Goal: Communication & Community: Answer question/provide support

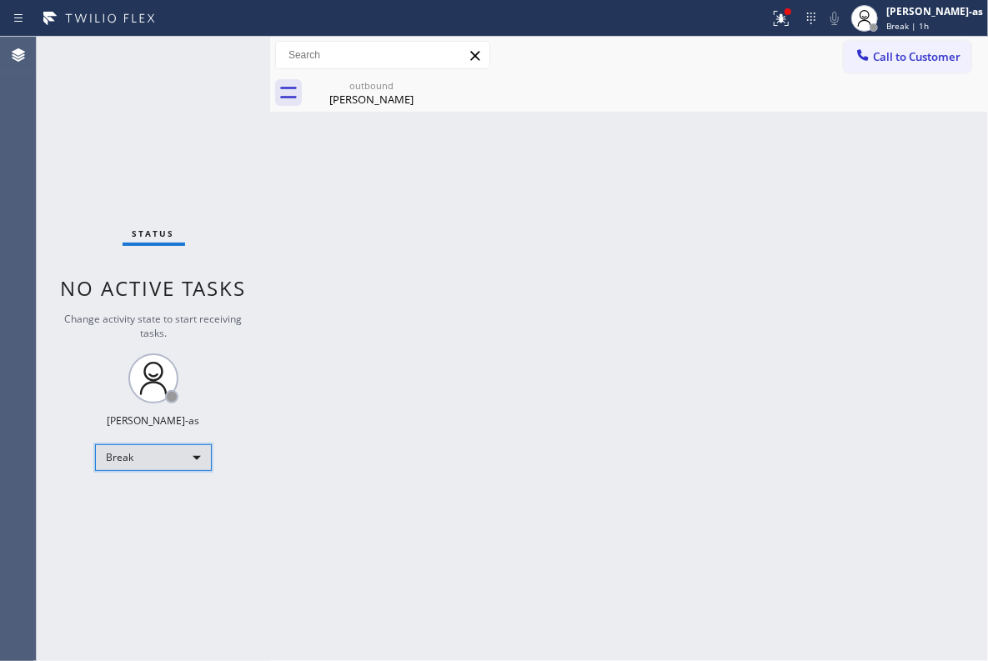
click at [178, 470] on div "Break" at bounding box center [153, 457] width 117 height 27
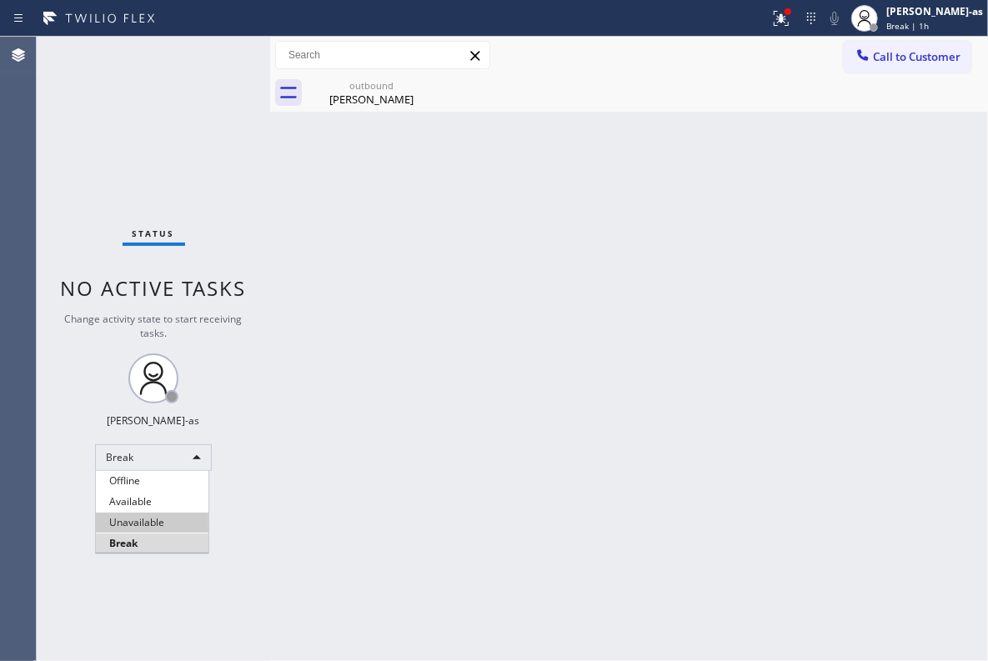
click at [164, 513] on li "Unavailable" at bounding box center [152, 523] width 113 height 20
drag, startPoint x: 322, startPoint y: 381, endPoint x: 394, endPoint y: 409, distance: 77.6
click at [323, 381] on div "Back to Dashboard Change Sender ID Customers Technicians Select a contact Outbo…" at bounding box center [629, 349] width 718 height 624
click at [930, 48] on button "Call to Customer" at bounding box center [908, 57] width 128 height 32
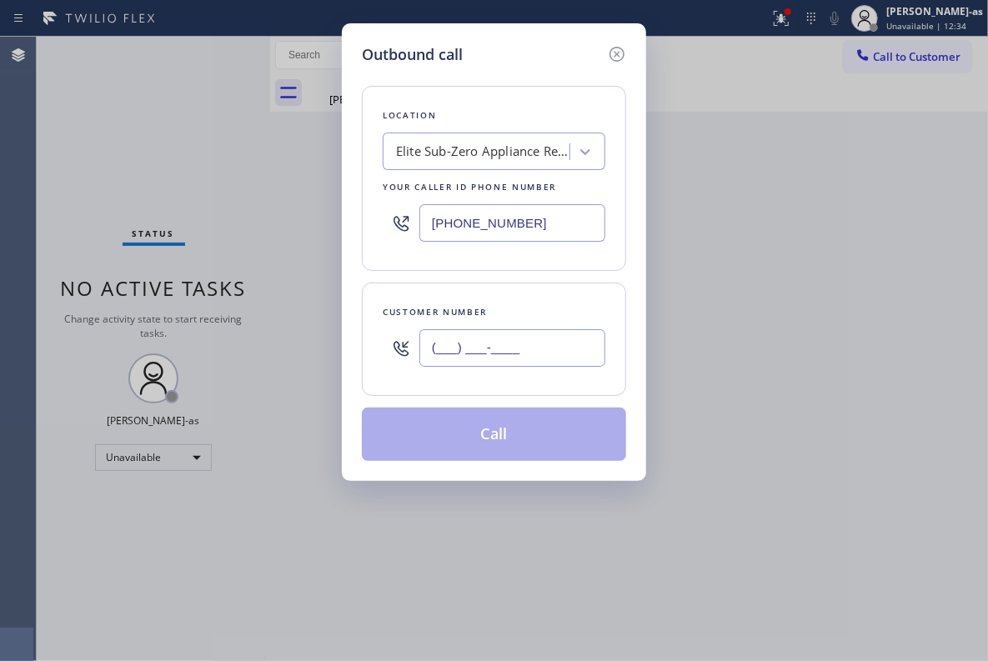
click at [522, 341] on input "(___) ___-____" at bounding box center [512, 348] width 186 height 38
paste input "408) 709-0493"
type input "[PHONE_NUMBER]"
drag, startPoint x: 454, startPoint y: 93, endPoint x: 454, endPoint y: 104, distance: 10.8
click at [454, 95] on div "Location Elite Sub-Zero Appliance Repair Your caller id phone number [PHONE_NUM…" at bounding box center [494, 178] width 264 height 185
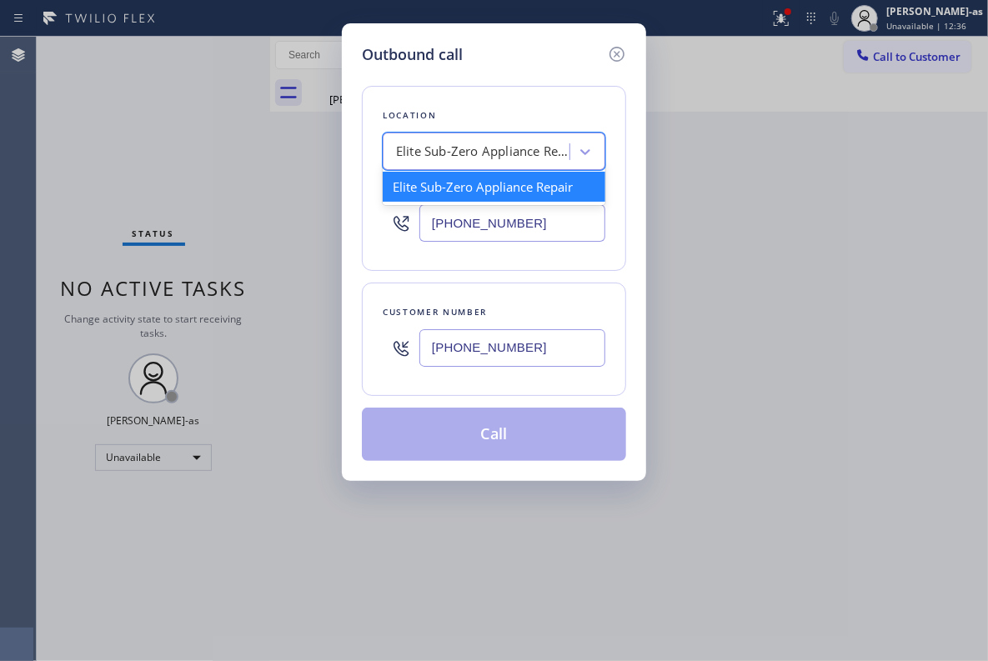
click at [475, 155] on div "Elite Sub-Zero Appliance Repair" at bounding box center [483, 152] width 175 height 19
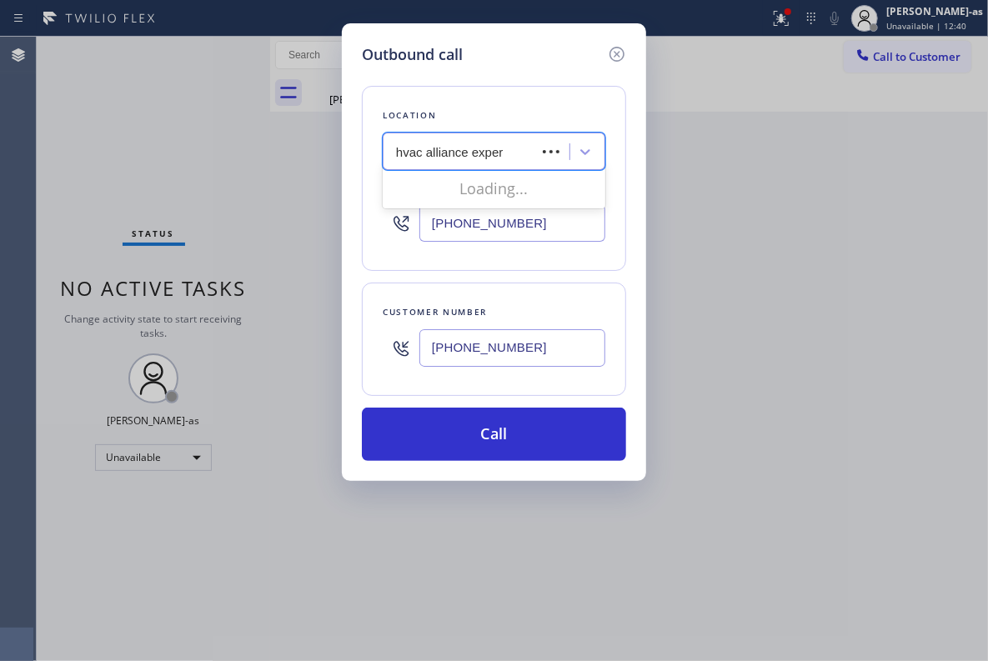
type input "hvac alliance expert"
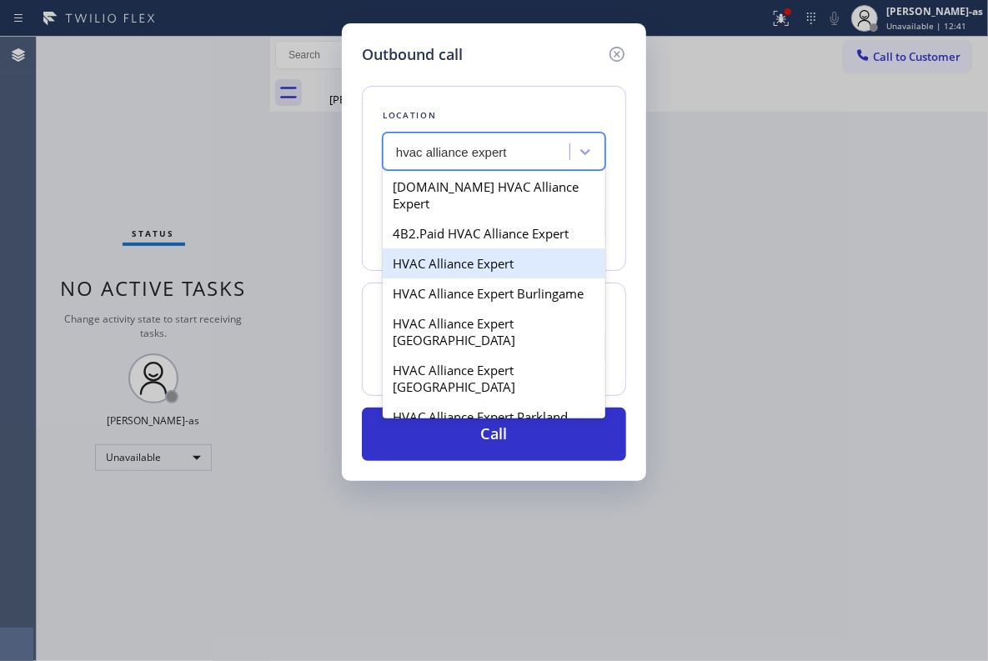
click at [437, 248] on div "HVAC Alliance Expert" at bounding box center [494, 263] width 223 height 30
type input "[PHONE_NUMBER]"
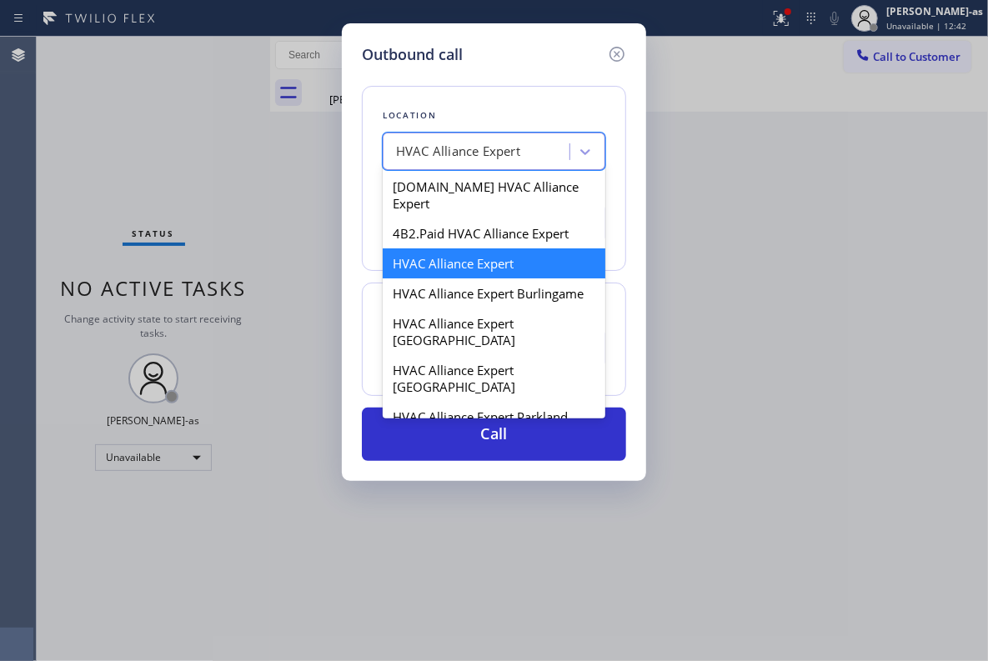
click at [445, 155] on div "HVAC Alliance Expert" at bounding box center [458, 152] width 124 height 19
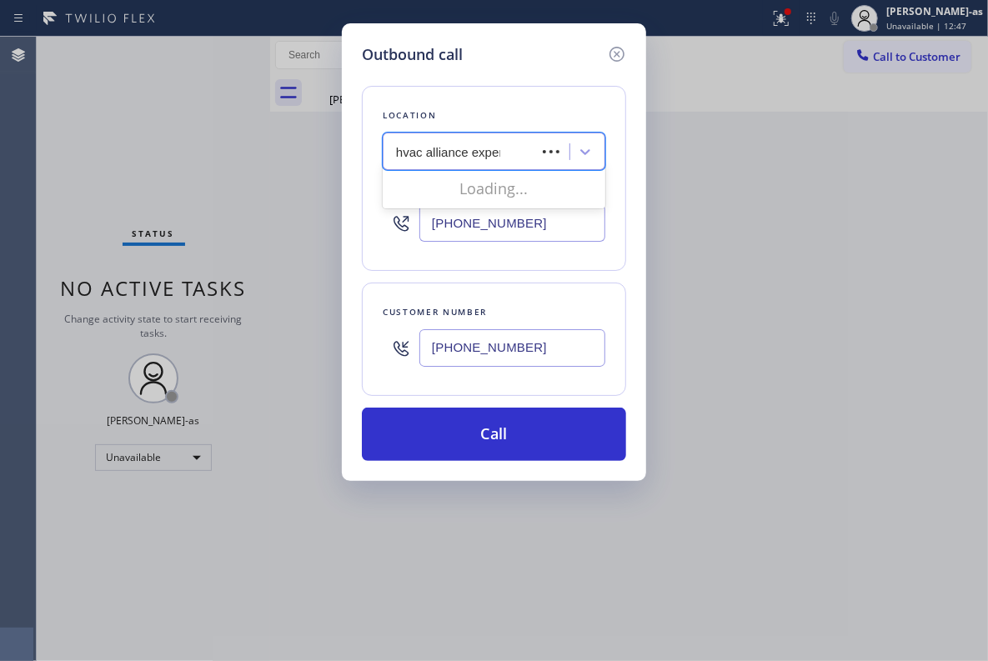
type input "hvac alliance expert"
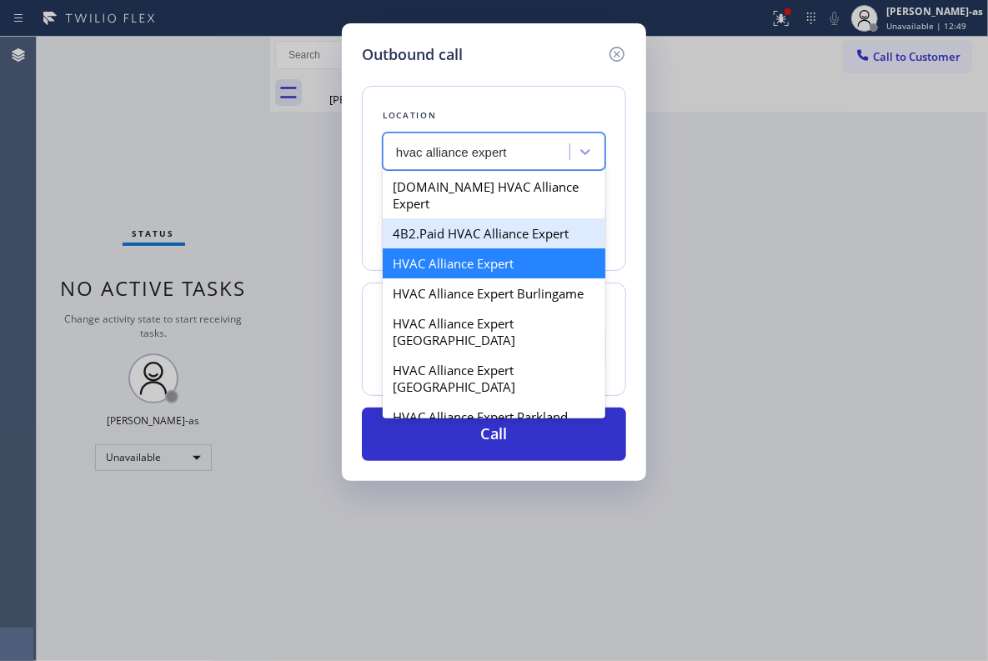
click at [441, 218] on div "4B2.Paid HVAC Alliance Expert" at bounding box center [494, 233] width 223 height 30
type input "[PHONE_NUMBER]"
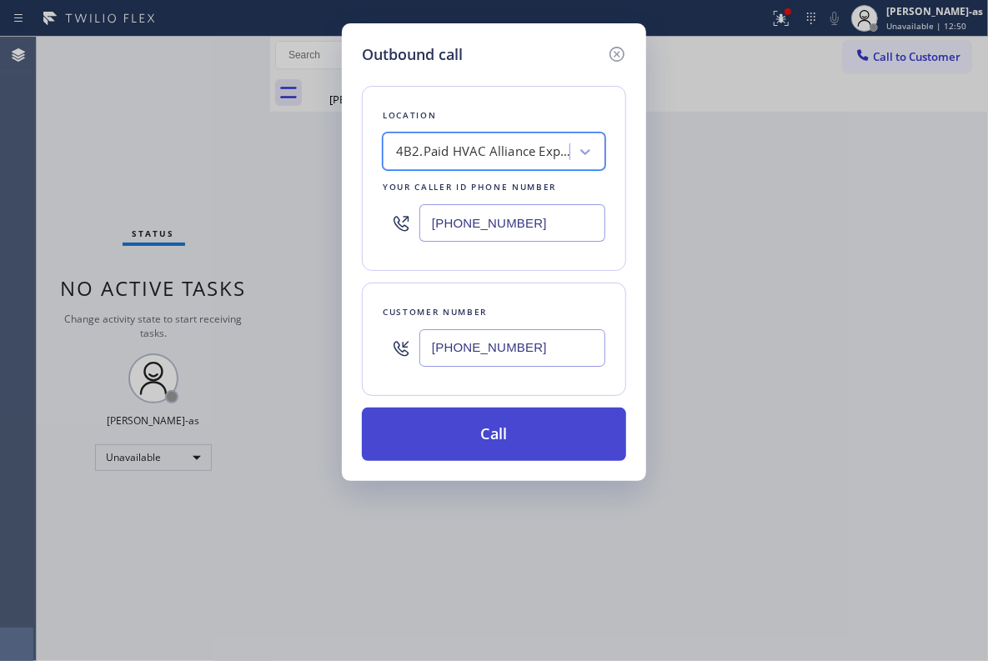
click at [521, 449] on button "Call" at bounding box center [494, 434] width 264 height 53
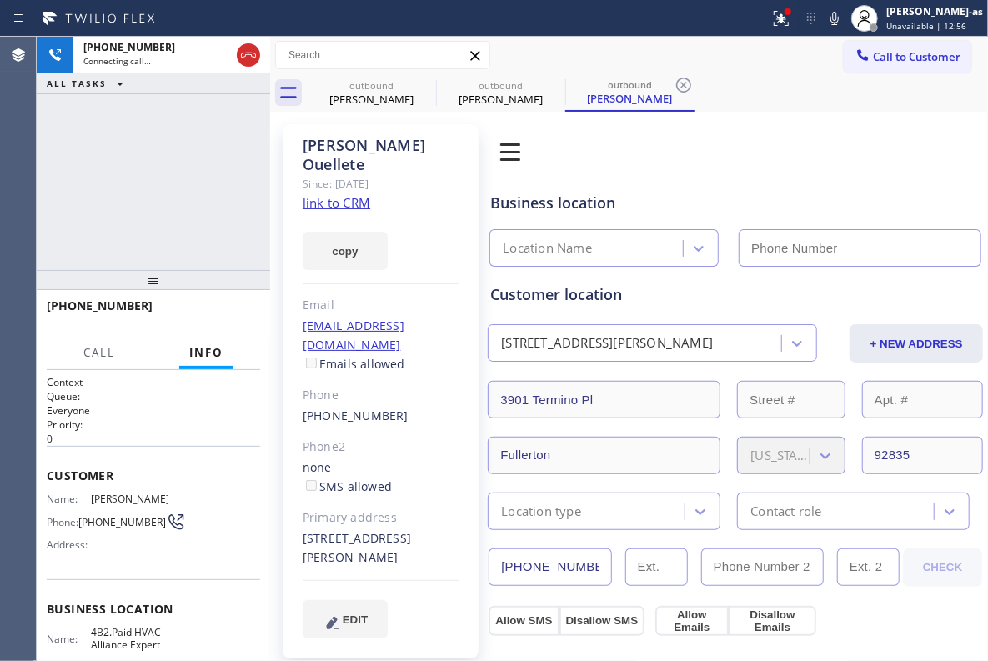
type input "[PHONE_NUMBER]"
drag, startPoint x: 180, startPoint y: 187, endPoint x: 198, endPoint y: 187, distance: 17.5
click at [198, 187] on div "[PHONE_NUMBER] Connecting call… ALL TASKS ALL TASKS ACTIVE TASKS TASKS IN WRAP …" at bounding box center [153, 153] width 233 height 233
click at [348, 213] on div "copy" at bounding box center [381, 242] width 157 height 58
click at [348, 194] on link "link to CRM" at bounding box center [337, 202] width 68 height 17
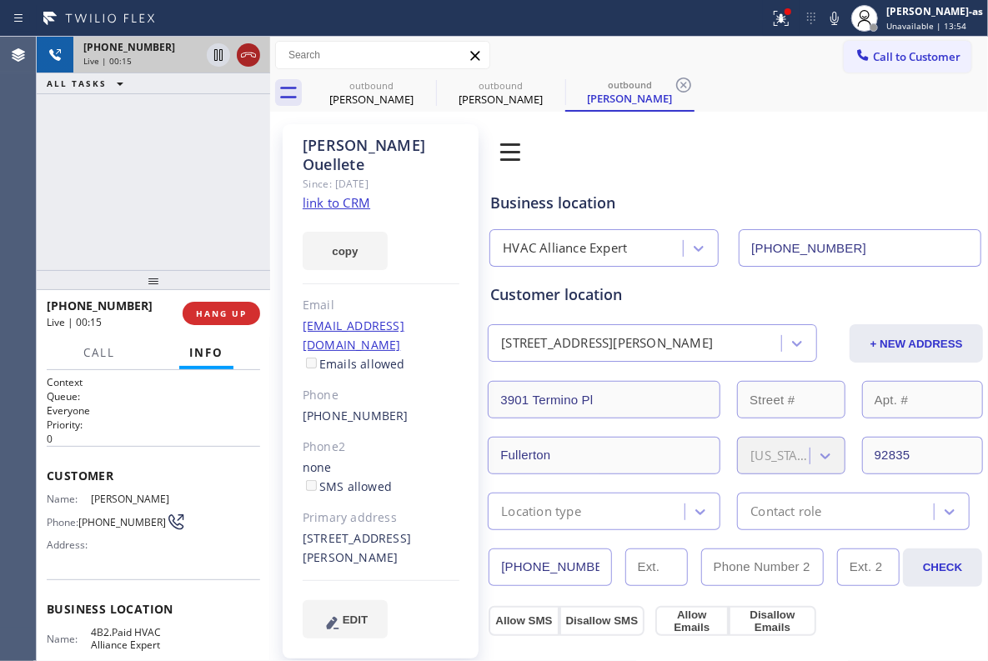
click at [258, 58] on icon at bounding box center [248, 55] width 20 height 20
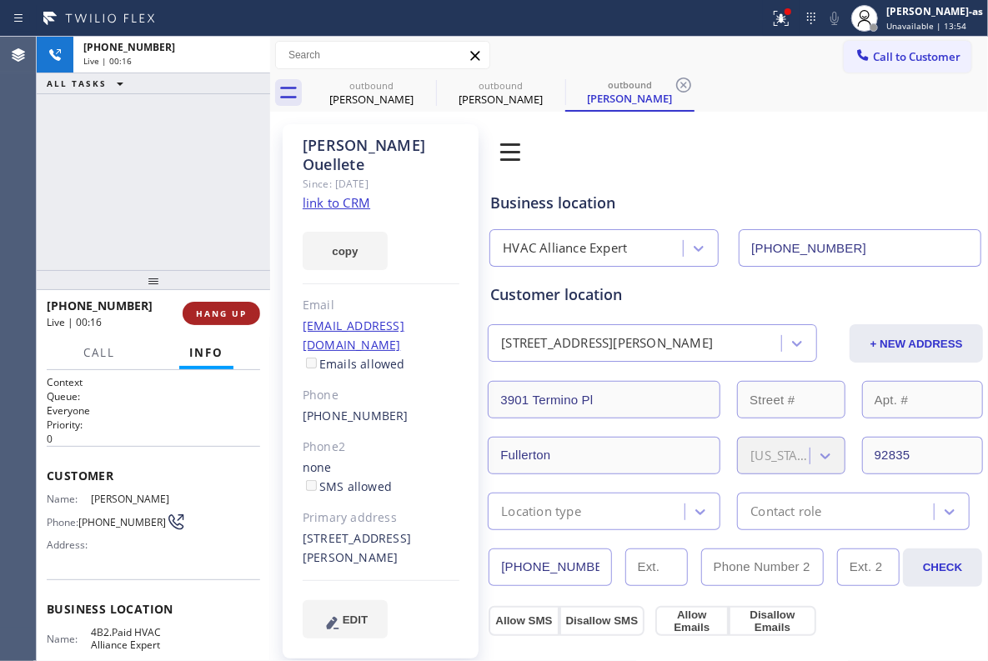
drag, startPoint x: 197, startPoint y: 232, endPoint x: 210, endPoint y: 318, distance: 87.7
click at [198, 230] on div "[PHONE_NUMBER] Live | 00:16 ALL TASKS ALL TASKS ACTIVE TASKS TASKS IN WRAP UP" at bounding box center [153, 153] width 233 height 233
click at [208, 317] on span "HANG UP" at bounding box center [221, 314] width 51 height 12
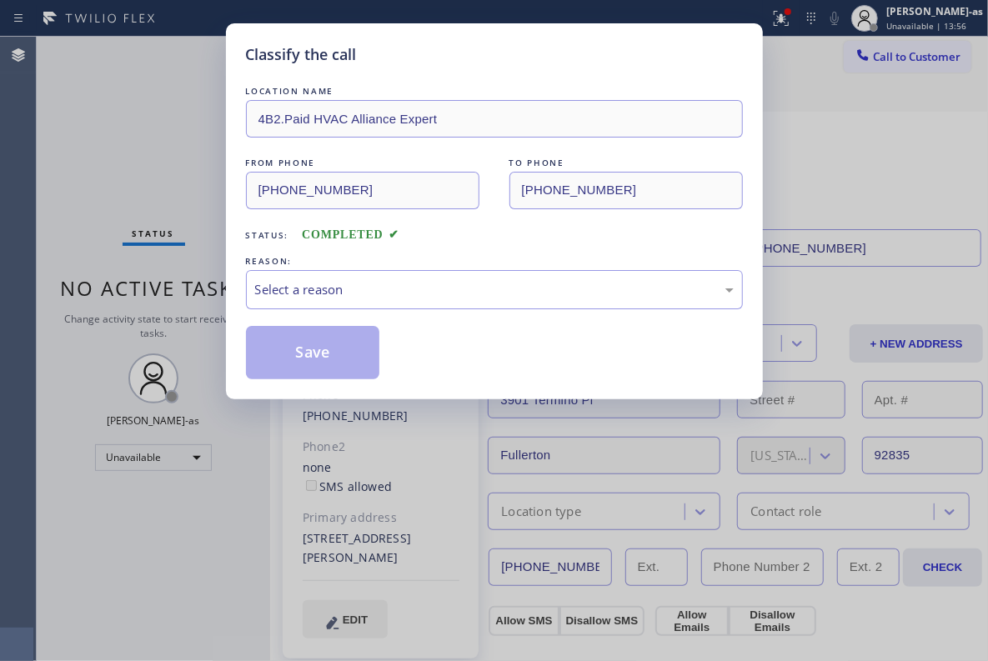
click at [208, 317] on div "Classify the call LOCATION NAME 4B2.Paid HVAC Alliance Expert FROM PHONE [PHONE…" at bounding box center [494, 330] width 988 height 661
drag, startPoint x: 431, startPoint y: 288, endPoint x: 437, endPoint y: 302, distance: 15.3
click at [431, 288] on div "Select a reason" at bounding box center [494, 289] width 479 height 19
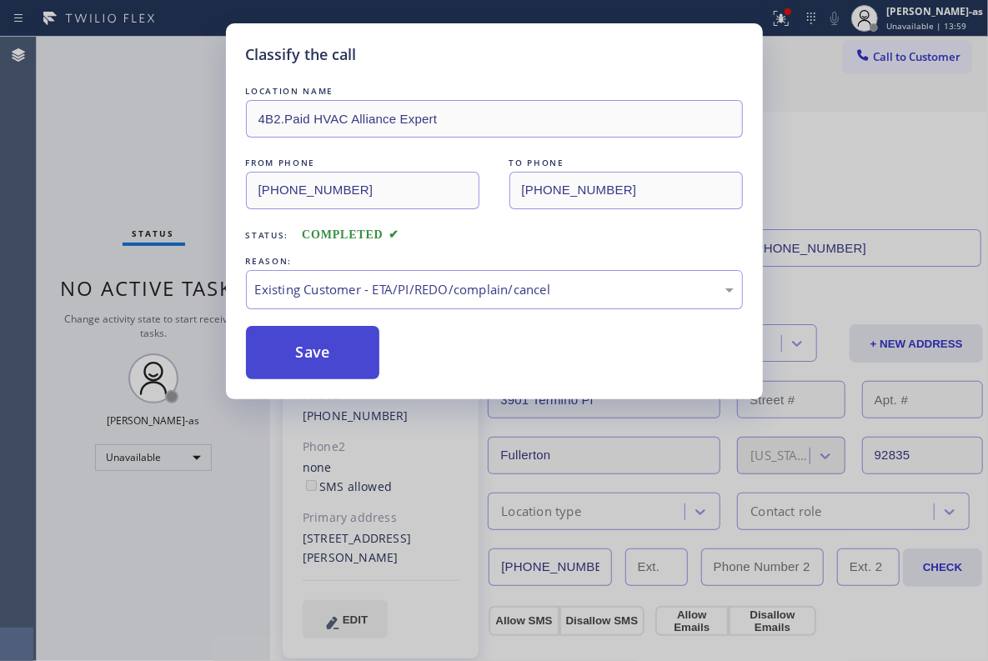
click at [341, 361] on button "Save" at bounding box center [313, 352] width 134 height 53
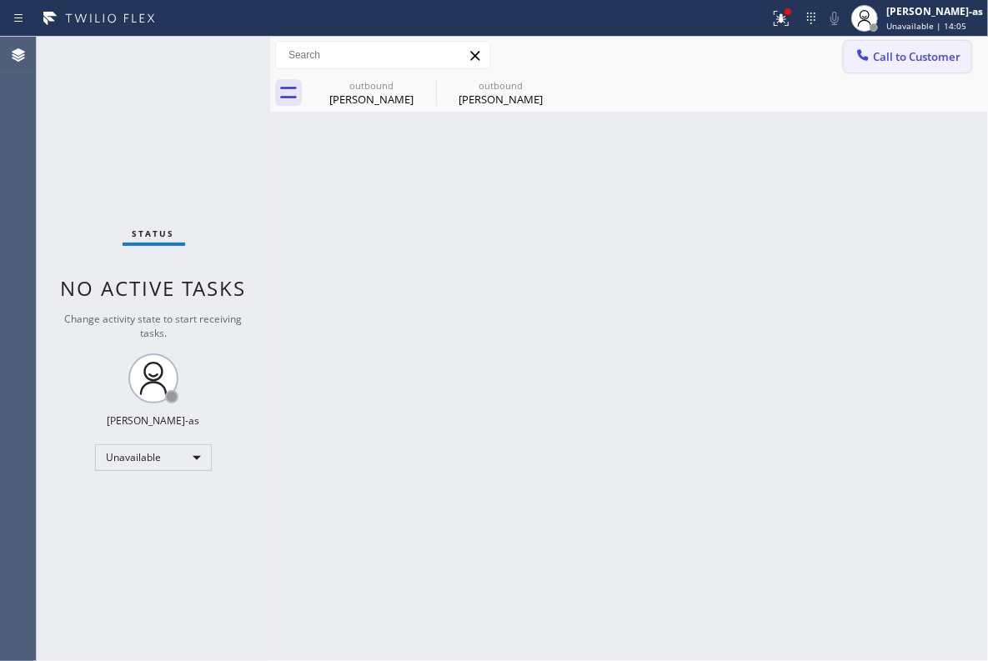
click at [928, 42] on button "Call to Customer" at bounding box center [908, 57] width 128 height 32
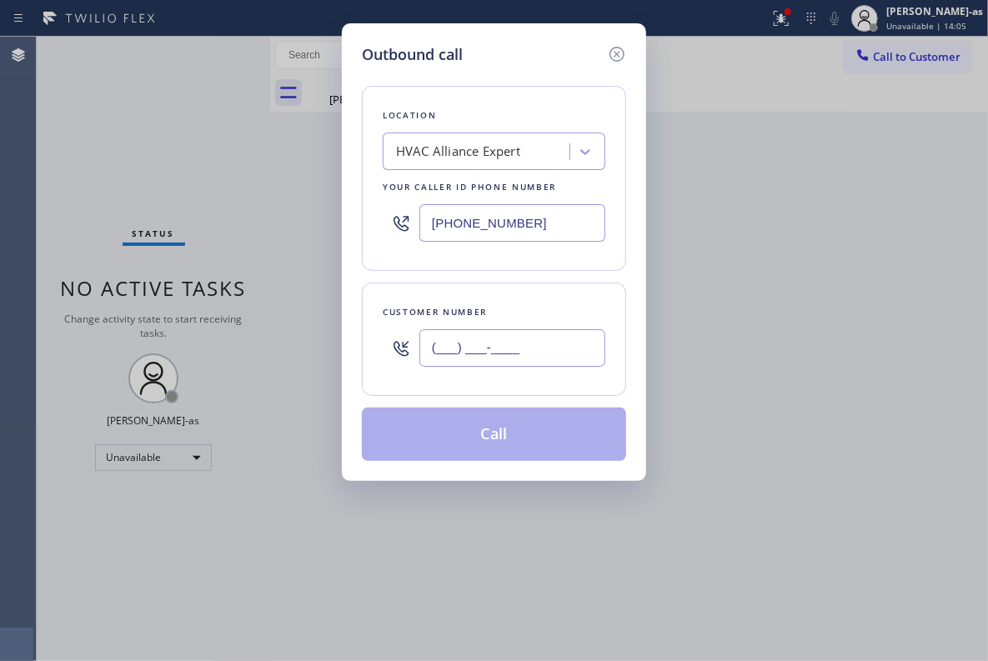
click at [485, 350] on input "(___) ___-____" at bounding box center [512, 348] width 186 height 38
paste input "858) 472-1762"
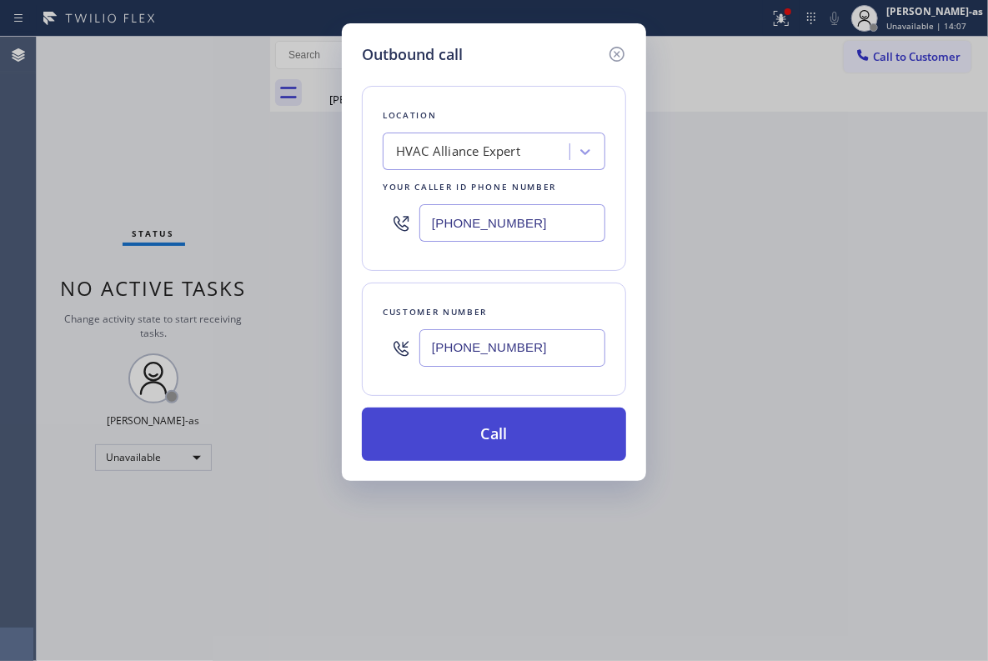
type input "[PHONE_NUMBER]"
click at [514, 434] on button "Call" at bounding box center [494, 434] width 264 height 53
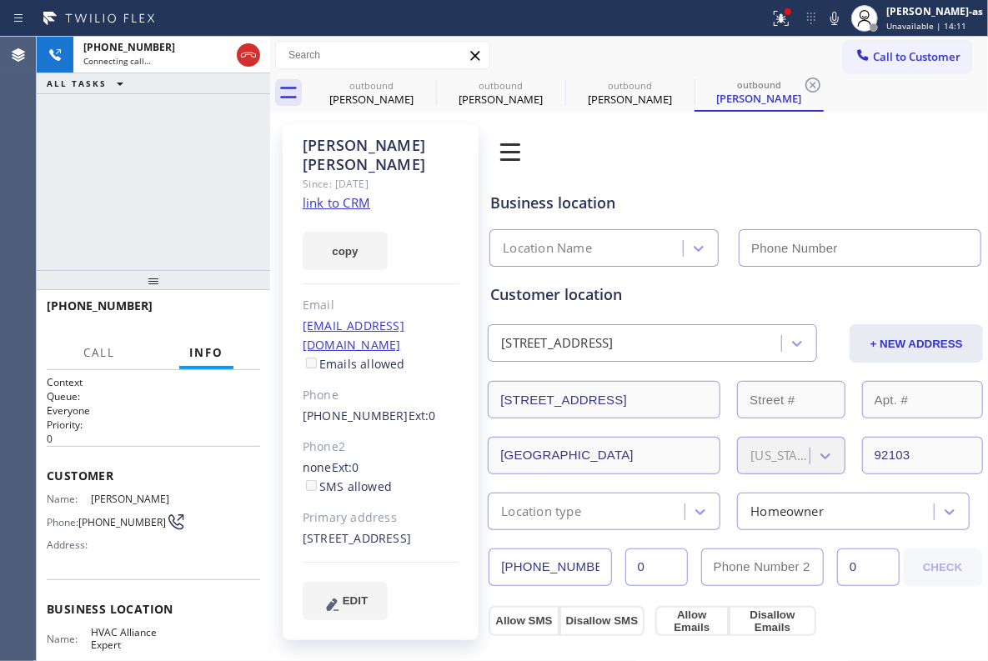
type input "[PHONE_NUMBER]"
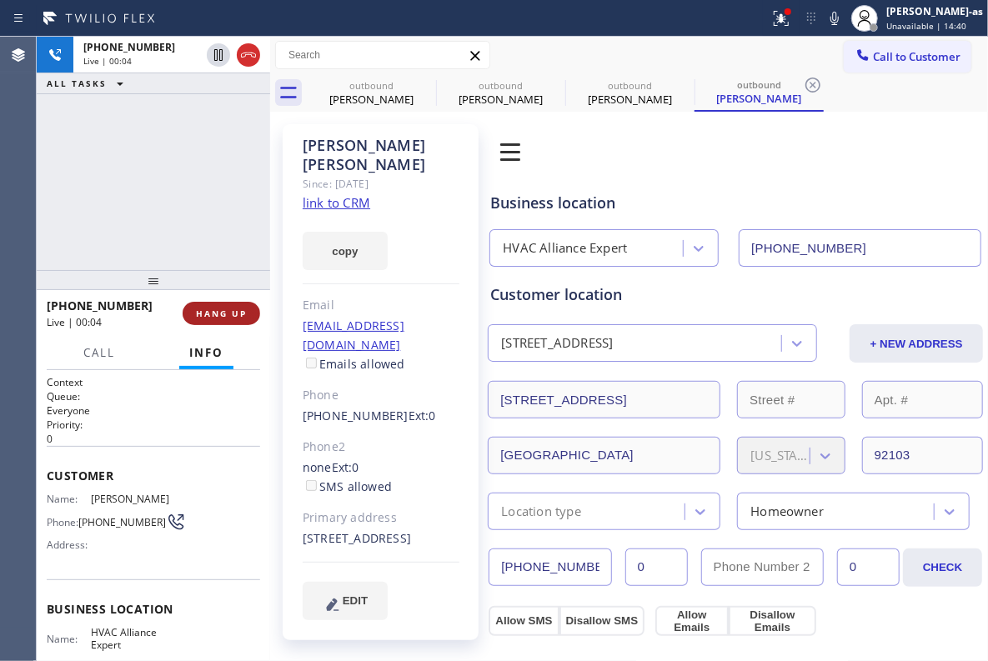
click at [233, 310] on span "HANG UP" at bounding box center [221, 314] width 51 height 12
click at [234, 310] on span "HANG UP" at bounding box center [221, 314] width 51 height 12
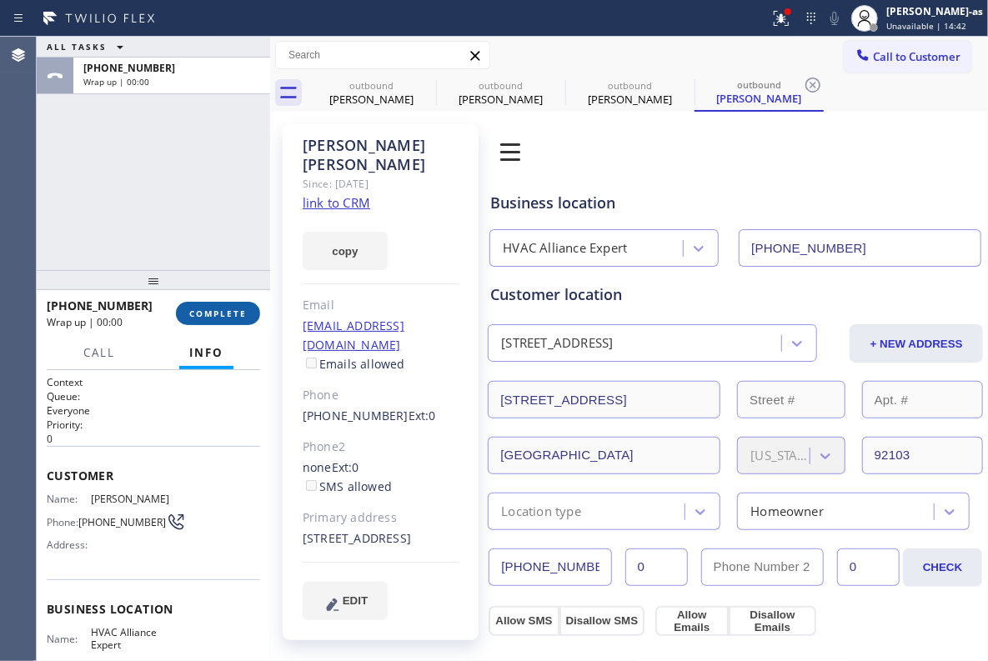
click at [234, 310] on span "COMPLETE" at bounding box center [218, 314] width 58 height 12
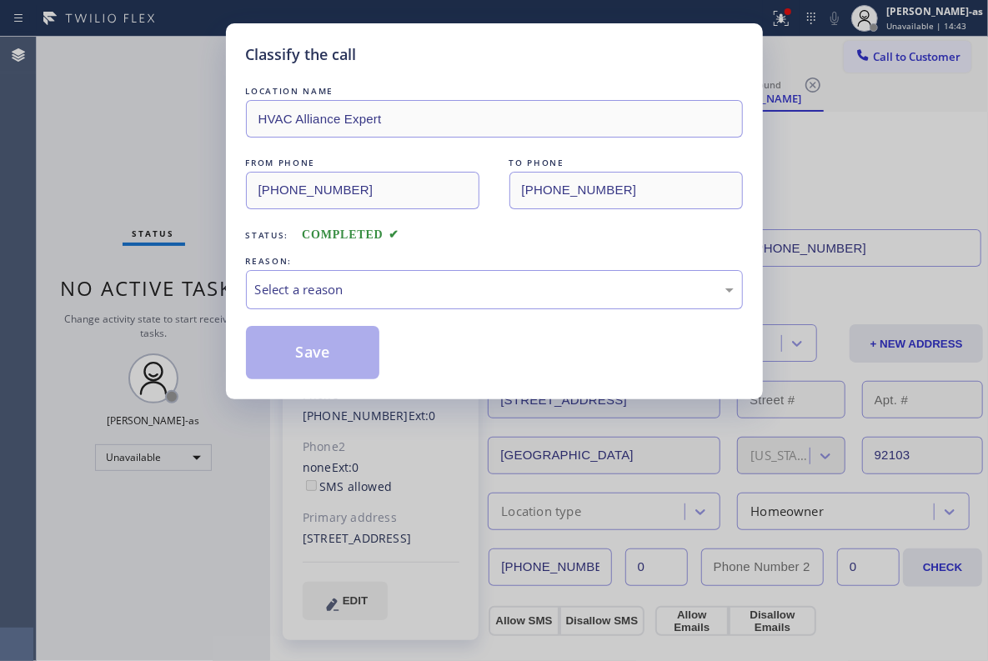
click at [234, 310] on div "Classify the call LOCATION NAME HVAC Alliance Expert FROM PHONE [PHONE_NUMBER] …" at bounding box center [494, 211] width 537 height 376
click at [507, 291] on div "Select a reason" at bounding box center [494, 289] width 479 height 19
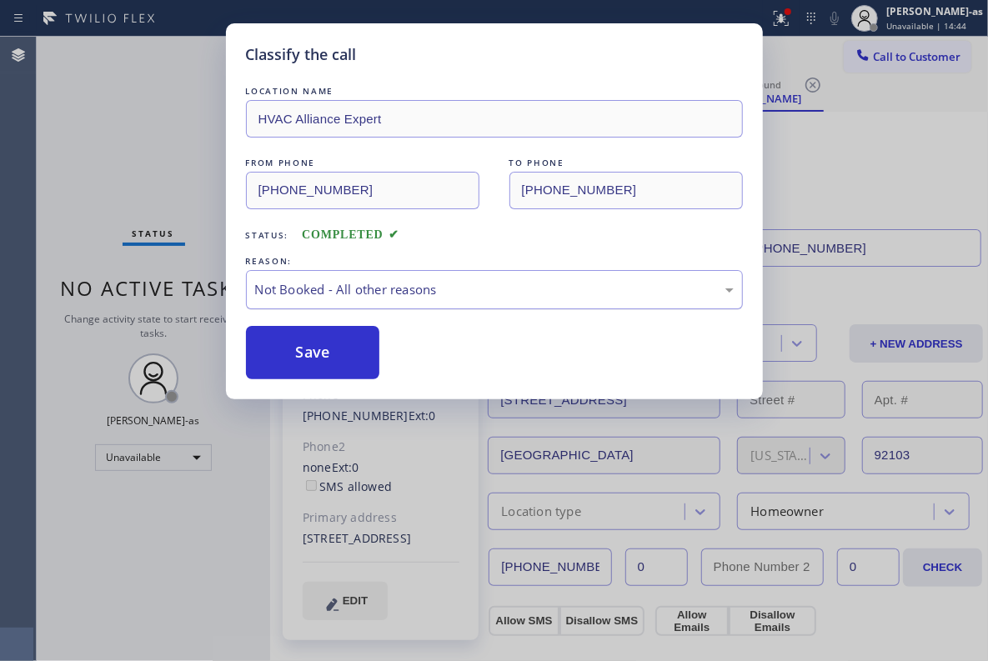
click at [374, 288] on div "Not Booked - All other reasons" at bounding box center [494, 289] width 479 height 19
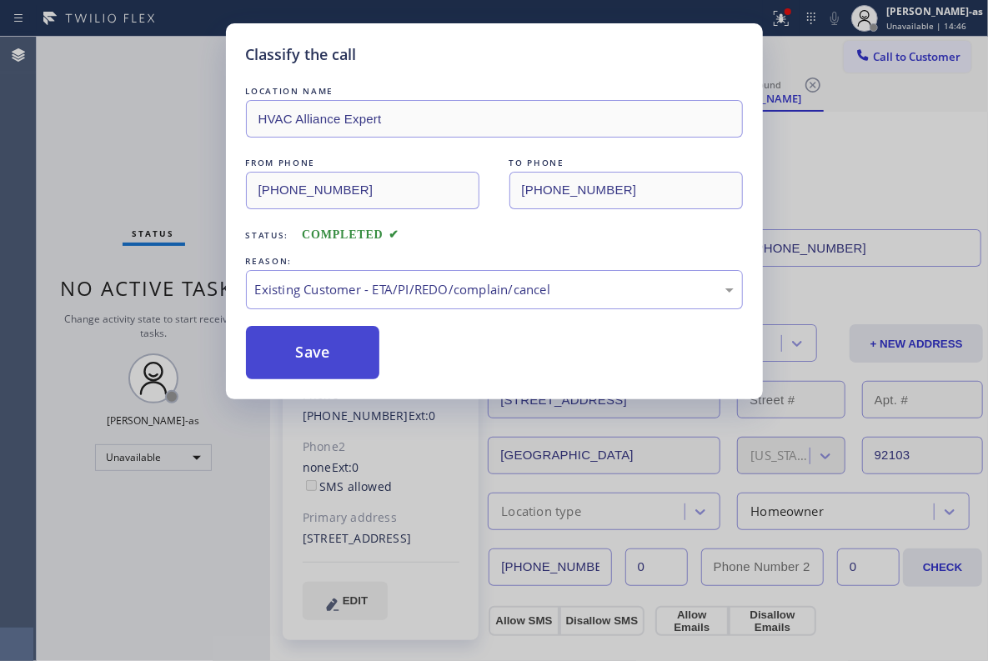
click at [354, 364] on button "Save" at bounding box center [313, 352] width 134 height 53
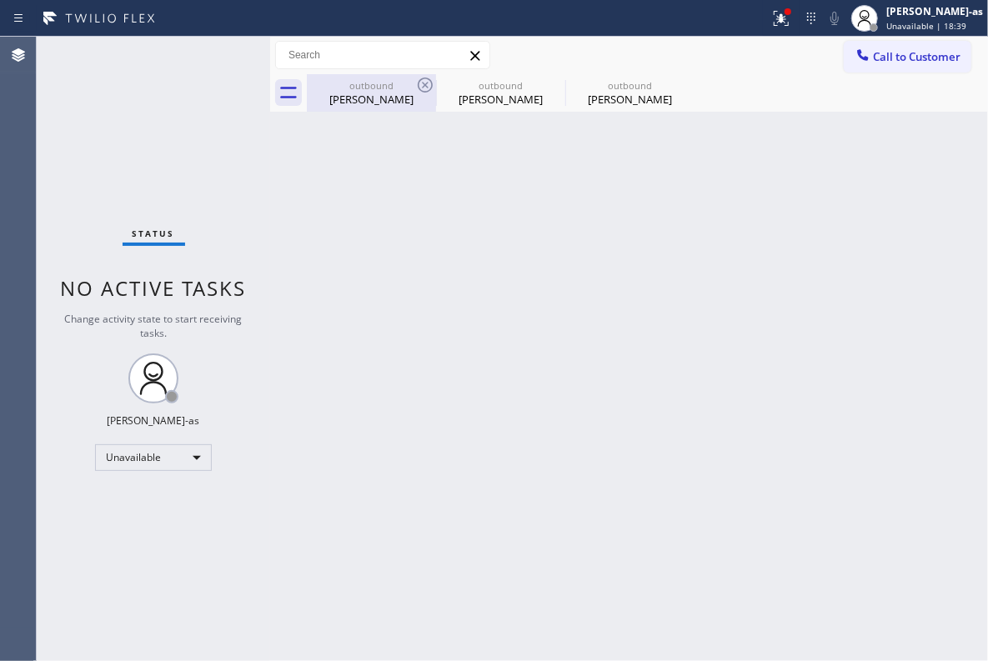
click at [395, 85] on div "outbound" at bounding box center [371, 85] width 126 height 13
type input "[PHONE_NUMBER]"
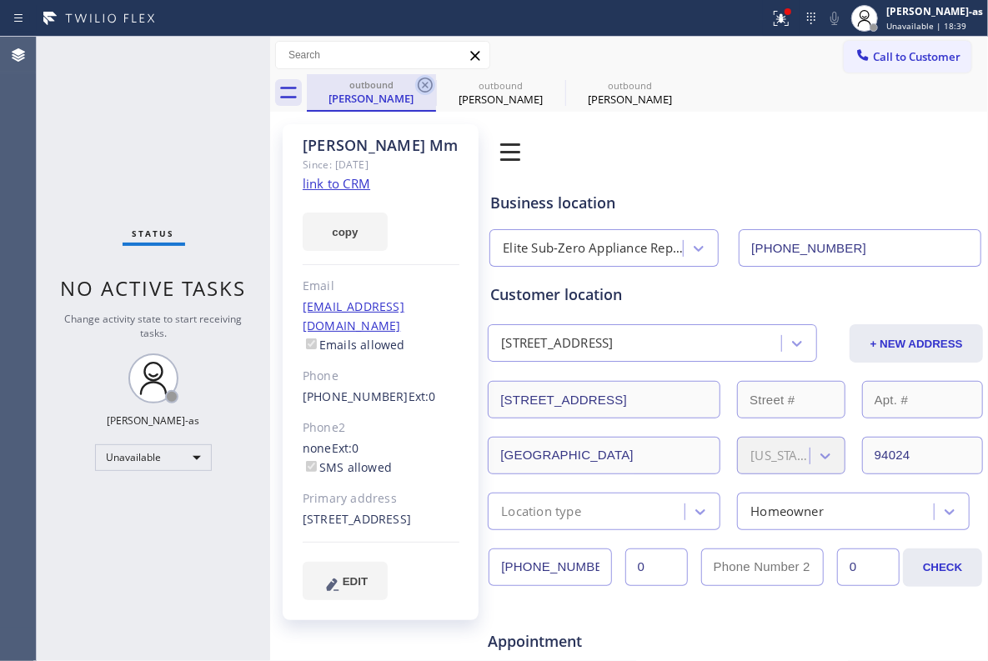
click at [427, 88] on icon at bounding box center [425, 85] width 20 height 20
type input "[PHONE_NUMBER]"
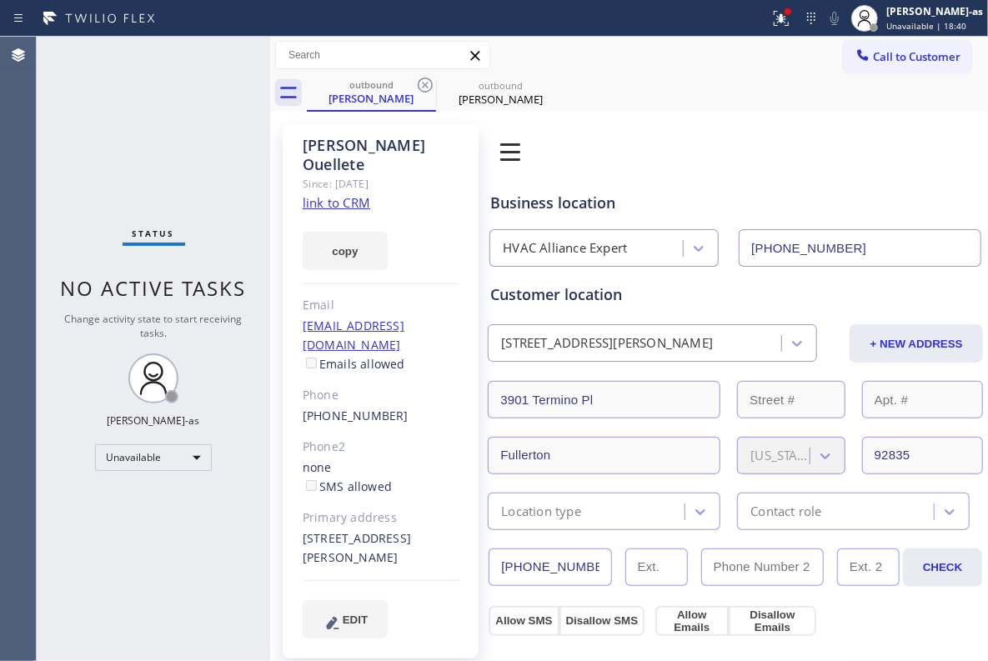
click at [427, 88] on icon at bounding box center [425, 85] width 20 height 20
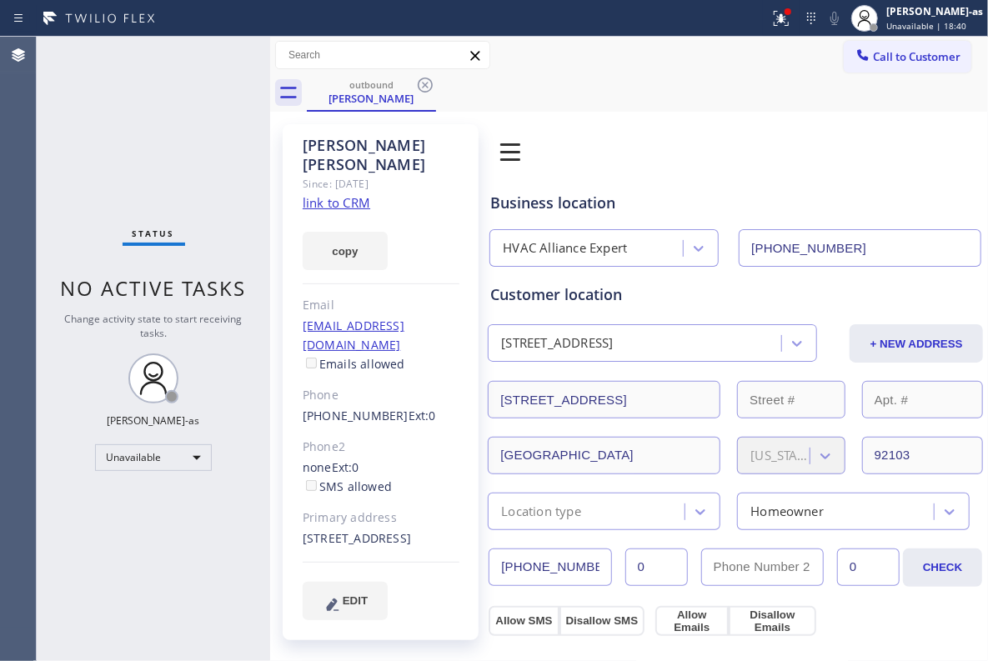
click at [427, 88] on icon at bounding box center [425, 85] width 20 height 20
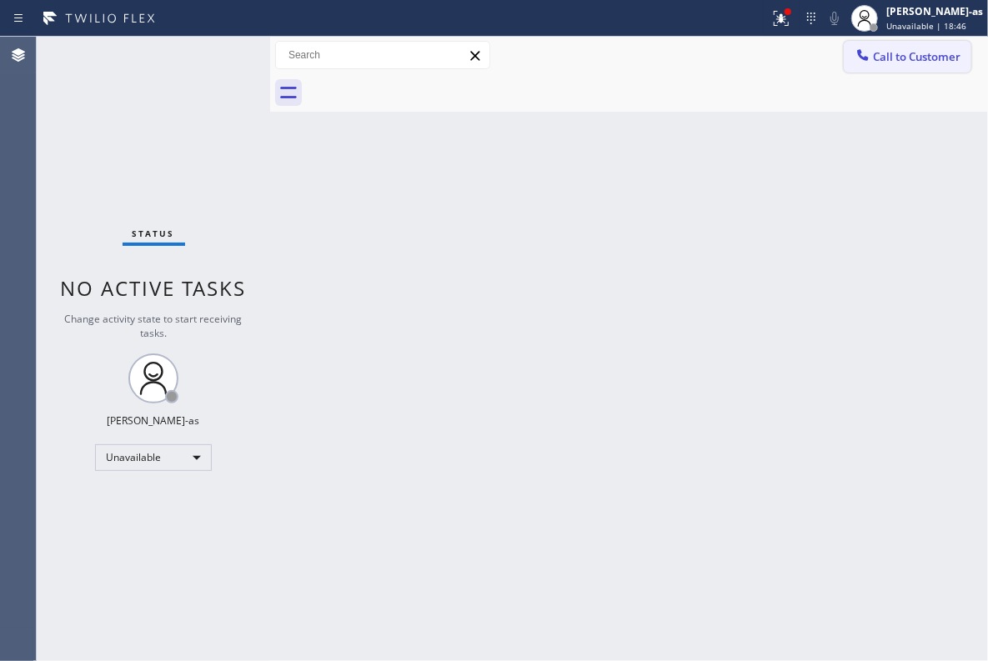
click at [897, 57] on span "Call to Customer" at bounding box center [917, 56] width 88 height 15
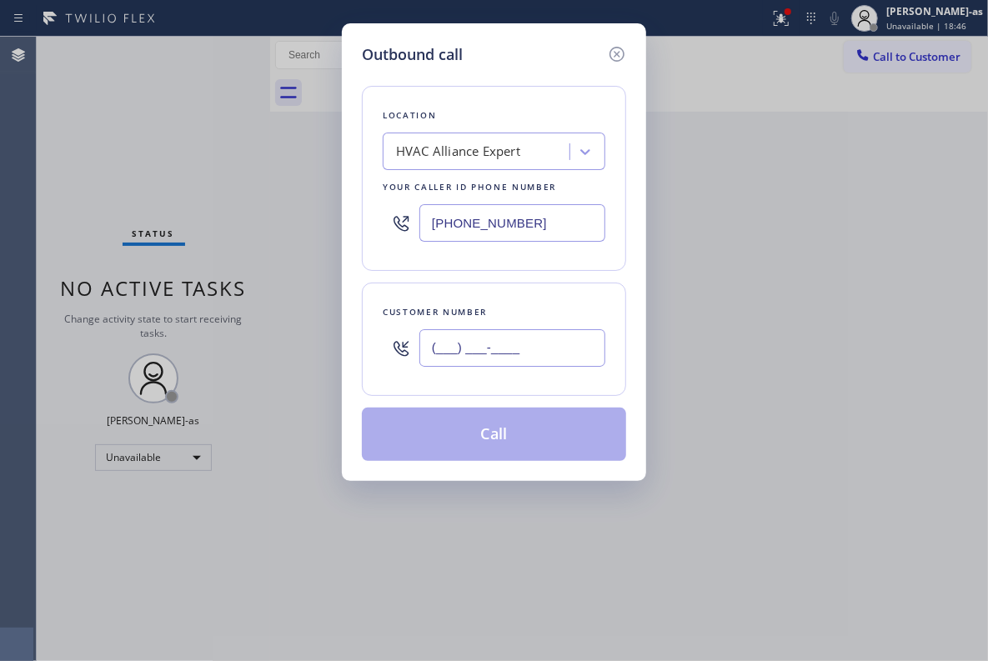
click at [551, 333] on input "(___) ___-____" at bounding box center [512, 348] width 186 height 38
paste input "310) 753-1016"
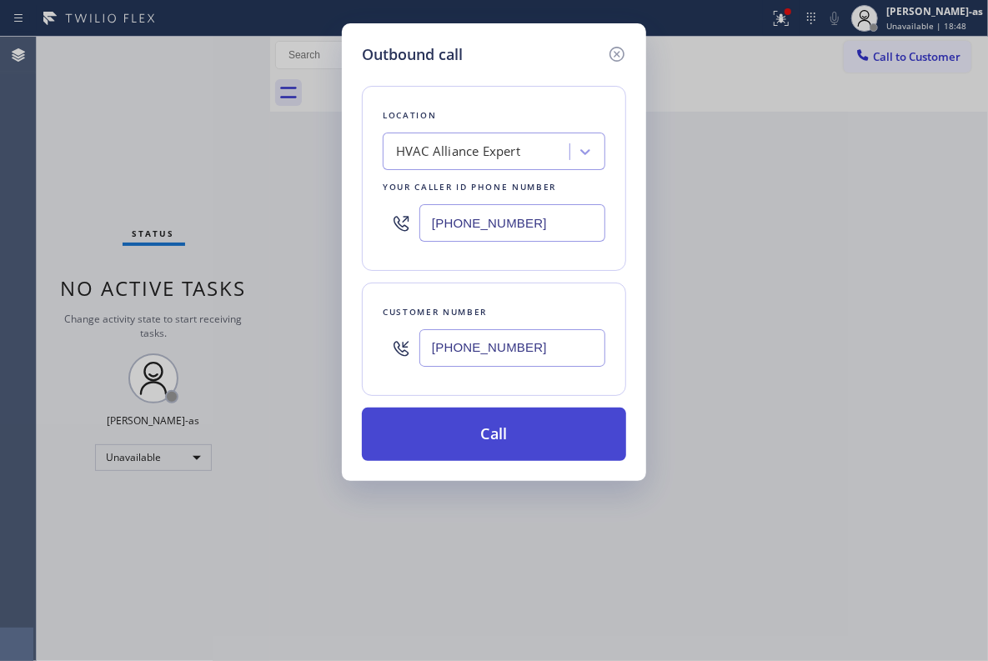
type input "[PHONE_NUMBER]"
click at [525, 415] on button "Call" at bounding box center [494, 434] width 264 height 53
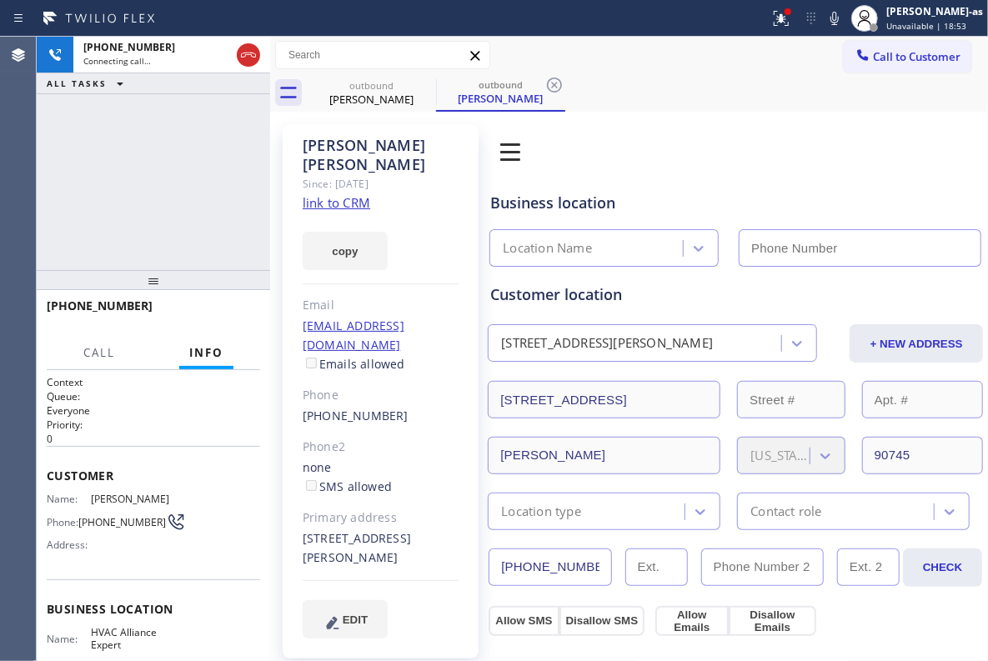
type input "[PHONE_NUMBER]"
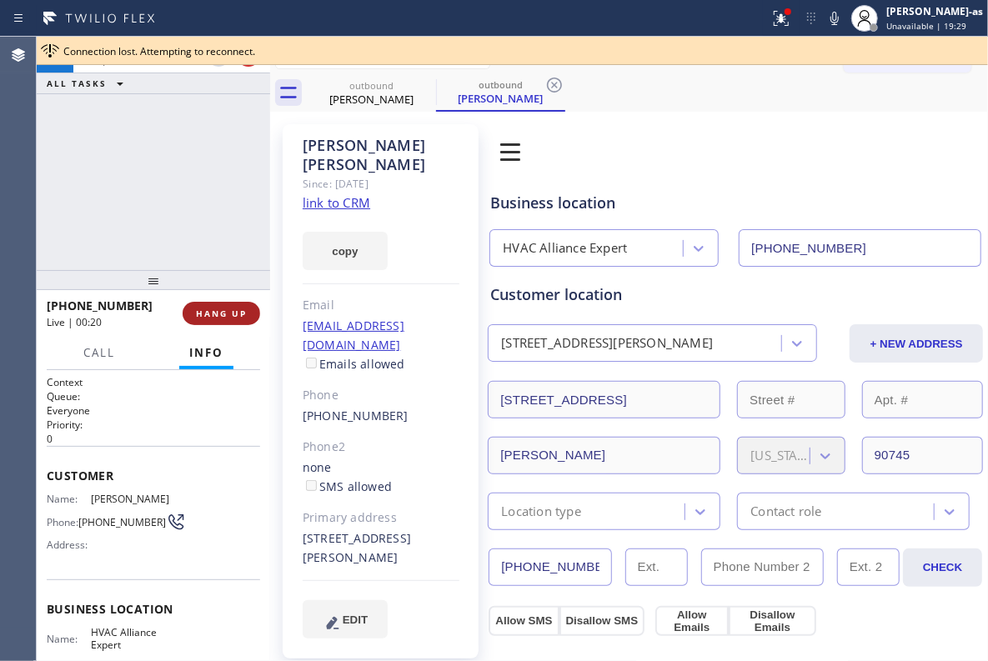
click at [208, 314] on span "HANG UP" at bounding box center [221, 314] width 51 height 12
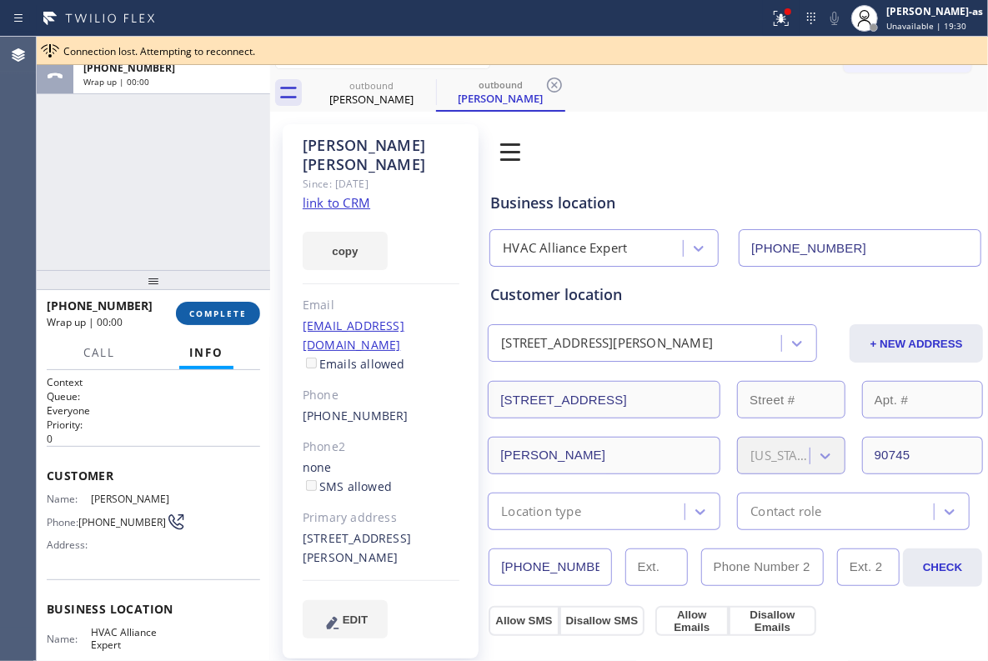
click at [208, 314] on span "COMPLETE" at bounding box center [218, 314] width 58 height 12
click at [185, 197] on div "ALL TASKS ALL TASKS ACTIVE TASKS TASKS IN WRAP UP [PHONE_NUMBER] Wrap up | 00:00" at bounding box center [153, 153] width 233 height 233
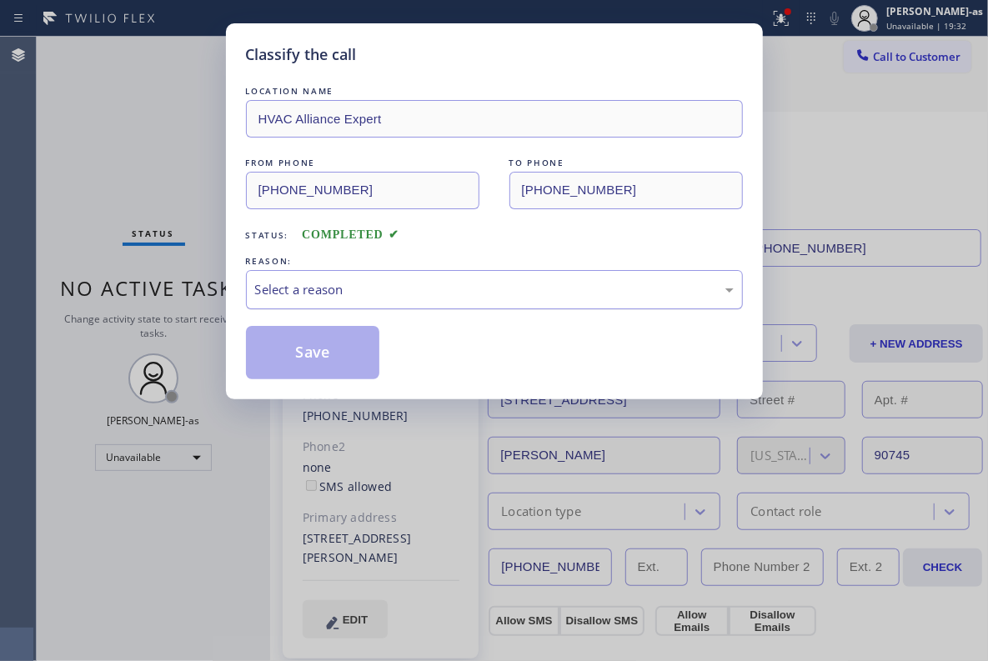
click at [360, 294] on div "Select a reason" at bounding box center [494, 289] width 479 height 19
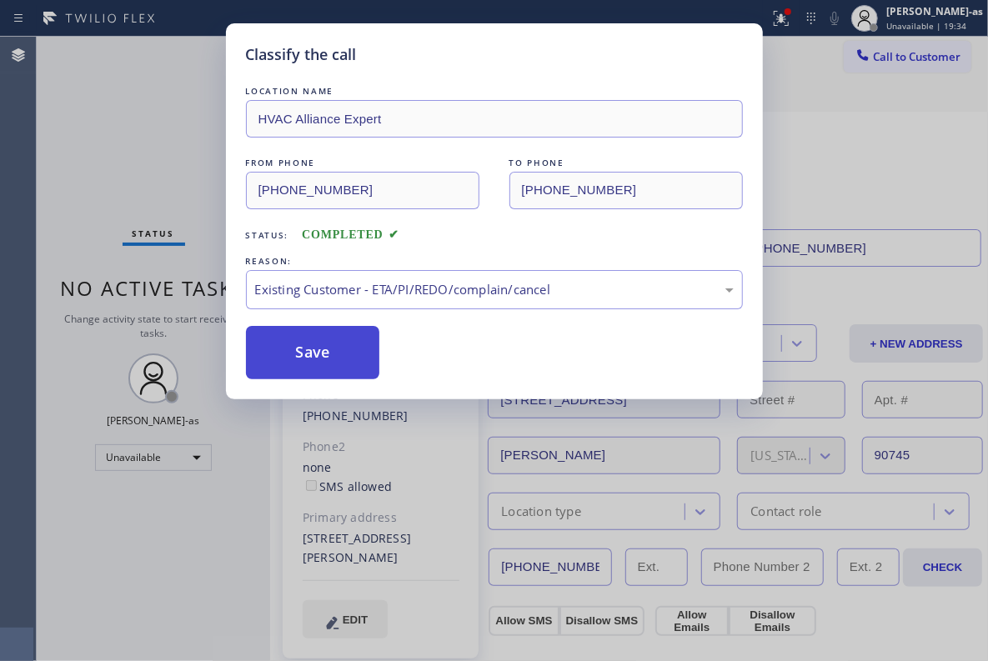
click at [292, 369] on button "Save" at bounding box center [313, 352] width 134 height 53
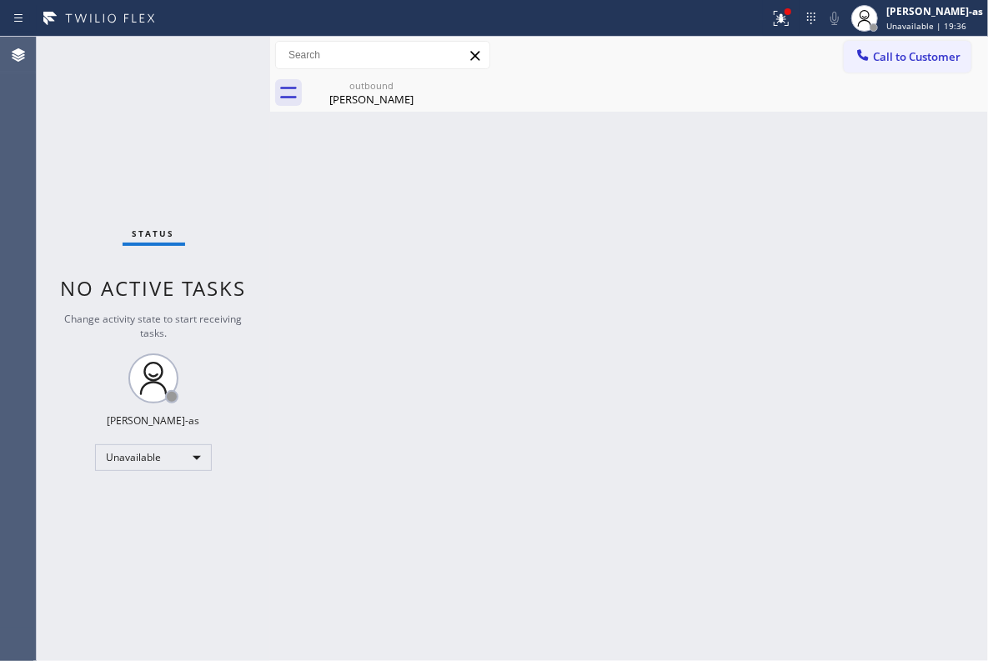
drag, startPoint x: 135, startPoint y: 135, endPoint x: 208, endPoint y: 8, distance: 146.4
click at [135, 131] on div "Status No active tasks Change activity state to start receiving tasks. [PERSON_…" at bounding box center [153, 349] width 233 height 624
click at [895, 57] on span "Call to Customer" at bounding box center [917, 56] width 88 height 15
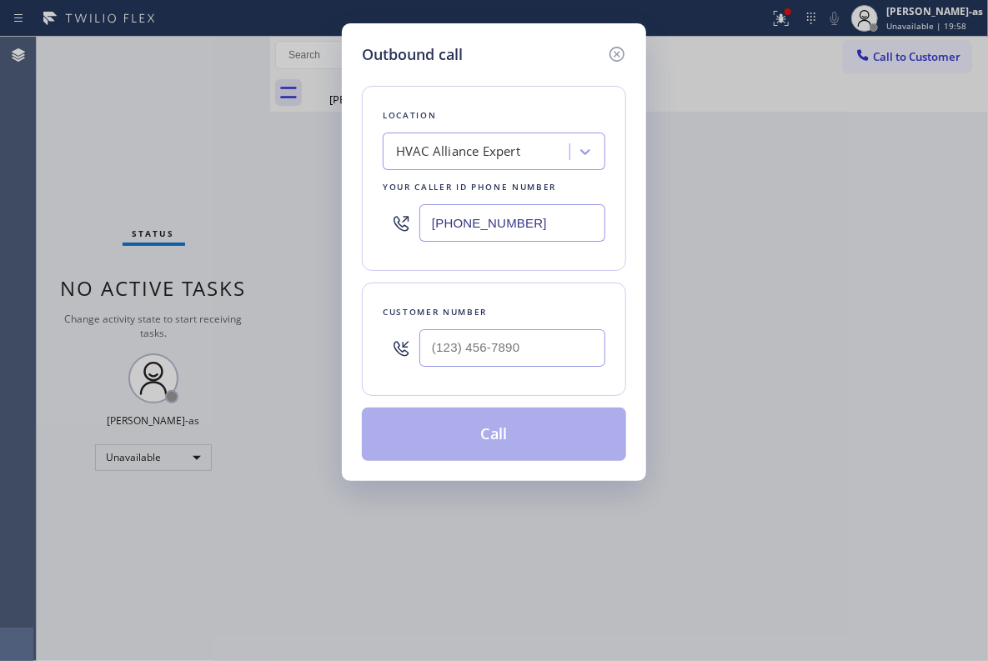
click at [584, 323] on div at bounding box center [512, 348] width 186 height 54
click at [544, 354] on input "(___) ___-____" at bounding box center [512, 348] width 186 height 38
paste input "818) 795-8324"
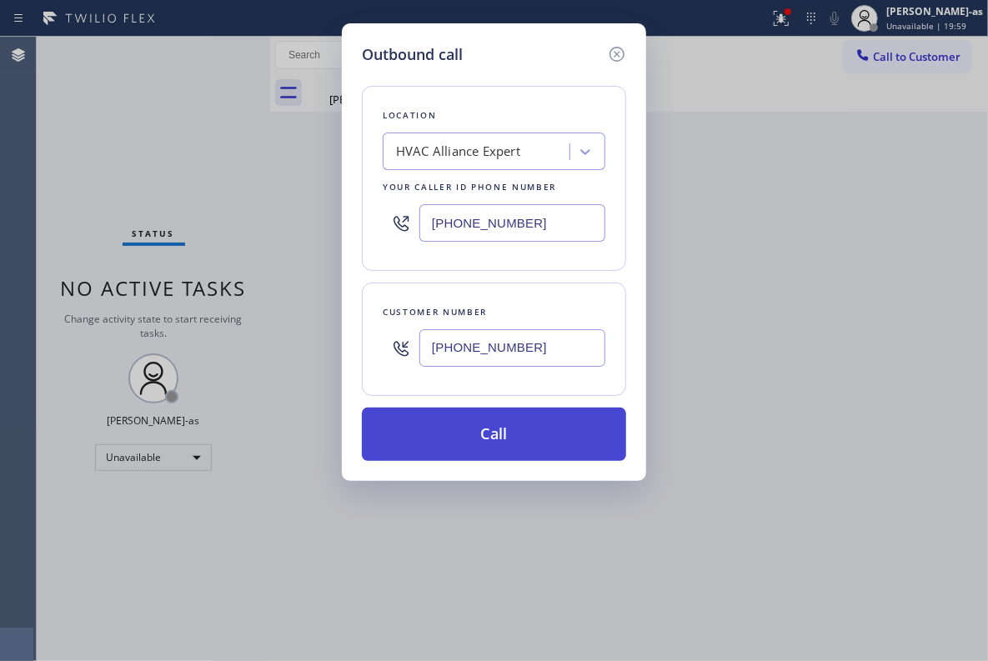
type input "[PHONE_NUMBER]"
click at [510, 431] on button "Call" at bounding box center [494, 434] width 264 height 53
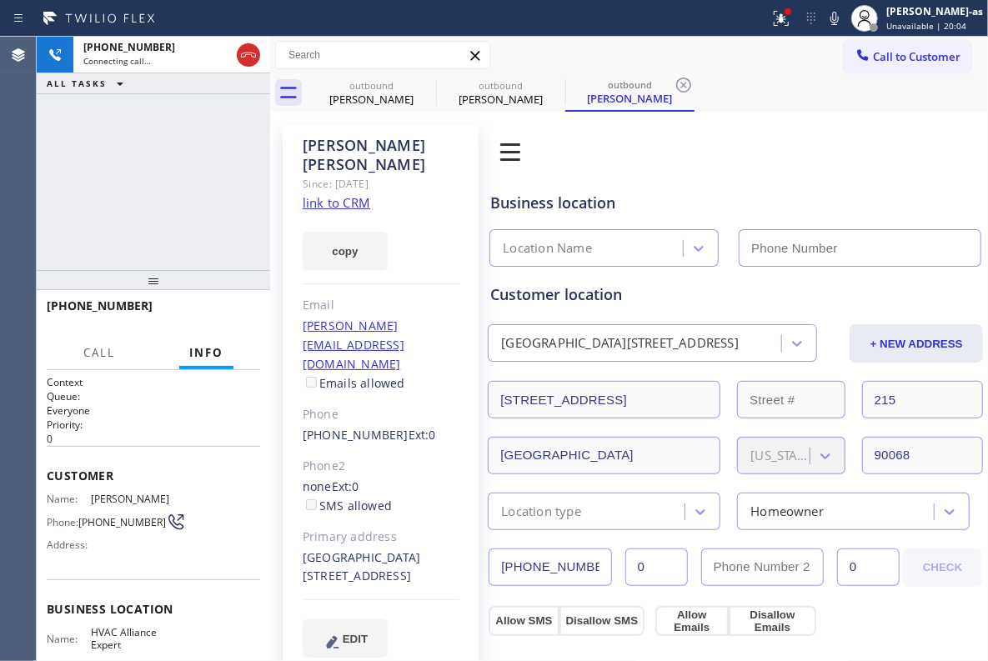
type input "[PHONE_NUMBER]"
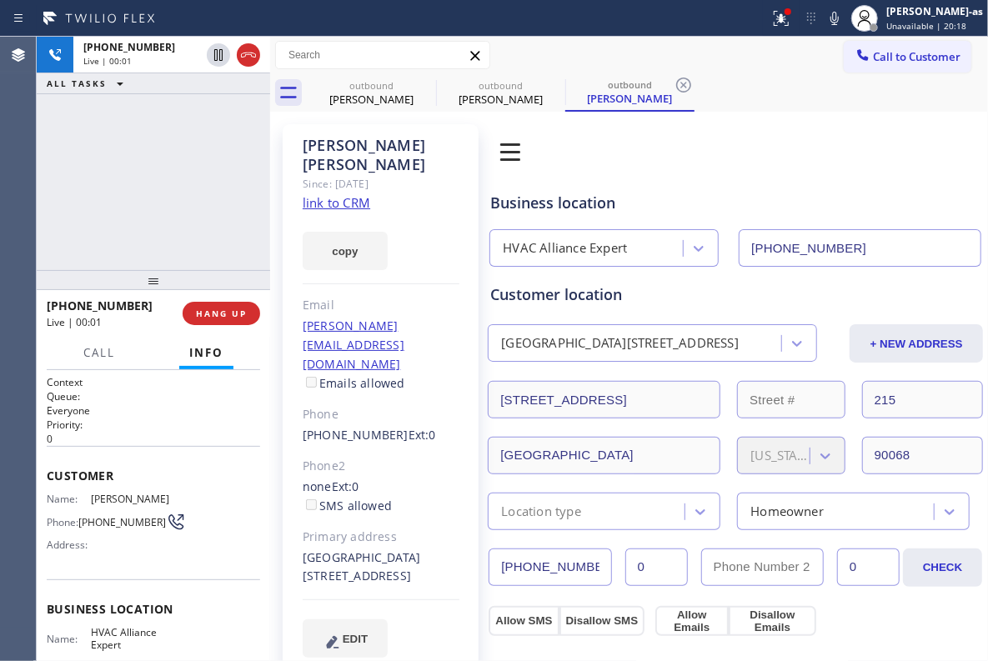
click at [170, 223] on div "[PHONE_NUMBER] Live | 00:01 ALL TASKS ALL TASKS ACTIVE TASKS TASKS IN WRAP UP" at bounding box center [153, 153] width 233 height 233
click at [217, 298] on div "[PHONE_NUMBER] Live | 00:04 HANG UP" at bounding box center [153, 313] width 213 height 43
click at [228, 318] on span "HANG UP" at bounding box center [221, 314] width 51 height 12
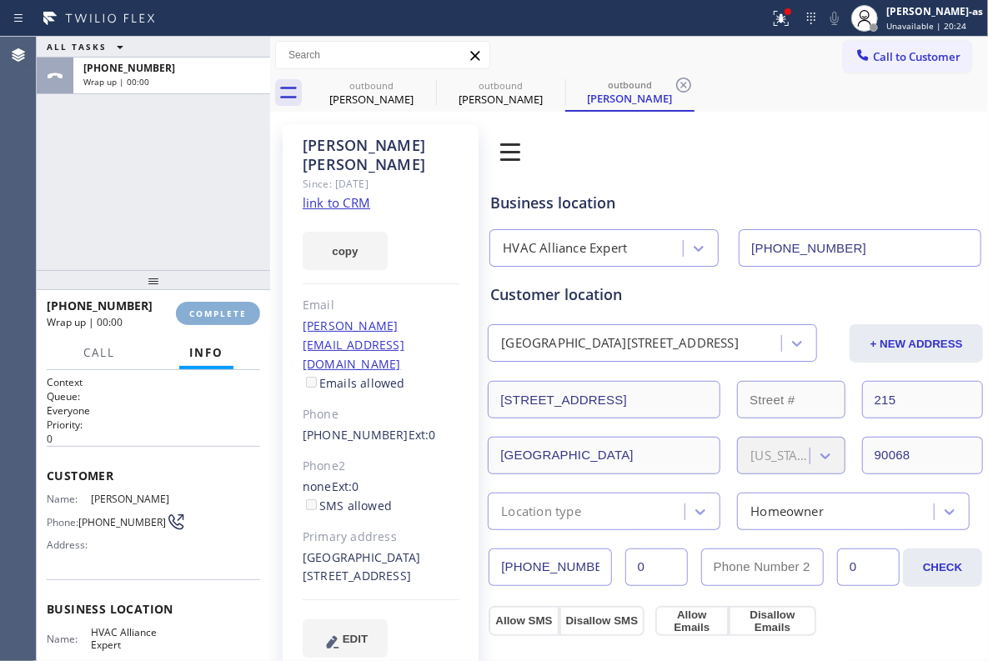
click at [228, 318] on span "COMPLETE" at bounding box center [218, 314] width 58 height 12
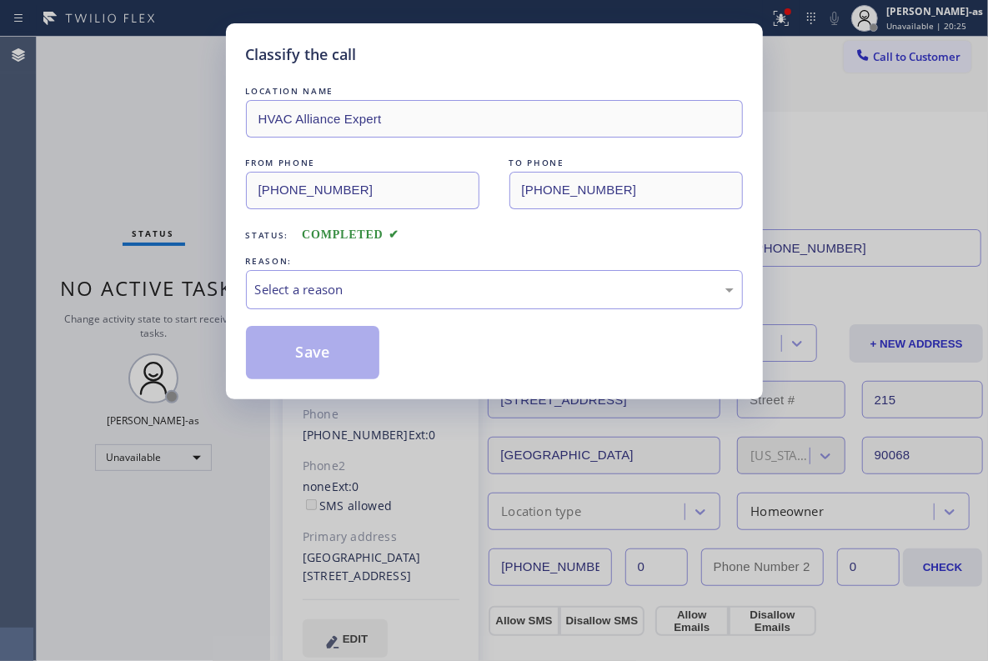
click at [228, 315] on div "Classify the call LOCATION NAME HVAC Alliance Expert FROM PHONE [PHONE_NUMBER] …" at bounding box center [494, 211] width 537 height 376
click at [228, 314] on div "Classify the call LOCATION NAME HVAC Alliance Expert FROM PHONE [PHONE_NUMBER] …" at bounding box center [494, 211] width 537 height 376
click at [414, 291] on div "Select a reason" at bounding box center [494, 289] width 479 height 19
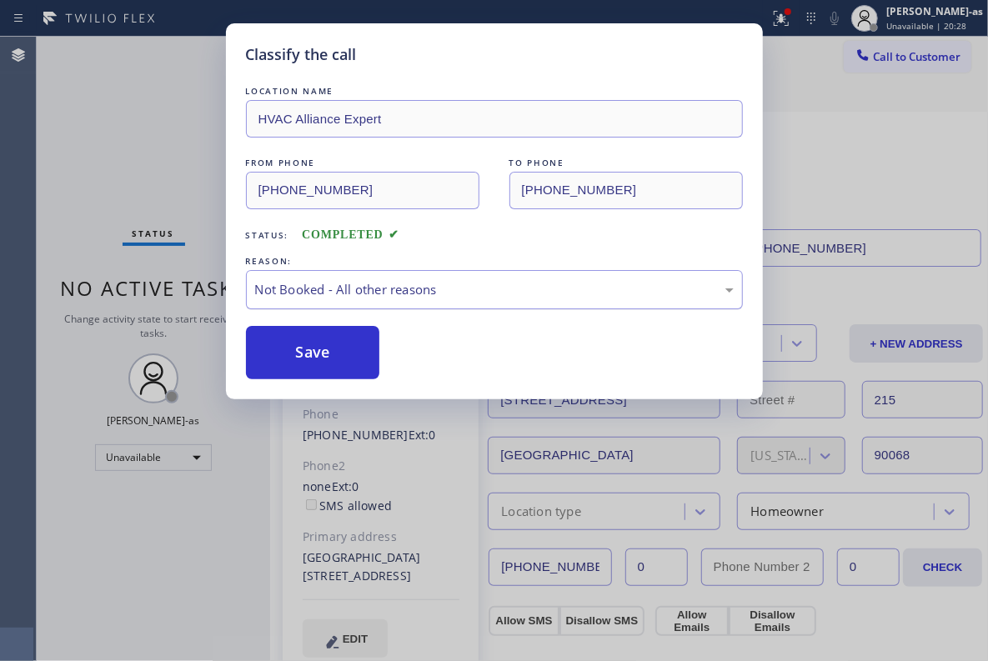
click at [377, 285] on div "Not Booked - All other reasons" at bounding box center [494, 289] width 479 height 19
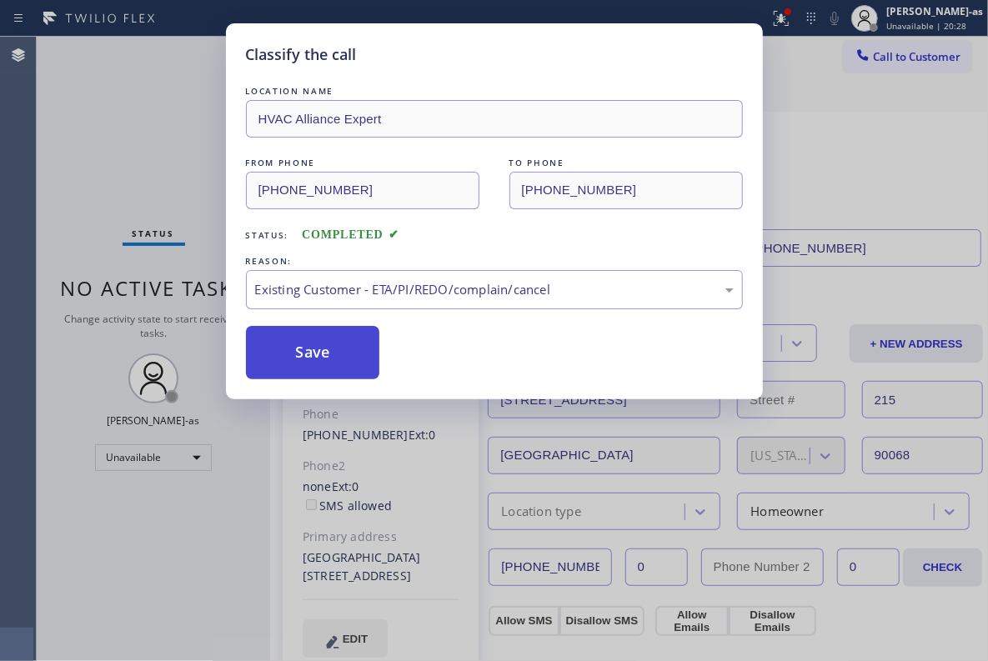
click at [321, 361] on button "Save" at bounding box center [313, 352] width 134 height 53
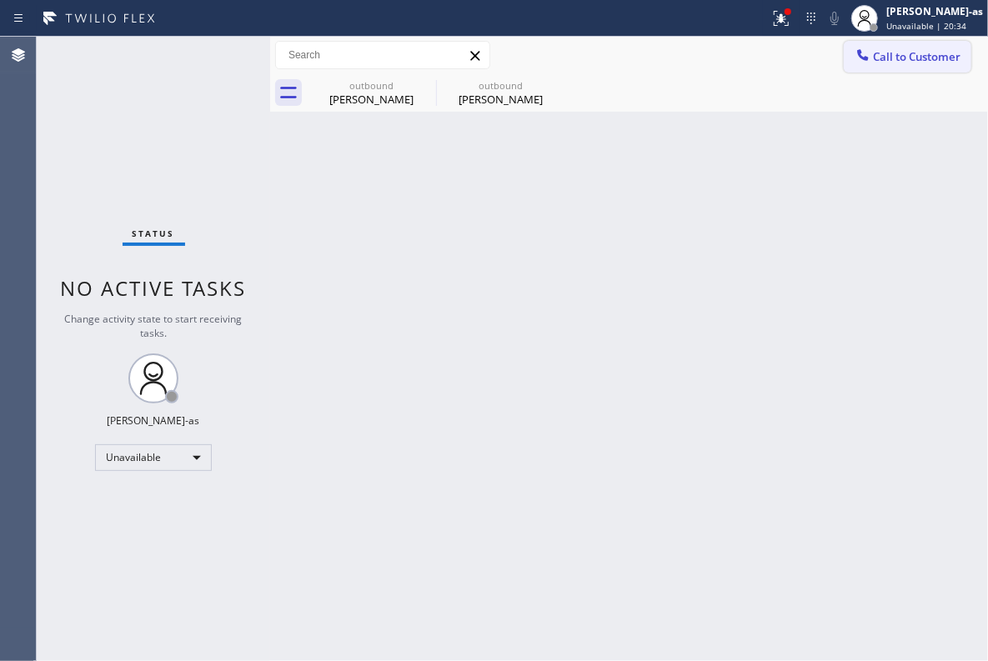
click at [877, 68] on button "Call to Customer" at bounding box center [908, 57] width 128 height 32
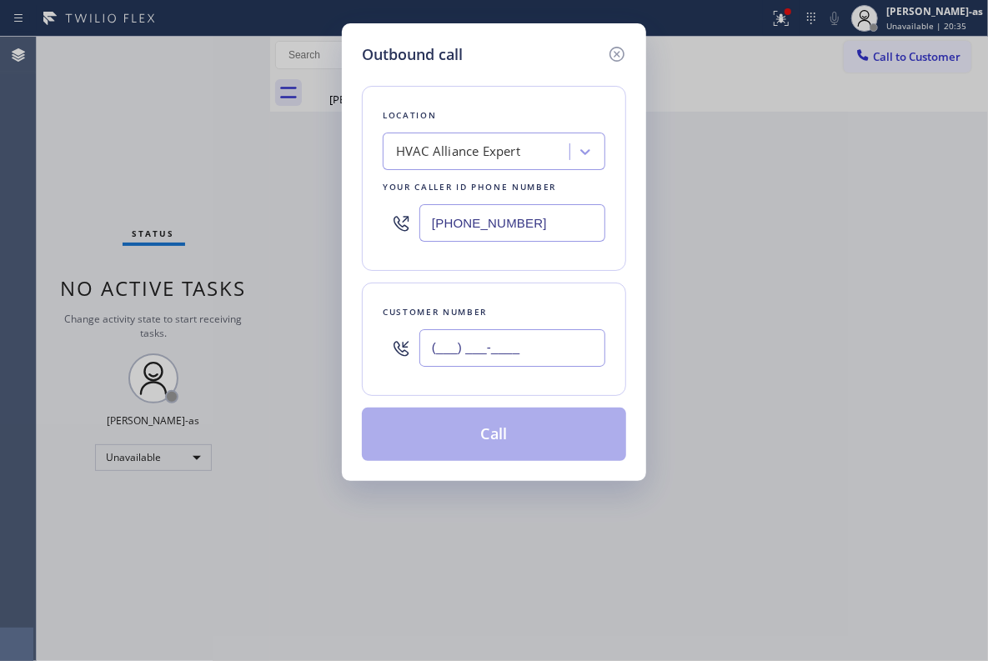
click at [514, 330] on input "(___) ___-____" at bounding box center [512, 348] width 186 height 38
paste input "818) 469-9906"
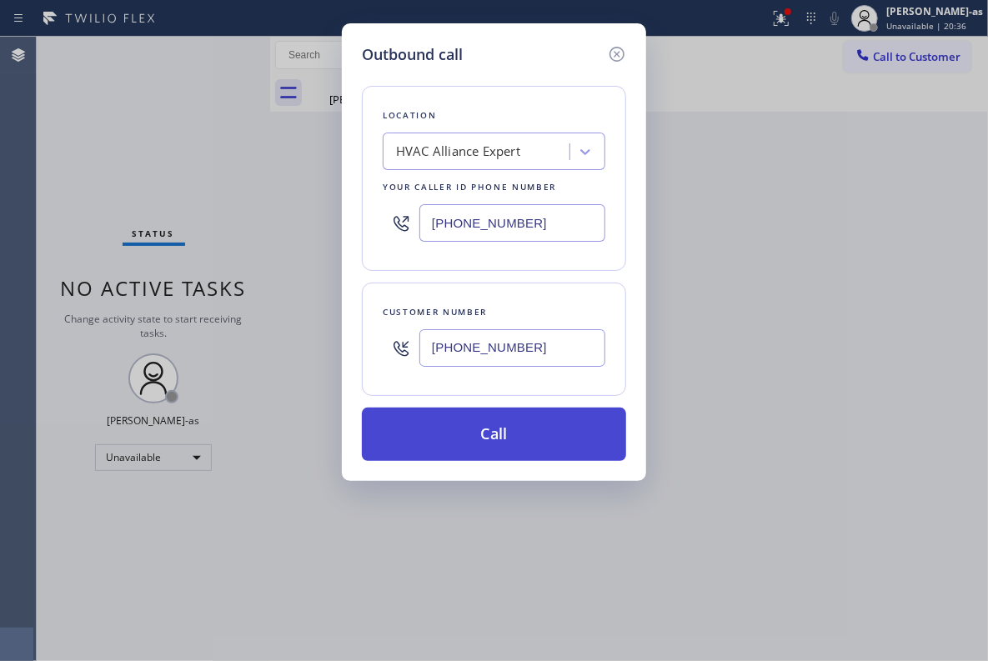
type input "[PHONE_NUMBER]"
click at [501, 442] on button "Call" at bounding box center [494, 434] width 264 height 53
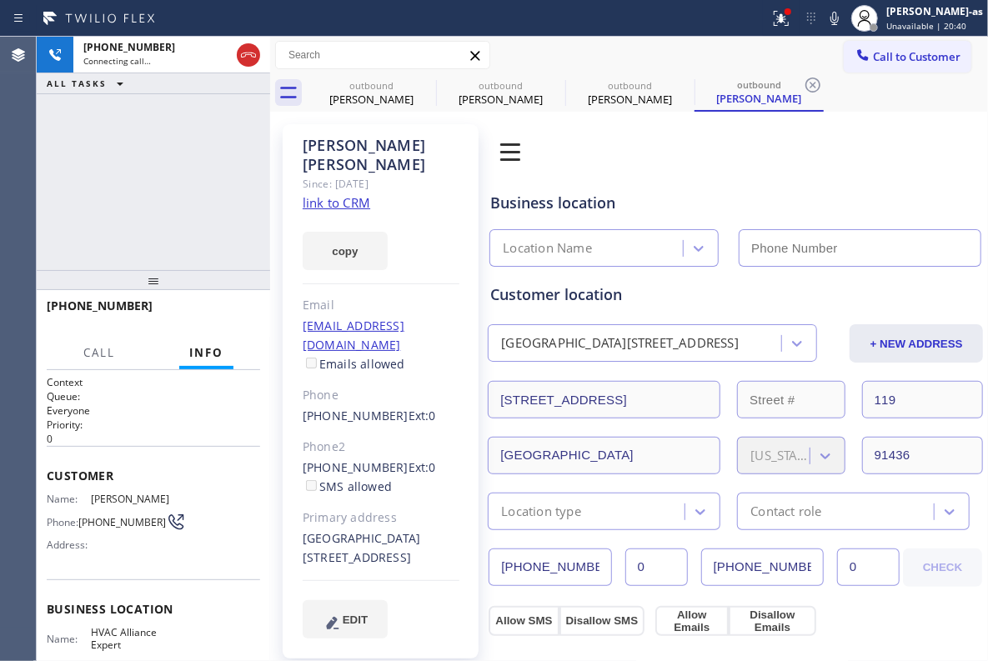
drag, startPoint x: 948, startPoint y: 574, endPoint x: 347, endPoint y: 174, distance: 721.7
click at [347, 194] on link "link to CRM" at bounding box center [337, 202] width 68 height 17
type input "[PHONE_NUMBER]"
drag, startPoint x: 244, startPoint y: 43, endPoint x: 297, endPoint y: 61, distance: 55.4
click at [245, 43] on button at bounding box center [248, 54] width 23 height 23
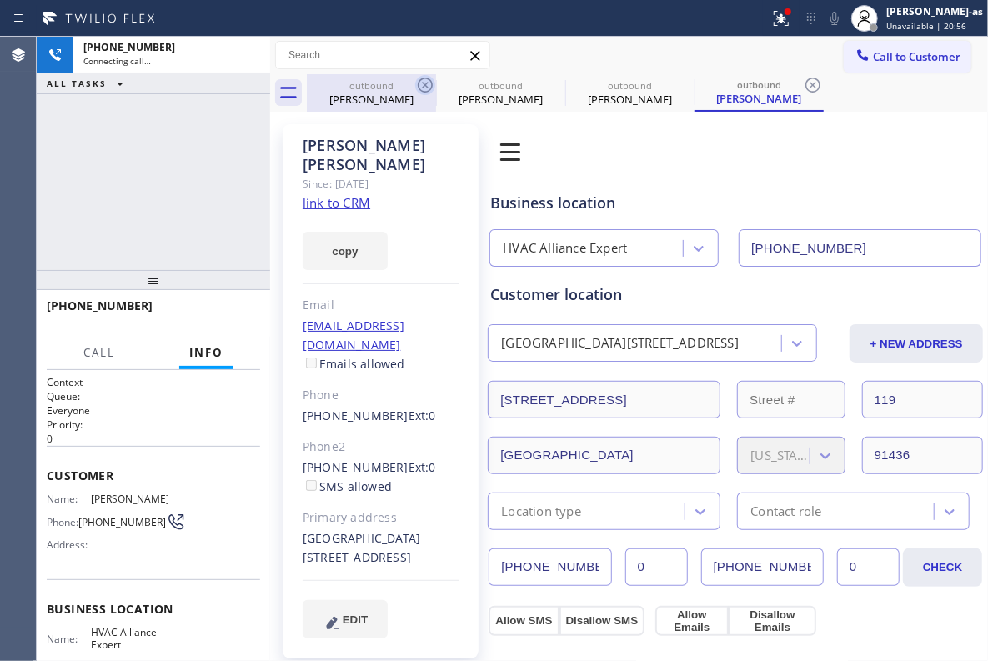
drag, startPoint x: 375, startPoint y: 108, endPoint x: 429, endPoint y: 83, distance: 58.9
click at [378, 108] on div "outbound [PERSON_NAME]" at bounding box center [371, 93] width 126 height 38
click at [429, 83] on icon at bounding box center [425, 85] width 20 height 20
click at [0, 0] on icon at bounding box center [0, 0] width 0 height 0
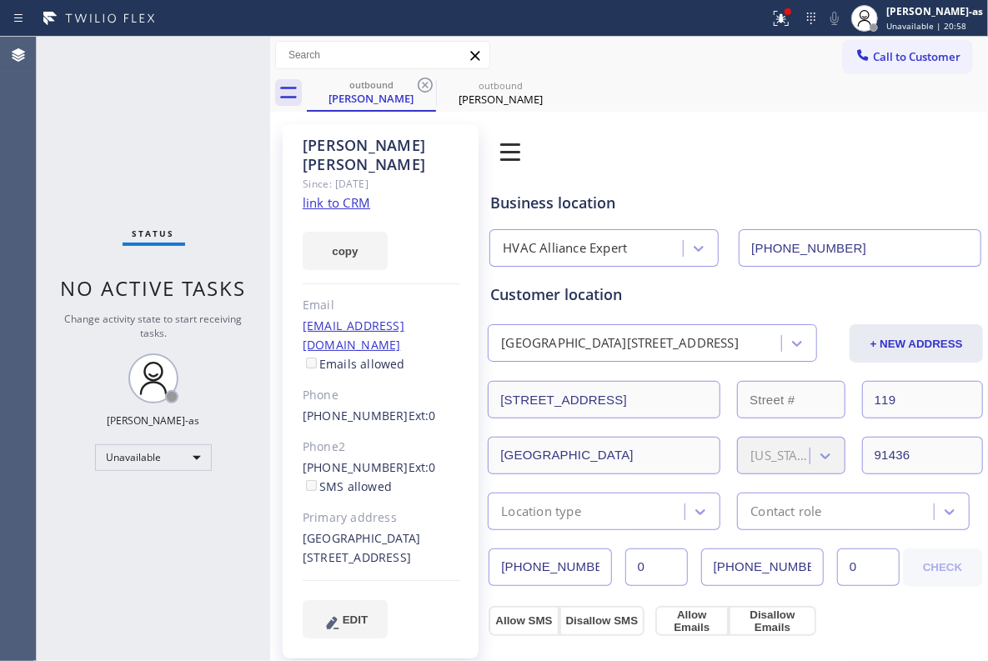
click at [429, 83] on icon at bounding box center [425, 85] width 20 height 20
click at [429, 83] on div "outbound [PERSON_NAME]" at bounding box center [647, 93] width 681 height 38
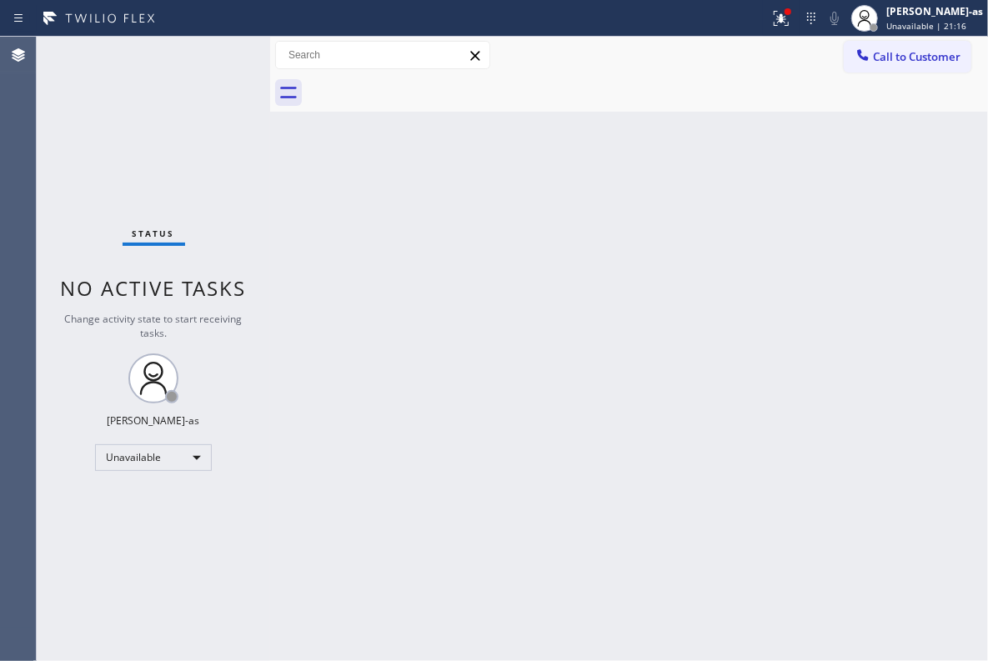
click at [895, 61] on span "Call to Customer" at bounding box center [917, 56] width 88 height 15
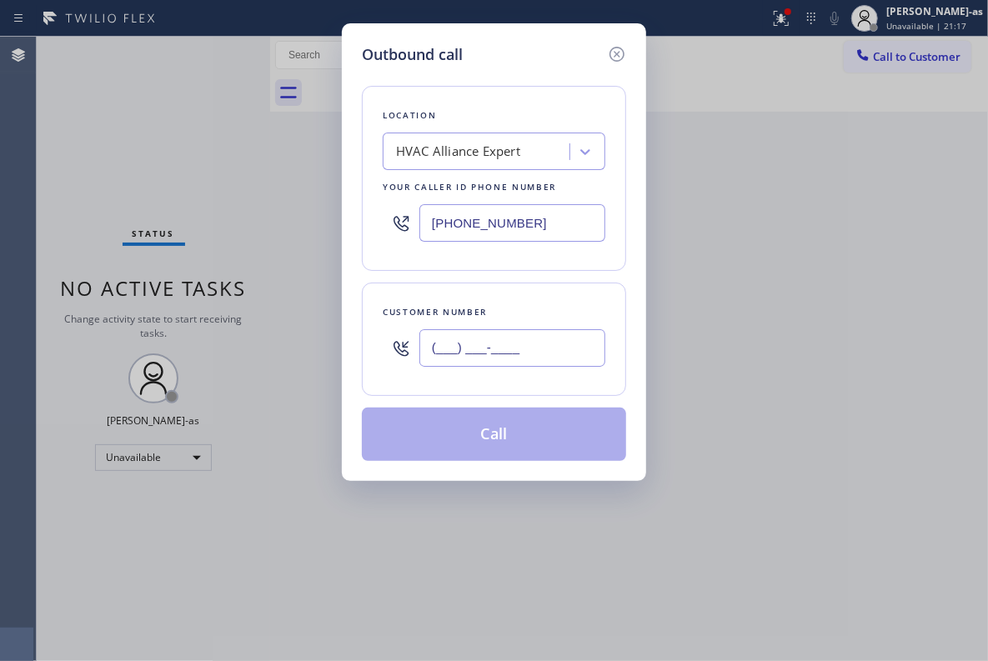
click at [527, 348] on input "(___) ___-____" at bounding box center [512, 348] width 186 height 38
paste input "310) 503-5181"
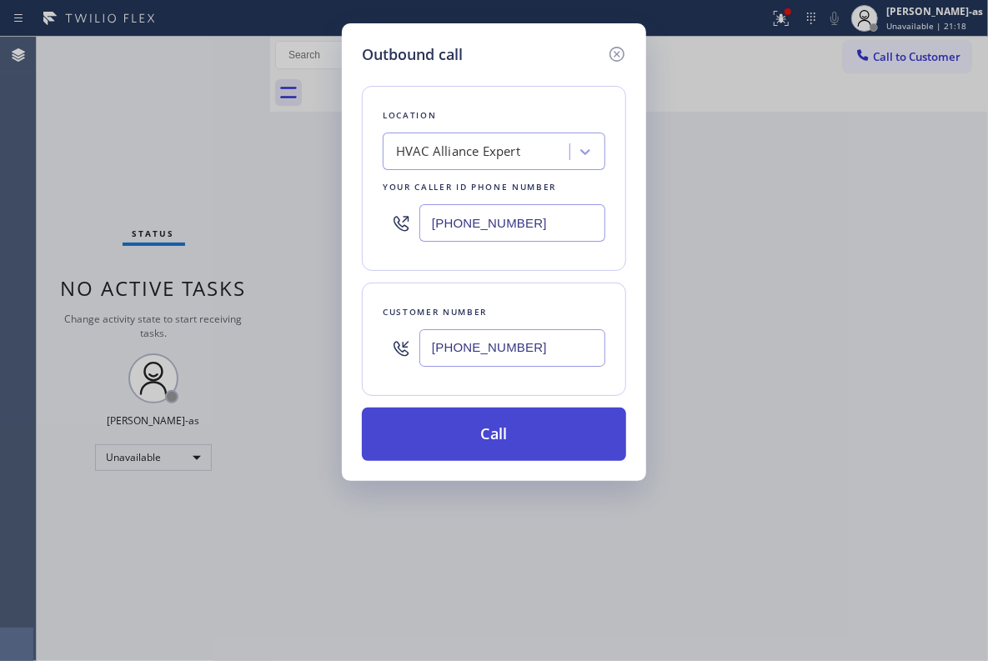
type input "[PHONE_NUMBER]"
click at [501, 438] on button "Call" at bounding box center [494, 434] width 264 height 53
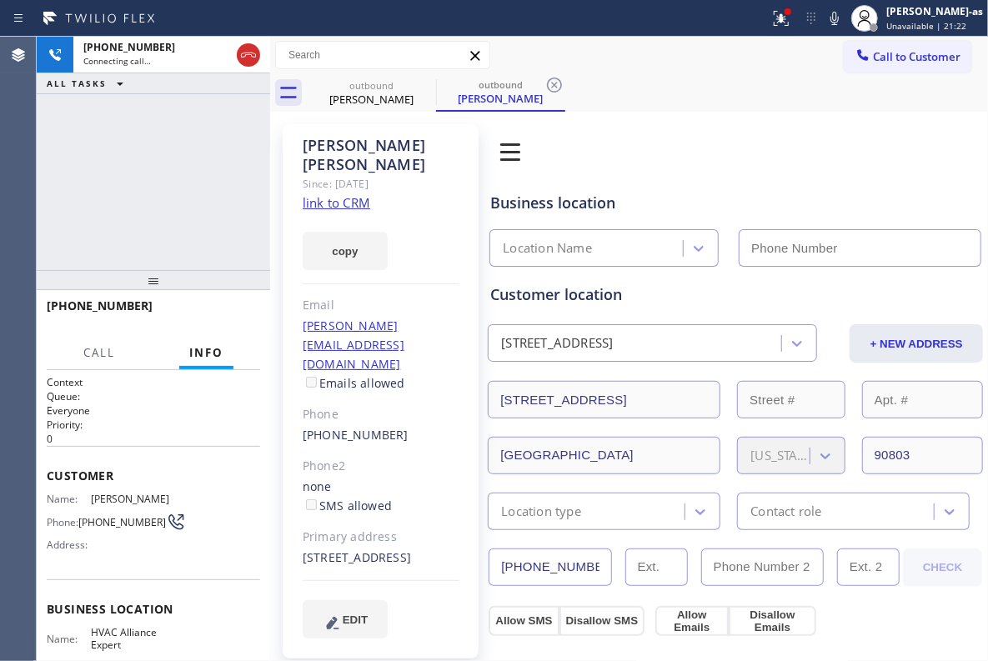
type input "[PHONE_NUMBER]"
click at [204, 173] on div "[PHONE_NUMBER] Connecting call… ALL TASKS ALL TASKS ACTIVE TASKS TASKS IN WRAP …" at bounding box center [153, 153] width 233 height 233
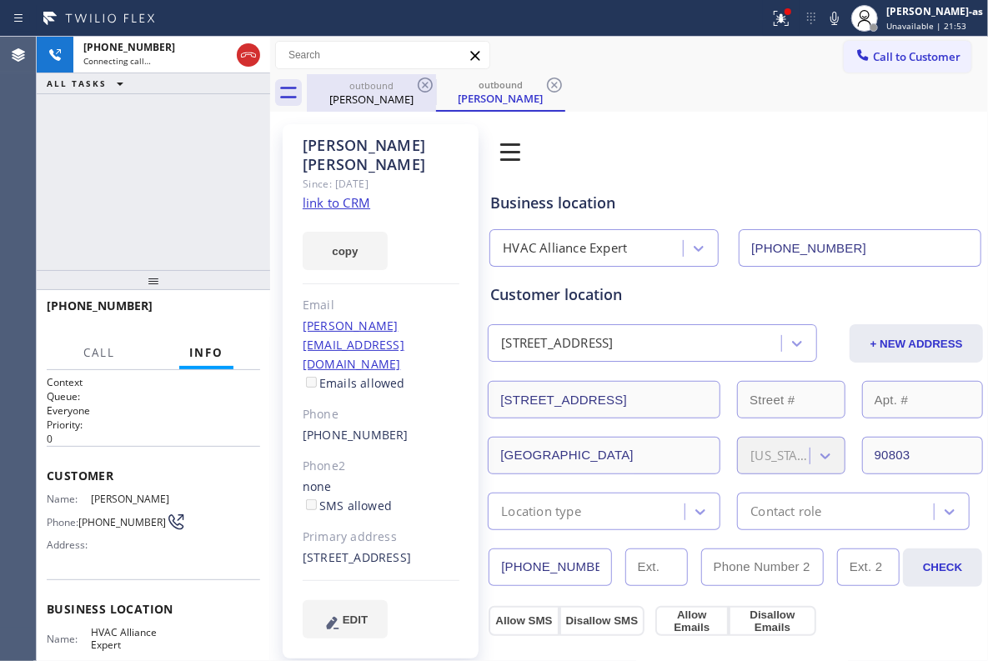
click at [341, 97] on div "[PERSON_NAME]" at bounding box center [371, 99] width 126 height 15
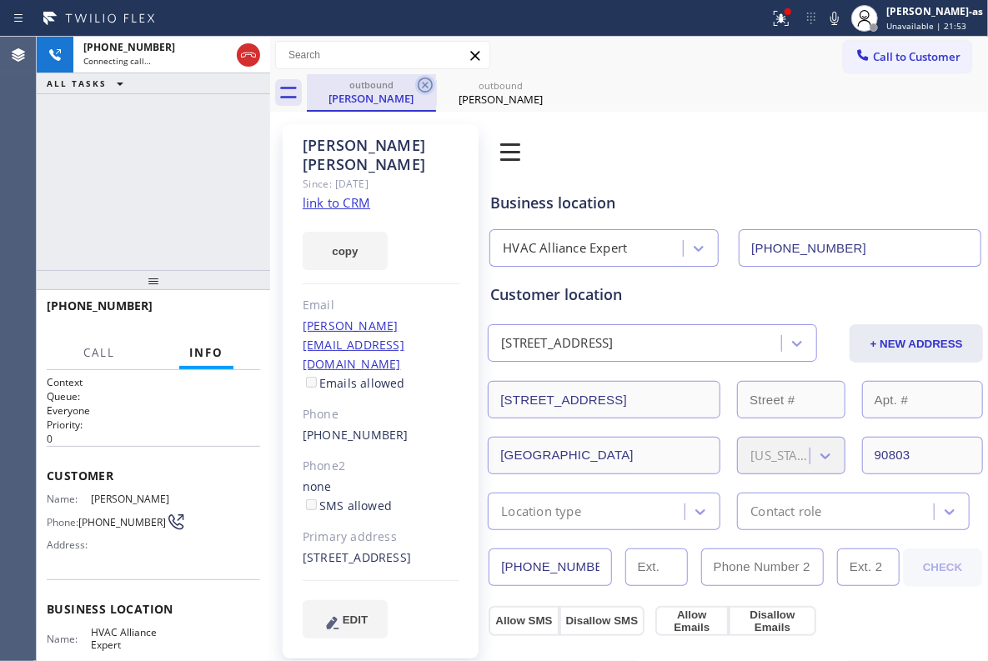
click at [419, 80] on icon at bounding box center [425, 85] width 20 height 20
click at [0, 0] on icon at bounding box center [0, 0] width 0 height 0
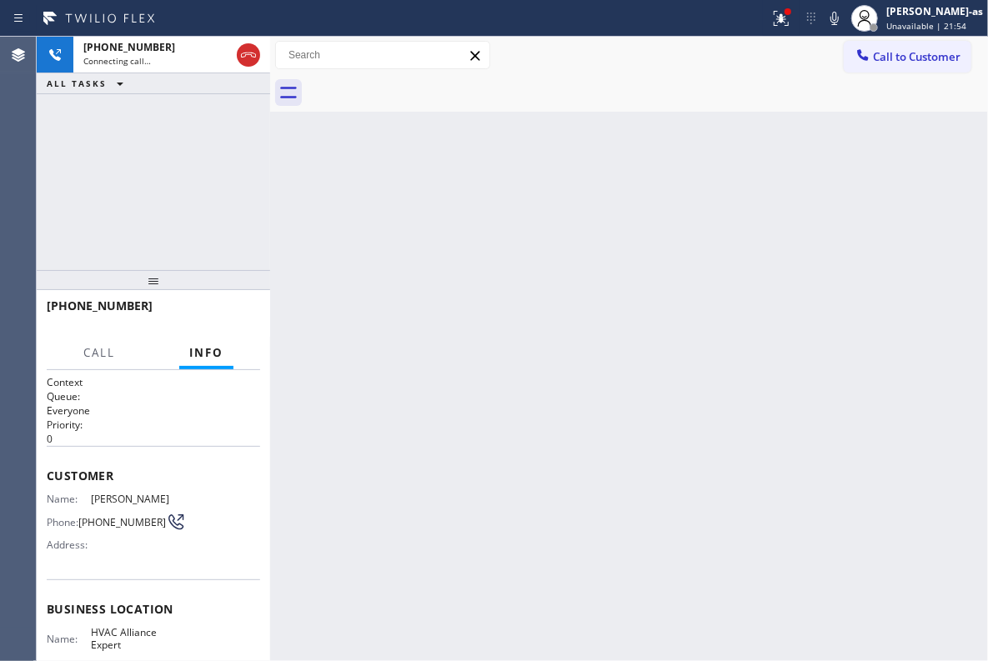
click at [188, 168] on div "[PHONE_NUMBER] Connecting call… ALL TASKS ALL TASKS ACTIVE TASKS TASKS IN WRAP …" at bounding box center [153, 153] width 233 height 233
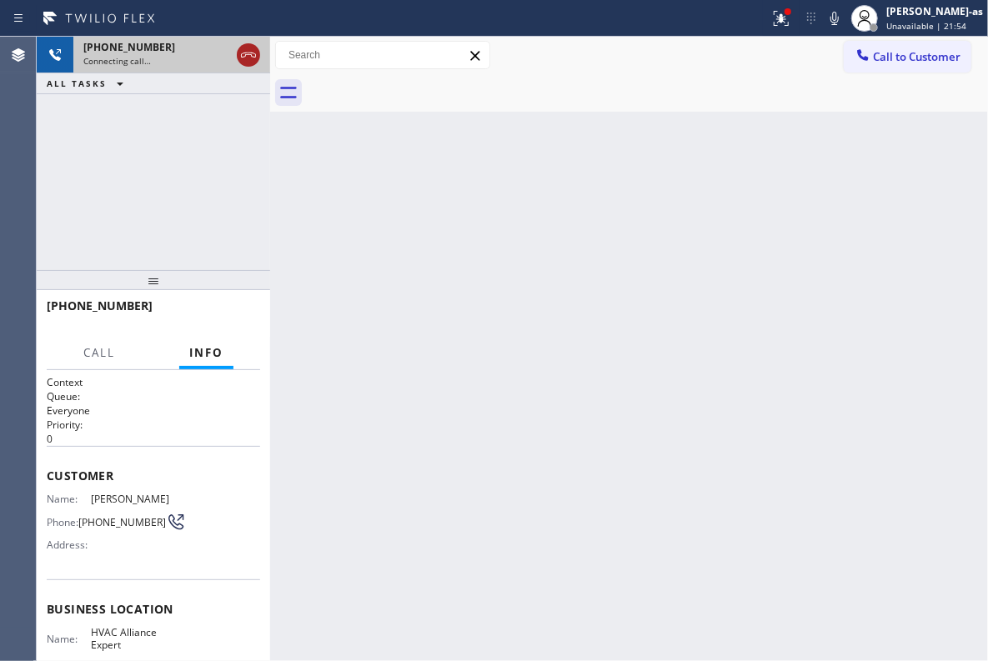
click at [245, 52] on icon at bounding box center [248, 55] width 20 height 20
click at [230, 148] on div "[PHONE_NUMBER] Connecting call… ALL TASKS ALL TASKS ACTIVE TASKS TASKS IN WRAP …" at bounding box center [153, 153] width 233 height 233
drag, startPoint x: 599, startPoint y: 312, endPoint x: 524, endPoint y: 364, distance: 90.4
click at [598, 307] on div "Back to Dashboard Change Sender ID Customers Technicians Select a contact Outbo…" at bounding box center [629, 349] width 718 height 624
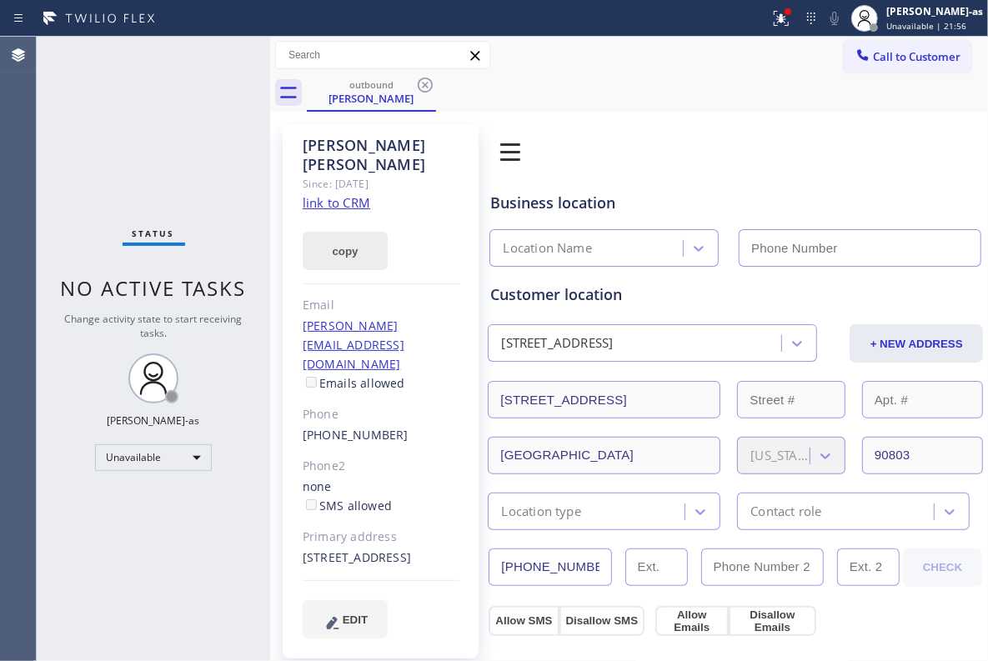
type input "[PHONE_NUMBER]"
click at [348, 194] on link "link to CRM" at bounding box center [337, 202] width 68 height 17
click at [890, 64] on button "Call to Customer" at bounding box center [908, 57] width 128 height 32
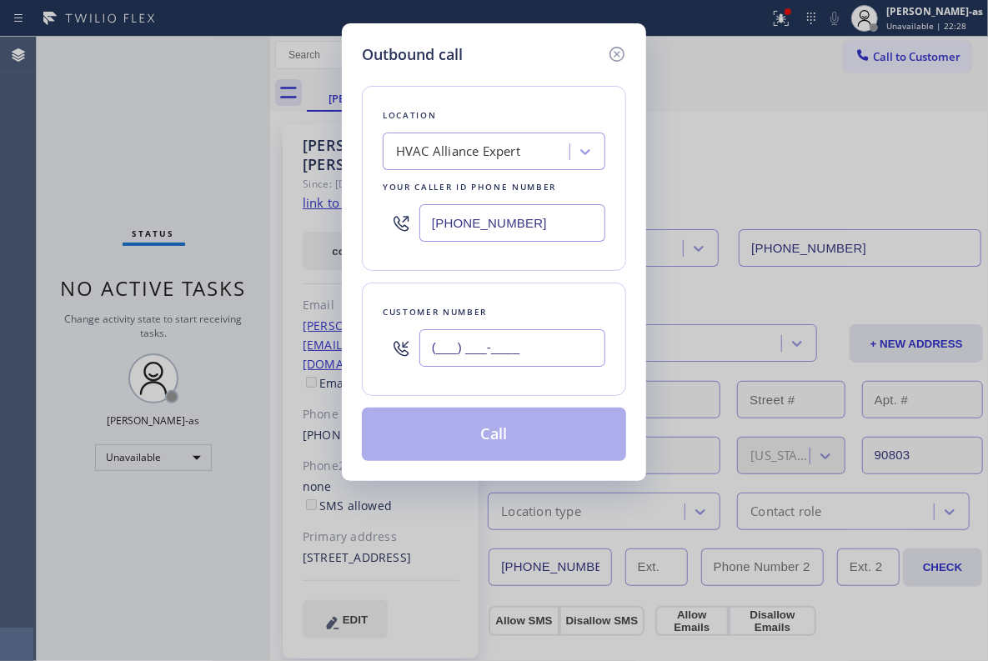
click at [501, 364] on input "(___) ___-____" at bounding box center [512, 348] width 186 height 38
paste input "650) 968-2751"
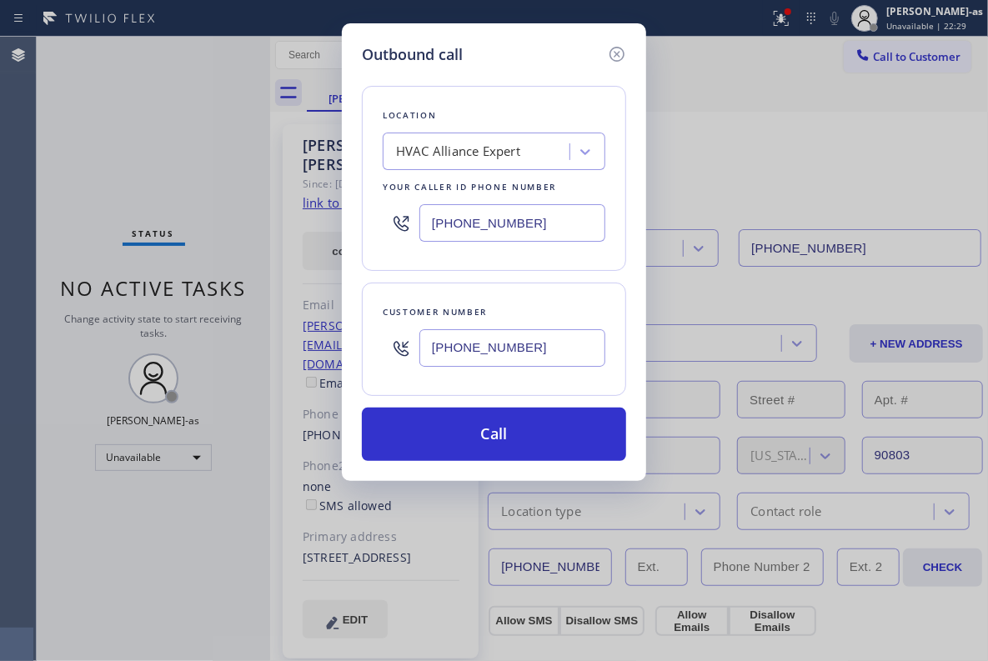
type input "[PHONE_NUMBER]"
click at [531, 153] on div "HVAC Alliance Expert" at bounding box center [479, 152] width 182 height 29
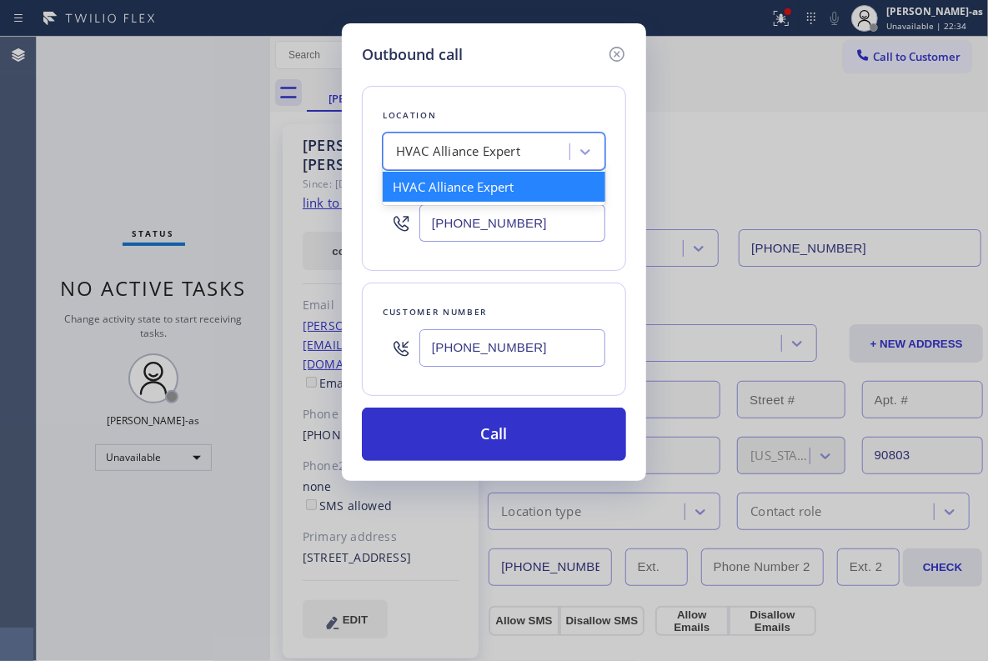
paste input "Elite Sub-Zero Appliance Repair"
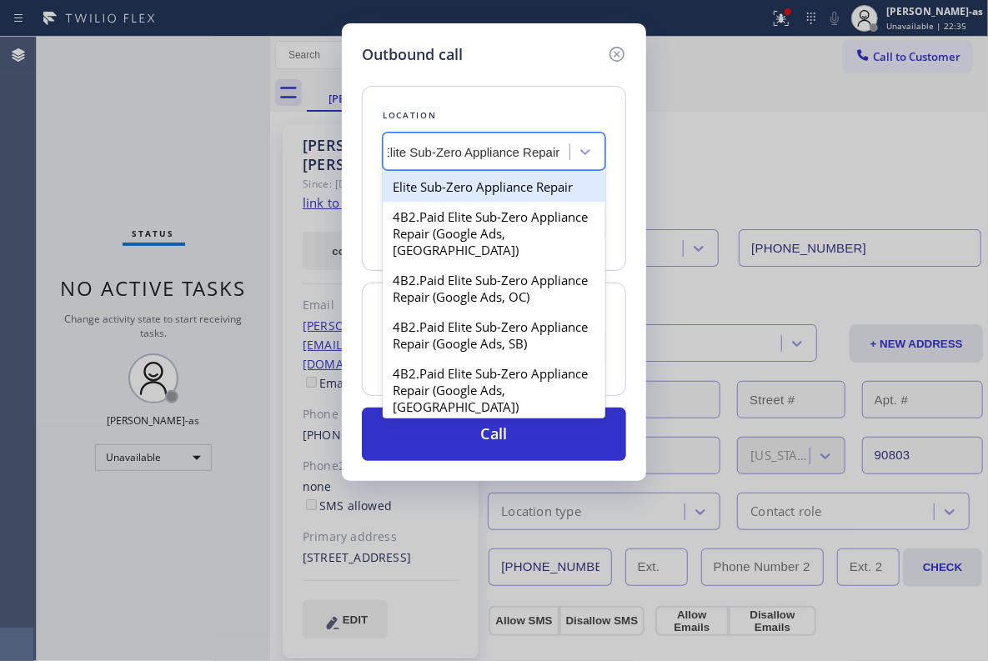
scroll to position [0, 14]
type input "Elite Sub-Zero Appliance Repair"
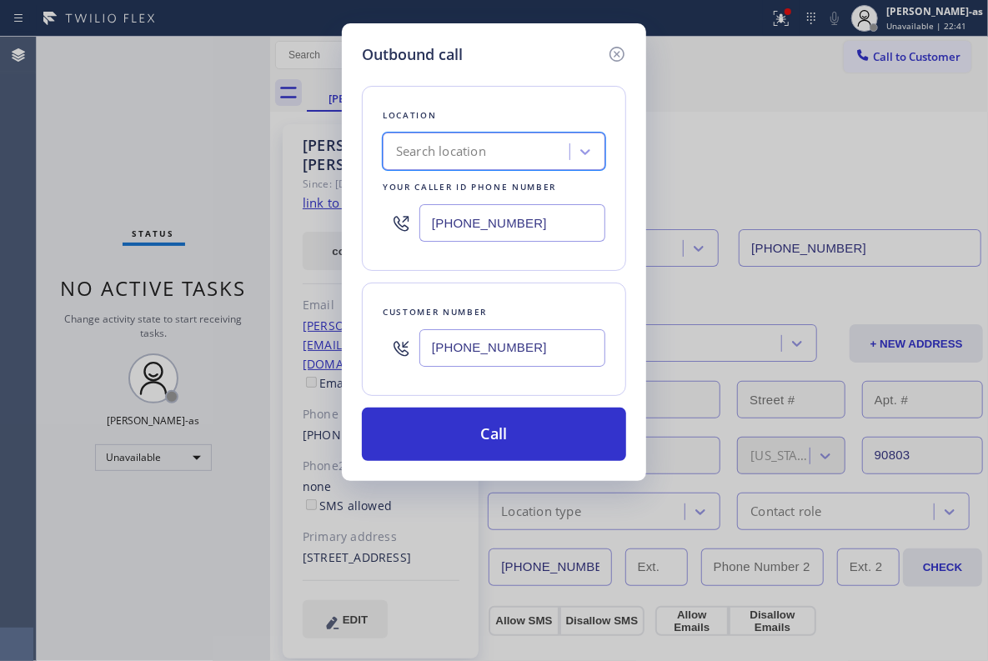
scroll to position [0, 0]
click at [562, 227] on input "[PHONE_NUMBER]" at bounding box center [512, 223] width 186 height 38
paste input "415) 965-3694"
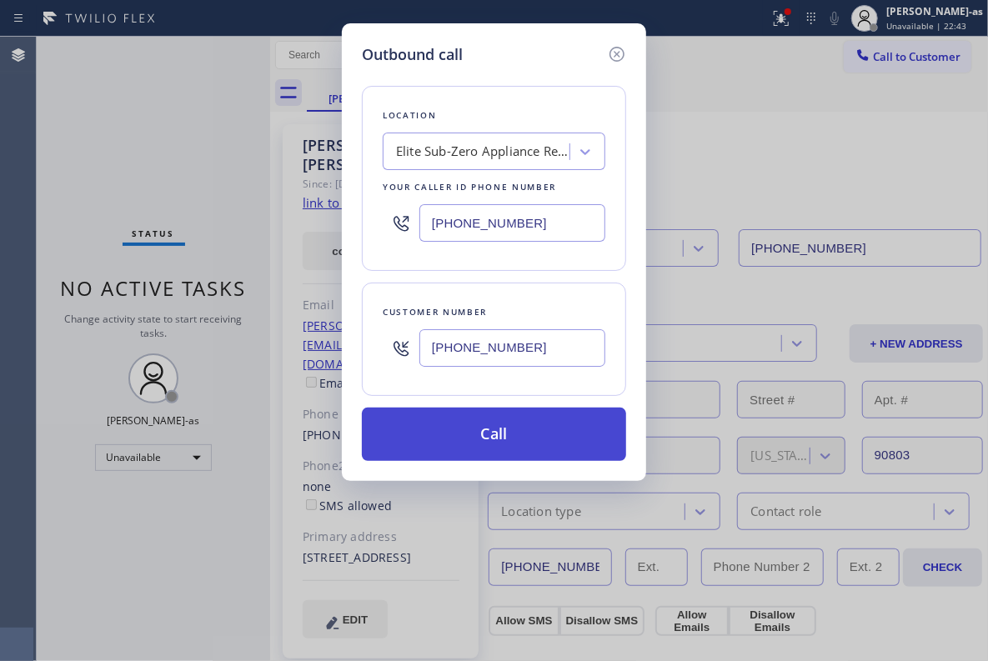
type input "[PHONE_NUMBER]"
click at [495, 430] on button "Call" at bounding box center [494, 434] width 264 height 53
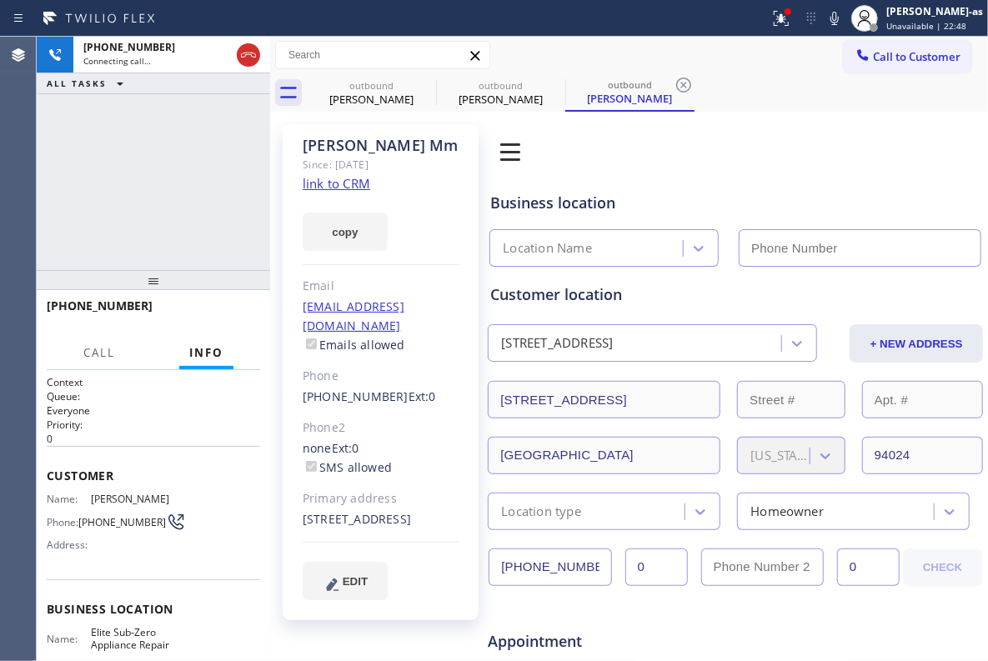
type input "[PHONE_NUMBER]"
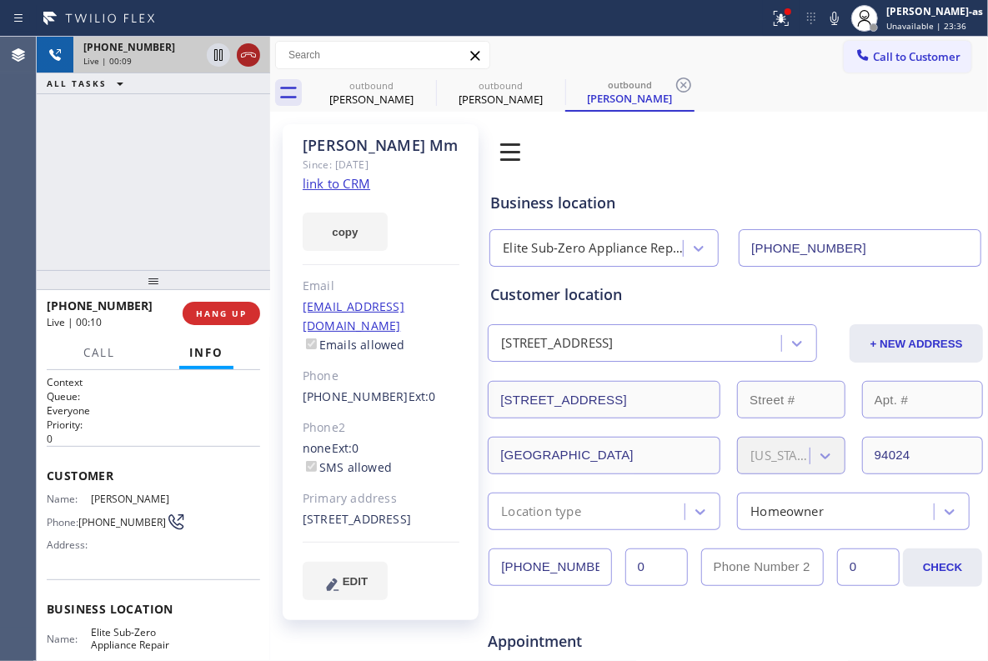
click at [247, 55] on icon at bounding box center [248, 55] width 20 height 20
click at [205, 302] on button "HANG UP" at bounding box center [222, 313] width 78 height 23
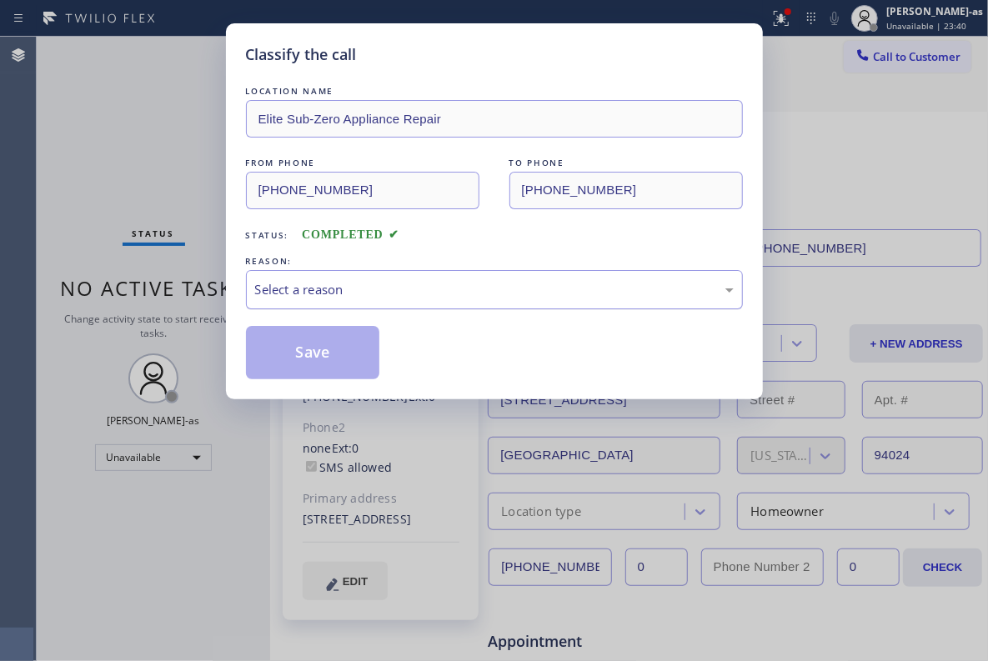
click at [391, 298] on div "Select a reason" at bounding box center [494, 289] width 479 height 19
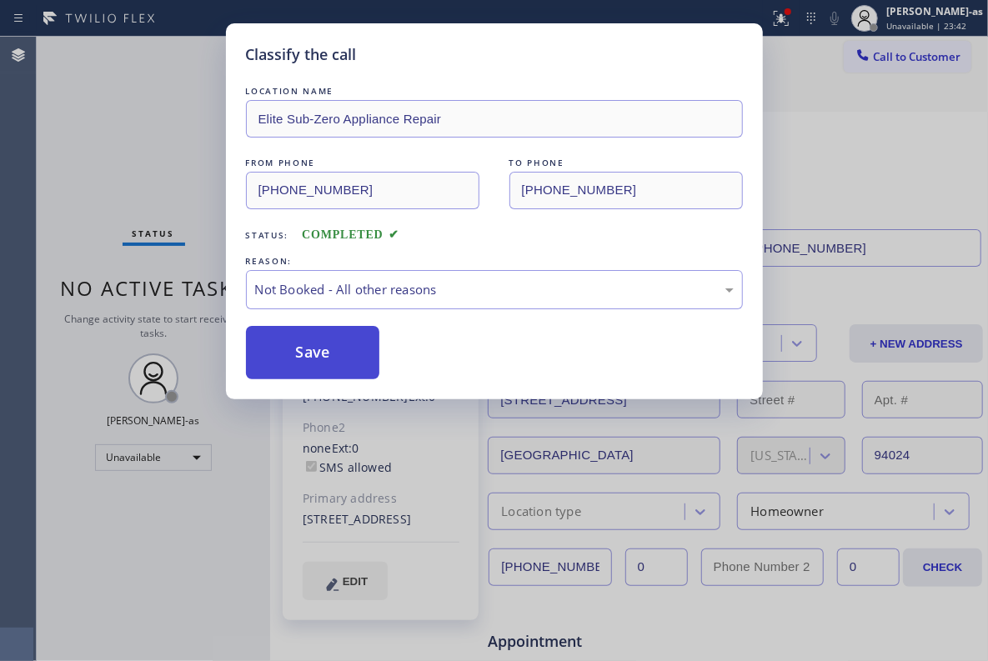
click at [331, 348] on button "Save" at bounding box center [313, 352] width 134 height 53
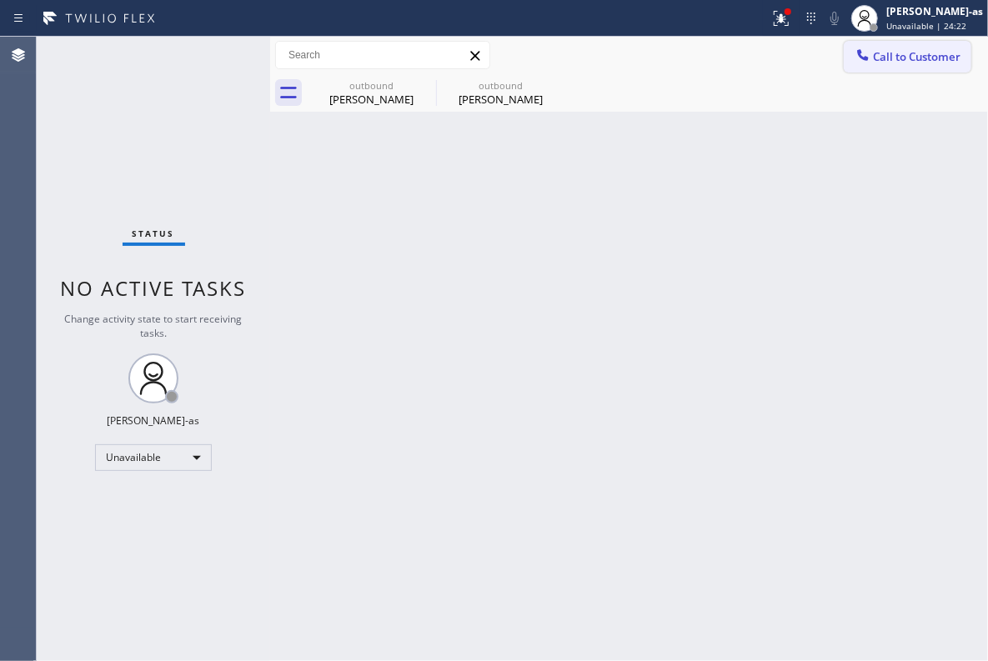
click at [875, 62] on span "Call to Customer" at bounding box center [917, 56] width 88 height 15
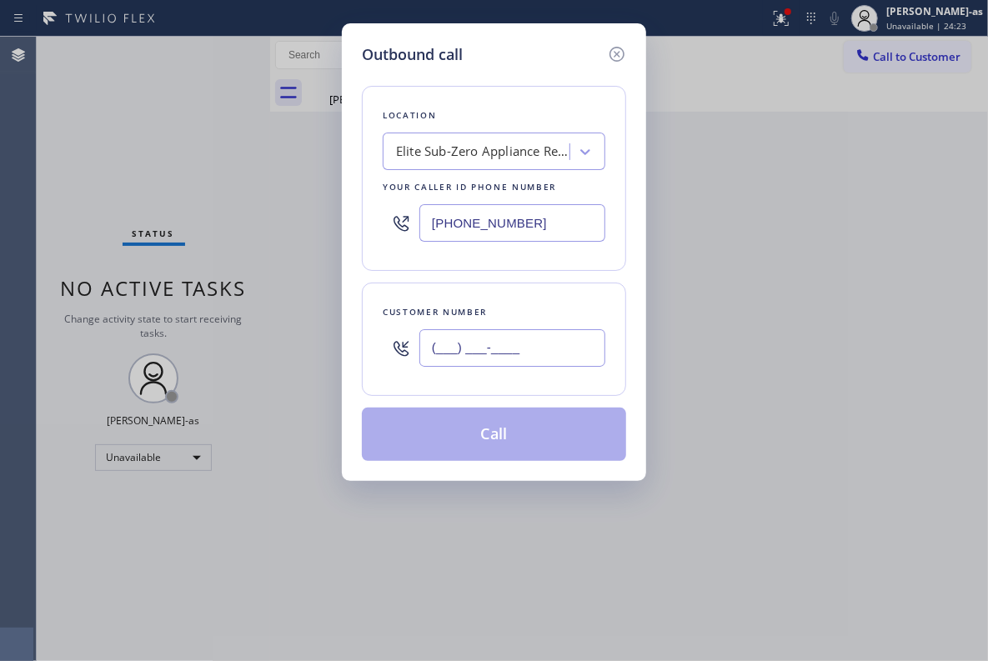
click at [511, 365] on input "(___) ___-____" at bounding box center [512, 348] width 186 height 38
paste input "206) 375-8538"
type input "[PHONE_NUMBER]"
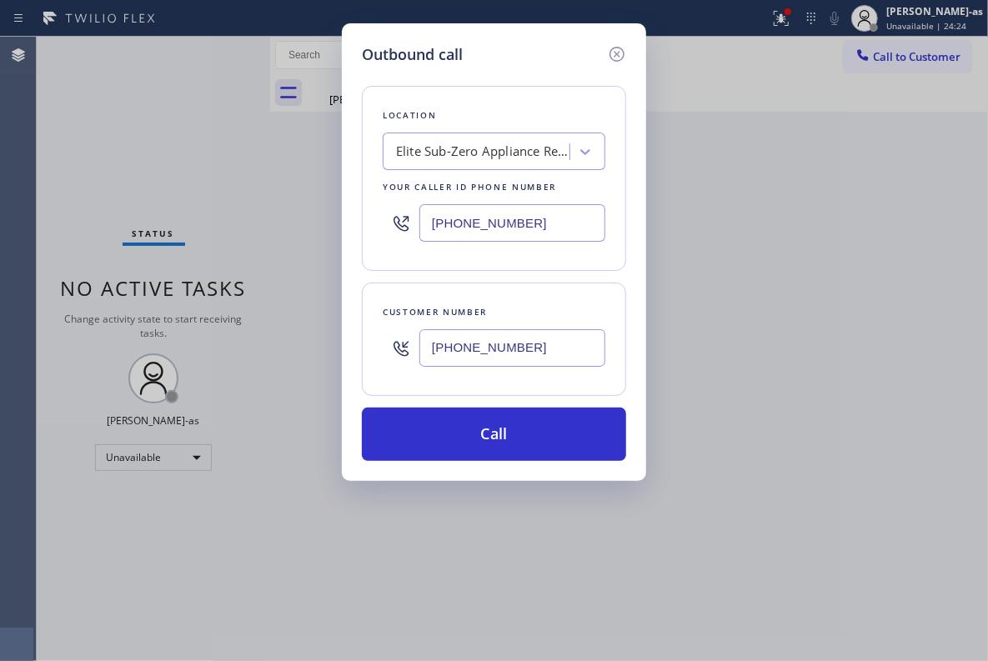
drag, startPoint x: 482, startPoint y: 94, endPoint x: 484, endPoint y: 118, distance: 23.5
click at [479, 103] on div "Location Elite Sub-Zero Appliance Repair Your caller id phone number [PHONE_NUM…" at bounding box center [494, 178] width 264 height 185
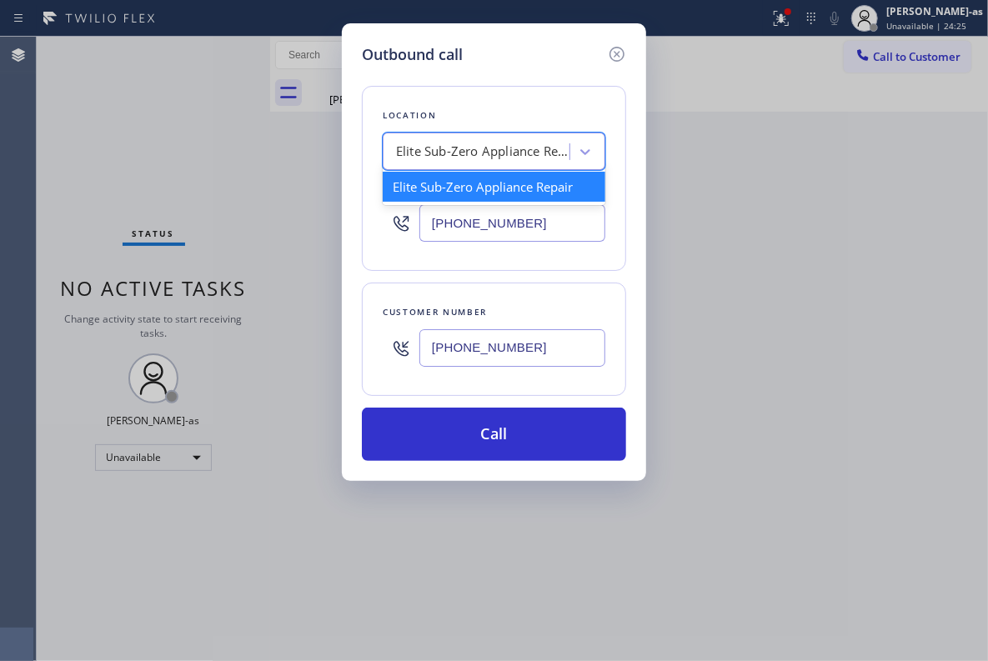
click at [504, 140] on div "Elite Sub-Zero Appliance Repair" at bounding box center [479, 152] width 182 height 29
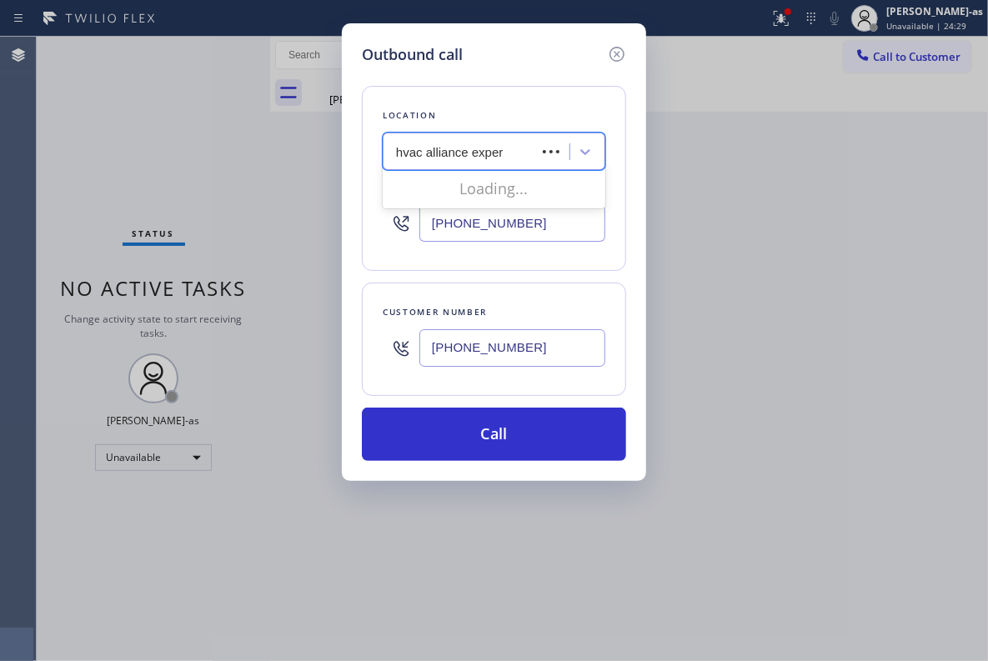
type input "hvac alliance expert"
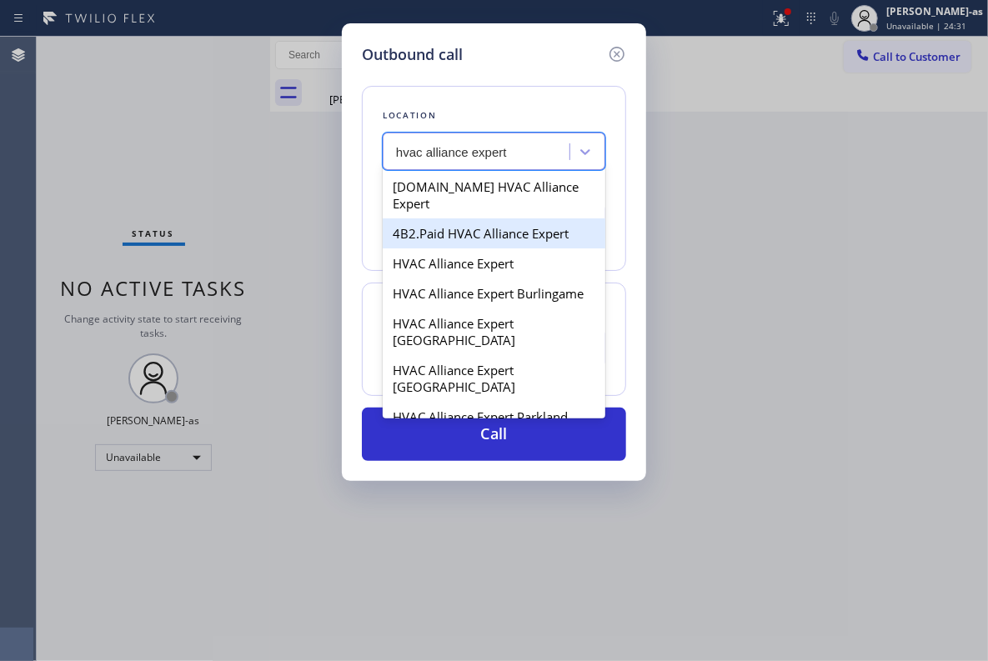
click at [404, 223] on div "4B2.Paid HVAC Alliance Expert" at bounding box center [494, 233] width 223 height 30
type input "[PHONE_NUMBER]"
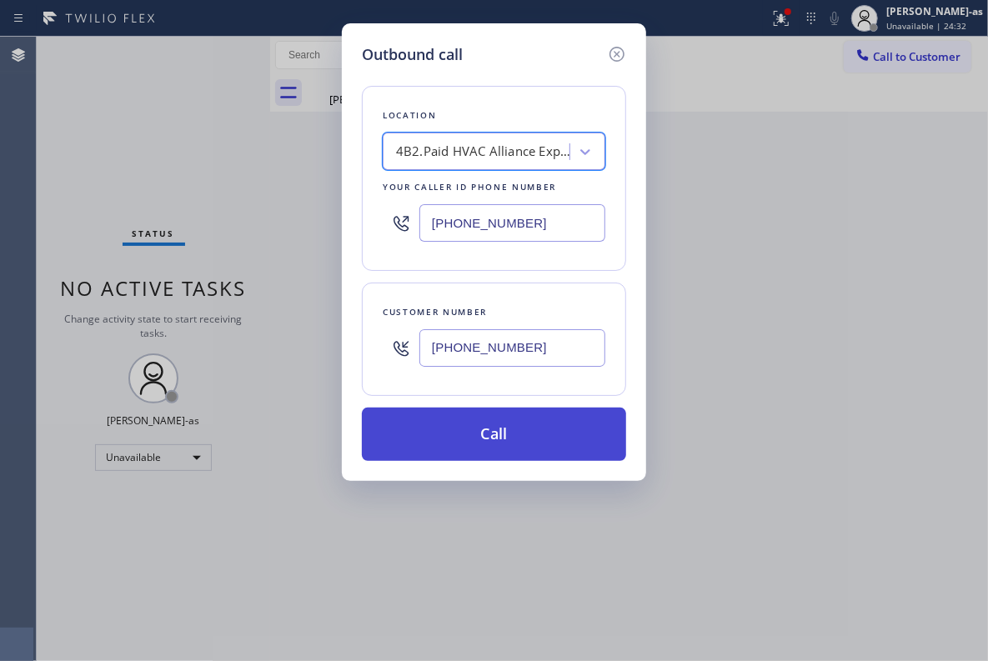
click at [484, 434] on button "Call" at bounding box center [494, 434] width 264 height 53
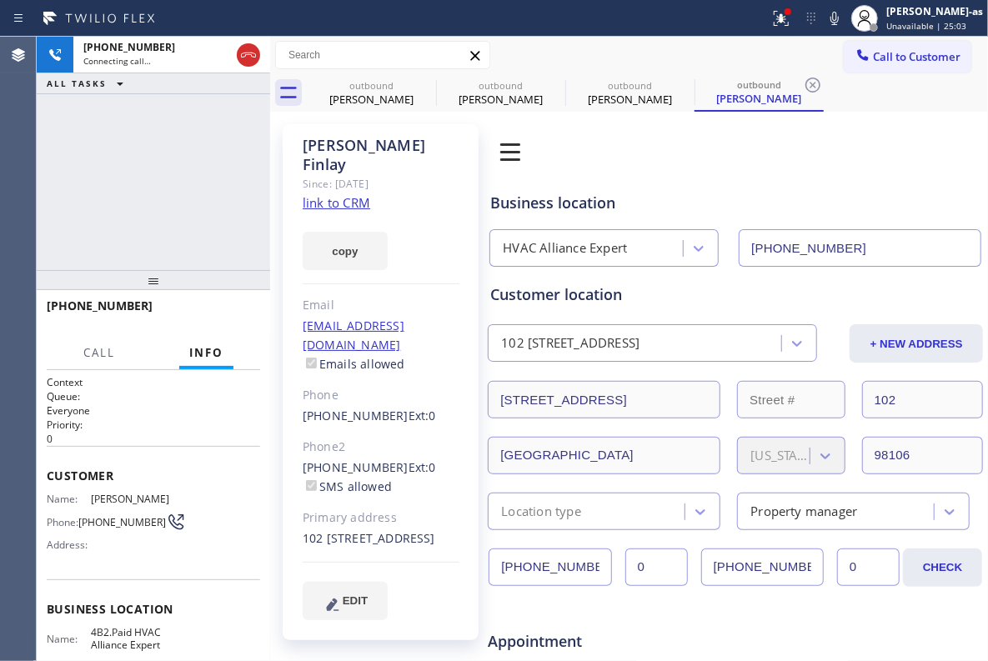
click at [138, 188] on div "[PHONE_NUMBER] Connecting call… ALL TASKS ALL TASKS ACTIVE TASKS TASKS IN WRAP …" at bounding box center [153, 153] width 233 height 233
click at [243, 53] on icon at bounding box center [248, 55] width 20 height 20
drag, startPoint x: 352, startPoint y: 107, endPoint x: 429, endPoint y: 88, distance: 78.9
click at [360, 107] on div "outbound [PERSON_NAME]" at bounding box center [371, 93] width 126 height 38
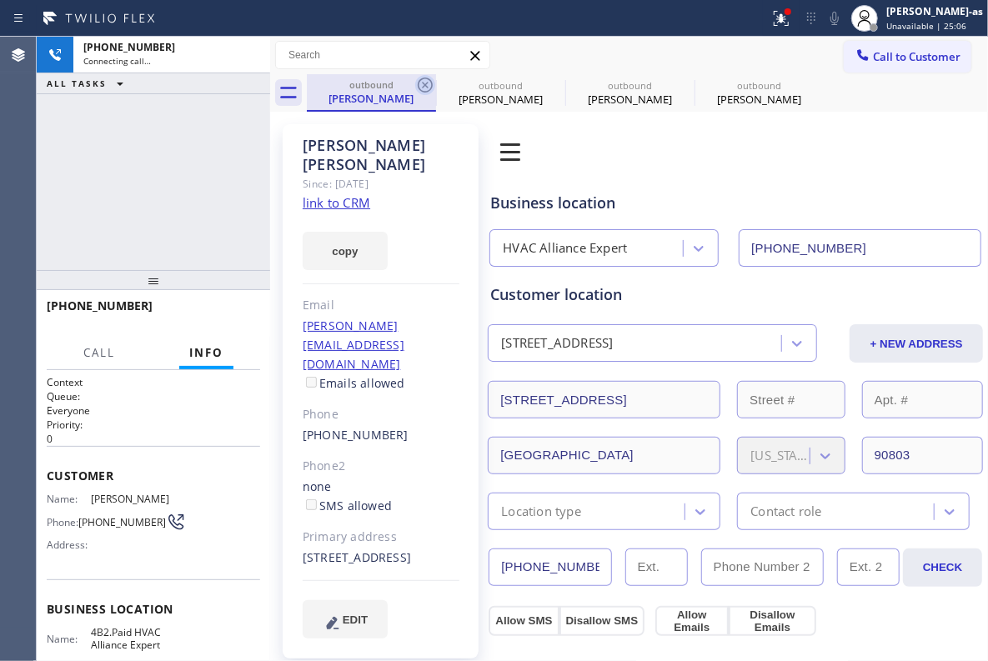
click at [429, 88] on icon at bounding box center [425, 85] width 20 height 20
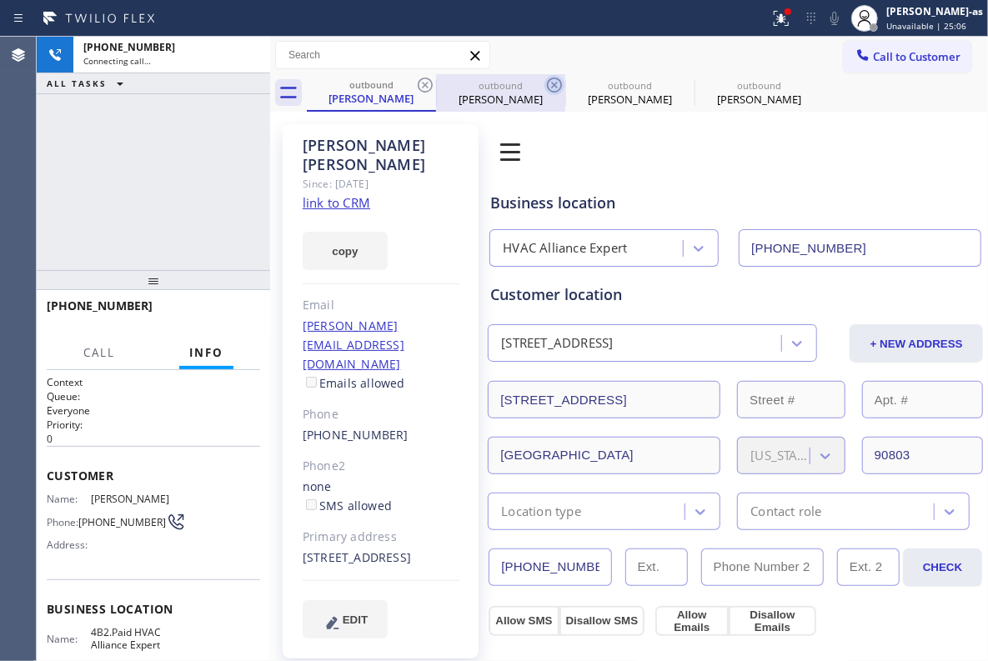
click at [544, 88] on icon at bounding box center [554, 85] width 20 height 20
click at [0, 0] on icon at bounding box center [0, 0] width 0 height 0
type input "[PHONE_NUMBER]"
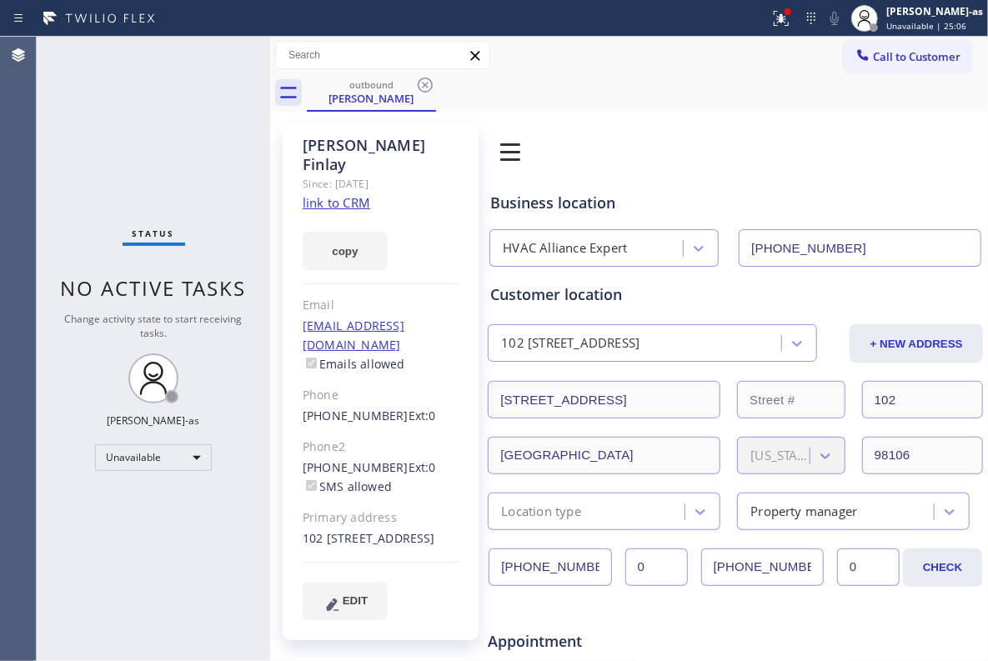
click at [429, 88] on icon at bounding box center [425, 85] width 20 height 20
click at [429, 88] on div "outbound [PERSON_NAME]" at bounding box center [647, 93] width 681 height 38
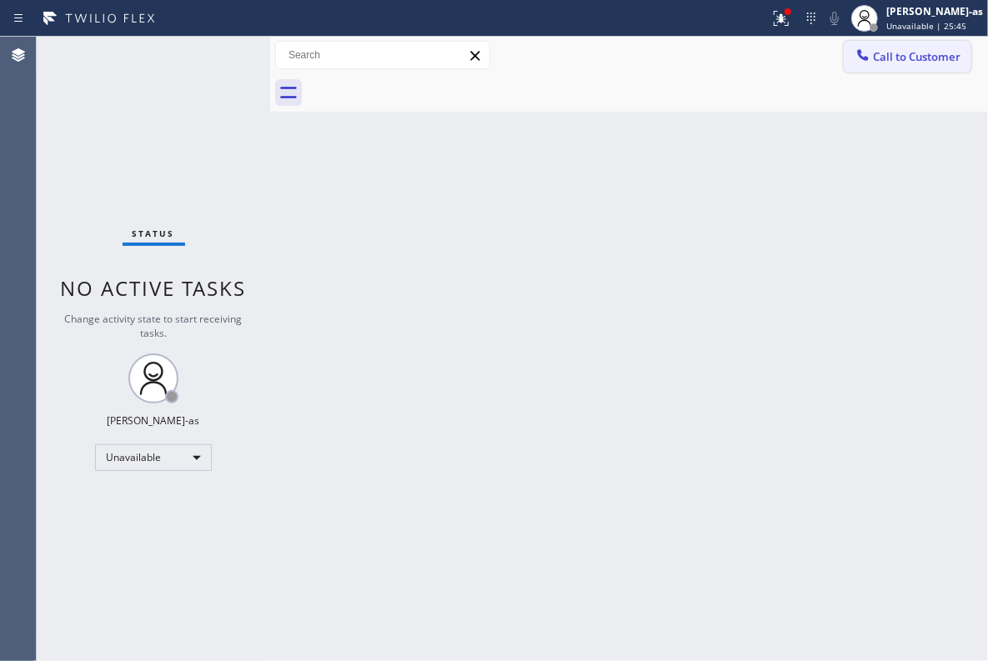
click at [881, 52] on span "Call to Customer" at bounding box center [917, 56] width 88 height 15
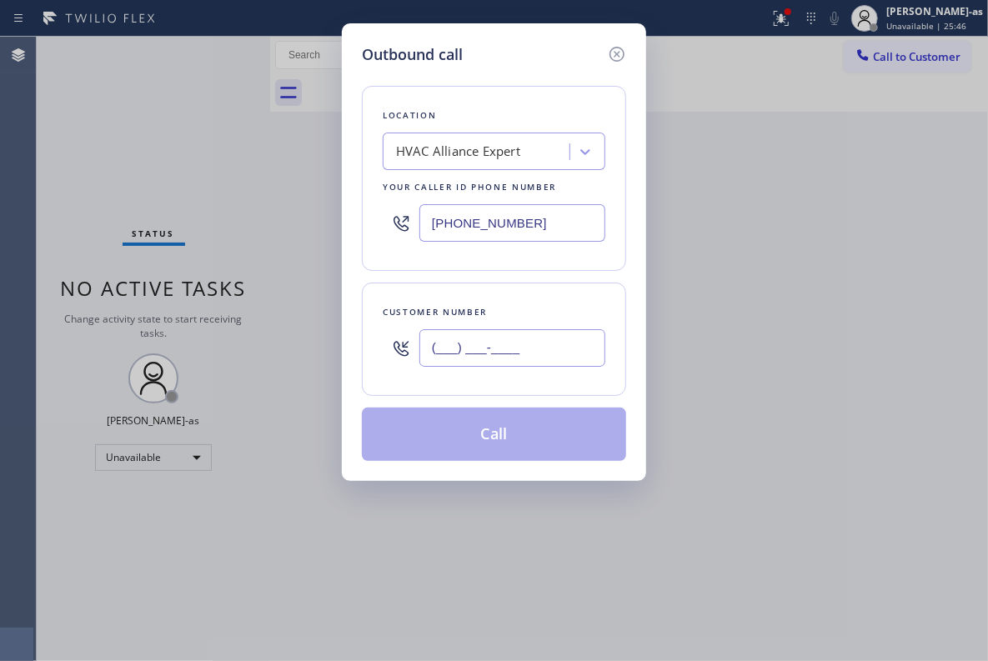
click at [524, 338] on input "(___) ___-____" at bounding box center [512, 348] width 186 height 38
paste input "317) 709-2203"
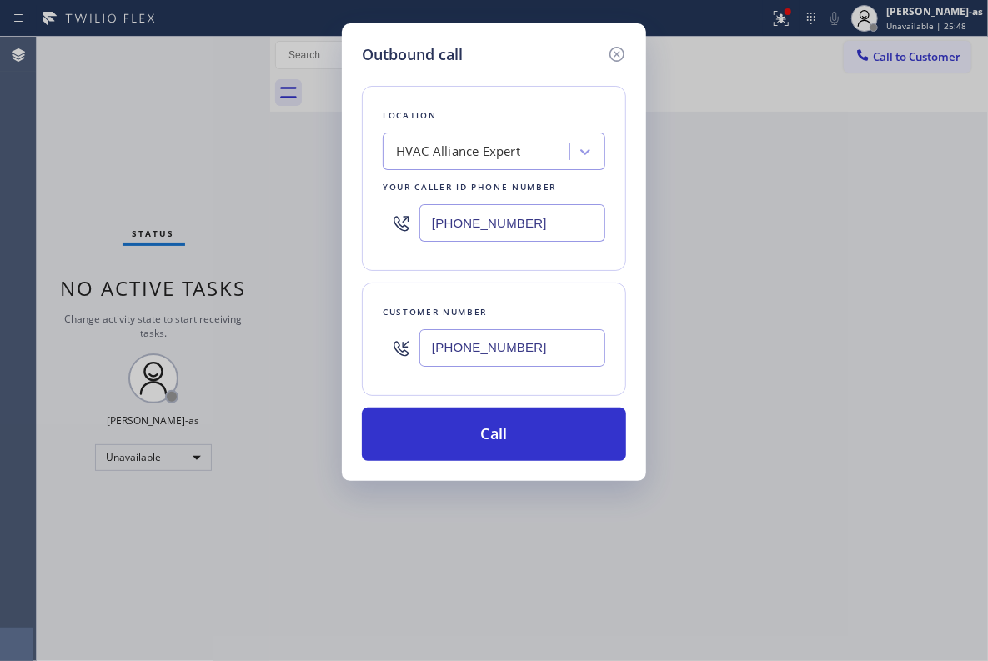
type input "[PHONE_NUMBER]"
click at [524, 218] on input "[PHONE_NUMBER]" at bounding box center [512, 223] width 186 height 38
paste input "___) ___-____"
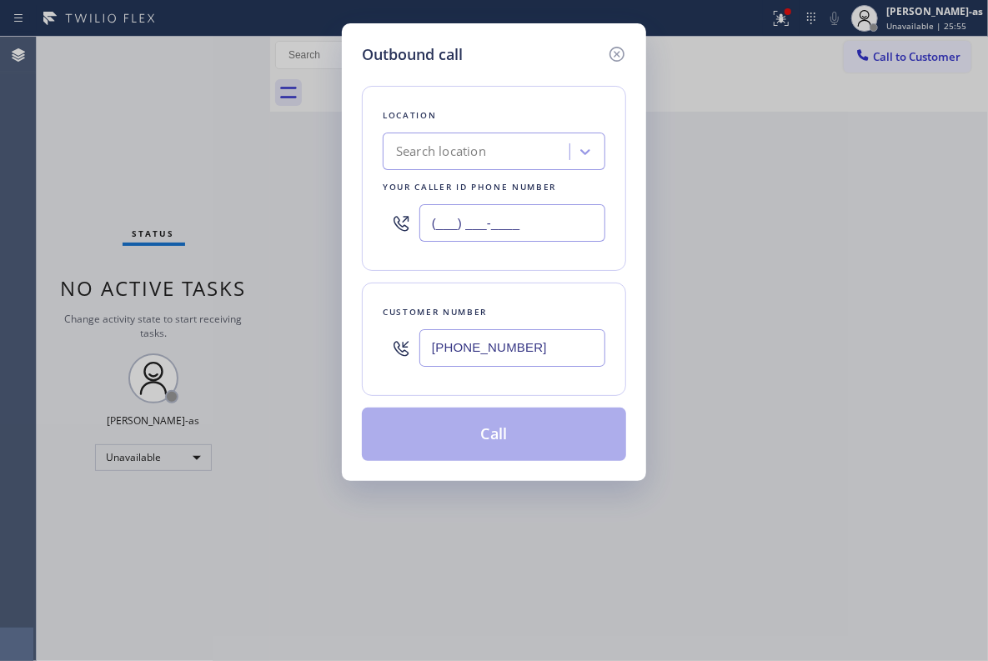
type input "(___) ___-____"
click at [477, 144] on div "Search location" at bounding box center [441, 152] width 90 height 19
paste input "Prime GE Appliance Repair Palisades"
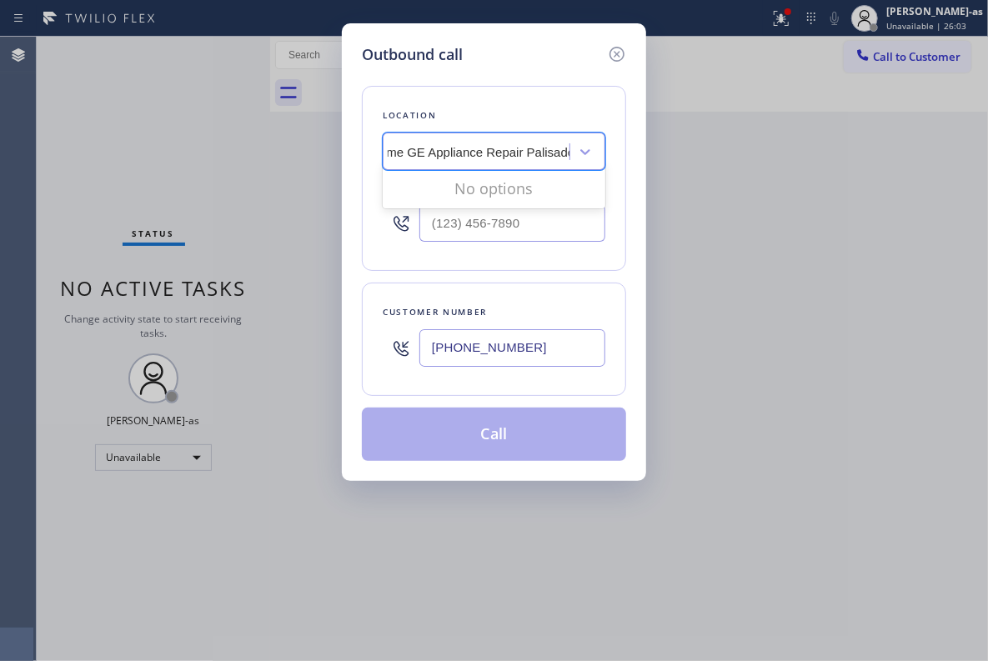
scroll to position [0, 8]
type input "Prime GE Appliance Repair Palisades"
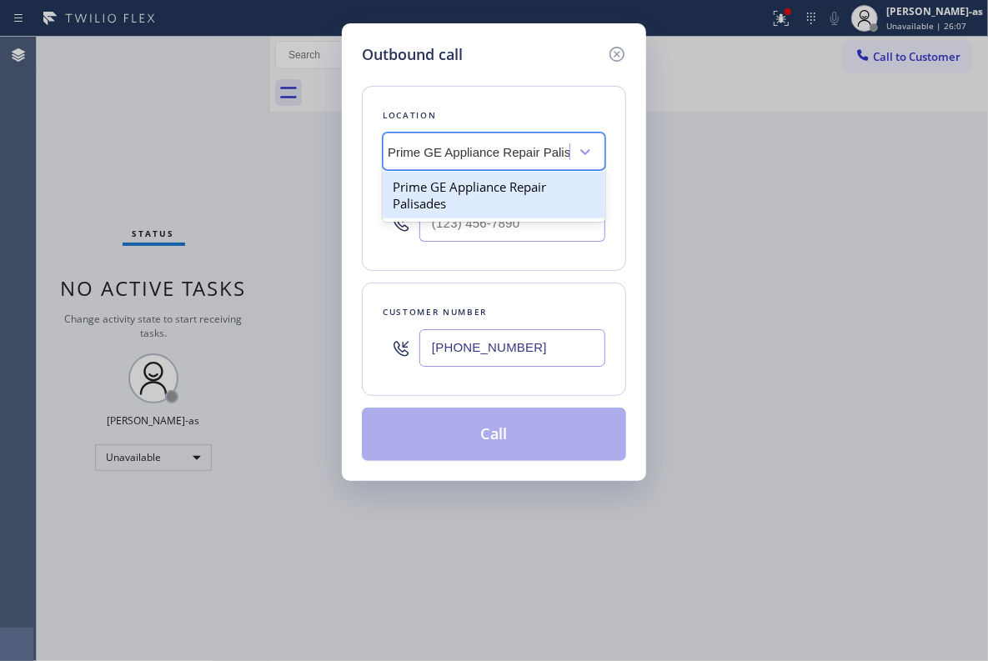
click at [452, 182] on div "Prime GE Appliance Repair Palisades" at bounding box center [494, 195] width 223 height 47
type input "[PHONE_NUMBER]"
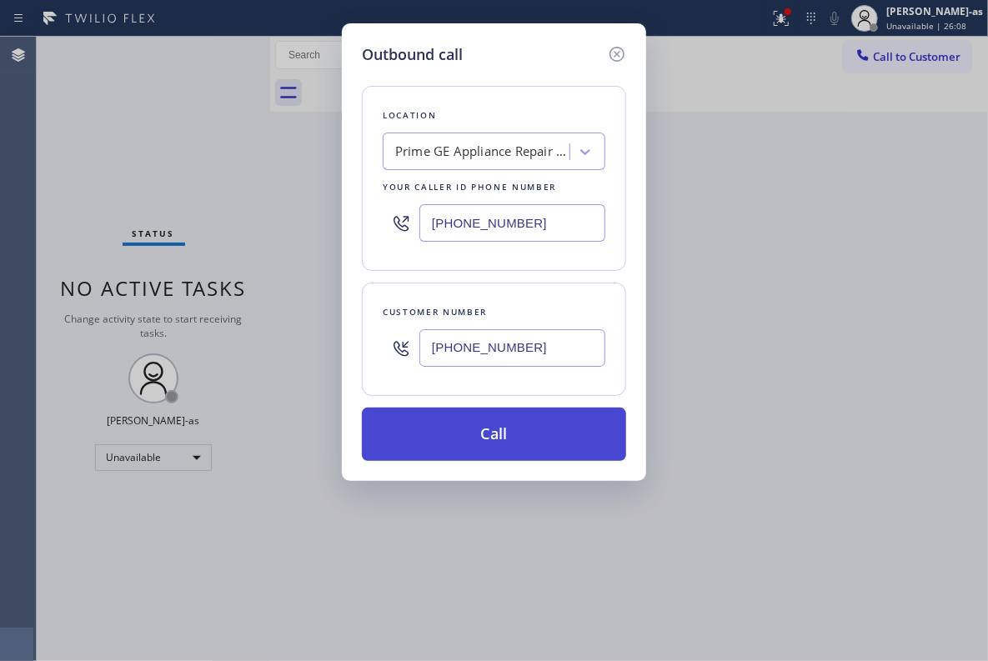
drag, startPoint x: 478, startPoint y: 437, endPoint x: 547, endPoint y: 407, distance: 75.4
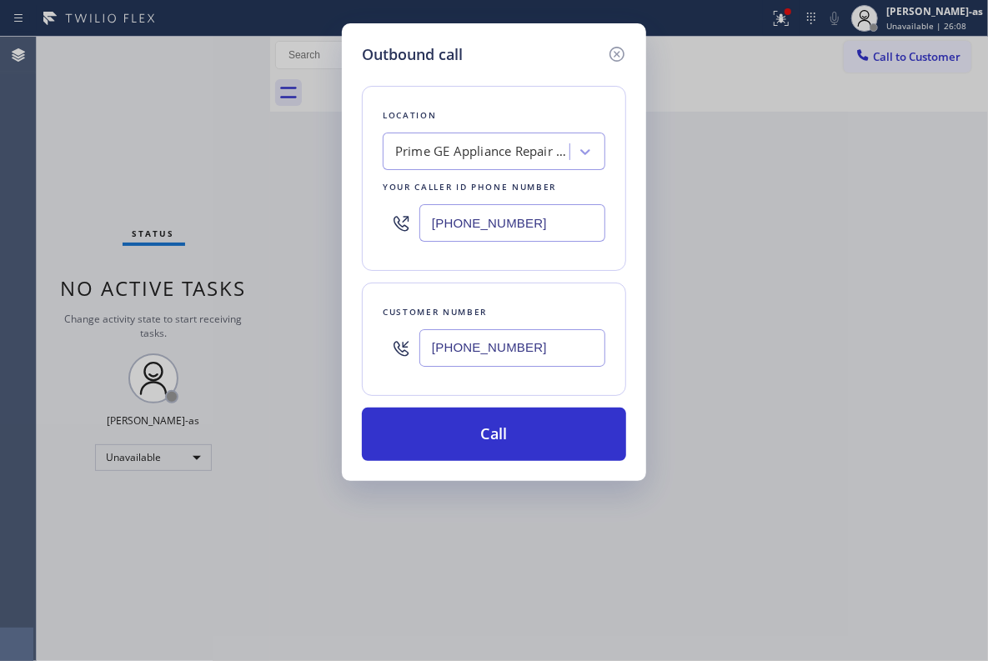
click at [479, 435] on button "Call" at bounding box center [494, 434] width 264 height 53
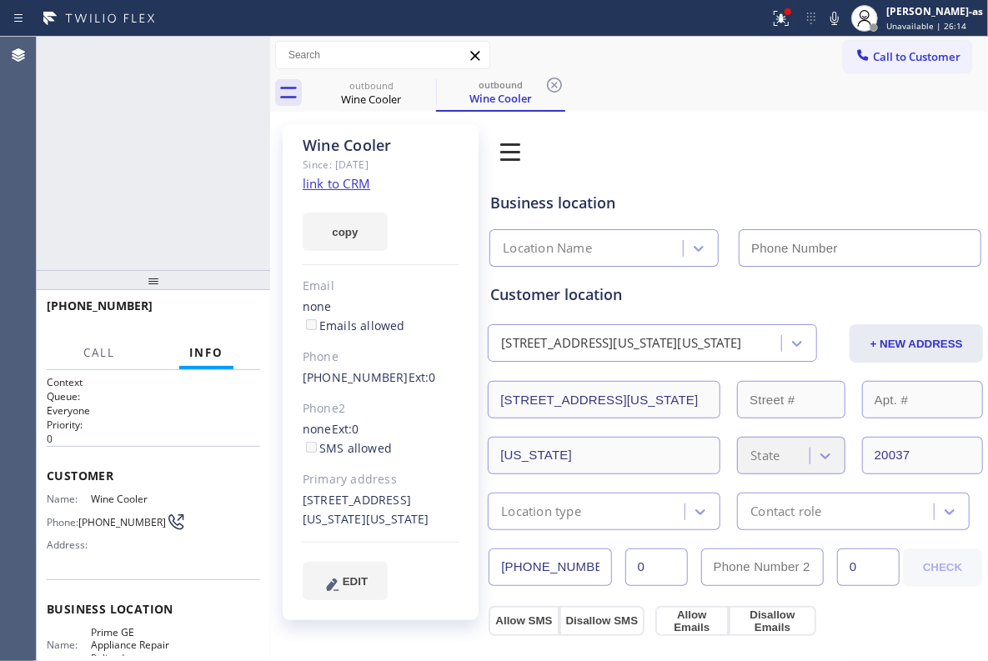
type input "[PHONE_NUMBER]"
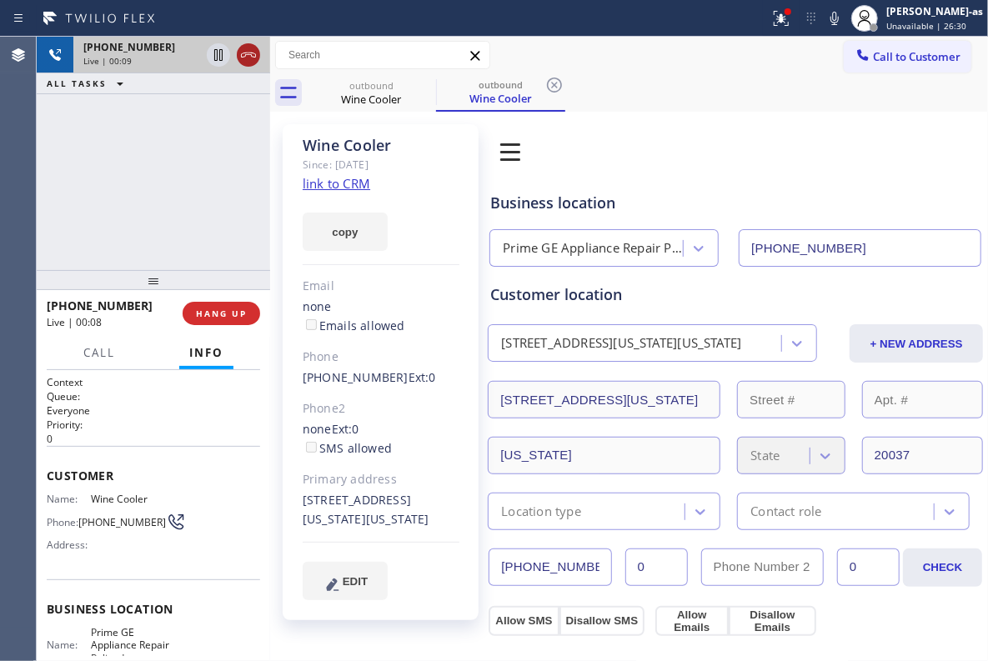
click at [250, 54] on icon at bounding box center [248, 55] width 15 height 5
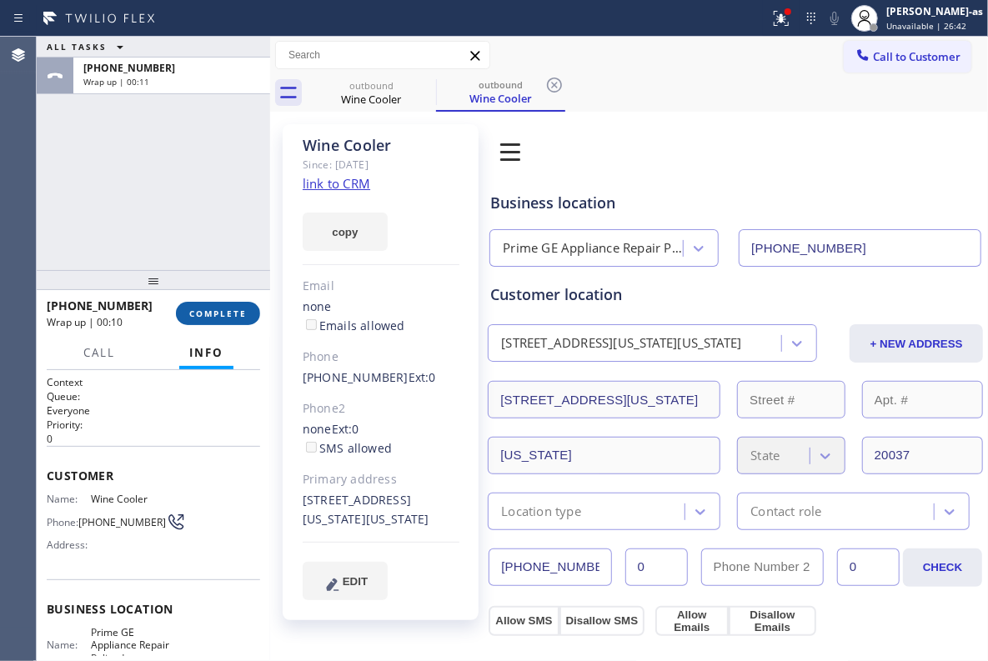
click at [220, 317] on span "COMPLETE" at bounding box center [218, 314] width 58 height 12
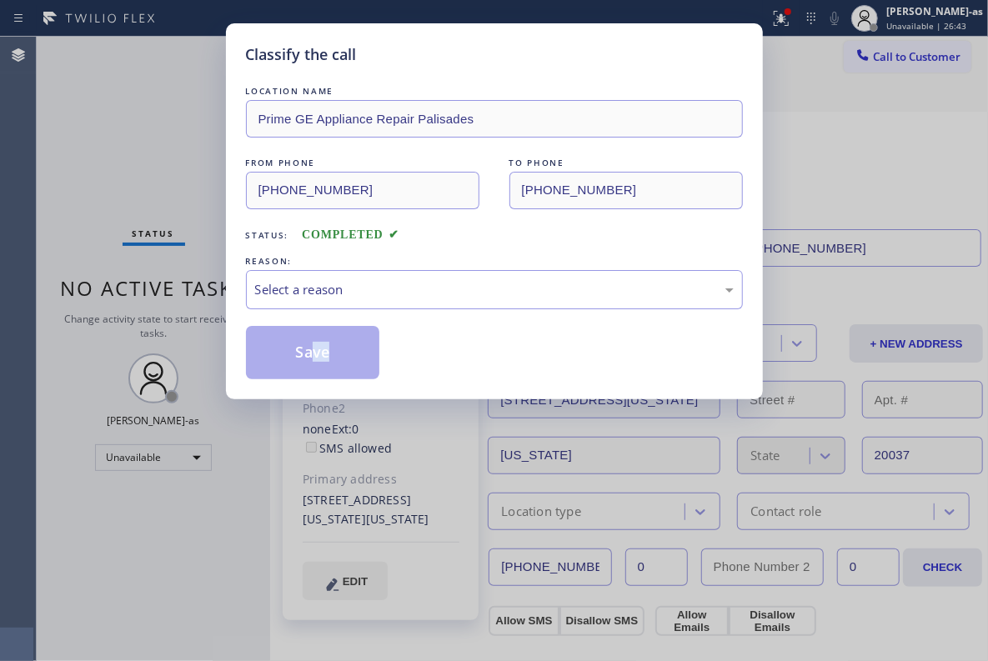
click at [308, 380] on div "Classify the call LOCATION NAME Prime GE Appliance Repair Palisades FROM PHONE …" at bounding box center [494, 211] width 537 height 376
drag, startPoint x: 334, startPoint y: 291, endPoint x: 344, endPoint y: 304, distance: 16.7
click at [338, 292] on div "Select a reason" at bounding box center [494, 289] width 479 height 19
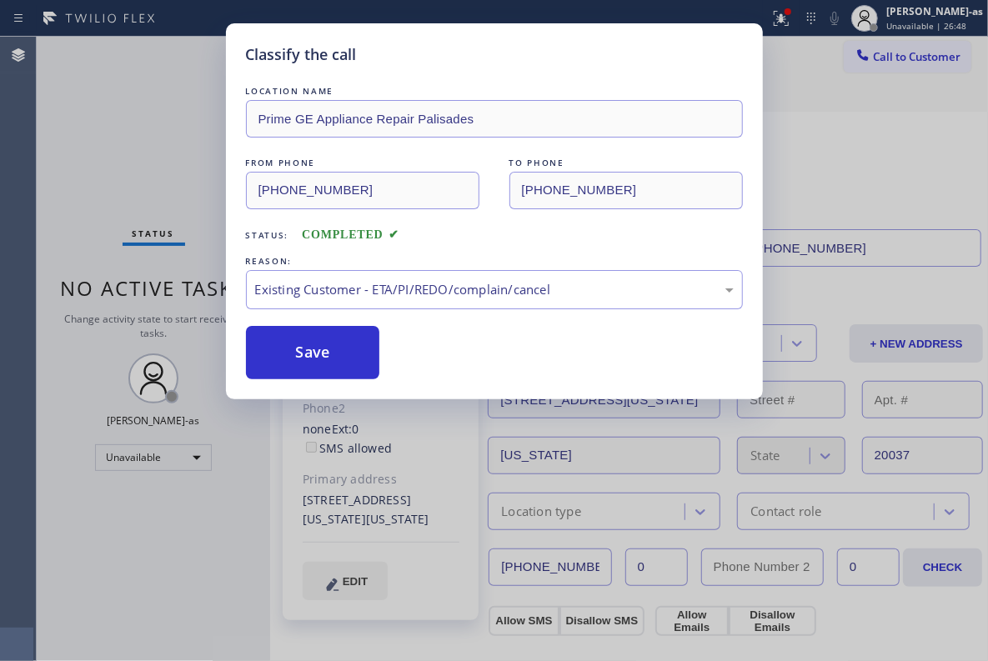
click at [54, 148] on div "Classify the call LOCATION NAME Prime GE Appliance Repair Palisades FROM PHONE …" at bounding box center [494, 330] width 988 height 661
click at [338, 340] on button "Save" at bounding box center [313, 352] width 134 height 53
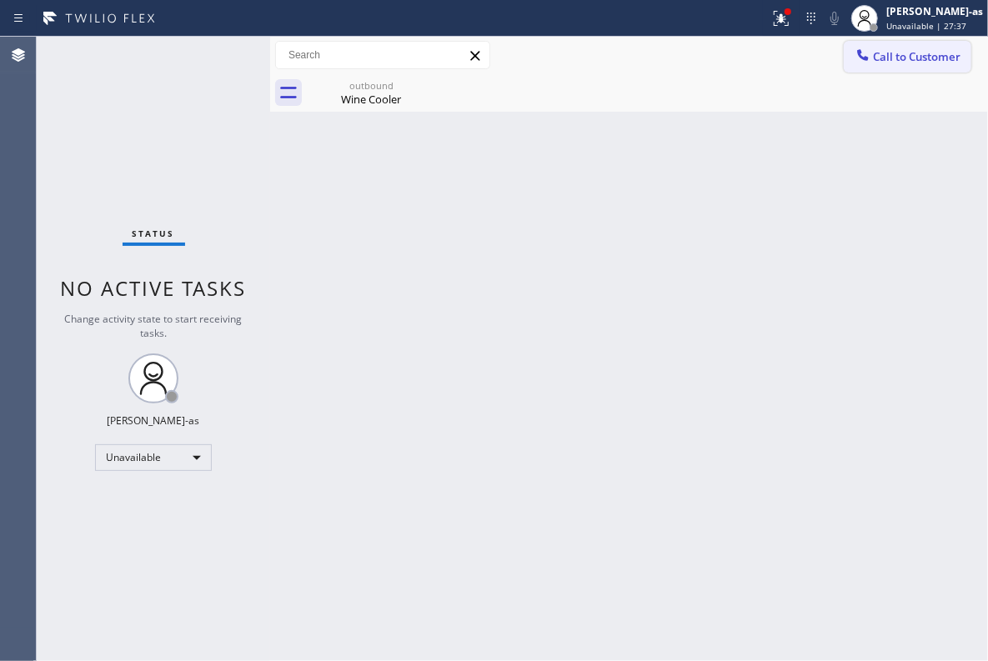
click at [900, 61] on span "Call to Customer" at bounding box center [917, 56] width 88 height 15
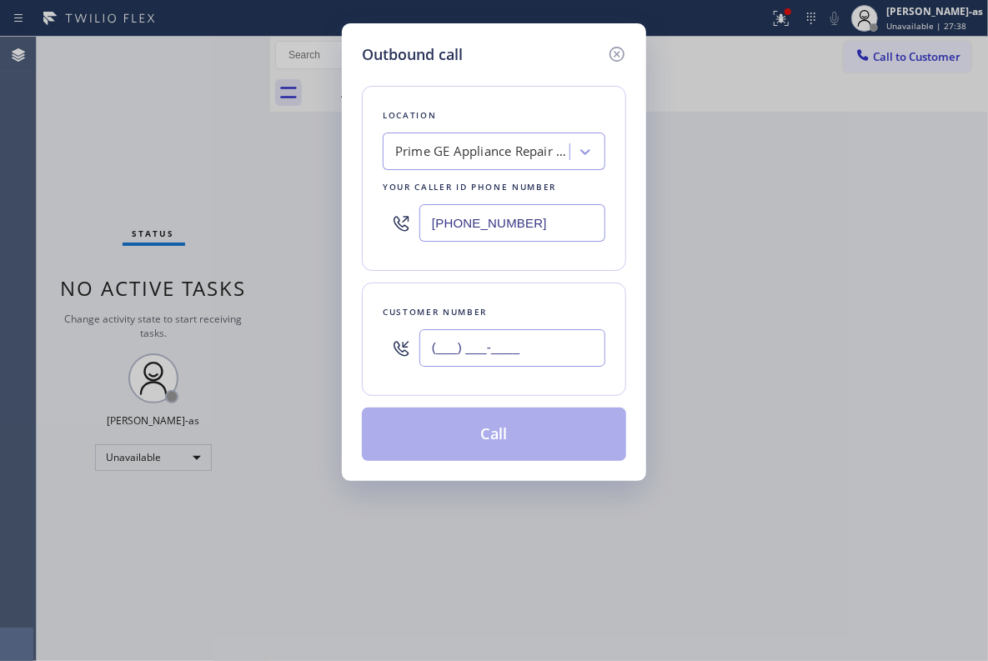
click at [517, 367] on input "(___) ___-____" at bounding box center [512, 348] width 186 height 38
paste input "317) 709-2203"
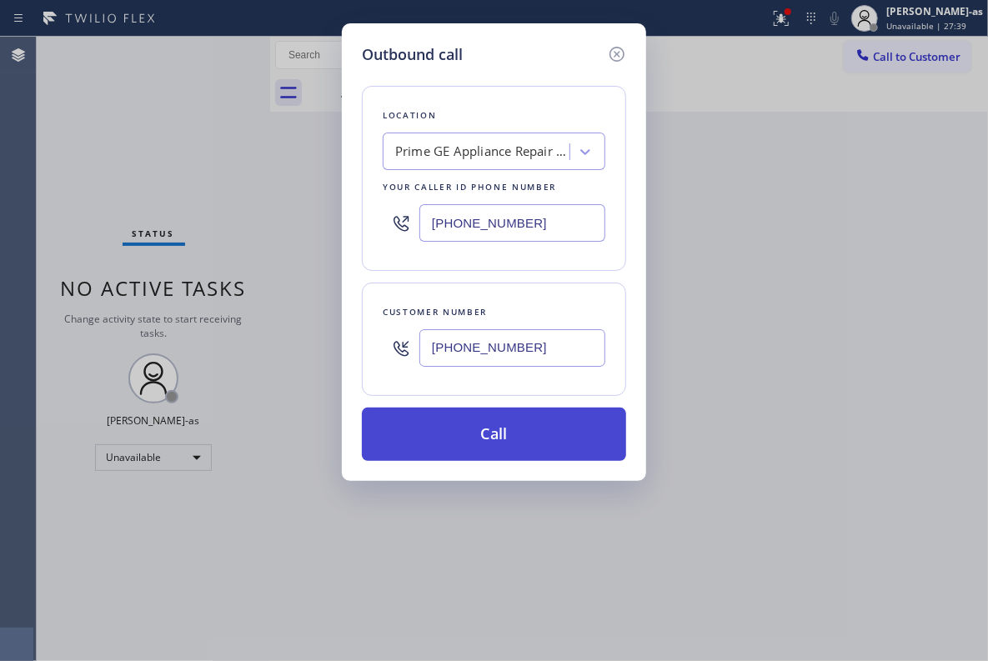
type input "[PHONE_NUMBER]"
click at [514, 437] on button "Call" at bounding box center [494, 434] width 264 height 53
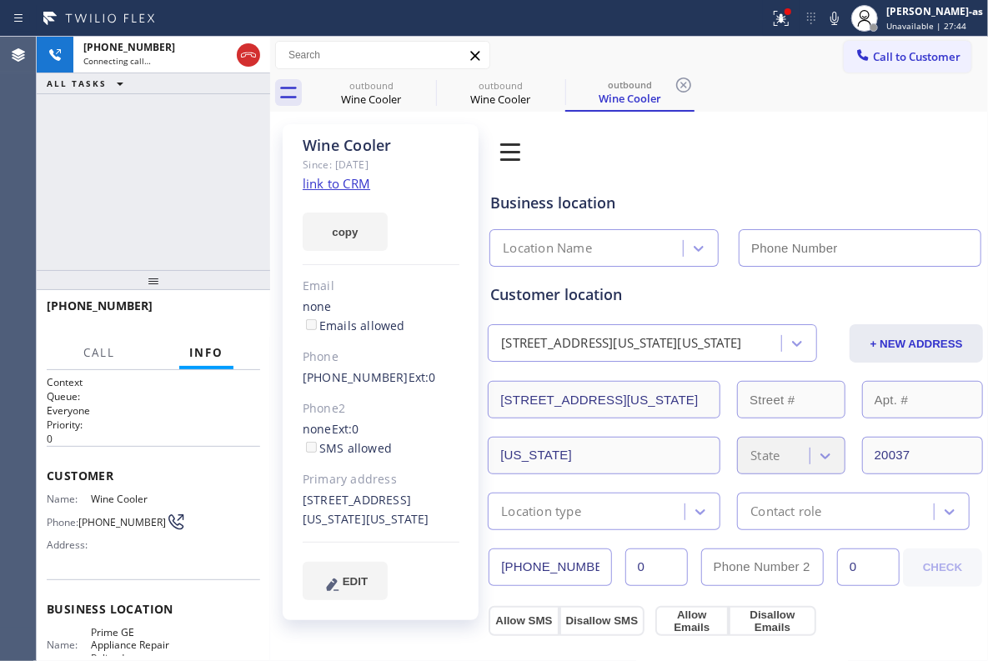
type input "[PHONE_NUMBER]"
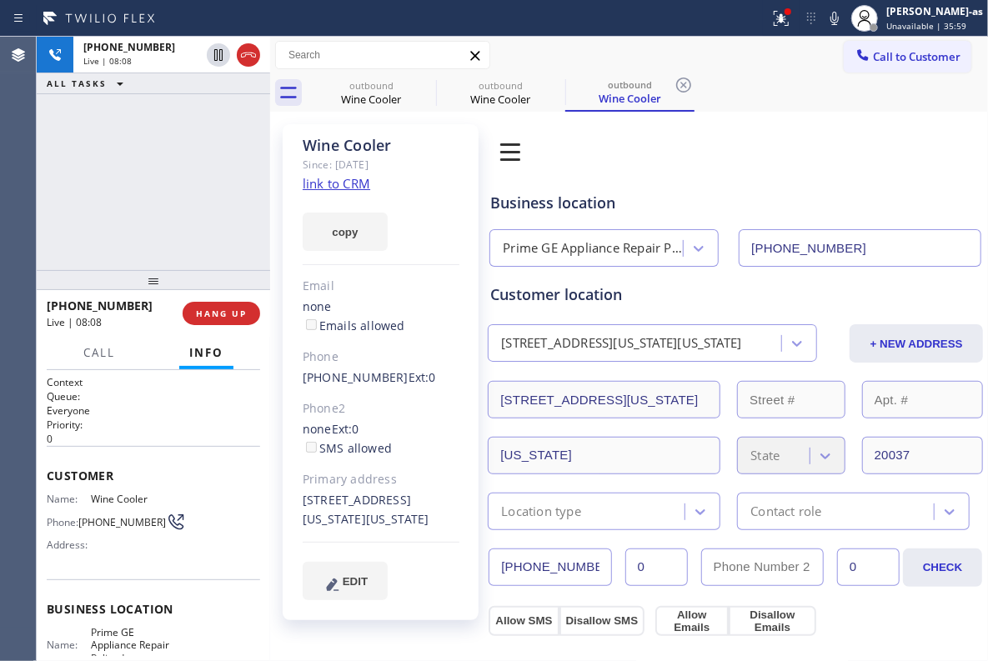
click at [184, 233] on div "[PHONE_NUMBER] Live | 08:08 ALL TASKS ALL TASKS ACTIVE TASKS TASKS IN WRAP UP" at bounding box center [153, 153] width 233 height 233
click at [185, 228] on div "[PHONE_NUMBER] Live | 08:09 ALL TASKS ALL TASKS ACTIVE TASKS TASKS IN WRAP UP" at bounding box center [153, 153] width 233 height 233
click at [185, 228] on div "[PHONE_NUMBER] Live | 08:10 ALL TASKS ALL TASKS ACTIVE TASKS TASKS IN WRAP UP" at bounding box center [153, 153] width 233 height 233
click at [227, 310] on span "HANG UP" at bounding box center [221, 314] width 51 height 12
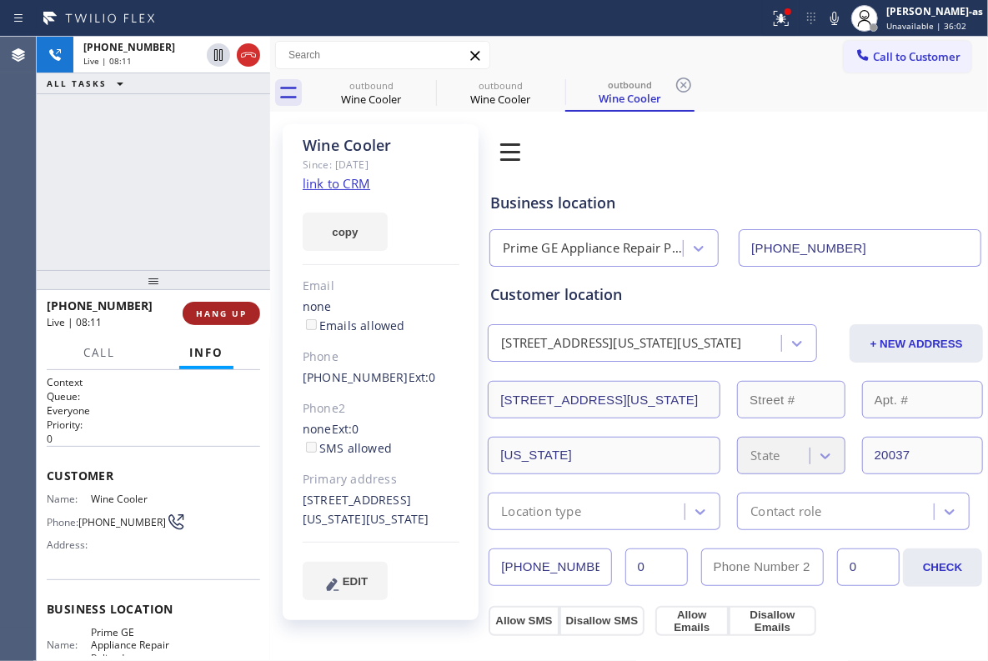
click at [228, 310] on span "HANG UP" at bounding box center [221, 314] width 51 height 12
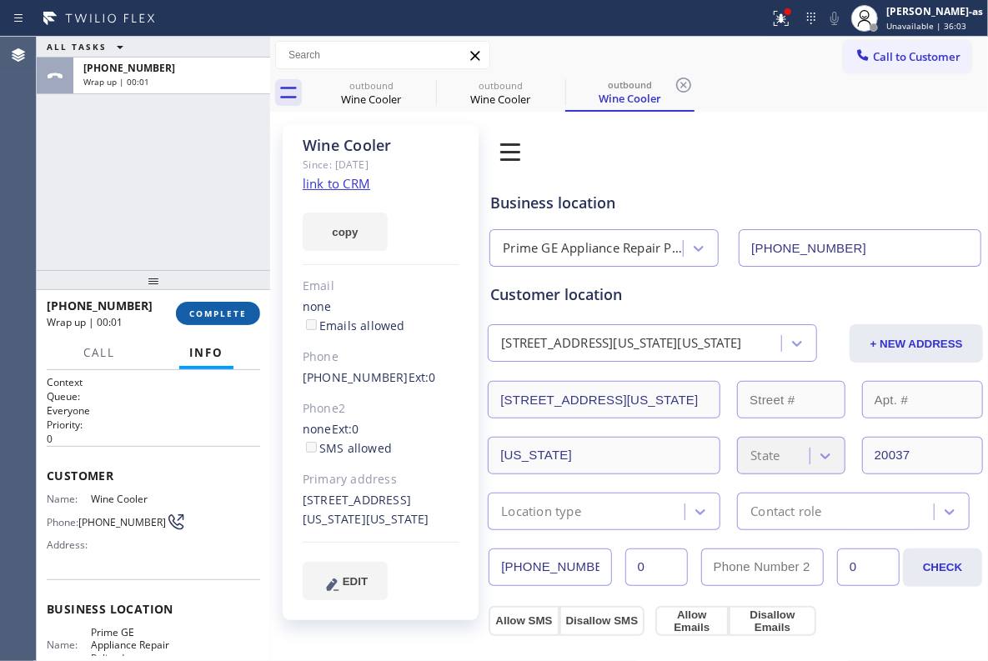
click at [228, 310] on span "COMPLETE" at bounding box center [218, 314] width 58 height 12
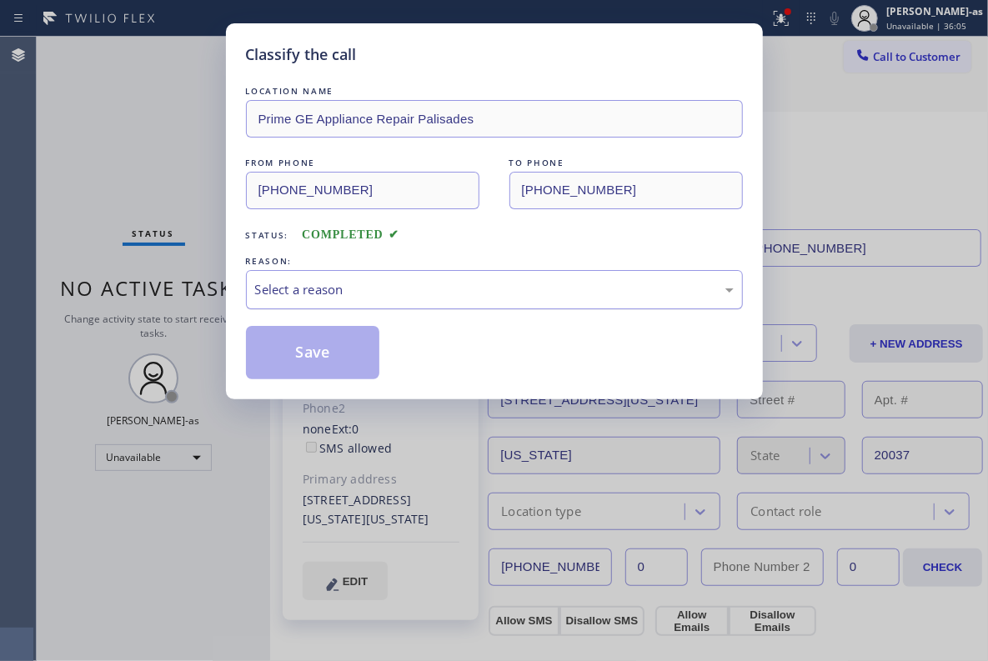
click at [369, 283] on div "Select a reason" at bounding box center [494, 289] width 479 height 19
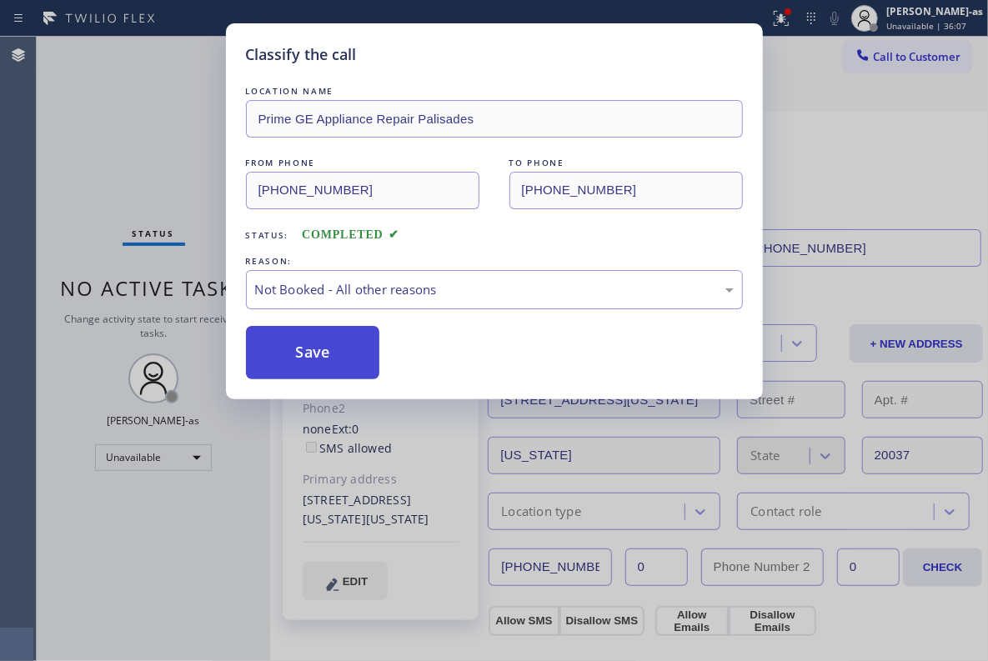
click at [301, 360] on button "Save" at bounding box center [313, 352] width 134 height 53
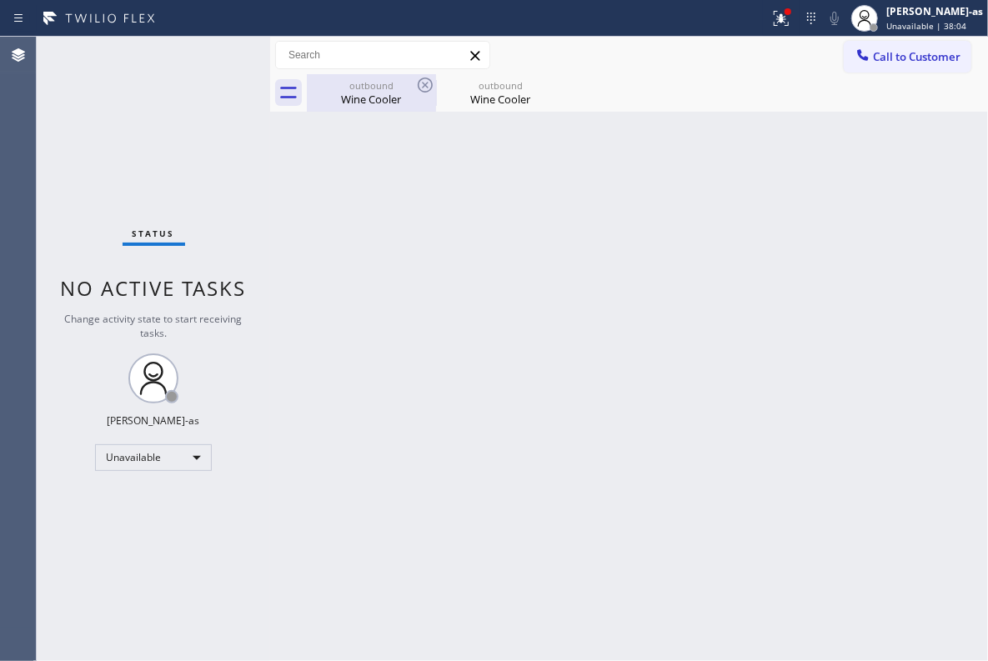
drag, startPoint x: 334, startPoint y: 192, endPoint x: 380, endPoint y: 111, distance: 93.0
click at [345, 180] on div "Back to Dashboard Change Sender ID Customers Technicians Select a contact Outbo…" at bounding box center [629, 349] width 718 height 624
click at [380, 100] on div "Wine Cooler" at bounding box center [371, 99] width 126 height 15
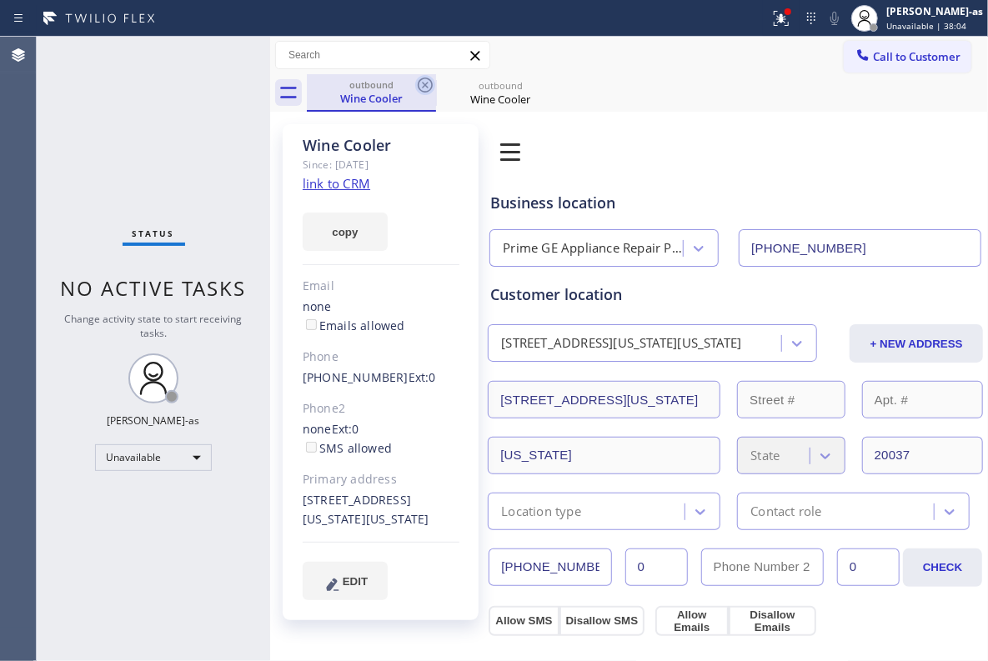
click at [417, 80] on icon at bounding box center [425, 85] width 20 height 20
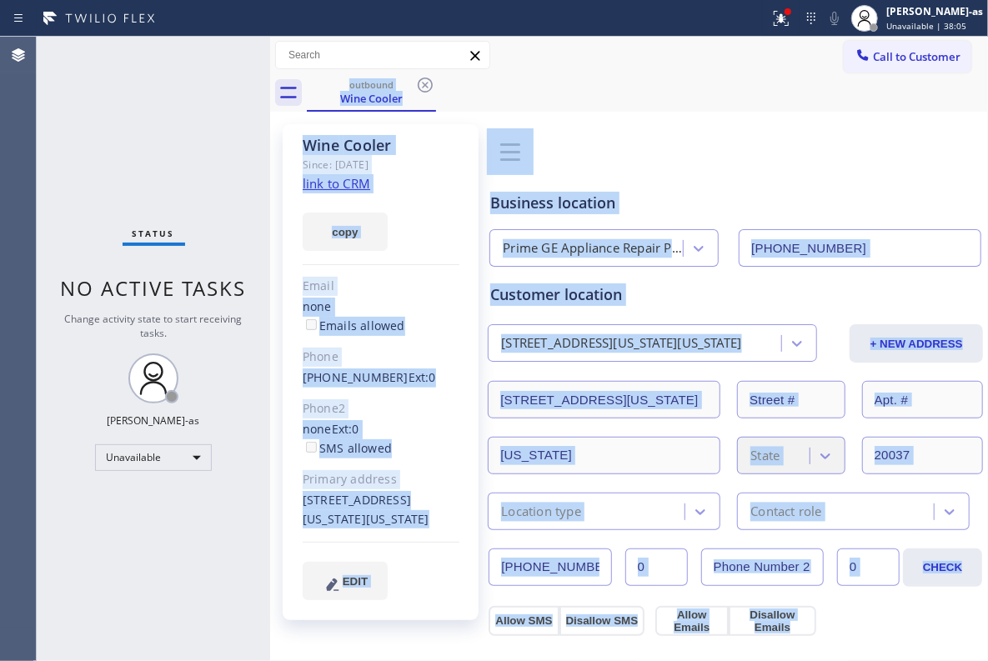
click at [417, 80] on div "outbound Wine Cooler" at bounding box center [647, 93] width 681 height 38
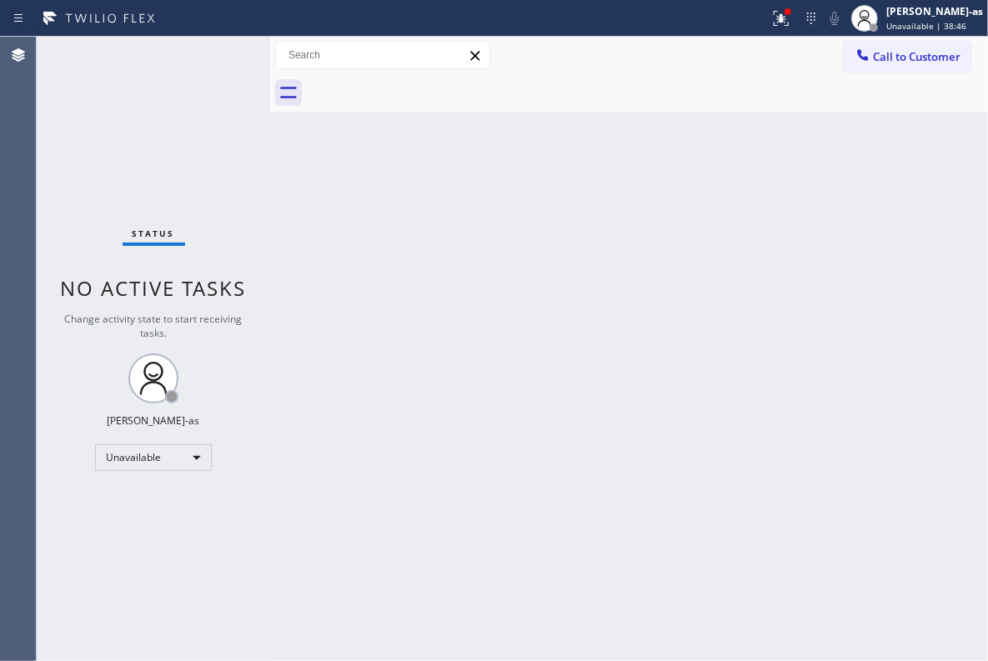
click at [461, 248] on div "Back to Dashboard Change Sender ID Customers Technicians Select a contact Outbo…" at bounding box center [629, 349] width 718 height 624
click at [922, 55] on span "Call to Customer" at bounding box center [917, 56] width 88 height 15
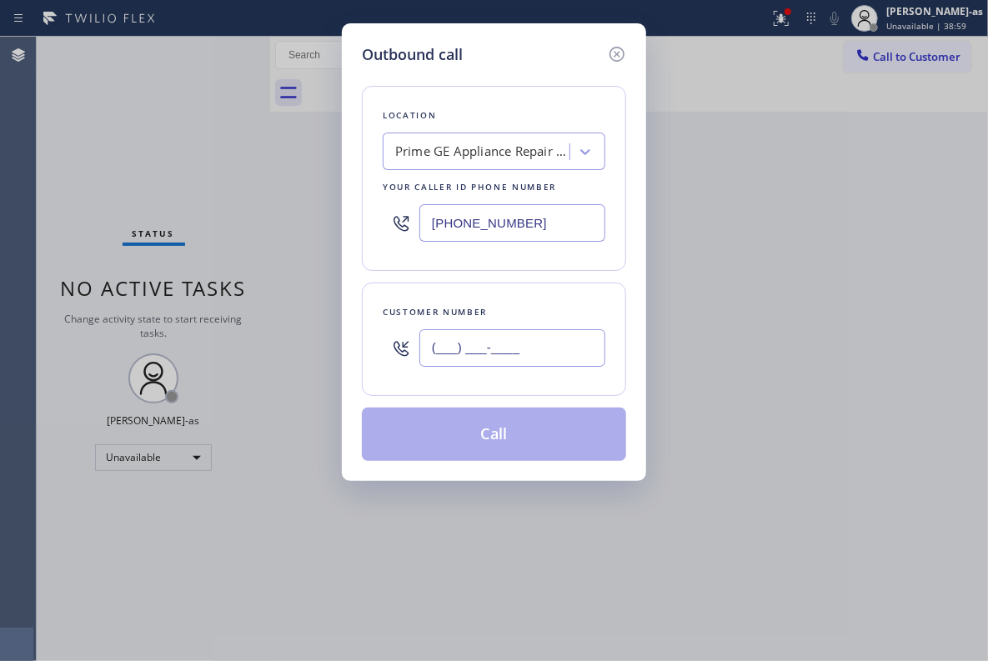
click at [524, 355] on input "(___) ___-____" at bounding box center [512, 348] width 186 height 38
paste input "310) 408-0702"
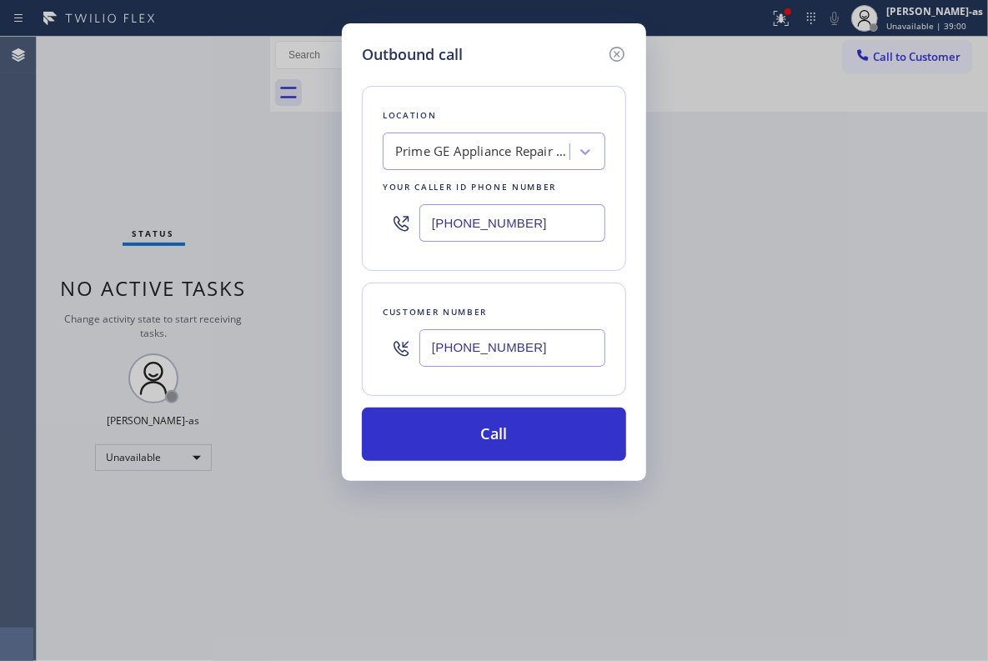
type input "[PHONE_NUMBER]"
click at [468, 143] on div "Prime GE Appliance Repair Palisades" at bounding box center [482, 152] width 175 height 19
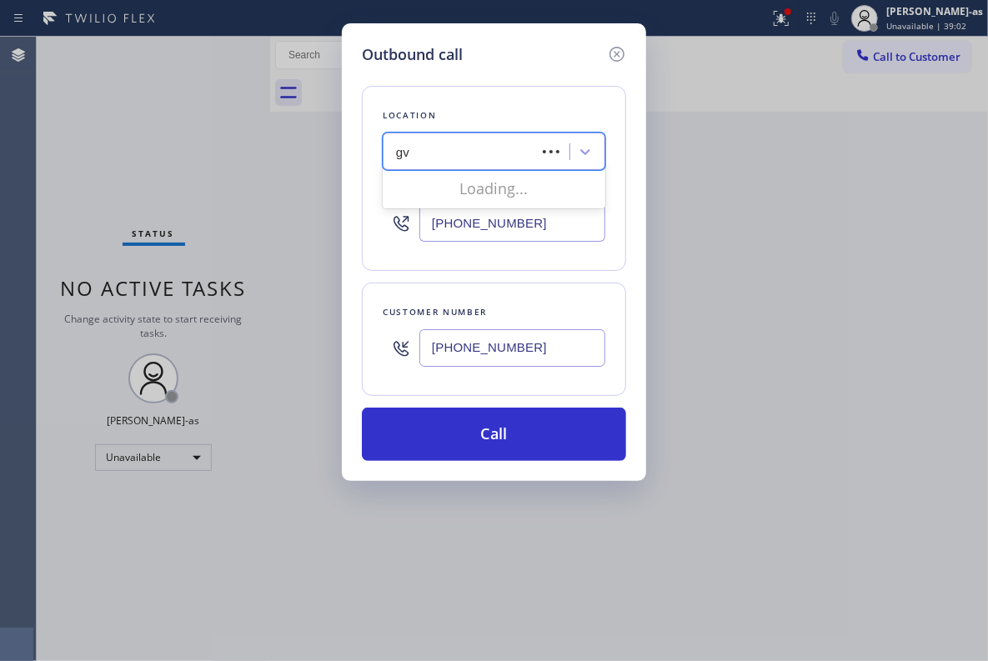
type input "g"
type input "hvac alliance expert"
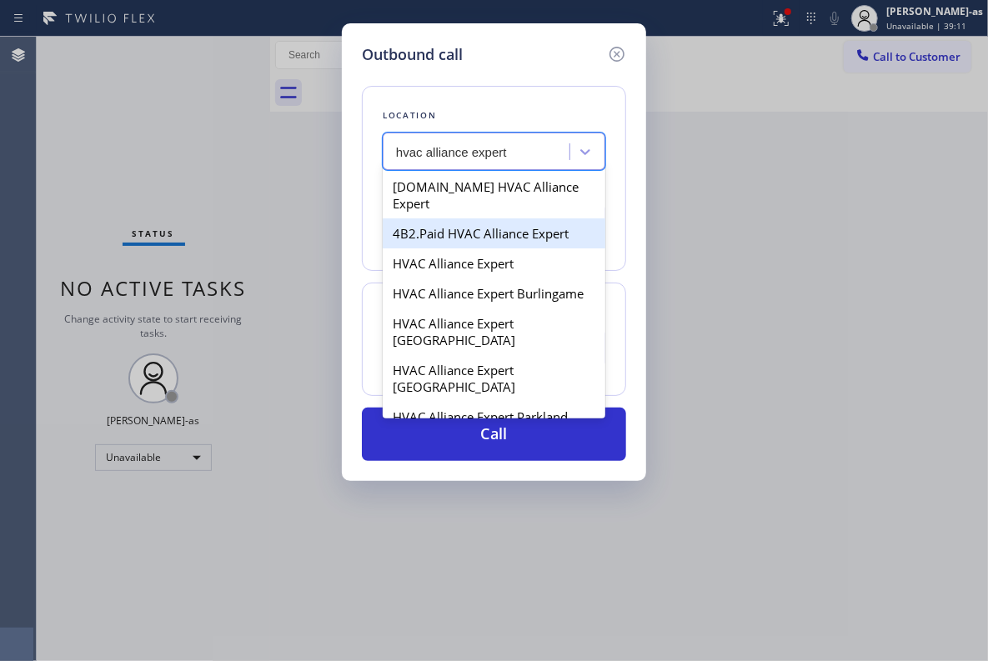
click at [412, 220] on div "4B2.Paid HVAC Alliance Expert" at bounding box center [494, 233] width 223 height 30
type input "[PHONE_NUMBER]"
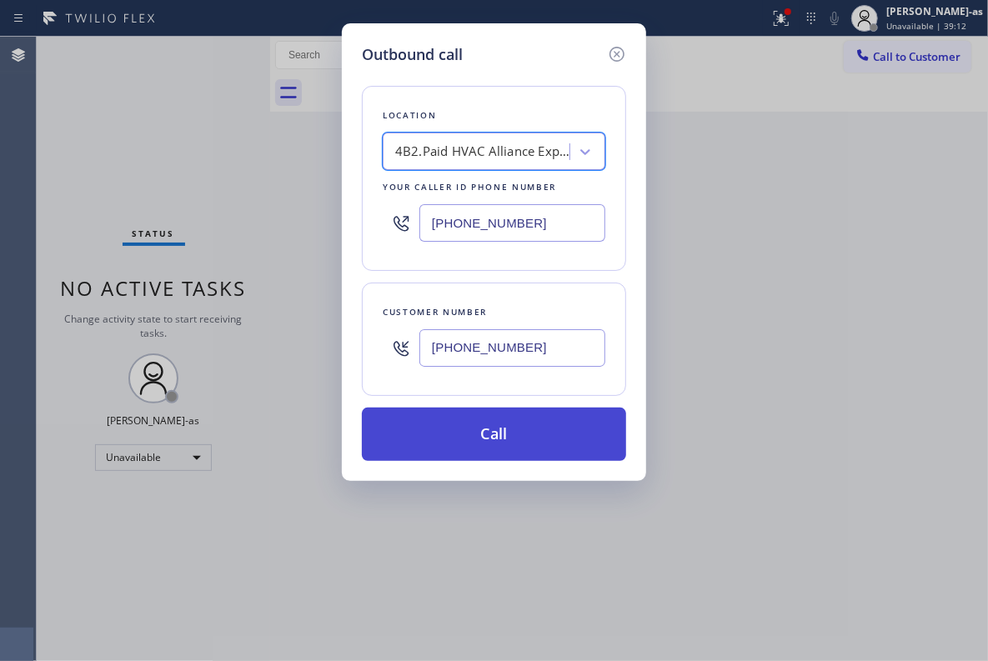
click at [489, 431] on button "Call" at bounding box center [494, 434] width 264 height 53
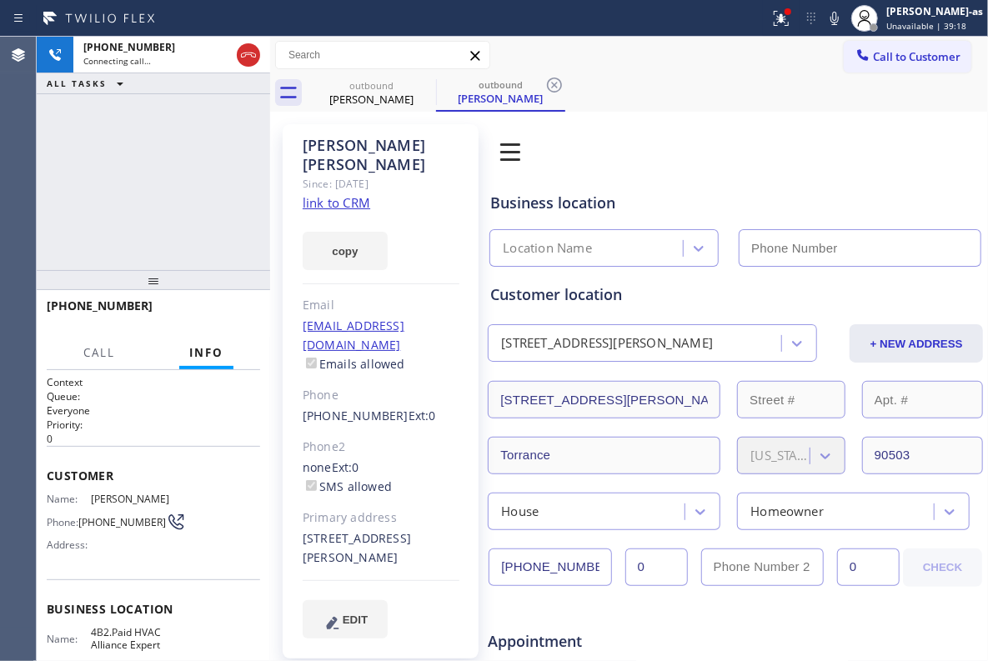
type input "[PHONE_NUMBER]"
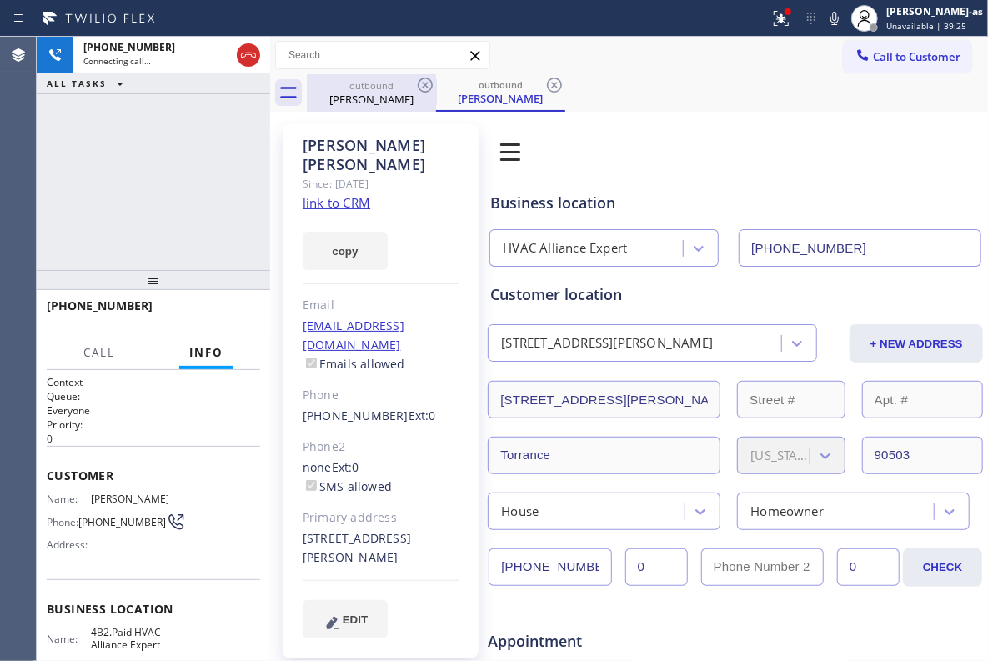
click at [359, 103] on div "[PERSON_NAME]" at bounding box center [371, 99] width 126 height 15
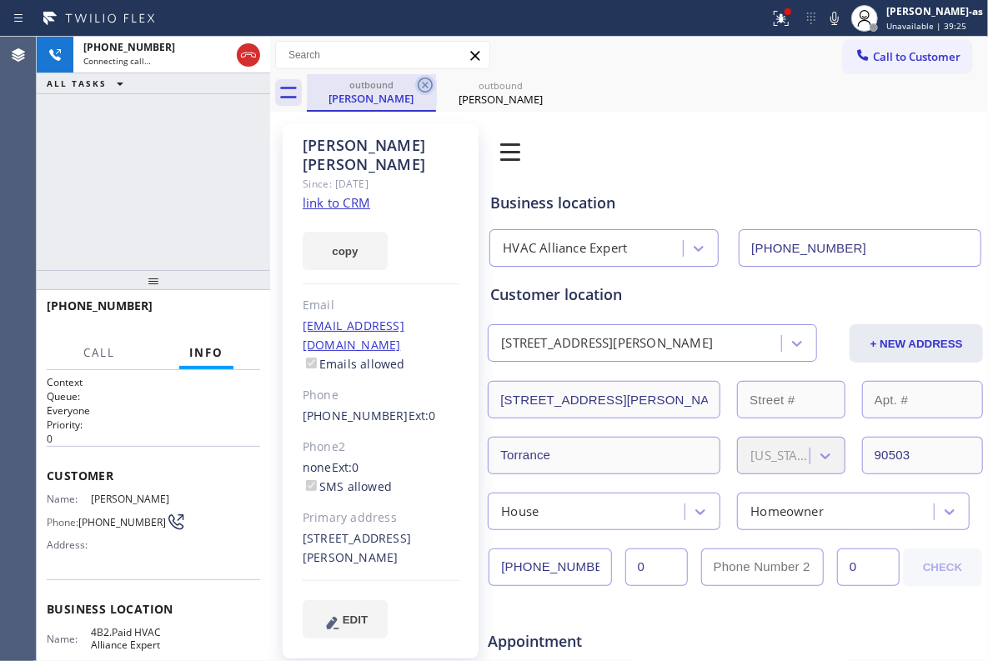
click at [421, 85] on icon at bounding box center [425, 85] width 20 height 20
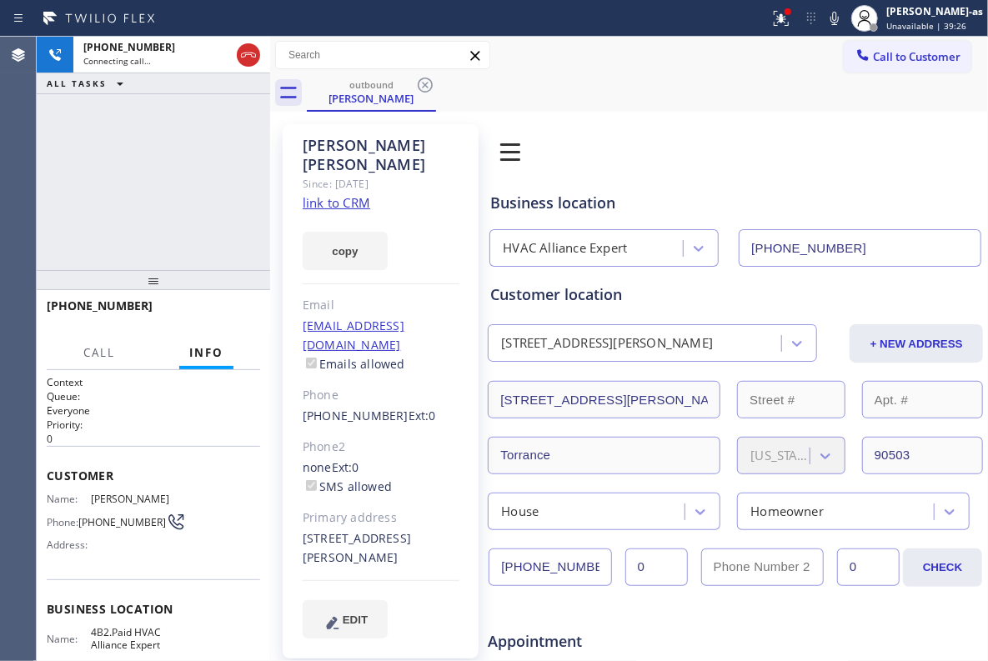
click at [125, 252] on div "[PHONE_NUMBER] Connecting call… ALL TASKS ALL TASKS ACTIVE TASKS TASKS IN WRAP …" at bounding box center [153, 153] width 233 height 233
click at [322, 213] on div "copy" at bounding box center [381, 242] width 157 height 58
drag, startPoint x: 187, startPoint y: 145, endPoint x: 233, endPoint y: 144, distance: 46.7
click at [188, 144] on div "[PHONE_NUMBER] Connecting call… ALL TASKS ALL TASKS ACTIVE TASKS TASKS IN WRAP …" at bounding box center [153, 153] width 233 height 233
click at [342, 194] on link "link to CRM" at bounding box center [337, 202] width 68 height 17
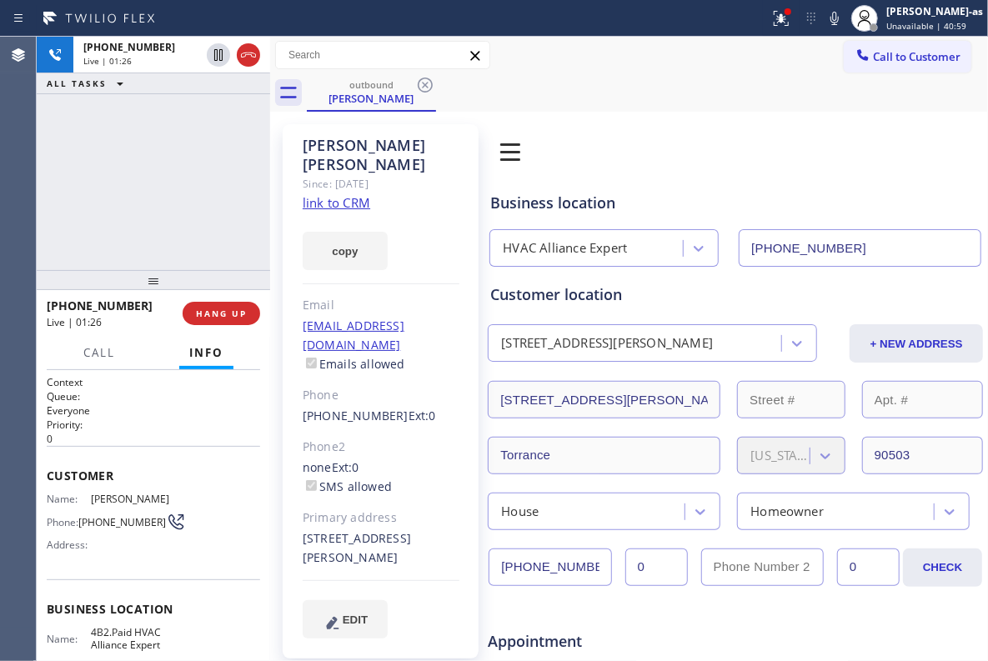
click at [170, 138] on div "[PHONE_NUMBER] Live | 01:26 ALL TASKS ALL TASKS ACTIVE TASKS TASKS IN WRAP UP" at bounding box center [153, 153] width 233 height 233
click at [215, 314] on span "HANG UP" at bounding box center [221, 314] width 51 height 12
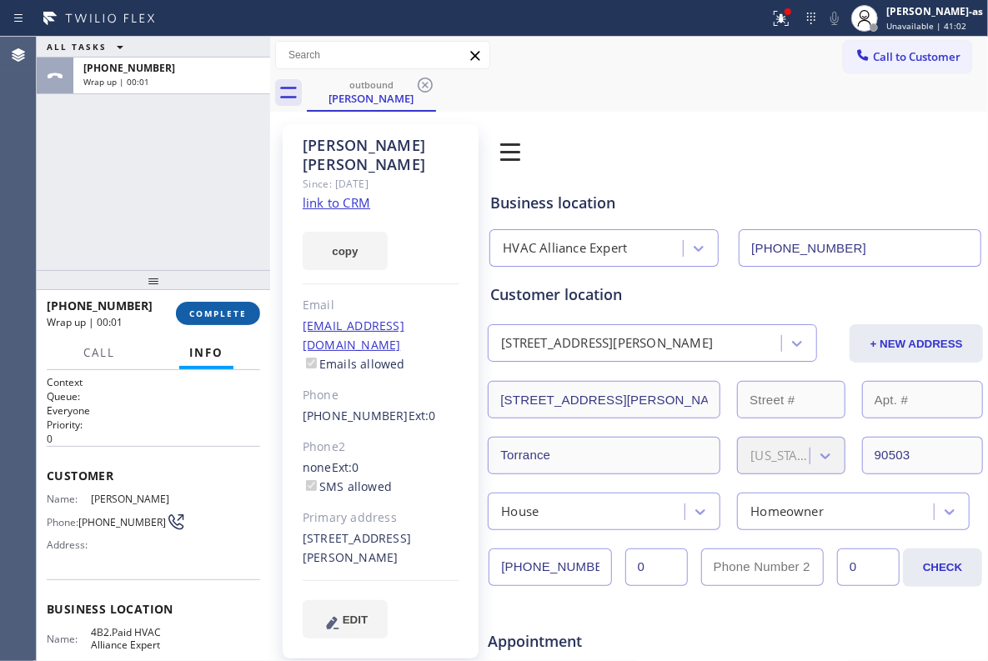
click at [215, 314] on span "COMPLETE" at bounding box center [218, 314] width 58 height 12
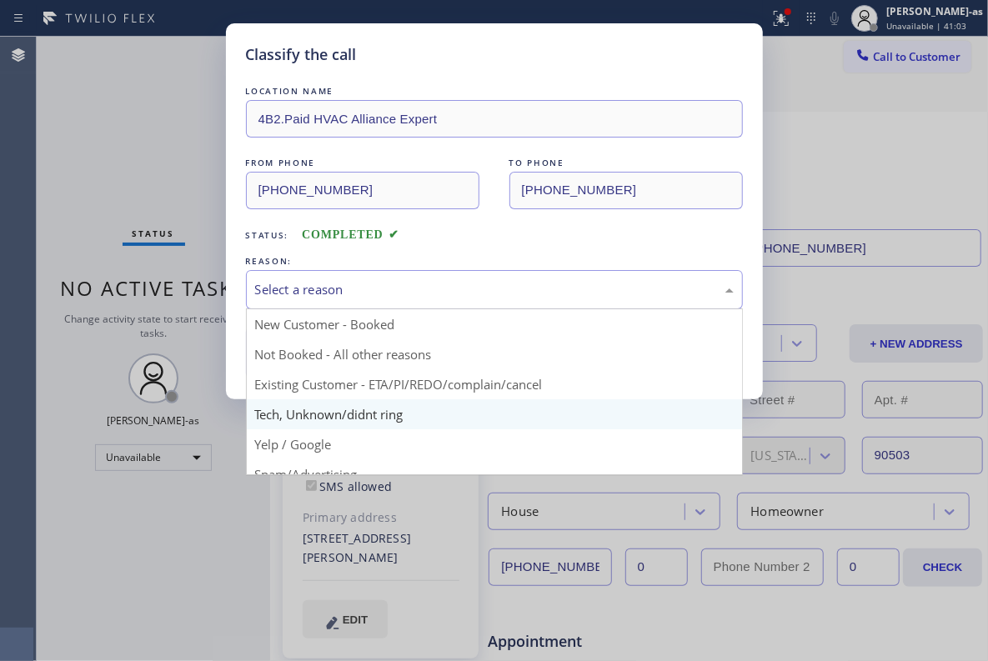
drag, startPoint x: 381, startPoint y: 288, endPoint x: 501, endPoint y: 404, distance: 167.4
click at [402, 299] on div "Select a reason" at bounding box center [494, 289] width 479 height 19
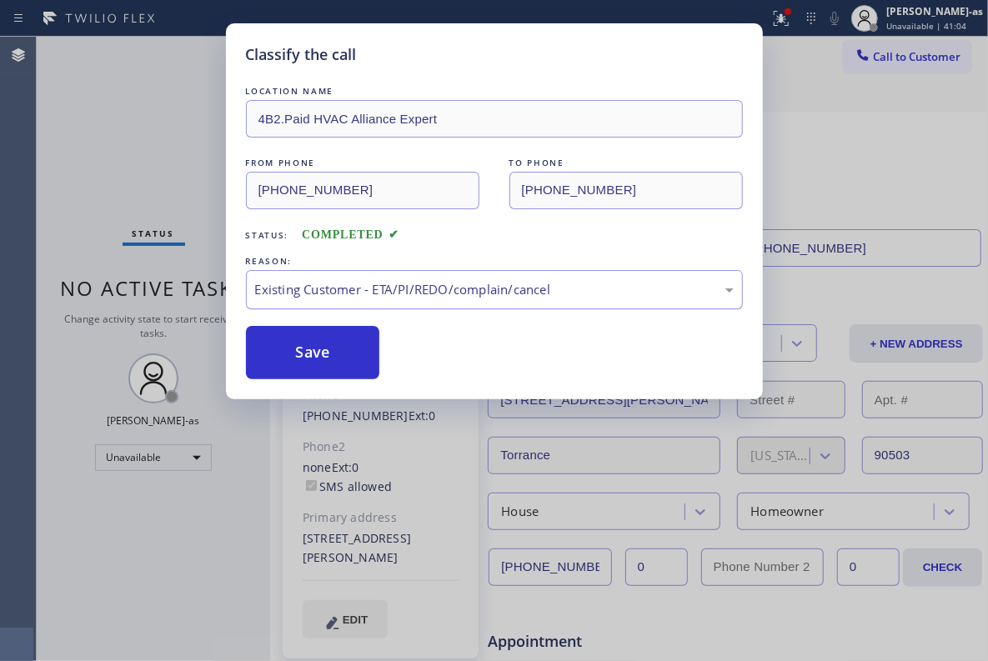
drag, startPoint x: 318, startPoint y: 357, endPoint x: 341, endPoint y: 282, distance: 78.3
click at [320, 357] on button "Save" at bounding box center [313, 352] width 134 height 53
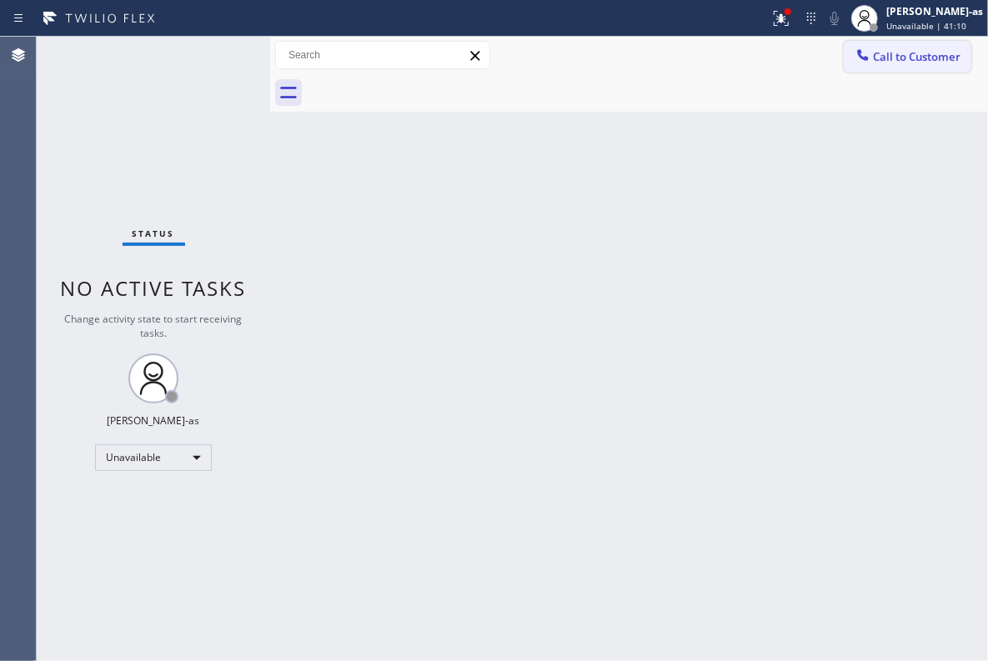
drag, startPoint x: 911, startPoint y: 43, endPoint x: 620, endPoint y: 283, distance: 377.3
click at [910, 43] on button "Call to Customer" at bounding box center [908, 57] width 128 height 32
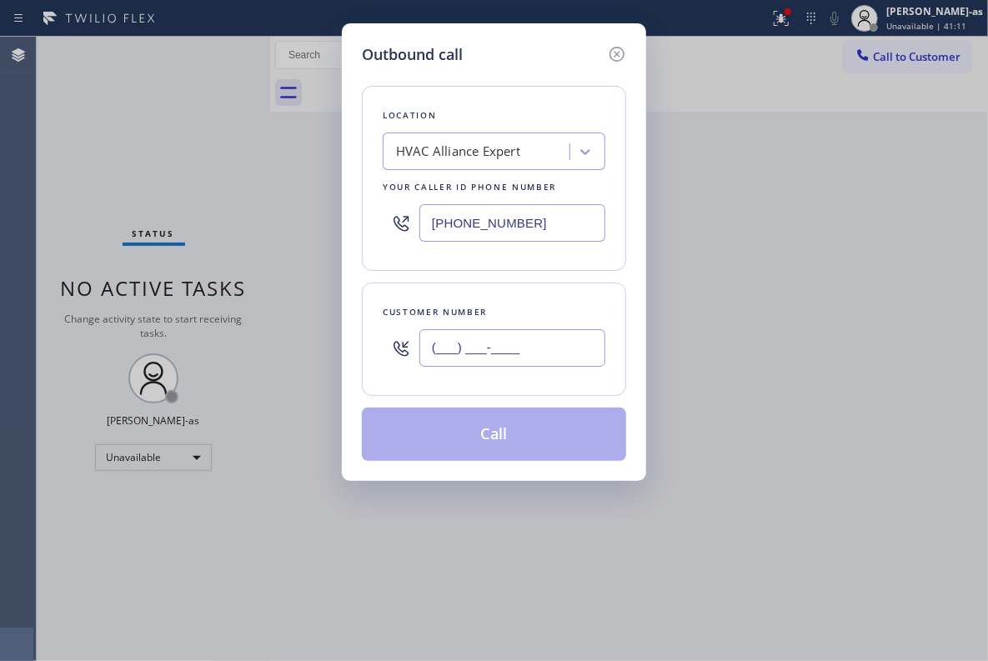
click at [558, 347] on input "(___) ___-____" at bounding box center [512, 348] width 186 height 38
paste input "949) 528-5989"
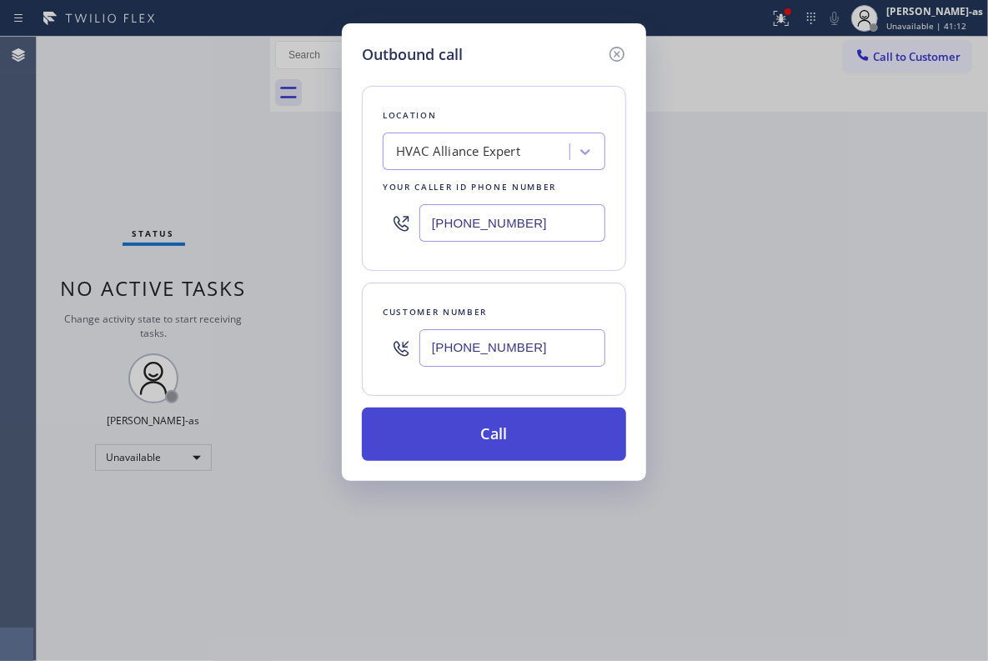
type input "[PHONE_NUMBER]"
click at [552, 440] on button "Call" at bounding box center [494, 434] width 264 height 53
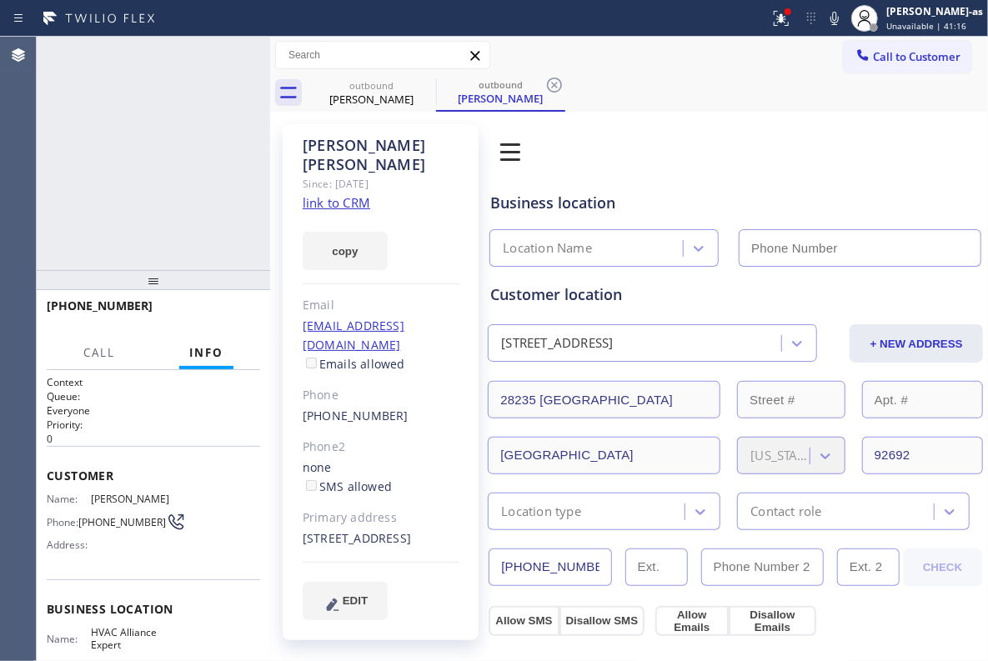
type input "[PHONE_NUMBER]"
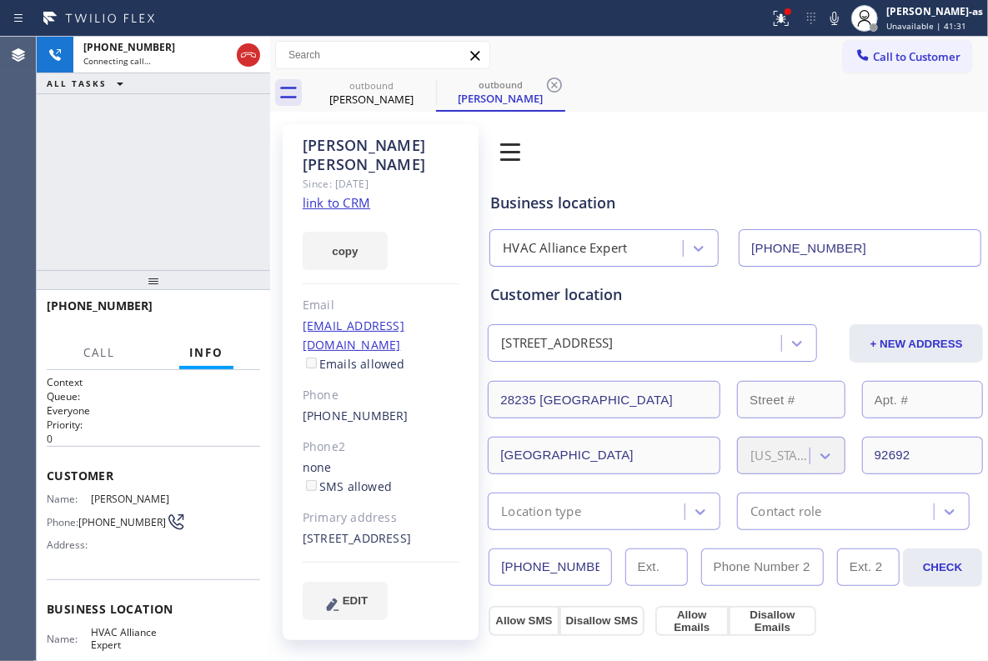
click at [335, 194] on link "link to CRM" at bounding box center [337, 202] width 68 height 17
click at [83, 230] on div "[PHONE_NUMBER] Live | 00:05 ALL TASKS ALL TASKS ACTIVE TASKS TASKS IN WRAP UP" at bounding box center [153, 153] width 233 height 233
click at [221, 310] on span "HANG UP" at bounding box center [221, 314] width 51 height 12
click at [228, 310] on span "HANG UP" at bounding box center [221, 314] width 51 height 12
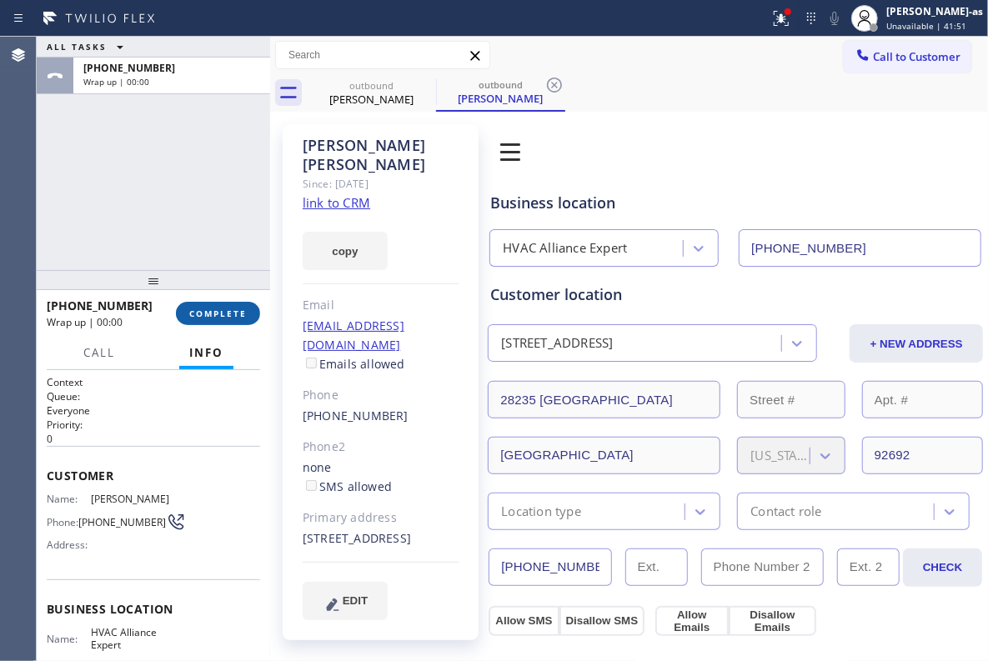
click at [228, 310] on span "COMPLETE" at bounding box center [218, 314] width 58 height 12
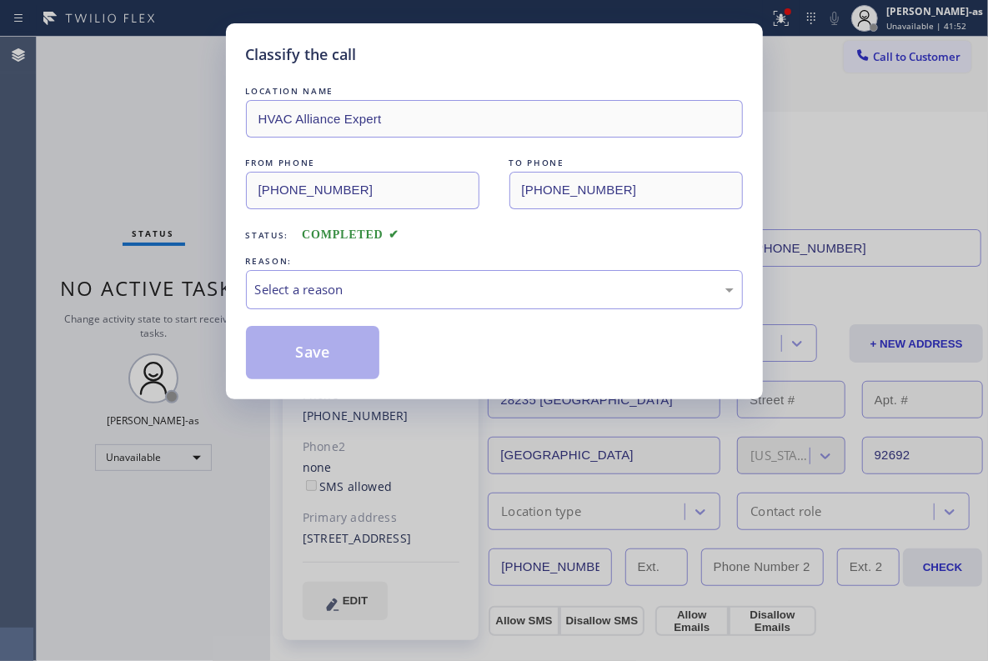
click at [228, 310] on div "Classify the call LOCATION NAME HVAC Alliance Expert FROM PHONE [PHONE_NUMBER] …" at bounding box center [494, 211] width 537 height 376
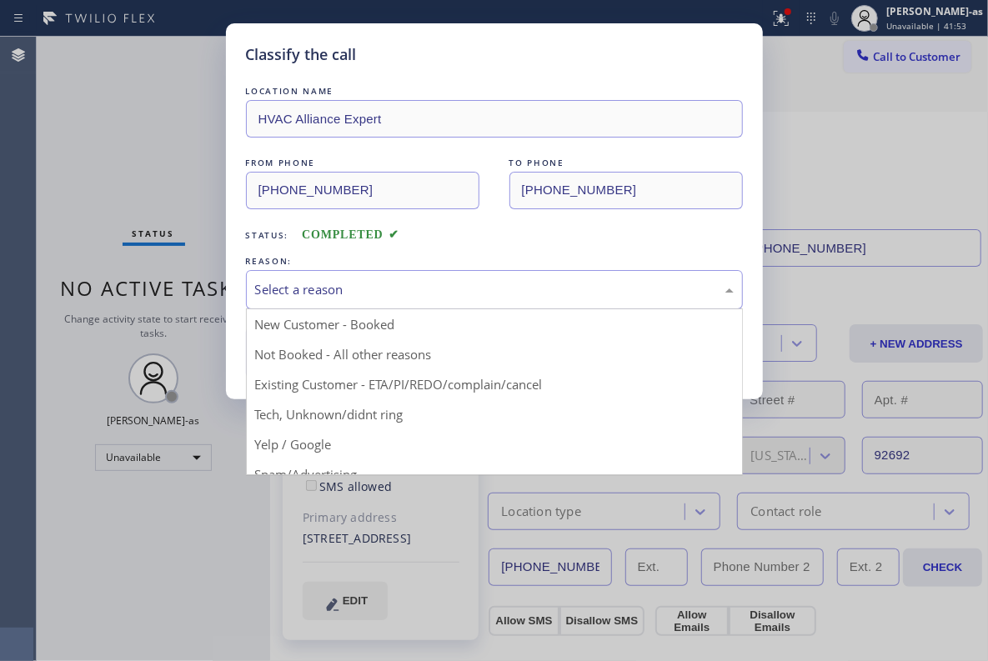
click at [418, 294] on div "Select a reason" at bounding box center [494, 289] width 479 height 19
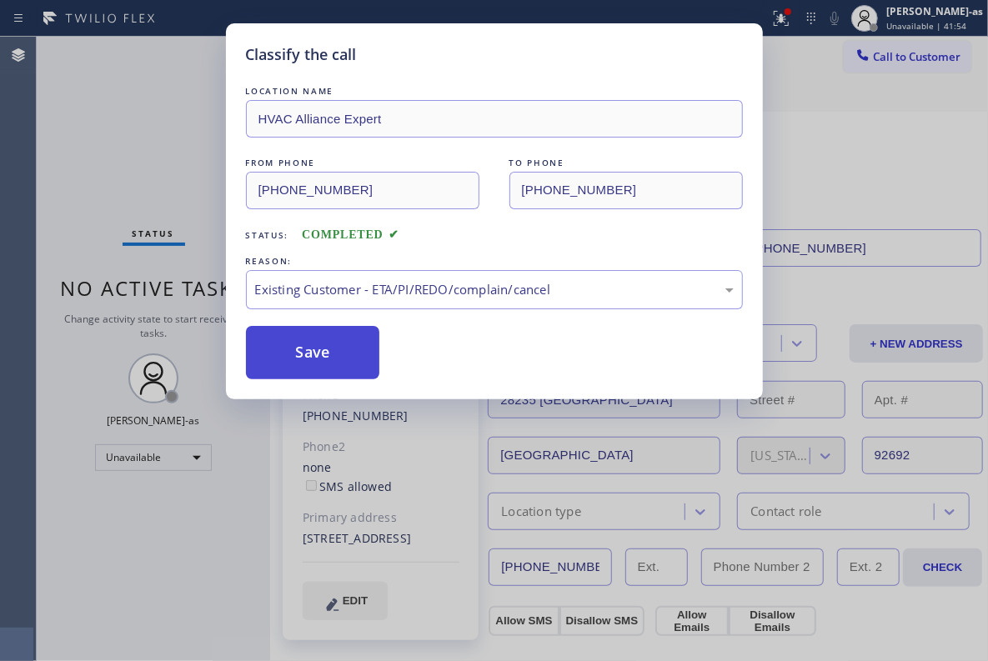
click at [317, 333] on button "Save" at bounding box center [313, 352] width 134 height 53
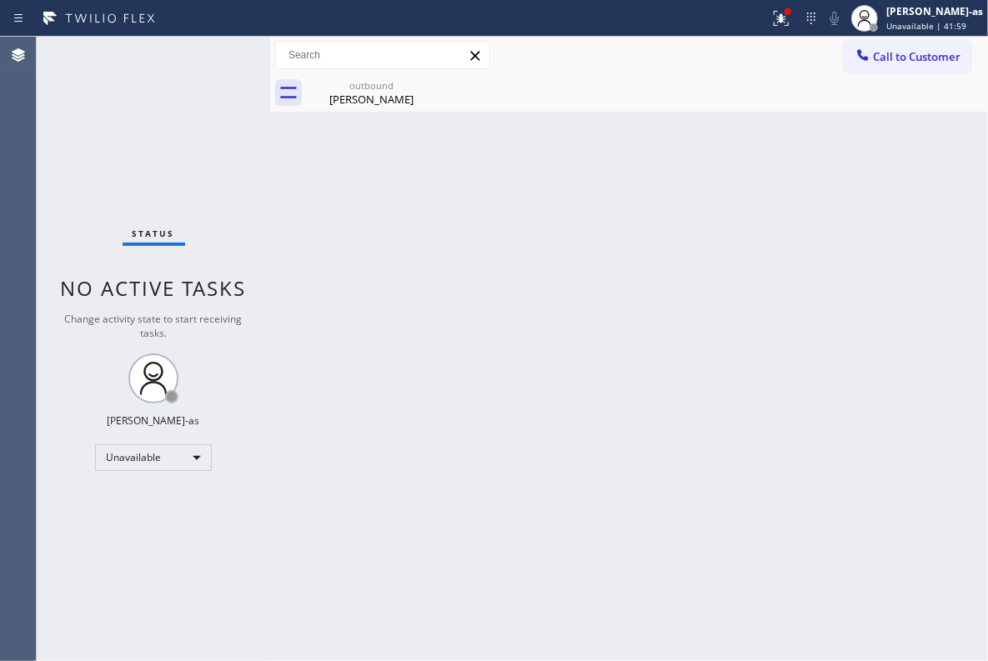
click at [905, 60] on span "Call to Customer" at bounding box center [917, 56] width 88 height 15
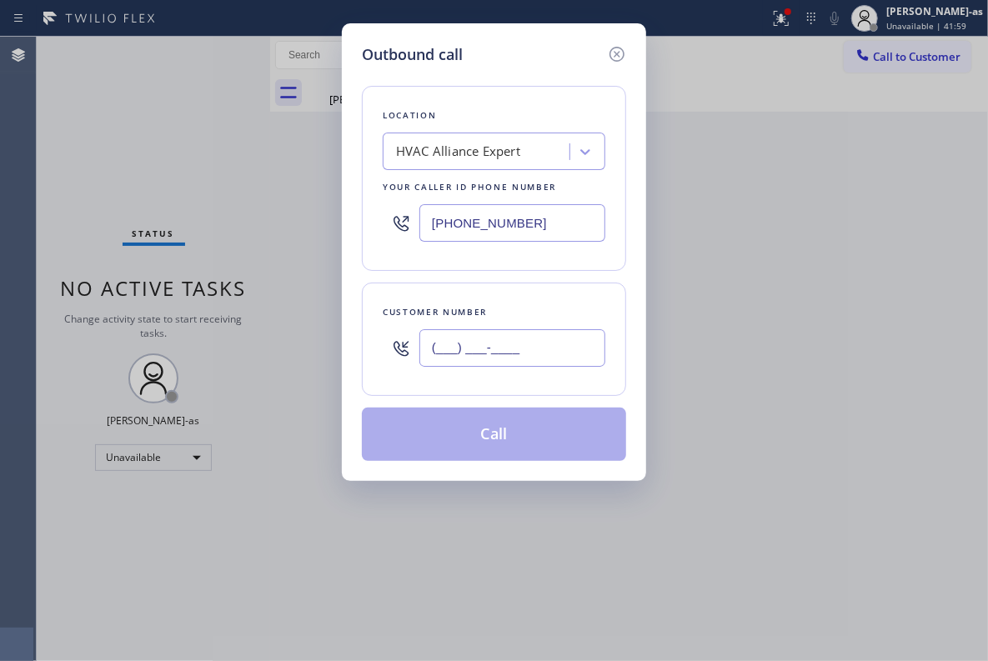
click at [511, 361] on input "(___) ___-____" at bounding box center [512, 348] width 186 height 38
paste input "323) 632-3768"
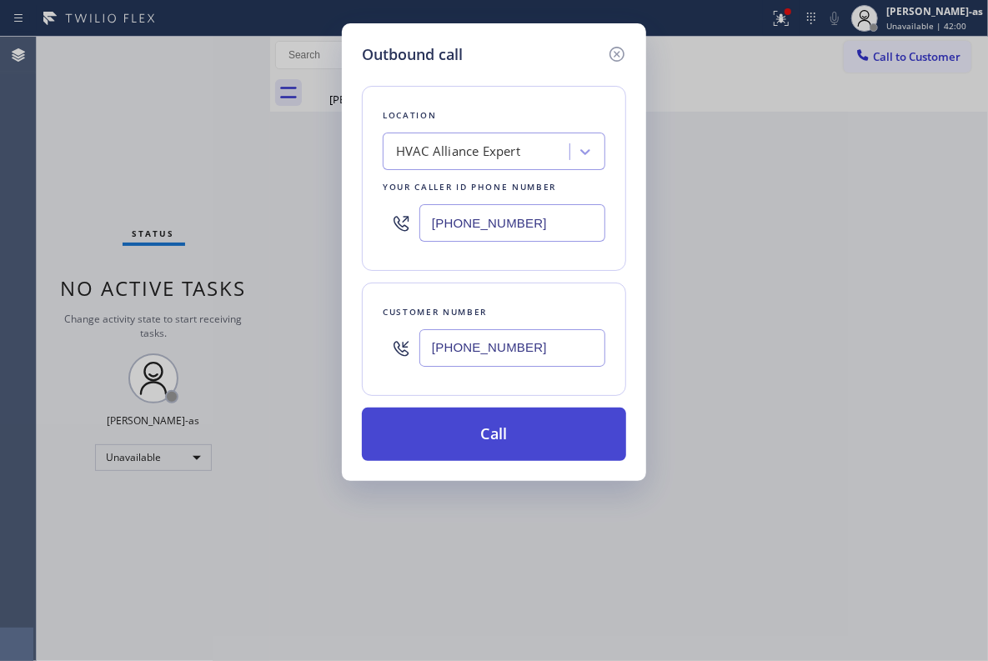
type input "[PHONE_NUMBER]"
click at [525, 431] on button "Call" at bounding box center [494, 434] width 264 height 53
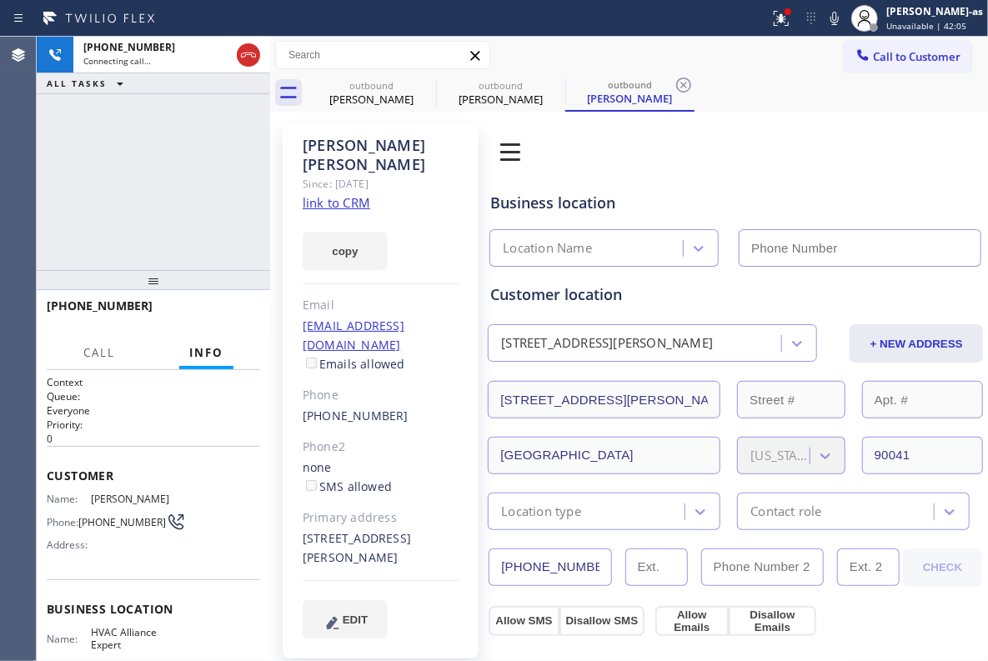
type input "[PHONE_NUMBER]"
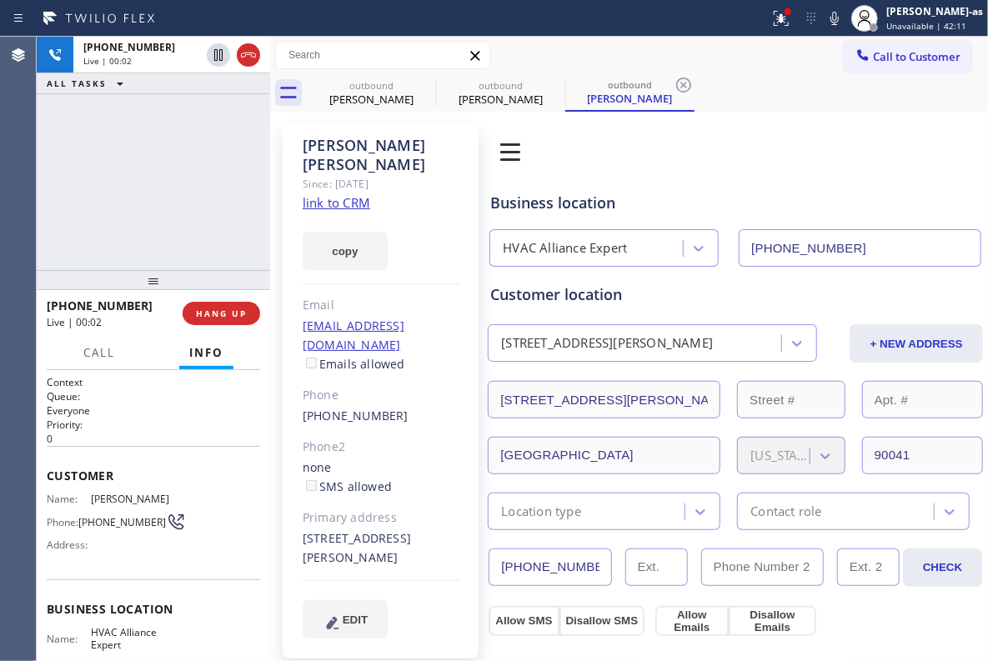
drag, startPoint x: 162, startPoint y: 241, endPoint x: 203, endPoint y: 257, distance: 44.6
click at [165, 238] on div "[PHONE_NUMBER] Live | 00:02 ALL TASKS ALL TASKS ACTIVE TASKS TASKS IN WRAP UP" at bounding box center [153, 153] width 233 height 233
click at [351, 194] on link "link to CRM" at bounding box center [337, 202] width 68 height 17
drag, startPoint x: 167, startPoint y: 140, endPoint x: 291, endPoint y: 78, distance: 138.7
click at [188, 137] on div "[PHONE_NUMBER] Live | 00:23 ALL TASKS ALL TASKS ACTIVE TASKS TASKS IN WRAP UP" at bounding box center [153, 153] width 233 height 233
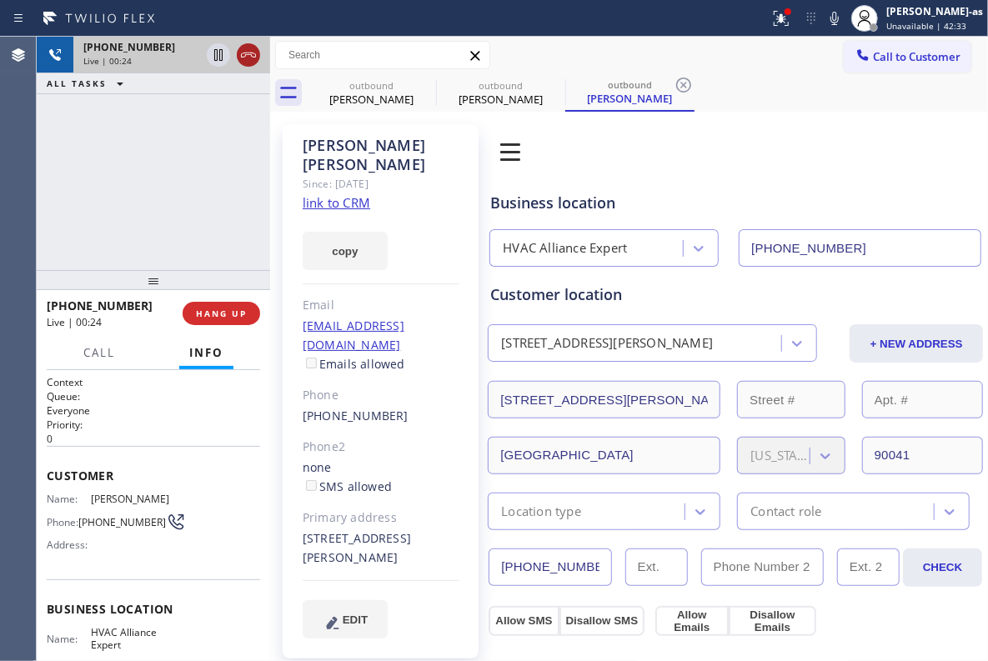
click at [252, 55] on icon at bounding box center [248, 55] width 20 height 20
click at [211, 311] on span "HANG UP" at bounding box center [221, 314] width 51 height 12
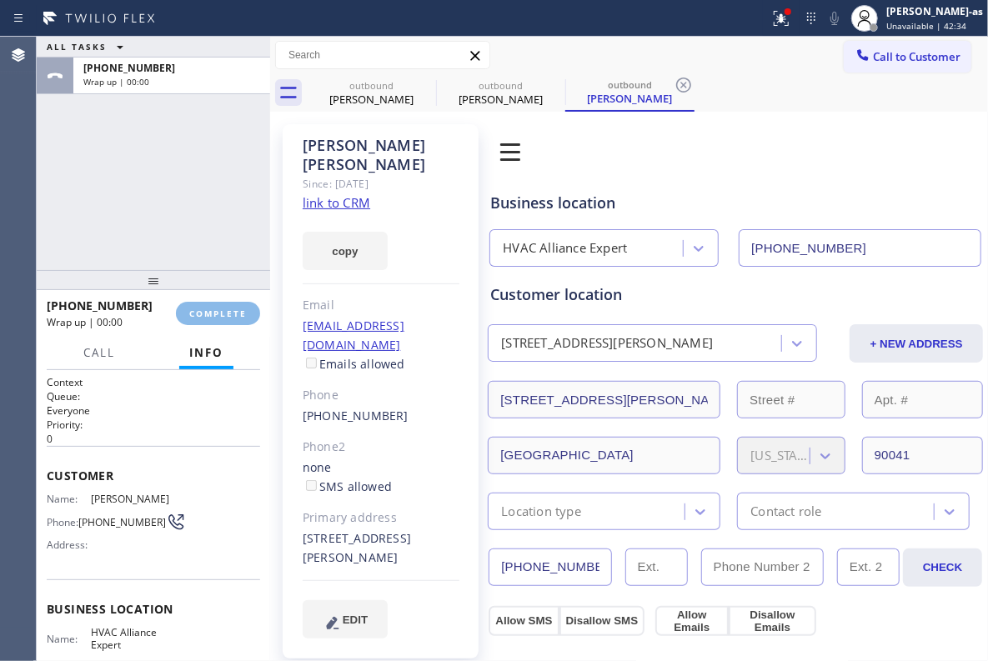
click at [183, 235] on div "ALL TASKS ALL TASKS ACTIVE TASKS TASKS IN WRAP UP [PHONE_NUMBER] Wrap up | 00:00" at bounding box center [153, 153] width 233 height 233
click at [203, 308] on span "COMPLETE" at bounding box center [218, 314] width 58 height 12
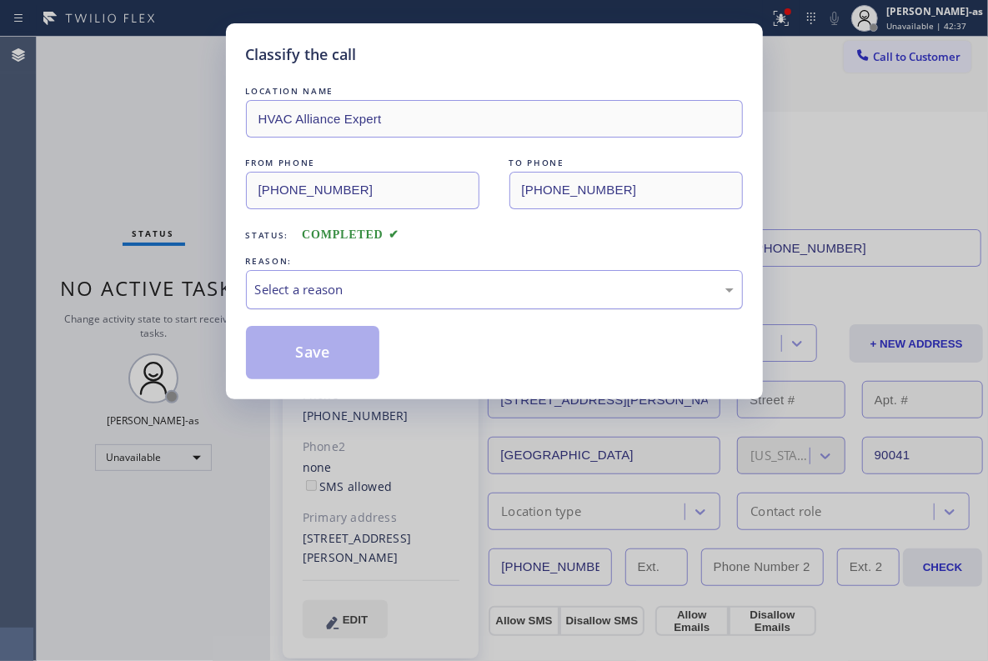
drag, startPoint x: 335, startPoint y: 284, endPoint x: 397, endPoint y: 303, distance: 64.6
click at [341, 284] on div "Select a reason" at bounding box center [494, 289] width 479 height 19
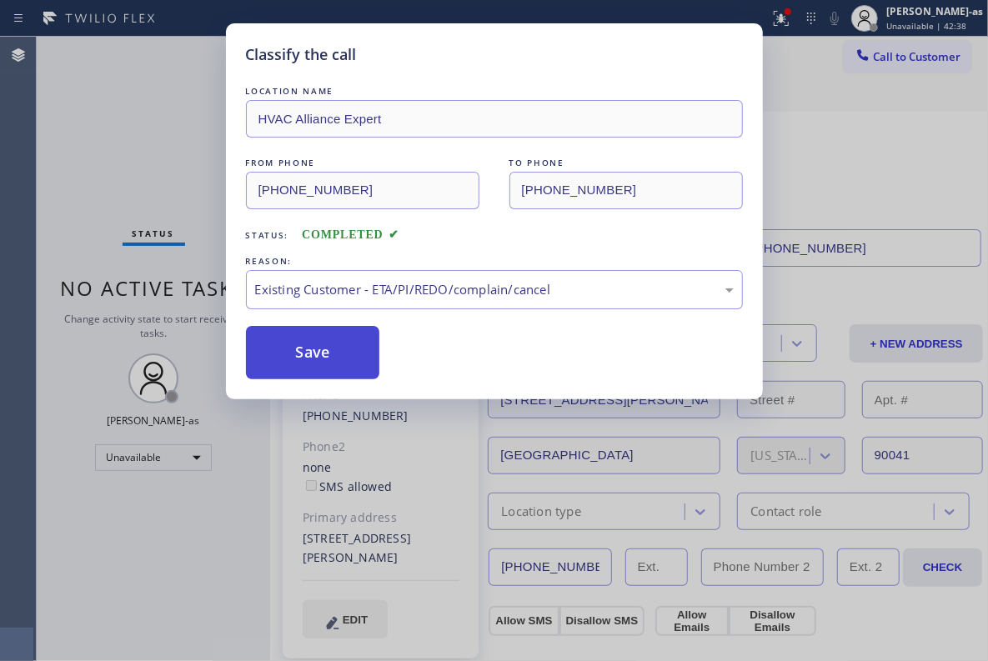
drag, startPoint x: 331, startPoint y: 352, endPoint x: 657, endPoint y: 264, distance: 337.5
click at [338, 350] on button "Save" at bounding box center [313, 352] width 134 height 53
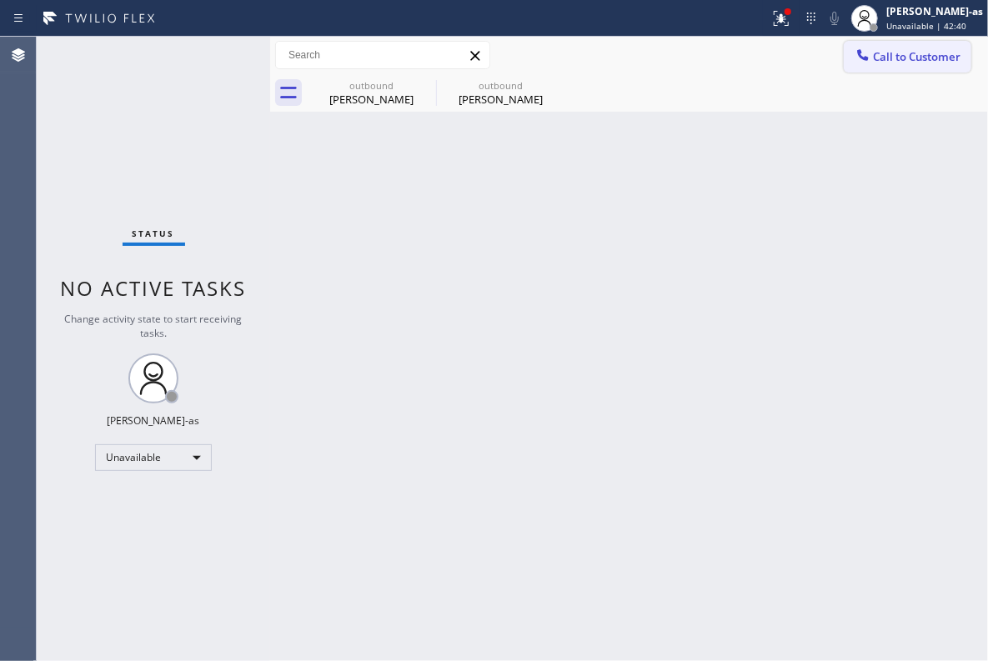
click at [890, 52] on span "Call to Customer" at bounding box center [917, 56] width 88 height 15
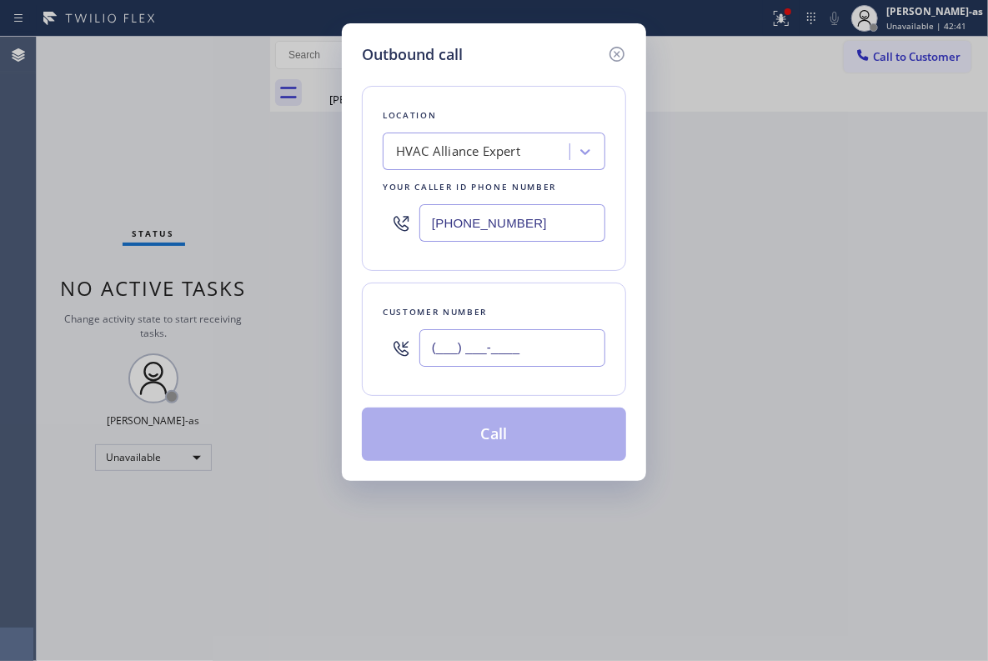
click at [492, 348] on input "(___) ___-____" at bounding box center [512, 348] width 186 height 38
paste input "847) 612-4205"
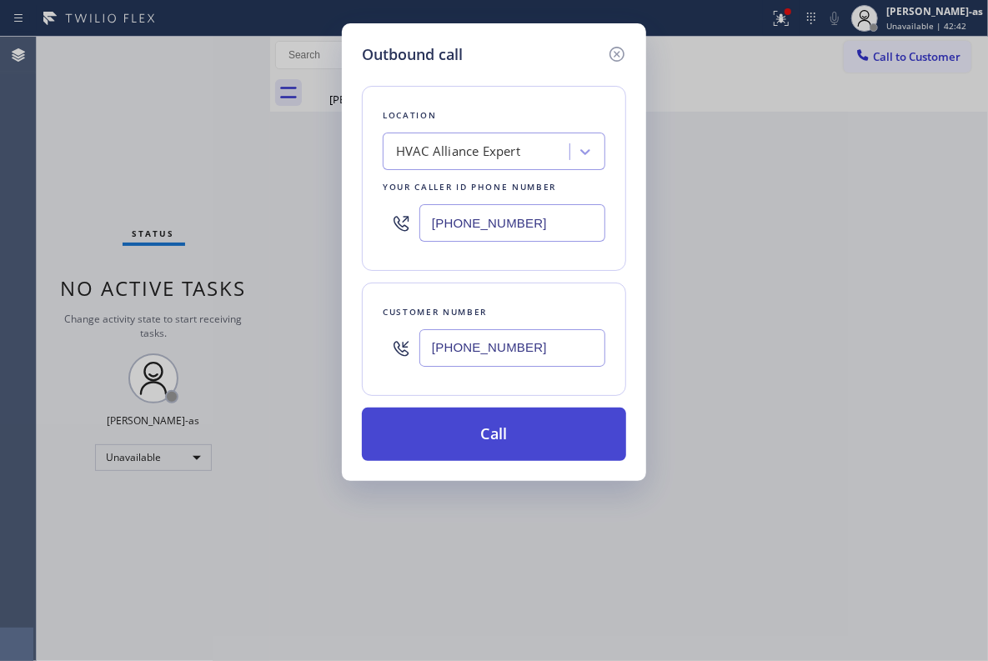
type input "[PHONE_NUMBER]"
click at [539, 430] on button "Call" at bounding box center [494, 434] width 264 height 53
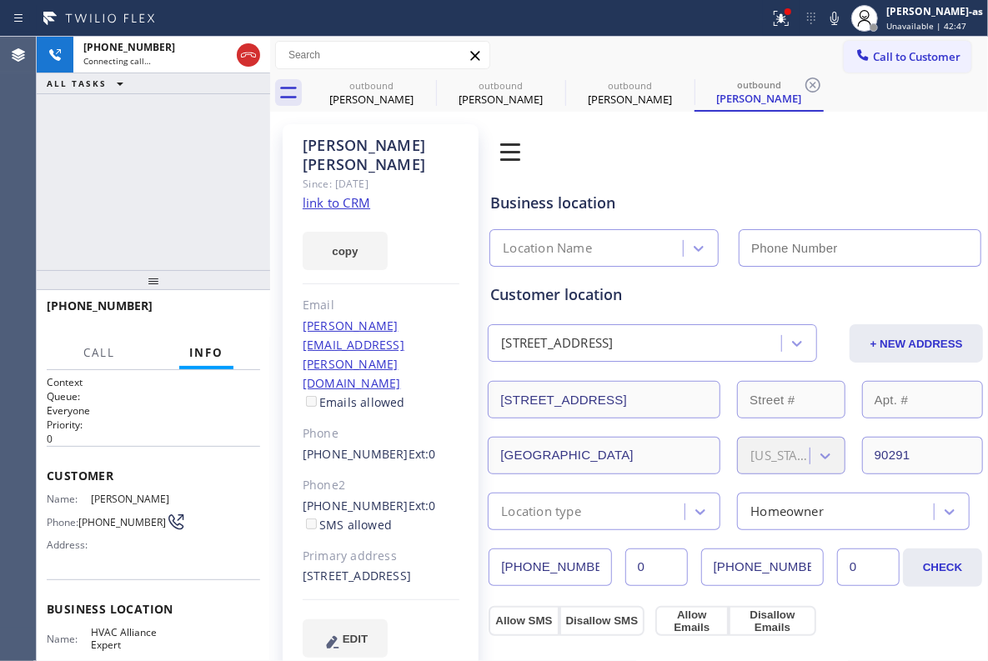
type input "[PHONE_NUMBER]"
click at [318, 194] on link "link to CRM" at bounding box center [337, 202] width 68 height 17
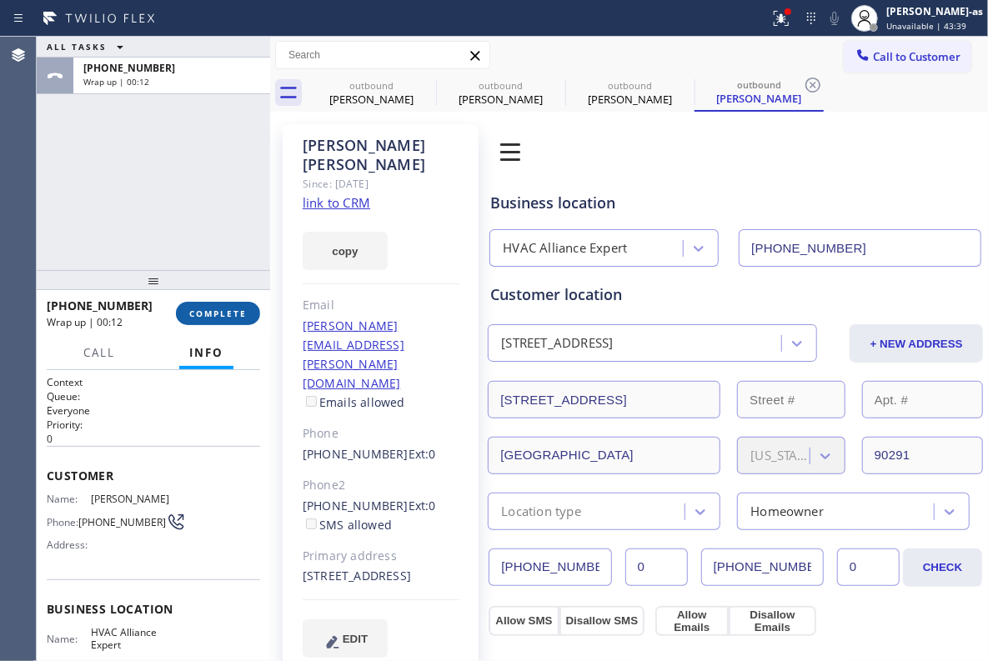
click at [220, 318] on button "COMPLETE" at bounding box center [218, 313] width 84 height 23
drag, startPoint x: 211, startPoint y: 243, endPoint x: 284, endPoint y: 221, distance: 76.7
click at [211, 241] on div "ALL TASKS ALL TASKS ACTIVE TASKS TASKS IN WRAP UP [PHONE_NUMBER] Wrap up | 00:13" at bounding box center [153, 153] width 233 height 233
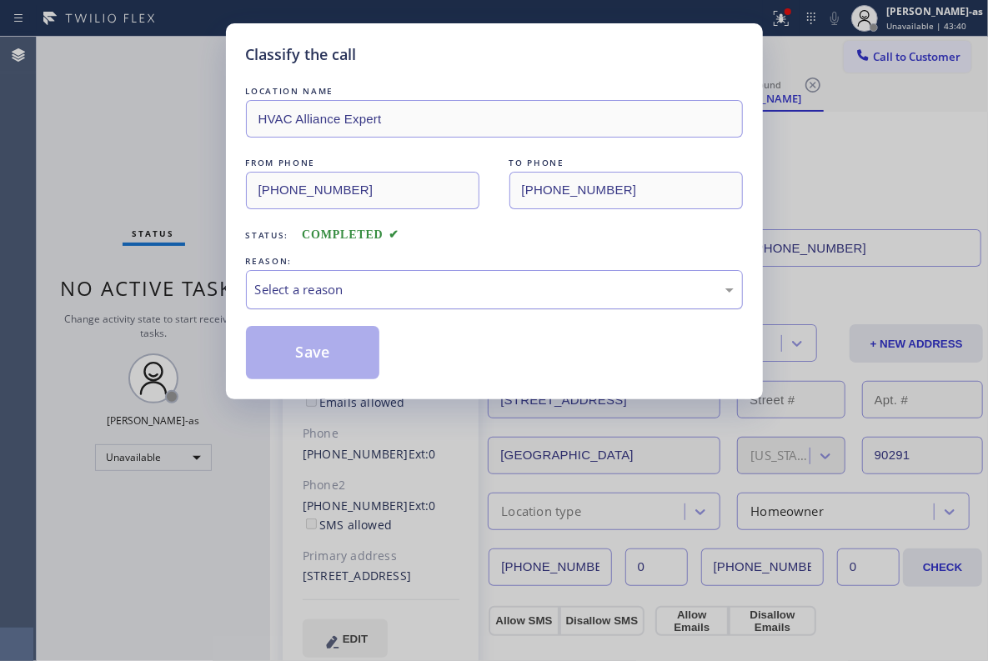
drag, startPoint x: 412, startPoint y: 284, endPoint x: 440, endPoint y: 301, distance: 32.9
click at [414, 284] on div "Select a reason" at bounding box center [494, 289] width 479 height 19
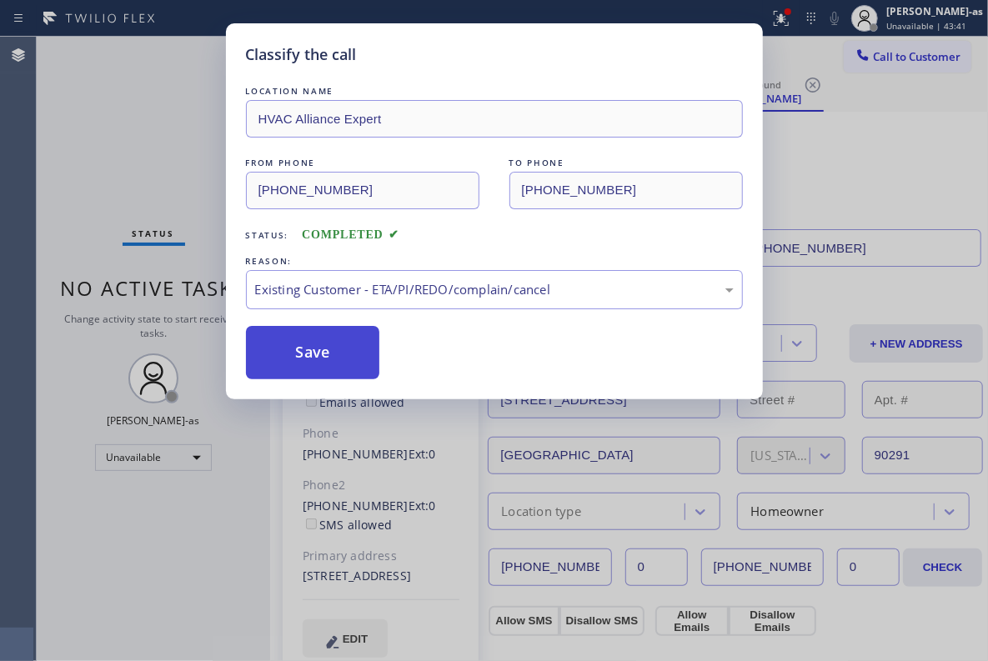
click at [348, 362] on button "Save" at bounding box center [313, 352] width 134 height 53
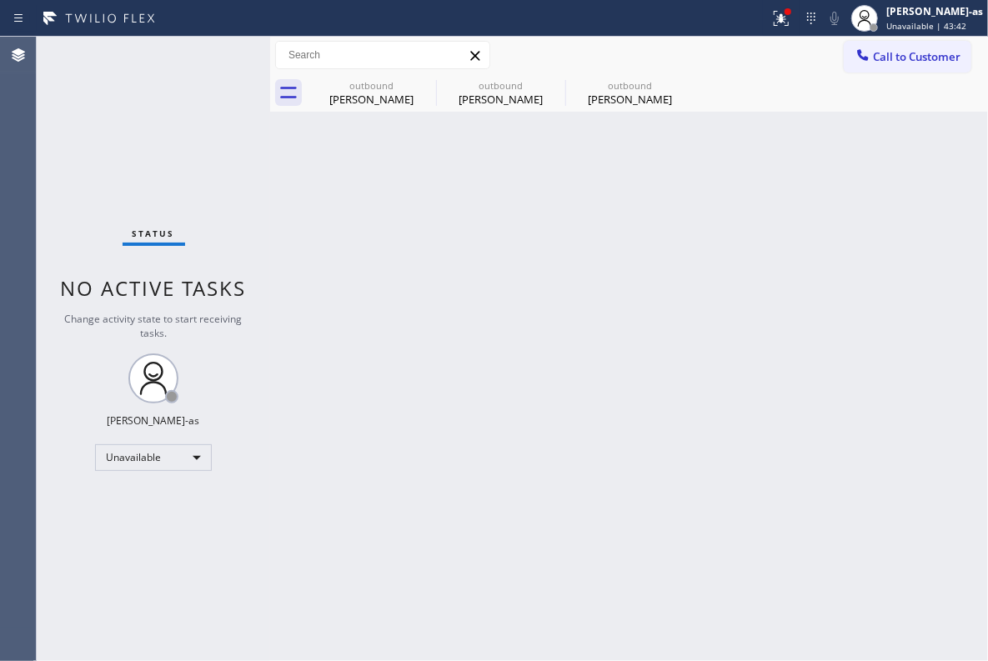
click at [885, 53] on span "Call to Customer" at bounding box center [917, 56] width 88 height 15
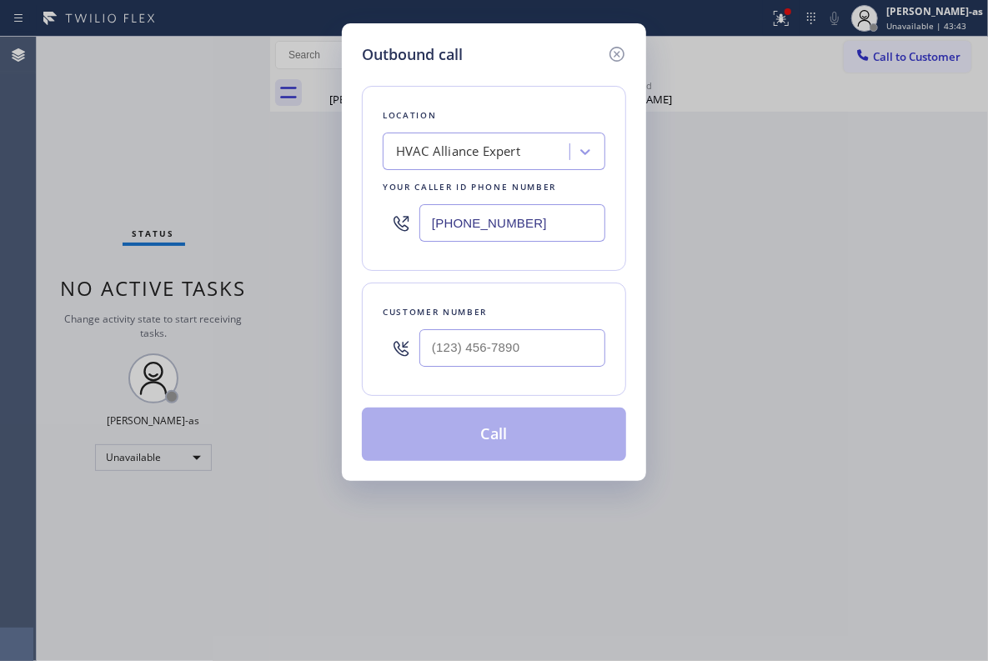
click at [525, 328] on div at bounding box center [512, 348] width 186 height 54
click at [544, 342] on input "(___) ___-____" at bounding box center [512, 348] width 186 height 38
paste input "424) 229-5159"
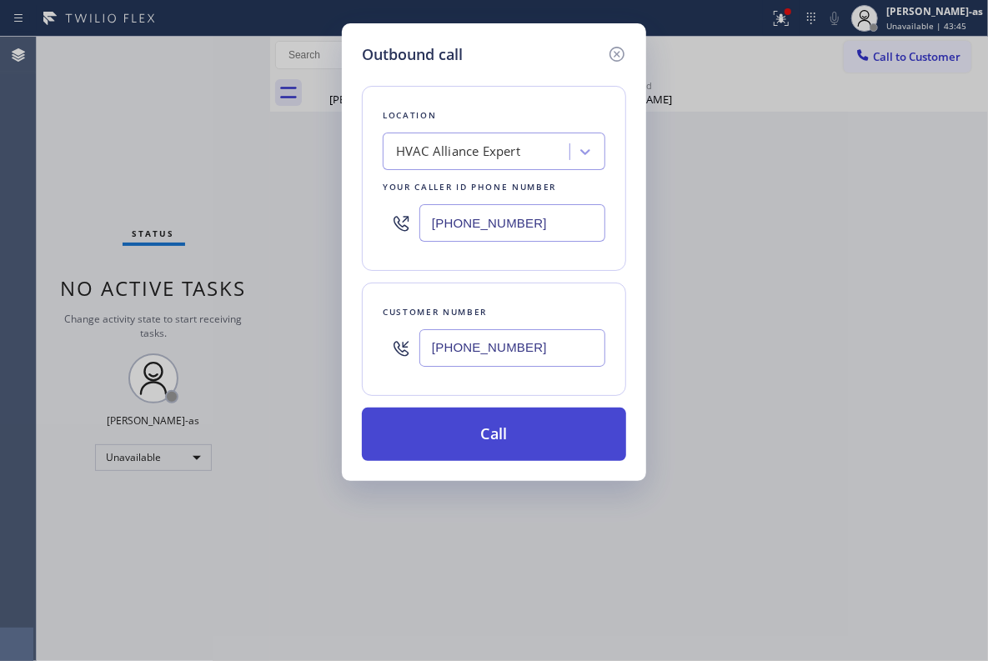
type input "[PHONE_NUMBER]"
click at [508, 425] on button "Call" at bounding box center [494, 434] width 264 height 53
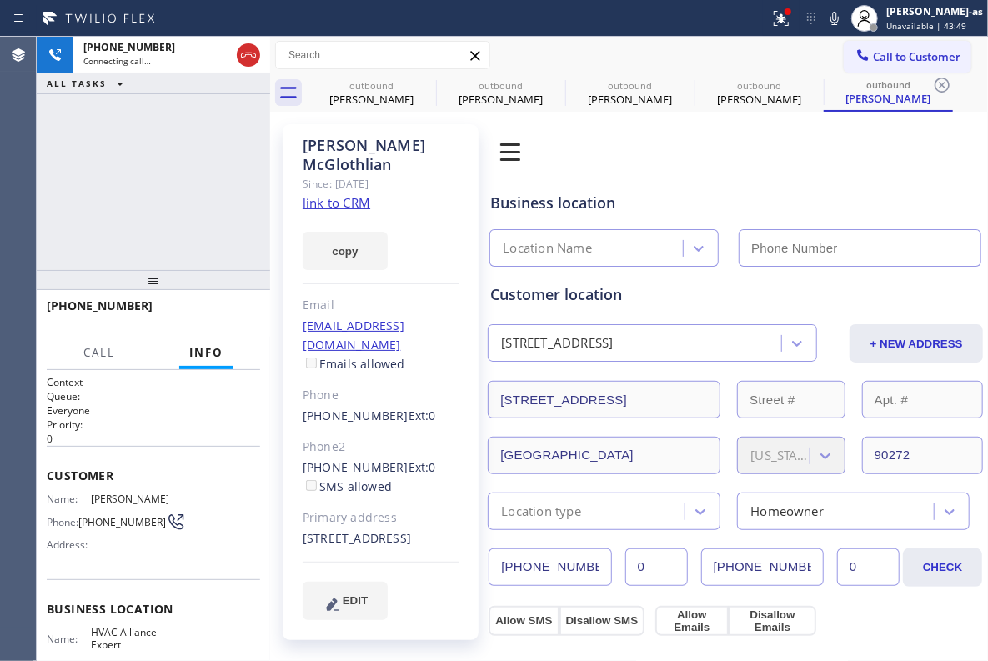
type input "[PHONE_NUMBER]"
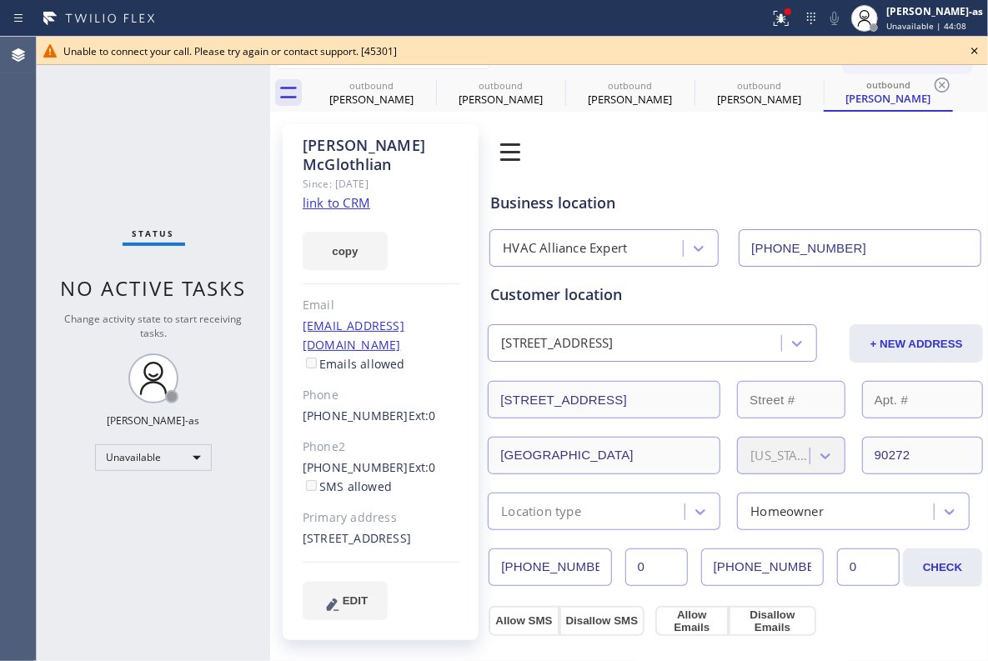
click at [977, 45] on icon at bounding box center [975, 51] width 20 height 20
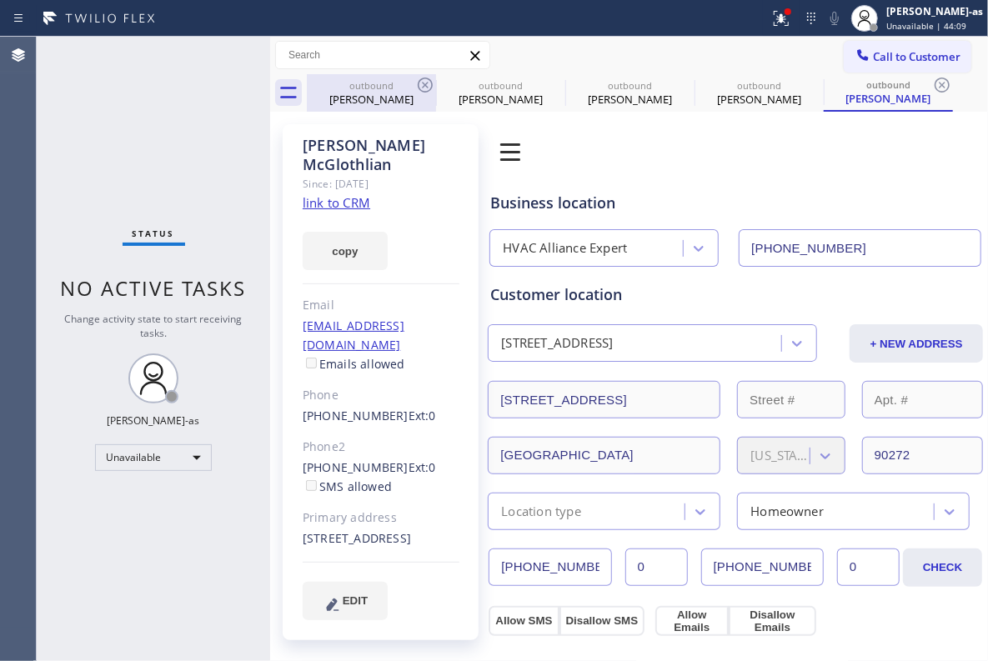
click at [405, 93] on div "[PERSON_NAME]" at bounding box center [371, 99] width 126 height 15
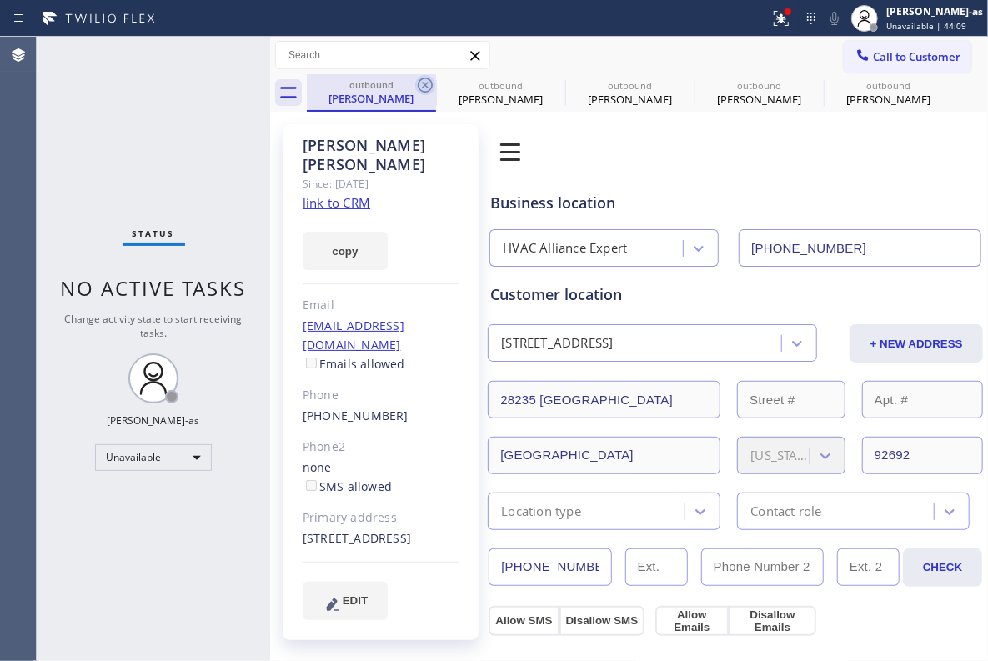
click at [421, 83] on icon at bounding box center [425, 85] width 20 height 20
click at [0, 0] on icon at bounding box center [0, 0] width 0 height 0
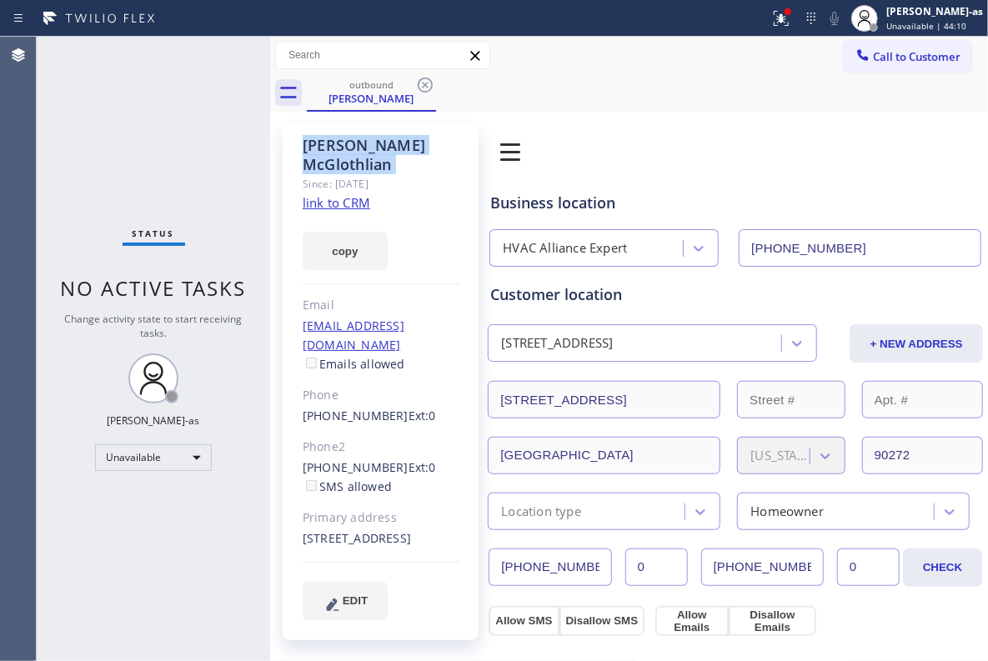
click at [421, 83] on icon at bounding box center [425, 85] width 20 height 20
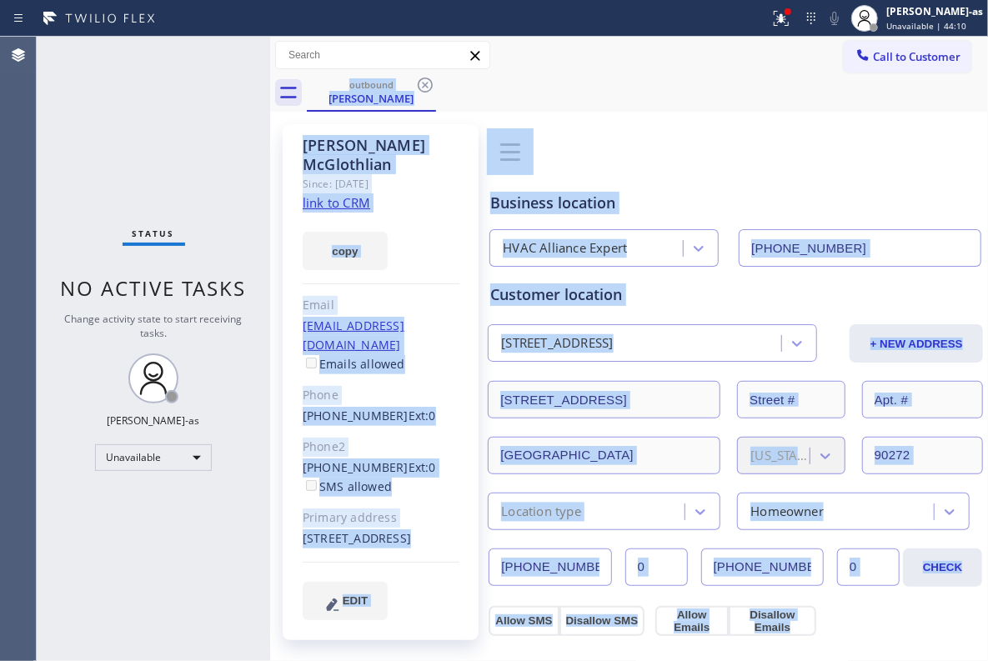
click at [421, 83] on div "outbound [PERSON_NAME]" at bounding box center [647, 93] width 681 height 38
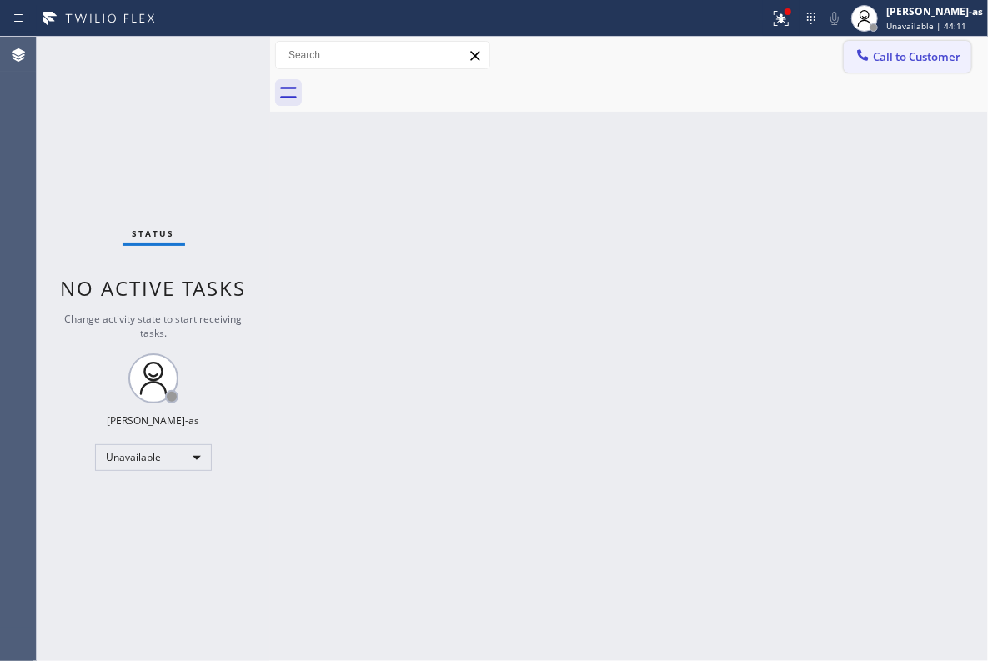
click at [884, 53] on span "Call to Customer" at bounding box center [917, 56] width 88 height 15
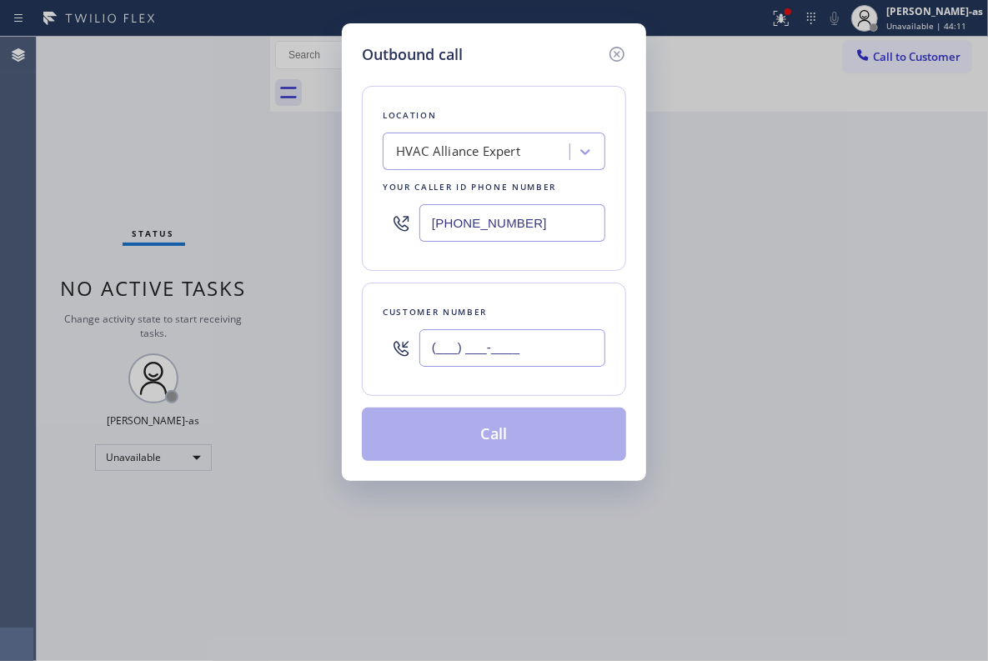
click at [528, 340] on input "(___) ___-____" at bounding box center [512, 348] width 186 height 38
paste input "310) 478-2186"
type input "[PHONE_NUMBER]"
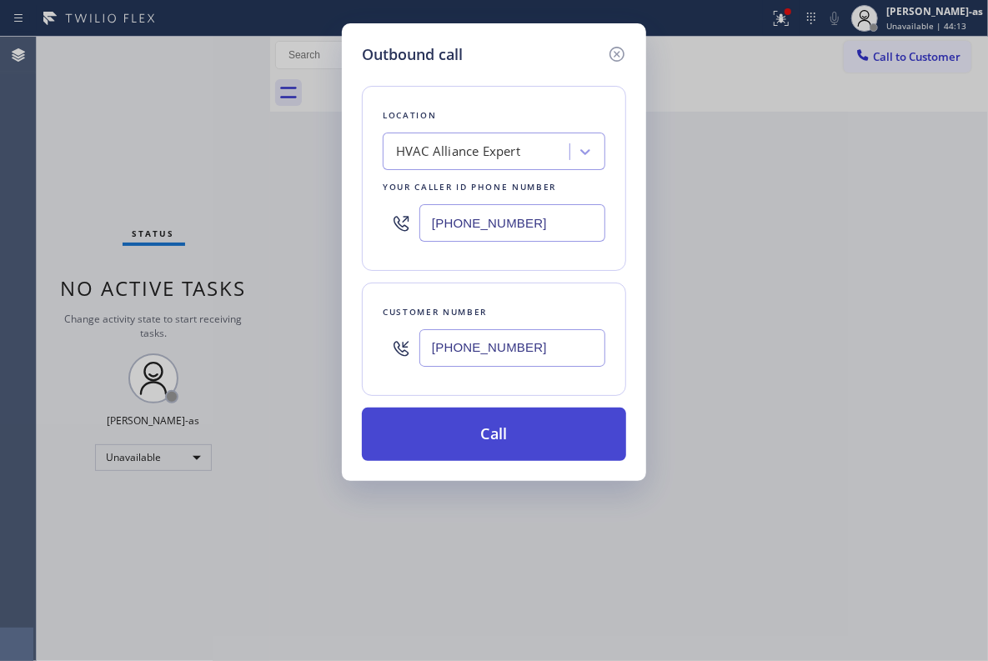
click at [524, 439] on button "Call" at bounding box center [494, 434] width 264 height 53
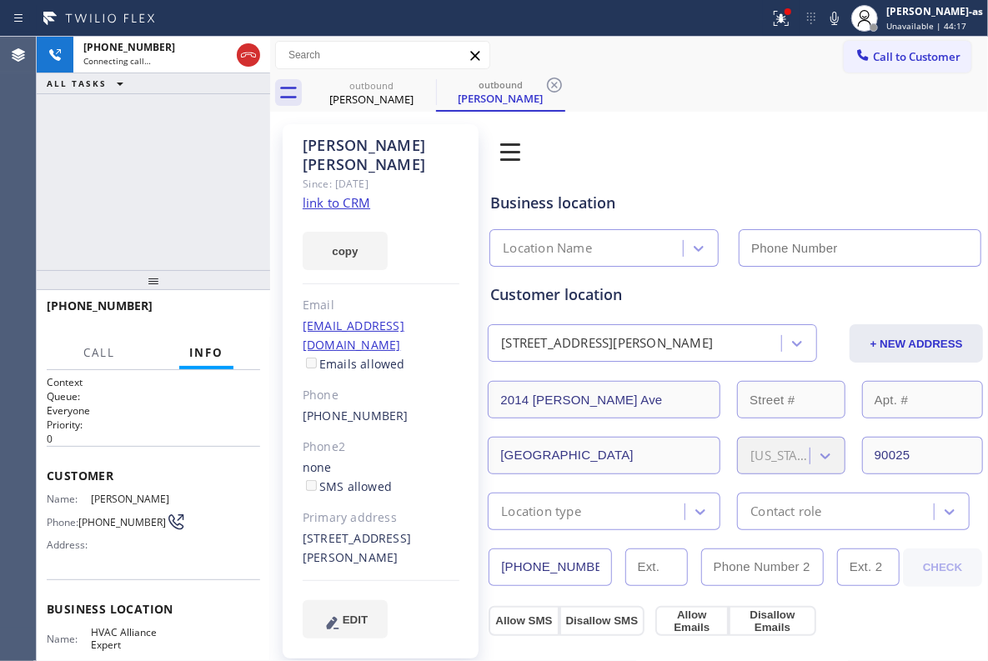
type input "[PHONE_NUMBER]"
drag, startPoint x: 150, startPoint y: 158, endPoint x: 168, endPoint y: 154, distance: 18.0
click at [152, 158] on div "[PHONE_NUMBER] Connecting call… ALL TASKS ALL TASKS ACTIVE TASKS TASKS IN WRAP …" at bounding box center [153, 153] width 233 height 233
click at [345, 194] on link "link to CRM" at bounding box center [337, 202] width 68 height 17
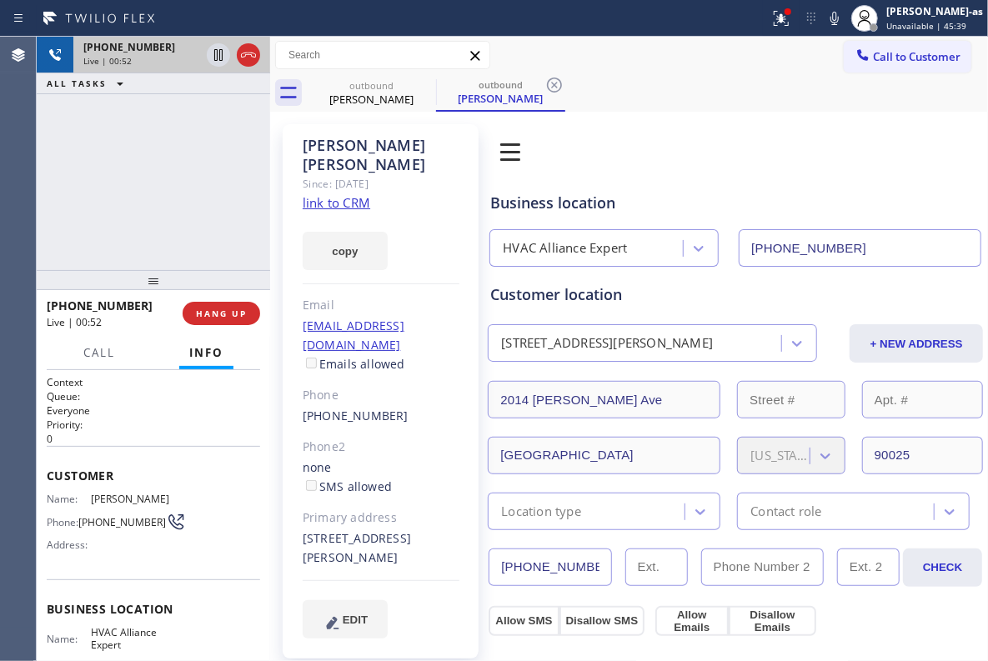
click at [255, 65] on div at bounding box center [233, 55] width 60 height 37
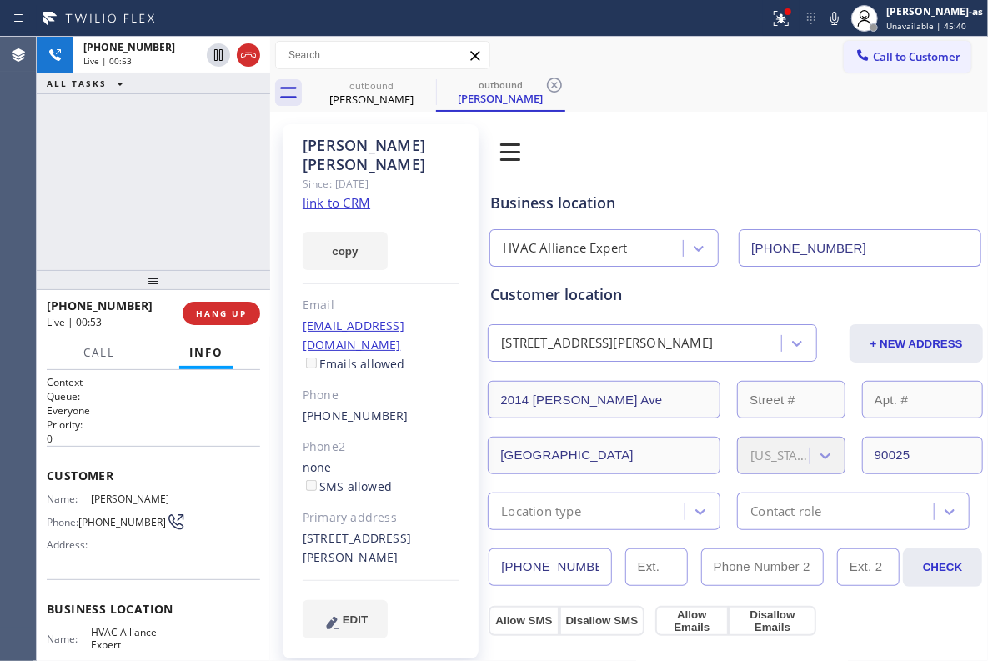
click at [158, 290] on div at bounding box center [153, 280] width 233 height 20
click at [228, 307] on button "HANG UP" at bounding box center [222, 313] width 78 height 23
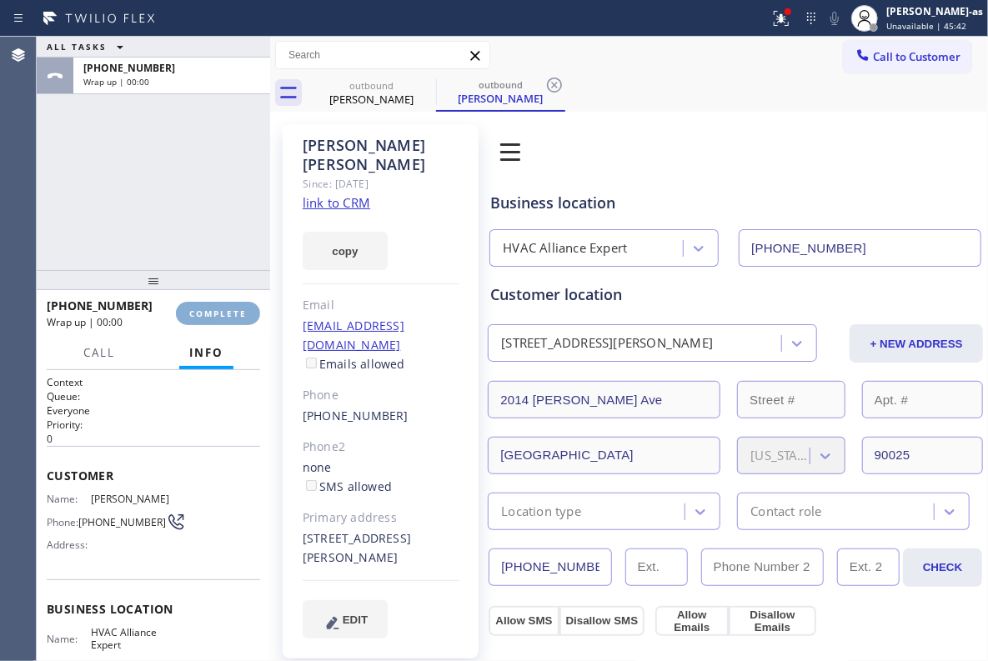
click at [230, 307] on button "COMPLETE" at bounding box center [218, 313] width 84 height 23
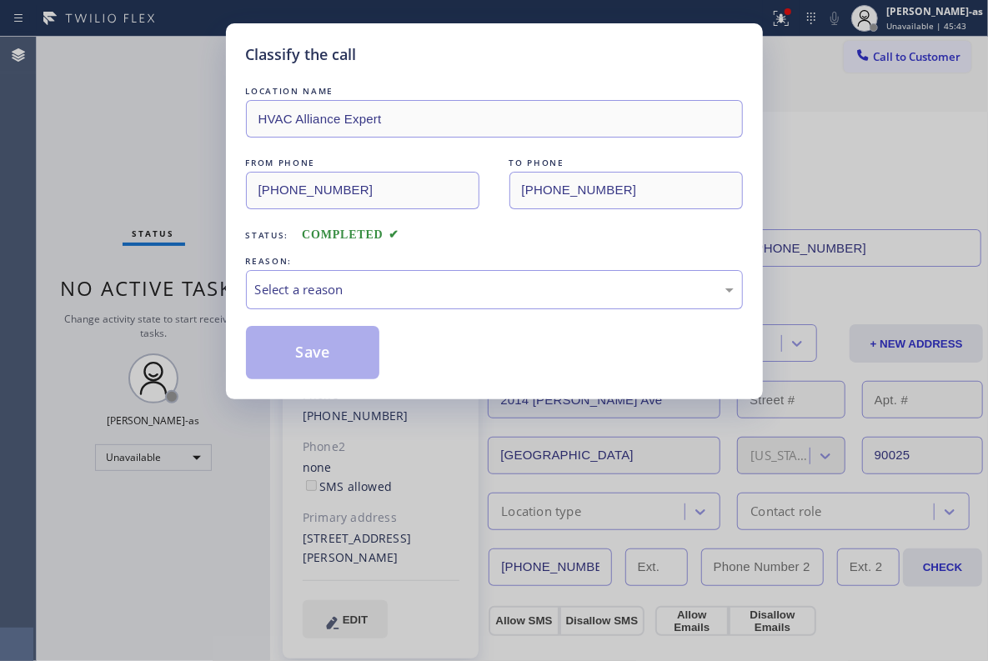
click at [230, 307] on div "Classify the call LOCATION NAME HVAC Alliance Expert FROM PHONE [PHONE_NUMBER] …" at bounding box center [494, 211] width 537 height 376
drag, startPoint x: 435, startPoint y: 253, endPoint x: 421, endPoint y: 342, distance: 89.5
click at [435, 255] on div "REASON:" at bounding box center [494, 262] width 497 height 18
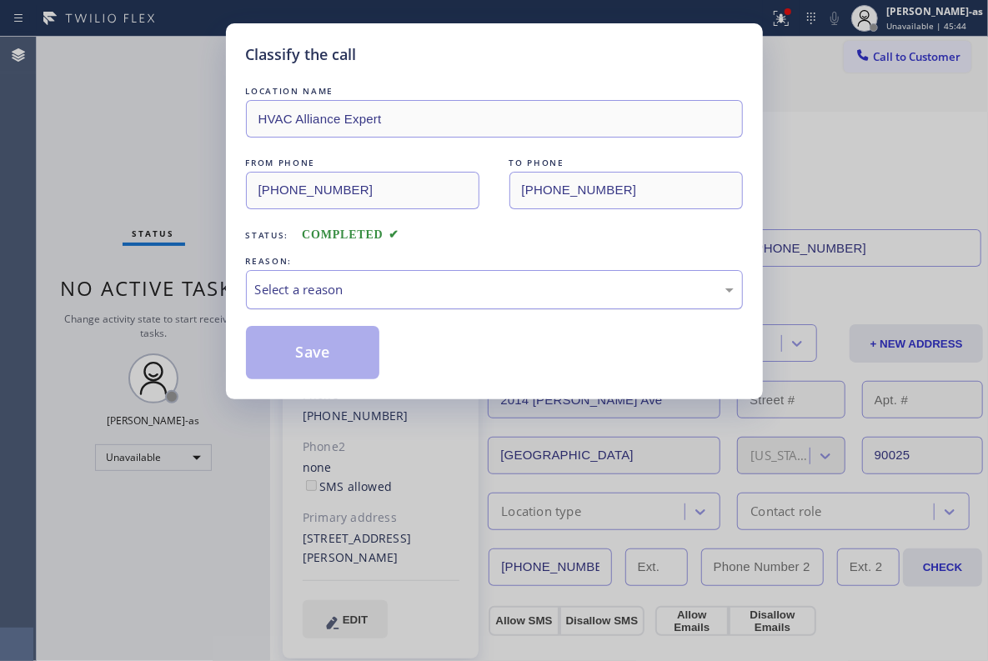
click at [417, 291] on div "Select a reason" at bounding box center [494, 289] width 479 height 19
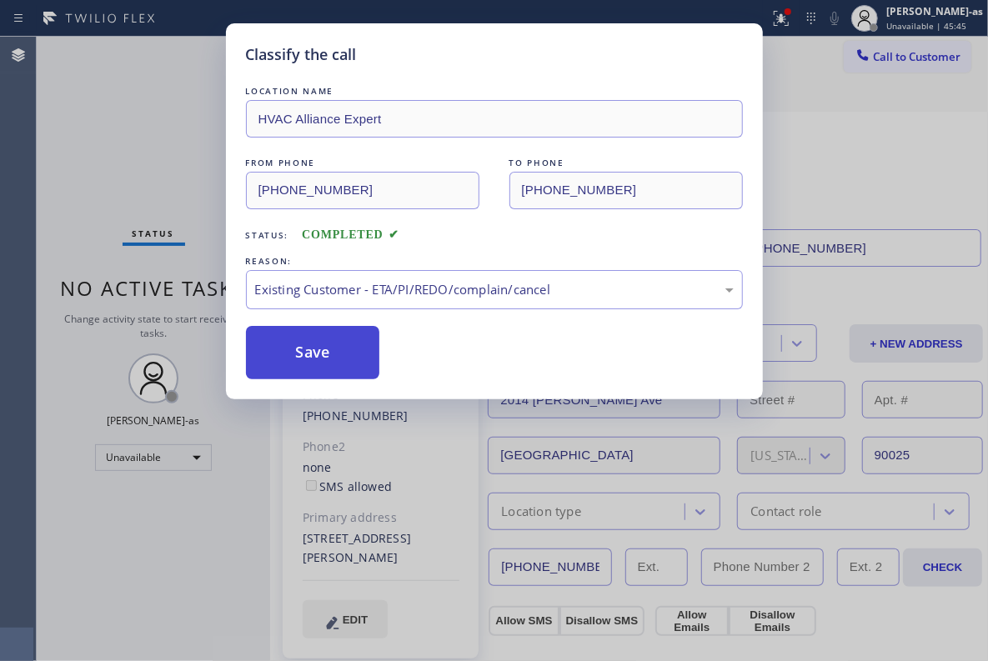
drag, startPoint x: 494, startPoint y: 380, endPoint x: 330, endPoint y: 352, distance: 165.9
click at [324, 350] on button "Save" at bounding box center [313, 352] width 134 height 53
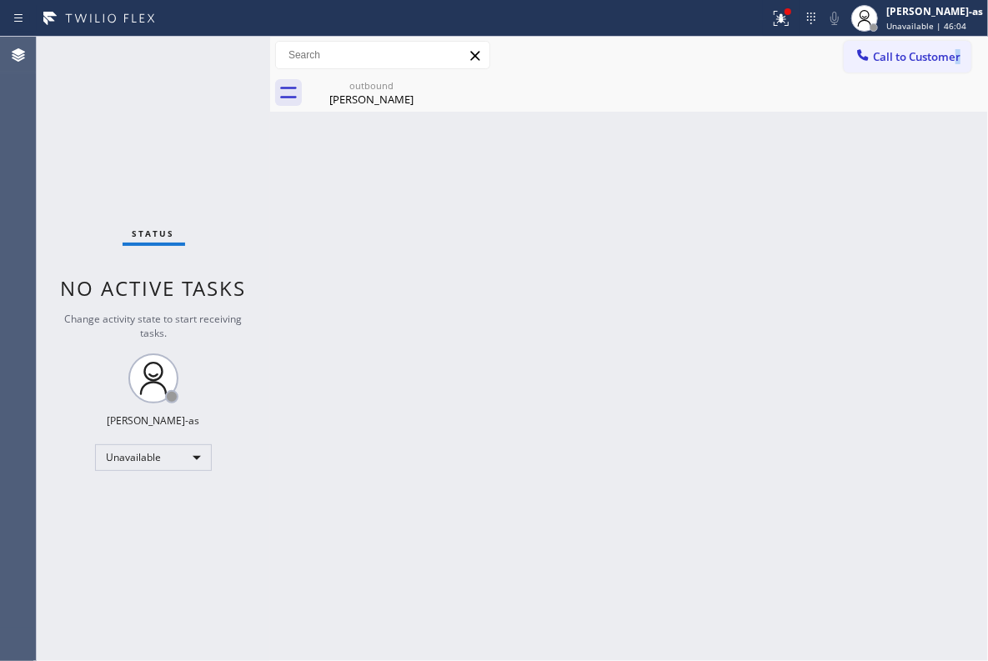
click at [959, 37] on div "Call to Customer Outbound call Location HVAC Alliance Expert Your caller id pho…" at bounding box center [629, 56] width 718 height 38
drag, startPoint x: 942, startPoint y: 48, endPoint x: 668, endPoint y: 235, distance: 332.3
click at [941, 48] on button "Call to Customer" at bounding box center [908, 57] width 128 height 32
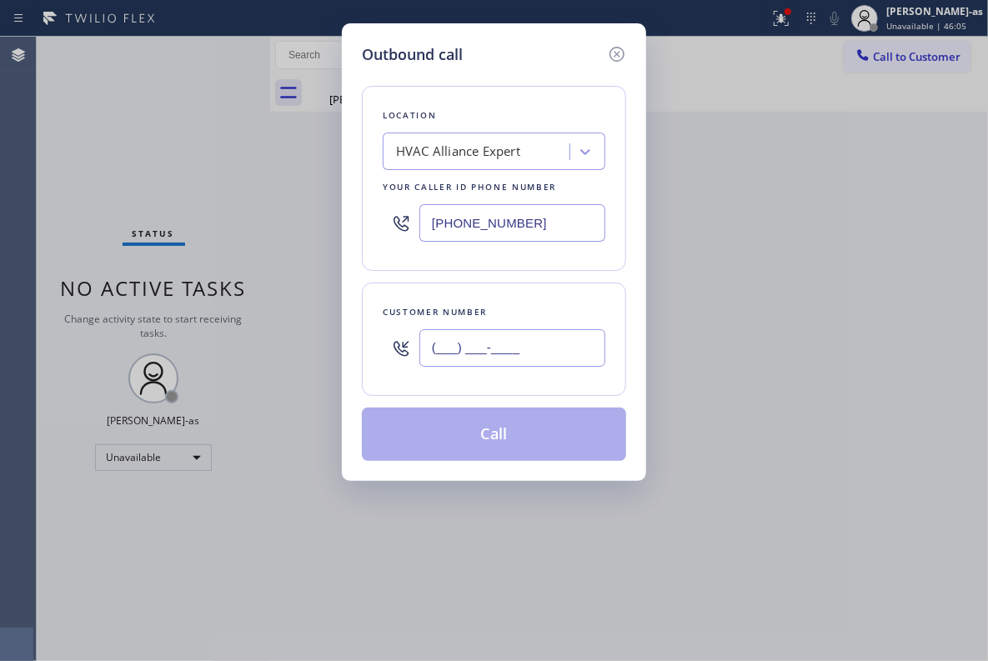
click at [541, 357] on input "(___) ___-____" at bounding box center [512, 348] width 186 height 38
paste input "312) 719-0572"
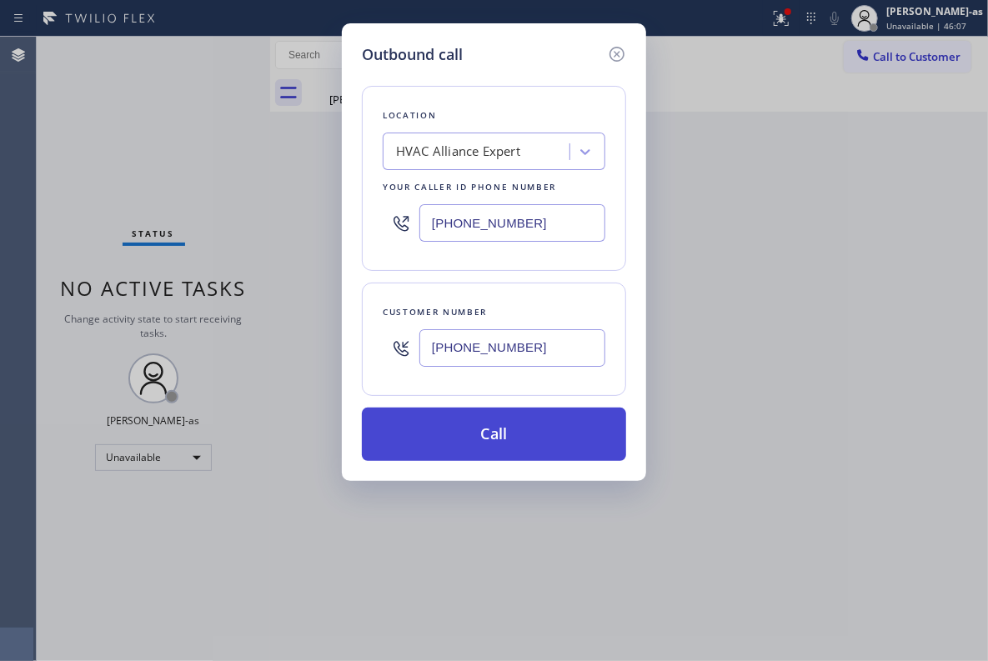
type input "[PHONE_NUMBER]"
click at [502, 449] on button "Call" at bounding box center [494, 434] width 264 height 53
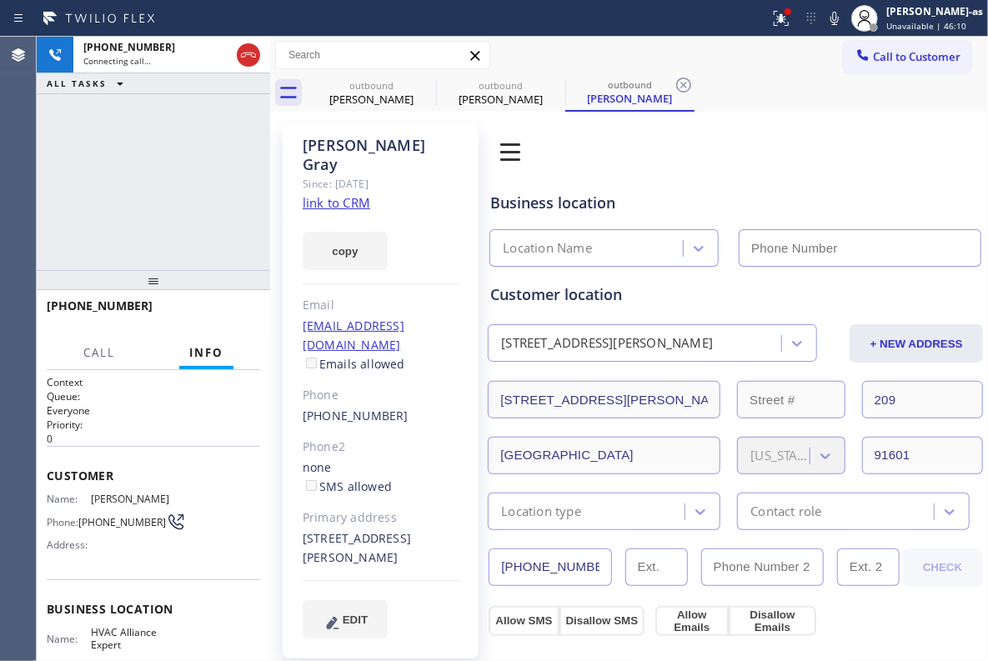
click at [322, 194] on link "link to CRM" at bounding box center [337, 202] width 68 height 17
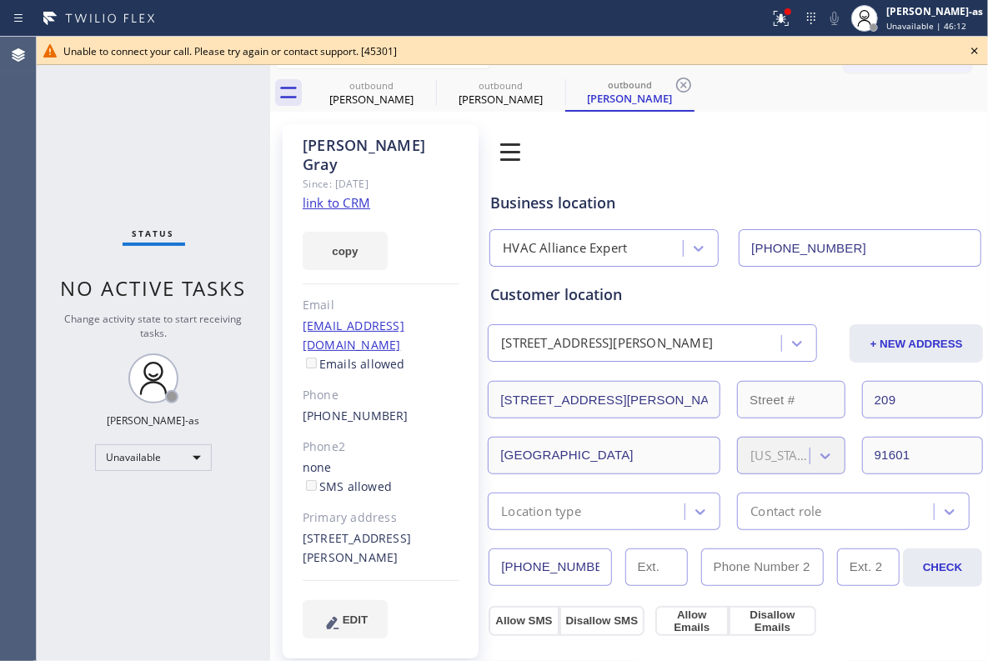
type input "[PHONE_NUMBER]"
click at [411, 386] on div "Phone" at bounding box center [381, 395] width 157 height 19
click at [411, 407] on div "[PHONE_NUMBER]" at bounding box center [381, 416] width 157 height 19
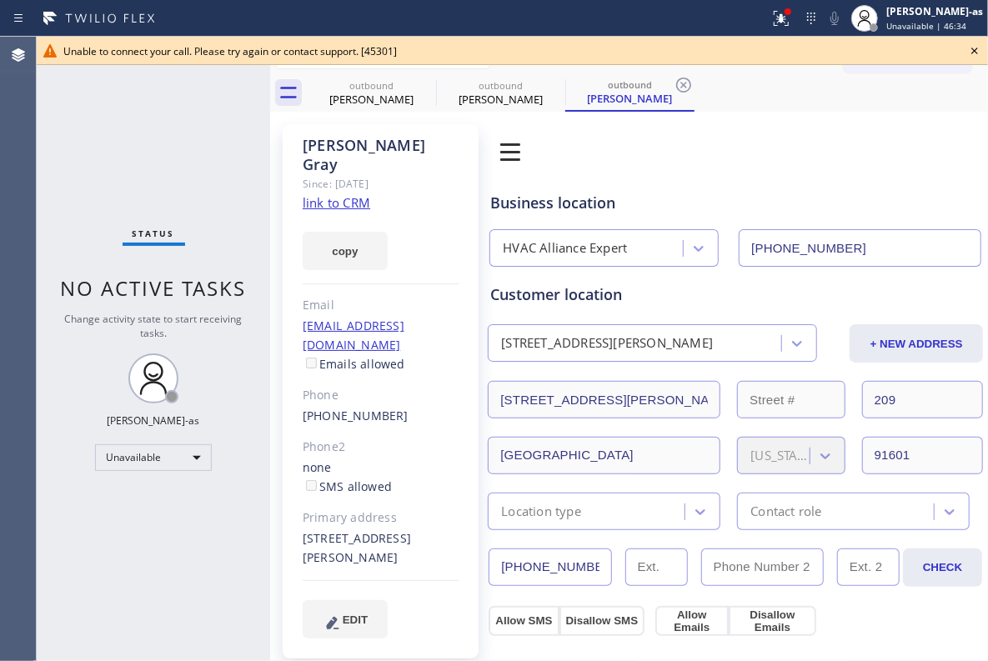
click at [411, 407] on div "[PHONE_NUMBER]" at bounding box center [381, 416] width 157 height 19
copy div "[PHONE_NUMBER]"
click at [358, 81] on div "outbound" at bounding box center [371, 85] width 126 height 13
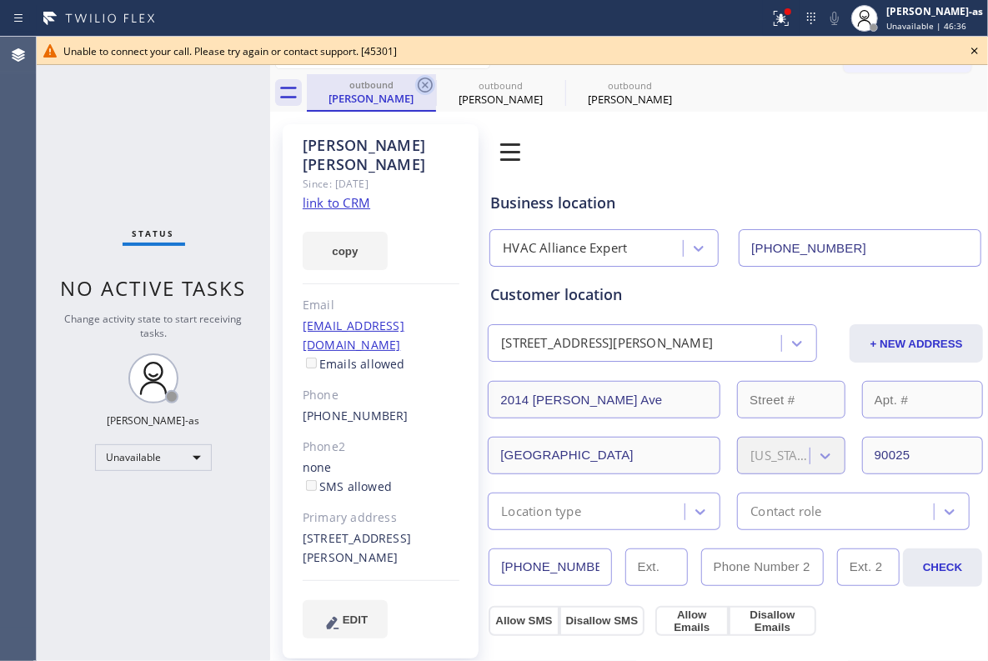
click at [419, 81] on icon at bounding box center [425, 85] width 15 height 15
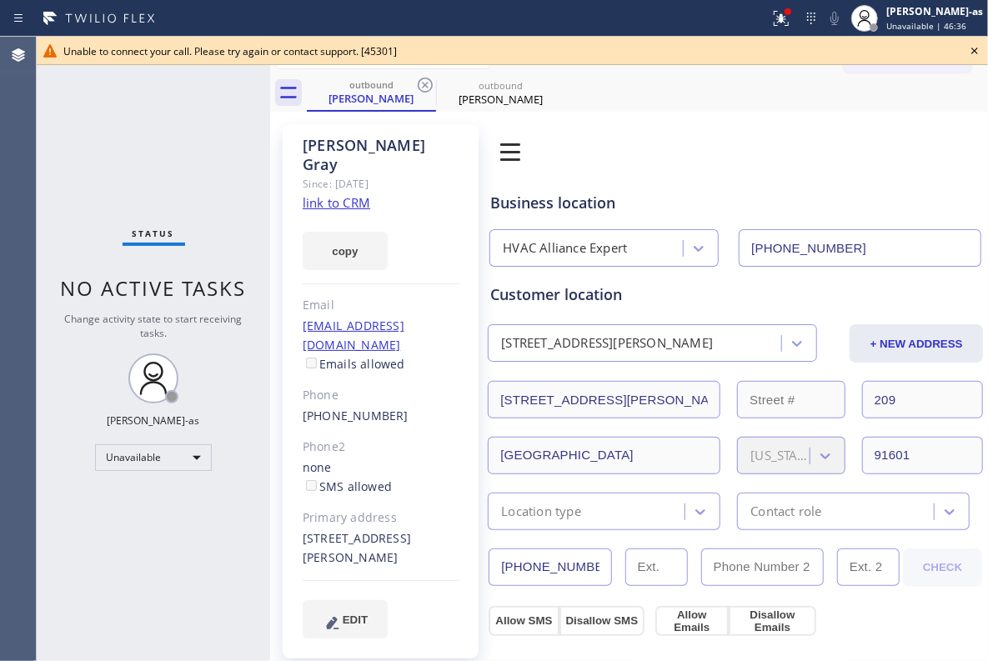
click at [419, 81] on icon at bounding box center [425, 85] width 15 height 15
click at [0, 0] on icon at bounding box center [0, 0] width 0 height 0
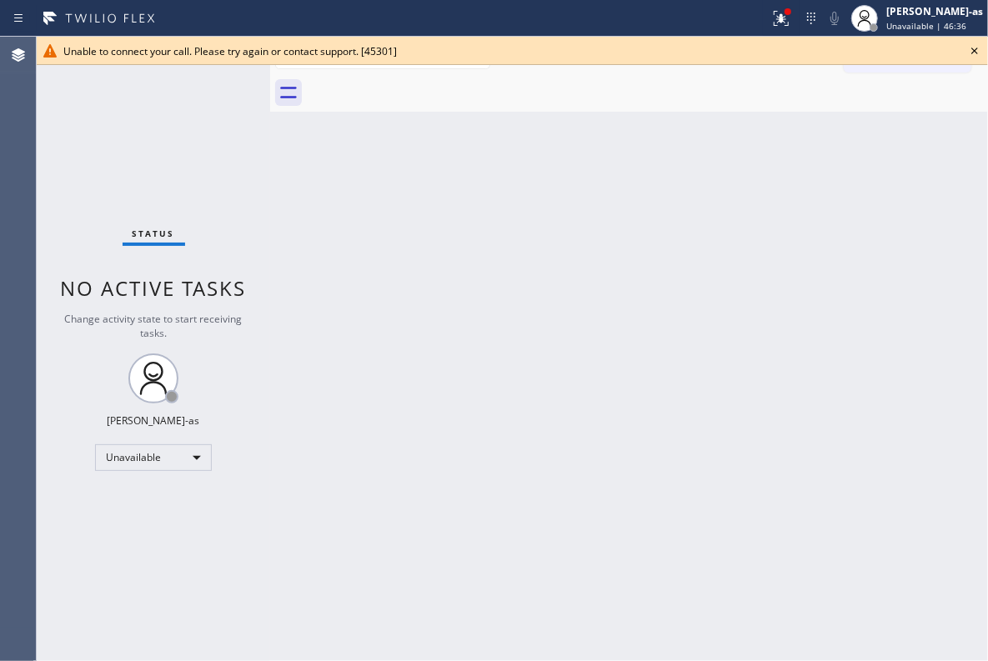
click at [419, 81] on div at bounding box center [647, 93] width 681 height 38
click at [965, 48] on icon at bounding box center [975, 51] width 20 height 20
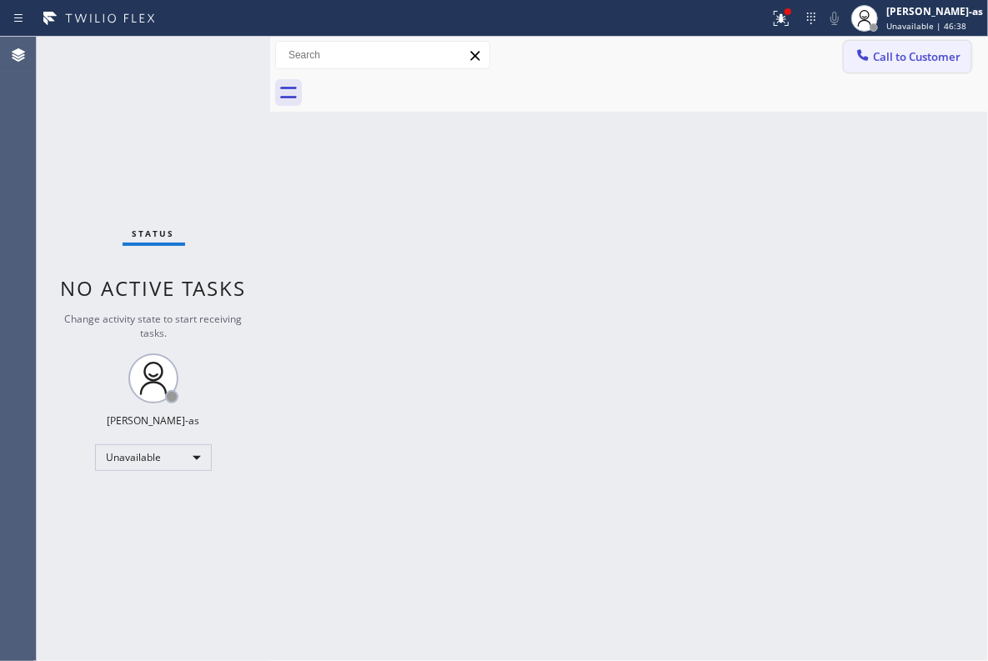
click at [881, 55] on span "Call to Customer" at bounding box center [917, 56] width 88 height 15
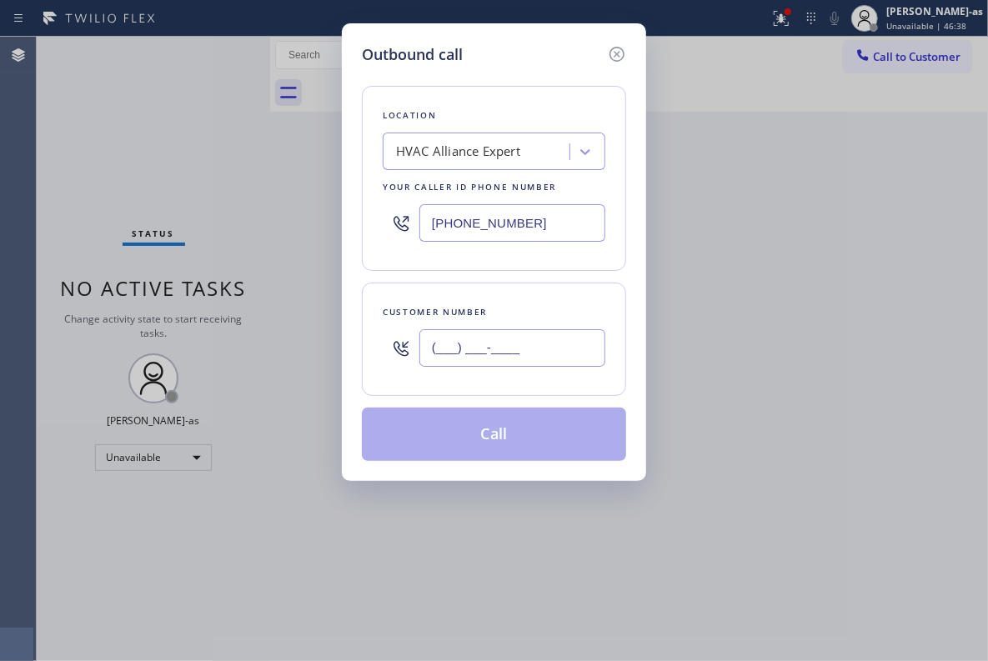
click at [504, 360] on input "(___) ___-____" at bounding box center [512, 348] width 186 height 38
paste input "312) 719-0572"
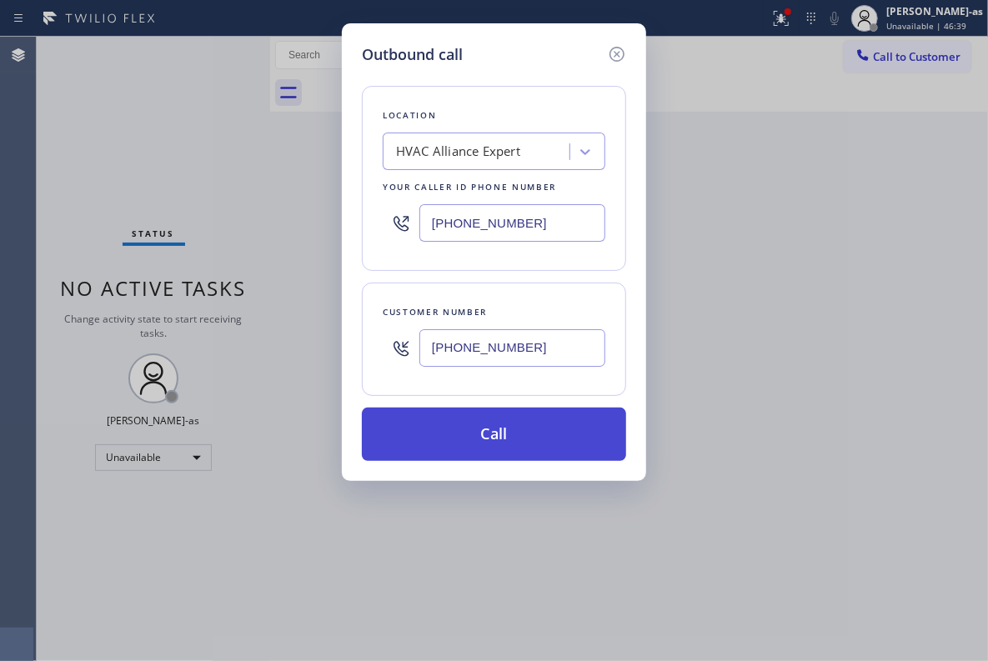
type input "[PHONE_NUMBER]"
click at [534, 422] on button "Call" at bounding box center [494, 434] width 264 height 53
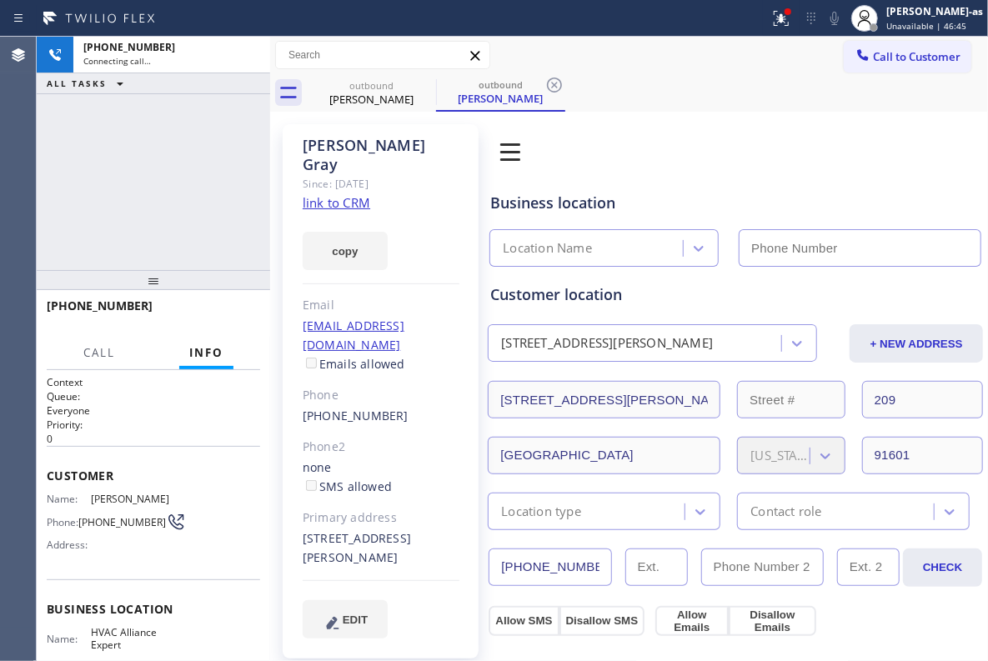
type input "[PHONE_NUMBER]"
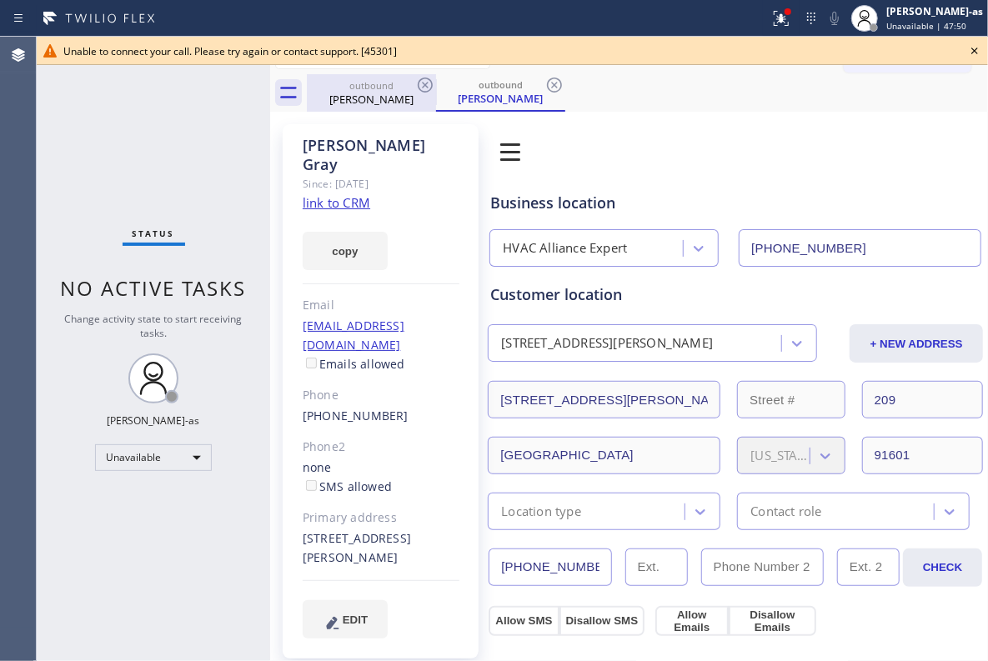
click at [404, 101] on div "[PERSON_NAME]" at bounding box center [371, 99] width 126 height 15
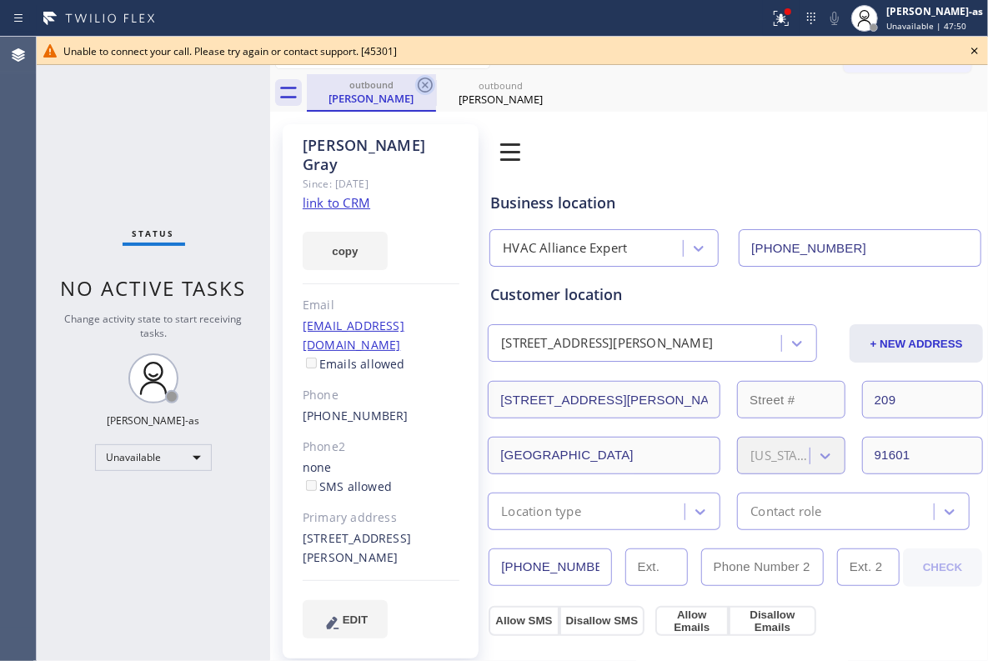
click at [424, 88] on icon at bounding box center [425, 85] width 20 height 20
click at [0, 0] on icon at bounding box center [0, 0] width 0 height 0
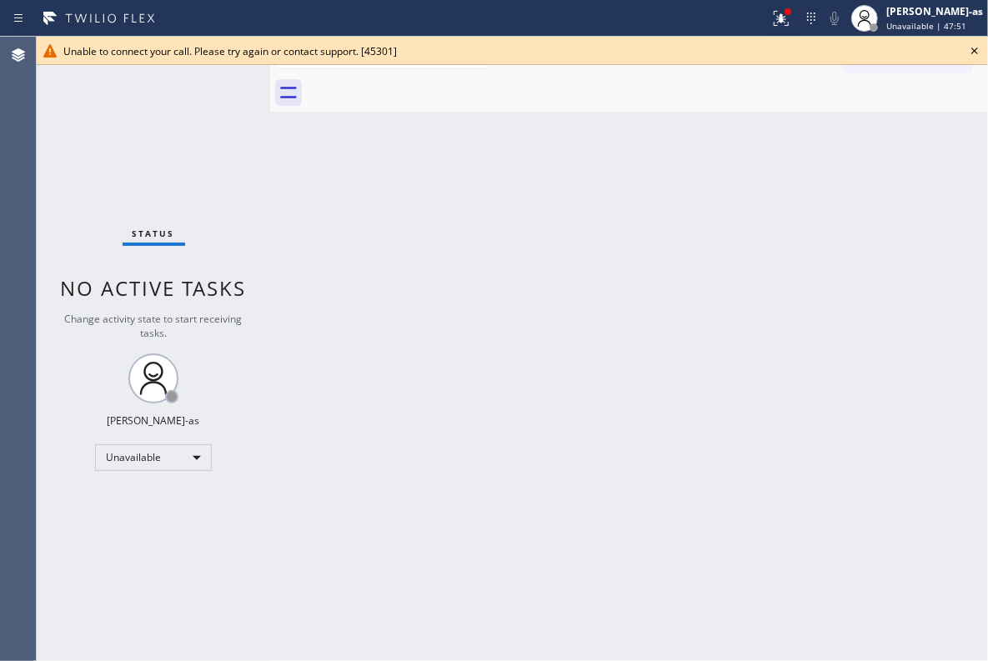
click at [424, 88] on div at bounding box center [647, 93] width 681 height 38
click at [969, 41] on icon at bounding box center [975, 51] width 20 height 20
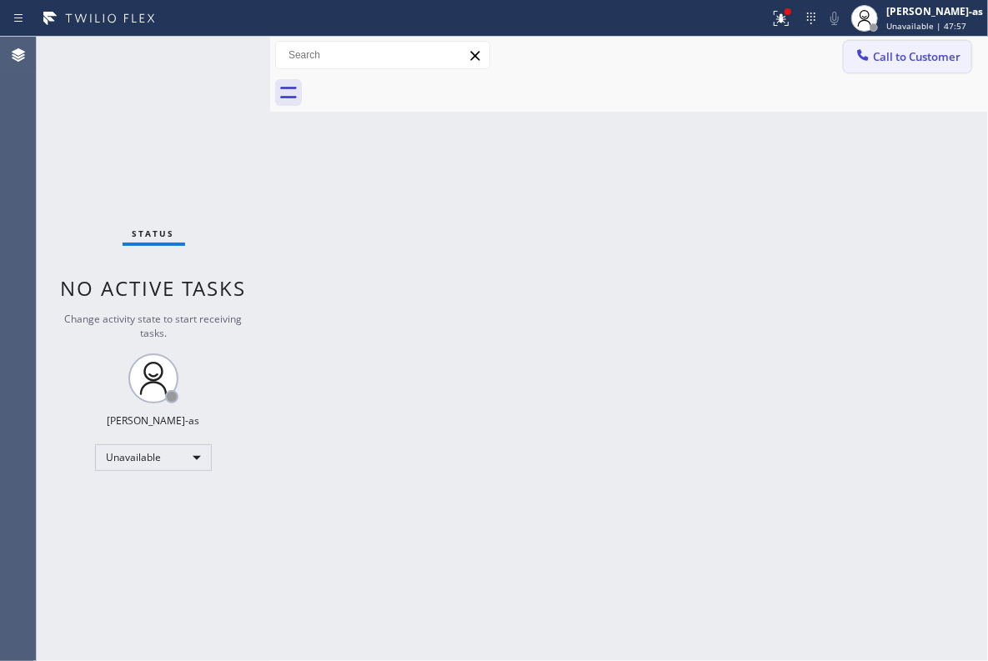
click at [935, 50] on span "Call to Customer" at bounding box center [917, 56] width 88 height 15
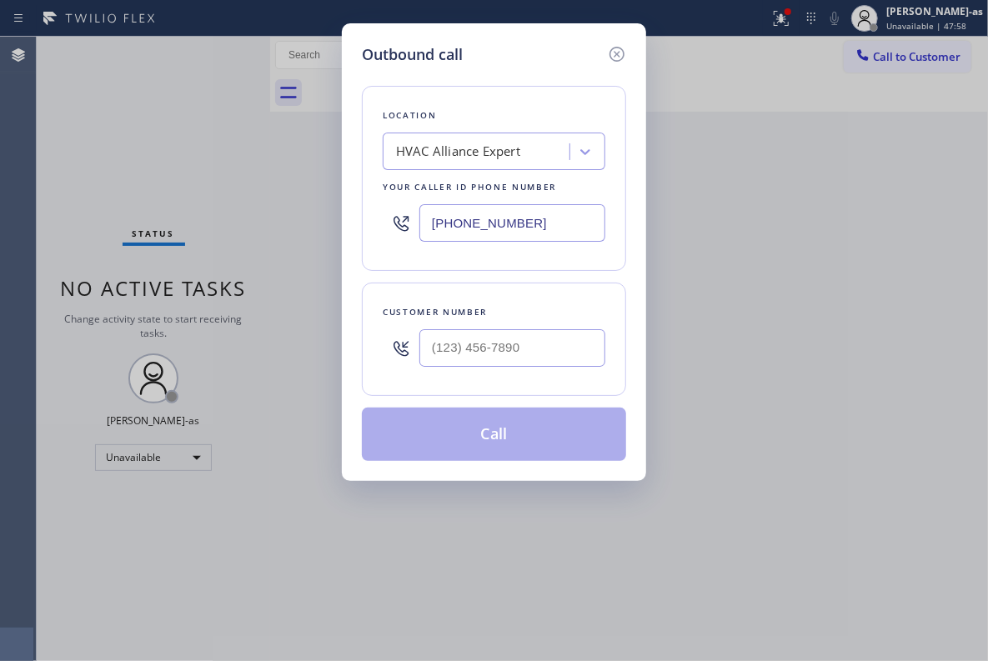
click at [532, 371] on div at bounding box center [512, 348] width 186 height 54
click at [532, 367] on input "(___) ___-____" at bounding box center [512, 348] width 186 height 38
paste input "508) 667-4902"
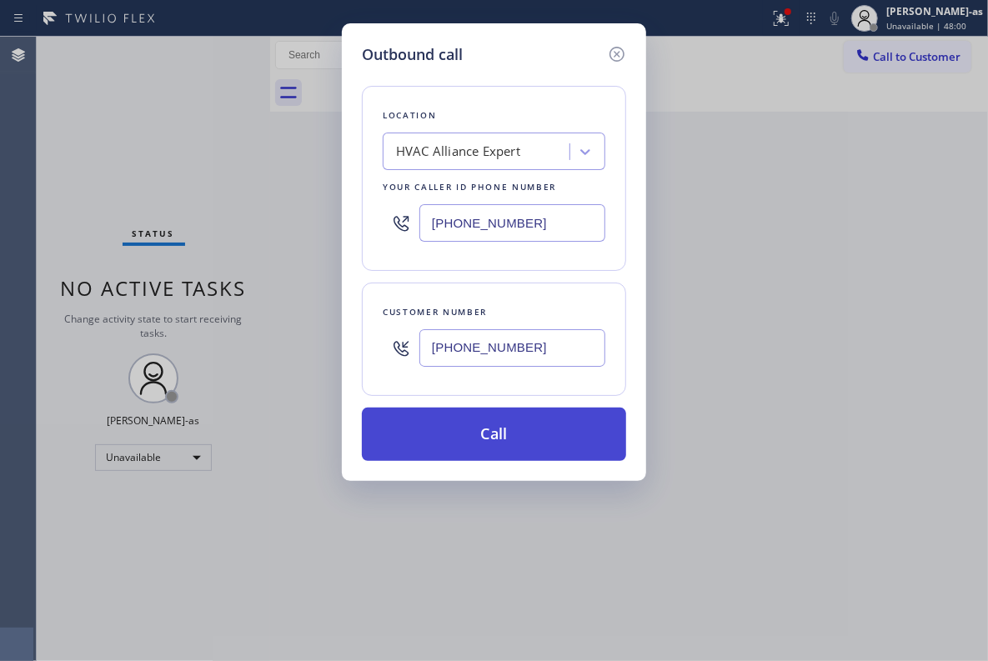
type input "[PHONE_NUMBER]"
click at [509, 435] on button "Call" at bounding box center [494, 434] width 264 height 53
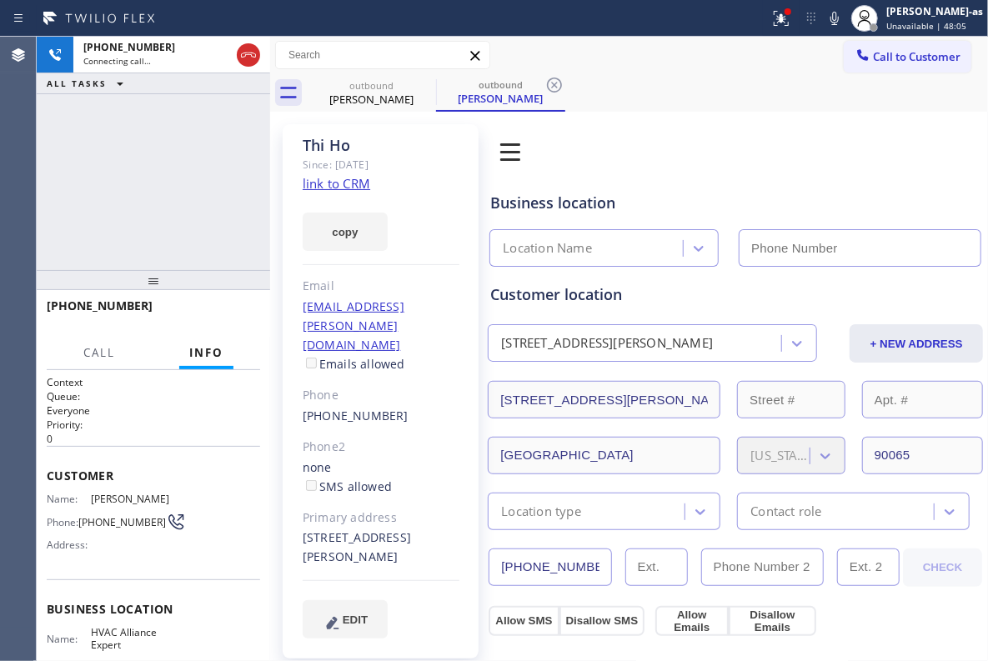
type input "[PHONE_NUMBER]"
click at [202, 167] on div "[PHONE_NUMBER] Connecting call… ALL TASKS ALL TASKS ACTIVE TASKS TASKS IN WRAP …" at bounding box center [153, 153] width 233 height 233
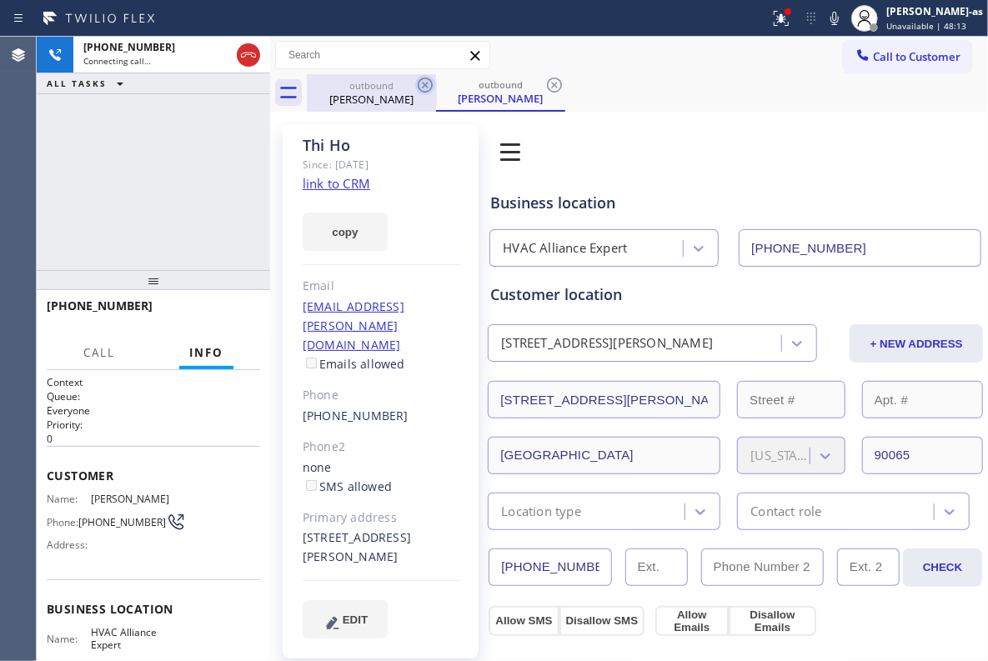
click at [417, 84] on icon at bounding box center [425, 85] width 20 height 20
click at [348, 191] on link "link to CRM" at bounding box center [337, 183] width 68 height 17
click at [122, 237] on div "[PHONE_NUMBER] Connecting call… ALL TASKS ALL TASKS ACTIVE TASKS TASKS IN WRAP …" at bounding box center [153, 153] width 233 height 233
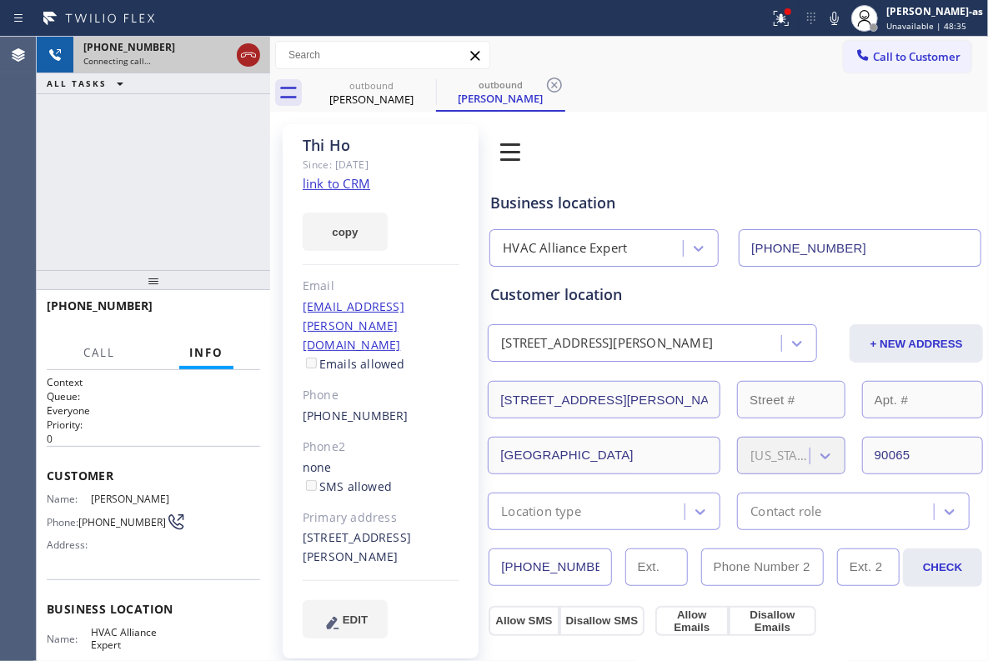
click at [243, 58] on icon at bounding box center [248, 55] width 20 height 20
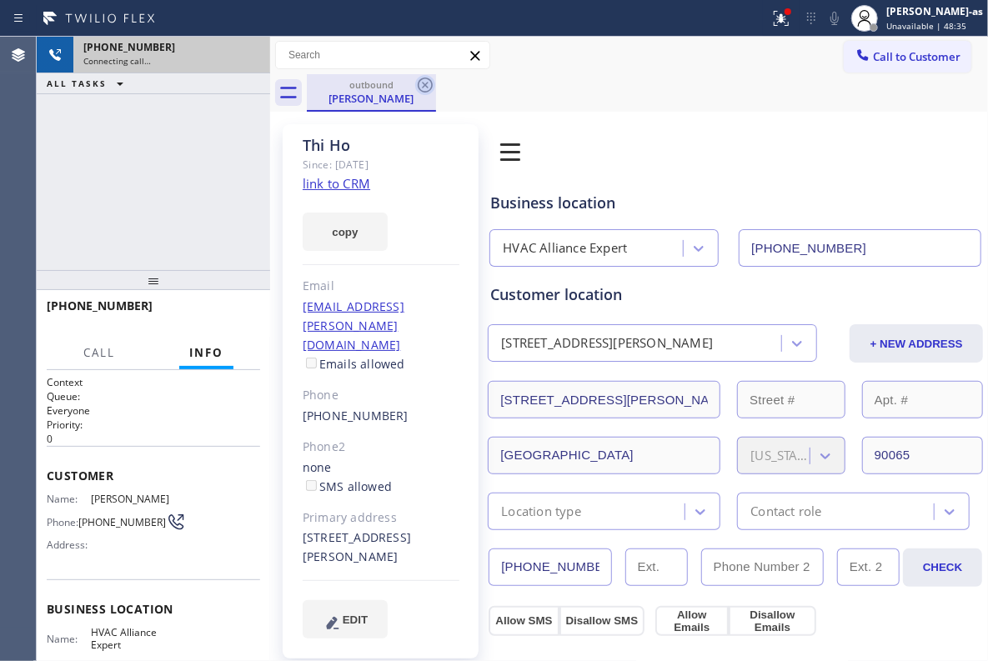
click at [379, 84] on div "outbound" at bounding box center [371, 84] width 126 height 13
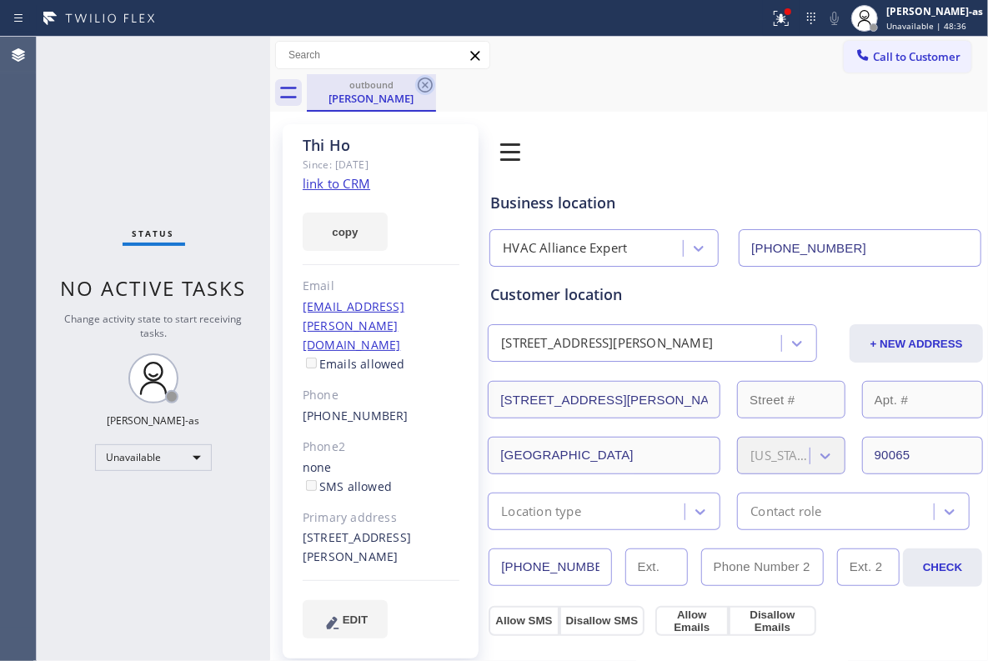
click at [420, 85] on icon at bounding box center [425, 85] width 20 height 20
click at [420, 85] on div "outbound [PERSON_NAME]" at bounding box center [647, 93] width 681 height 38
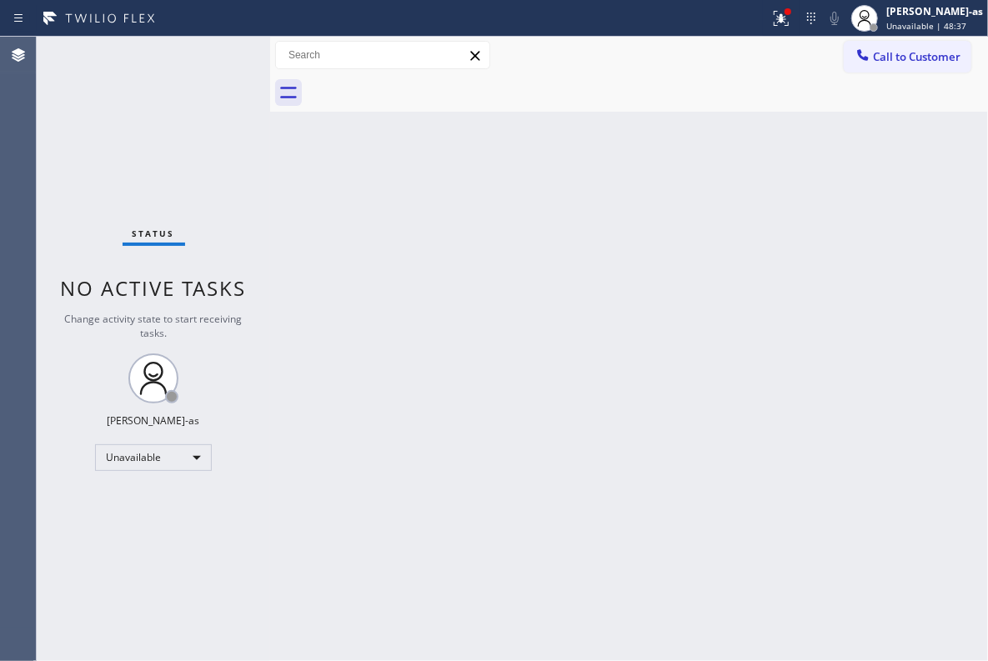
click at [462, 264] on div "Back to Dashboard Change Sender ID Customers Technicians Select a contact Outbo…" at bounding box center [629, 349] width 718 height 624
click at [857, 48] on icon at bounding box center [863, 55] width 17 height 17
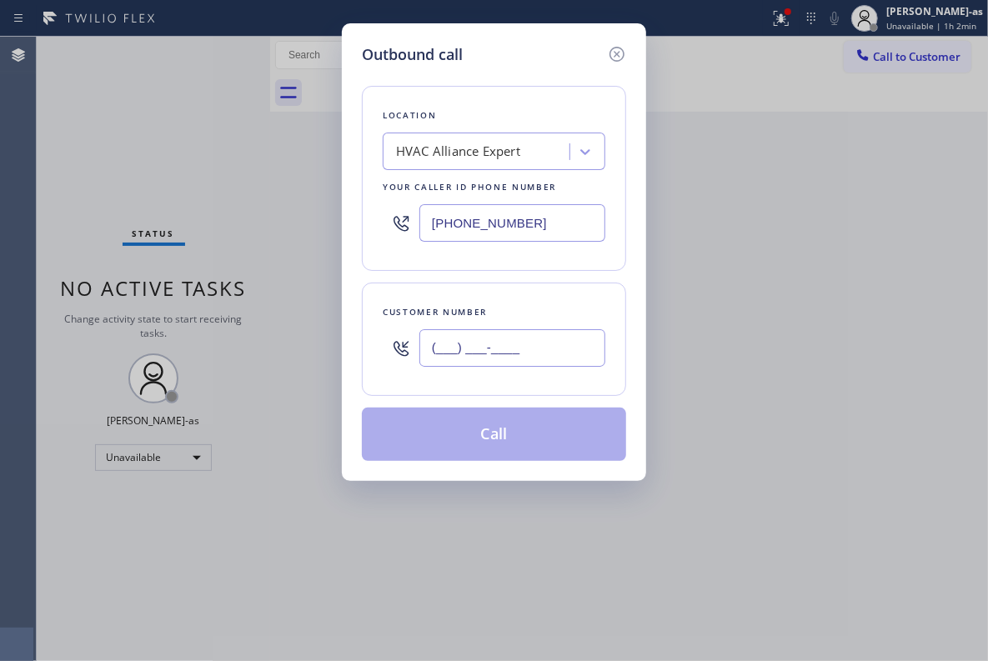
click at [492, 338] on input "(___) ___-____" at bounding box center [512, 348] width 186 height 38
paste input "408) 205-3675"
type input "[PHONE_NUMBER]"
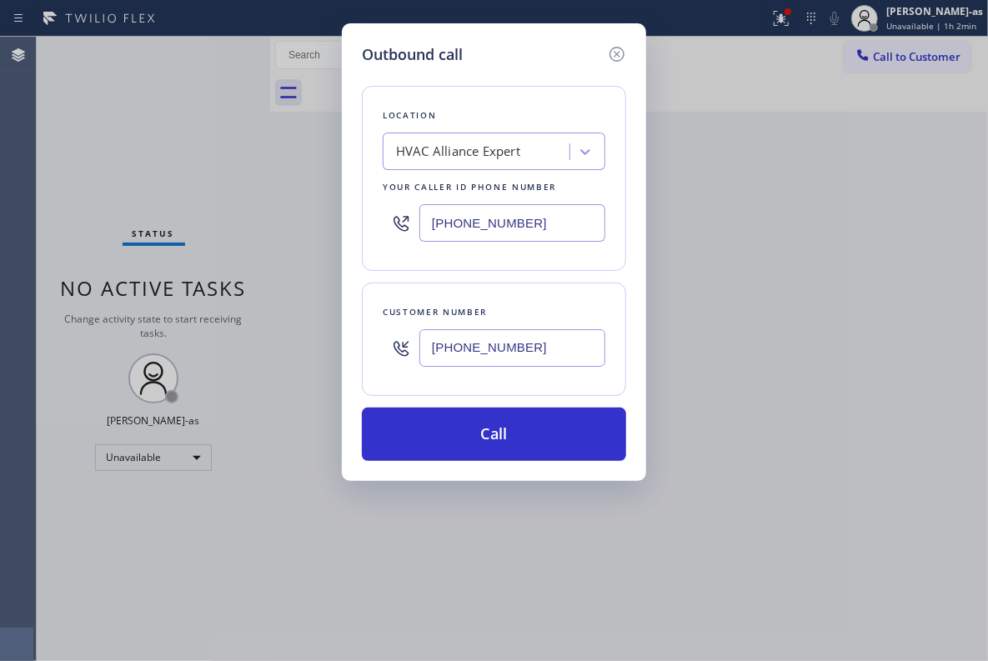
click at [237, 128] on div "Outbound call Location HVAC Alliance Expert Your caller id phone number [PHONE_…" at bounding box center [494, 330] width 988 height 661
click at [564, 201] on div "[PHONE_NUMBER]" at bounding box center [494, 223] width 223 height 54
click at [559, 213] on input "[PHONE_NUMBER]" at bounding box center [512, 223] width 186 height 38
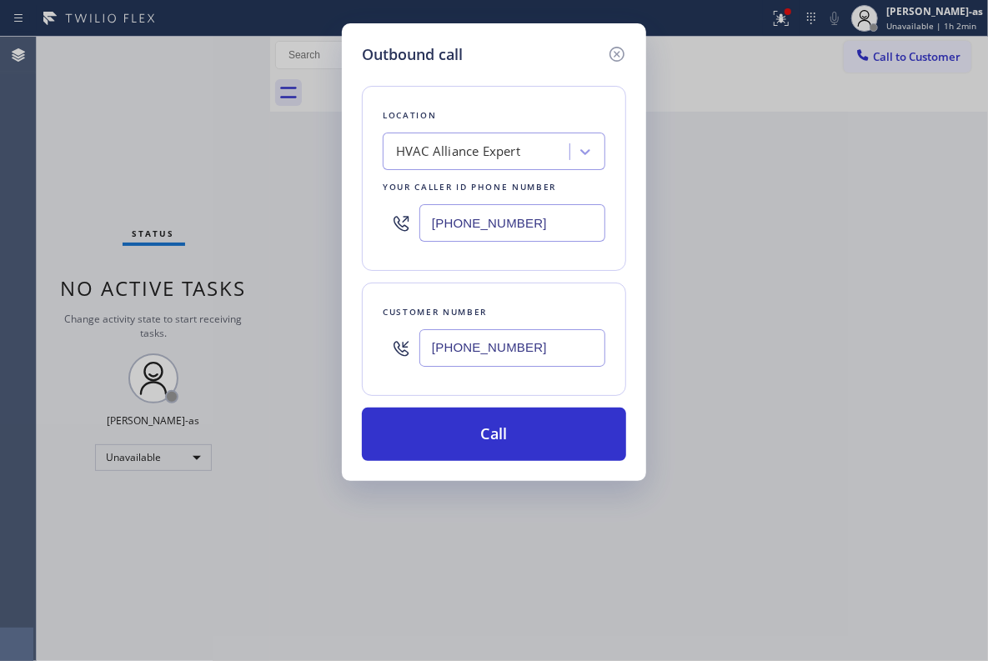
paste input "714) 410-6692"
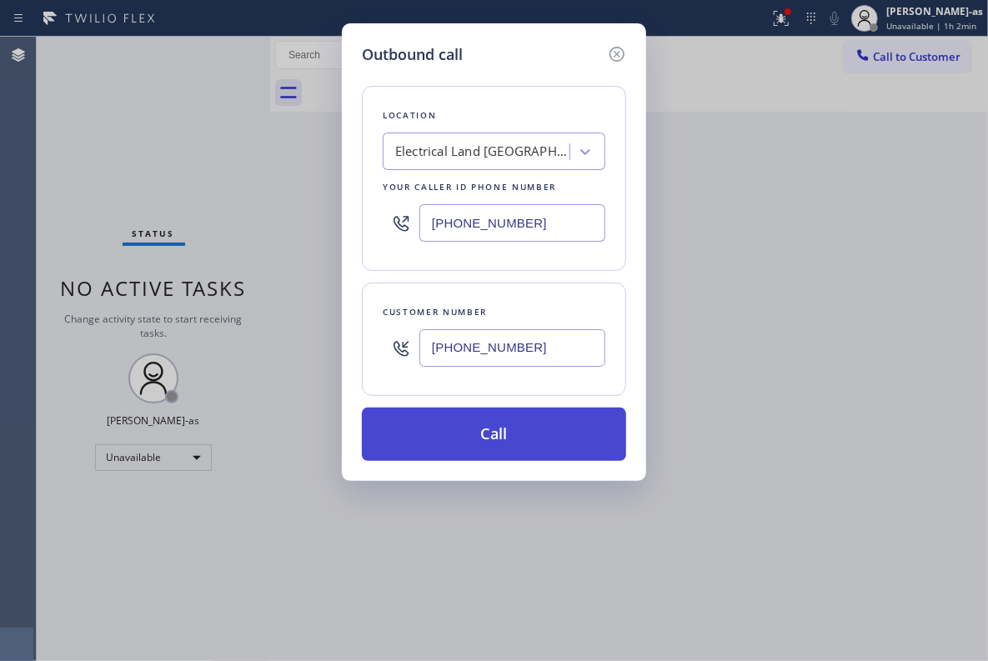
type input "[PHONE_NUMBER]"
click at [512, 434] on button "Call" at bounding box center [494, 434] width 264 height 53
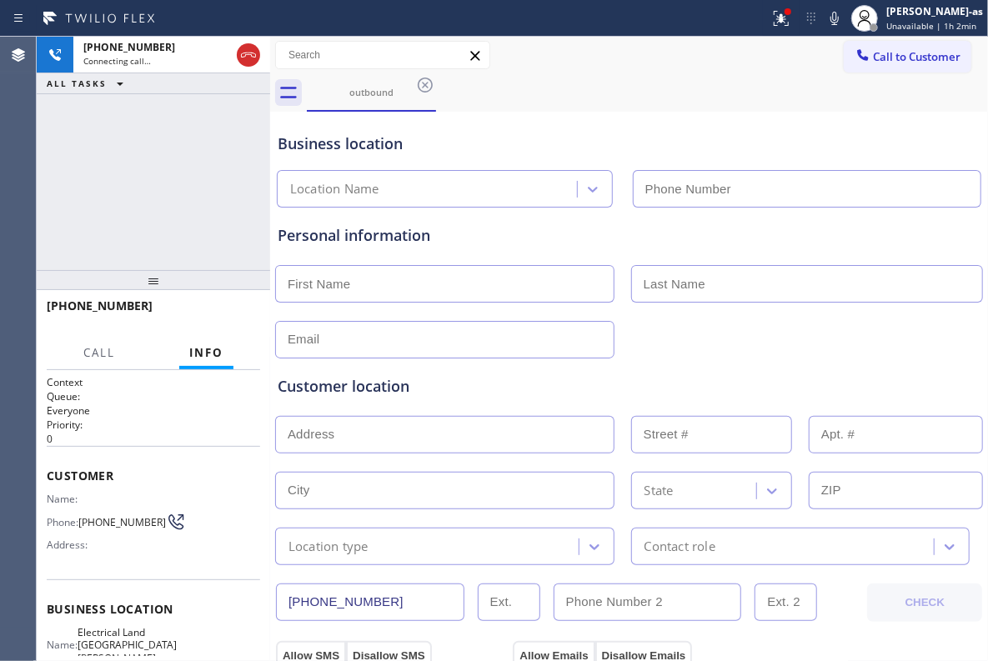
type input "[PHONE_NUMBER]"
click at [157, 152] on div "[PHONE_NUMBER] Connecting call… ALL TASKS ALL TASKS ACTIVE TASKS TASKS IN WRAP …" at bounding box center [153, 153] width 233 height 233
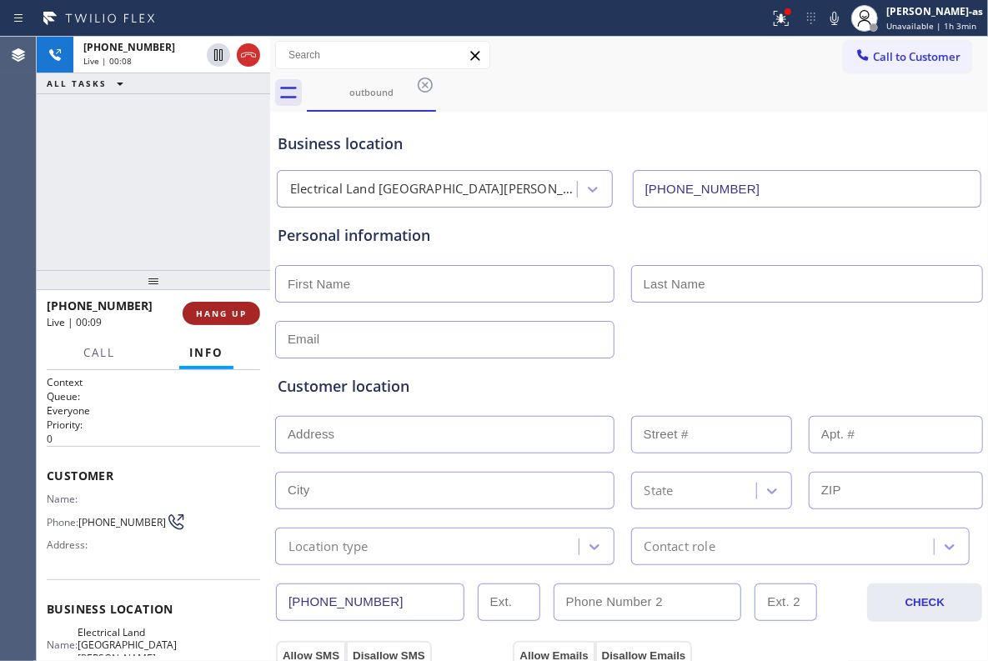
click at [218, 310] on span "HANG UP" at bounding box center [221, 314] width 51 height 12
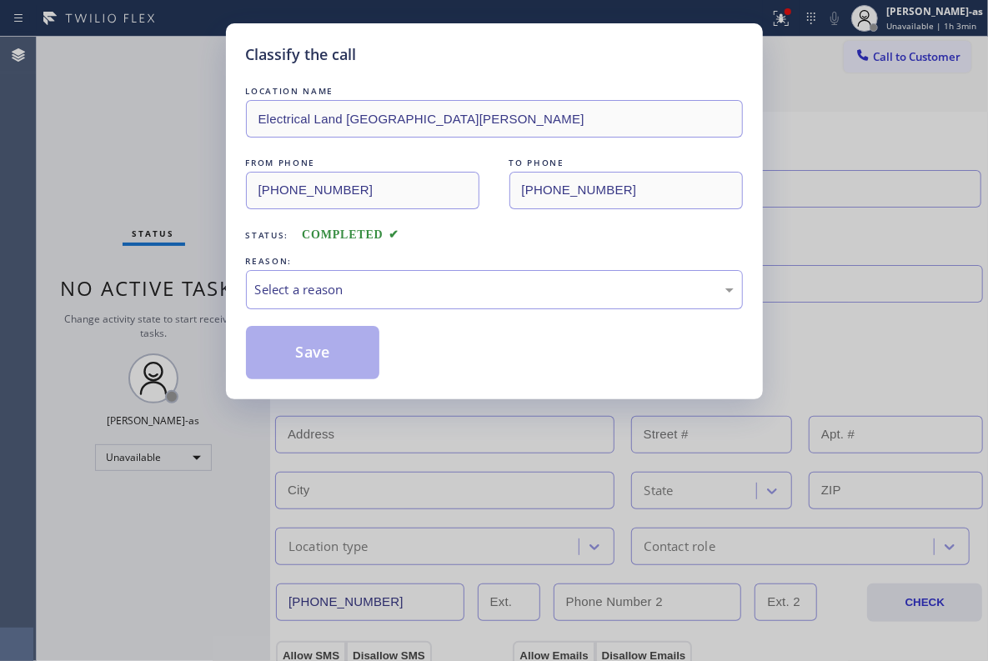
click at [218, 310] on div "Classify the call LOCATION NAME Electrical Land [GEOGRAPHIC_DATA][PERSON_NAME] …" at bounding box center [494, 330] width 988 height 661
drag, startPoint x: 218, startPoint y: 310, endPoint x: 674, endPoint y: 233, distance: 462.5
click at [218, 310] on div "Classify the call LOCATION NAME Electrical Land [GEOGRAPHIC_DATA][PERSON_NAME] …" at bounding box center [494, 330] width 988 height 661
click at [412, 292] on div "Select a reason" at bounding box center [494, 289] width 479 height 19
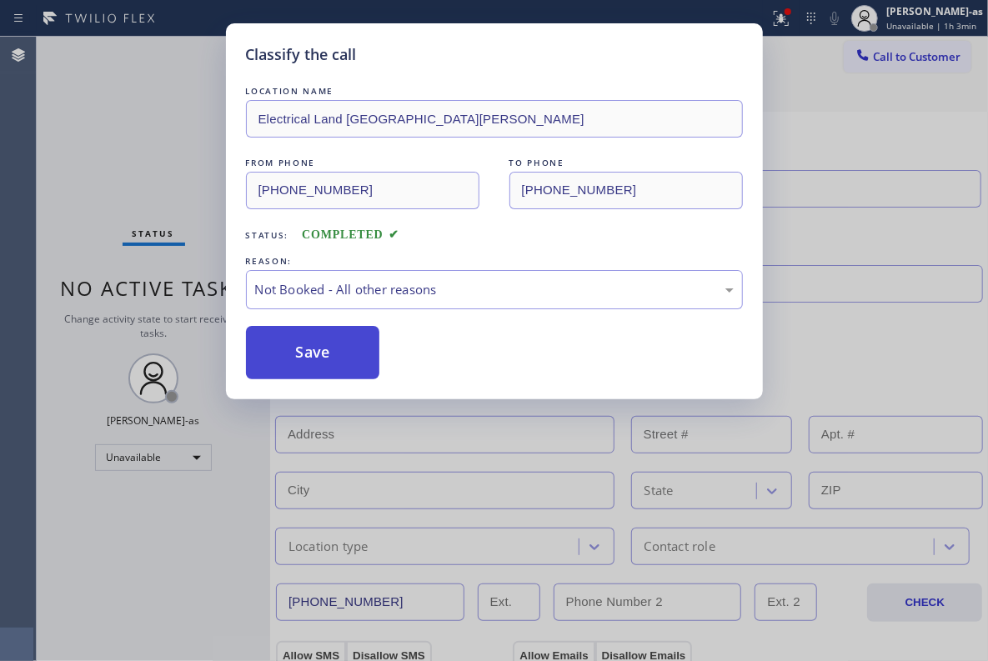
drag, startPoint x: 334, startPoint y: 355, endPoint x: 695, endPoint y: 250, distance: 375.2
click at [337, 354] on button "Save" at bounding box center [313, 352] width 134 height 53
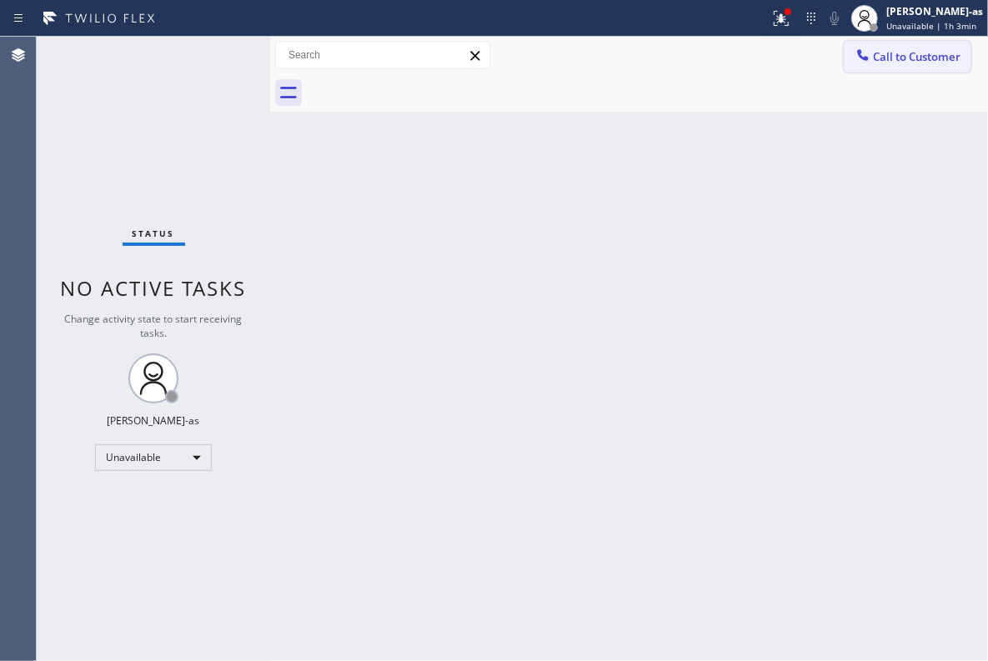
click at [881, 52] on span "Call to Customer" at bounding box center [917, 56] width 88 height 15
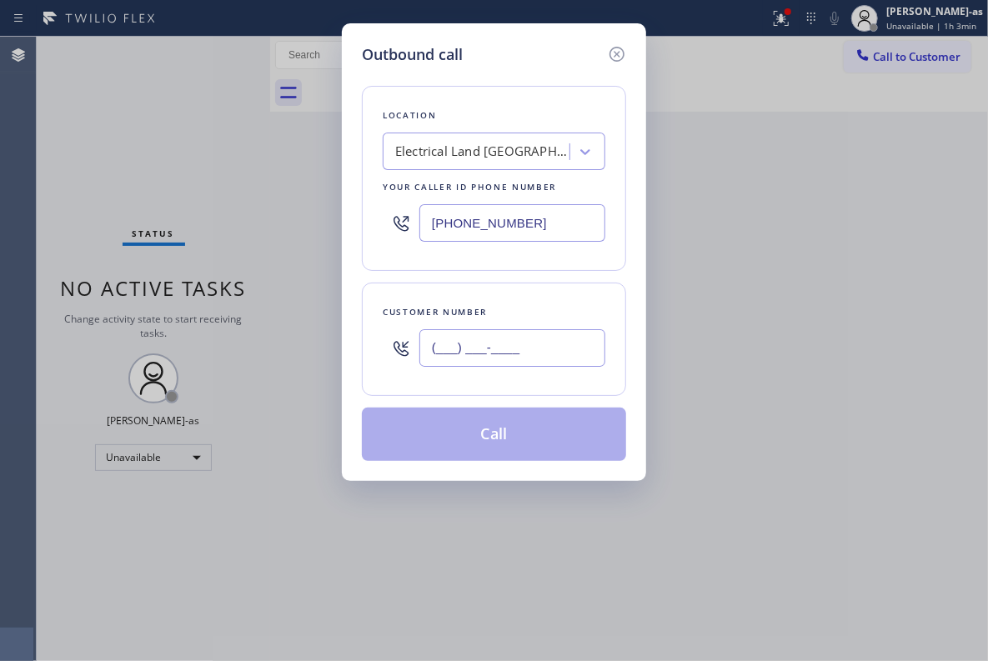
click at [528, 343] on input "(___) ___-____" at bounding box center [512, 348] width 186 height 38
paste input "408) 205-3675"
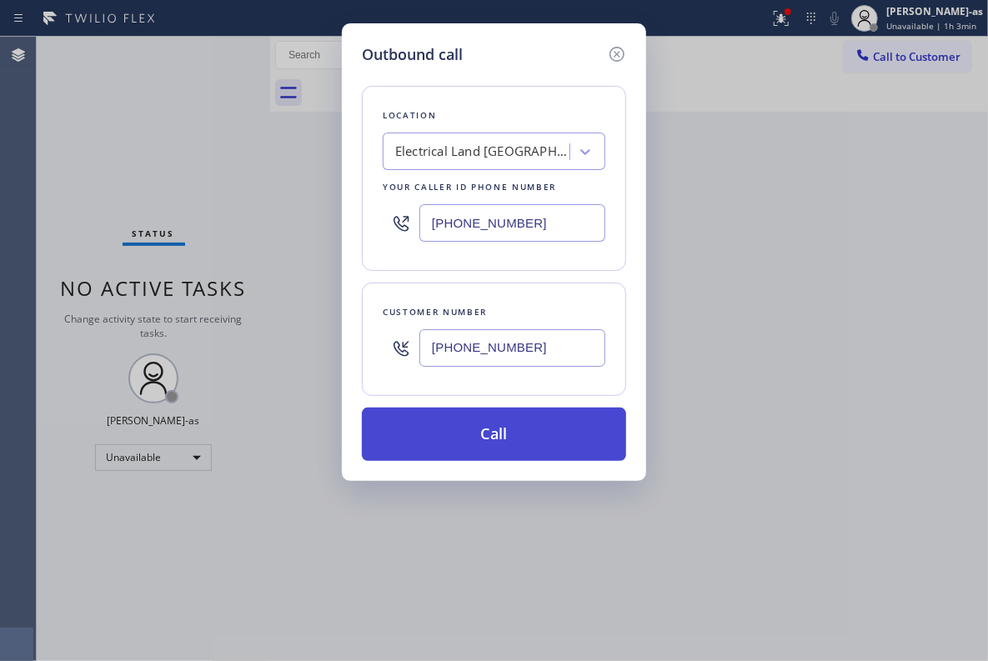
type input "[PHONE_NUMBER]"
click at [492, 439] on button "Call" at bounding box center [494, 434] width 264 height 53
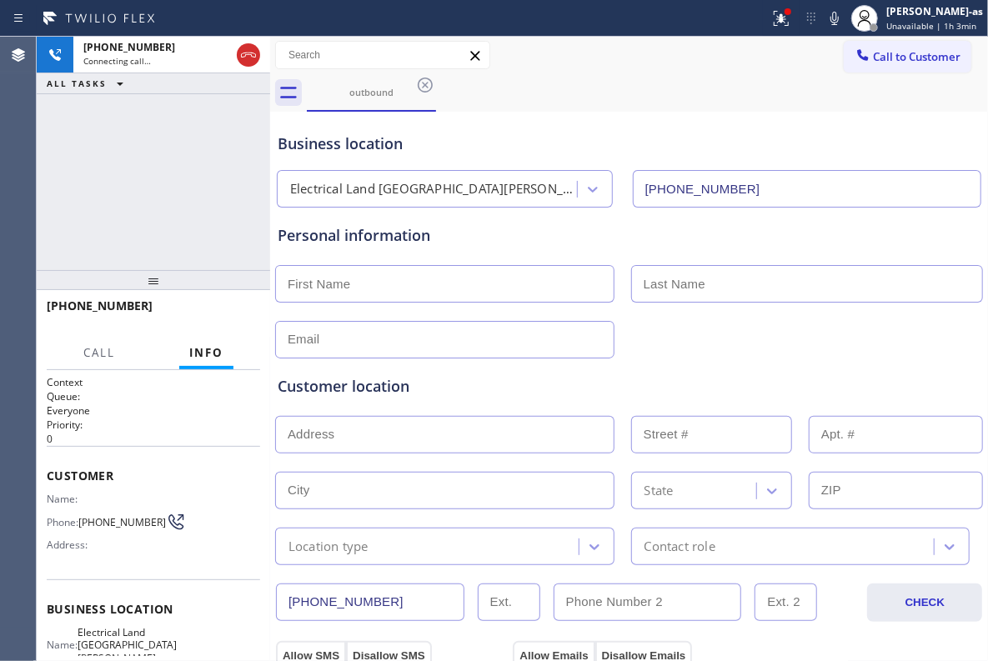
type input "[PHONE_NUMBER]"
click at [100, 167] on div "[PHONE_NUMBER] Live | 02:46 ALL TASKS ALL TASKS ACTIVE TASKS TASKS IN WRAP UP" at bounding box center [153, 153] width 233 height 233
click at [128, 151] on div "[PHONE_NUMBER] Live | 03:10 ALL TASKS ALL TASKS ACTIVE TASKS TASKS IN WRAP UP" at bounding box center [153, 153] width 233 height 233
click at [128, 203] on div "[PHONE_NUMBER] Live | 08:47 ALL TASKS ALL TASKS ACTIVE TASKS TASKS IN WRAP UP" at bounding box center [153, 153] width 233 height 233
click at [431, 290] on input "text" at bounding box center [444, 284] width 339 height 38
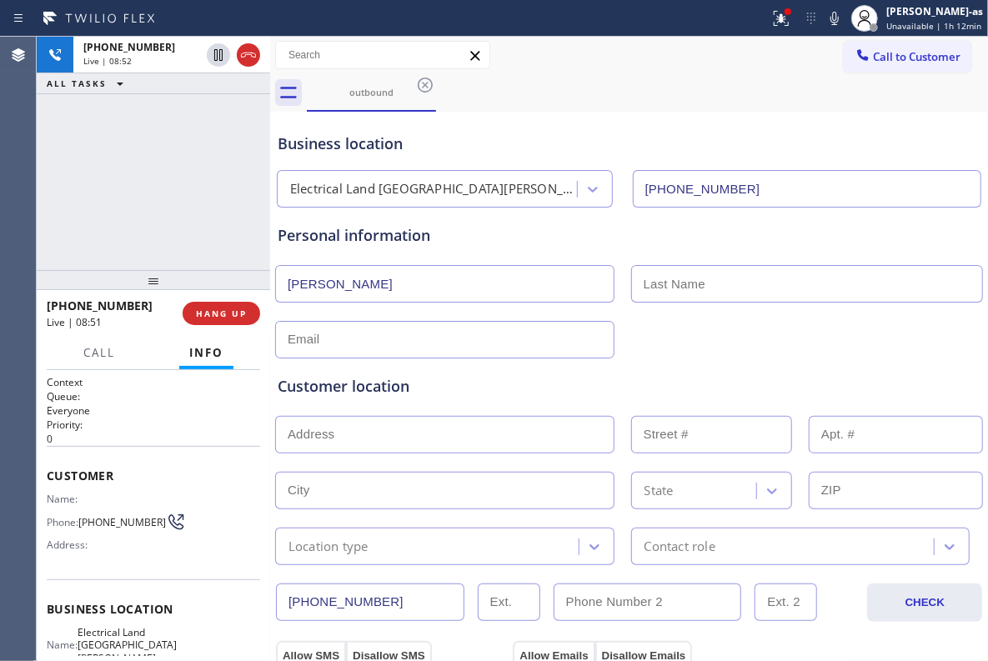
type input "[PERSON_NAME]"
drag, startPoint x: 127, startPoint y: 140, endPoint x: 97, endPoint y: 153, distance: 32.8
click at [127, 140] on div "[PHONE_NUMBER] Live | 11:44 ALL TASKS ALL TASKS ACTIVE TASKS TASKS IN WRAP UP" at bounding box center [153, 153] width 233 height 233
click at [525, 394] on div "Customer location" at bounding box center [629, 386] width 703 height 23
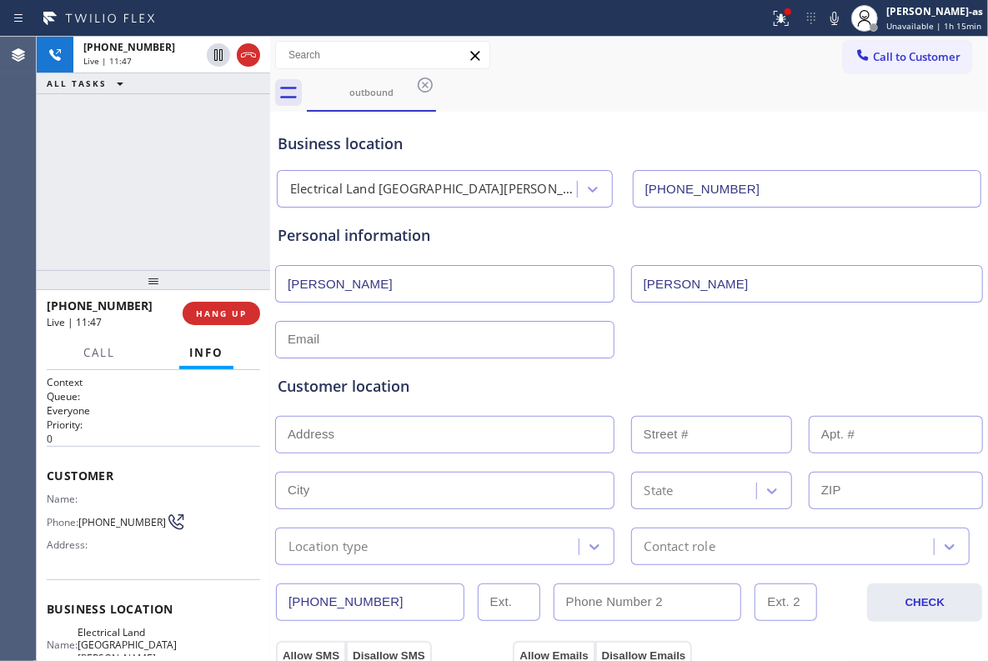
click at [113, 208] on div "[PHONE_NUMBER] Live | 11:47 ALL TASKS ALL TASKS ACTIVE TASKS TASKS IN WRAP UP" at bounding box center [153, 153] width 233 height 233
click at [521, 381] on div "Customer location" at bounding box center [629, 386] width 703 height 23
click at [755, 358] on div "Customer location >> ADD NEW ADDRESS << + NEW ADDRESS State Location type Conta…" at bounding box center [629, 458] width 710 height 213
click at [481, 351] on input "text" at bounding box center [444, 340] width 339 height 38
paste input "[EMAIL_ADDRESS][DOMAIN_NAME]"
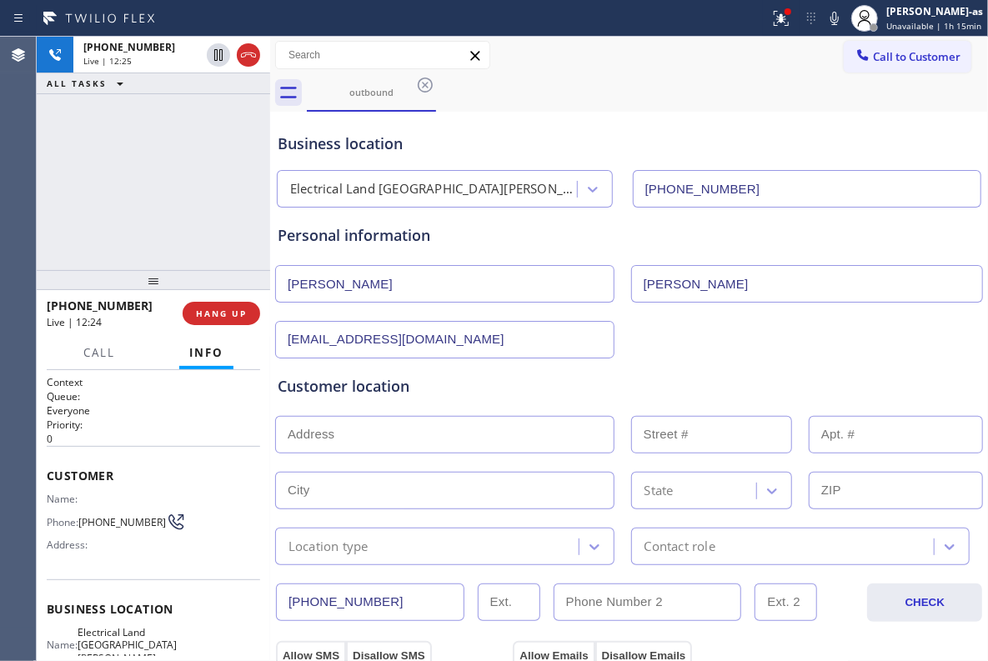
type input "[EMAIL_ADDRESS][DOMAIN_NAME]"
click at [700, 345] on div "[EMAIL_ADDRESS][DOMAIN_NAME]" at bounding box center [628, 338] width 711 height 41
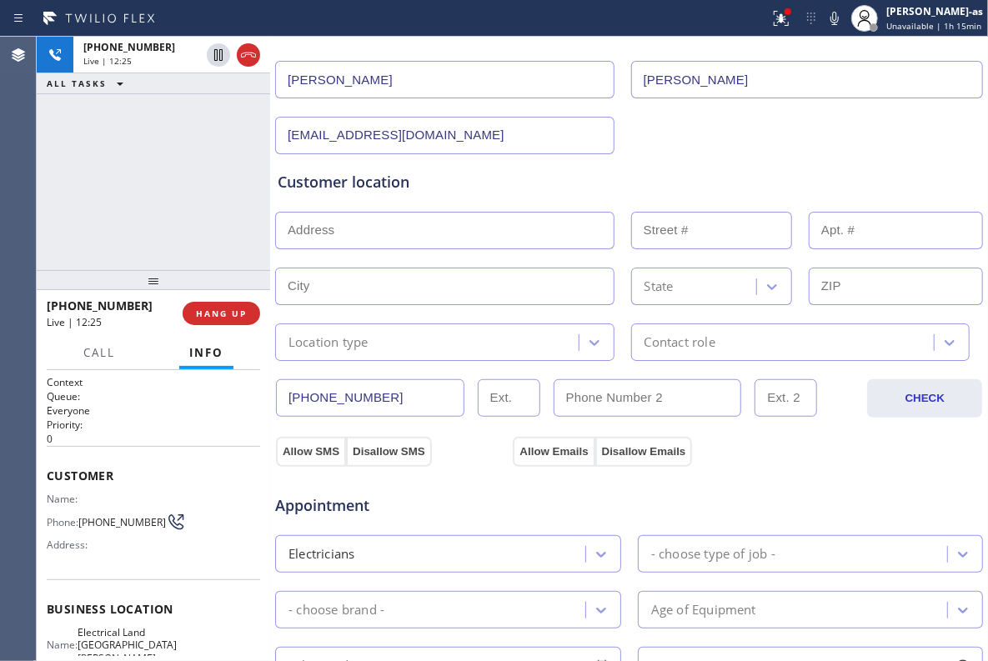
scroll to position [222, 0]
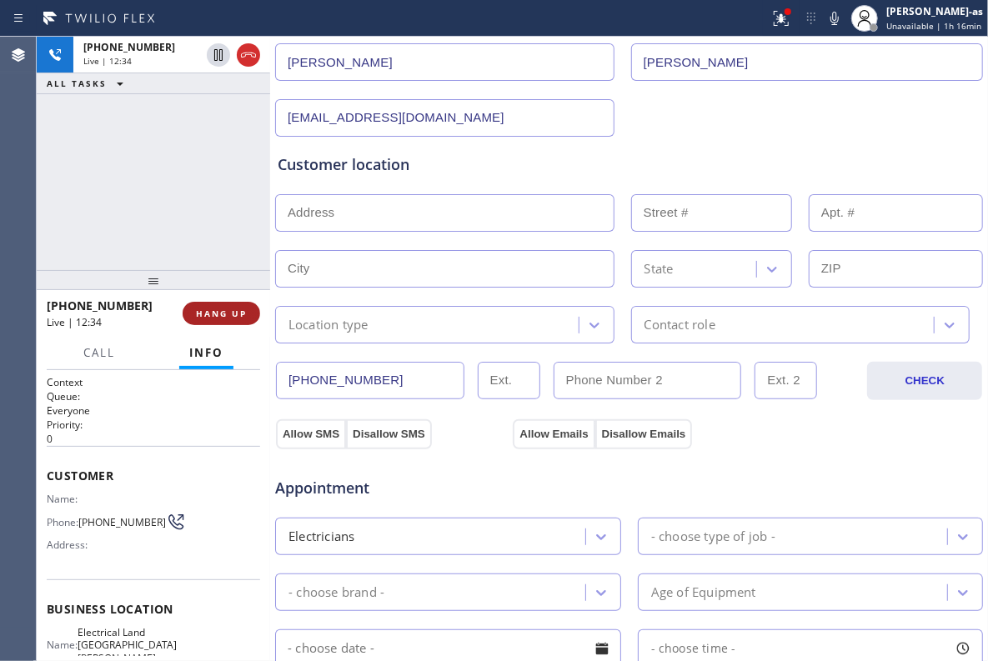
click at [218, 308] on span "HANG UP" at bounding box center [221, 314] width 51 height 12
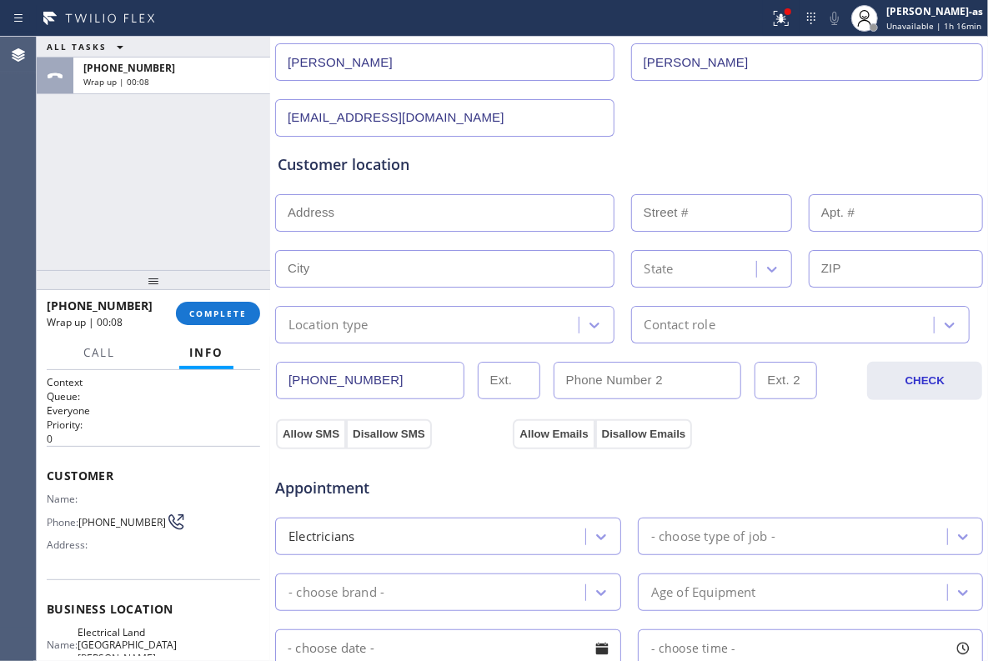
click at [409, 232] on input "text" at bounding box center [444, 213] width 339 height 38
paste input "1722 [PERSON_NAME] DrSan [PERSON_NAME], CA 95130"
type input "1722 [PERSON_NAME] Dr"
type input "1722"
type input "[GEOGRAPHIC_DATA][PERSON_NAME]"
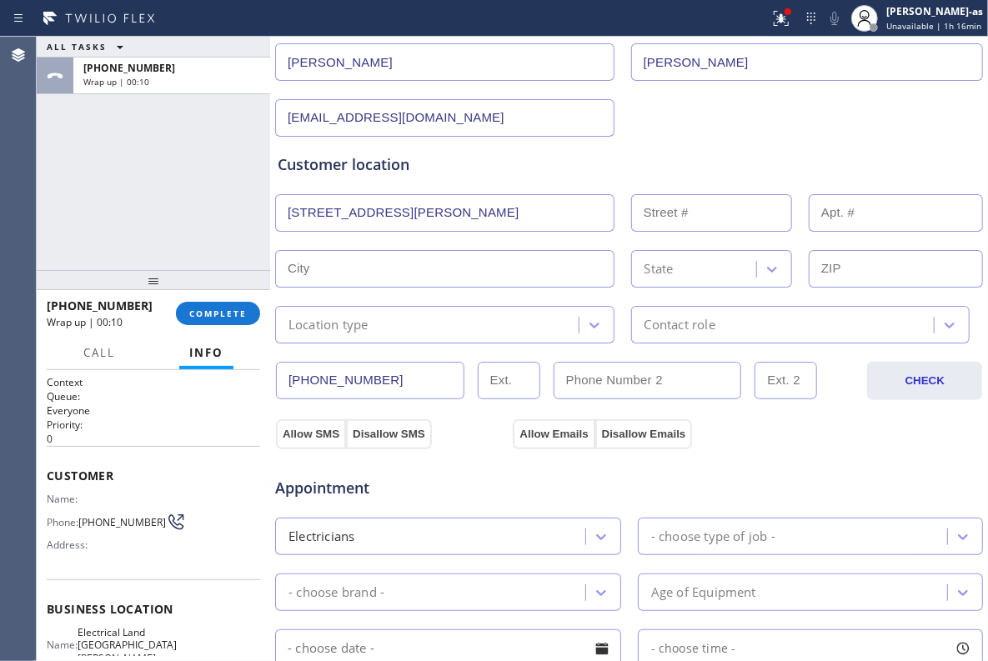
type input "95130"
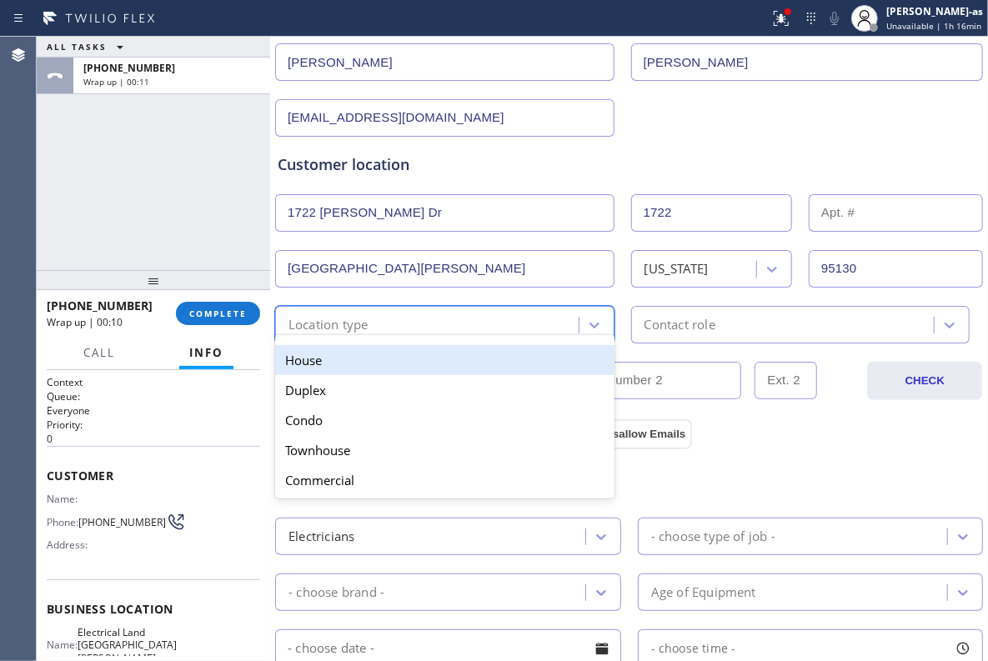
click at [359, 311] on div "Location type" at bounding box center [444, 325] width 339 height 38
click at [362, 360] on div "House" at bounding box center [444, 360] width 339 height 30
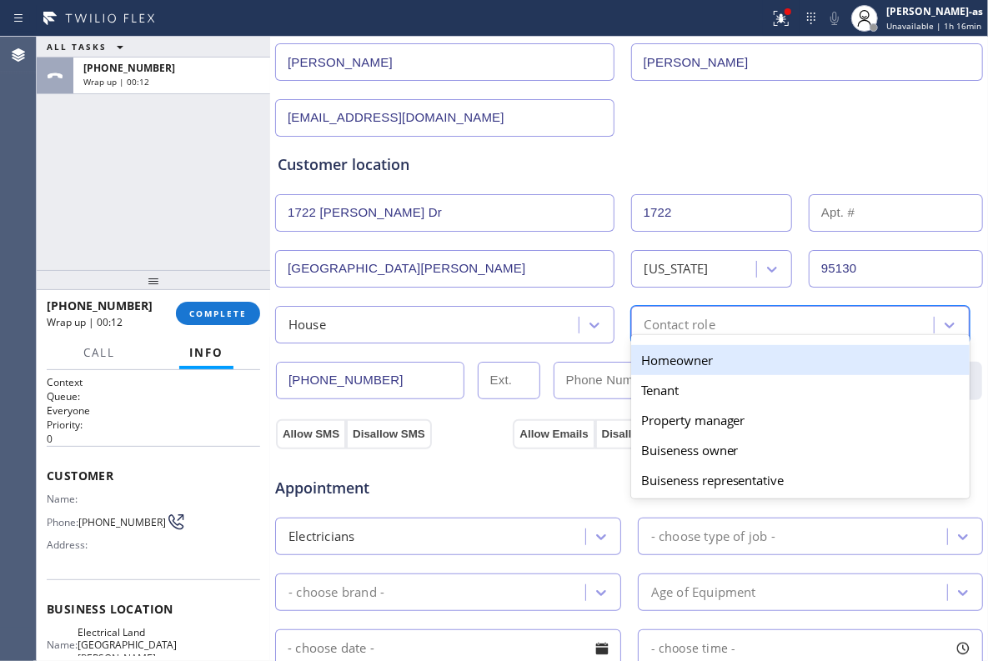
click at [692, 330] on div "Contact role" at bounding box center [679, 324] width 71 height 19
drag, startPoint x: 697, startPoint y: 367, endPoint x: 515, endPoint y: 381, distance: 182.3
click at [695, 367] on div "Homeowner" at bounding box center [800, 360] width 339 height 30
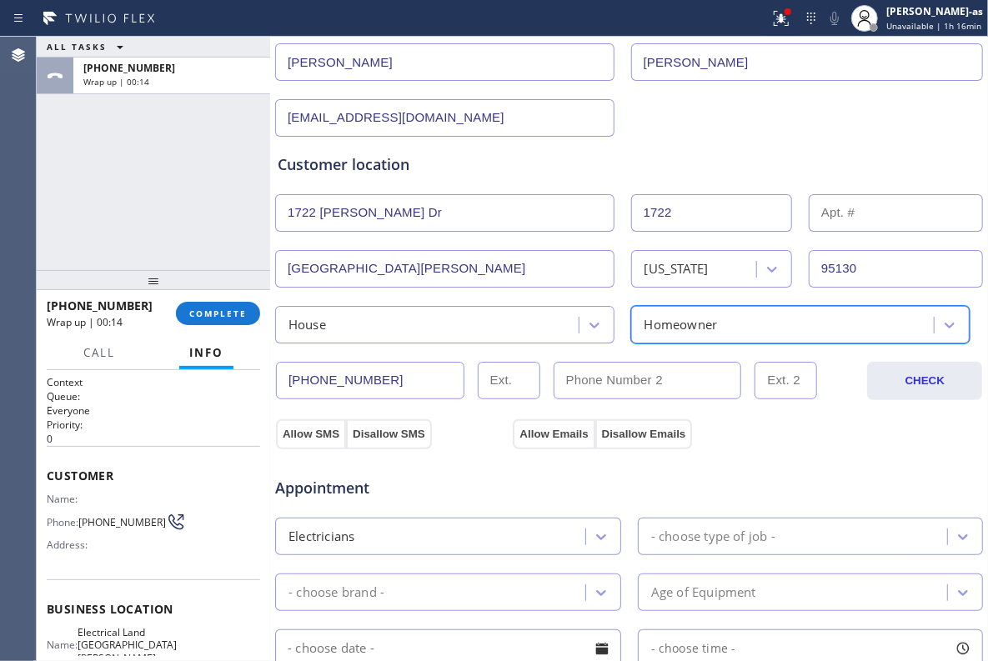
scroll to position [333, 0]
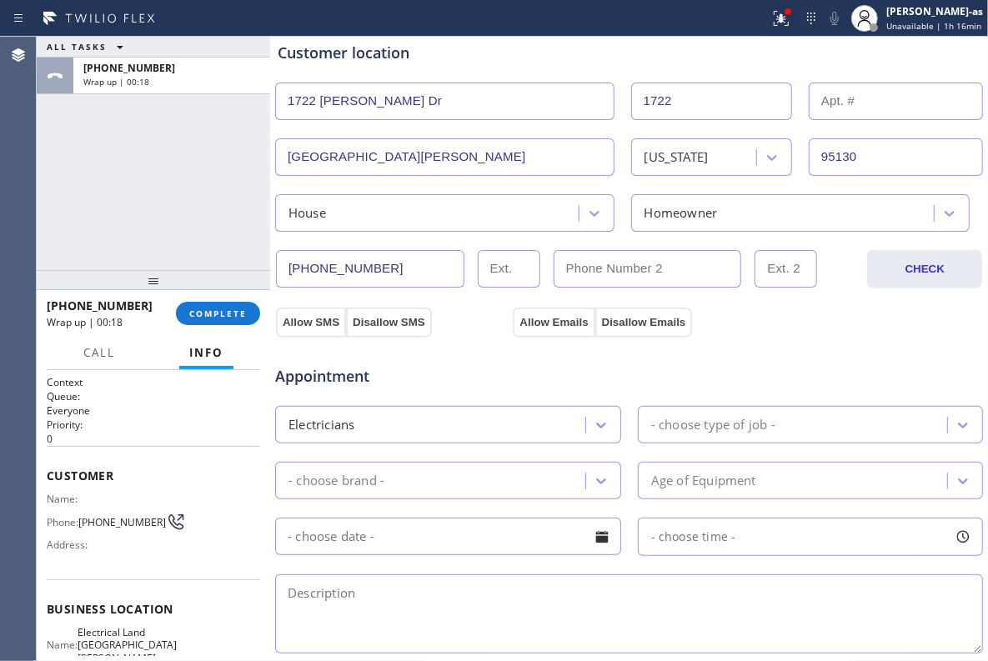
click at [644, 277] on input "text" at bounding box center [648, 269] width 188 height 38
paste input "408) 334-3043"
type input "[PHONE_NUMBER]"
click at [788, 338] on div "Appointment Electricians - choose type of job - - choose brand - Age of Equipme…" at bounding box center [629, 497] width 710 height 320
click at [305, 320] on button "Allow SMS" at bounding box center [311, 323] width 70 height 30
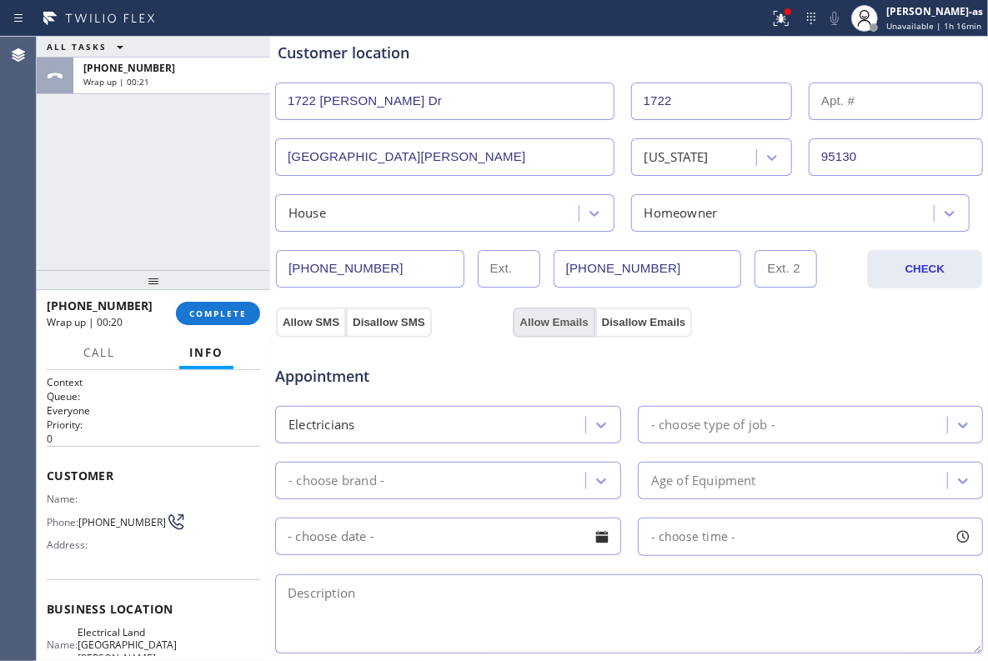
click at [535, 322] on button "Allow Emails" at bounding box center [554, 323] width 82 height 30
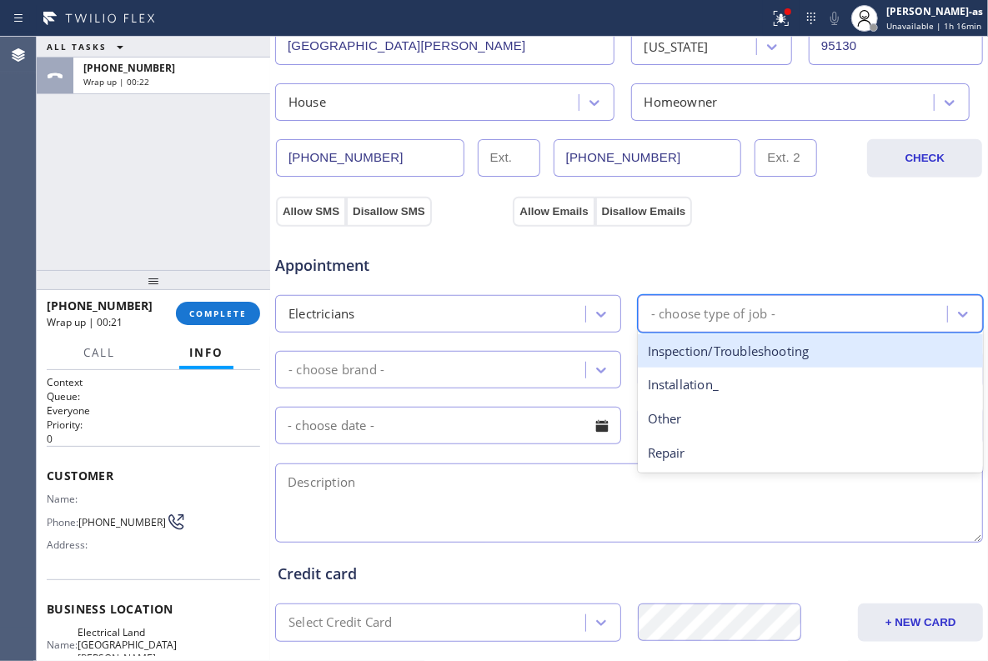
click at [719, 315] on div "- choose type of job -" at bounding box center [713, 313] width 124 height 19
click at [702, 365] on div "Inspection/Troubleshooting" at bounding box center [811, 351] width 346 height 34
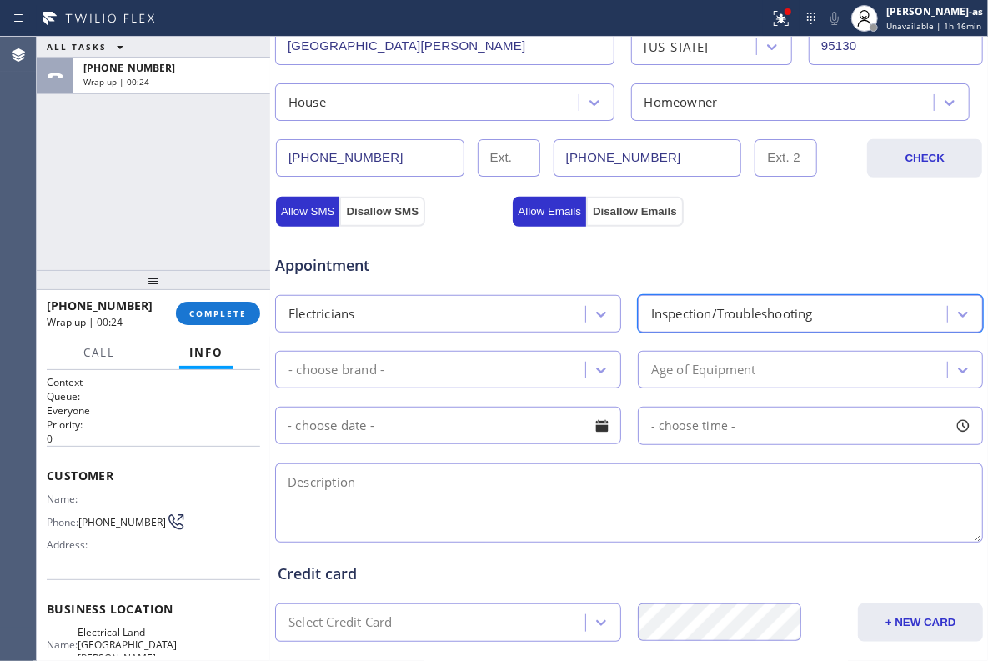
click at [404, 372] on div "- choose brand -" at bounding box center [432, 369] width 305 height 29
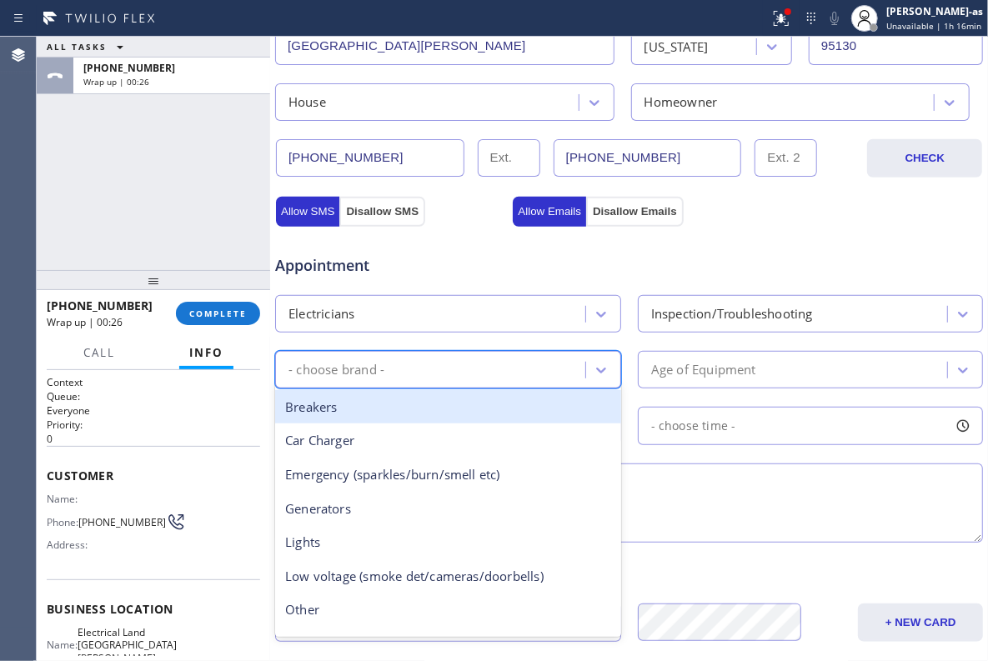
drag, startPoint x: 368, startPoint y: 415, endPoint x: 577, endPoint y: 397, distance: 210.1
click at [372, 415] on div "Breakers" at bounding box center [448, 407] width 346 height 34
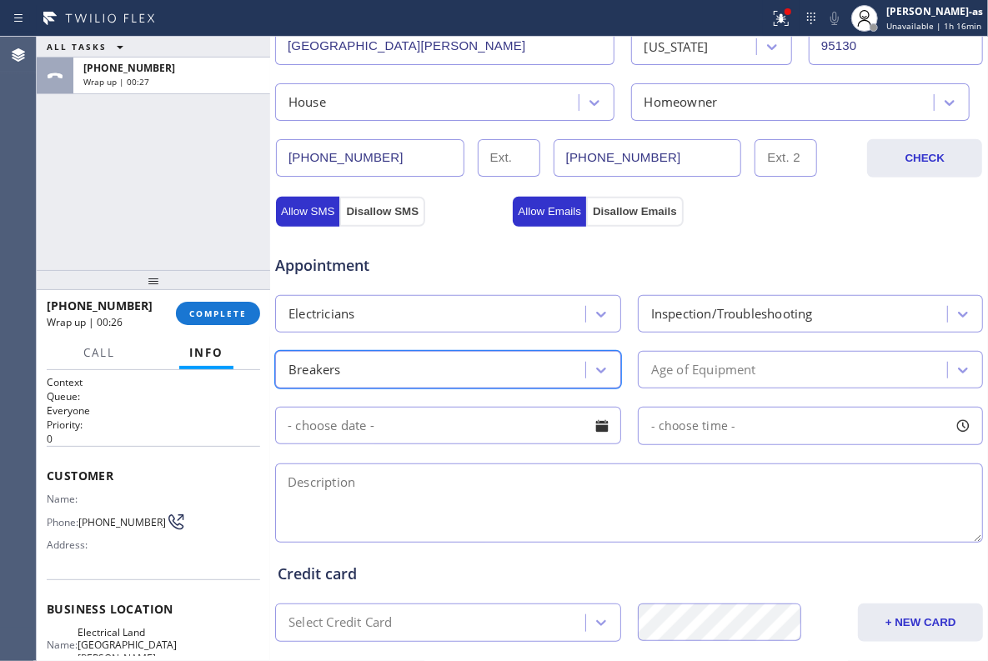
click at [709, 369] on div "Age of Equipment" at bounding box center [703, 369] width 105 height 19
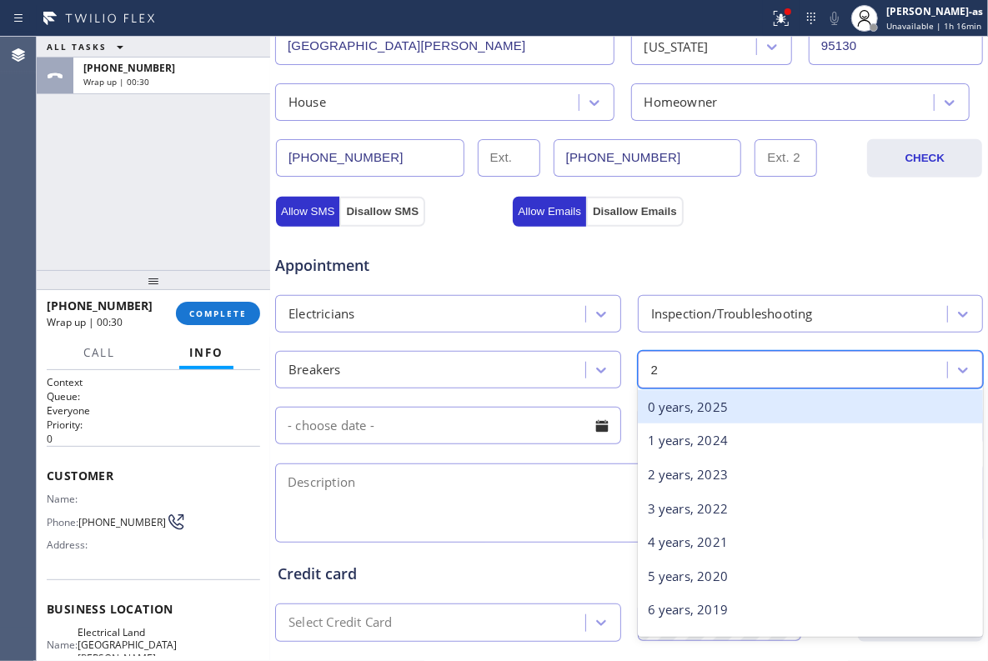
type input "20"
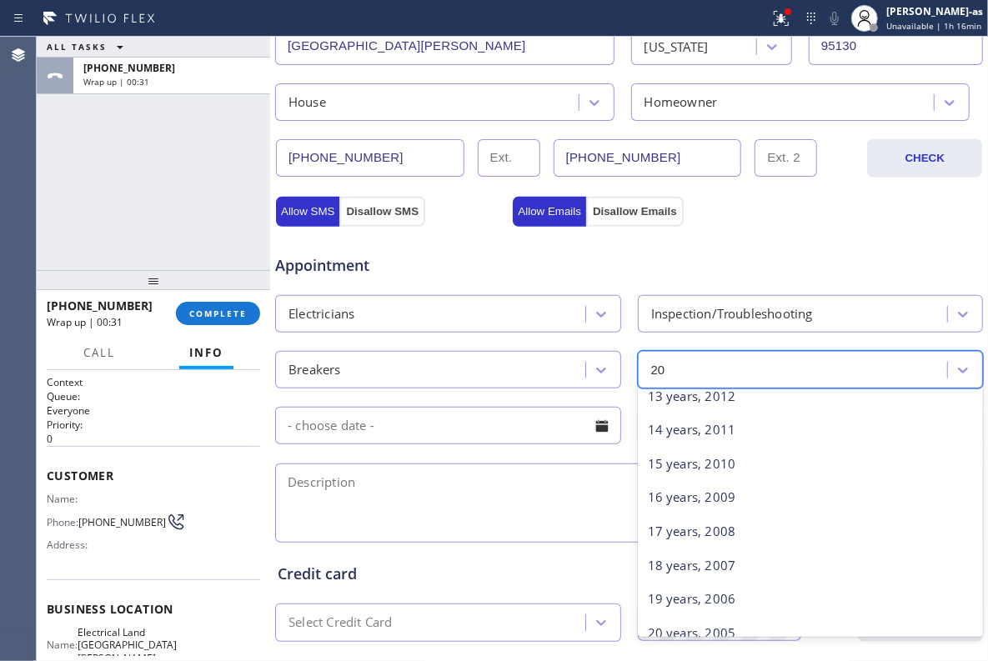
scroll to position [635, 0]
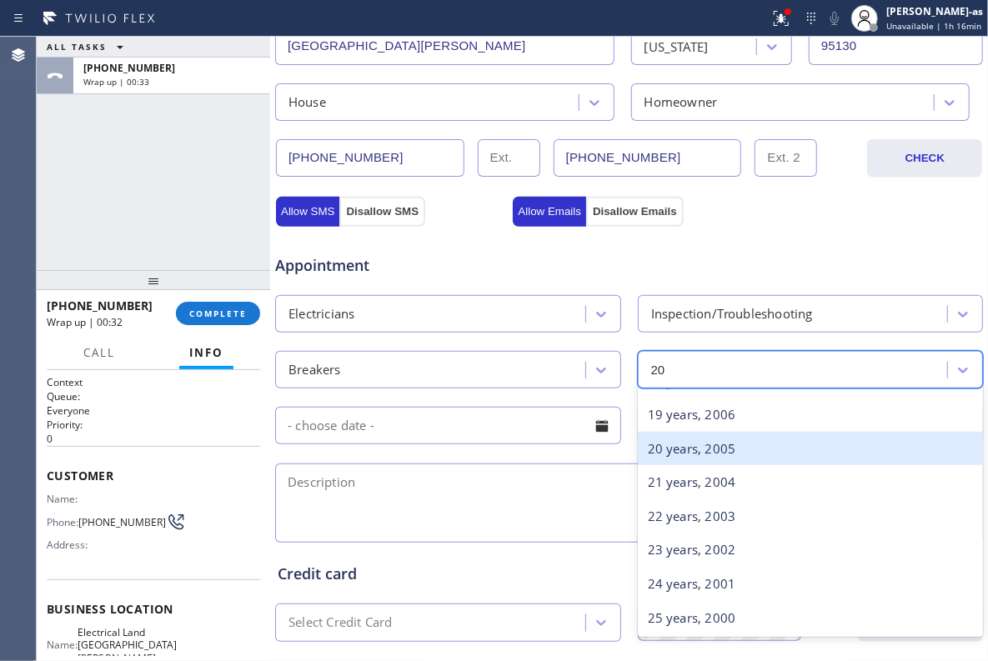
click at [685, 445] on div "20 years, 2005" at bounding box center [811, 449] width 346 height 34
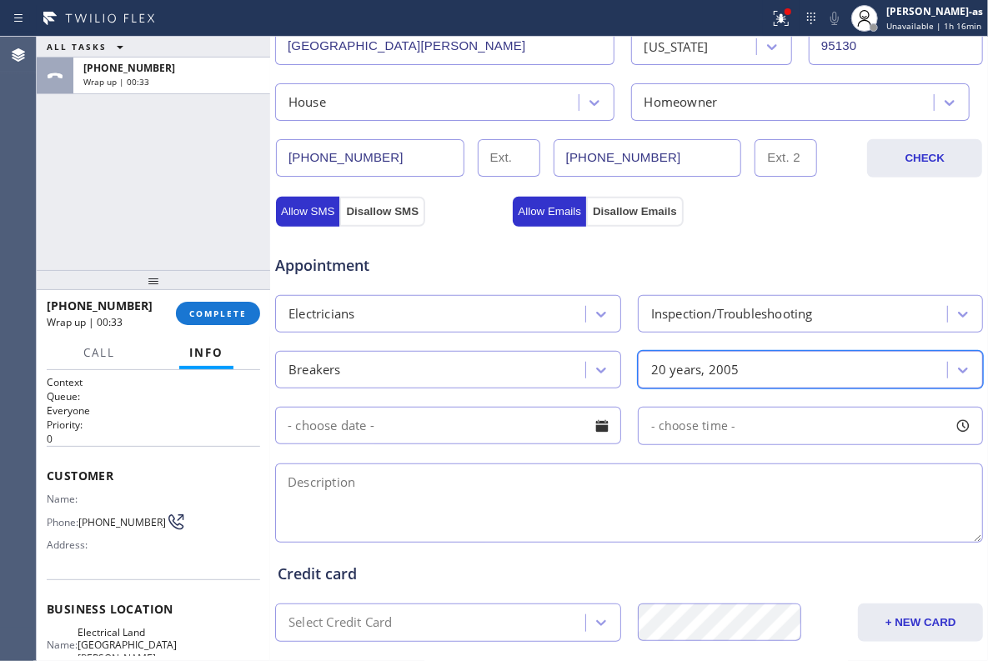
click at [418, 422] on input "text" at bounding box center [448, 426] width 346 height 38
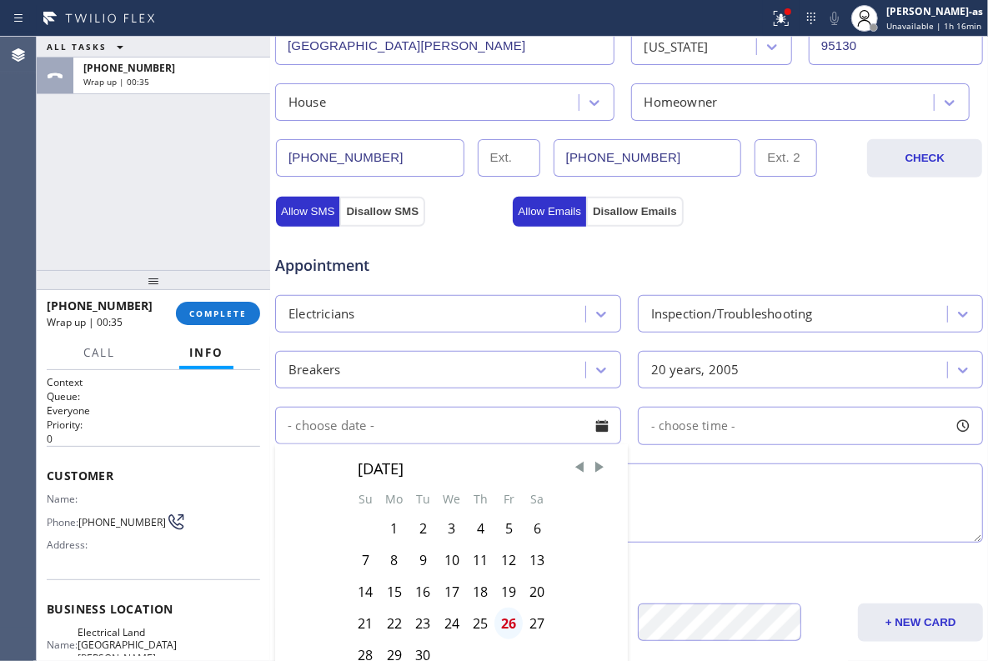
click at [501, 628] on div "26" at bounding box center [508, 624] width 28 height 32
type input "[DATE]"
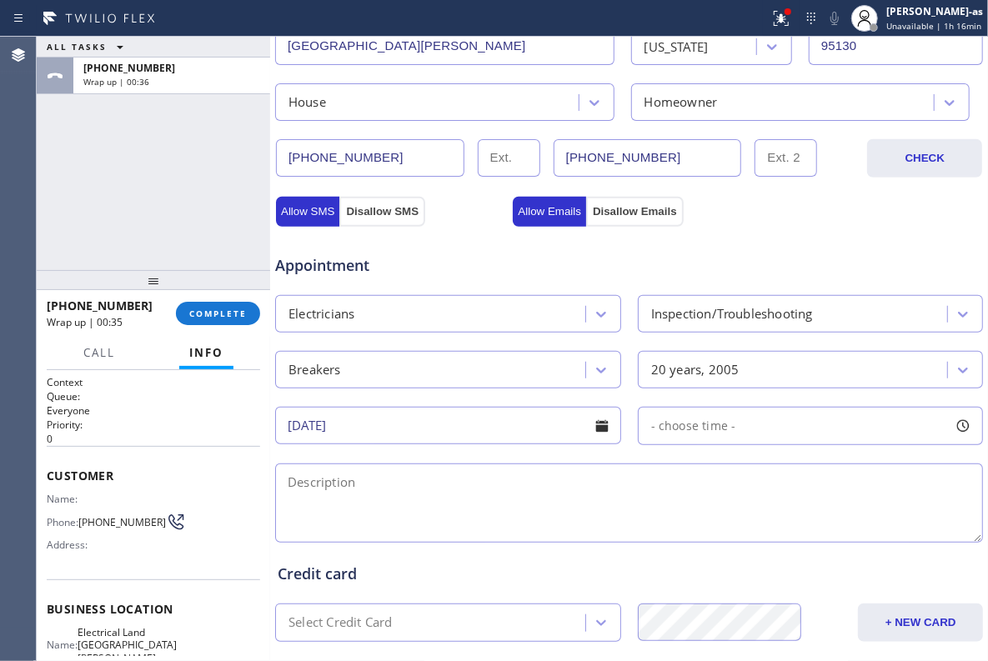
click at [690, 445] on div "- choose time -" at bounding box center [811, 426] width 346 height 38
drag, startPoint x: 644, startPoint y: 529, endPoint x: 847, endPoint y: 535, distance: 202.7
click at [856, 535] on div at bounding box center [866, 527] width 20 height 35
drag, startPoint x: 641, startPoint y: 529, endPoint x: 782, endPoint y: 527, distance: 140.9
click at [785, 527] on div at bounding box center [795, 527] width 20 height 35
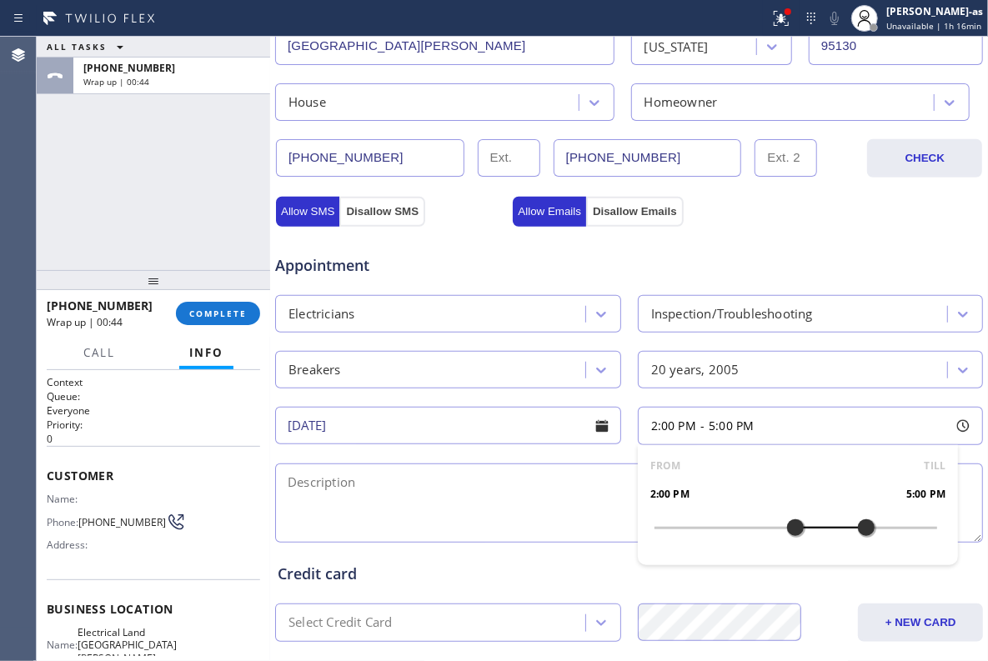
click at [349, 509] on textarea at bounding box center [629, 503] width 708 height 79
click at [514, 584] on div "Credit card" at bounding box center [629, 574] width 703 height 23
click at [518, 531] on textarea "2-5 | no scf |" at bounding box center [629, 503] width 708 height 79
paste textarea "having a problem with his circuit breaker - when pushing the button it is not t…"
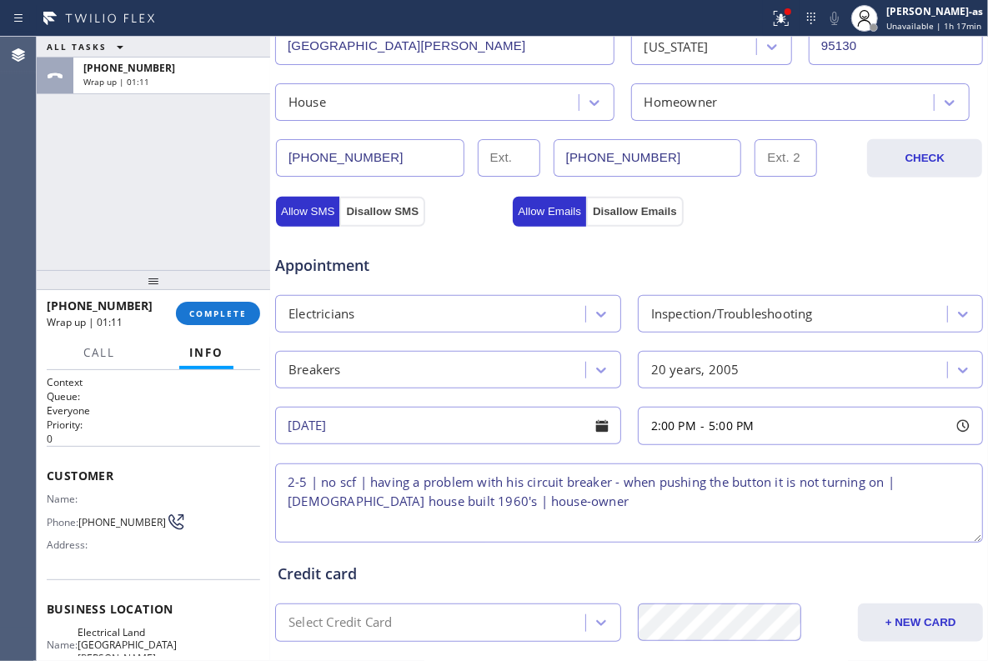
click at [307, 511] on textarea "2-5 | no scf | having a problem with his circuit breaker - when pushing the but…" at bounding box center [629, 503] width 708 height 79
click at [557, 504] on textarea "2-5 | no scf | having a problem with his circuit breaker - when pushing the but…" at bounding box center [629, 503] width 708 height 79
click at [612, 507] on textarea "2-5 | no scf | having a problem with his circuit breaker - when pushing the but…" at bounding box center [629, 503] width 708 height 79
paste textarea "1722 [PERSON_NAME] DrSan [PERSON_NAME], CA 95130"
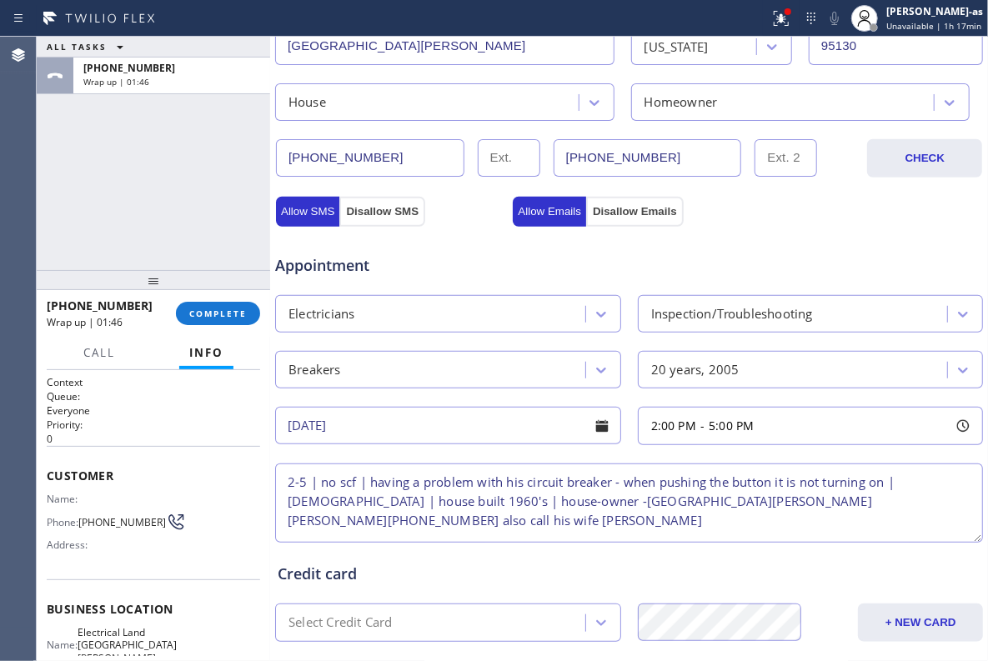
click at [484, 532] on textarea "2-5 | no scf | having a problem with his circuit breaker - when pushing the but…" at bounding box center [629, 503] width 708 height 79
paste textarea "4083343043"
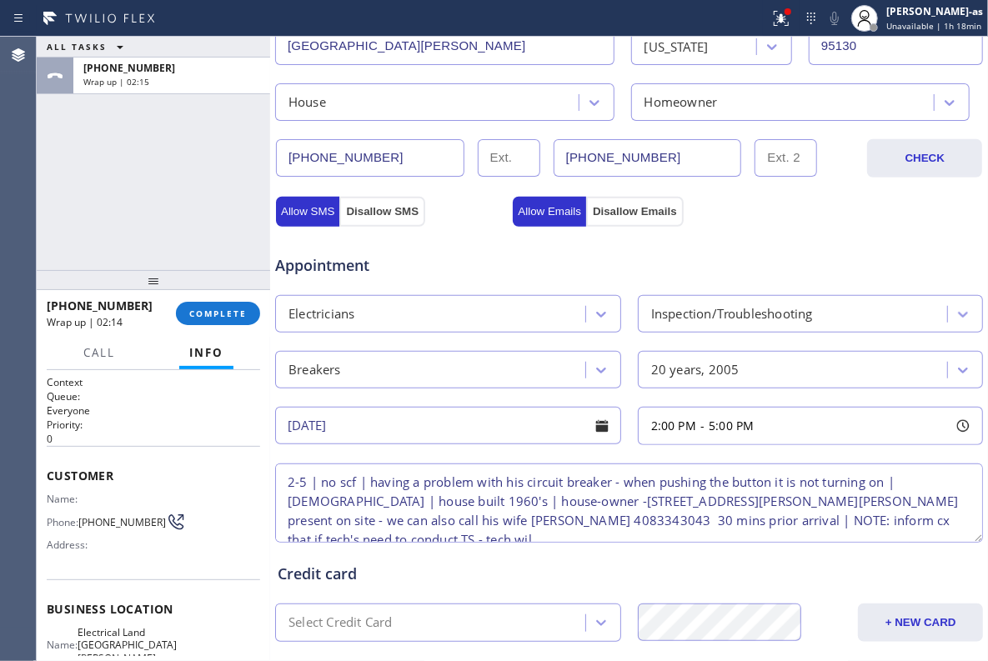
scroll to position [8, 0]
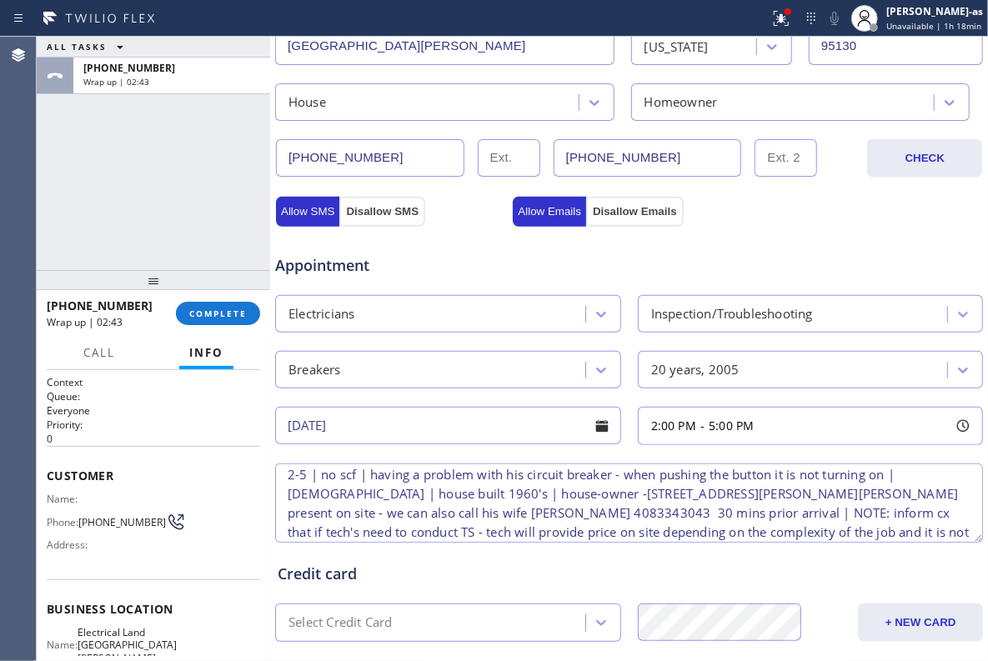
click at [800, 537] on textarea "2-5 | no scf | having a problem with his circuit breaker - when pushing the but…" at bounding box center [629, 503] width 708 height 79
click at [804, 518] on textarea "2-5 | no scf | having a problem with his circuit breaker - when pushing the but…" at bounding box center [629, 503] width 708 height 79
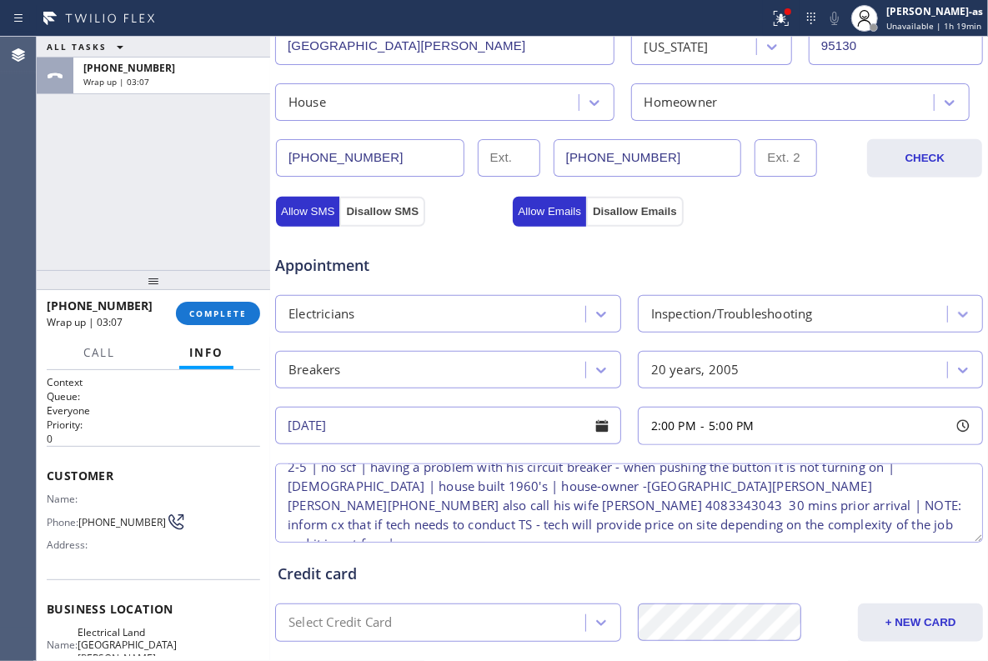
scroll to position [17, 0]
drag, startPoint x: 727, startPoint y: 529, endPoint x: 805, endPoint y: 529, distance: 77.5
click at [805, 529] on textarea "2-5 | no scf | having a problem with his circuit breaker - when pushing the but…" at bounding box center [629, 503] width 708 height 79
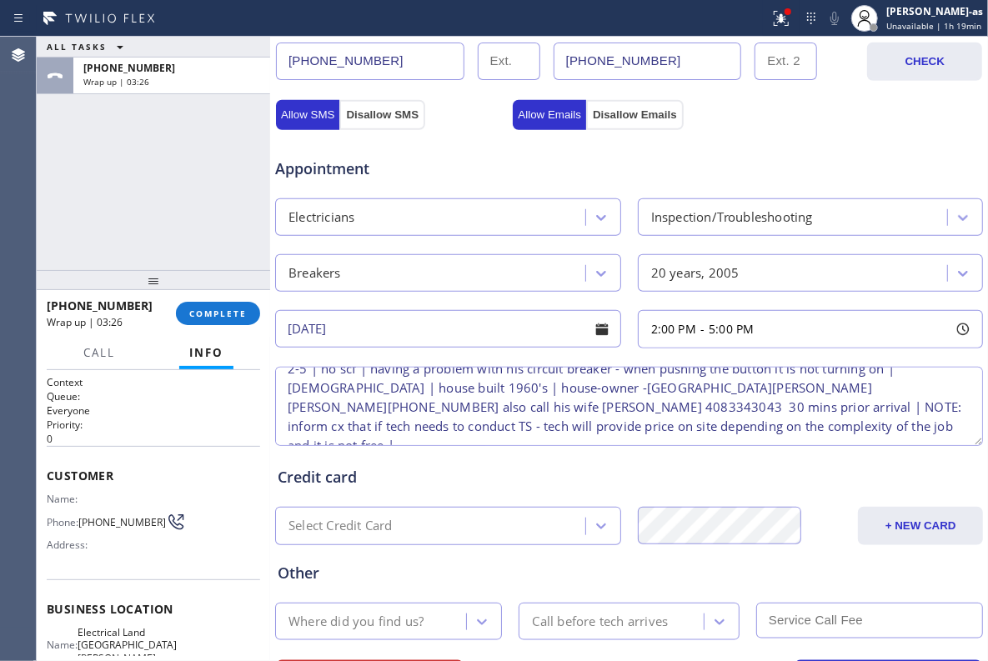
scroll to position [635, 0]
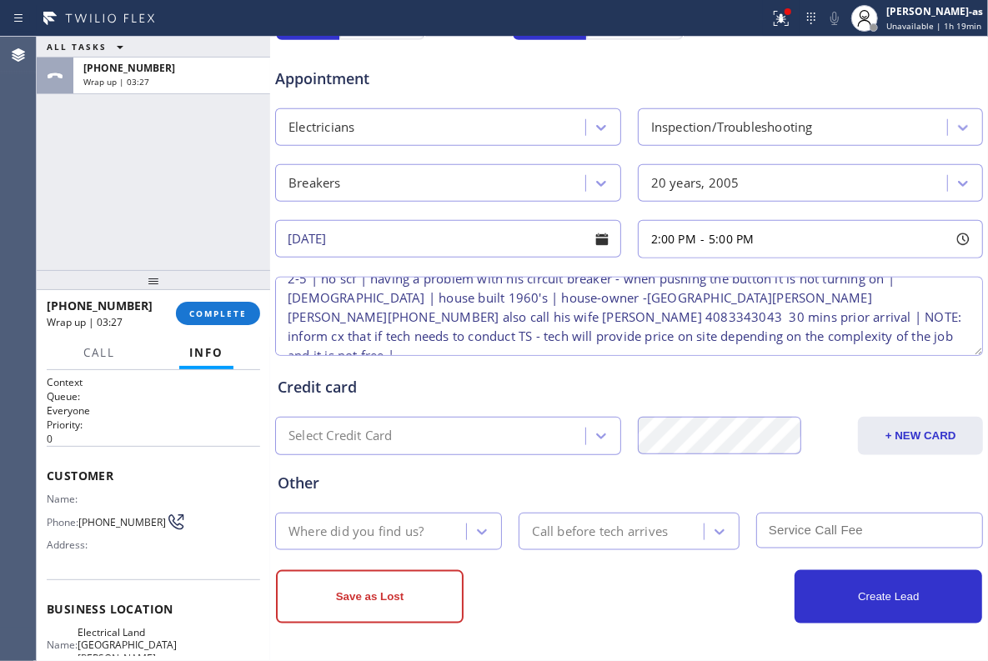
type textarea "2-5 | no scf | having a problem with his circuit breaker - when pushing the but…"
click at [388, 535] on div "Where did you find us?" at bounding box center [355, 531] width 135 height 19
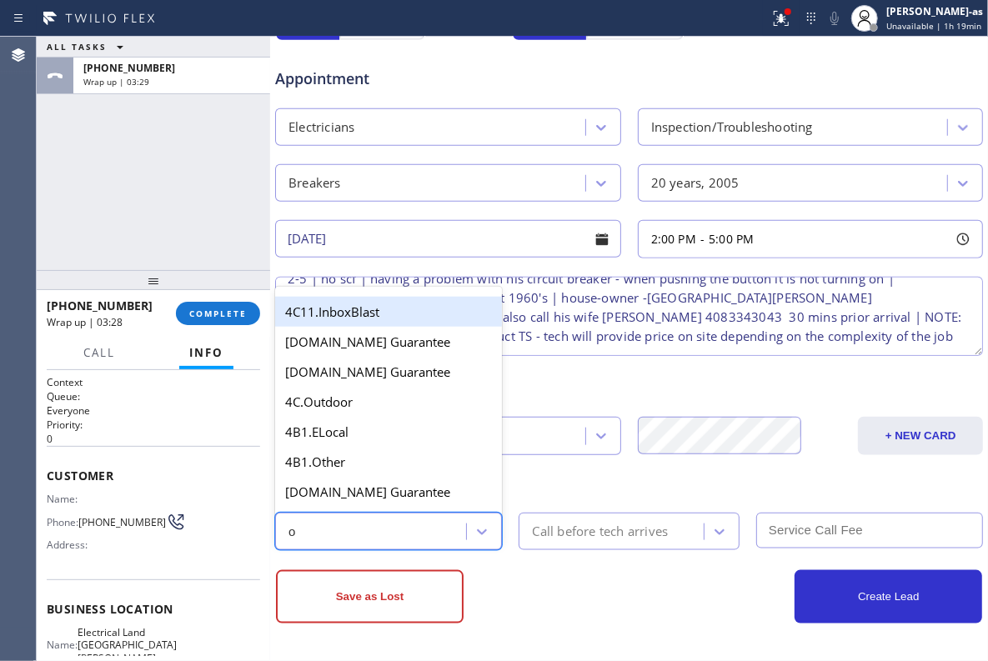
type input "ou"
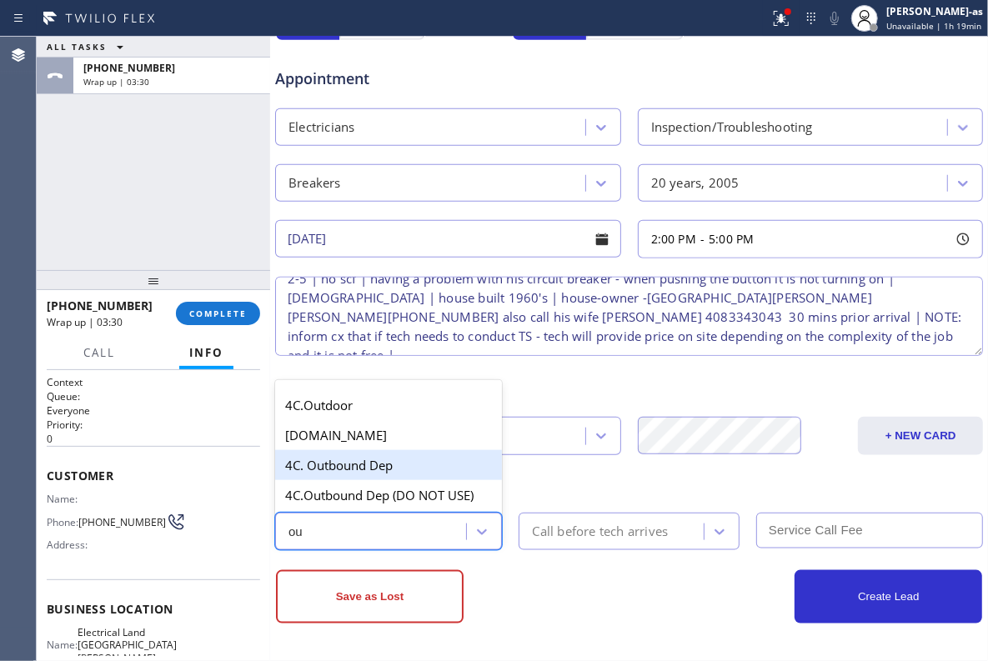
click at [338, 464] on div "4C. Outbound Dep" at bounding box center [388, 465] width 227 height 30
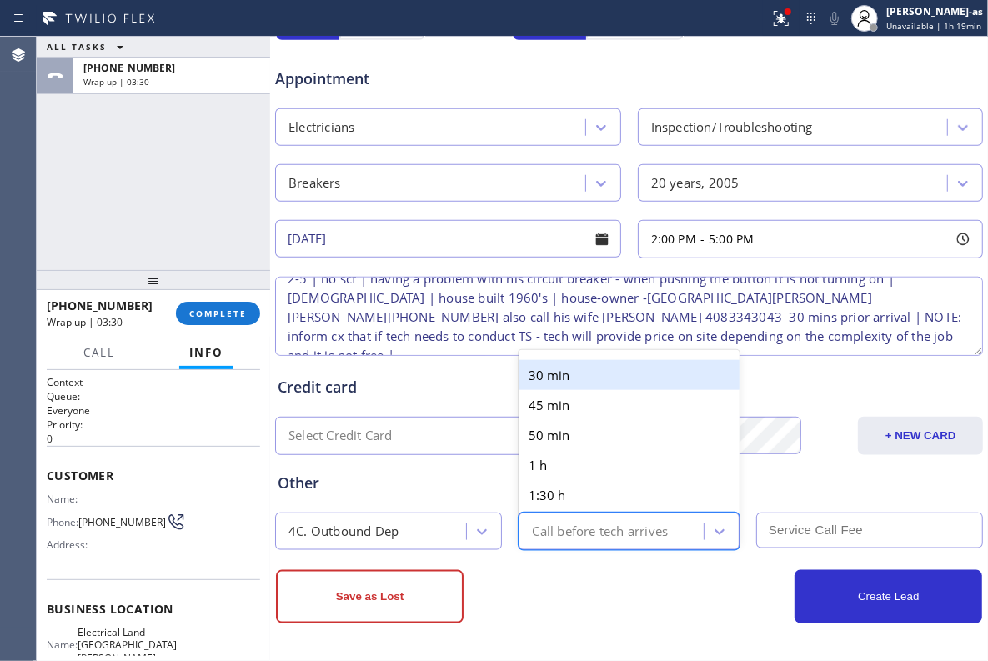
click at [555, 534] on div "Call before tech arrives" at bounding box center [600, 531] width 136 height 19
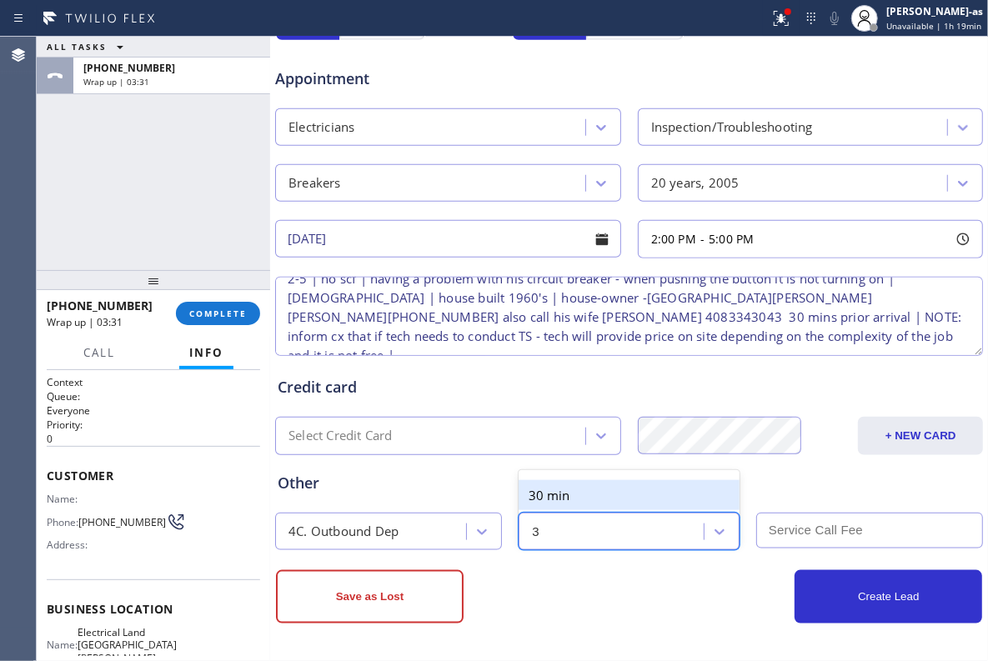
type input "30"
drag, startPoint x: 564, startPoint y: 484, endPoint x: 764, endPoint y: 519, distance: 202.3
click at [575, 488] on div "30 min" at bounding box center [629, 495] width 220 height 30
click at [825, 529] on input "text" at bounding box center [869, 531] width 227 height 36
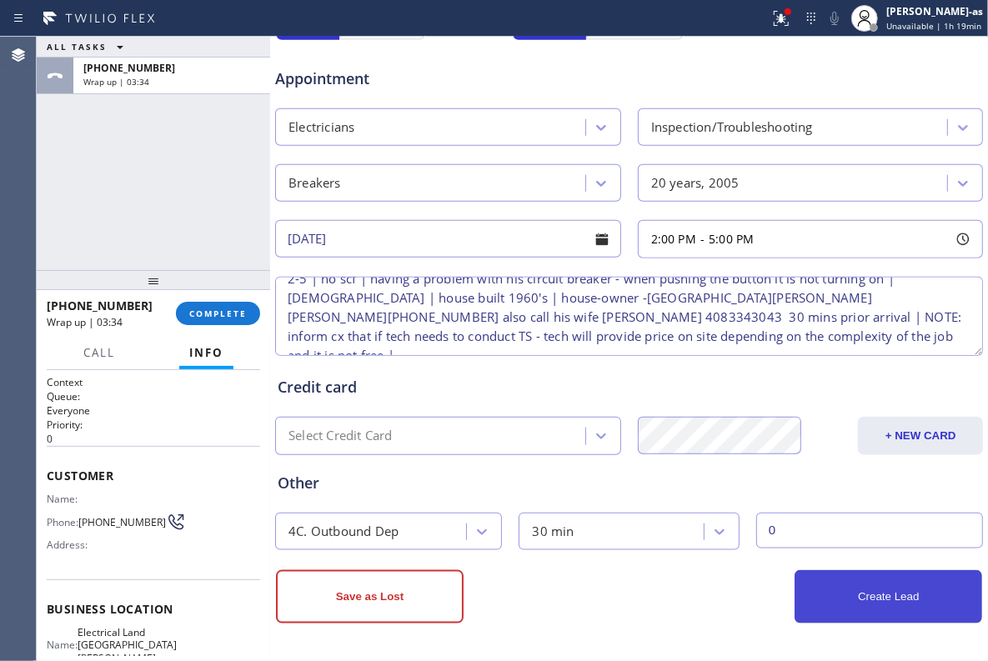
type input "0"
click at [870, 604] on button "Create Lead" at bounding box center [889, 596] width 188 height 53
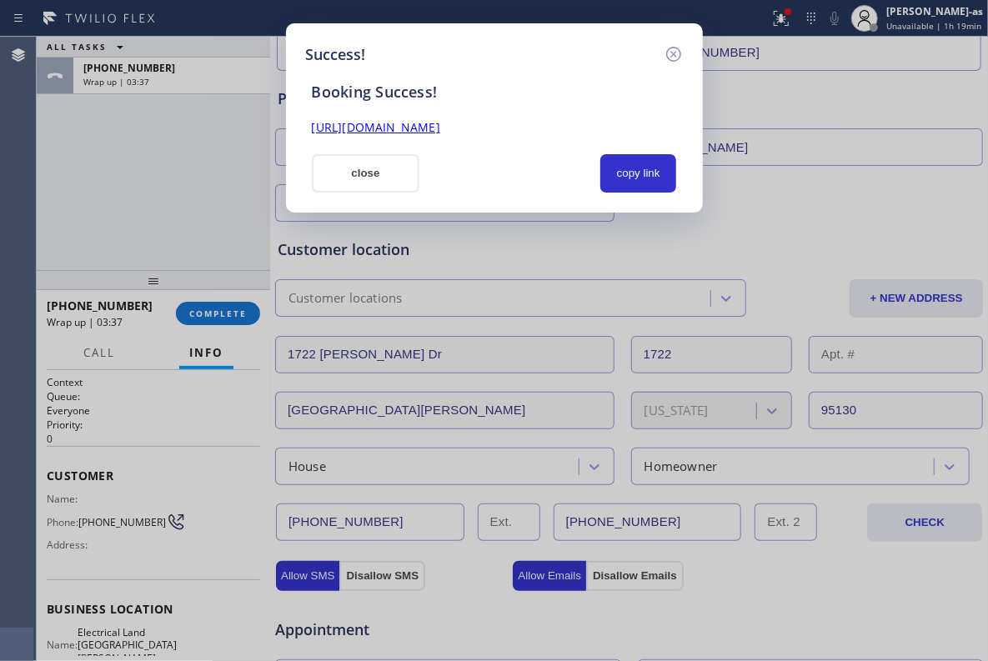
scroll to position [0, 0]
click at [634, 175] on button "copy link" at bounding box center [638, 173] width 77 height 38
click at [375, 163] on button "close" at bounding box center [366, 173] width 108 height 38
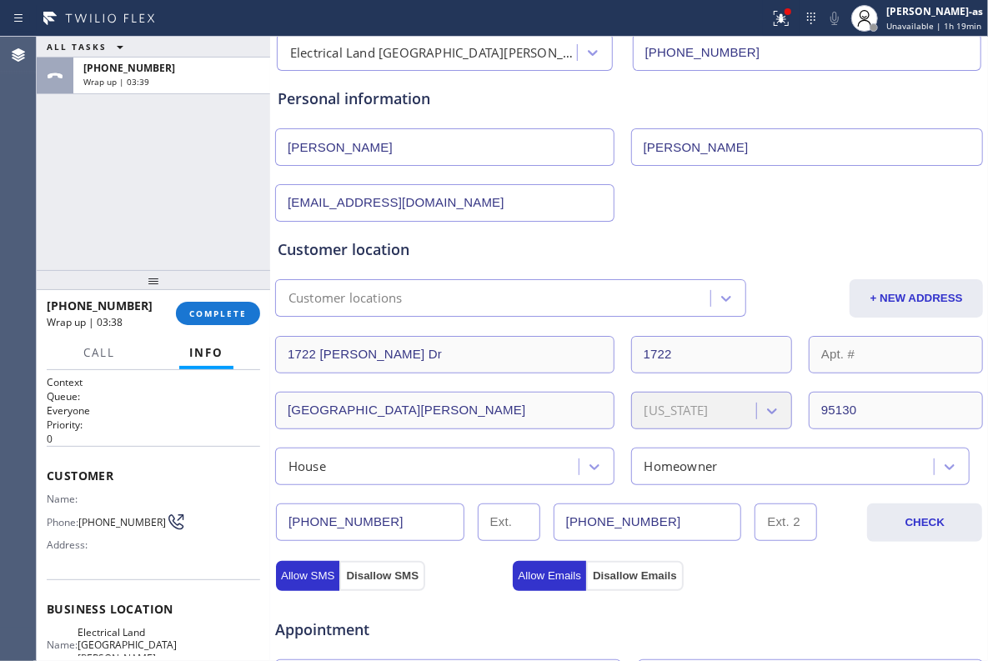
click at [151, 208] on div "ALL TASKS ALL TASKS ACTIVE TASKS TASKS IN WRAP UP [PHONE_NUMBER] Wrap up | 03:39" at bounding box center [153, 153] width 233 height 233
click at [204, 303] on button "COMPLETE" at bounding box center [218, 313] width 84 height 23
click at [163, 188] on div "ALL TASKS ALL TASKS ACTIVE TASKS TASKS IN WRAP UP [PHONE_NUMBER] Wrap up | 03:39" at bounding box center [153, 153] width 233 height 233
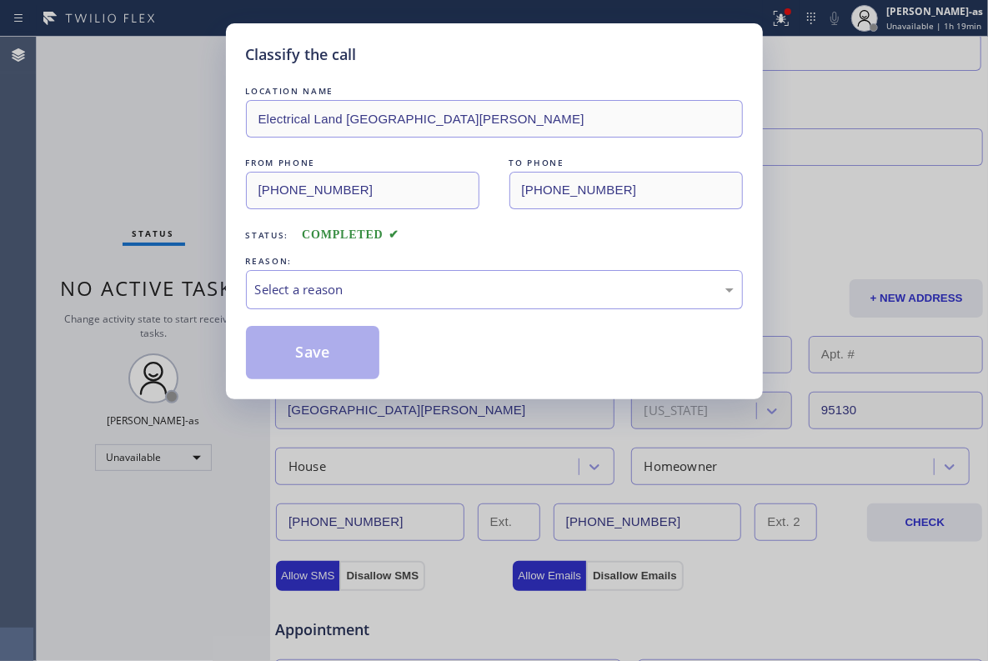
click at [330, 311] on div "LOCATION NAME Electrical Land [GEOGRAPHIC_DATA][PERSON_NAME] FROM PHONE [PHONE_…" at bounding box center [494, 231] width 497 height 297
click at [310, 285] on div "Select a reason" at bounding box center [494, 289] width 479 height 19
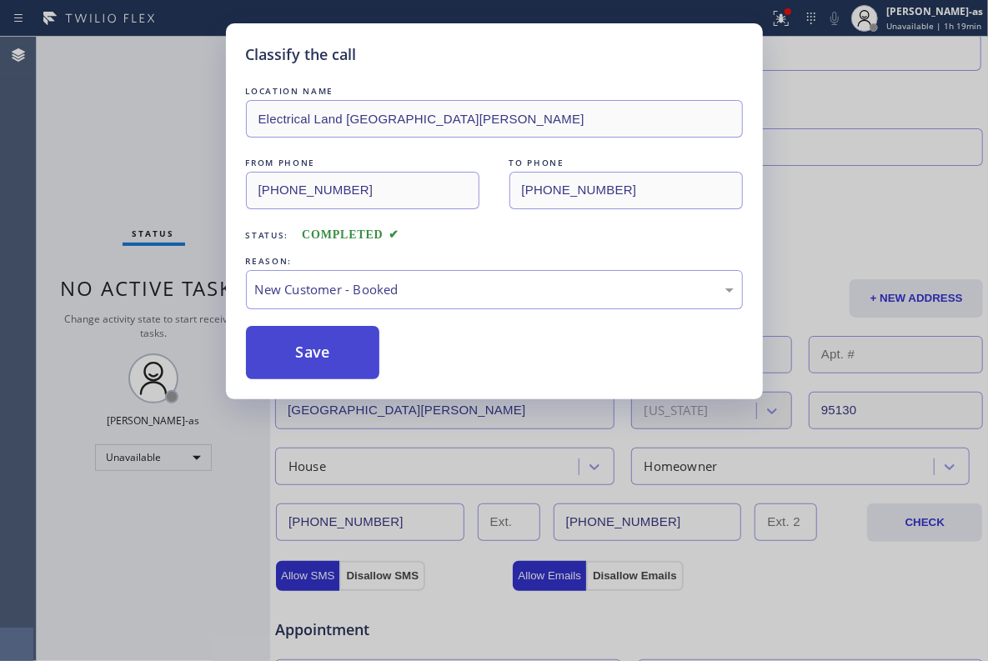
click at [328, 348] on button "Save" at bounding box center [313, 352] width 134 height 53
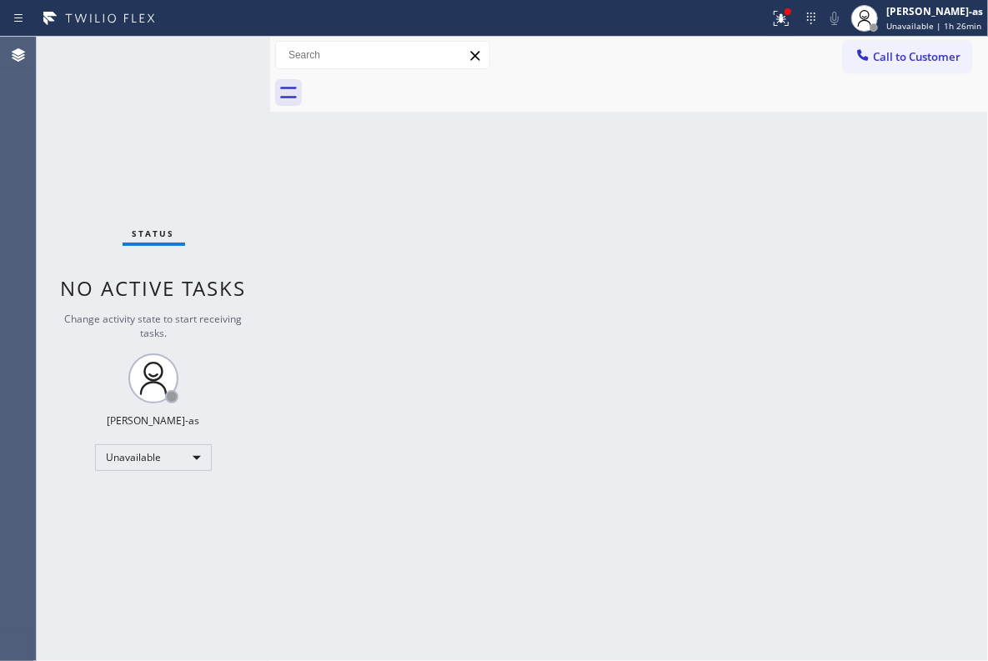
click at [361, 302] on div "Back to Dashboard Change Sender ID Customers Technicians Select a contact Outbo…" at bounding box center [629, 349] width 718 height 624
click at [509, 391] on div "Back to Dashboard Change Sender ID Customers Technicians Select a contact Outbo…" at bounding box center [629, 349] width 718 height 624
drag, startPoint x: 313, startPoint y: 215, endPoint x: 351, endPoint y: 228, distance: 39.8
click at [317, 215] on div "Back to Dashboard Change Sender ID Customers Technicians Select a contact Outbo…" at bounding box center [629, 349] width 718 height 624
drag, startPoint x: 354, startPoint y: 271, endPoint x: 341, endPoint y: 31, distance: 240.4
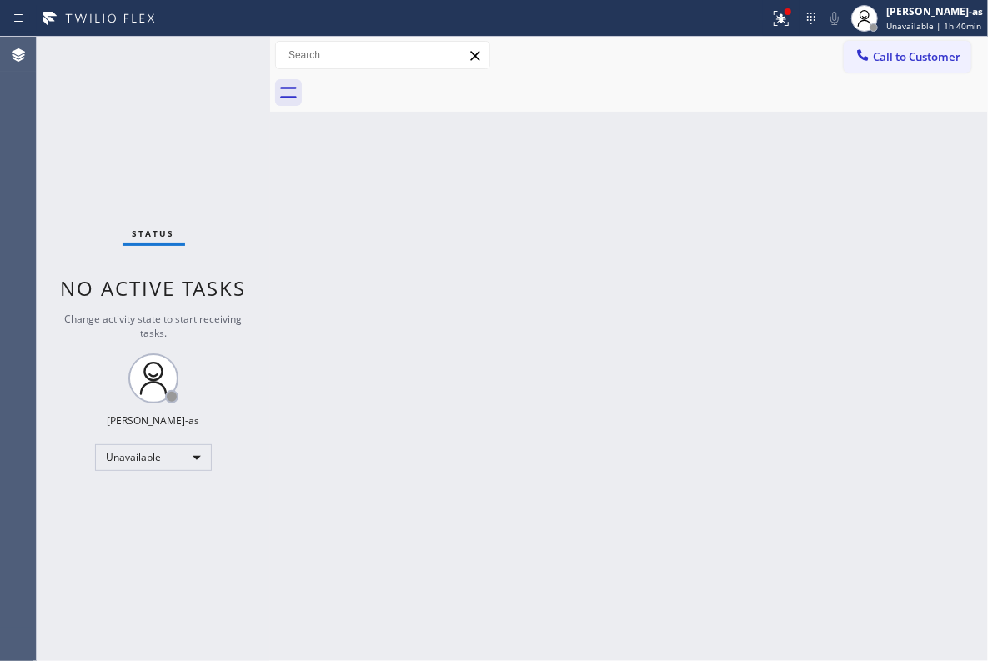
click at [357, 271] on div "Back to Dashboard Change Sender ID Customers Technicians Select a contact Outbo…" at bounding box center [629, 349] width 718 height 624
click at [909, 61] on span "Call to Customer" at bounding box center [917, 56] width 88 height 15
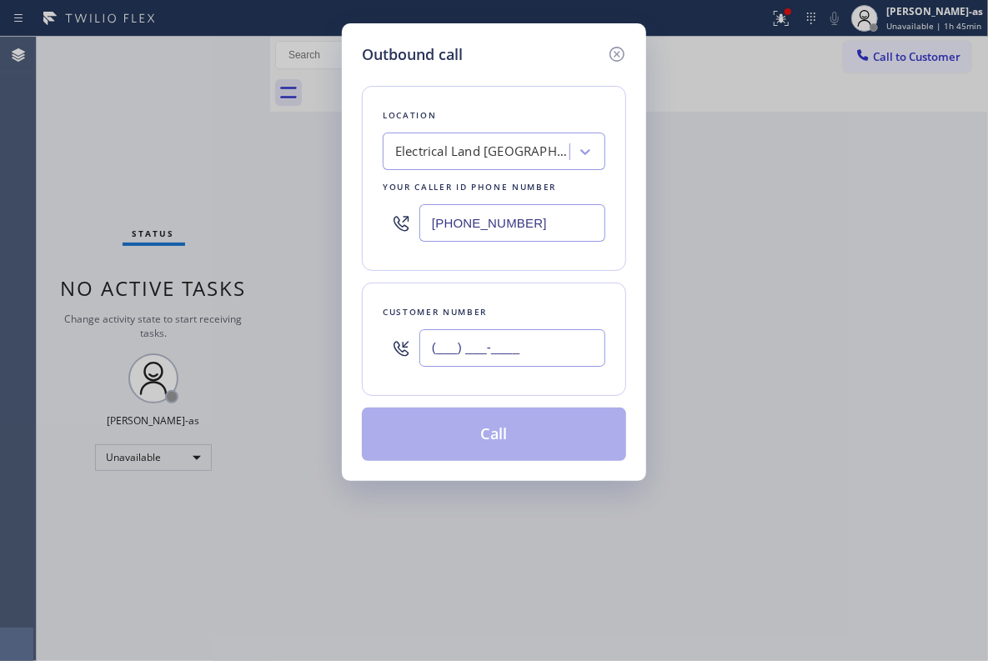
click at [510, 362] on input "(___) ___-____" at bounding box center [512, 348] width 186 height 38
paste input "310) 408-4482"
type input "[PHONE_NUMBER]"
click at [454, 144] on div "Electrical Land [GEOGRAPHIC_DATA][PERSON_NAME]" at bounding box center [482, 152] width 175 height 19
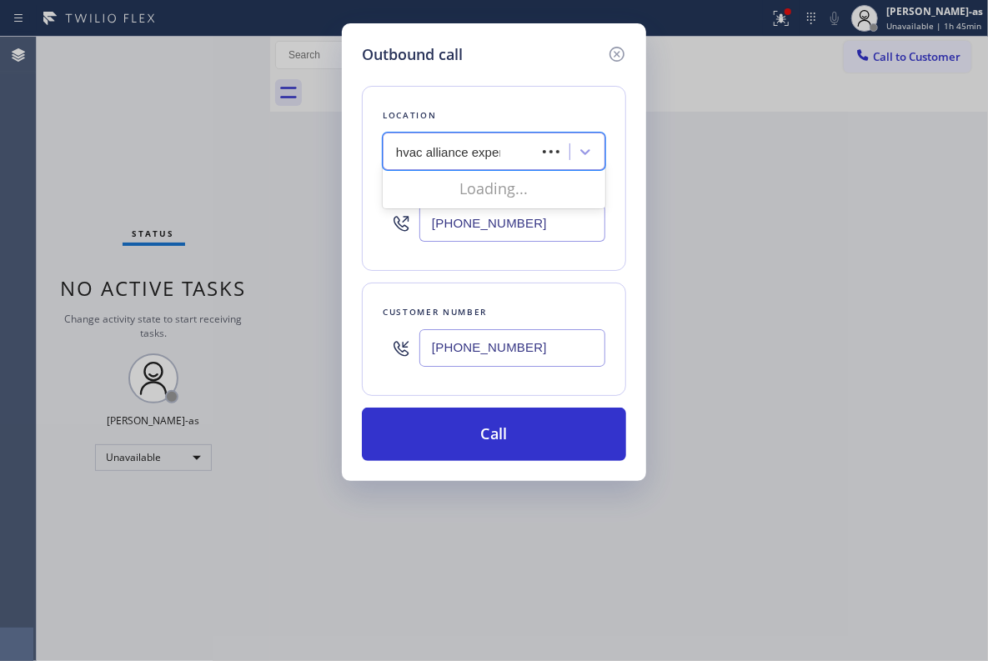
type input "hvac alliance expert"
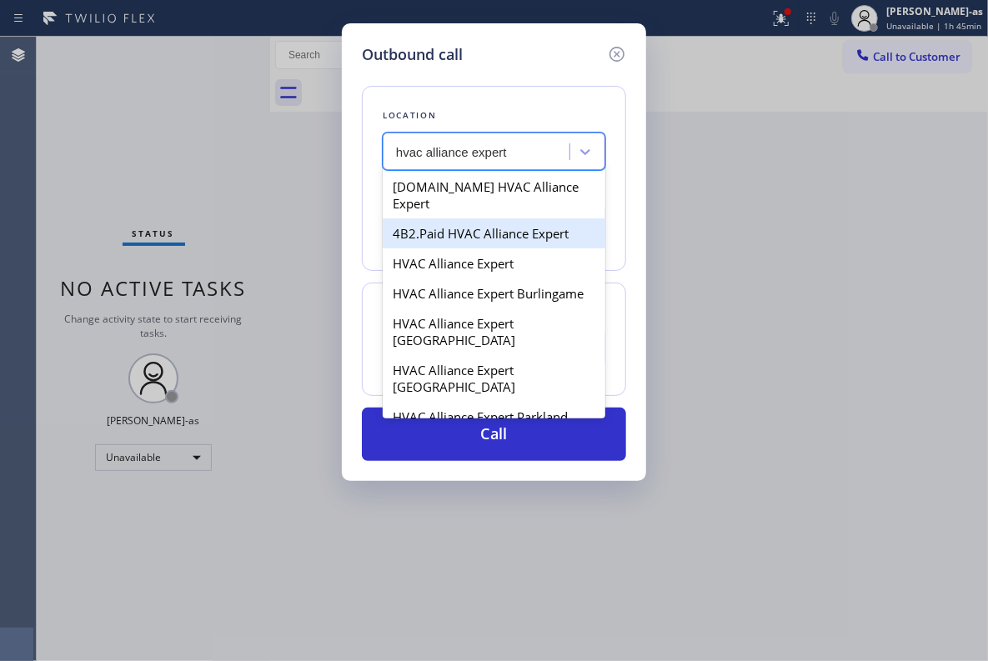
click at [434, 218] on div "4B2.Paid HVAC Alliance Expert" at bounding box center [494, 233] width 223 height 30
type input "[PHONE_NUMBER]"
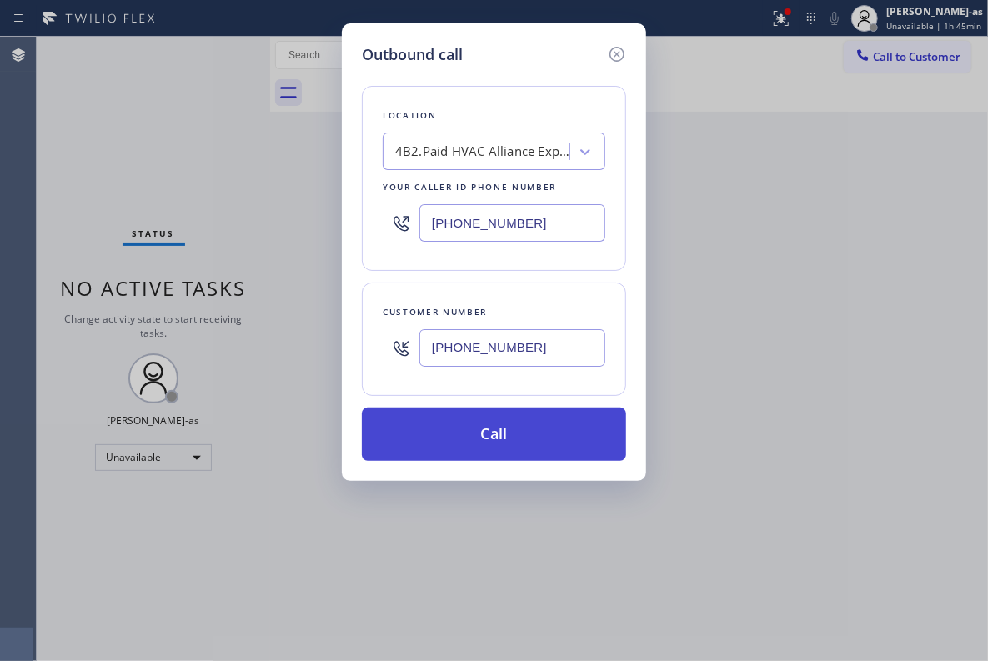
click at [548, 437] on button "Call" at bounding box center [494, 434] width 264 height 53
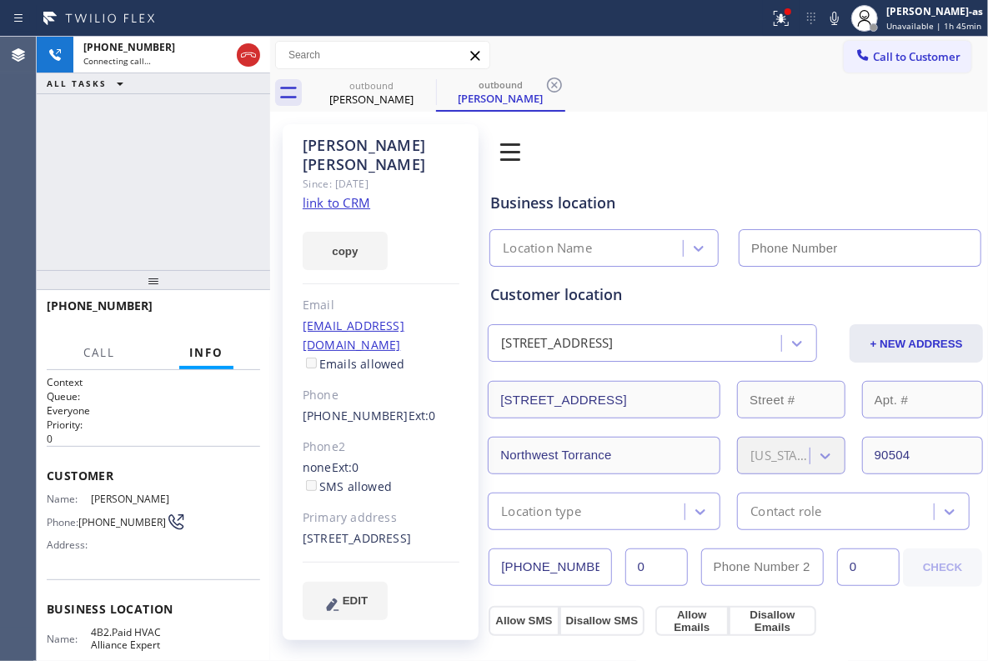
type input "[PHONE_NUMBER]"
click at [324, 194] on link "link to CRM" at bounding box center [337, 202] width 68 height 17
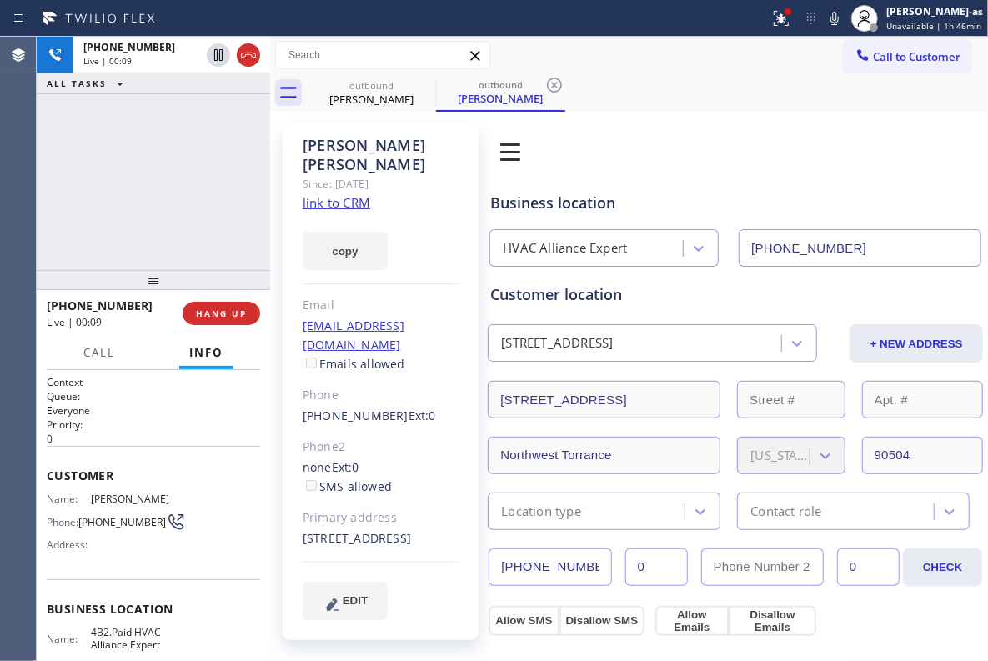
click at [175, 308] on div "[PHONE_NUMBER] Live | 00:09" at bounding box center [115, 313] width 136 height 43
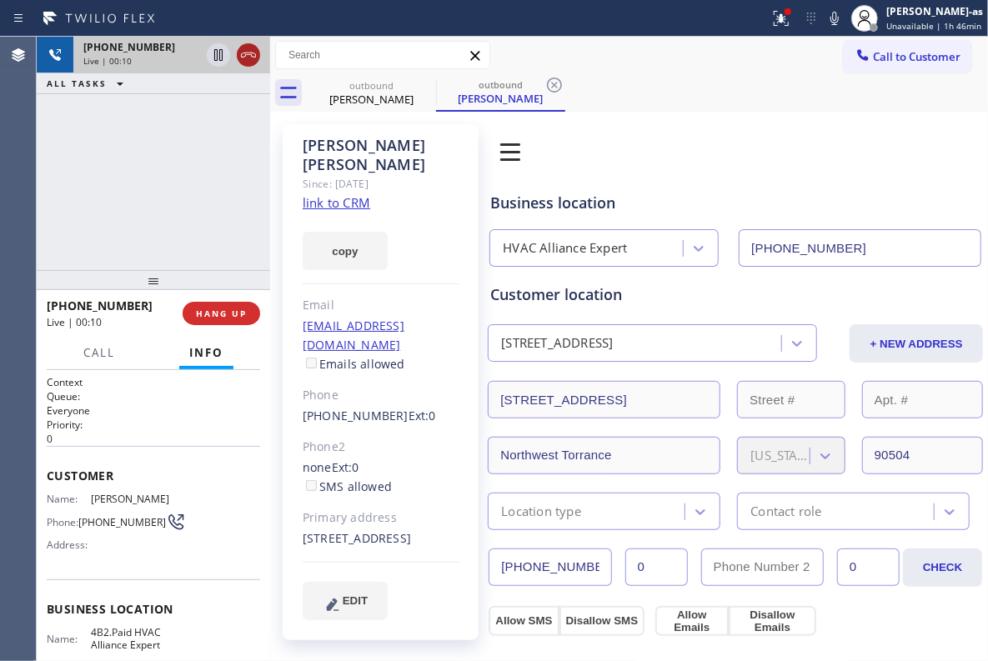
click at [240, 45] on icon at bounding box center [248, 55] width 20 height 20
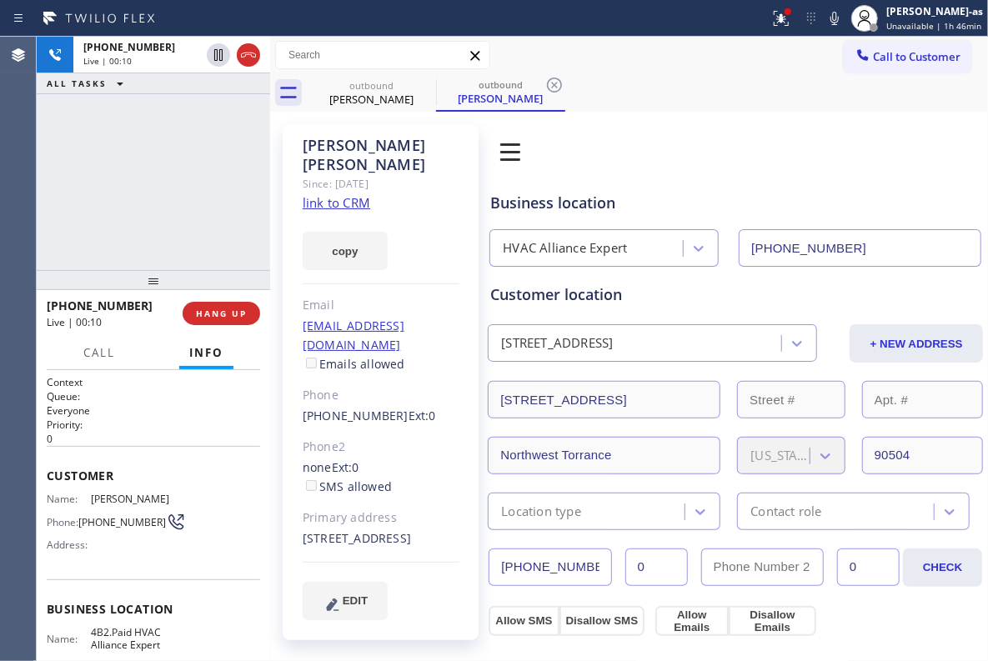
click at [244, 290] on div "[PHONE_NUMBER] Live | 00:10 ALL TASKS ALL TASKS ACTIVE TASKS TASKS IN WRAP UP […" at bounding box center [153, 349] width 233 height 624
click at [223, 290] on div at bounding box center [153, 280] width 233 height 20
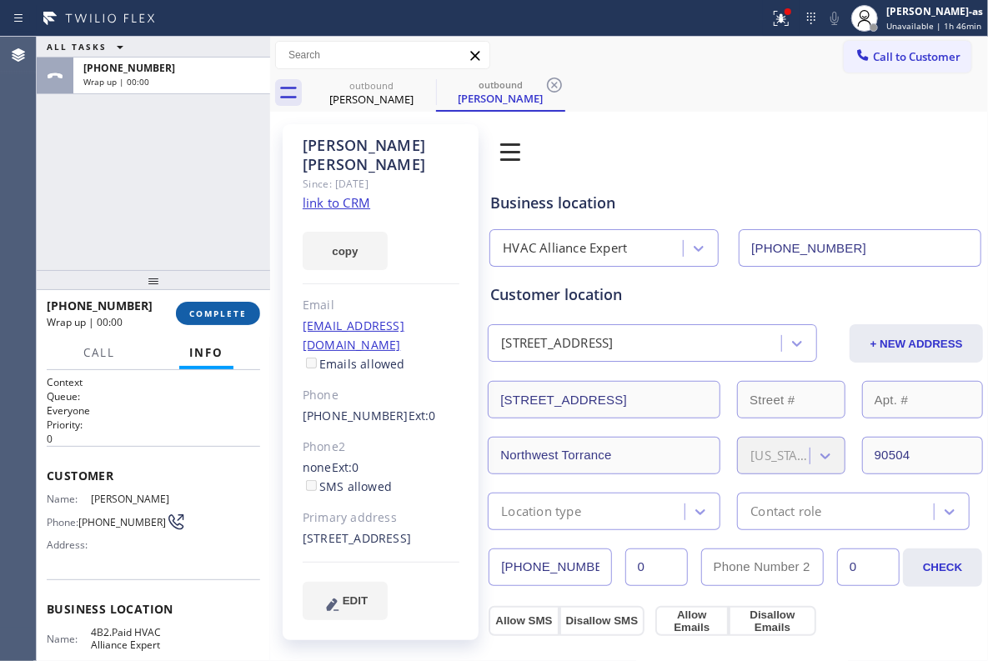
click at [227, 310] on span "COMPLETE" at bounding box center [218, 314] width 58 height 12
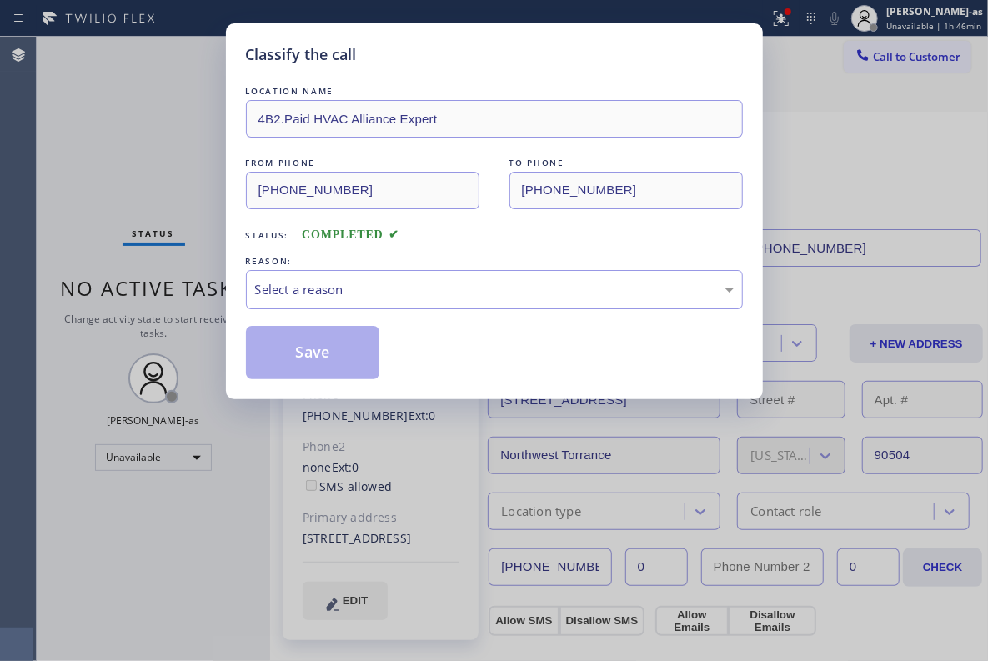
click at [402, 248] on div "LOCATION NAME 4B2.Paid HVAC Alliance Expert FROM PHONE [PHONE_NUMBER] TO PHONE …" at bounding box center [494, 231] width 497 height 297
click at [441, 295] on div "Select a reason" at bounding box center [494, 289] width 479 height 19
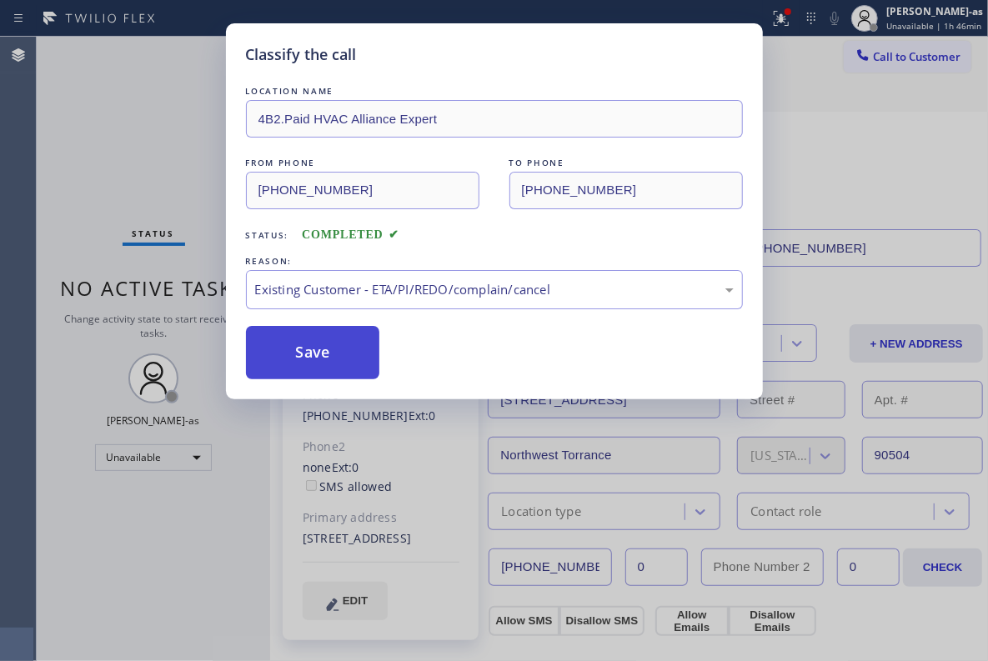
click at [328, 364] on button "Save" at bounding box center [313, 352] width 134 height 53
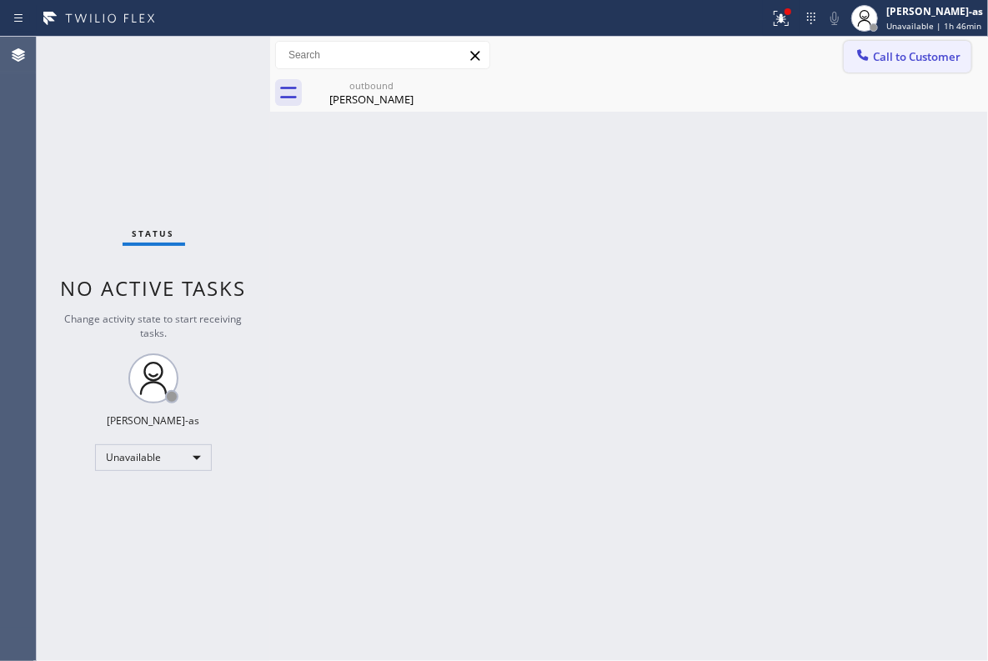
click at [891, 45] on button "Call to Customer" at bounding box center [908, 57] width 128 height 32
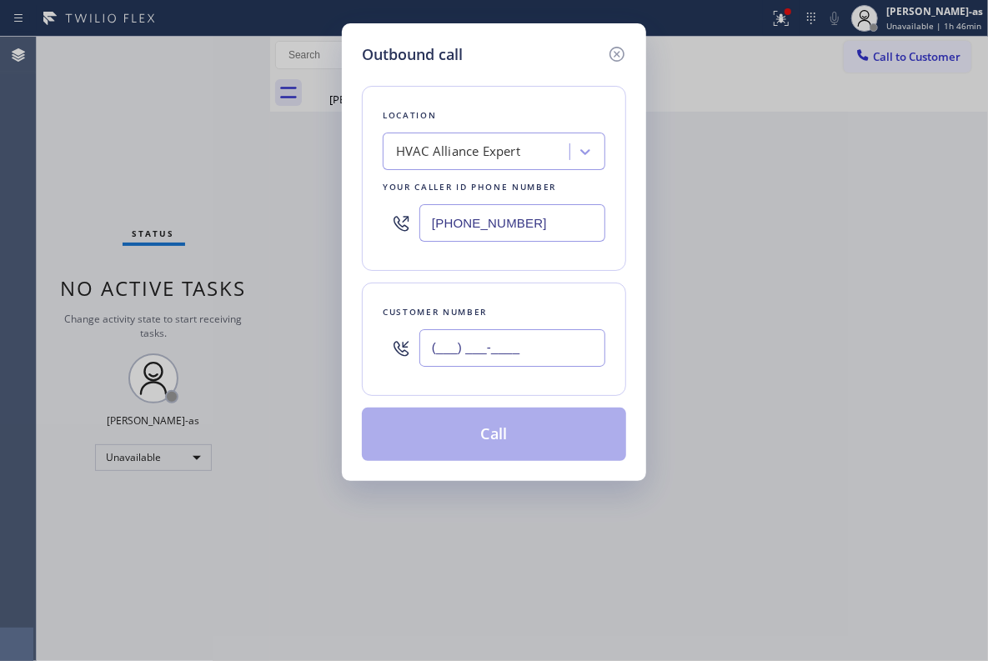
click at [519, 358] on input "(___) ___-____" at bounding box center [512, 348] width 186 height 38
paste input "909) 454-4743"
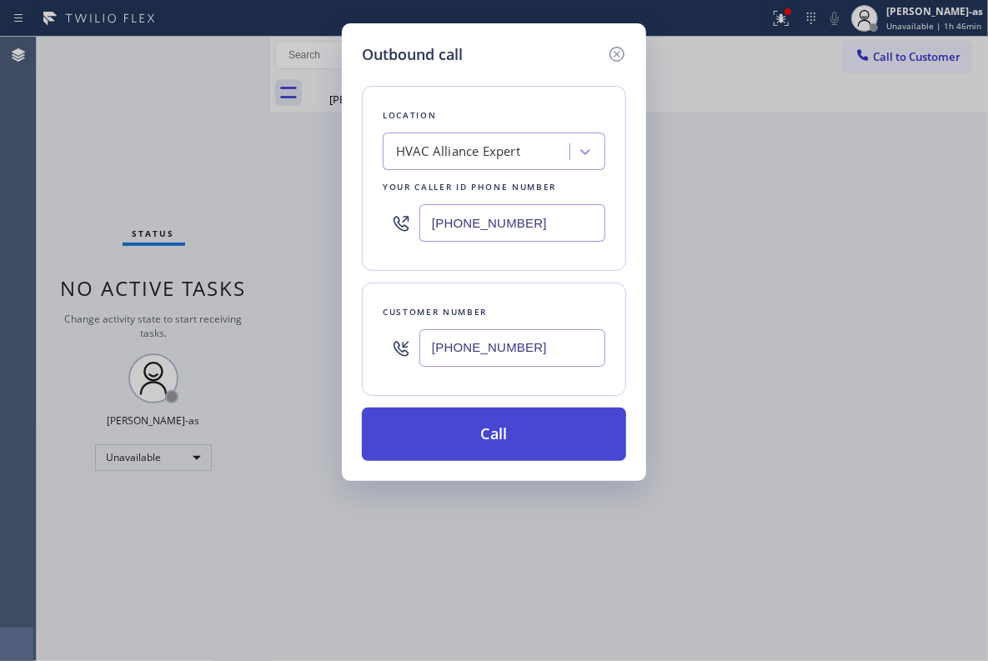
type input "[PHONE_NUMBER]"
click at [487, 438] on button "Call" at bounding box center [494, 434] width 264 height 53
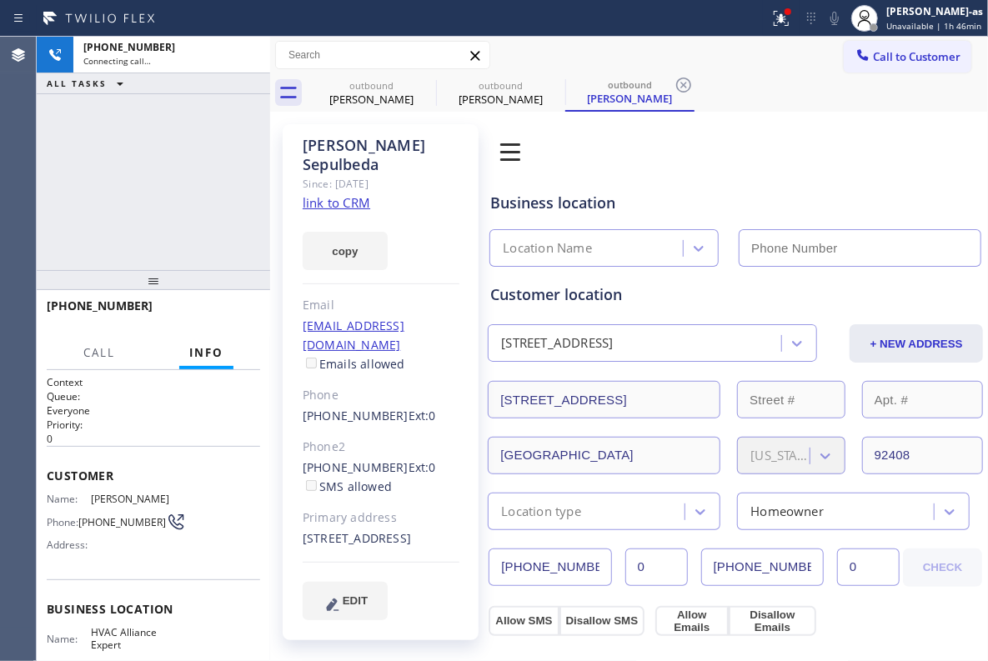
type input "[PHONE_NUMBER]"
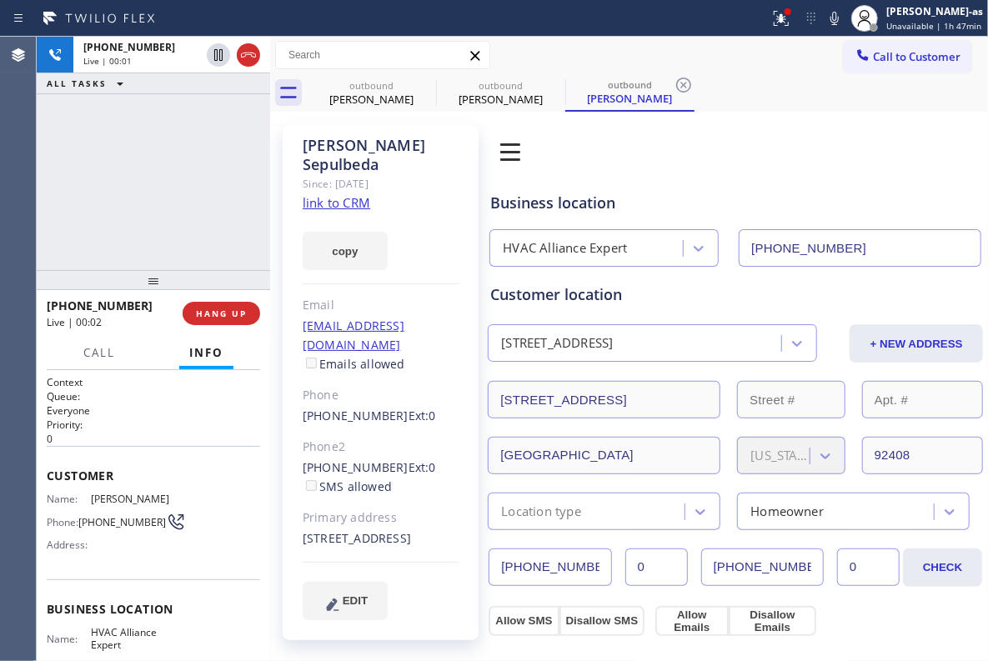
click at [225, 300] on div "[PHONE_NUMBER] Live | 00:02 HANG UP" at bounding box center [153, 313] width 213 height 43
drag, startPoint x: 225, startPoint y: 300, endPoint x: 449, endPoint y: 361, distance: 231.6
click at [232, 300] on div "[PHONE_NUMBER] Live | 00:02 HANG UP" at bounding box center [153, 313] width 213 height 43
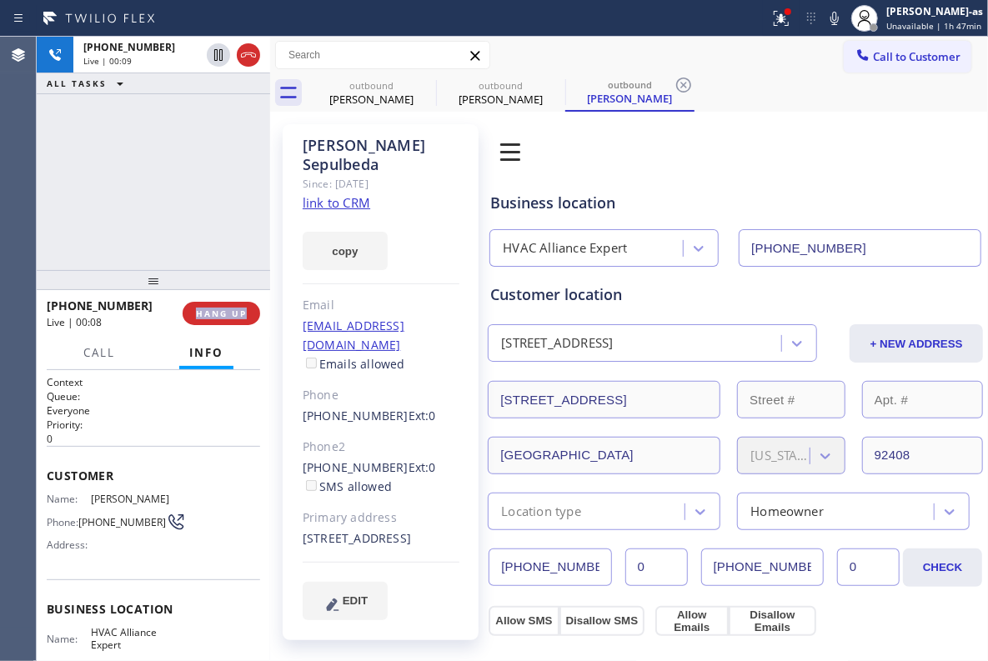
click at [161, 263] on div "[PHONE_NUMBER] Live | 00:09 ALL TASKS ALL TASKS ACTIVE TASKS TASKS IN WRAP UP" at bounding box center [153, 153] width 233 height 233
click at [211, 298] on div "[PHONE_NUMBER] Live | 00:09 HANG UP" at bounding box center [153, 313] width 213 height 43
click at [223, 312] on span "HANG UP" at bounding box center [221, 314] width 51 height 12
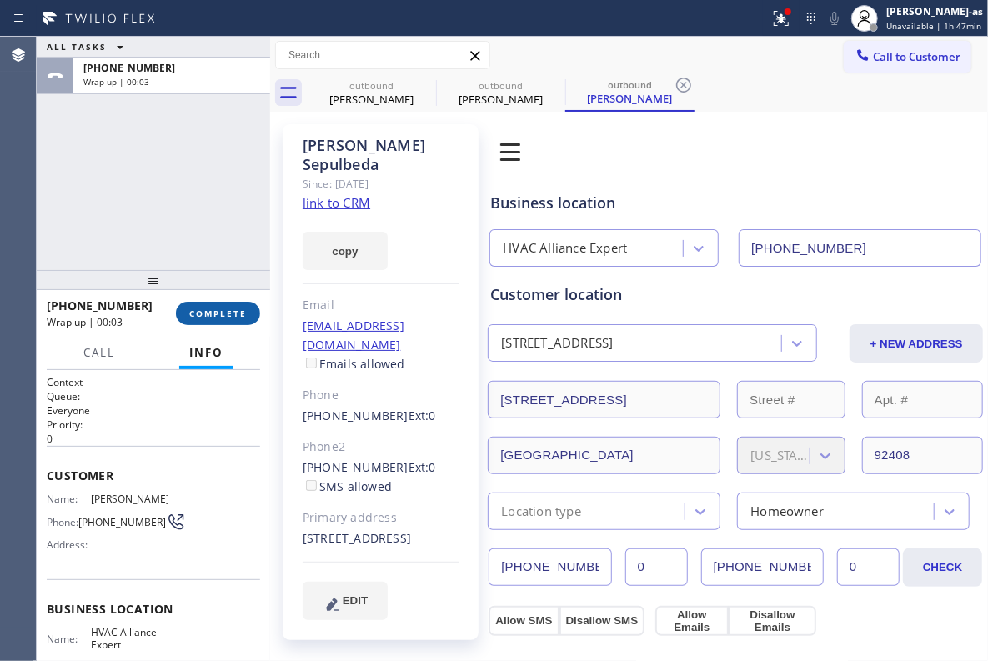
click at [218, 308] on span "COMPLETE" at bounding box center [218, 314] width 58 height 12
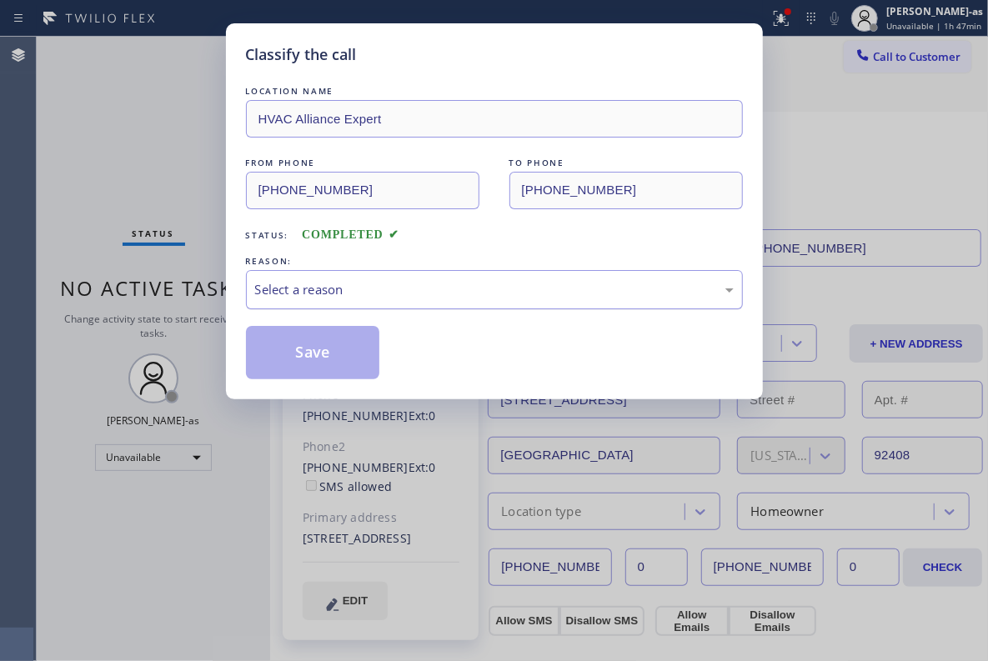
click at [407, 272] on div "Select a reason" at bounding box center [494, 289] width 497 height 39
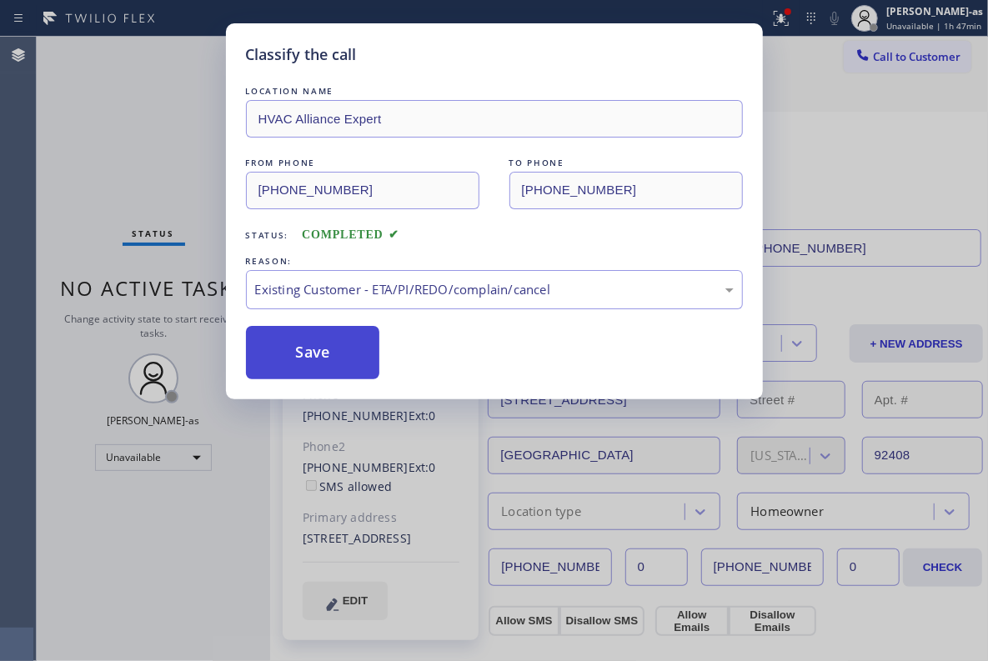
click at [311, 358] on button "Save" at bounding box center [313, 352] width 134 height 53
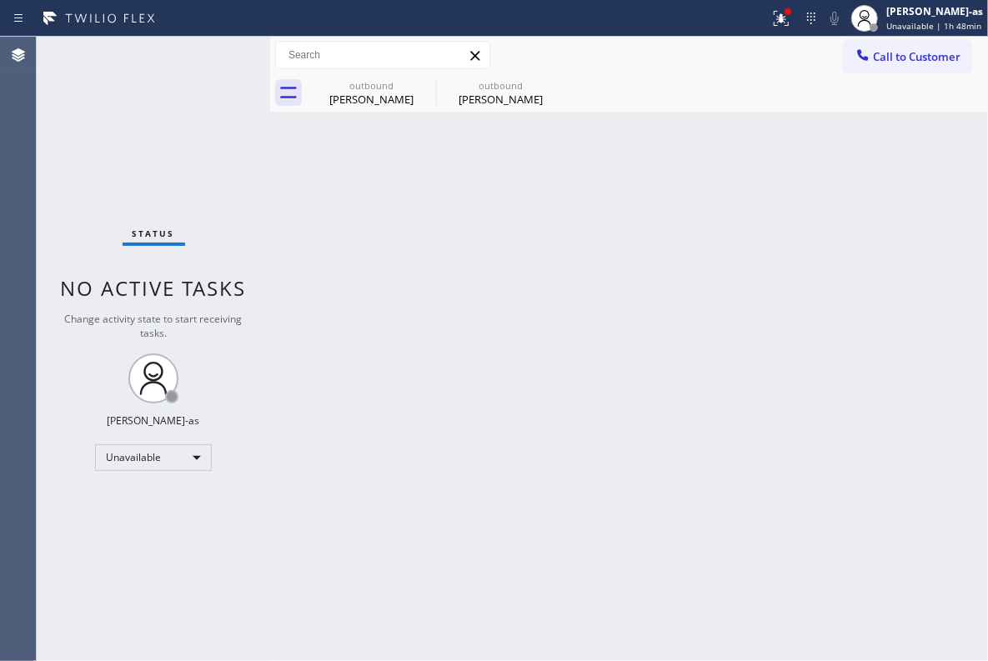
click at [117, 98] on div "Status No active tasks Change activity state to start receiving tasks. [PERSON_…" at bounding box center [153, 349] width 233 height 624
click at [154, 127] on div "Status No active tasks Change activity state to start receiving tasks. [PERSON_…" at bounding box center [153, 349] width 233 height 624
click at [944, 62] on span "Call to Customer" at bounding box center [917, 56] width 88 height 15
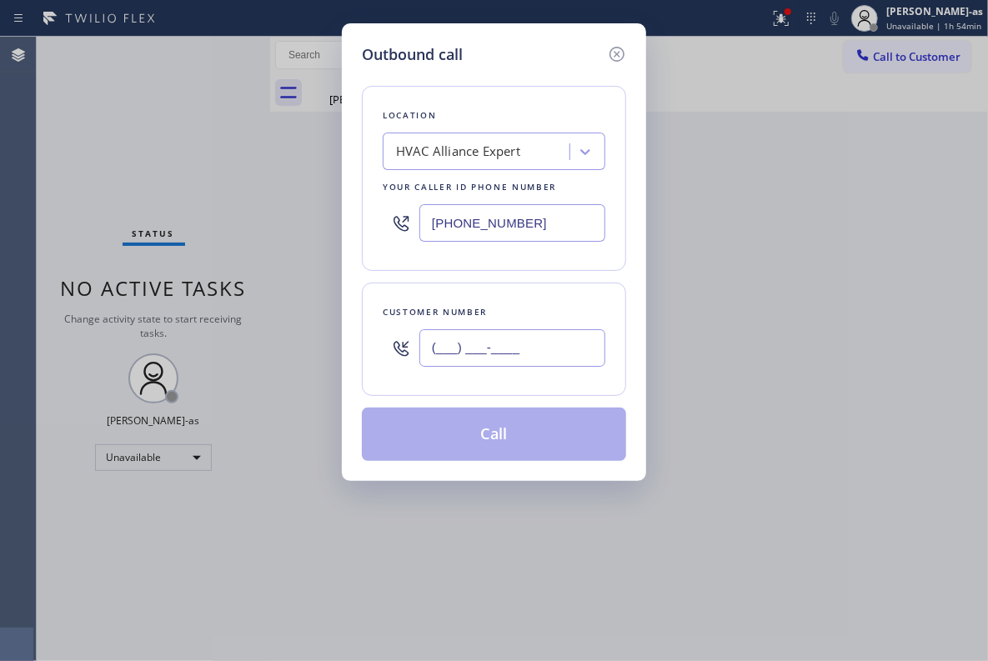
click at [504, 362] on input "(___) ___-____" at bounding box center [512, 348] width 186 height 38
paste input "831) 465-4960"
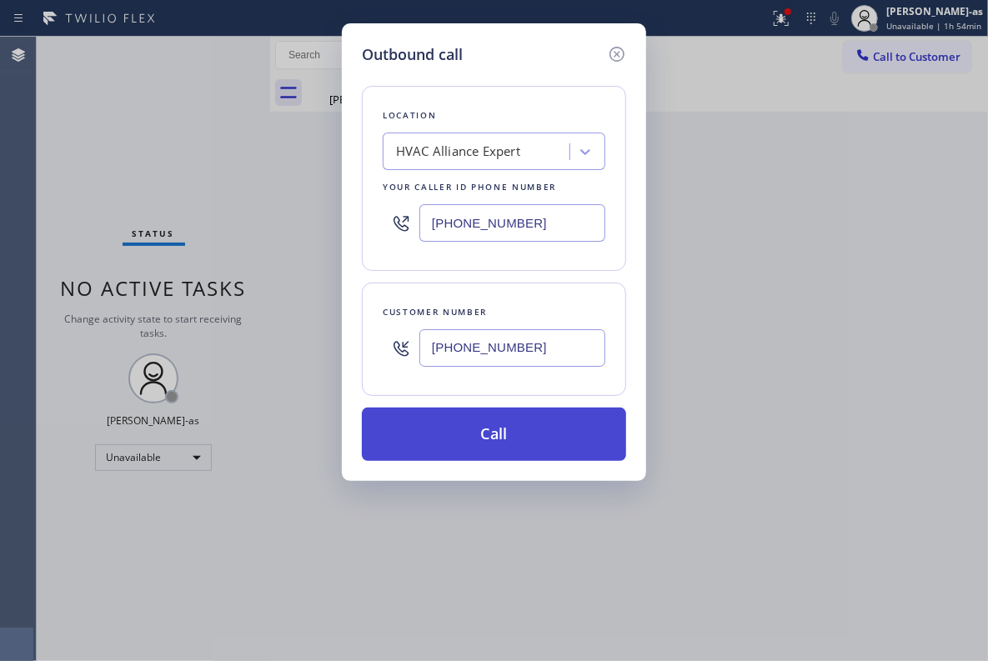
type input "[PHONE_NUMBER]"
click at [522, 435] on button "Call" at bounding box center [494, 434] width 264 height 53
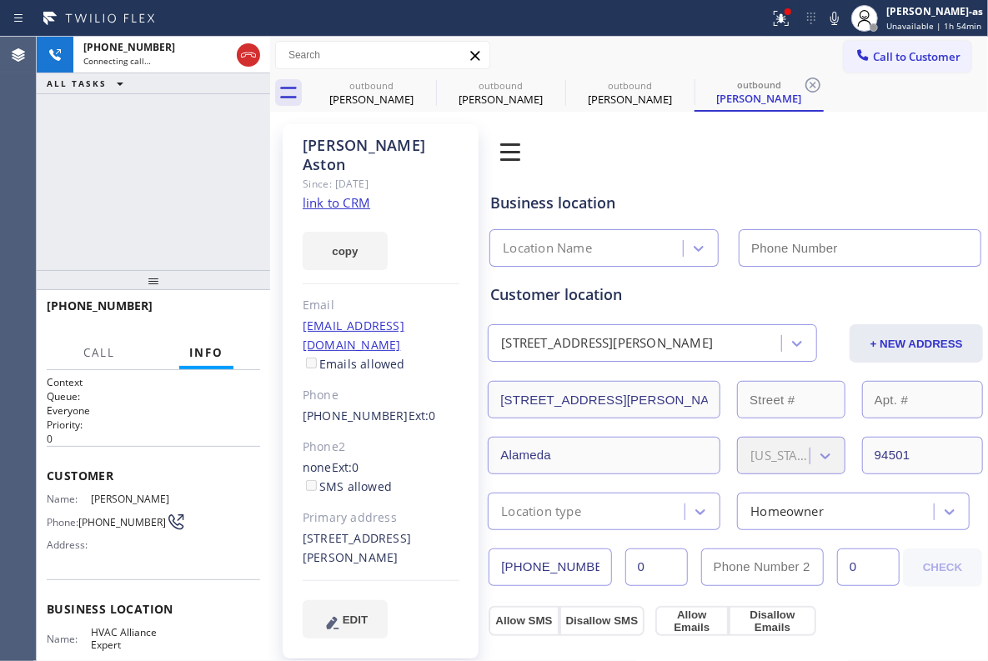
type input "[PHONE_NUMBER]"
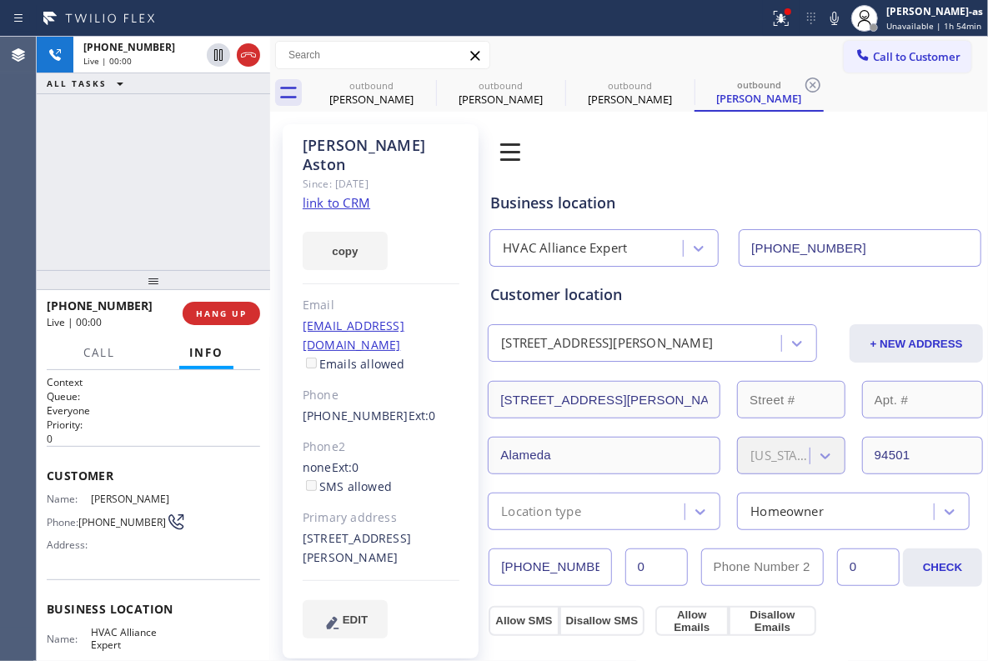
drag, startPoint x: 132, startPoint y: 143, endPoint x: 158, endPoint y: 137, distance: 27.5
click at [133, 142] on div "[PHONE_NUMBER] Live | 00:00 ALL TASKS ALL TASKS ACTIVE TASKS TASKS IN WRAP UP" at bounding box center [153, 153] width 233 height 233
click at [217, 314] on span "HANG UP" at bounding box center [221, 314] width 51 height 12
click at [215, 282] on div at bounding box center [153, 280] width 233 height 20
click at [223, 323] on div "[PHONE_NUMBER] Live | 00:01 HANG UP" at bounding box center [153, 313] width 213 height 43
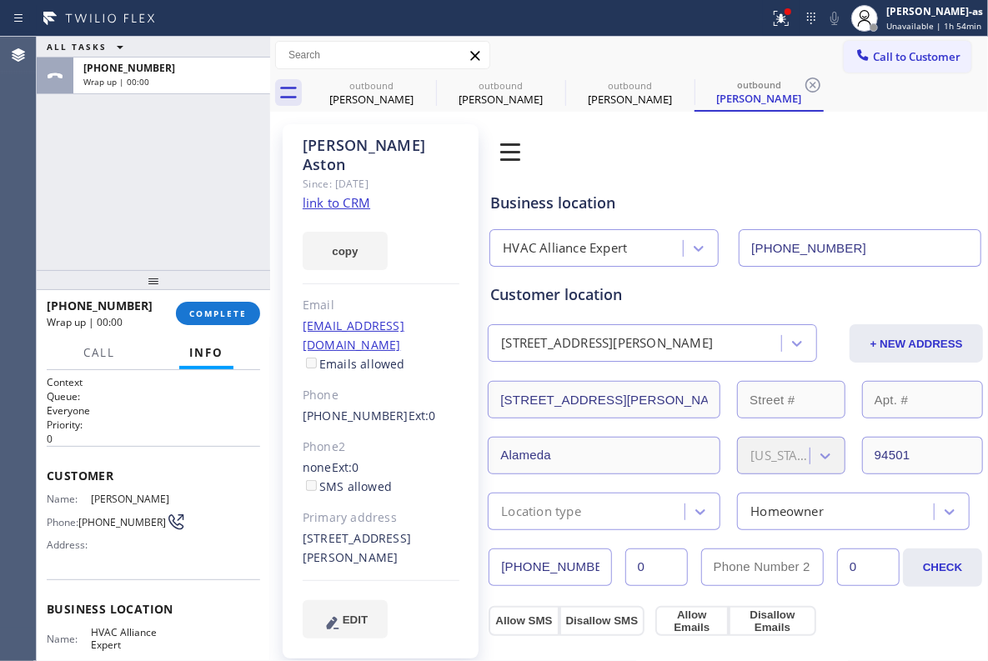
click at [194, 242] on div "ALL TASKS ALL TASKS ACTIVE TASKS TASKS IN WRAP UP [PHONE_NUMBER] Wrap up | 00:00" at bounding box center [153, 153] width 233 height 233
click at [218, 297] on div "[PHONE_NUMBER] Wrap up | 00:02 COMPLETE" at bounding box center [153, 313] width 213 height 43
click at [211, 302] on button "COMPLETE" at bounding box center [218, 313] width 84 height 23
drag, startPoint x: 200, startPoint y: 268, endPoint x: 267, endPoint y: 265, distance: 66.8
click at [200, 270] on div at bounding box center [153, 280] width 233 height 20
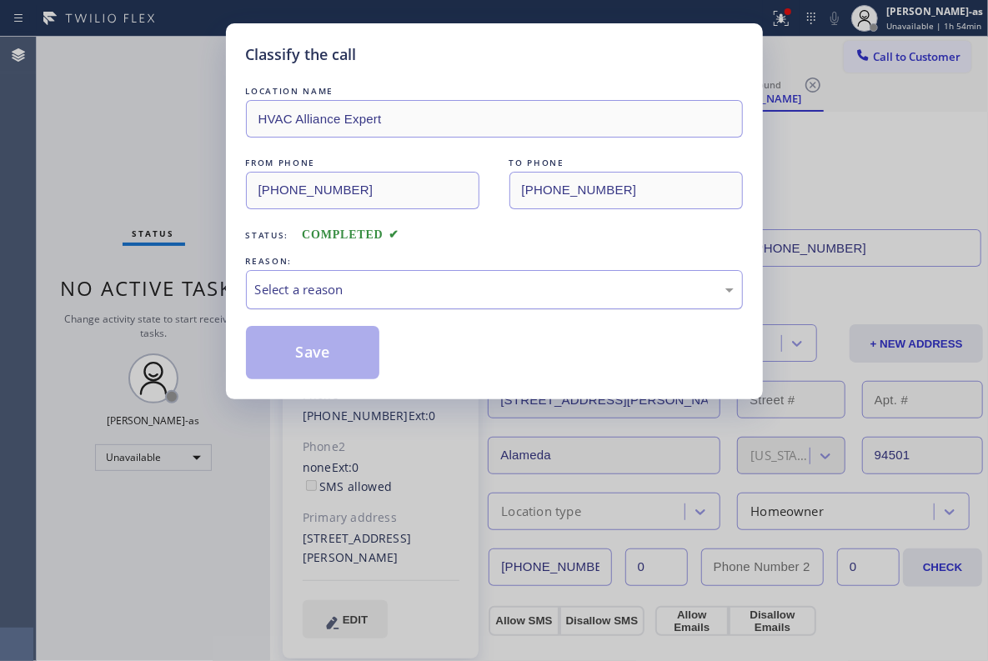
click at [412, 284] on div "Select a reason" at bounding box center [494, 289] width 479 height 19
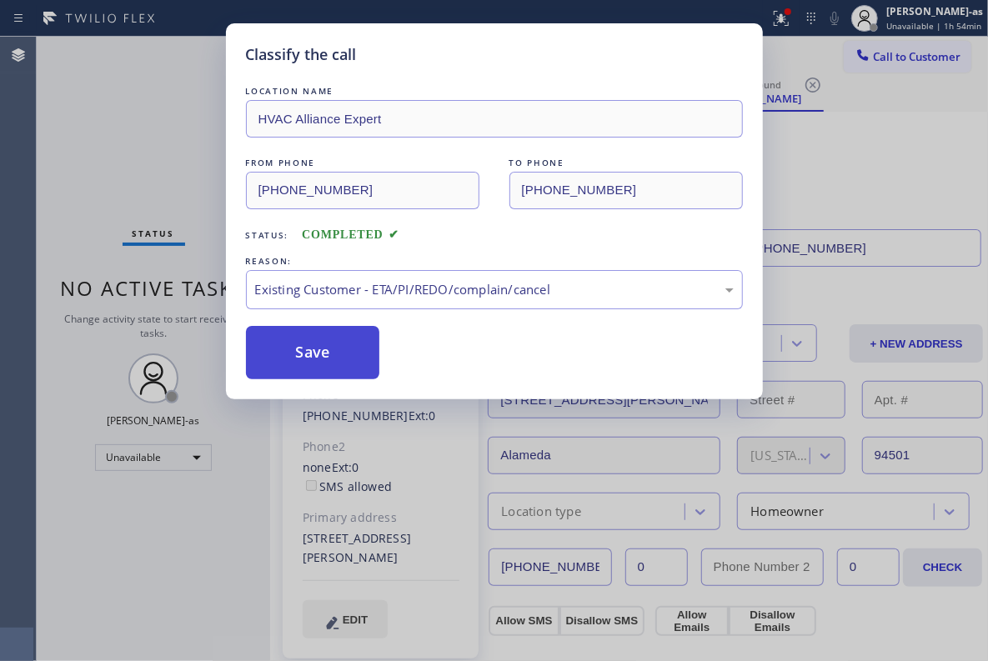
click at [312, 360] on button "Save" at bounding box center [313, 352] width 134 height 53
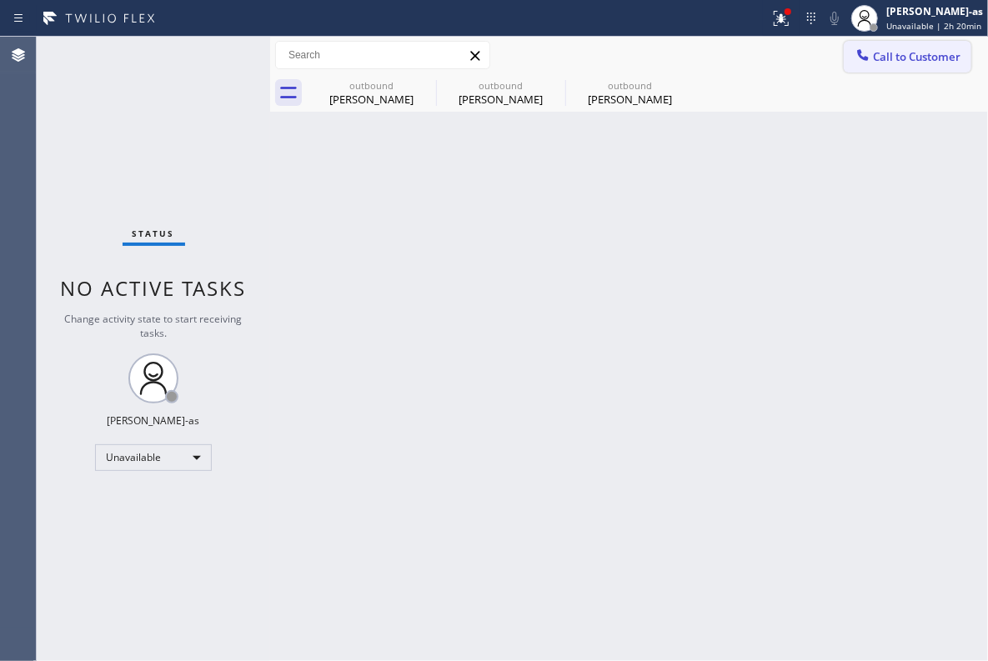
click at [889, 58] on span "Call to Customer" at bounding box center [917, 56] width 88 height 15
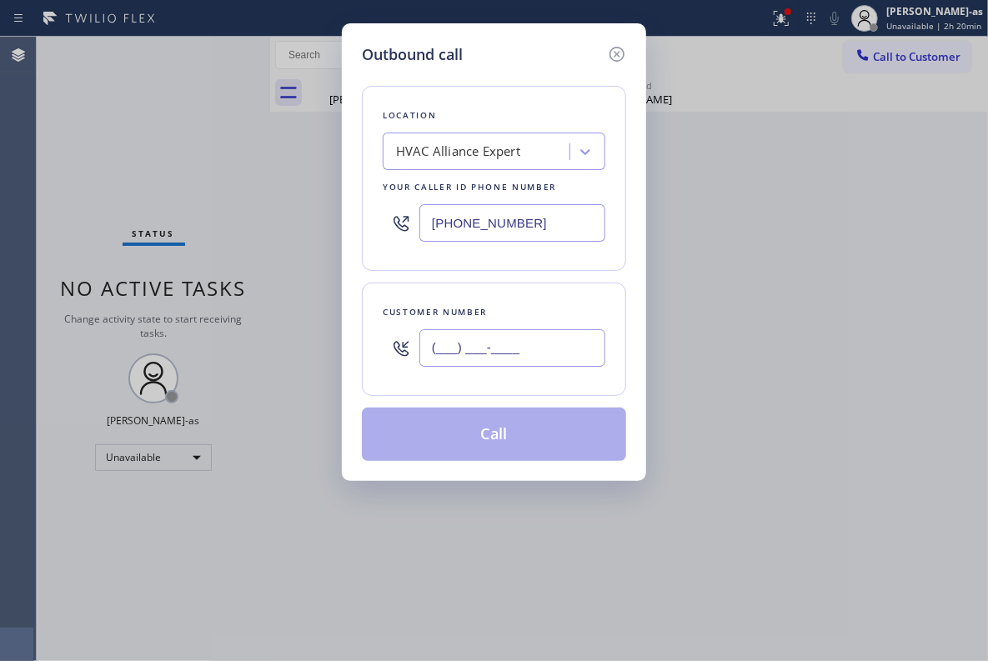
click at [529, 365] on input "(___) ___-____" at bounding box center [512, 348] width 186 height 38
paste input "831) 465-4960"
type input "[PHONE_NUMBER]"
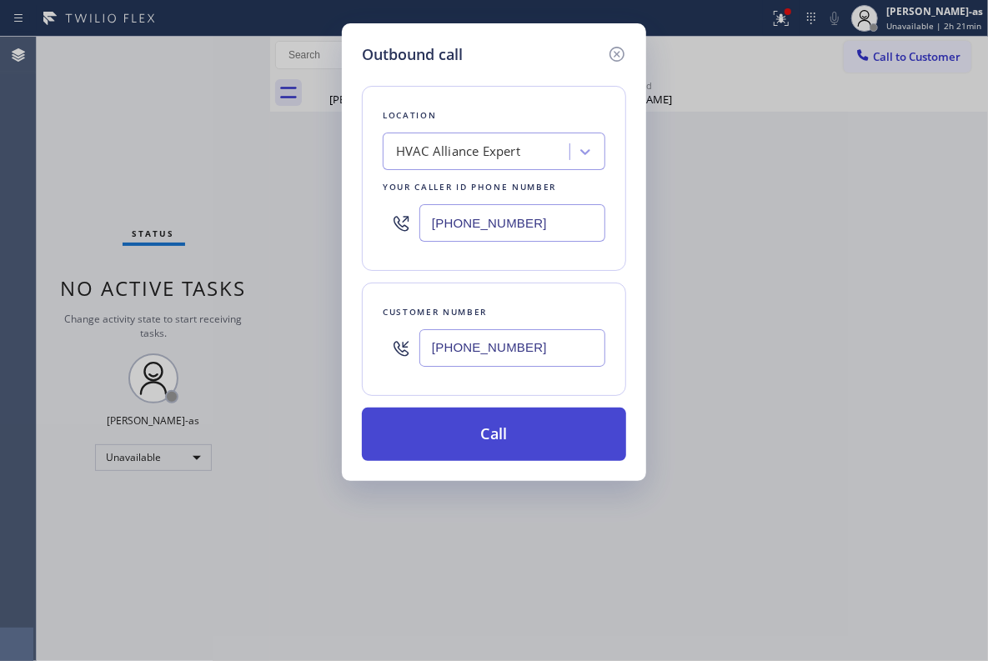
click at [534, 432] on button "Call" at bounding box center [494, 434] width 264 height 53
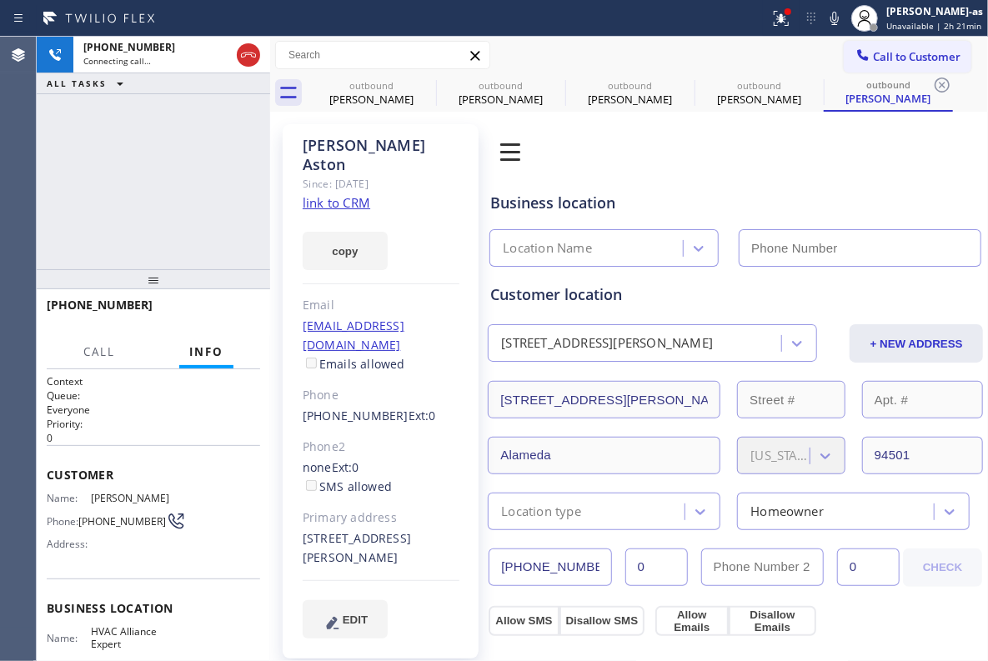
type input "[PHONE_NUMBER]"
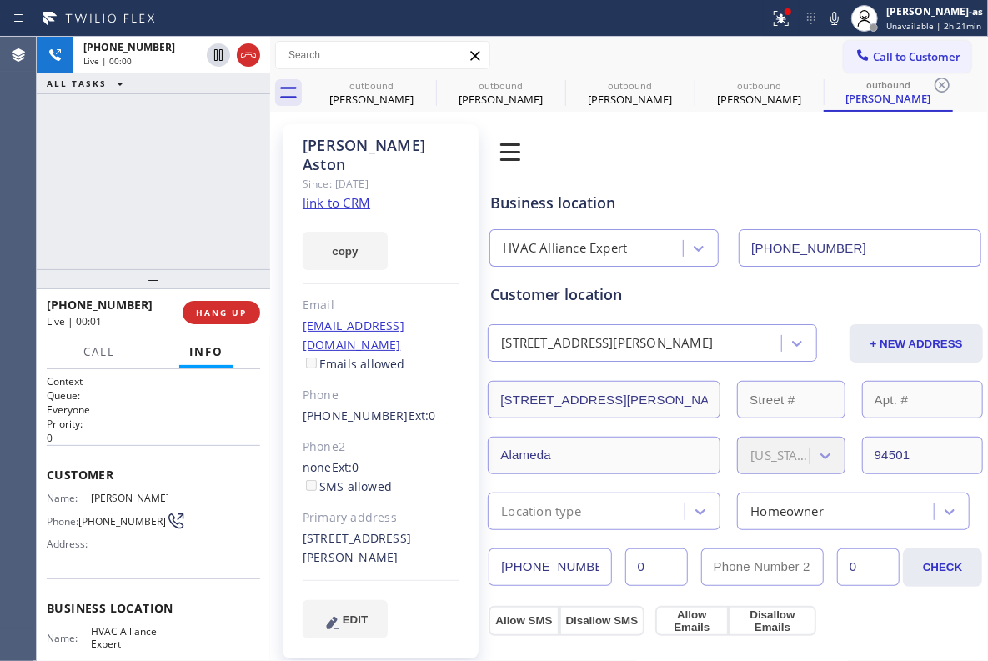
click at [178, 185] on div "[PHONE_NUMBER] Live | 00:00 ALL TASKS ALL TASKS ACTIVE TASKS TASKS IN WRAP UP" at bounding box center [153, 153] width 233 height 233
click at [210, 313] on span "HANG UP" at bounding box center [221, 313] width 51 height 12
click at [188, 243] on div "[PHONE_NUMBER] Live | 00:02 ALL TASKS ALL TASKS ACTIVE TASKS TASKS IN WRAP UP" at bounding box center [153, 153] width 233 height 233
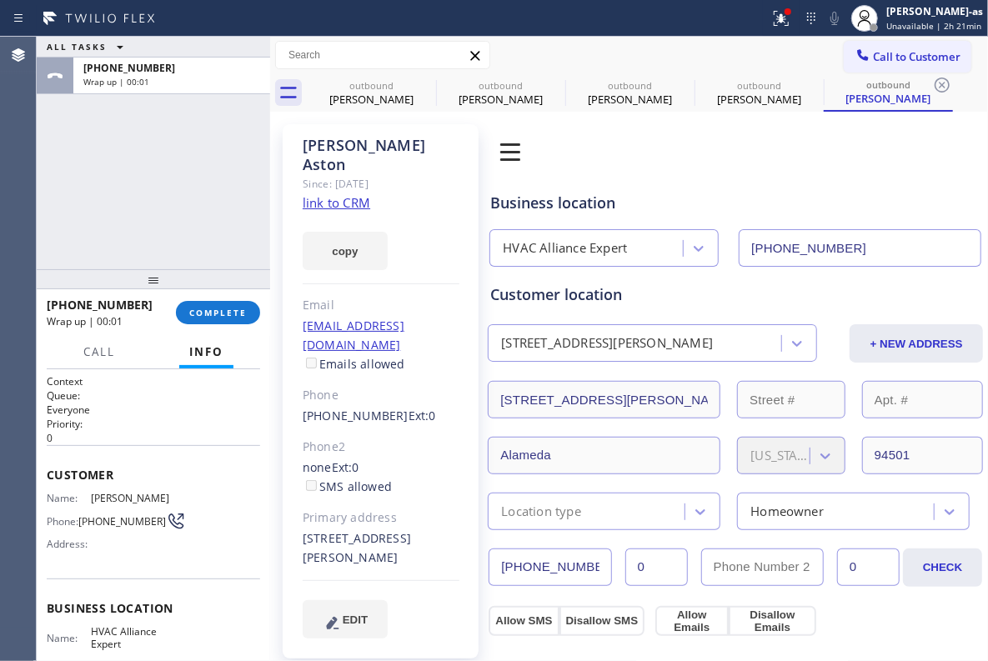
drag, startPoint x: 202, startPoint y: 305, endPoint x: 225, endPoint y: 253, distance: 56.7
click at [205, 303] on button "COMPLETE" at bounding box center [218, 312] width 84 height 23
click at [225, 253] on div "ALL TASKS ALL TASKS ACTIVE TASKS TASKS IN WRAP UP [PHONE_NUMBER] Wrap up | 00:01" at bounding box center [153, 153] width 233 height 233
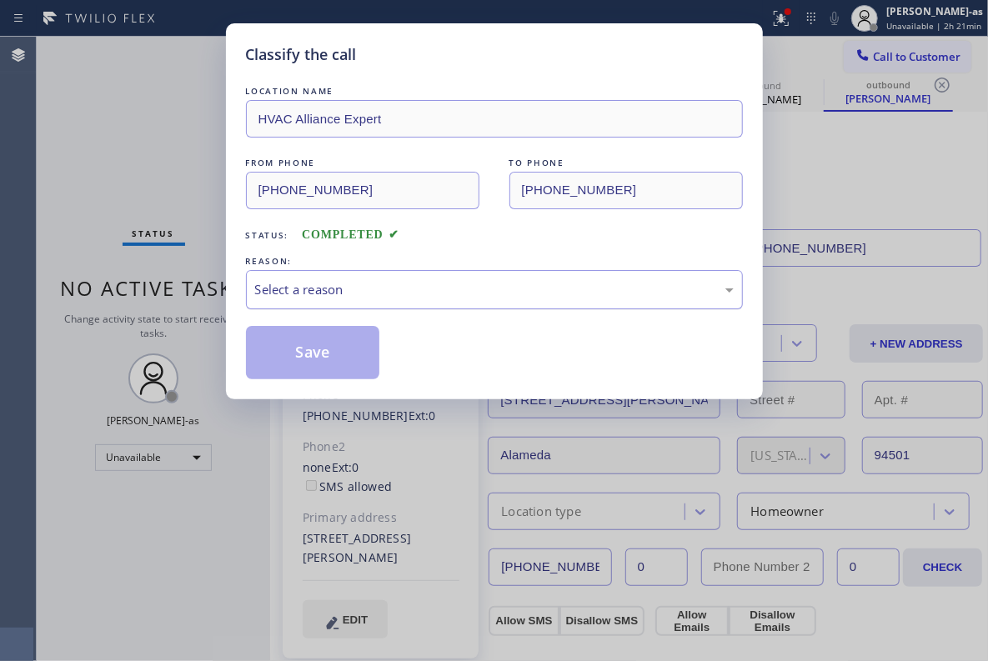
click at [440, 293] on div "Select a reason" at bounding box center [494, 289] width 479 height 19
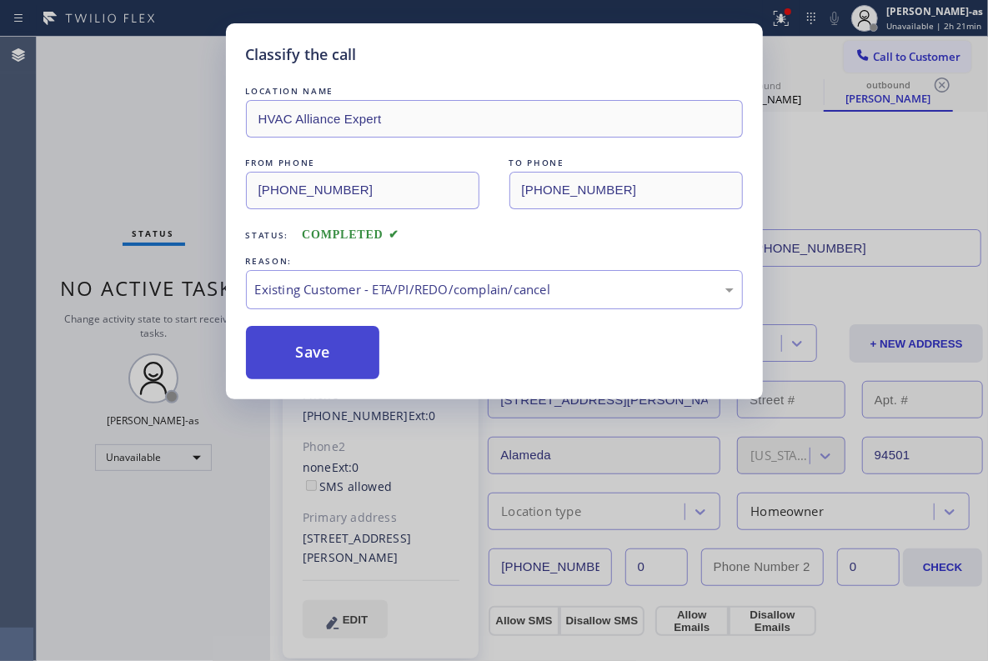
click at [332, 357] on button "Save" at bounding box center [313, 352] width 134 height 53
click at [198, 164] on div "Classify the call LOCATION NAME HVAC Alliance Expert FROM PHONE [PHONE_NUMBER] …" at bounding box center [494, 330] width 988 height 661
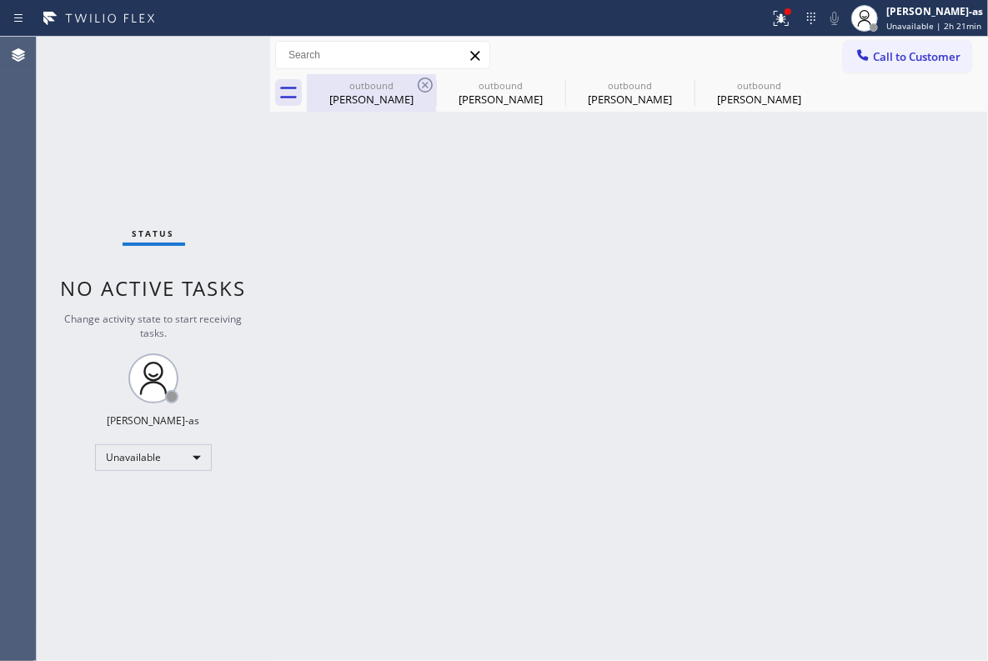
click at [409, 97] on div "[PERSON_NAME]" at bounding box center [371, 99] width 126 height 15
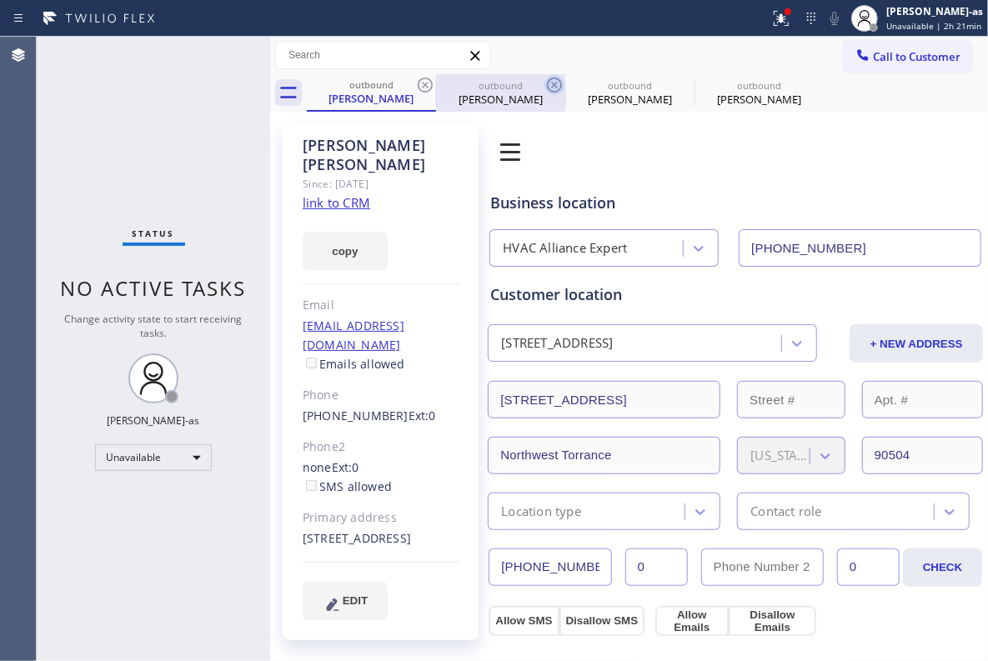
click at [432, 83] on icon at bounding box center [425, 85] width 15 height 15
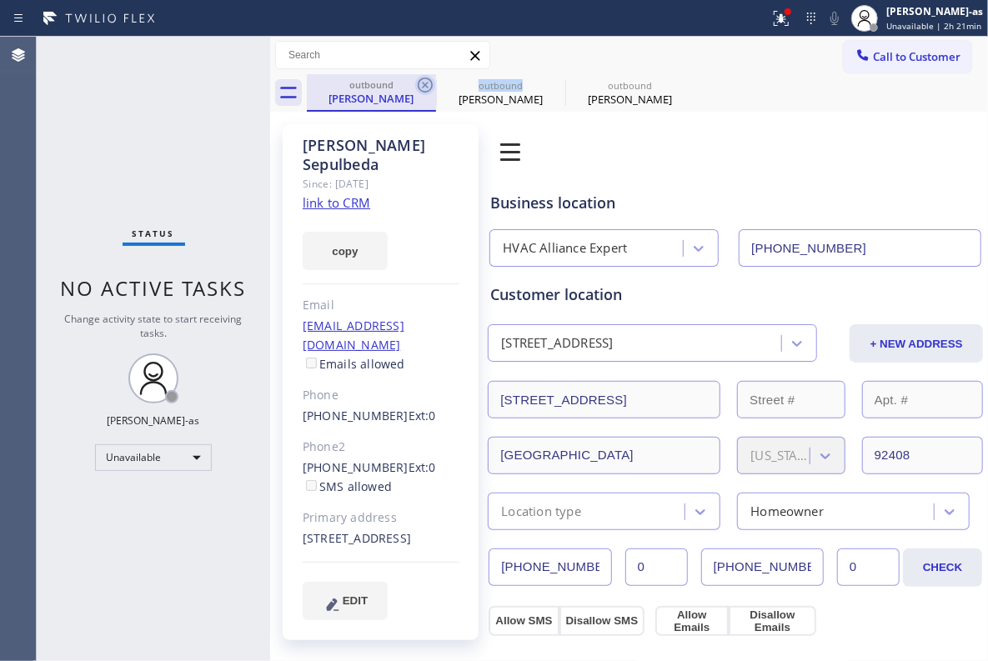
click at [430, 82] on icon at bounding box center [425, 85] width 20 height 20
click at [0, 0] on icon at bounding box center [0, 0] width 0 height 0
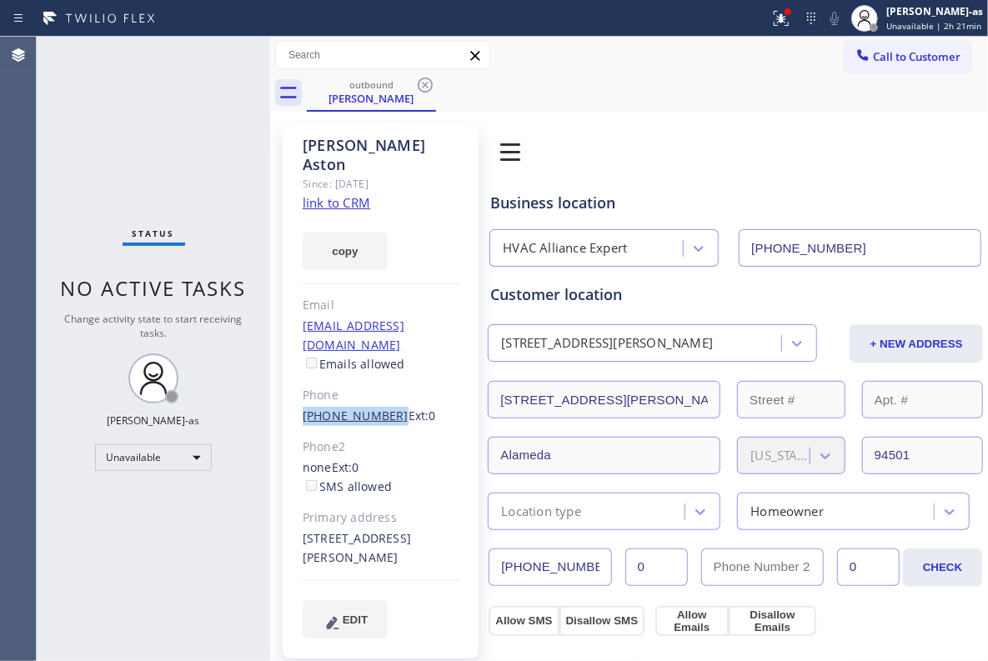
drag, startPoint x: 288, startPoint y: 370, endPoint x: 384, endPoint y: 382, distance: 96.6
click at [384, 382] on div "[PERSON_NAME] Since: [DATE] link to CRM copy Email [EMAIL_ADDRESS][DOMAIN_NAME]…" at bounding box center [381, 391] width 196 height 534
copy link "[PHONE_NUMBER]"
click at [895, 54] on span "Call to Customer" at bounding box center [917, 56] width 88 height 15
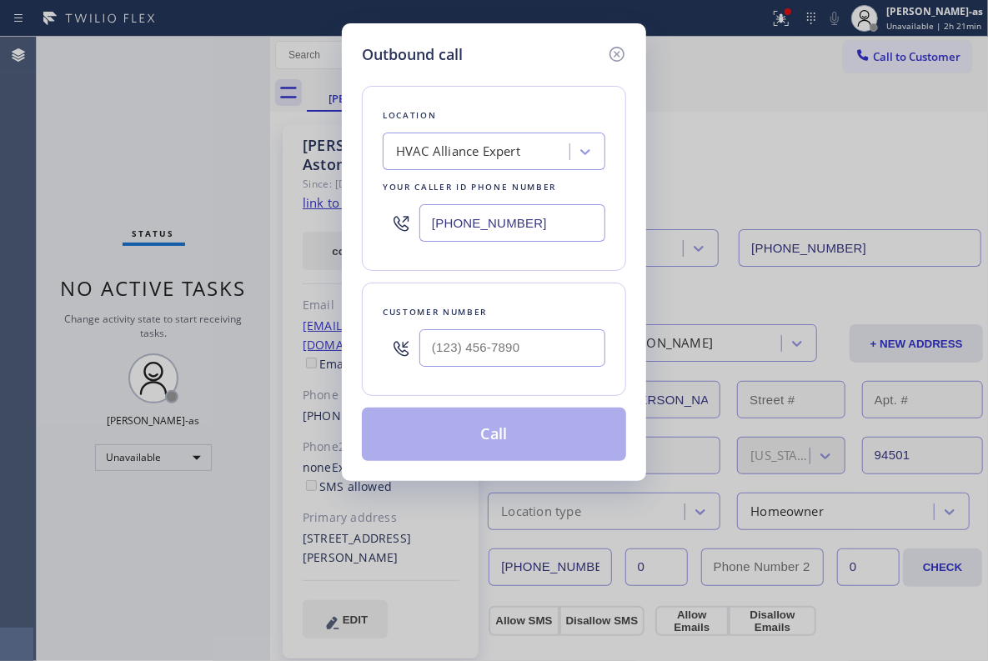
click at [534, 374] on div at bounding box center [512, 348] width 186 height 54
click at [535, 349] on input "(___) ___-____" at bounding box center [512, 348] width 186 height 38
paste input "831) 465-4960"
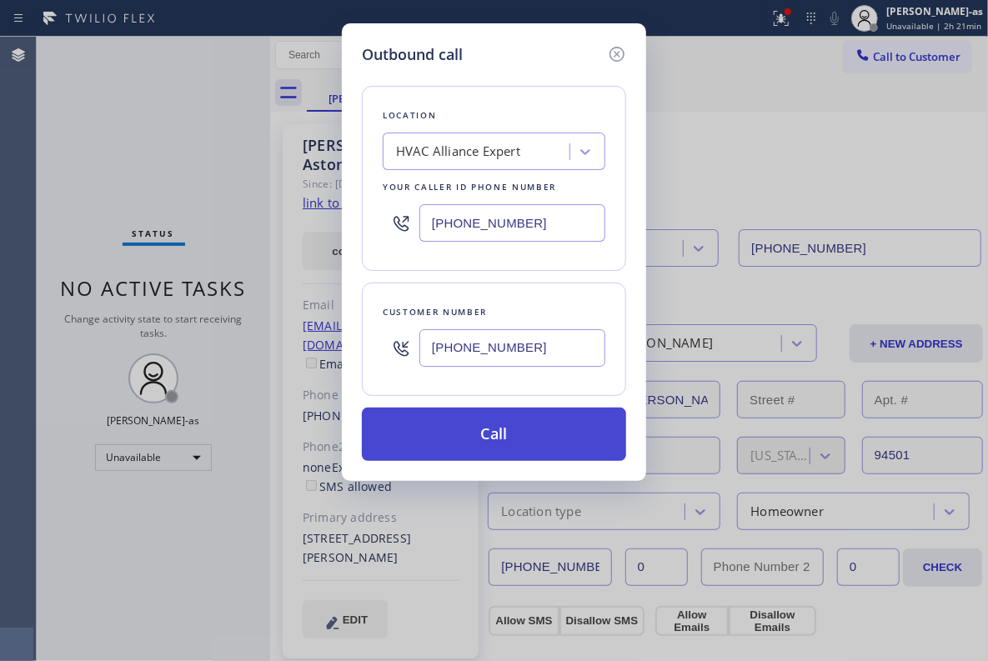
type input "[PHONE_NUMBER]"
click at [514, 431] on button "Call" at bounding box center [494, 434] width 264 height 53
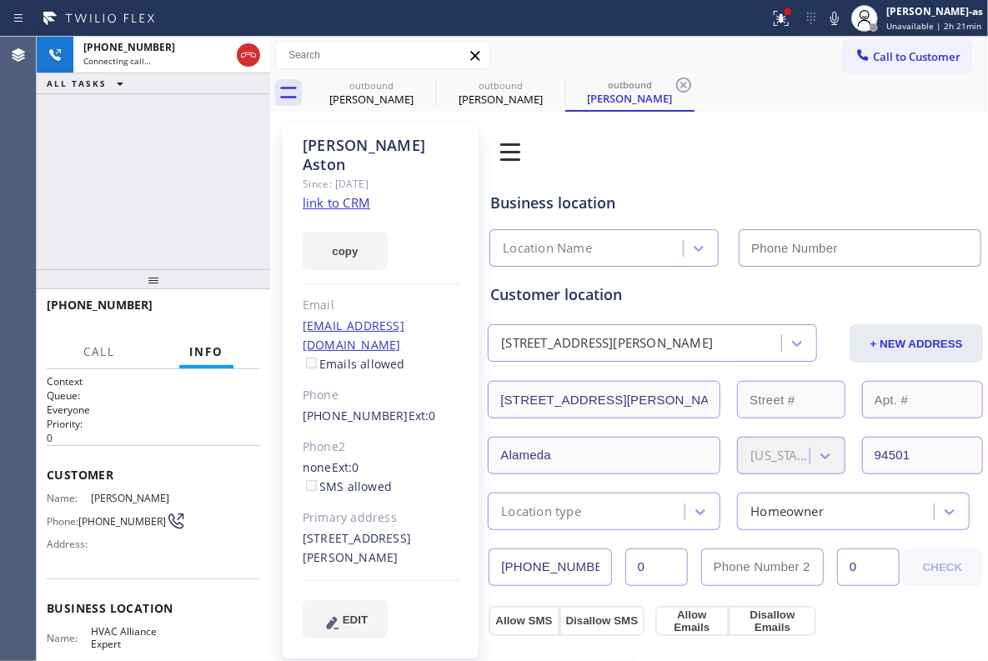
type input "[PHONE_NUMBER]"
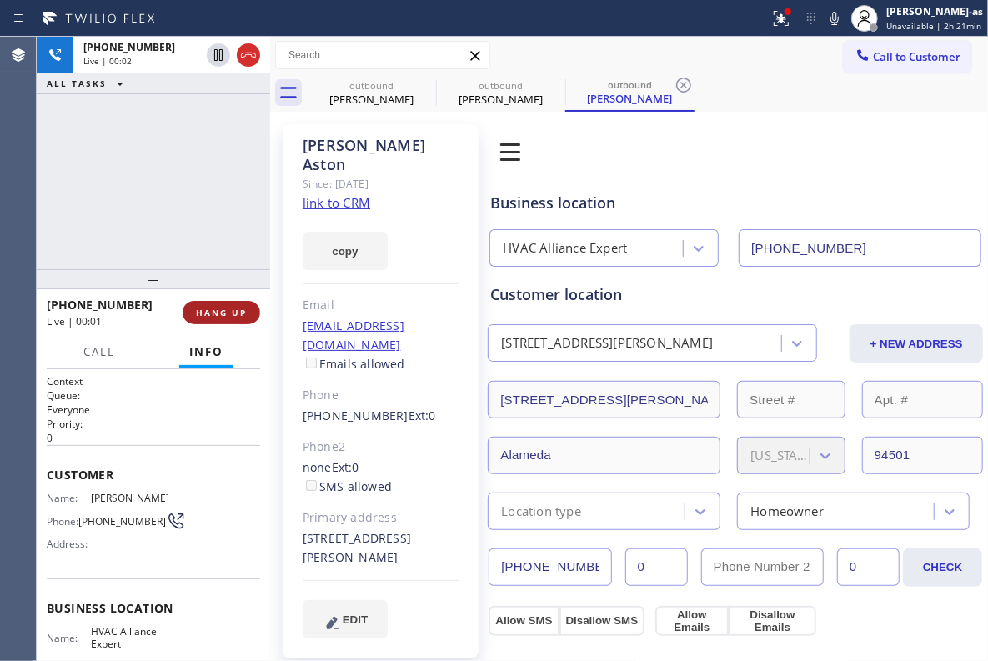
click at [211, 171] on div "[PHONE_NUMBER] Live | 00:02 ALL TASKS ALL TASKS ACTIVE TASKS TASKS IN WRAP UP" at bounding box center [153, 153] width 233 height 233
click at [227, 318] on span "HANG UP" at bounding box center [221, 313] width 51 height 12
click at [150, 212] on div "[PHONE_NUMBER] Live | 00:02 ALL TASKS ALL TASKS ACTIVE TASKS TASKS IN WRAP UP" at bounding box center [153, 153] width 233 height 233
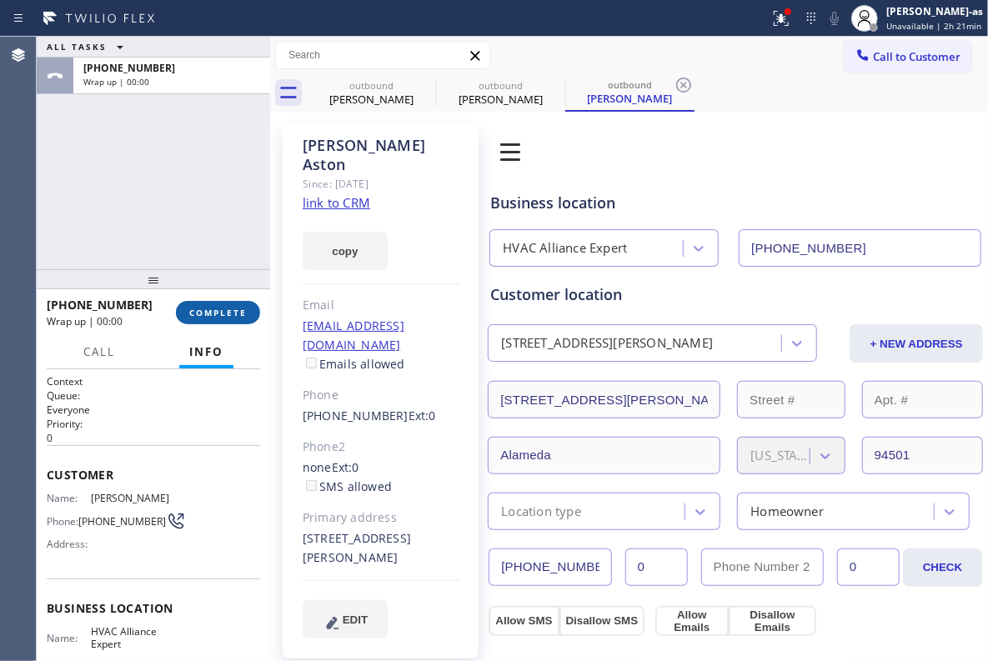
click at [204, 310] on span "COMPLETE" at bounding box center [218, 313] width 58 height 12
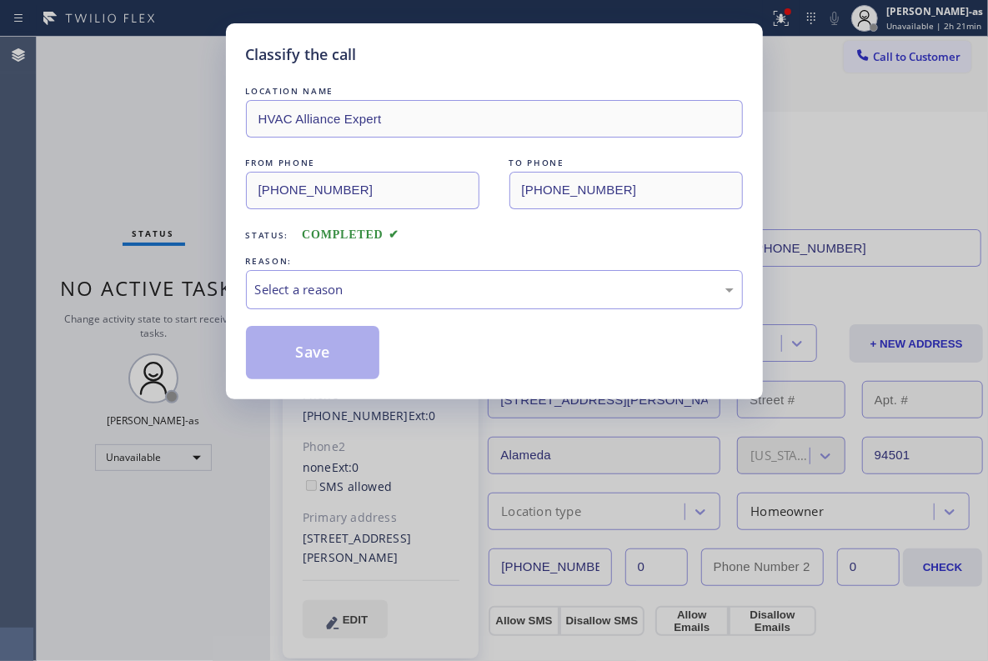
click at [182, 212] on div "Classify the call LOCATION NAME HVAC Alliance Expert FROM PHONE [PHONE_NUMBER] …" at bounding box center [494, 330] width 988 height 661
click at [584, 287] on div "Select a reason" at bounding box center [494, 289] width 479 height 19
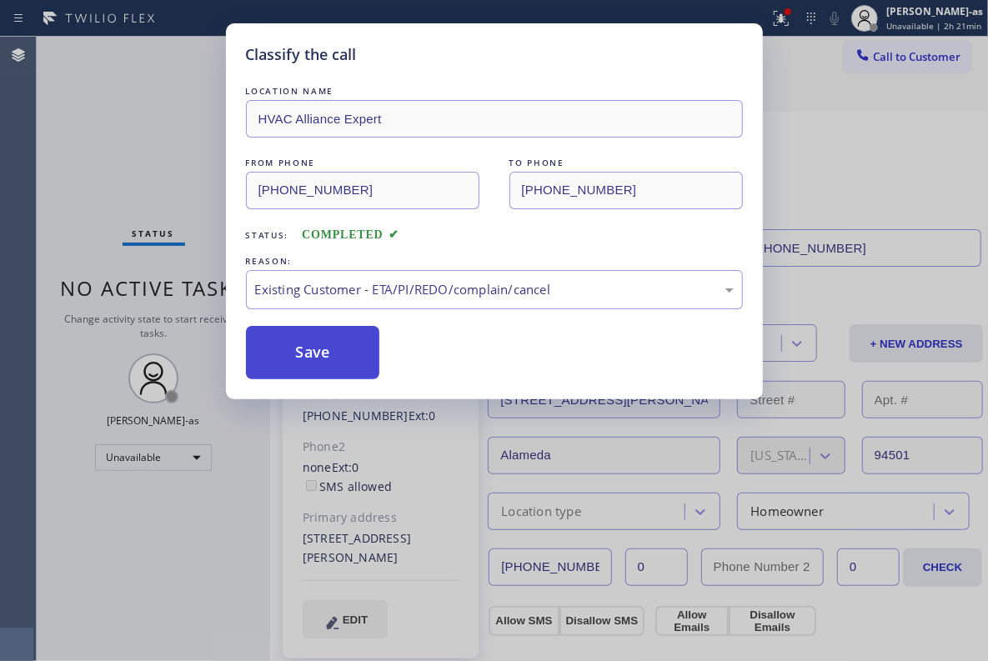
drag, startPoint x: 349, startPoint y: 349, endPoint x: 619, endPoint y: 437, distance: 284.2
click at [354, 348] on button "Save" at bounding box center [313, 352] width 134 height 53
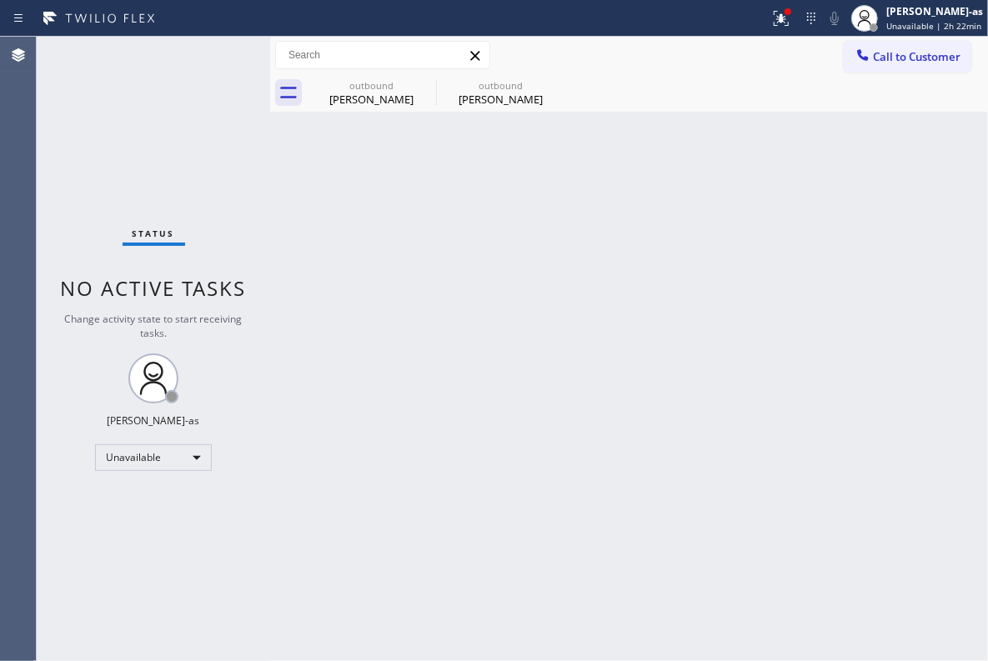
click at [210, 198] on div "Status No active tasks Change activity state to start receiving tasks. [PERSON_…" at bounding box center [153, 349] width 233 height 624
click at [892, 60] on span "Call to Customer" at bounding box center [917, 56] width 88 height 15
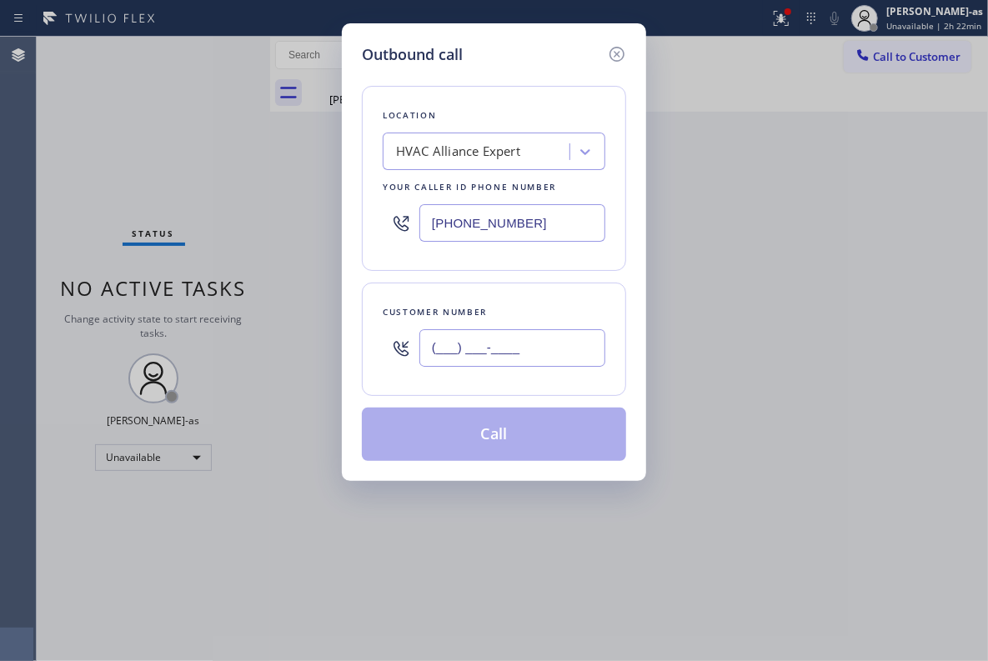
click at [547, 355] on input "(___) ___-____" at bounding box center [512, 348] width 186 height 38
paste input "310) 738-6883"
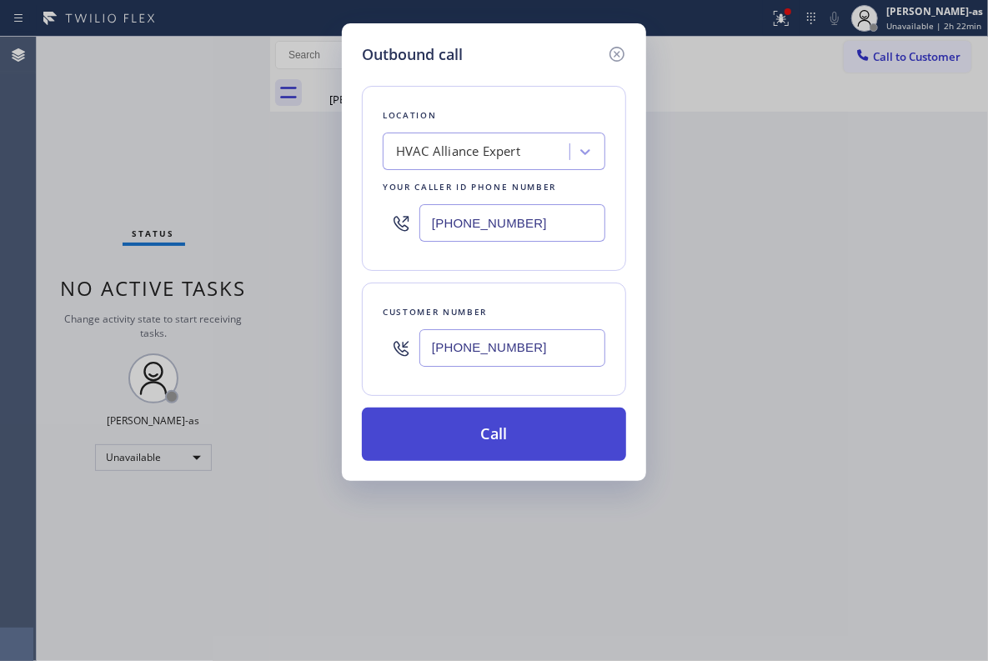
type input "[PHONE_NUMBER]"
click at [519, 439] on button "Call" at bounding box center [494, 434] width 264 height 53
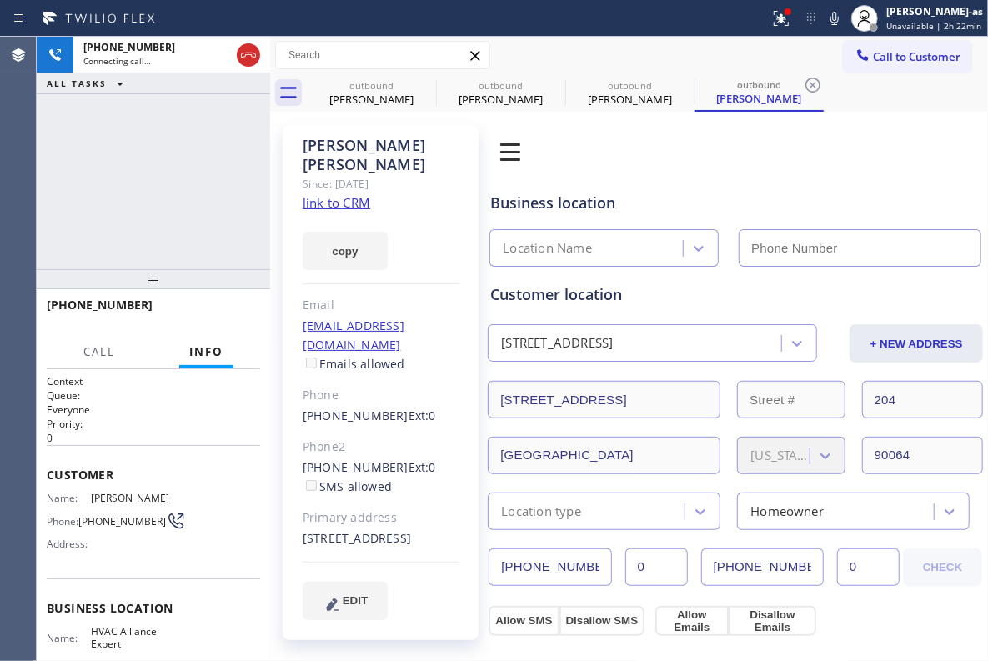
click at [345, 194] on link "link to CRM" at bounding box center [337, 202] width 68 height 17
type input "[PHONE_NUMBER]"
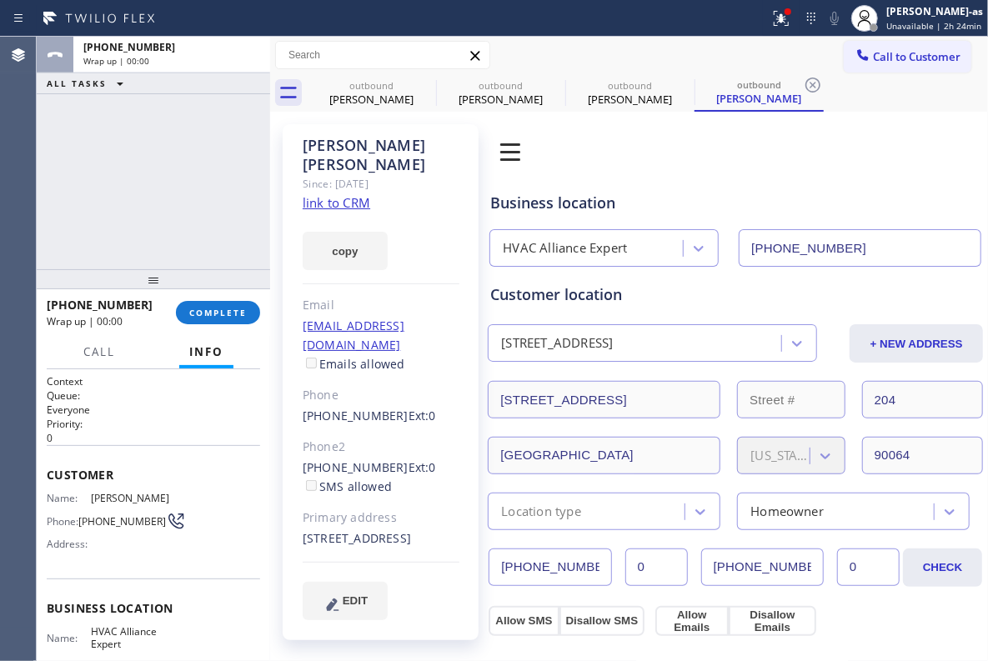
click at [125, 328] on div "[PHONE_NUMBER] Wrap up | 00:00" at bounding box center [111, 312] width 129 height 43
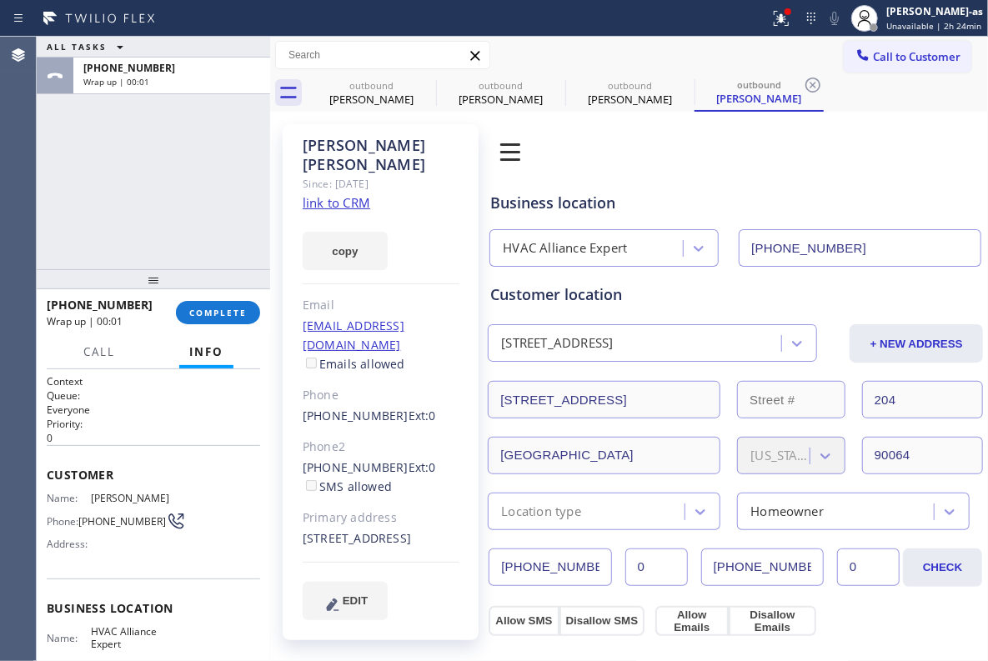
click at [214, 231] on div "ALL TASKS ALL TASKS ACTIVE TASKS TASKS IN WRAP UP [PHONE_NUMBER] Wrap up | 00:01" at bounding box center [153, 153] width 233 height 233
click at [210, 320] on button "COMPLETE" at bounding box center [218, 312] width 84 height 23
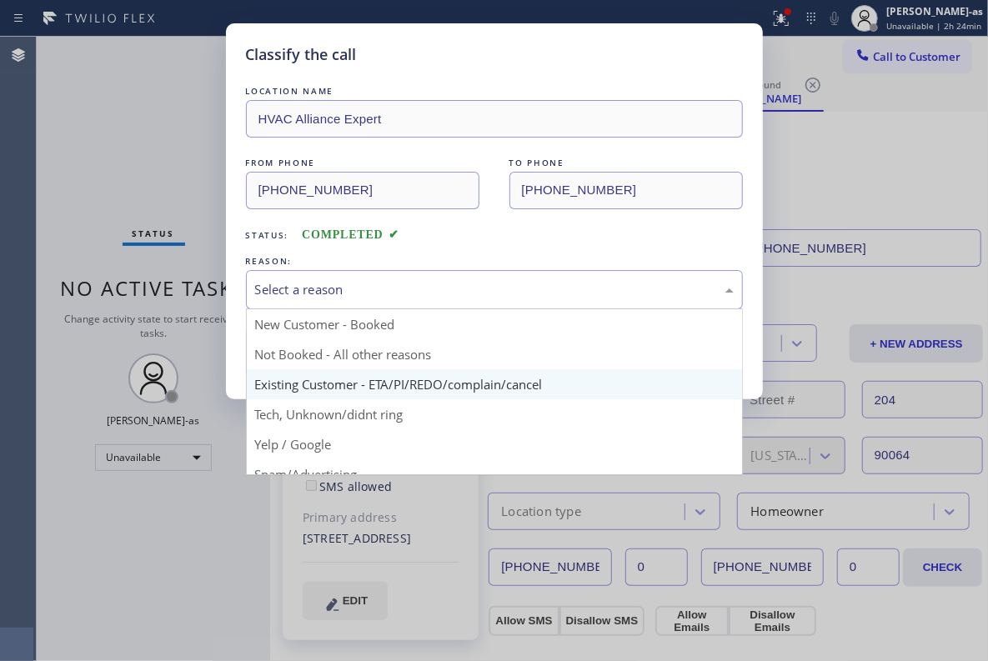
drag, startPoint x: 397, startPoint y: 298, endPoint x: 488, endPoint y: 399, distance: 135.2
click at [402, 298] on div "Select a reason" at bounding box center [494, 289] width 479 height 19
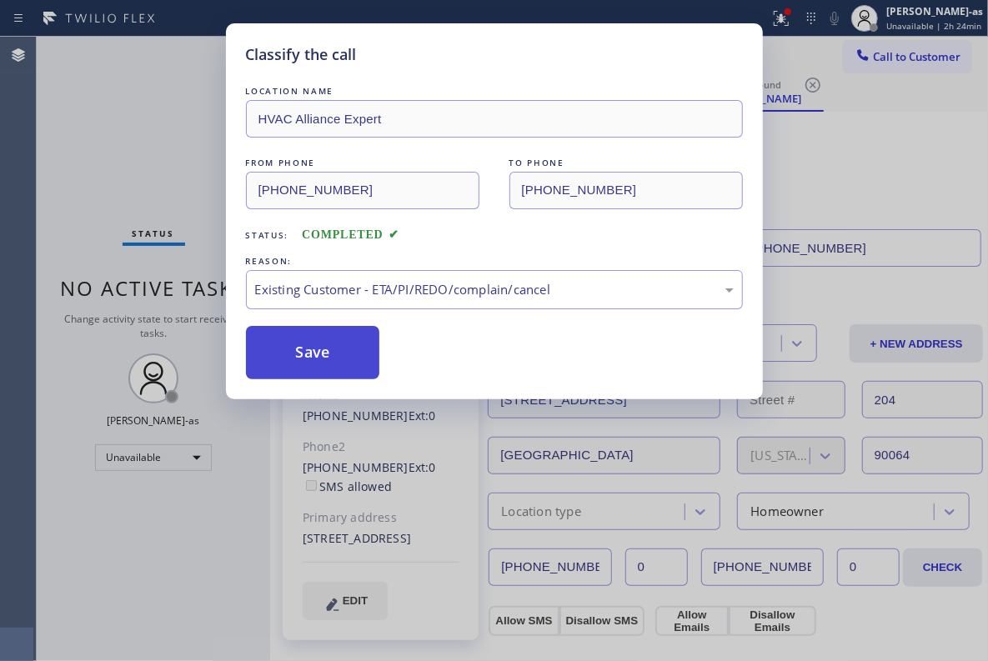
click at [350, 350] on button "Save" at bounding box center [313, 352] width 134 height 53
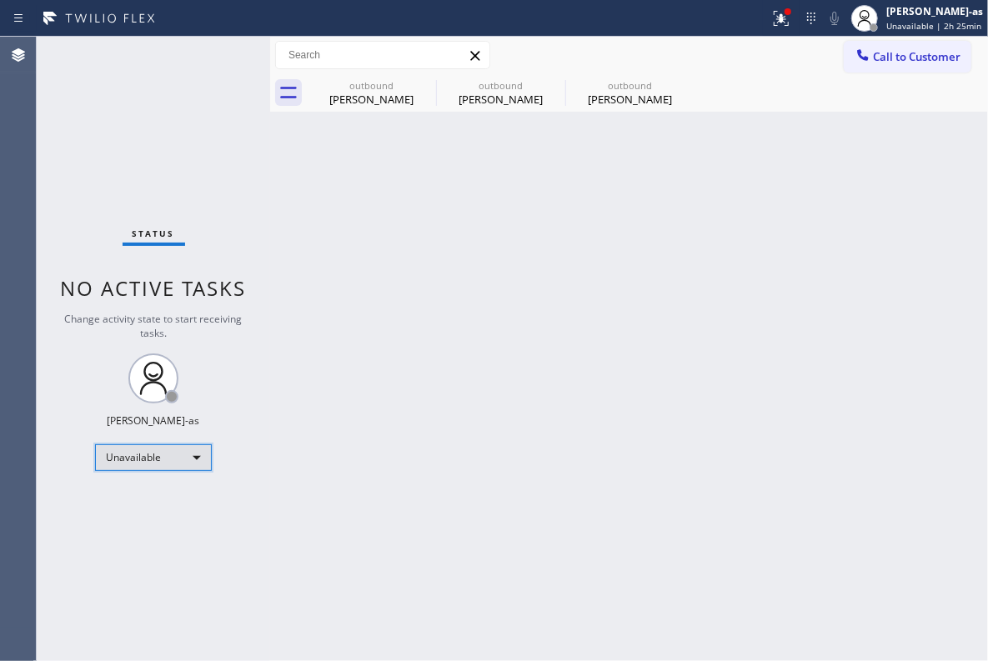
click at [198, 461] on div "Unavailable" at bounding box center [153, 457] width 117 height 27
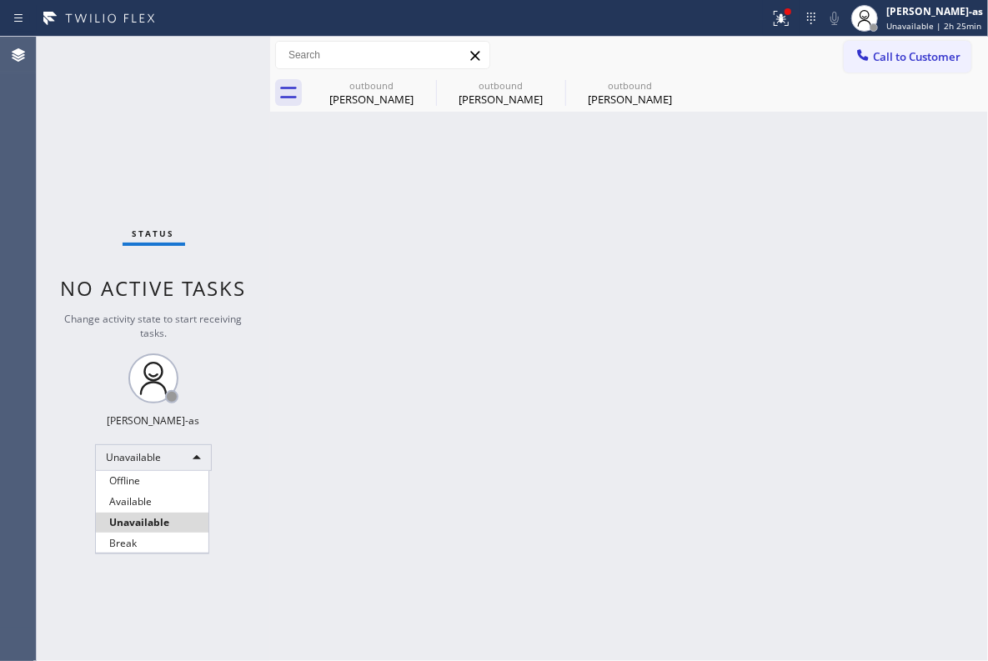
drag, startPoint x: 172, startPoint y: 547, endPoint x: 391, endPoint y: 504, distance: 223.4
click at [174, 545] on li "Break" at bounding box center [152, 544] width 113 height 20
click at [391, 504] on div "Back to Dashboard Change Sender ID Customers Technicians Select a contact Outbo…" at bounding box center [629, 349] width 718 height 624
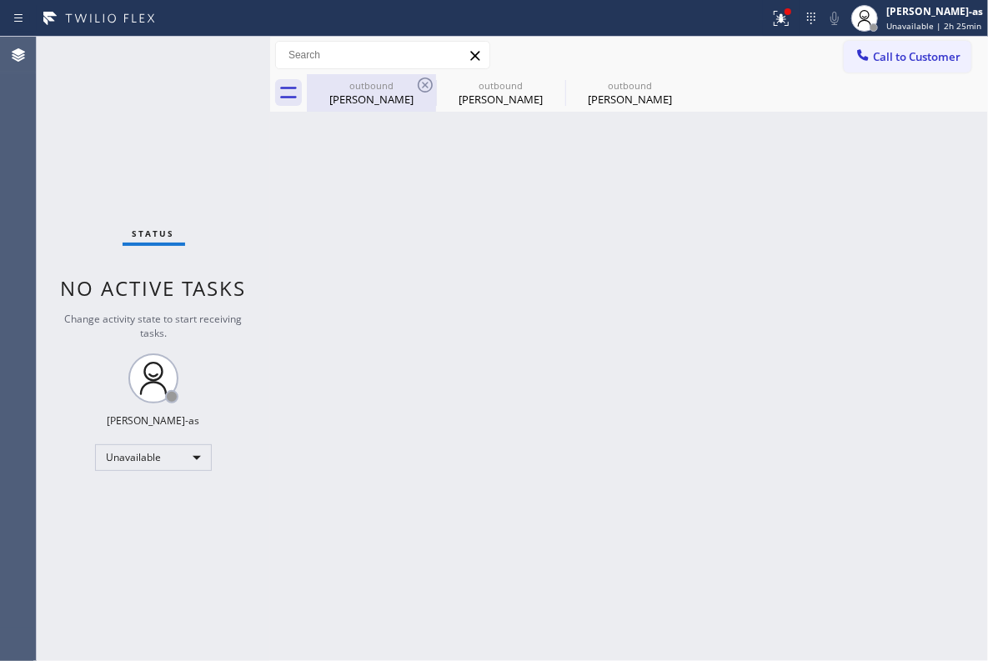
click at [379, 108] on div "outbound [PERSON_NAME]" at bounding box center [371, 93] width 126 height 38
click at [0, 0] on icon at bounding box center [0, 0] width 0 height 0
click at [495, 381] on div "Back to Dashboard Change Sender ID Customers Technicians Select a contact Outbo…" at bounding box center [629, 349] width 718 height 624
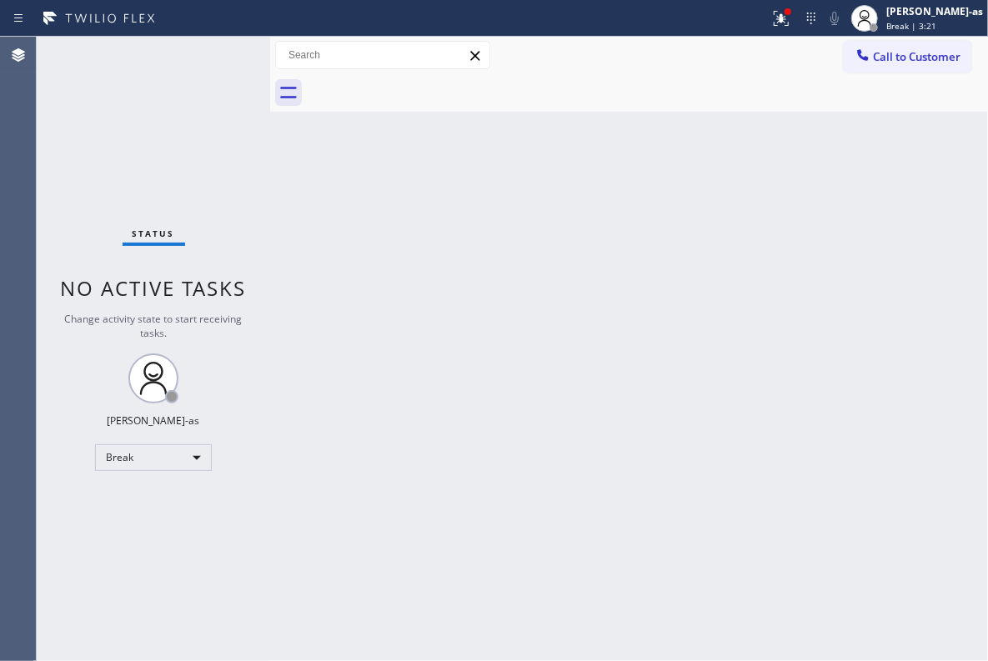
drag, startPoint x: 245, startPoint y: 174, endPoint x: 557, endPoint y: 108, distance: 318.9
click at [257, 174] on div "Status No active tasks Change activity state to start receiving tasks. [PERSON_…" at bounding box center [153, 349] width 233 height 624
click at [205, 445] on div "Break" at bounding box center [153, 457] width 117 height 27
click at [145, 514] on li "Unavailable" at bounding box center [152, 523] width 113 height 20
click at [391, 312] on div "Back to Dashboard Change Sender ID Customers Technicians Select a contact Outbo…" at bounding box center [629, 349] width 718 height 624
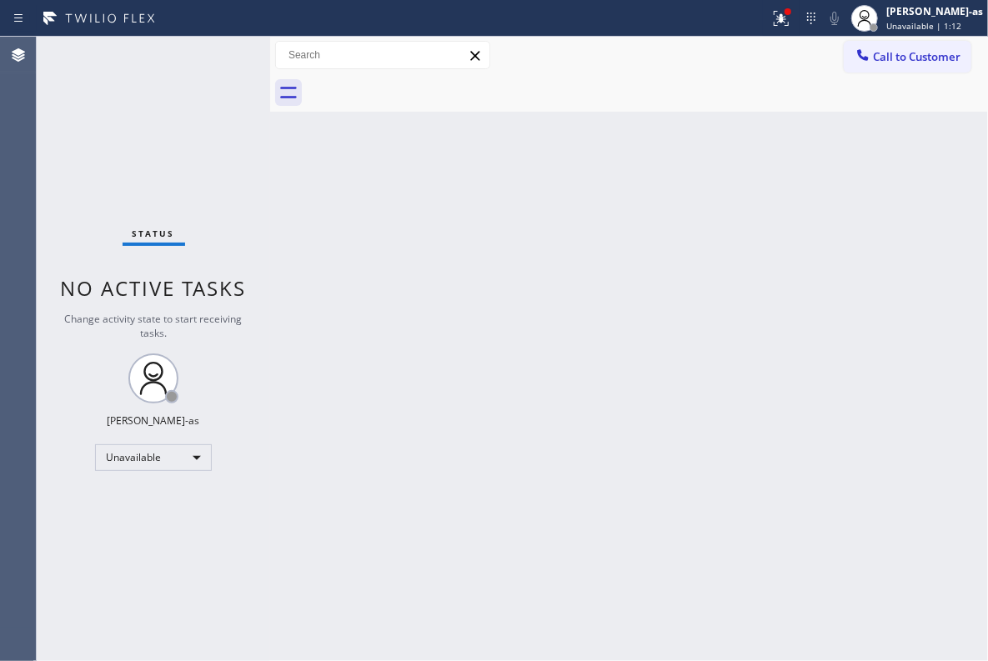
click at [181, 130] on div "Status No active tasks Change activity state to start receiving tasks. [PERSON_…" at bounding box center [153, 349] width 233 height 624
click at [899, 47] on button "Call to Customer" at bounding box center [908, 57] width 128 height 32
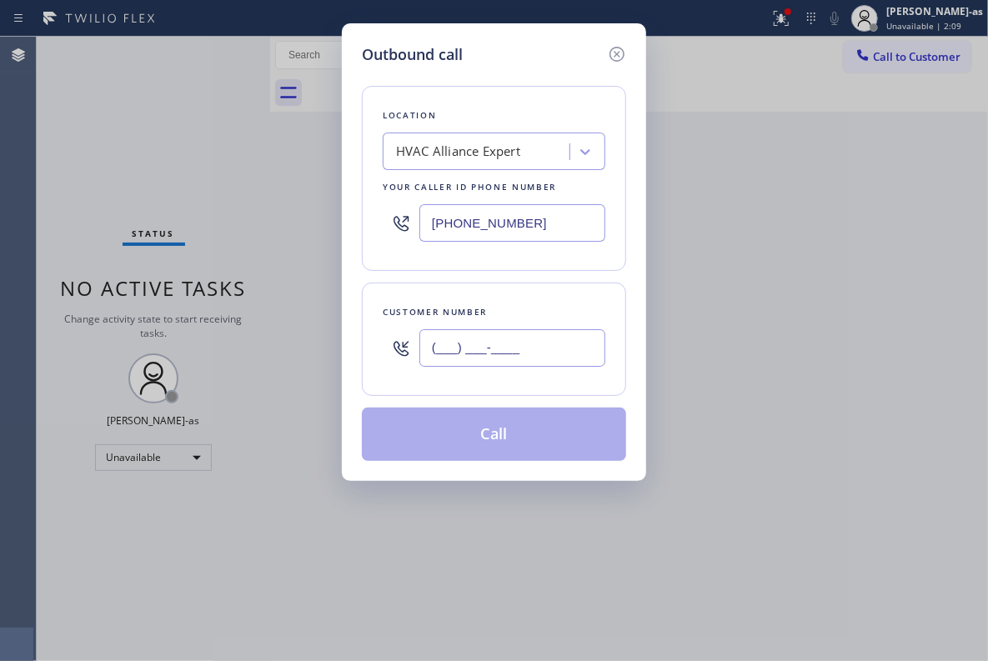
click at [512, 359] on input "(___) ___-____" at bounding box center [512, 348] width 186 height 38
paste input "310) 424-0921"
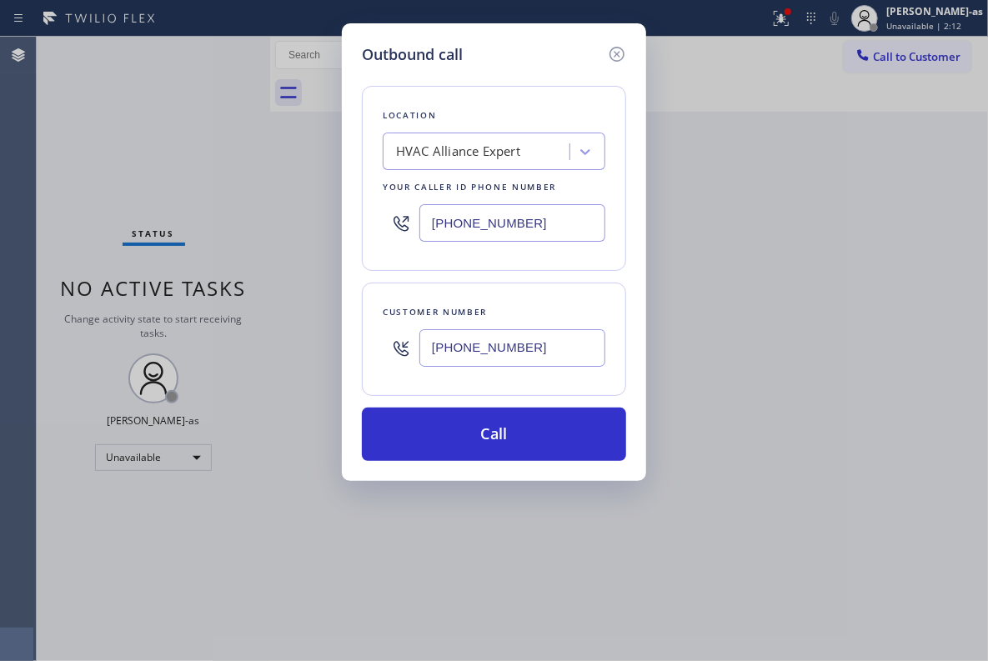
type input "[PHONE_NUMBER]"
click at [167, 172] on div "Outbound call Location HVAC Alliance Expert Your caller id phone number [PHONE_…" at bounding box center [494, 330] width 988 height 661
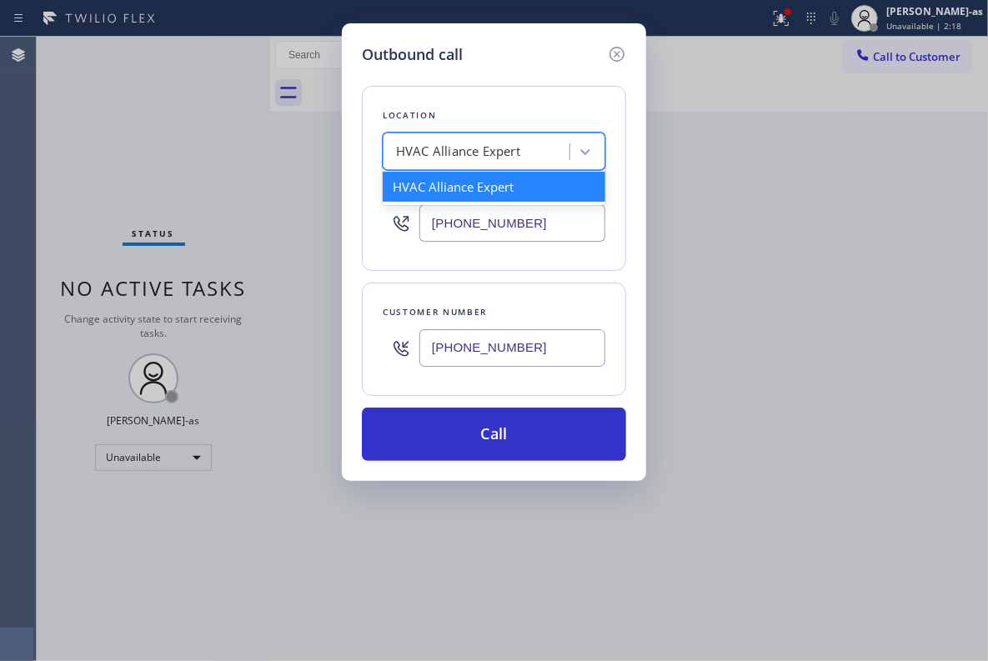
click at [534, 153] on div "HVAC Alliance Expert" at bounding box center [479, 152] width 182 height 29
paste input "Arsen's Appliance Repair Pro"
type input "Arsen's Appliance Repair Pro"
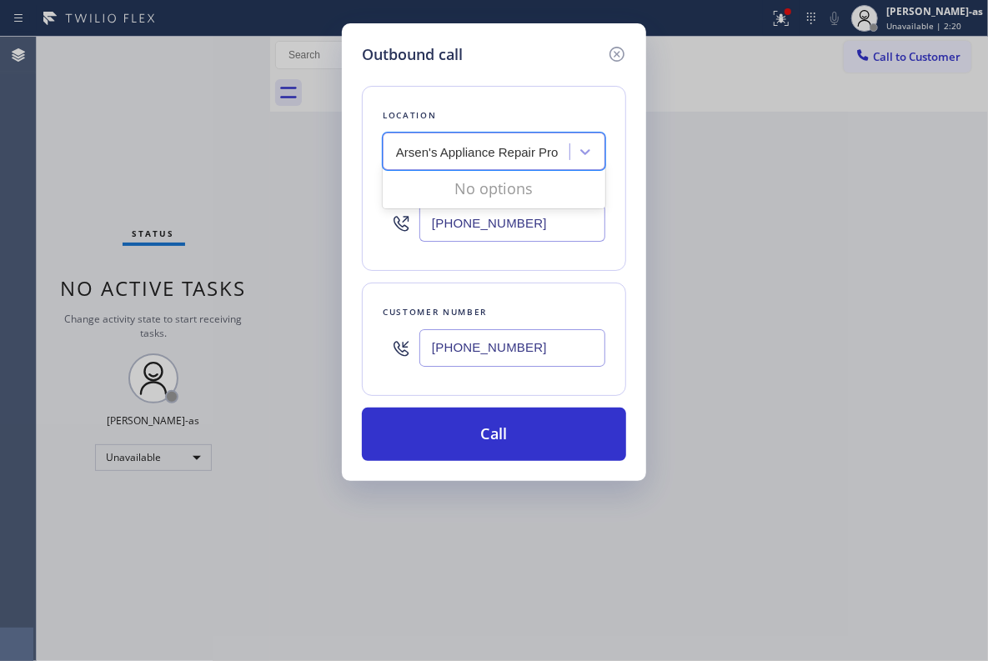
click at [398, 148] on input "Arsen's Appliance Repair Pro" at bounding box center [478, 152] width 164 height 14
drag, startPoint x: 564, startPoint y: 150, endPoint x: 578, endPoint y: 162, distance: 17.7
click at [565, 155] on div "HVAC Alliance Expert" at bounding box center [479, 152] width 182 height 29
click at [487, 145] on div "HVAC Alliance Expert" at bounding box center [458, 152] width 124 height 19
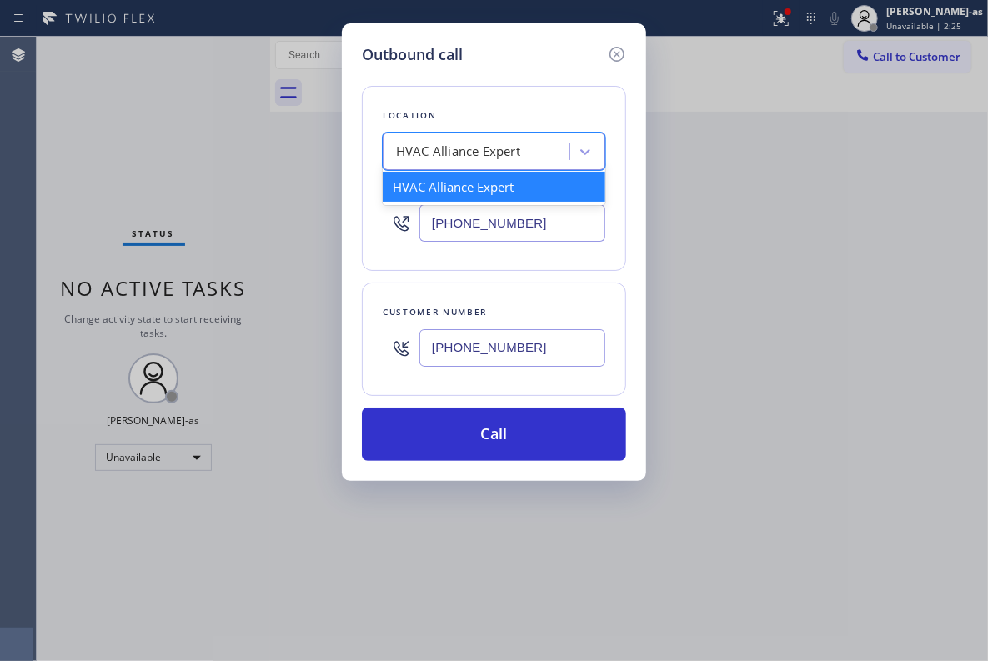
paste input "Arsen's Appliance Repair Pro"
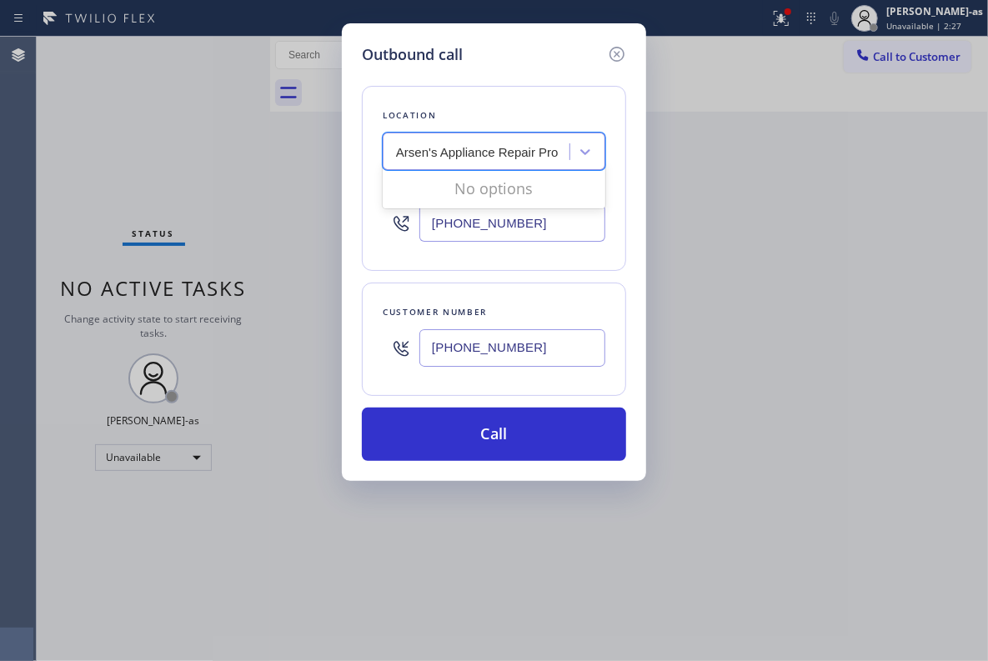
click at [397, 158] on input "Arsen's Appliance Repair Pro" at bounding box center [478, 152] width 164 height 14
click at [454, 154] on input "Arsen's Appliance Repair Pro" at bounding box center [478, 152] width 164 height 14
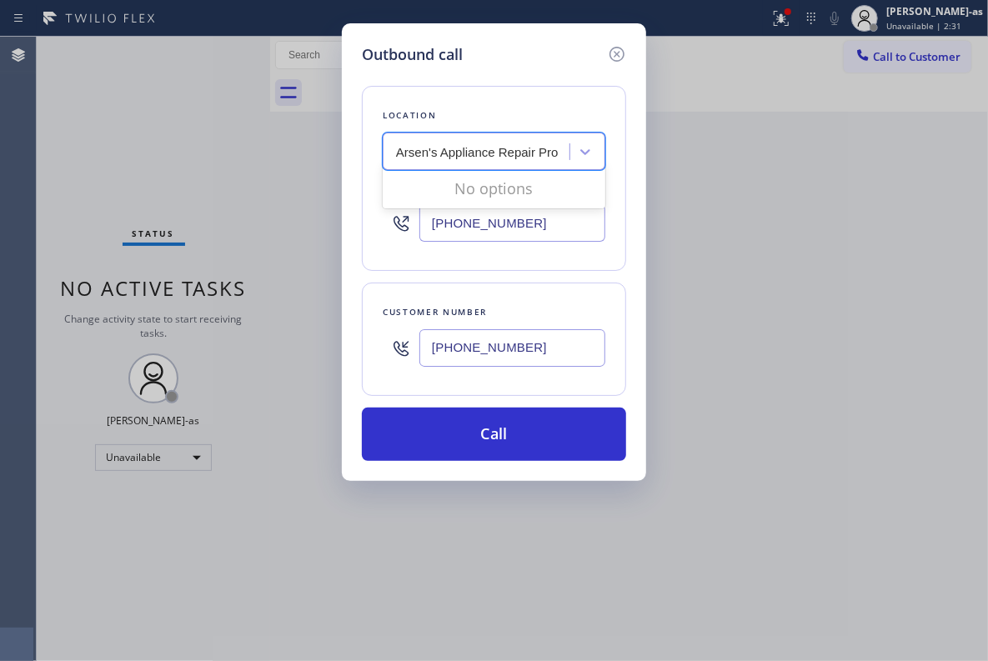
click at [454, 154] on input "Arsen's Appliance Repair Pro" at bounding box center [478, 152] width 164 height 14
type input "5 Star Appliance Repair"
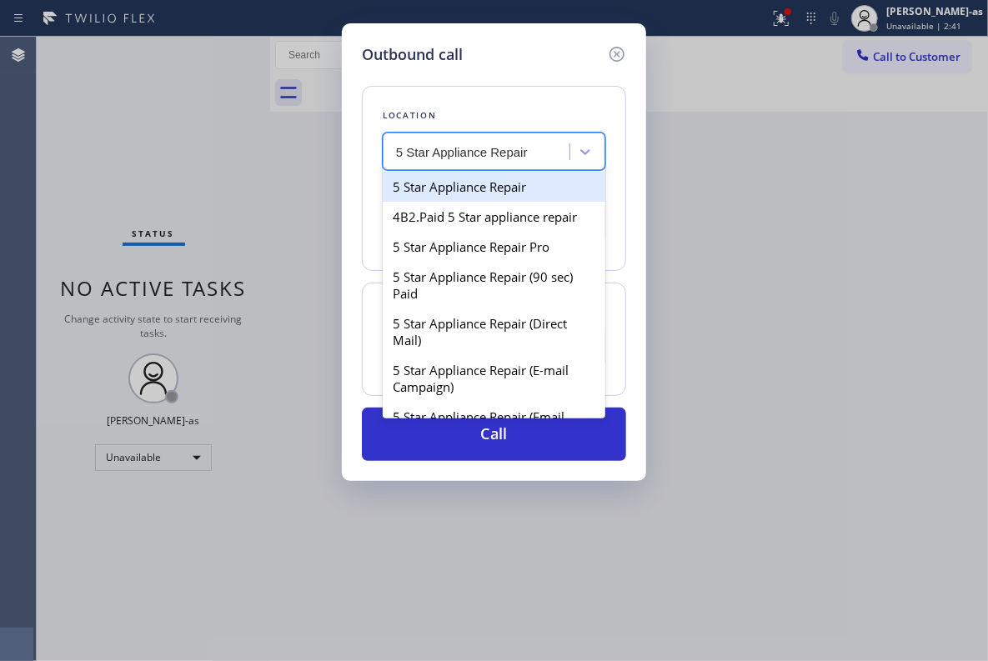
click at [457, 183] on div "5 Star Appliance Repair" at bounding box center [494, 187] width 223 height 30
type input "[PHONE_NUMBER]"
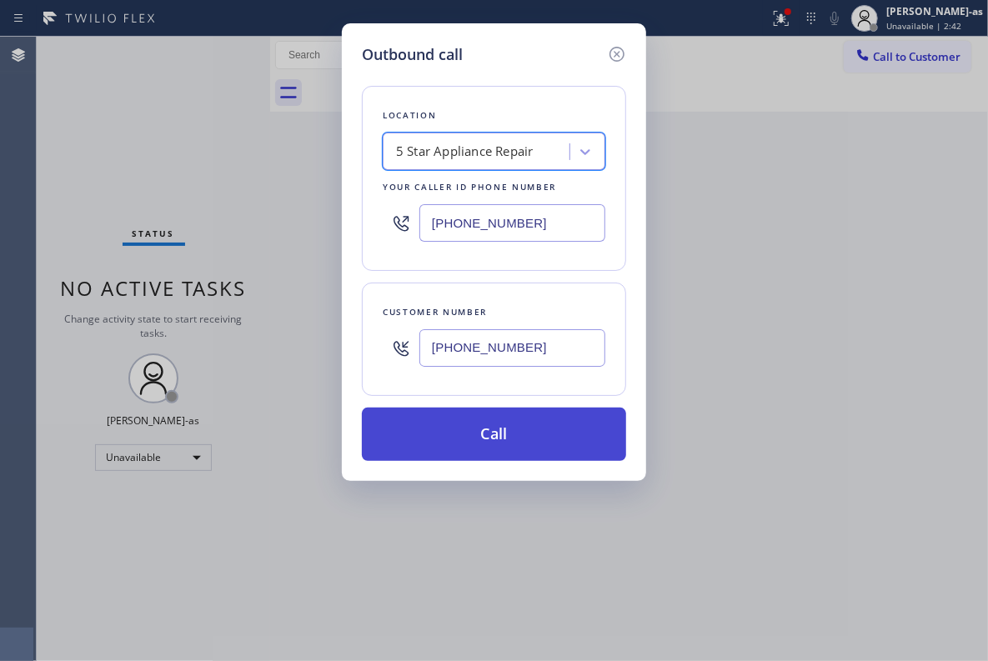
click at [488, 424] on button "Call" at bounding box center [494, 434] width 264 height 53
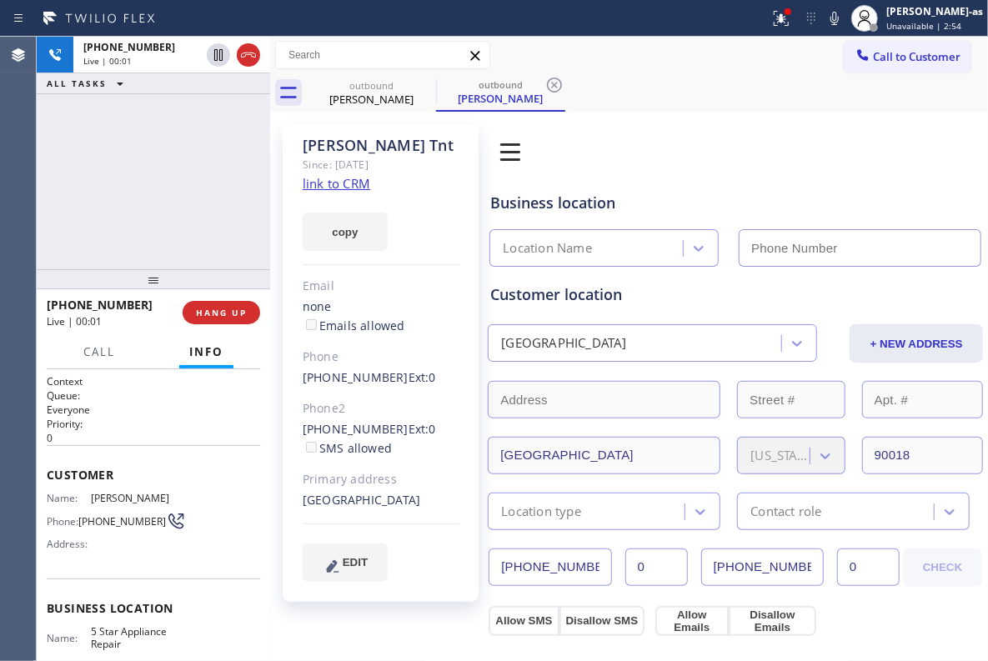
type input "[PHONE_NUMBER]"
click at [154, 208] on div "[PHONE_NUMBER] Live | 02:01 ALL TASKS ALL TASKS ACTIVE TASKS TASKS IN WRAP UP" at bounding box center [153, 153] width 233 height 233
drag, startPoint x: 148, startPoint y: 248, endPoint x: 158, endPoint y: 244, distance: 10.1
click at [152, 248] on div "[PHONE_NUMBER] Live | 02:48 ALL TASKS ALL TASKS ACTIVE TASKS TASKS IN WRAP UP" at bounding box center [153, 153] width 233 height 233
click at [232, 201] on div "[PHONE_NUMBER] Live | 02:49 ALL TASKS ALL TASKS ACTIVE TASKS TASKS IN WRAP UP" at bounding box center [153, 153] width 233 height 233
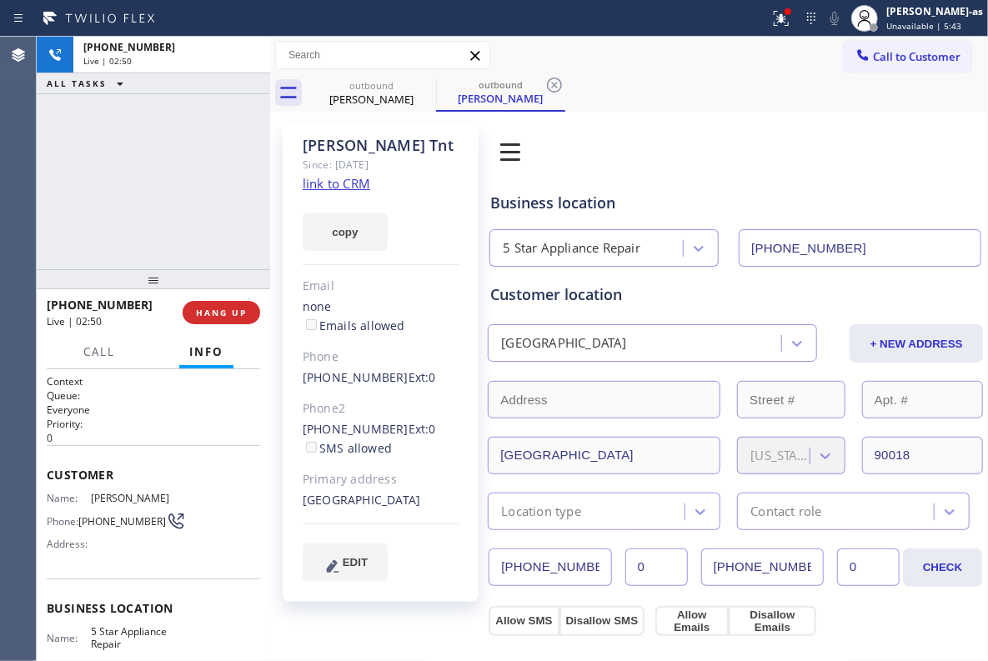
click at [203, 214] on div "[PHONE_NUMBER] Live | 02:50 ALL TASKS ALL TASKS ACTIVE TASKS TASKS IN WRAP UP" at bounding box center [153, 153] width 233 height 233
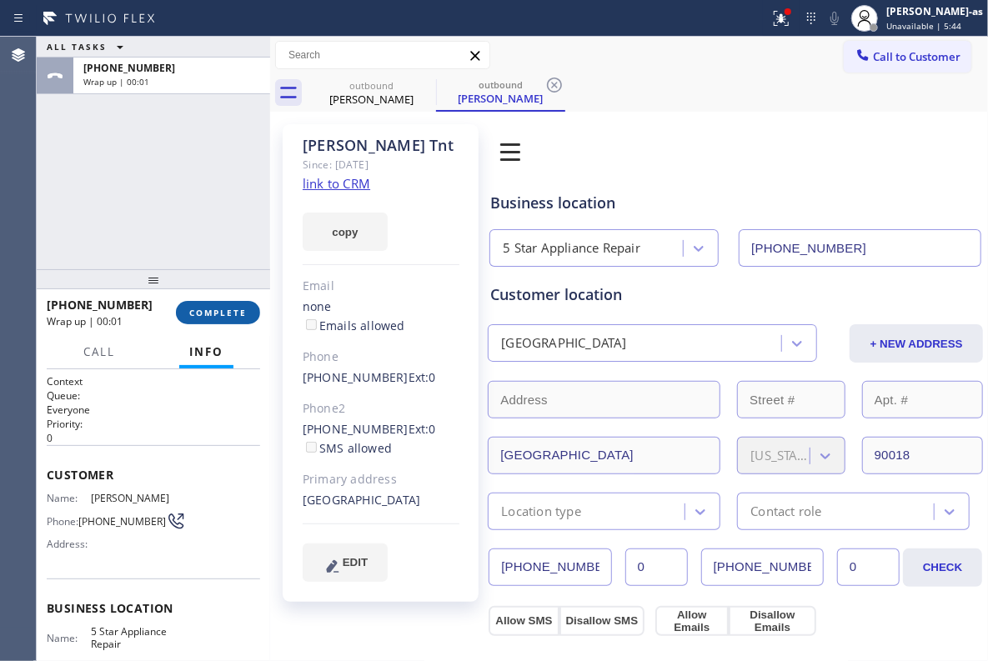
click at [224, 311] on span "COMPLETE" at bounding box center [218, 313] width 58 height 12
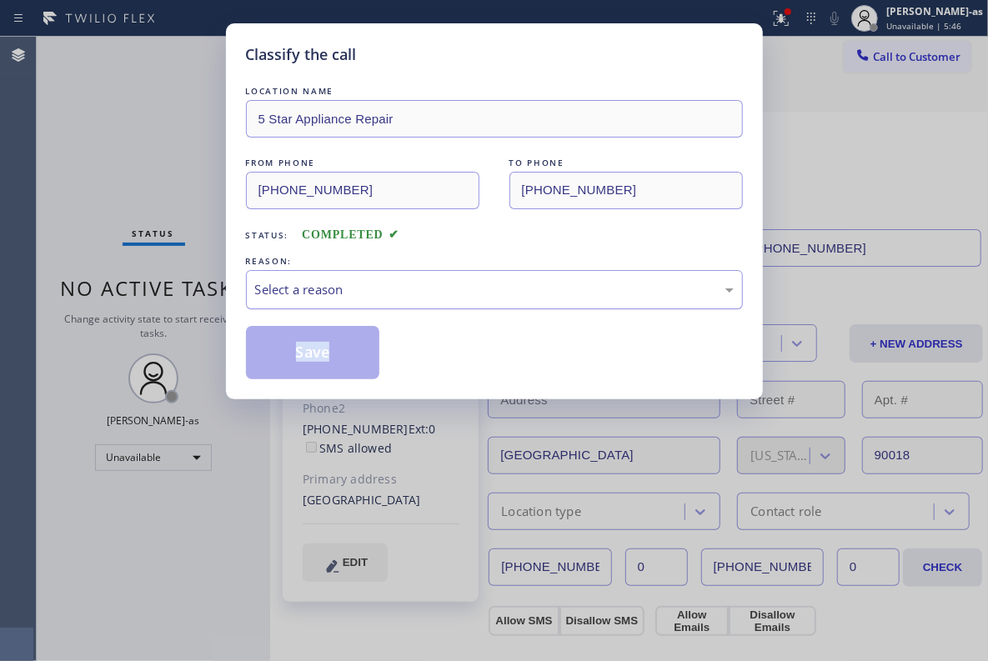
click at [434, 291] on div "Select a reason" at bounding box center [494, 289] width 479 height 19
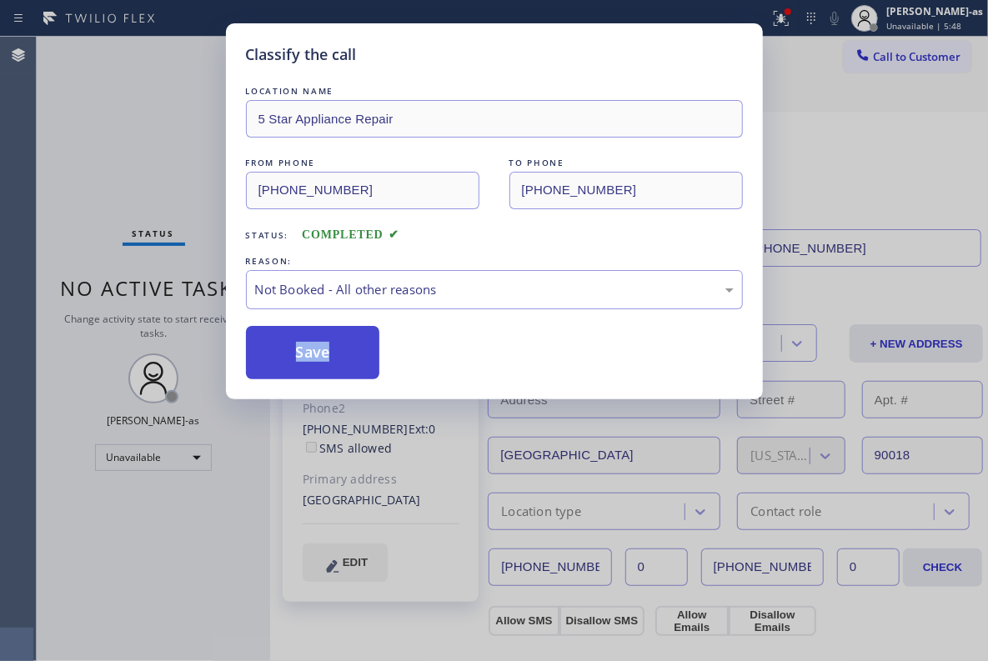
click at [315, 362] on button "Save" at bounding box center [313, 352] width 134 height 53
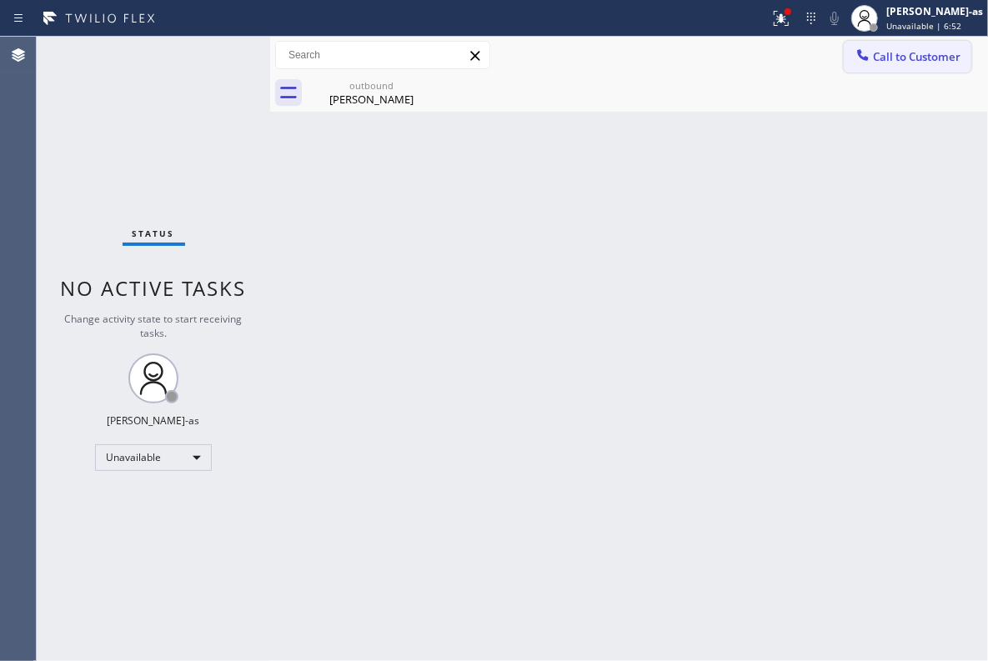
click at [892, 60] on span "Call to Customer" at bounding box center [917, 56] width 88 height 15
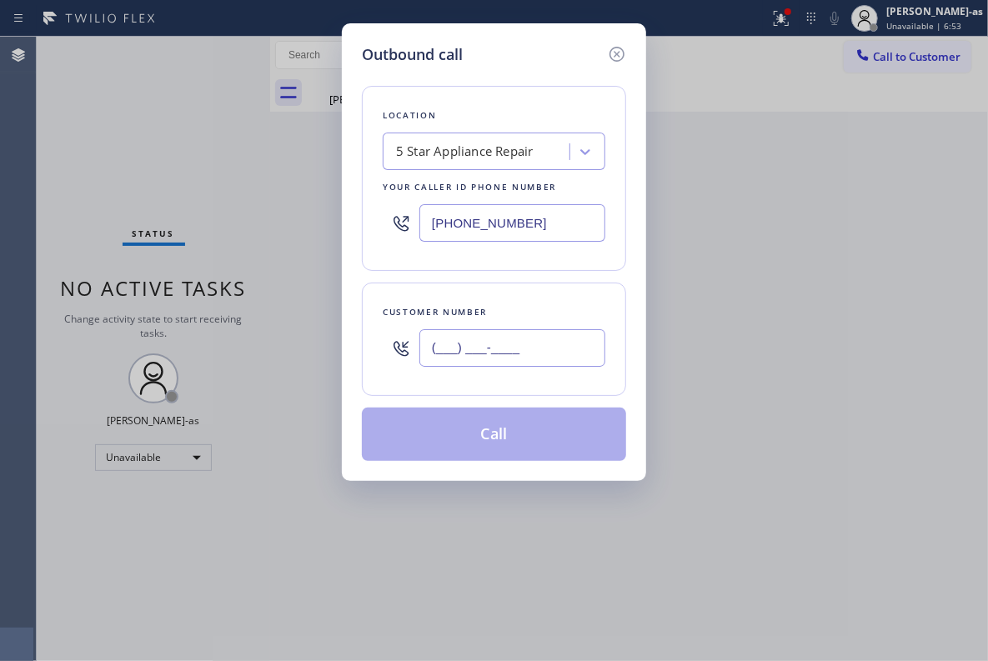
click at [554, 333] on input "(___) ___-____" at bounding box center [512, 348] width 186 height 38
paste input "843) 696-4146"
type input "[PHONE_NUMBER]"
drag, startPoint x: 488, startPoint y: 192, endPoint x: 508, endPoint y: 148, distance: 48.5
click at [488, 191] on div "Your caller id phone number" at bounding box center [494, 187] width 223 height 18
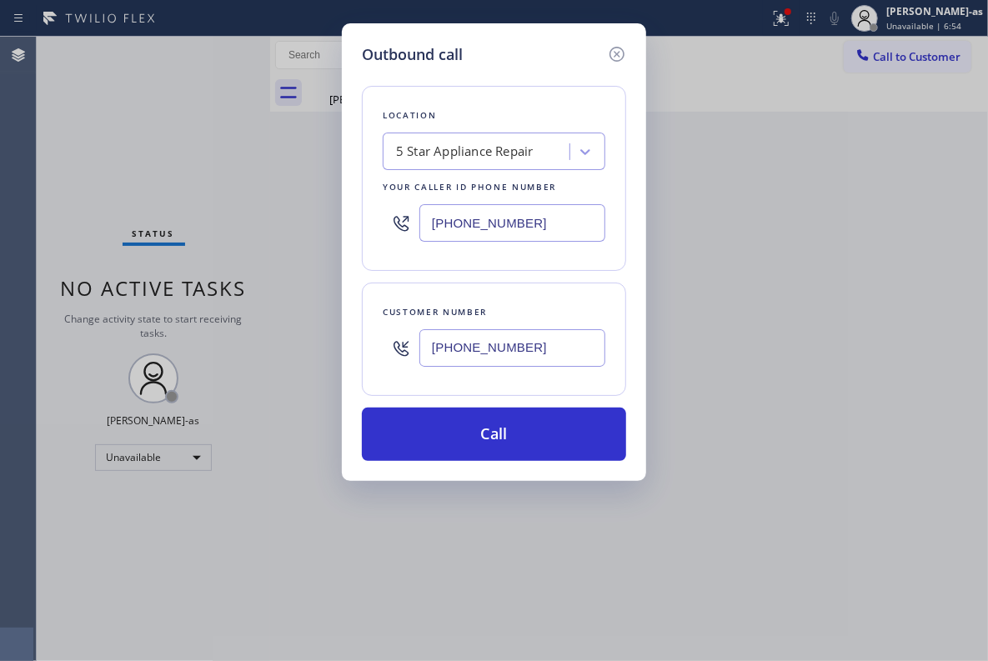
click at [508, 148] on div "5 Star Appliance Repair" at bounding box center [465, 152] width 138 height 19
type input "hvac alliance expert"
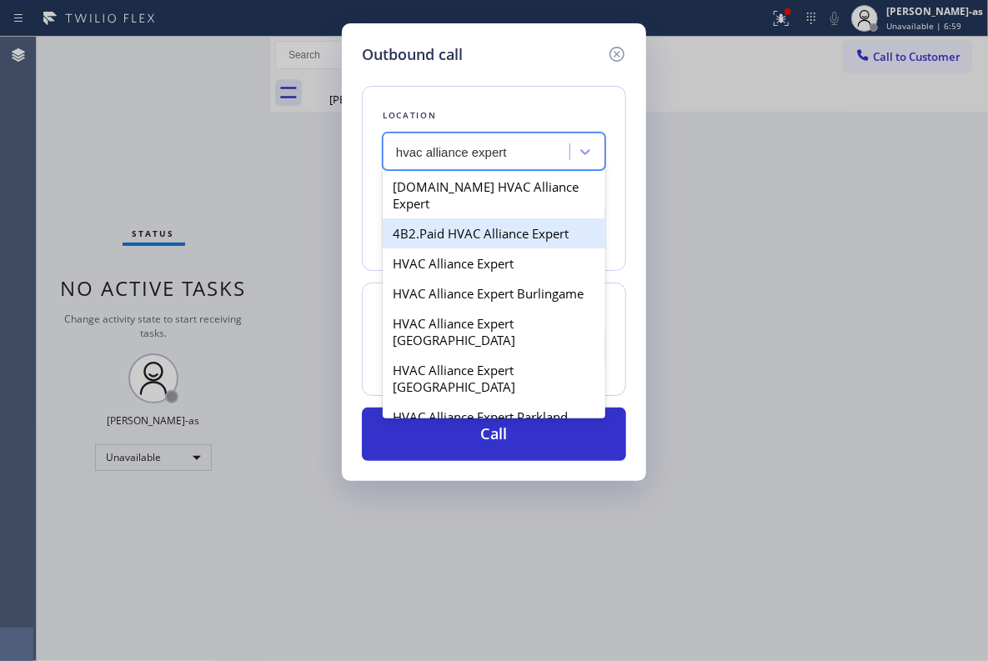
click at [427, 223] on div "4B2.Paid HVAC Alliance Expert" at bounding box center [494, 233] width 223 height 30
type input "[PHONE_NUMBER]"
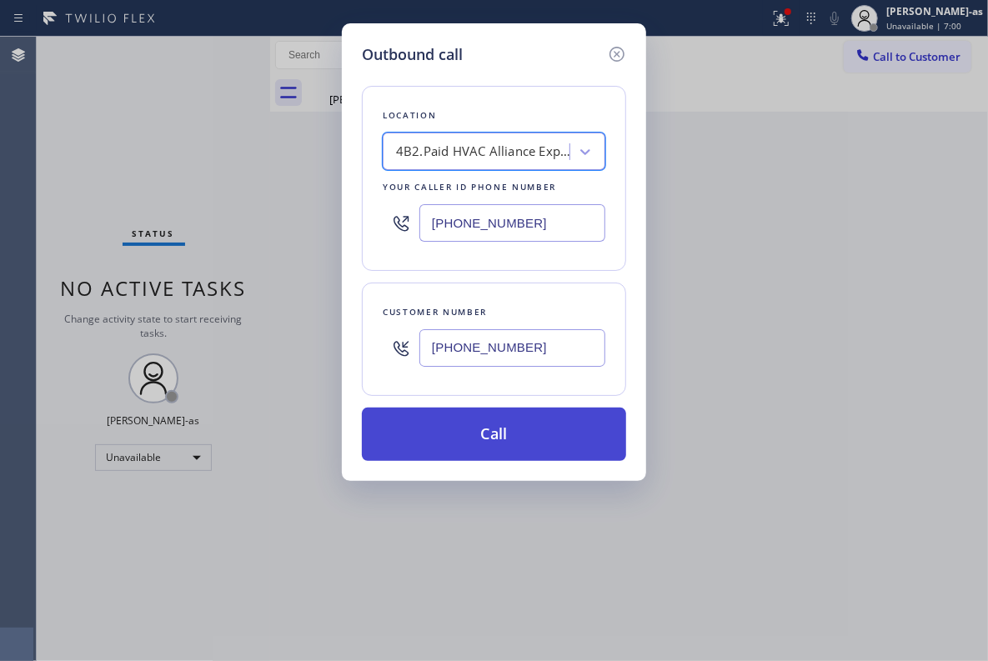
click at [530, 434] on button "Call" at bounding box center [494, 434] width 264 height 53
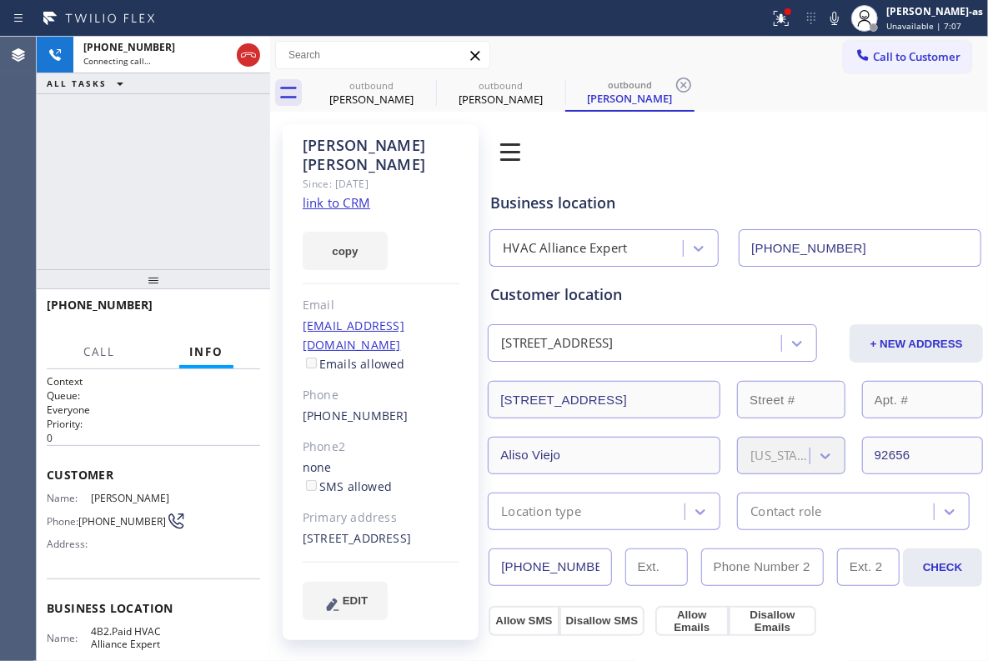
type input "[PHONE_NUMBER]"
drag, startPoint x: 140, startPoint y: 163, endPoint x: 218, endPoint y: 178, distance: 78.8
click at [141, 162] on div "[PHONE_NUMBER] Live | 00:00 ALL TASKS ALL TASKS ACTIVE TASKS TASKS IN WRAP UP" at bounding box center [153, 153] width 233 height 233
click at [349, 194] on link "link to CRM" at bounding box center [337, 202] width 68 height 17
click at [222, 125] on div "[PHONE_NUMBER] Live | 01:41 ALL TASKS ALL TASKS ACTIVE TASKS TASKS IN WRAP UP" at bounding box center [153, 153] width 233 height 233
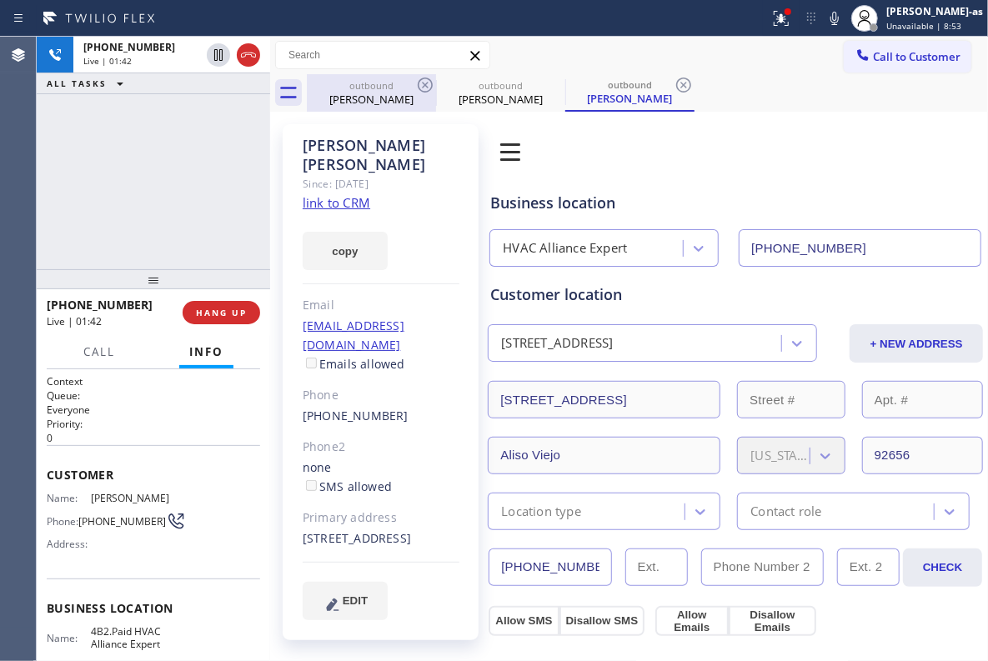
click at [364, 103] on div "[PERSON_NAME]" at bounding box center [371, 99] width 126 height 15
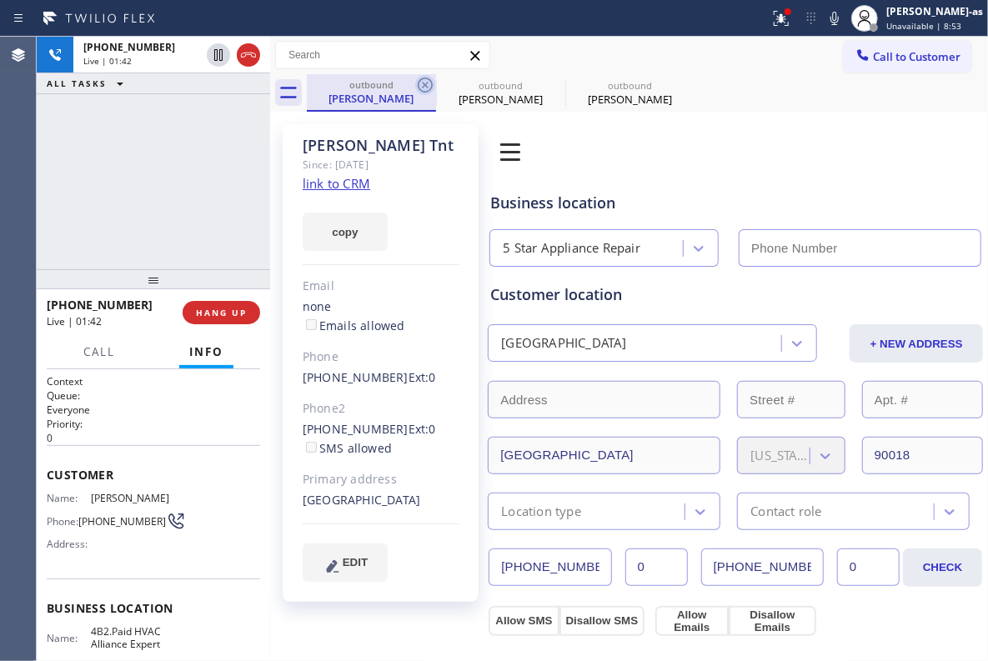
type input "[PHONE_NUMBER]"
click at [420, 82] on icon at bounding box center [425, 85] width 20 height 20
type input "[PHONE_NUMBER]"
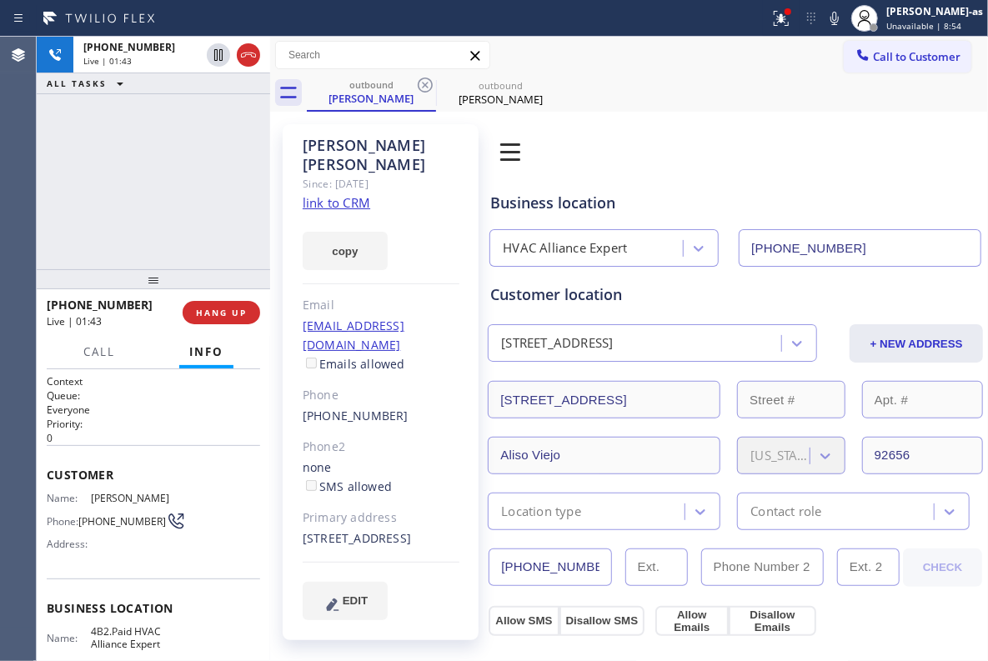
click at [163, 194] on div "[PHONE_NUMBER] Live | 01:43 ALL TASKS ALL TASKS ACTIVE TASKS TASKS IN WRAP UP" at bounding box center [153, 153] width 233 height 233
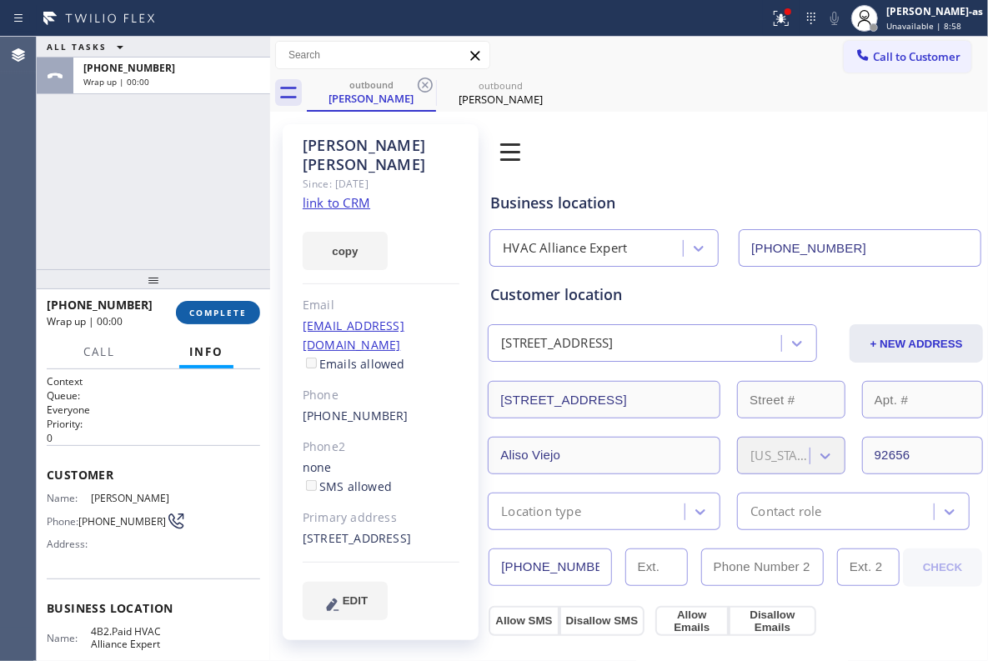
click at [232, 314] on span "COMPLETE" at bounding box center [218, 313] width 58 height 12
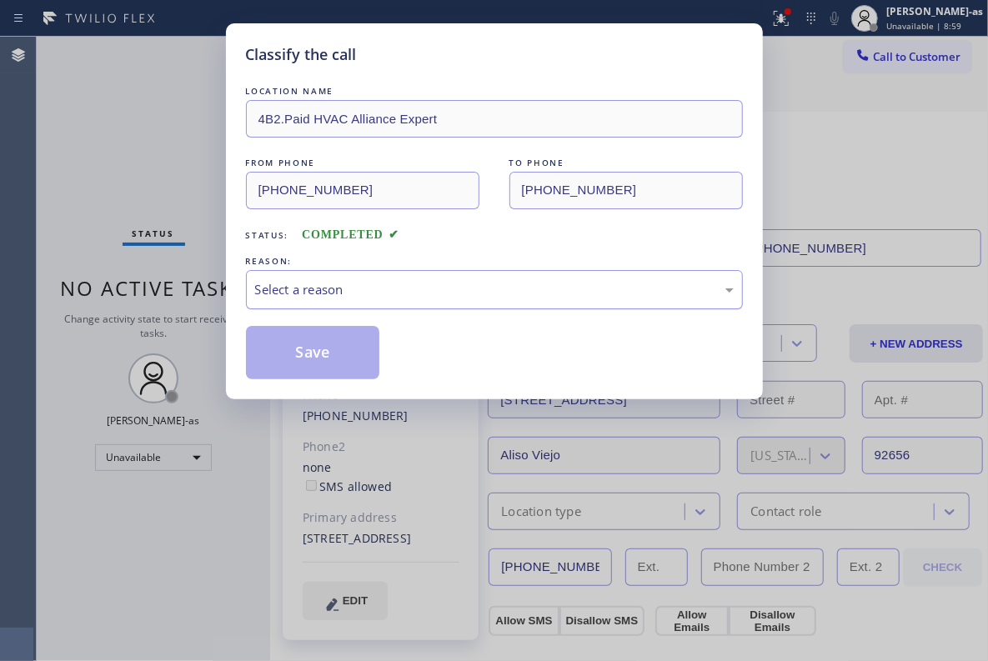
click at [311, 273] on div "Select a reason" at bounding box center [494, 289] width 497 height 39
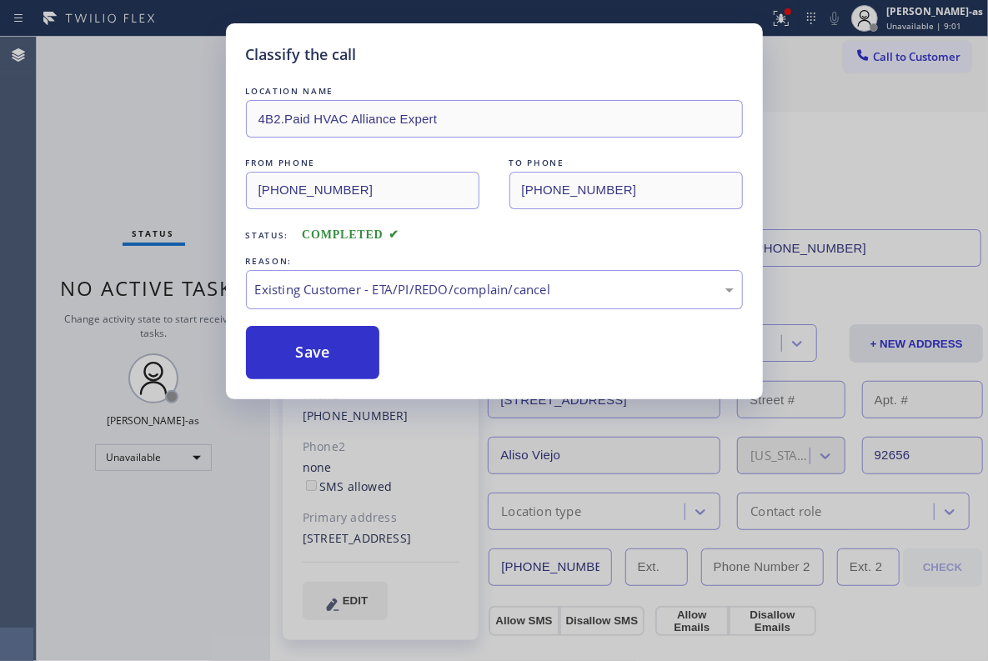
drag, startPoint x: 347, startPoint y: 364, endPoint x: 961, endPoint y: 408, distance: 616.0
click at [367, 359] on button "Save" at bounding box center [313, 352] width 134 height 53
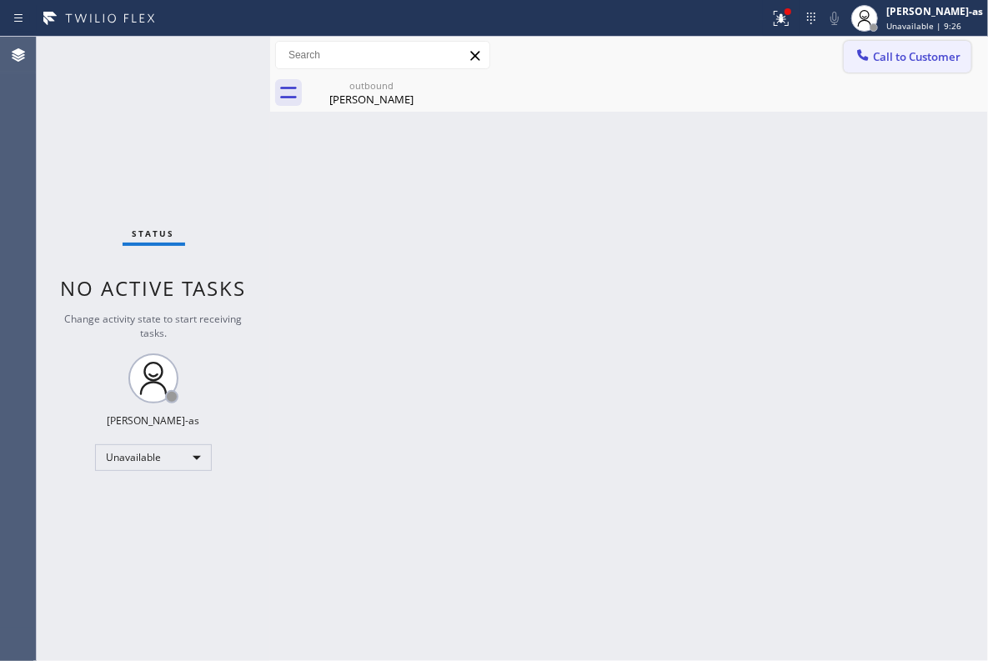
click at [879, 45] on button "Call to Customer" at bounding box center [908, 57] width 128 height 32
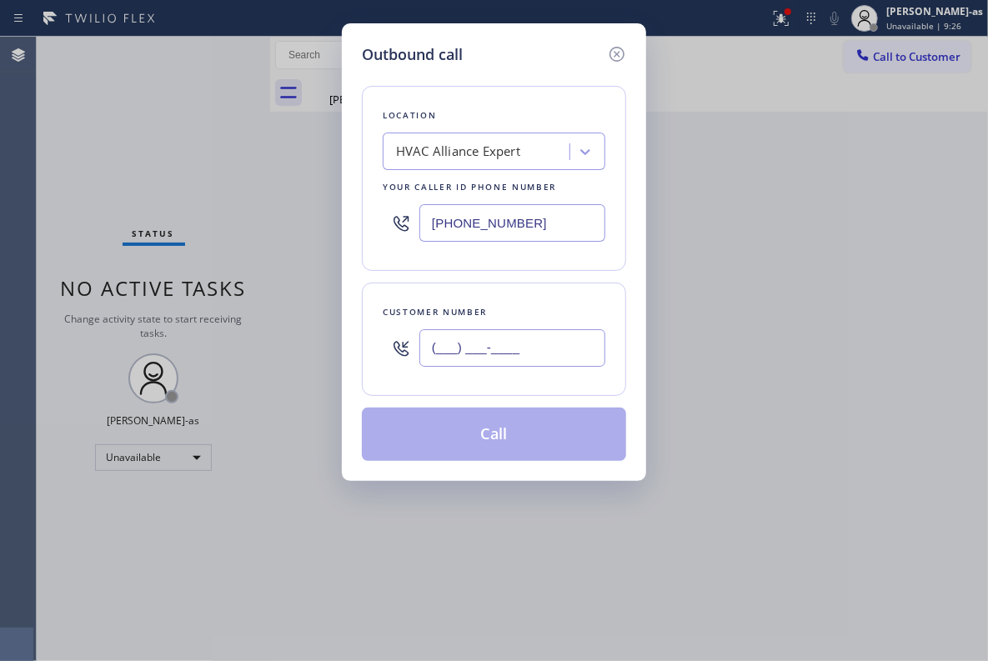
click at [537, 354] on input "(___) ___-____" at bounding box center [512, 348] width 186 height 38
paste input "714) 818-2198"
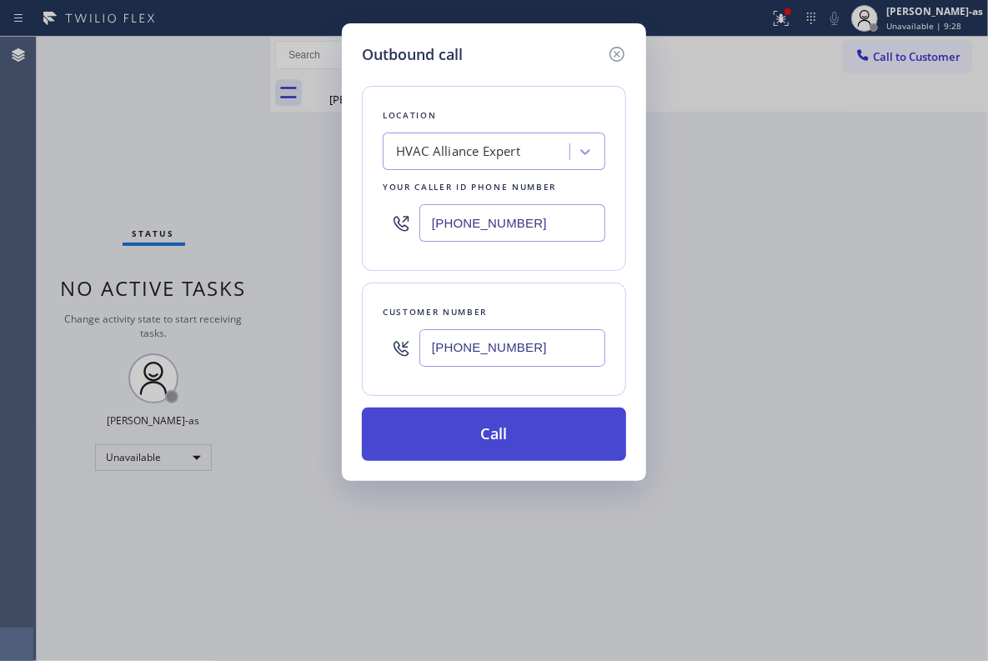
type input "[PHONE_NUMBER]"
click at [479, 427] on button "Call" at bounding box center [494, 434] width 264 height 53
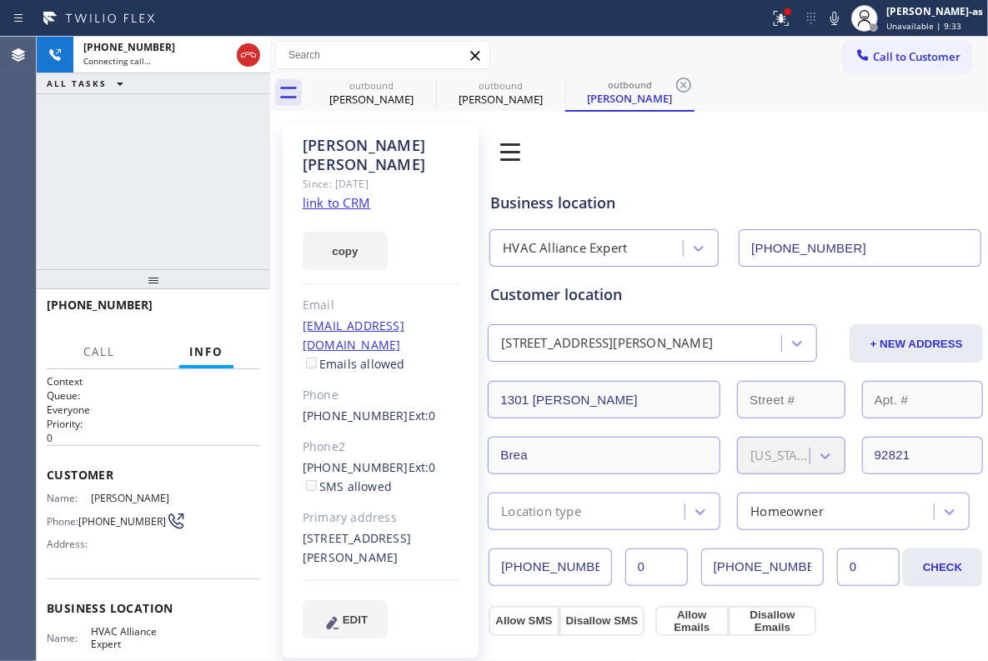
type input "[PHONE_NUMBER]"
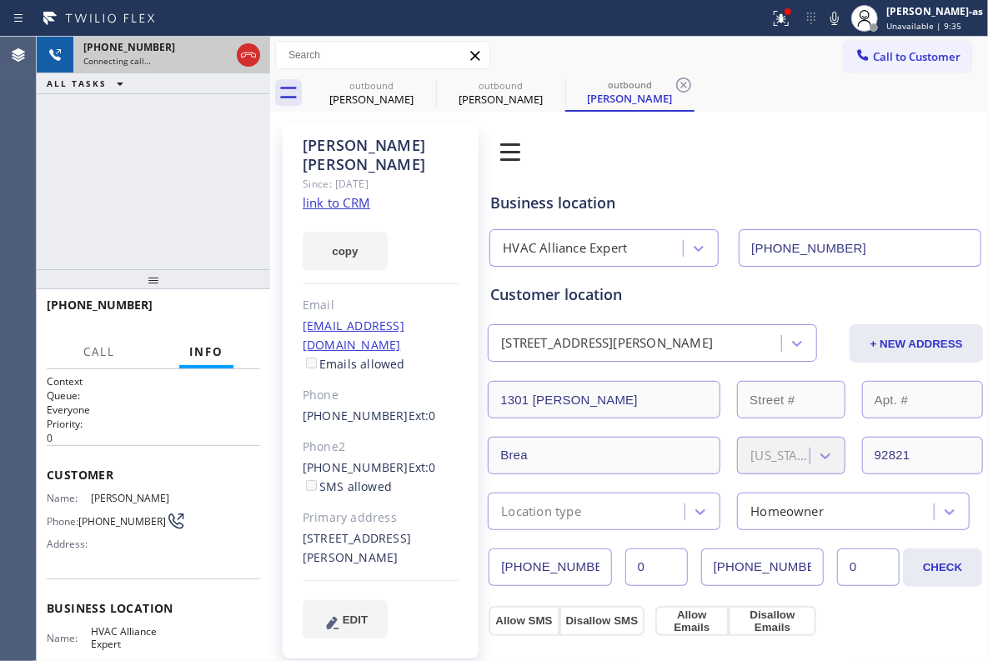
drag, startPoint x: 168, startPoint y: 161, endPoint x: 215, endPoint y: 58, distance: 113.8
click at [168, 160] on div "[PHONE_NUMBER] Connecting call… ALL TASKS ALL TASKS ACTIVE TASKS TASKS IN WRAP …" at bounding box center [153, 153] width 233 height 233
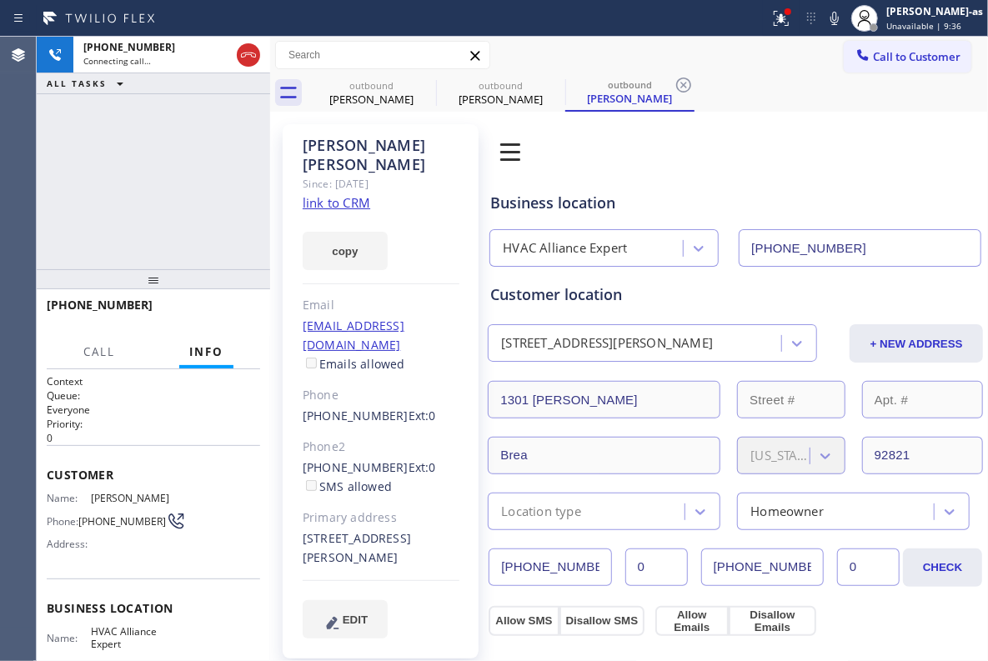
drag, startPoint x: 248, startPoint y: 48, endPoint x: 318, endPoint y: 65, distance: 72.2
click at [255, 54] on div at bounding box center [248, 55] width 30 height 37
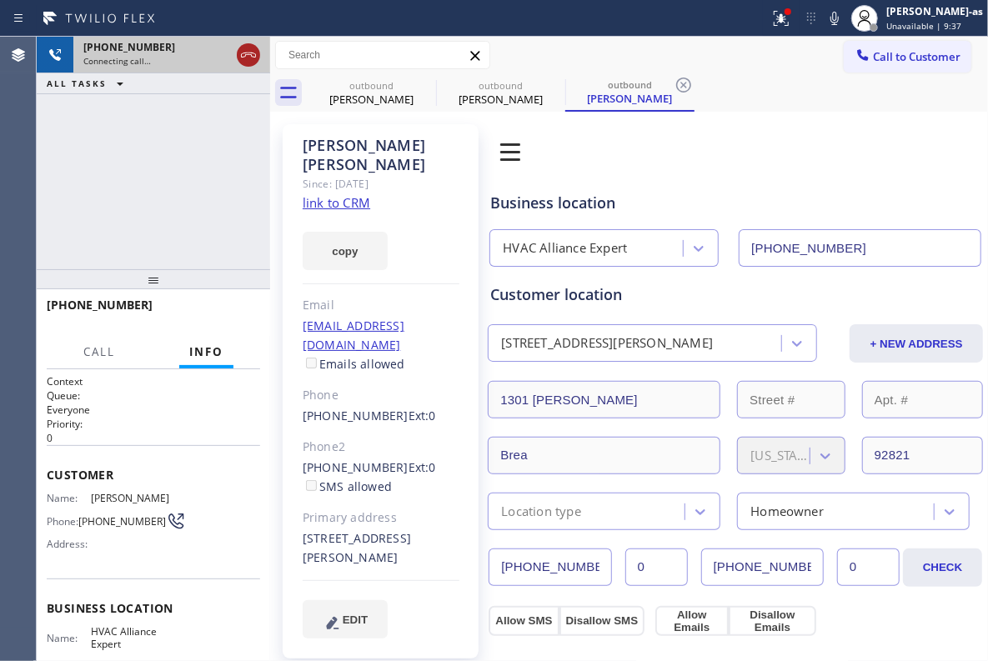
click at [248, 58] on icon at bounding box center [248, 55] width 20 height 20
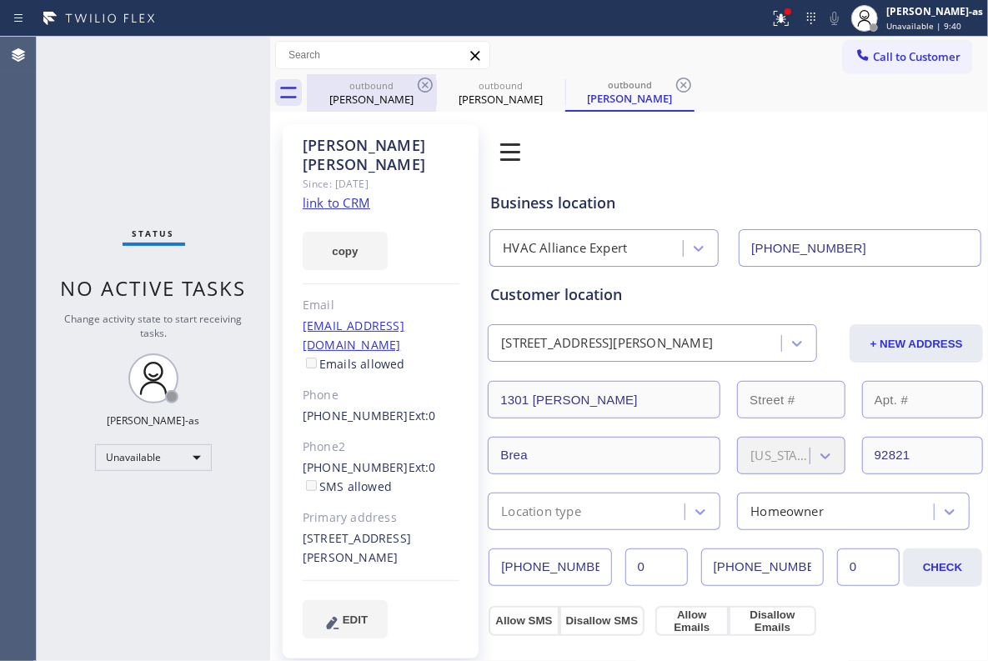
click at [390, 92] on div "[PERSON_NAME]" at bounding box center [371, 99] width 126 height 15
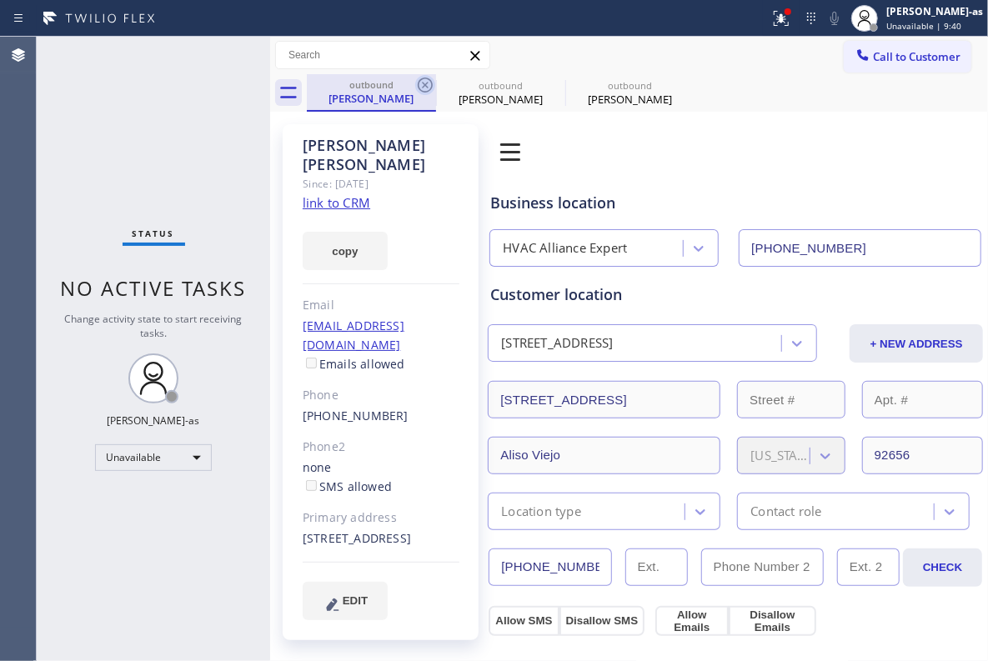
click at [424, 81] on icon at bounding box center [425, 85] width 20 height 20
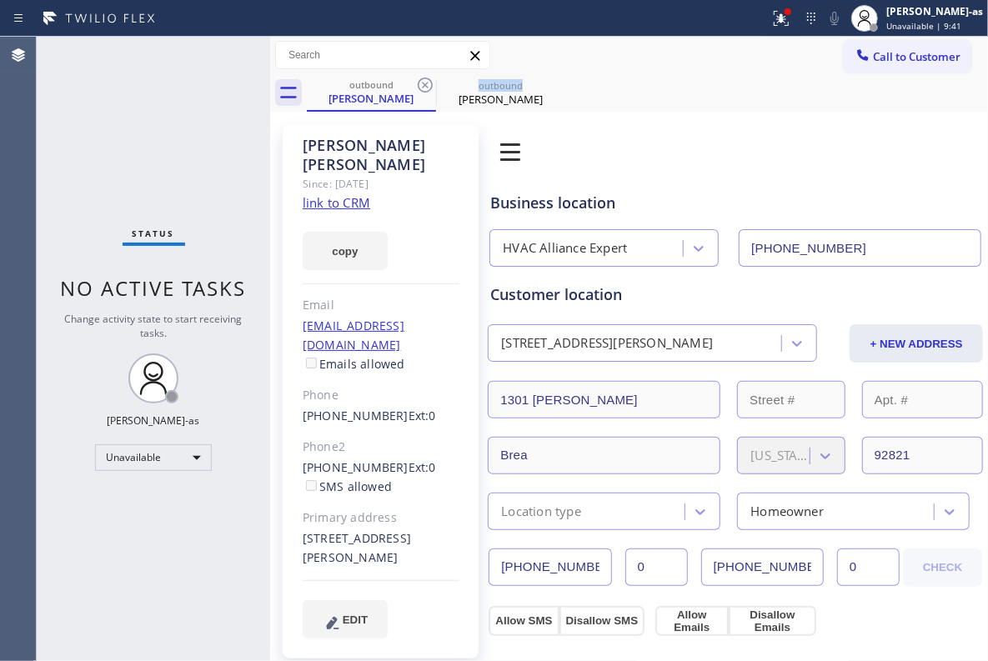
click at [424, 81] on icon at bounding box center [425, 85] width 20 height 20
click at [0, 0] on icon at bounding box center [0, 0] width 0 height 0
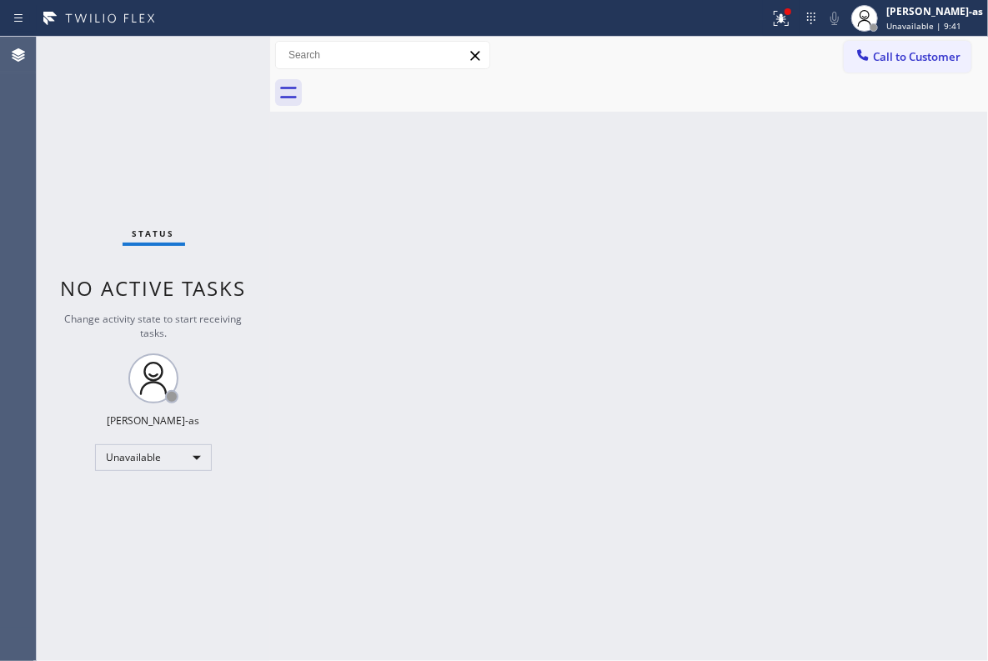
click at [424, 81] on div at bounding box center [647, 93] width 681 height 38
click at [874, 63] on span "Call to Customer" at bounding box center [917, 56] width 88 height 15
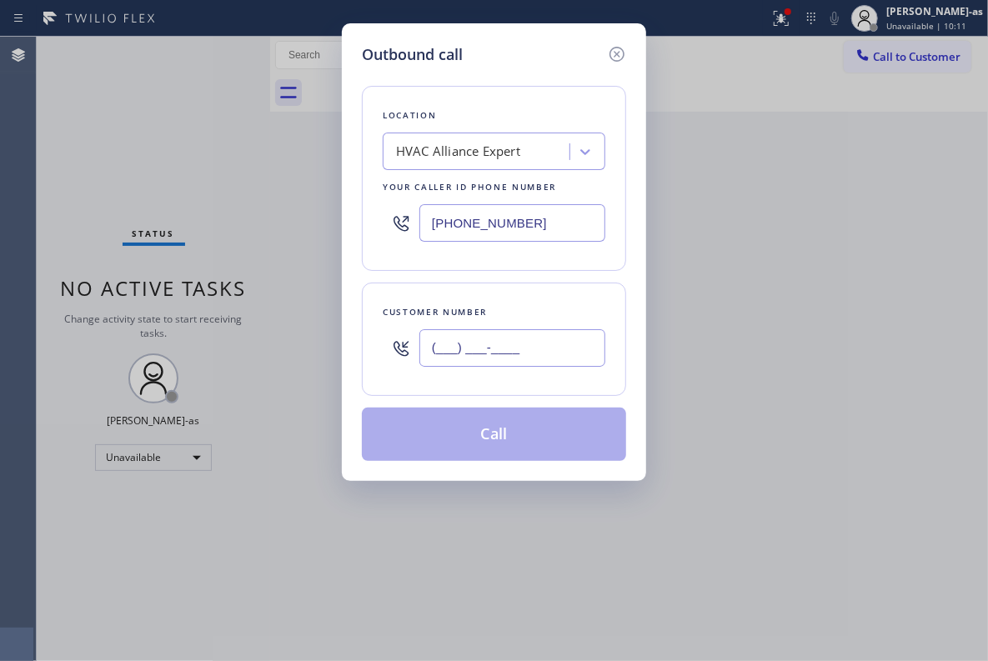
click at [510, 359] on input "(___) ___-____" at bounding box center [512, 348] width 186 height 38
paste input "714) 818-2198"
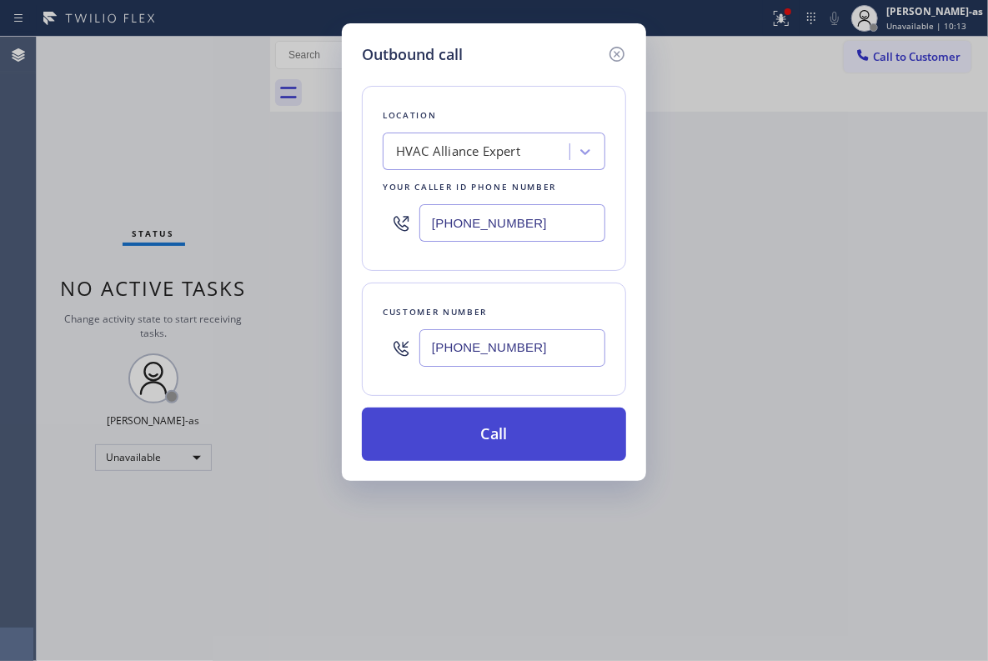
type input "[PHONE_NUMBER]"
click at [511, 450] on button "Call" at bounding box center [494, 434] width 264 height 53
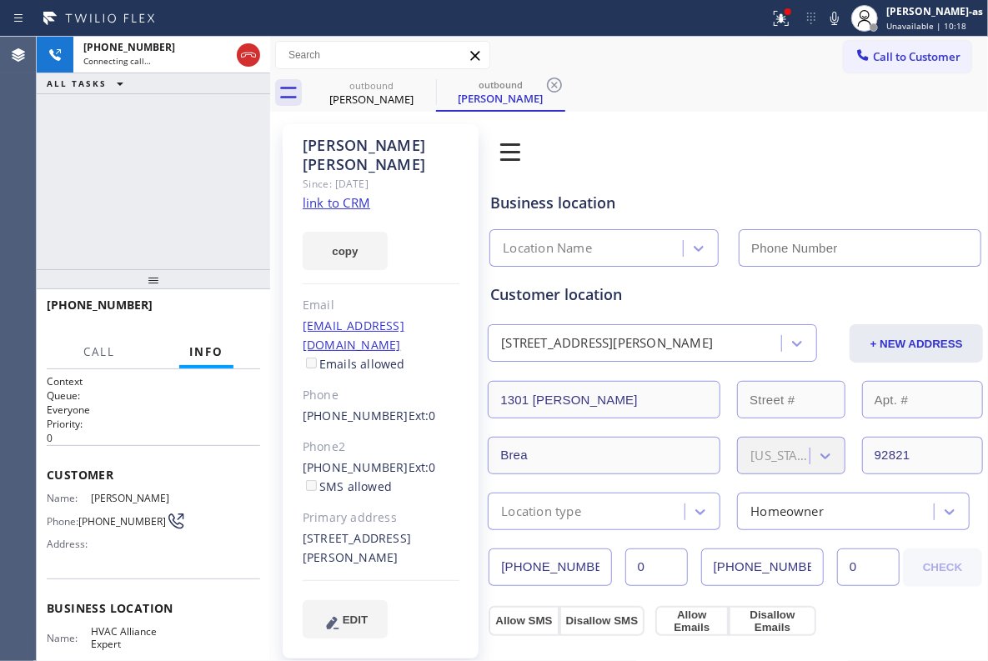
type input "[PHONE_NUMBER]"
click at [241, 45] on icon at bounding box center [248, 55] width 20 height 20
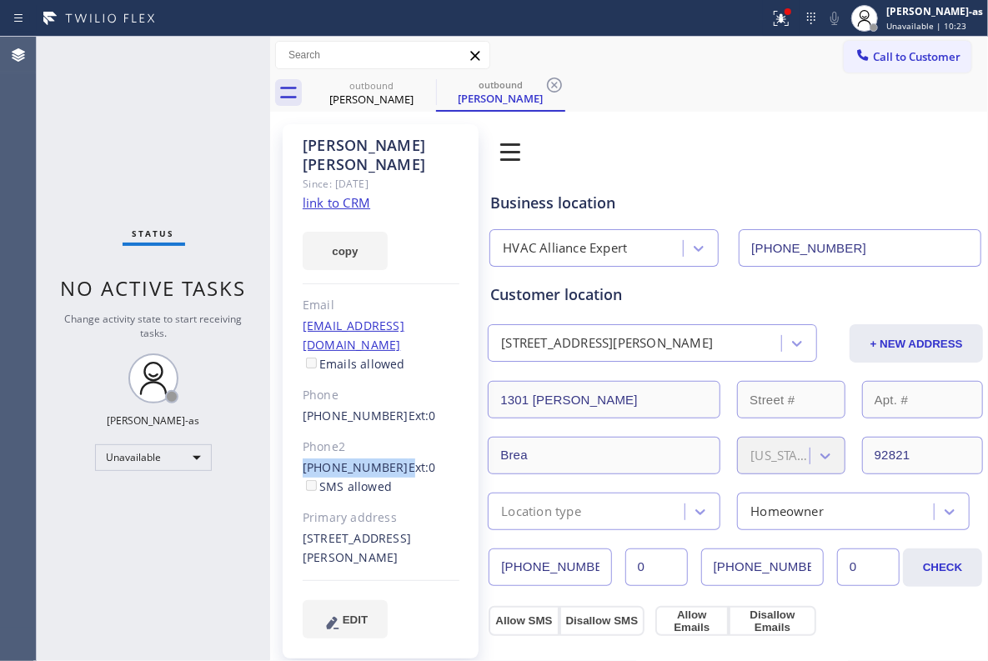
drag, startPoint x: 295, startPoint y: 421, endPoint x: 391, endPoint y: 434, distance: 96.8
click at [391, 434] on div "[PERSON_NAME] Since: [DATE] link to CRM copy Email [EMAIL_ADDRESS][DOMAIN_NAME]…" at bounding box center [381, 391] width 196 height 534
copy div "[PHONE_NUMBER]"
click at [882, 53] on span "Call to Customer" at bounding box center [917, 56] width 88 height 15
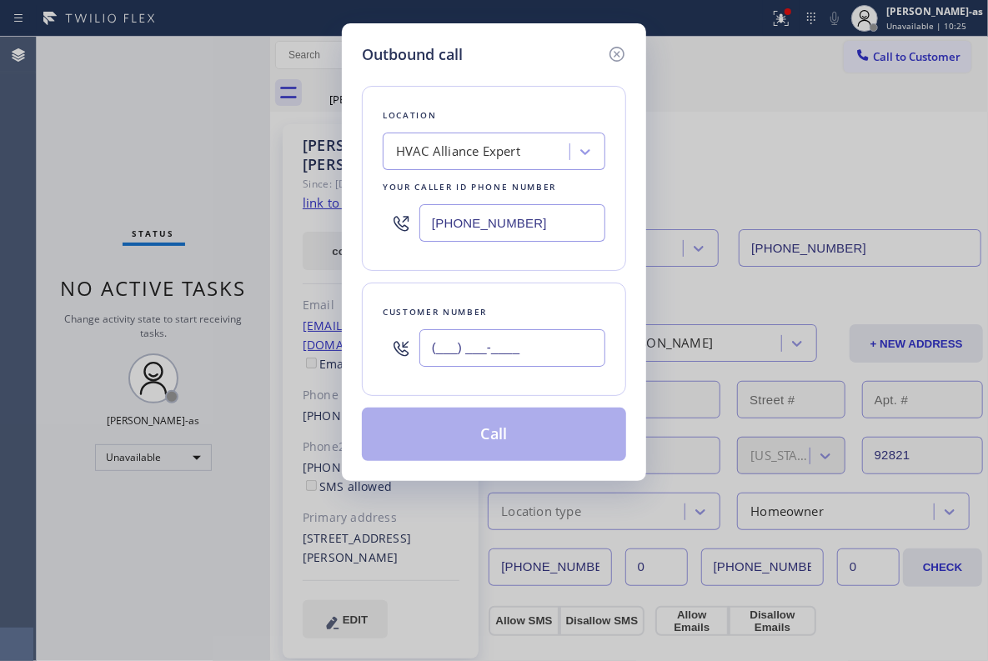
click at [535, 330] on input "(___) ___-____" at bounding box center [512, 348] width 186 height 38
paste input "714) 529-8561"
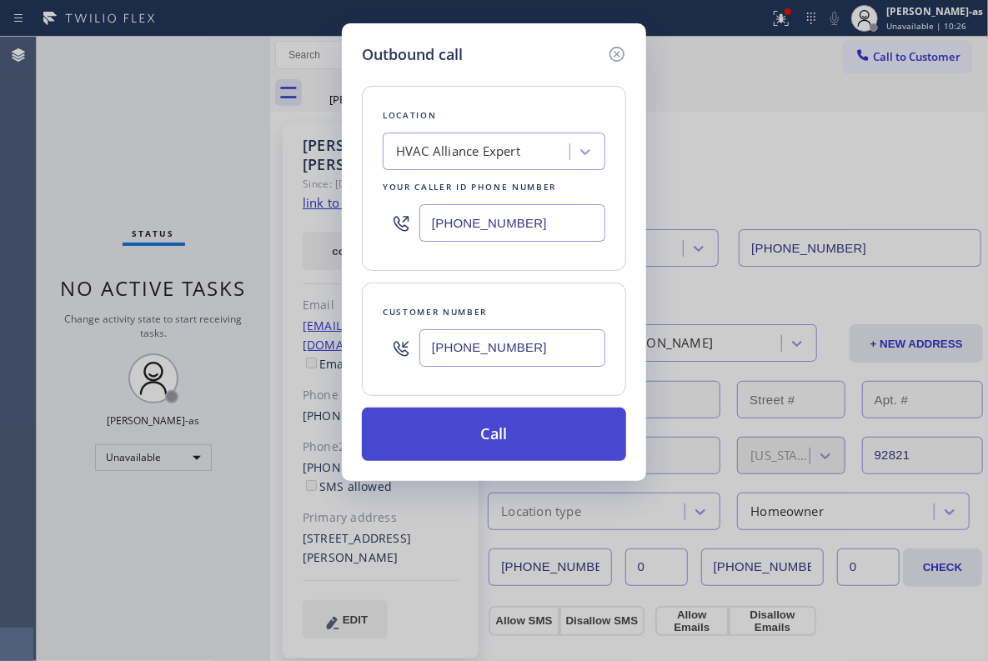
type input "[PHONE_NUMBER]"
click at [534, 424] on button "Call" at bounding box center [494, 434] width 264 height 53
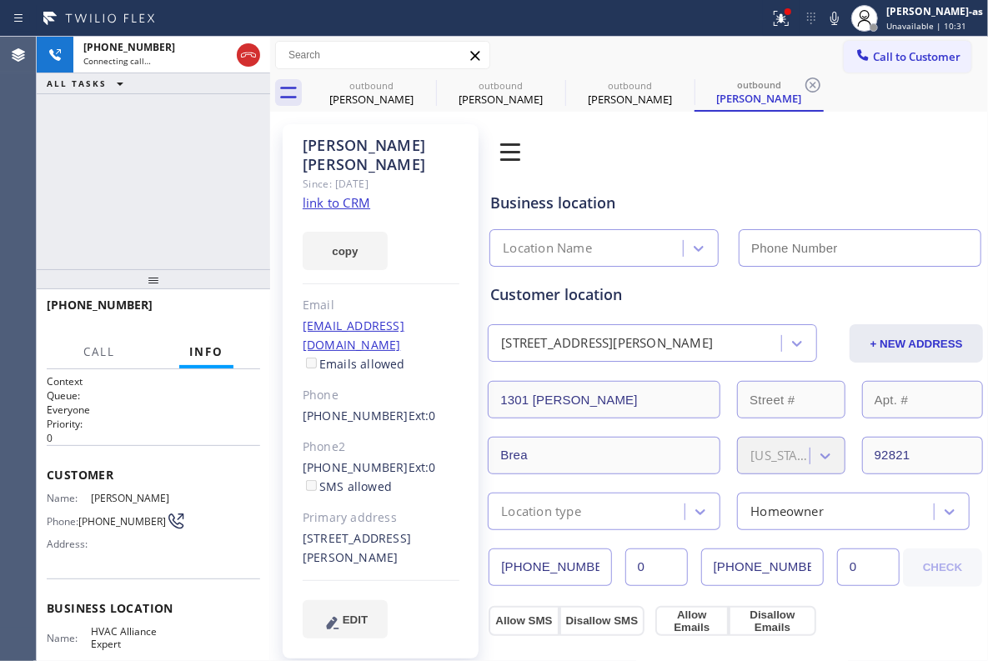
type input "[PHONE_NUMBER]"
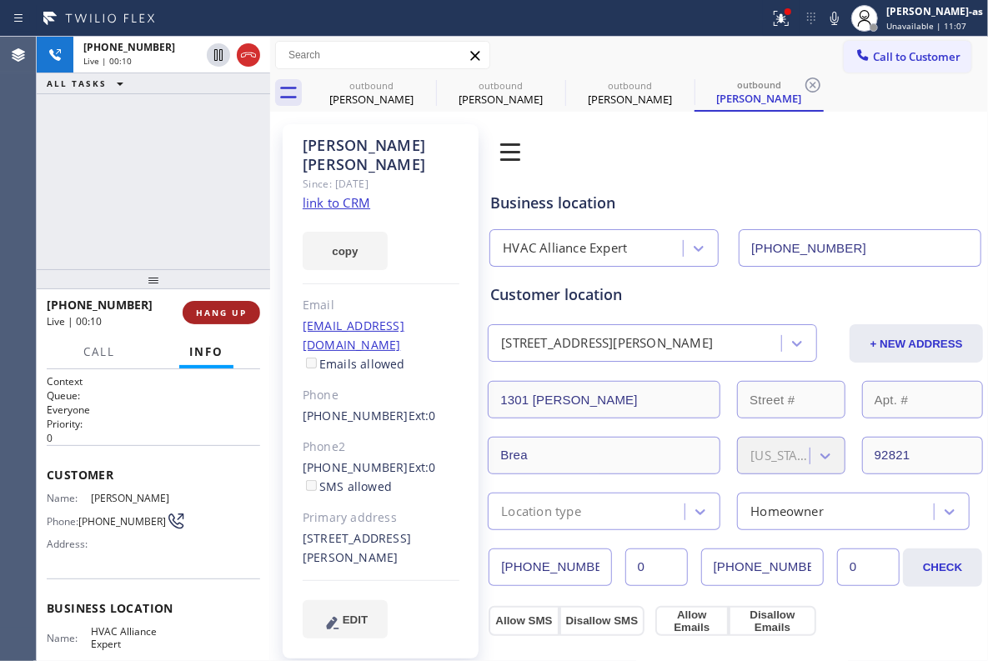
click at [210, 305] on button "HANG UP" at bounding box center [222, 312] width 78 height 23
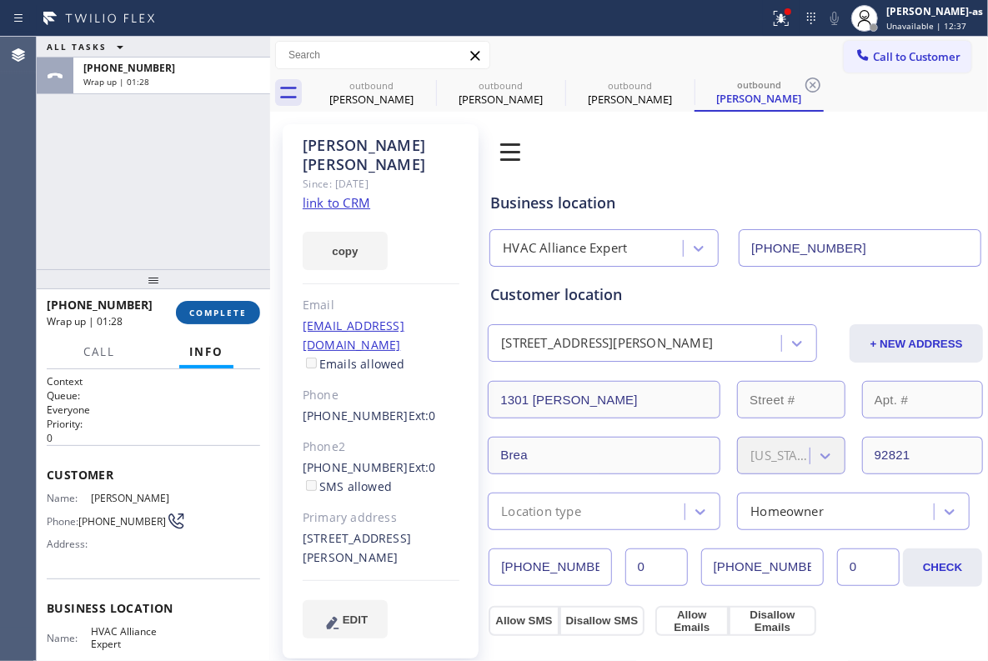
click at [224, 303] on button "COMPLETE" at bounding box center [218, 312] width 84 height 23
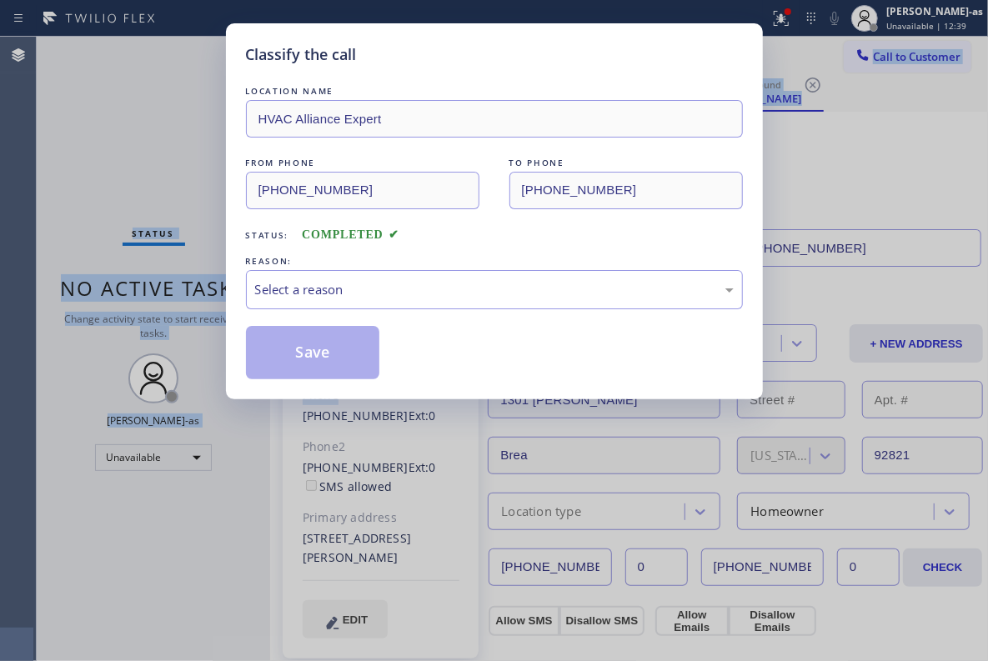
drag, startPoint x: 293, startPoint y: 367, endPoint x: 384, endPoint y: 350, distance: 92.4
click at [384, 368] on div "Classify the call LOCATION NAME 4C.SMS Campaign AR B2B SMS FROM PHONE [PHONE_NU…" at bounding box center [512, 349] width 951 height 624
click at [374, 301] on div "Select a reason" at bounding box center [494, 289] width 497 height 39
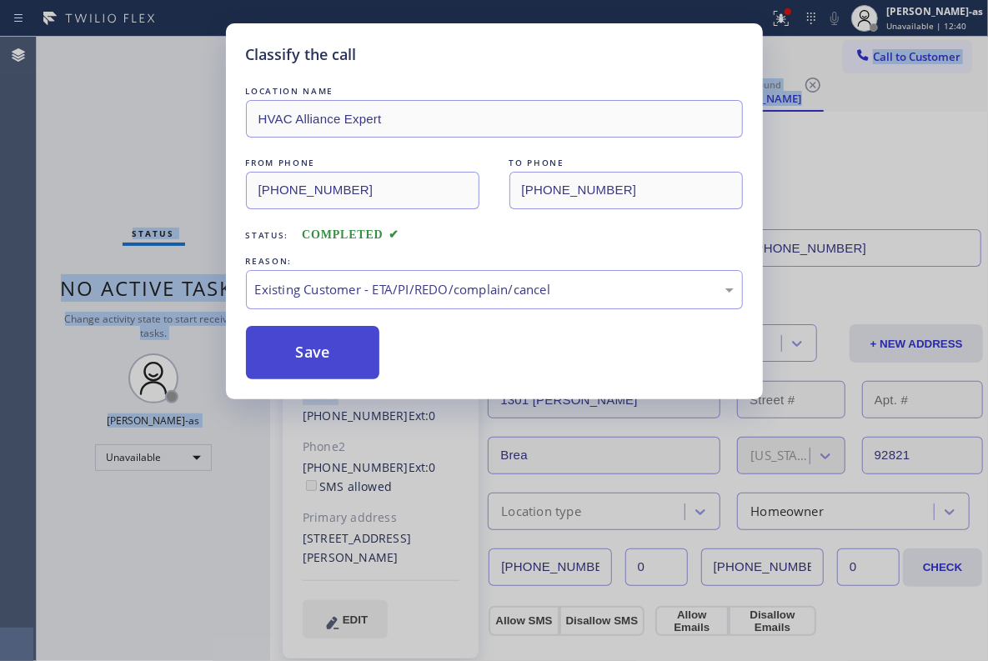
click at [350, 361] on button "Save" at bounding box center [313, 352] width 134 height 53
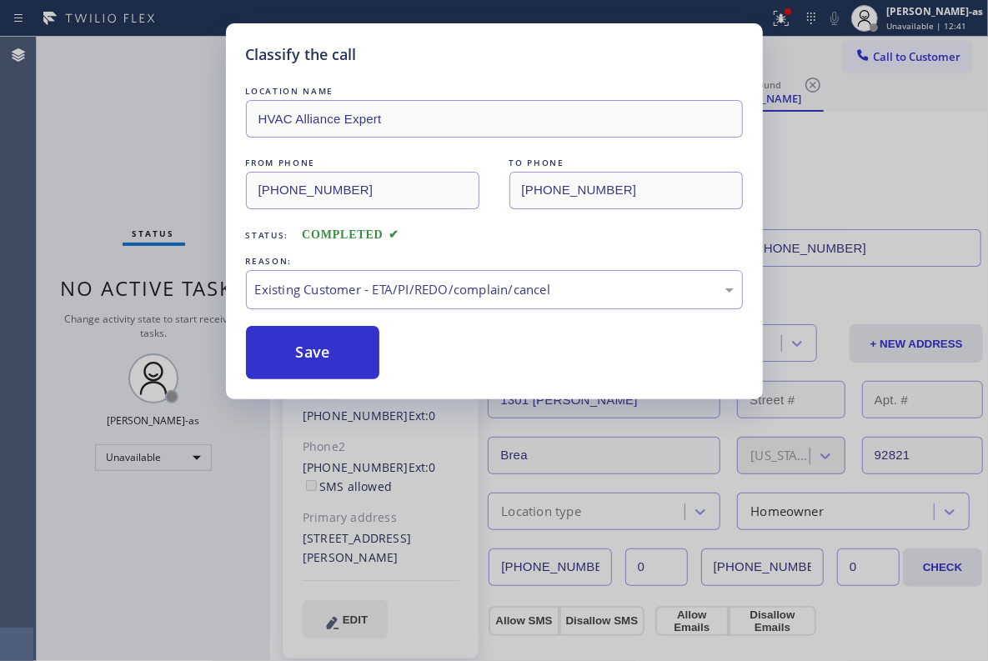
click at [168, 181] on div "Classify the call LOCATION NAME HVAC Alliance Expert FROM PHONE [PHONE_NUMBER] …" at bounding box center [494, 330] width 988 height 661
click at [148, 158] on div "Status No active tasks Change activity state to start receiving tasks. [PERSON_…" at bounding box center [153, 349] width 233 height 624
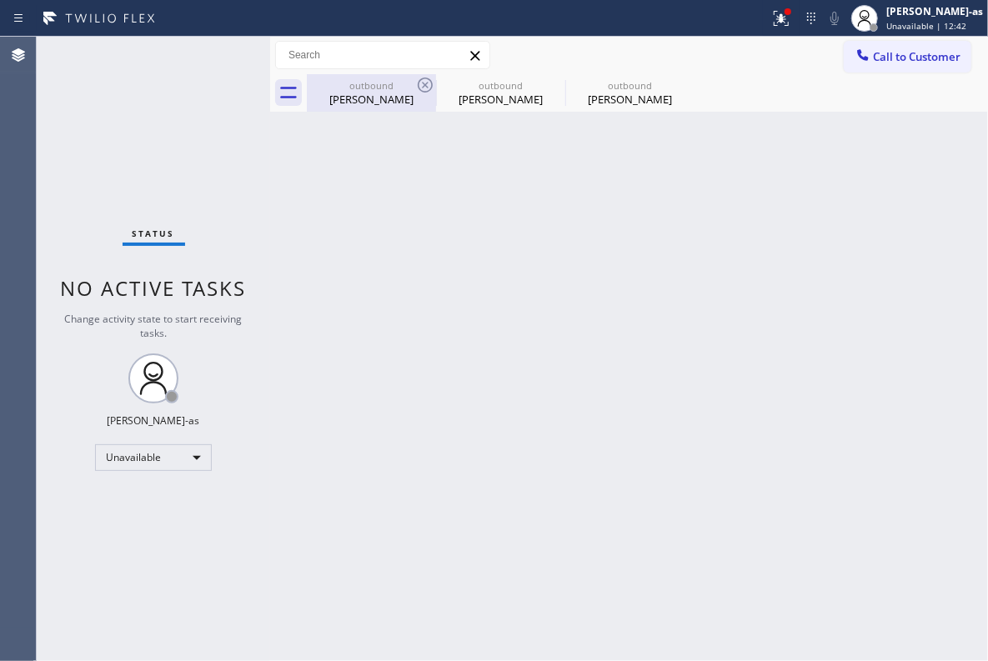
drag, startPoint x: 365, startPoint y: 115, endPoint x: 391, endPoint y: 78, distance: 45.6
click at [367, 104] on div "Back to Dashboard Change Sender ID Customers Technicians Select a contact Outbo…" at bounding box center [629, 349] width 718 height 624
click at [391, 78] on div "outbound [PERSON_NAME]" at bounding box center [371, 93] width 126 height 38
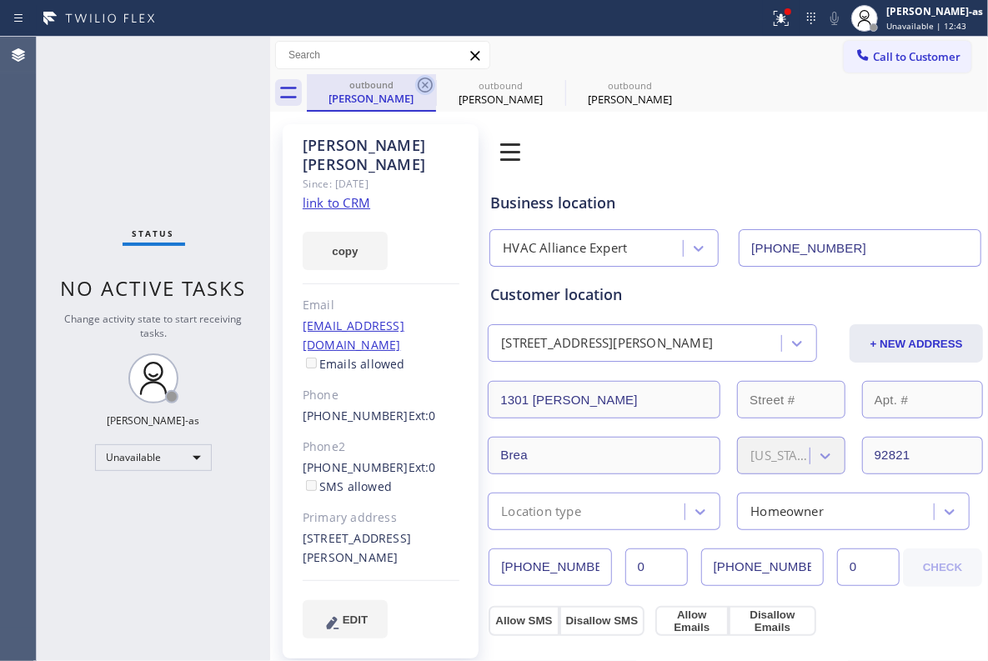
click at [428, 81] on icon at bounding box center [425, 85] width 20 height 20
click at [0, 0] on icon at bounding box center [0, 0] width 0 height 0
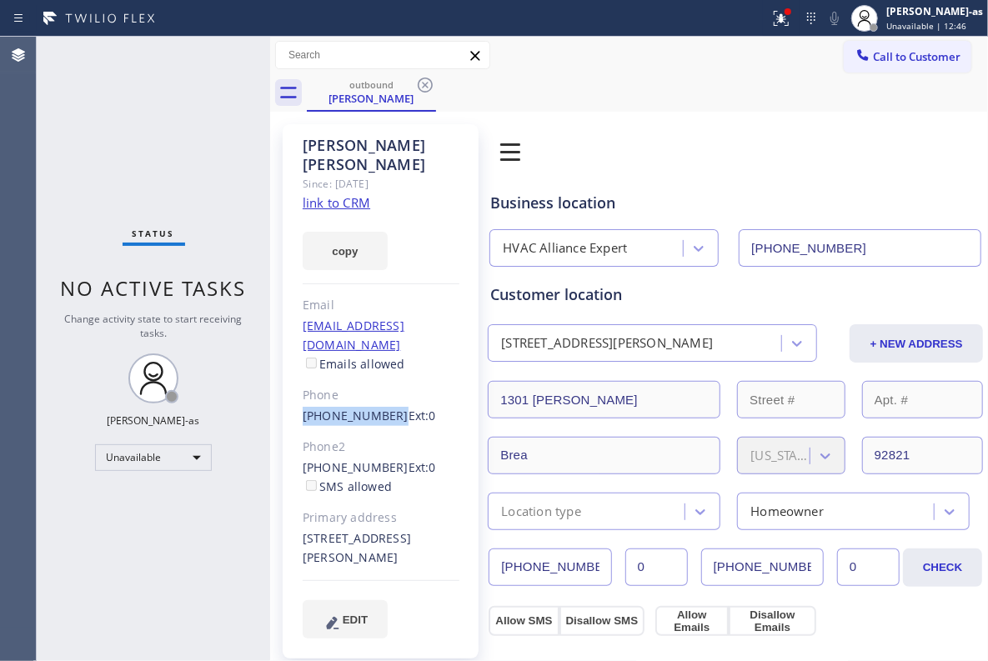
drag, startPoint x: 284, startPoint y: 374, endPoint x: 384, endPoint y: 382, distance: 100.3
click at [384, 382] on div "[PERSON_NAME] Since: [DATE] link to CRM copy Email [EMAIL_ADDRESS][DOMAIN_NAME]…" at bounding box center [381, 391] width 196 height 534
copy link "[PHONE_NUMBER]"
click at [912, 57] on span "Call to Customer" at bounding box center [917, 56] width 88 height 15
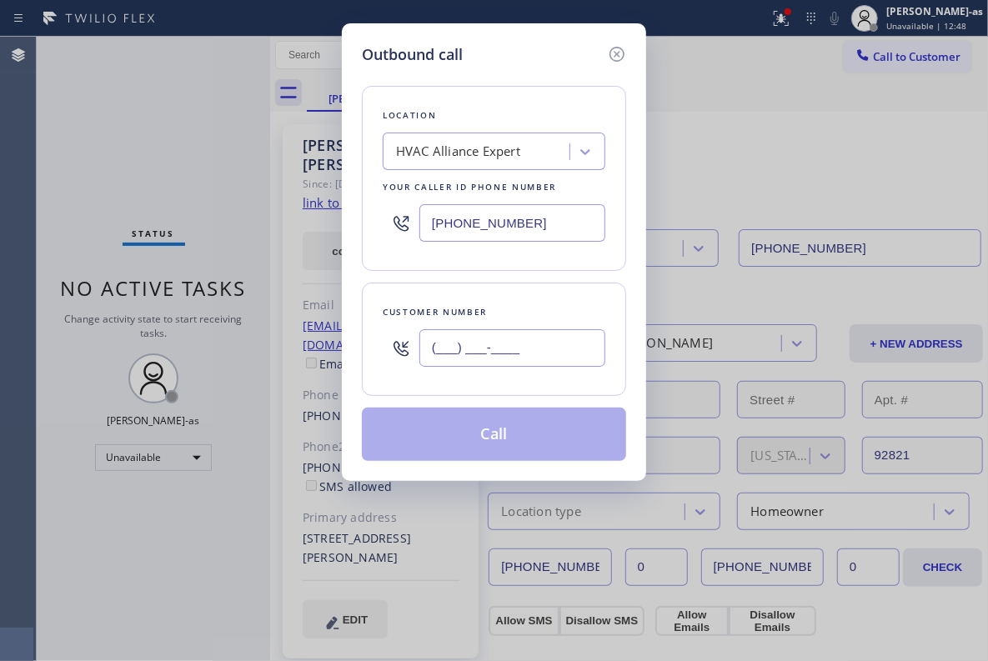
click at [518, 344] on input "(___) ___-____" at bounding box center [512, 348] width 186 height 38
paste input "714) 818-2198"
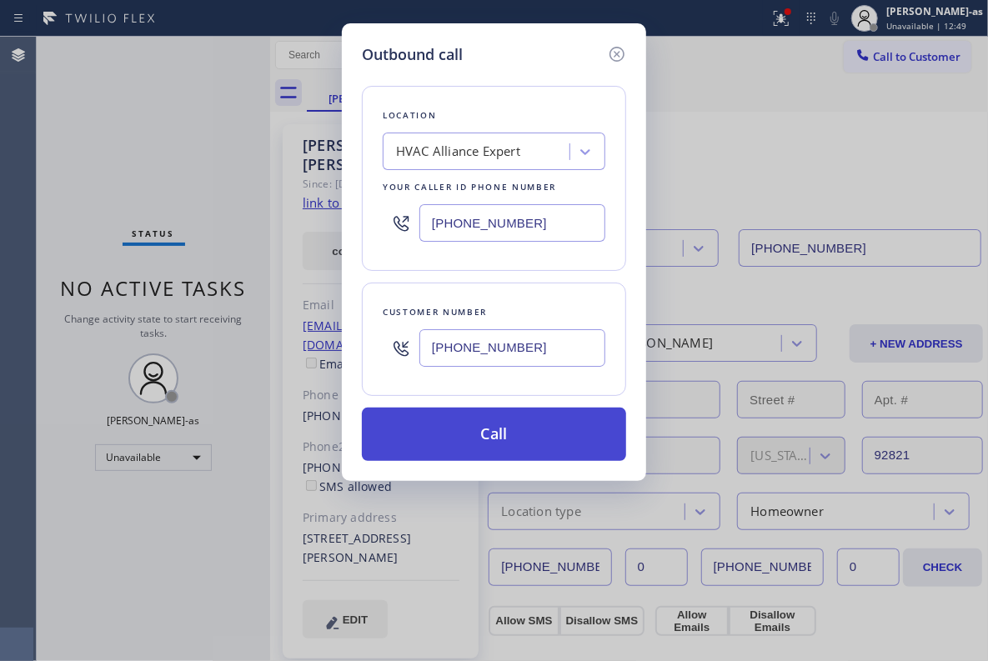
type input "[PHONE_NUMBER]"
click at [519, 438] on button "Call" at bounding box center [494, 434] width 264 height 53
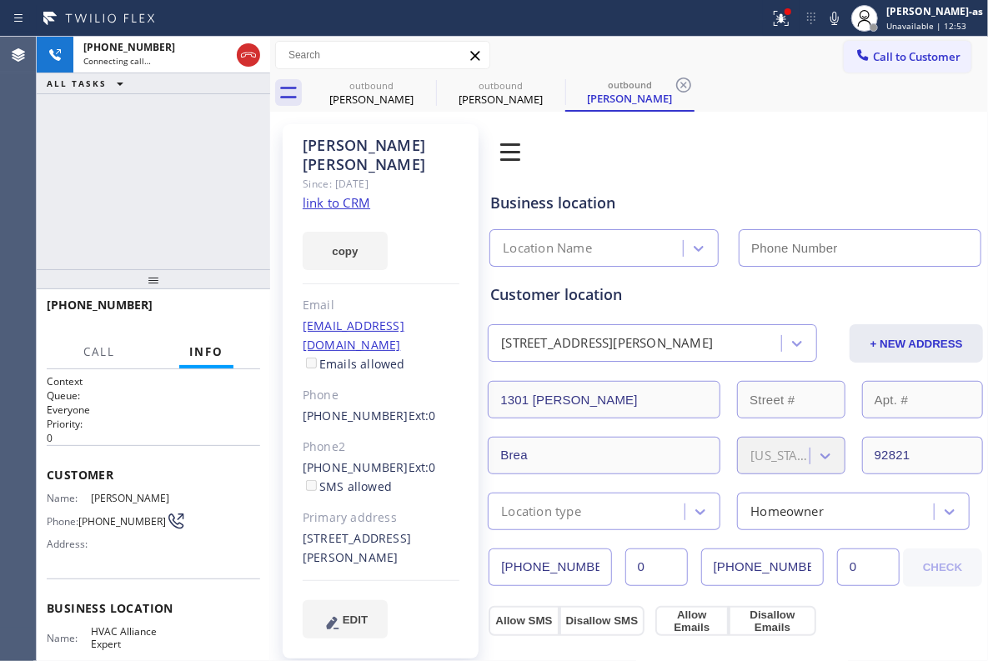
type input "[PHONE_NUMBER]"
click at [191, 121] on div "[PHONE_NUMBER] Connecting call… ALL TASKS ALL TASKS ACTIVE TASKS TASKS IN WRAP …" at bounding box center [153, 153] width 233 height 233
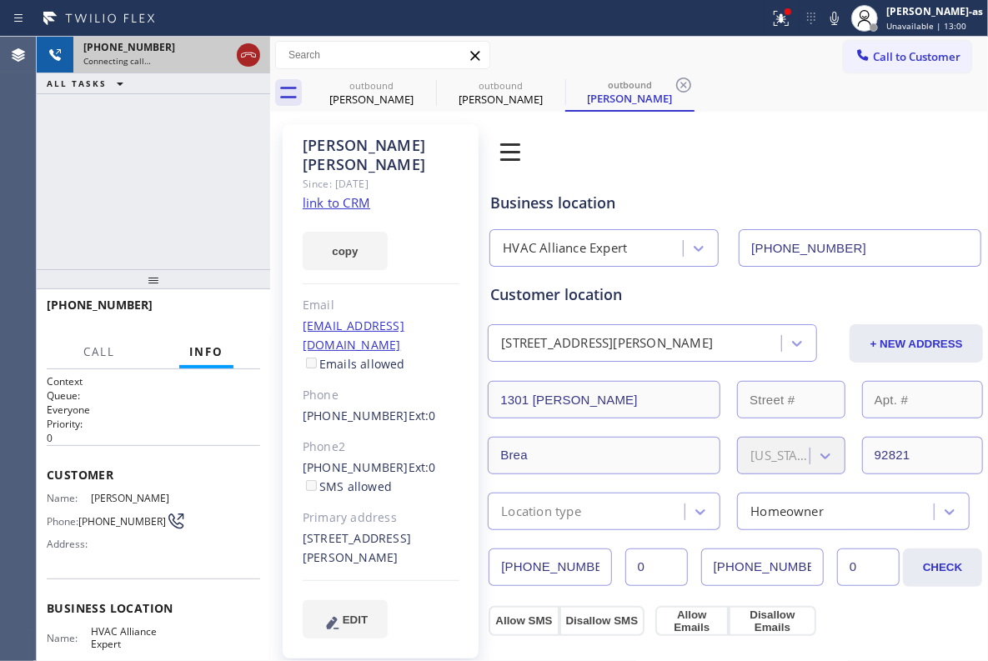
click at [254, 47] on icon at bounding box center [248, 55] width 20 height 20
click at [388, 87] on div "outbound [PERSON_NAME]" at bounding box center [371, 93] width 126 height 38
click at [0, 0] on icon at bounding box center [0, 0] width 0 height 0
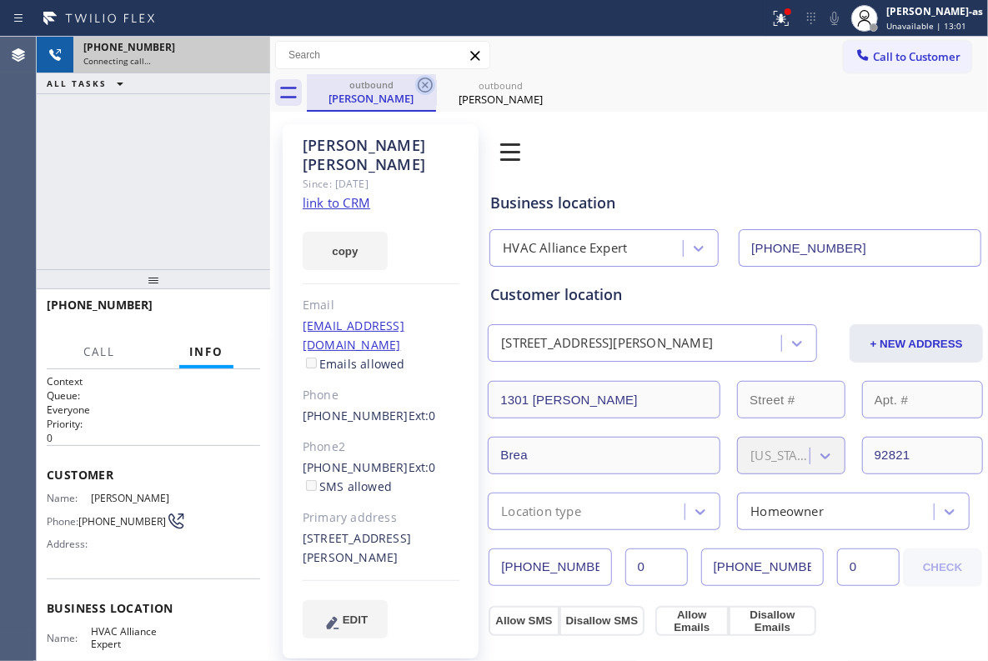
click at [427, 82] on icon at bounding box center [425, 85] width 20 height 20
click at [0, 0] on icon at bounding box center [0, 0] width 0 height 0
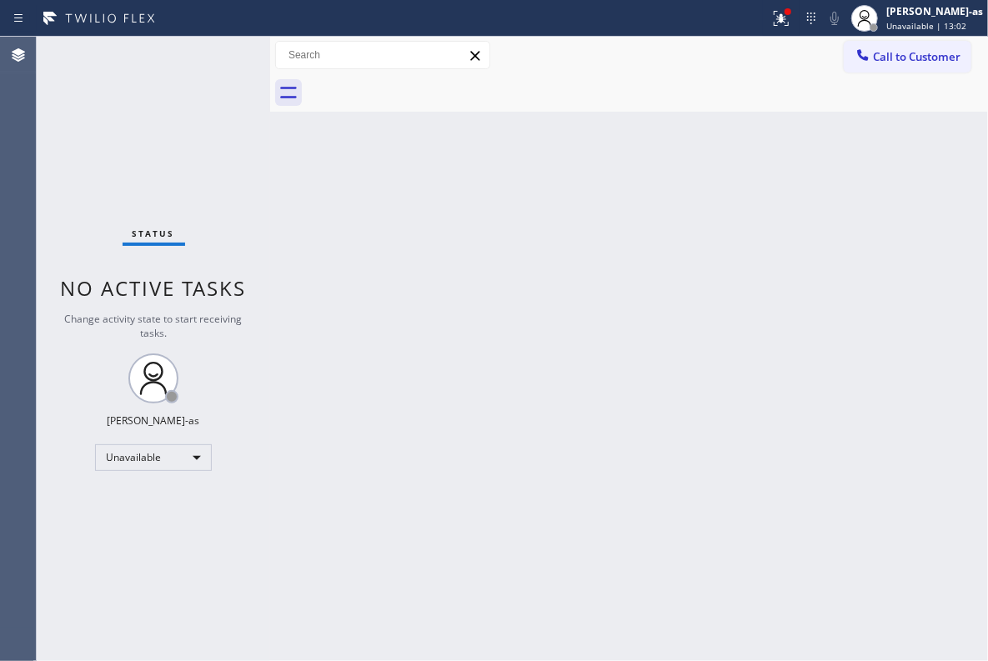
click at [427, 82] on div at bounding box center [647, 93] width 681 height 38
click at [538, 322] on div "Back to Dashboard Change Sender ID Customers Technicians Select a contact Outbo…" at bounding box center [629, 349] width 718 height 624
drag, startPoint x: 848, startPoint y: 60, endPoint x: 857, endPoint y: 54, distance: 10.9
click at [849, 60] on button "Call to Customer" at bounding box center [908, 57] width 128 height 32
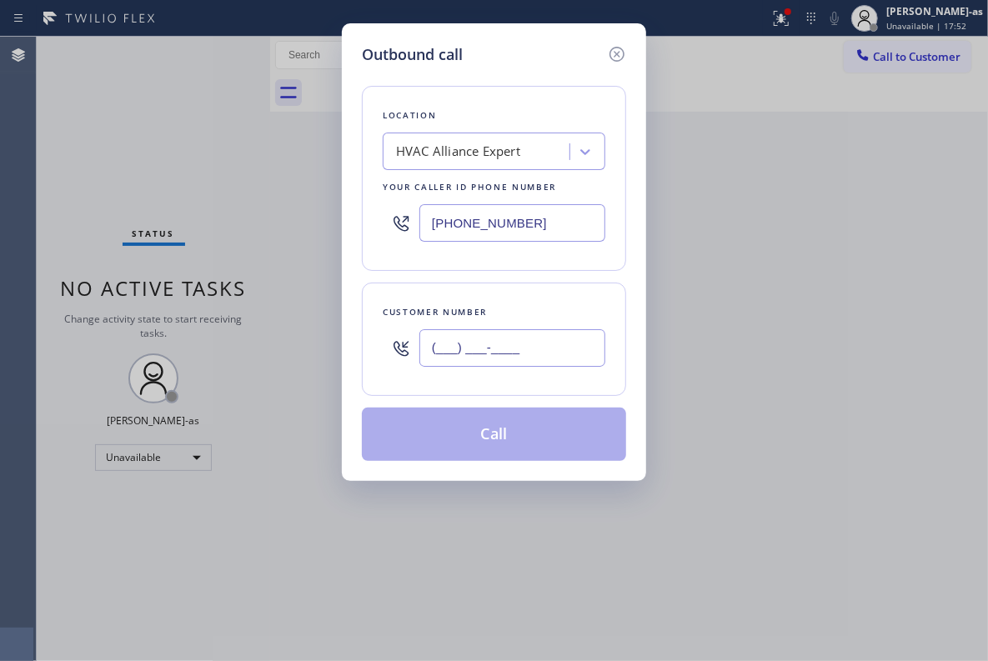
click at [482, 357] on input "(___) ___-____" at bounding box center [512, 348] width 186 height 38
paste input "310) 503-5181"
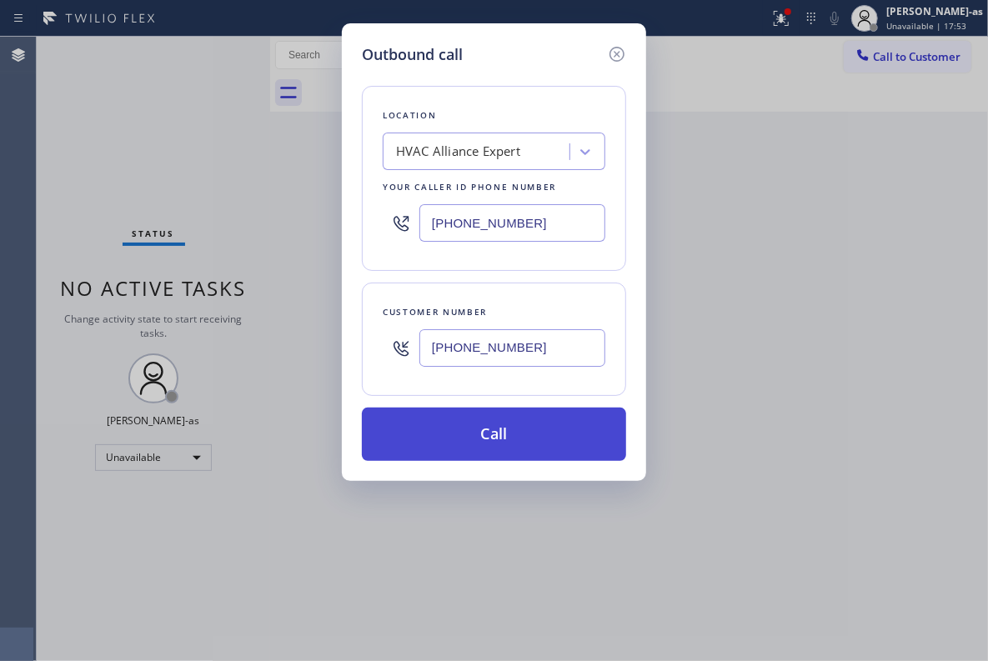
type input "[PHONE_NUMBER]"
click at [520, 429] on button "Call" at bounding box center [494, 434] width 264 height 53
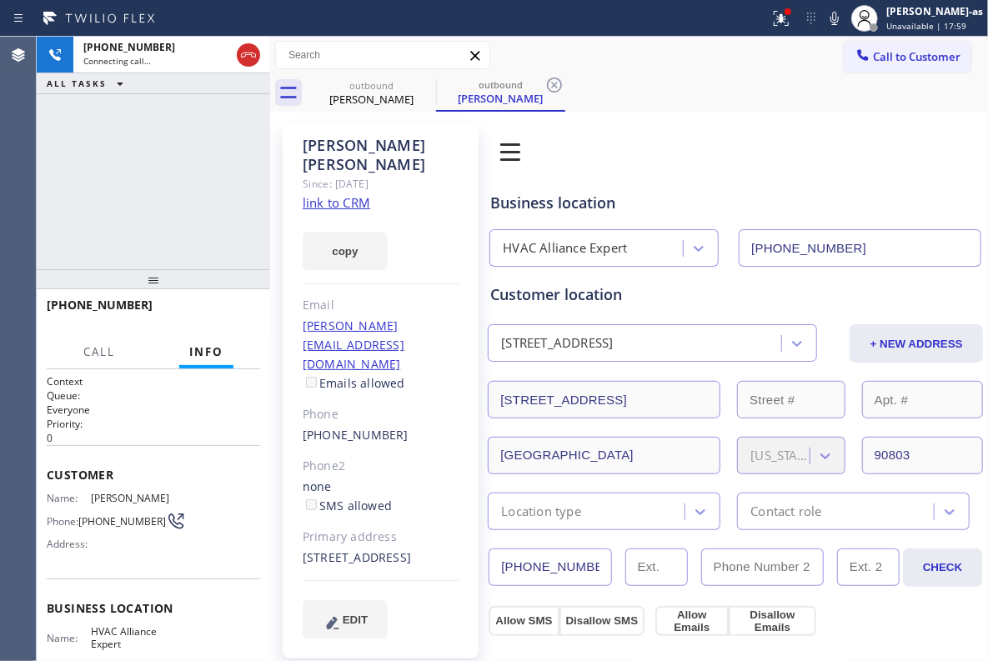
type input "[PHONE_NUMBER]"
drag, startPoint x: 170, startPoint y: 157, endPoint x: 214, endPoint y: 154, distance: 44.3
click at [170, 158] on div "[PHONE_NUMBER] Connecting call… ALL TASKS ALL TASKS ACTIVE TASKS TASKS IN WRAP …" at bounding box center [153, 153] width 233 height 233
click at [358, 194] on link "link to CRM" at bounding box center [337, 202] width 68 height 17
click at [240, 63] on icon at bounding box center [248, 55] width 20 height 20
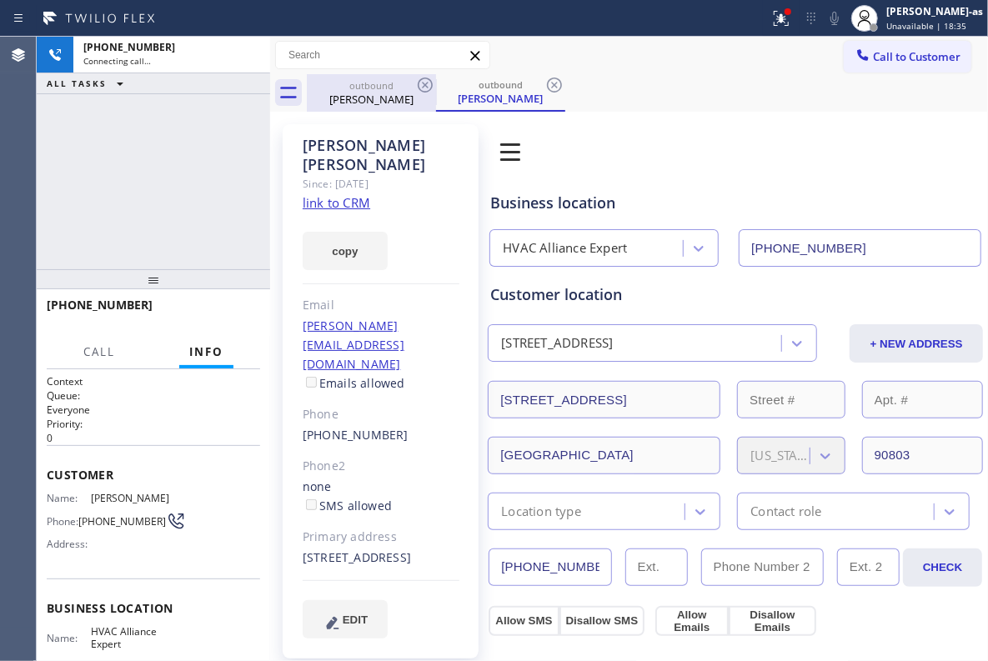
click at [375, 98] on div "[PERSON_NAME]" at bounding box center [371, 99] width 126 height 15
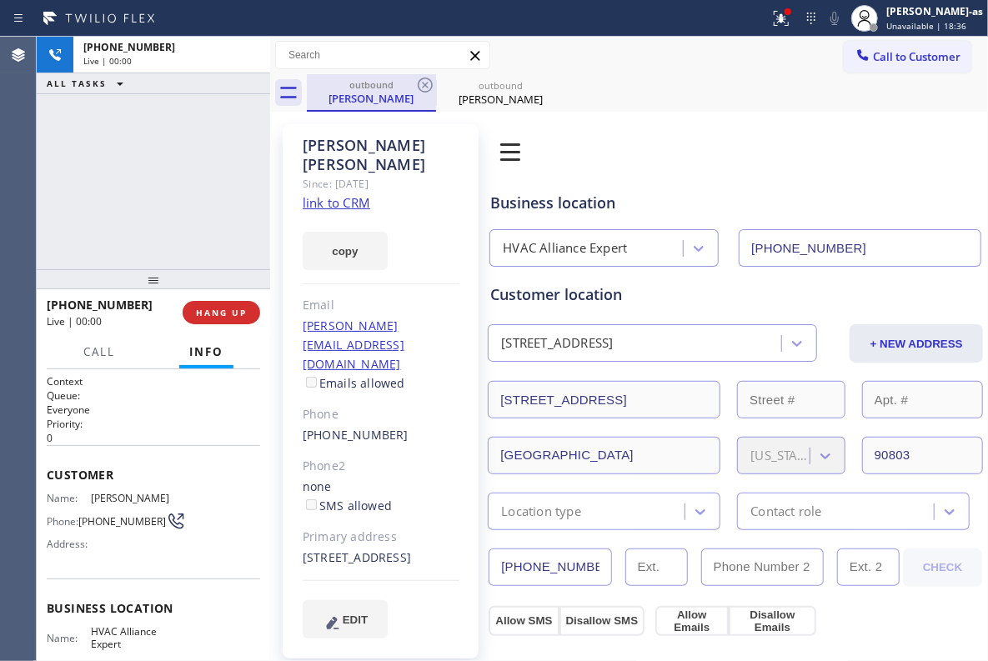
click at [414, 78] on div "outbound" at bounding box center [371, 84] width 126 height 13
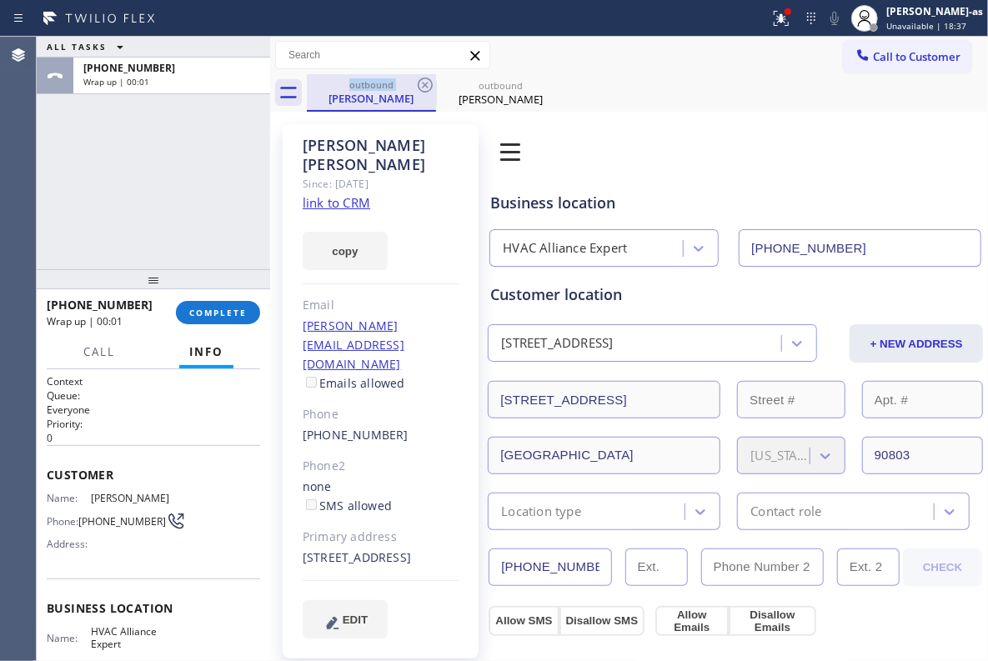
click at [414, 78] on div "outbound" at bounding box center [371, 84] width 126 height 13
click at [210, 298] on div "[PHONE_NUMBER] Wrap up | 00:03 COMPLETE" at bounding box center [153, 312] width 213 height 43
click at [205, 269] on div at bounding box center [153, 279] width 233 height 20
click at [224, 337] on button "Info" at bounding box center [206, 352] width 54 height 33
click at [221, 315] on span "COMPLETE" at bounding box center [218, 313] width 58 height 12
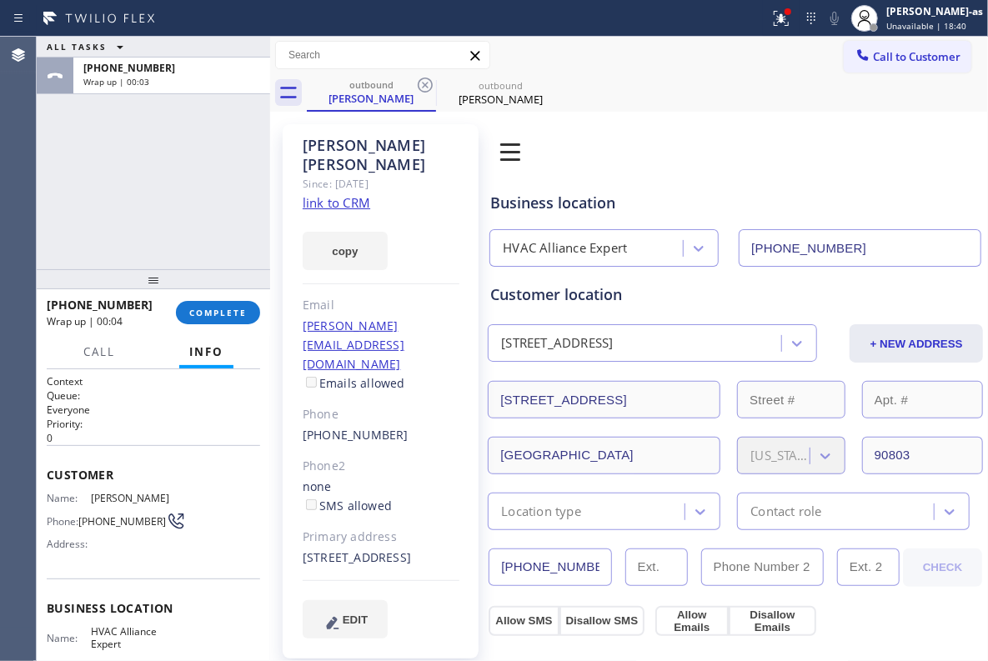
click at [201, 281] on div at bounding box center [153, 279] width 233 height 20
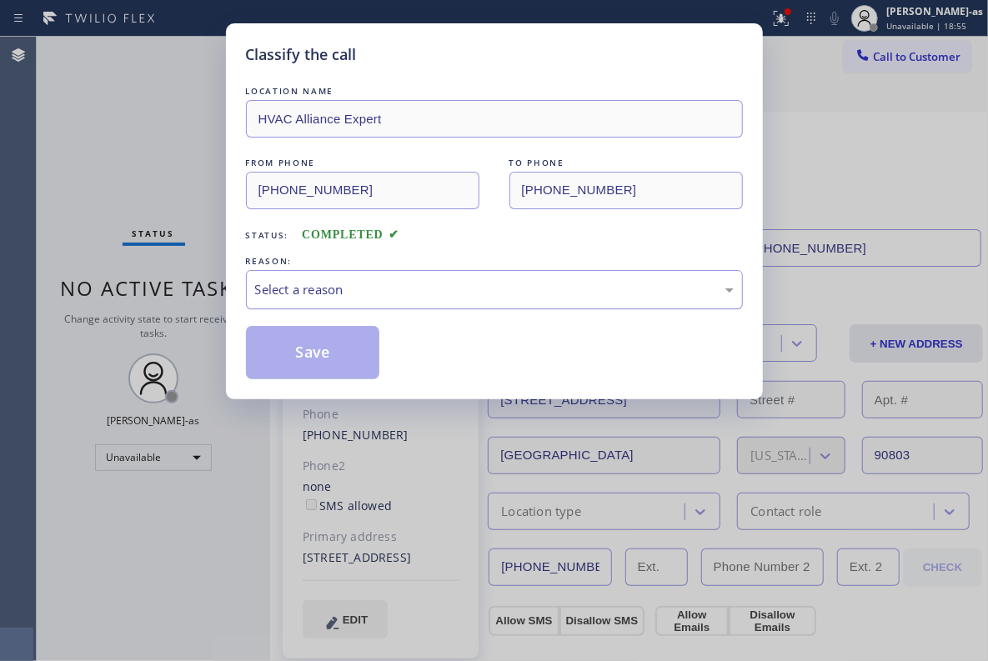
click at [390, 285] on div "Select a reason" at bounding box center [494, 289] width 479 height 19
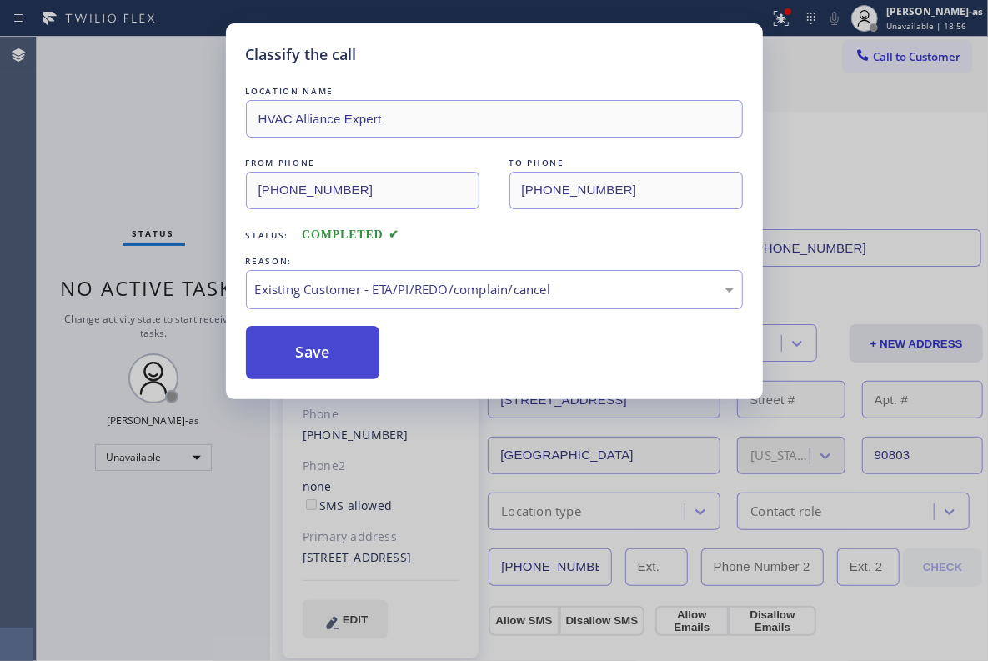
click at [343, 354] on button "Save" at bounding box center [313, 352] width 134 height 53
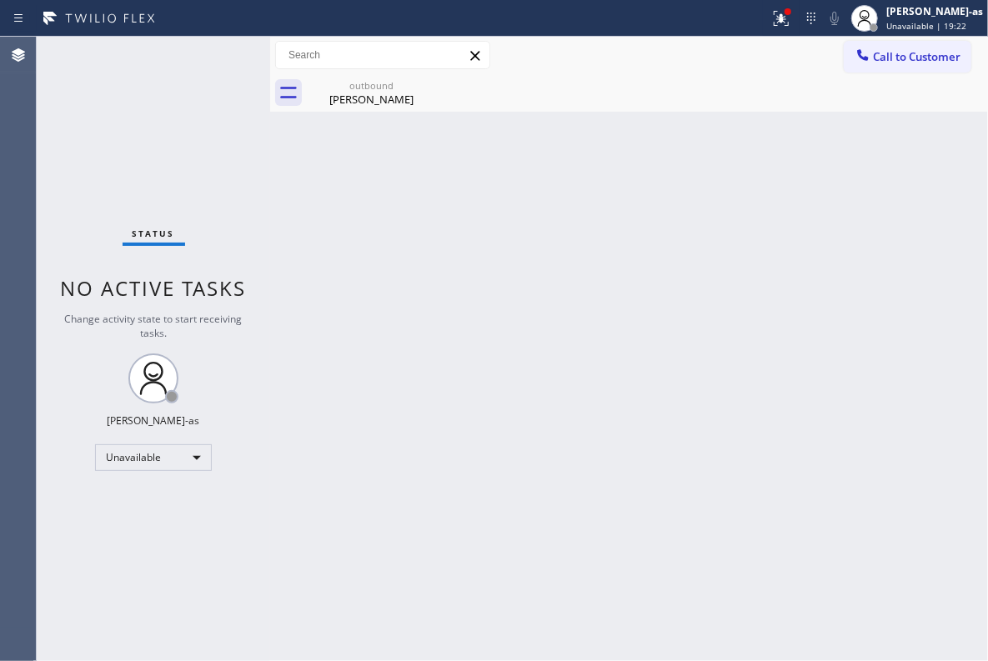
click at [197, 125] on div "Status No active tasks Change activity state to start receiving tasks. [PERSON_…" at bounding box center [153, 349] width 233 height 624
click at [882, 52] on span "Call to Customer" at bounding box center [917, 56] width 88 height 15
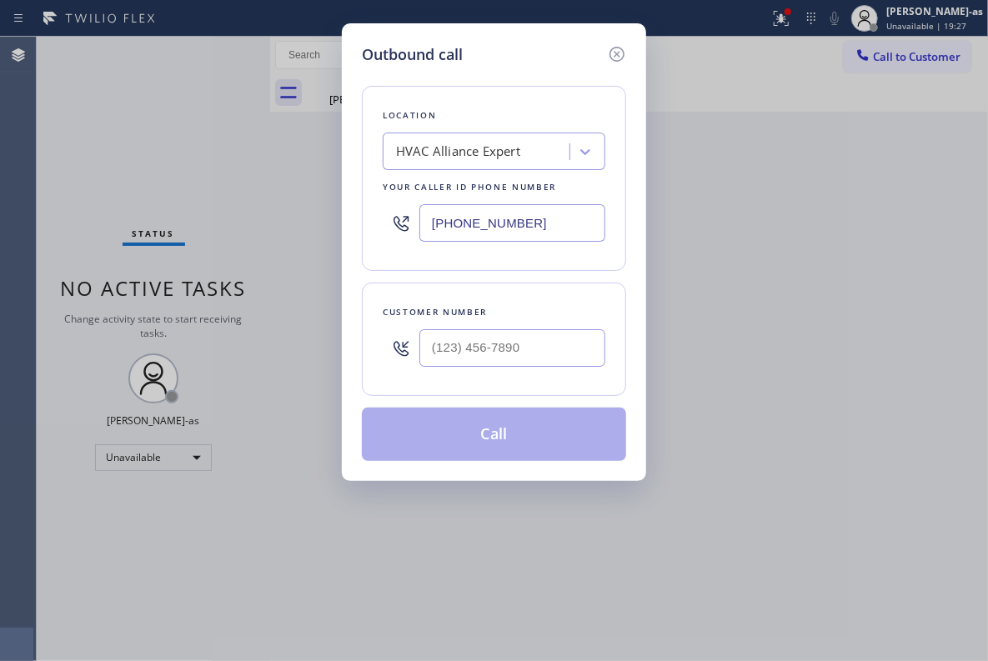
drag, startPoint x: 578, startPoint y: 294, endPoint x: 557, endPoint y: 335, distance: 45.9
click at [564, 312] on div "Customer number" at bounding box center [494, 339] width 264 height 113
click at [557, 337] on input "(___) ___-____" at bounding box center [512, 348] width 186 height 38
paste input "206) 375-8538"
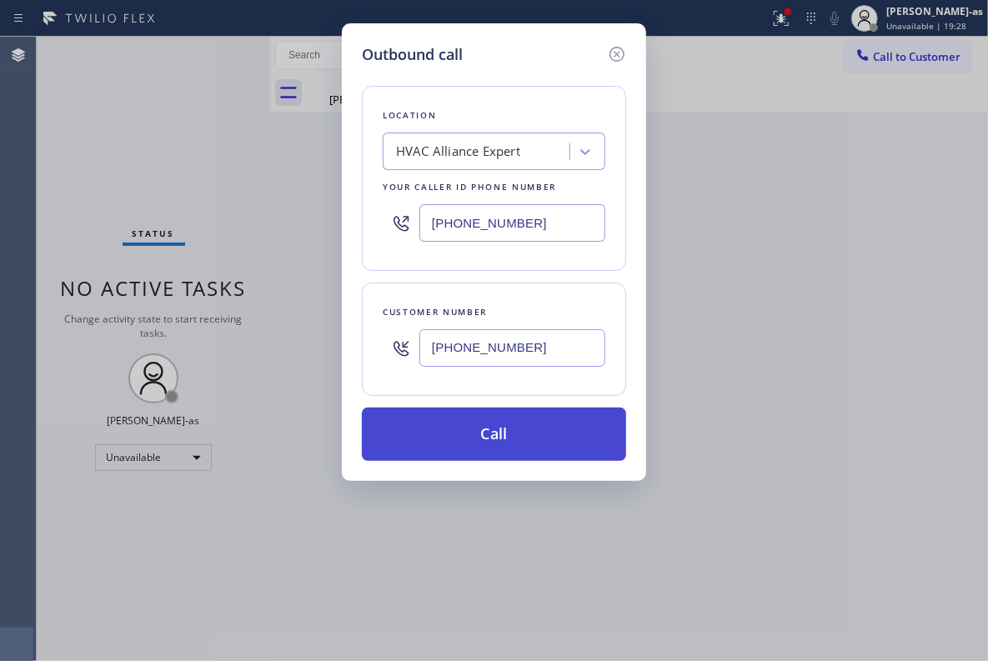
type input "[PHONE_NUMBER]"
click at [535, 435] on button "Call" at bounding box center [494, 434] width 264 height 53
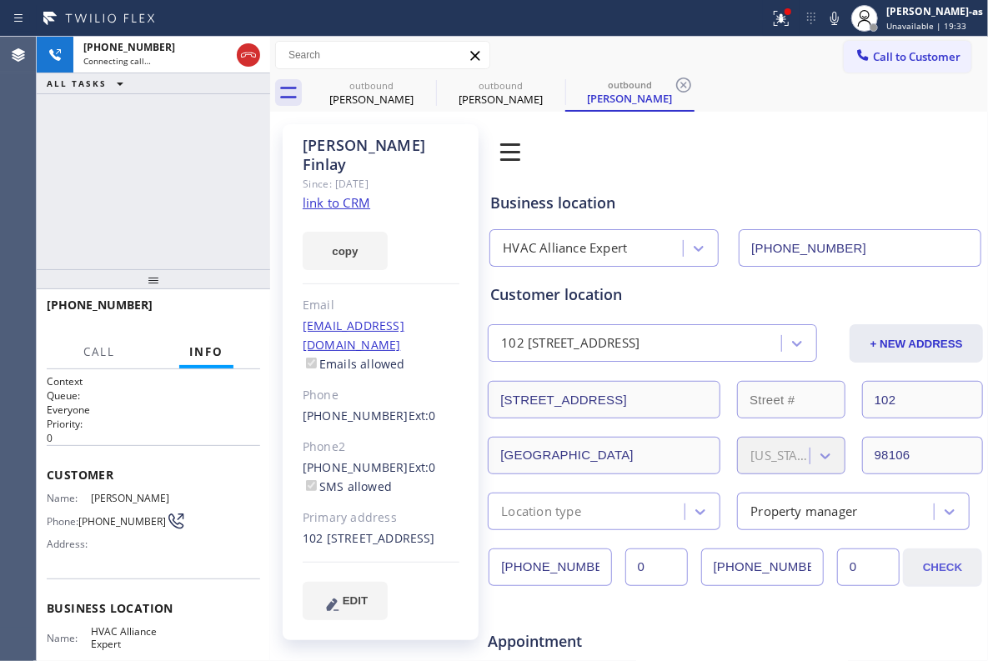
type input "[PHONE_NUMBER]"
click at [217, 133] on div "[PHONE_NUMBER] Connecting call… ALL TASKS ALL TASKS ACTIVE TASKS TASKS IN WRAP …" at bounding box center [153, 153] width 233 height 233
click at [337, 194] on link "link to CRM" at bounding box center [337, 202] width 68 height 17
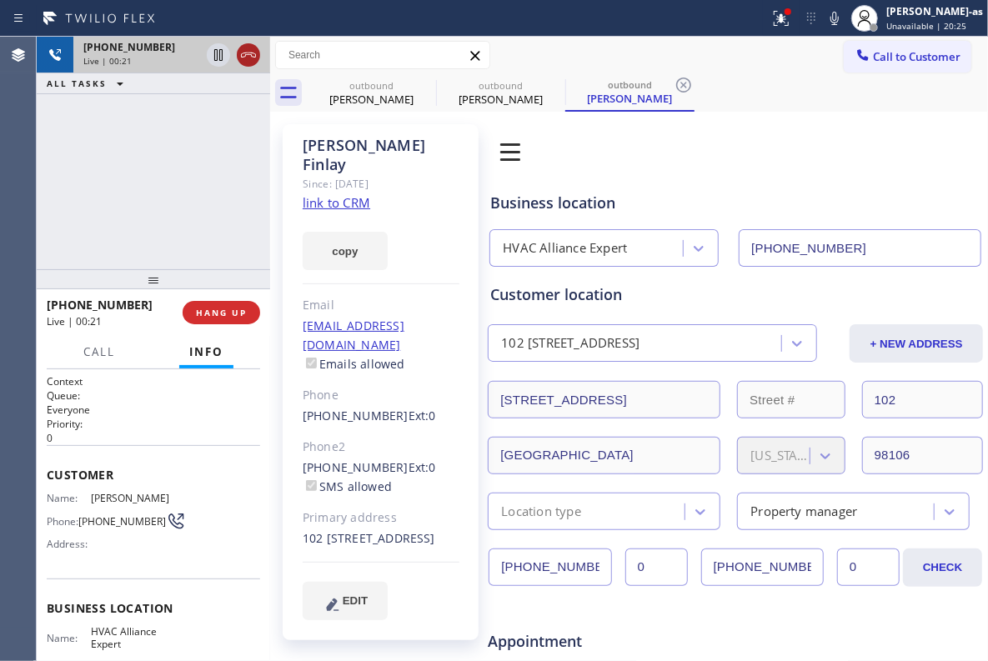
click at [245, 53] on icon at bounding box center [248, 55] width 20 height 20
click at [359, 68] on input "text" at bounding box center [382, 55] width 213 height 27
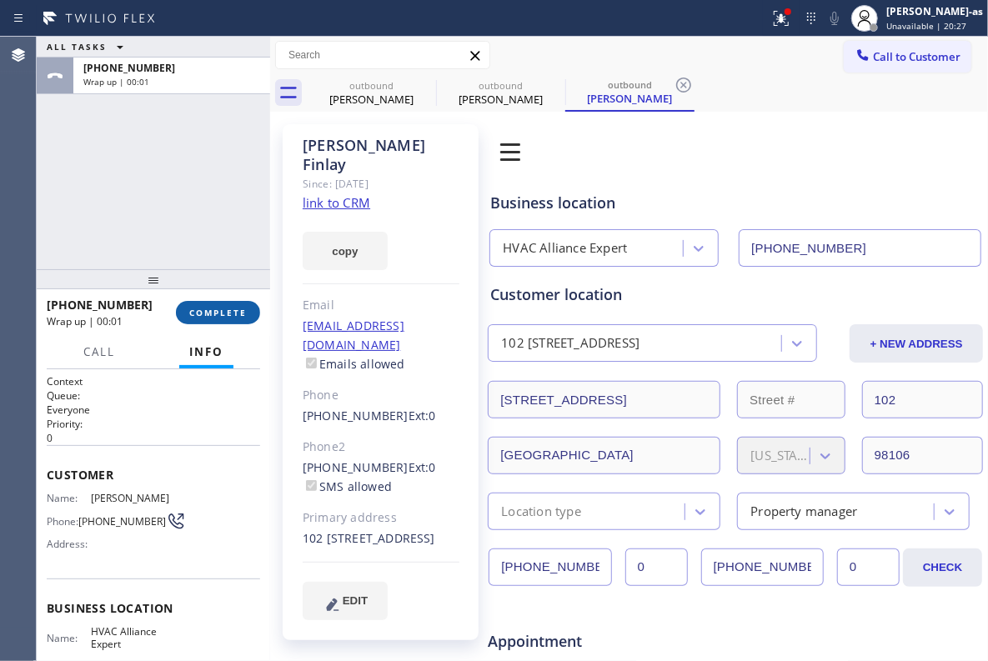
click at [238, 308] on span "COMPLETE" at bounding box center [218, 313] width 58 height 12
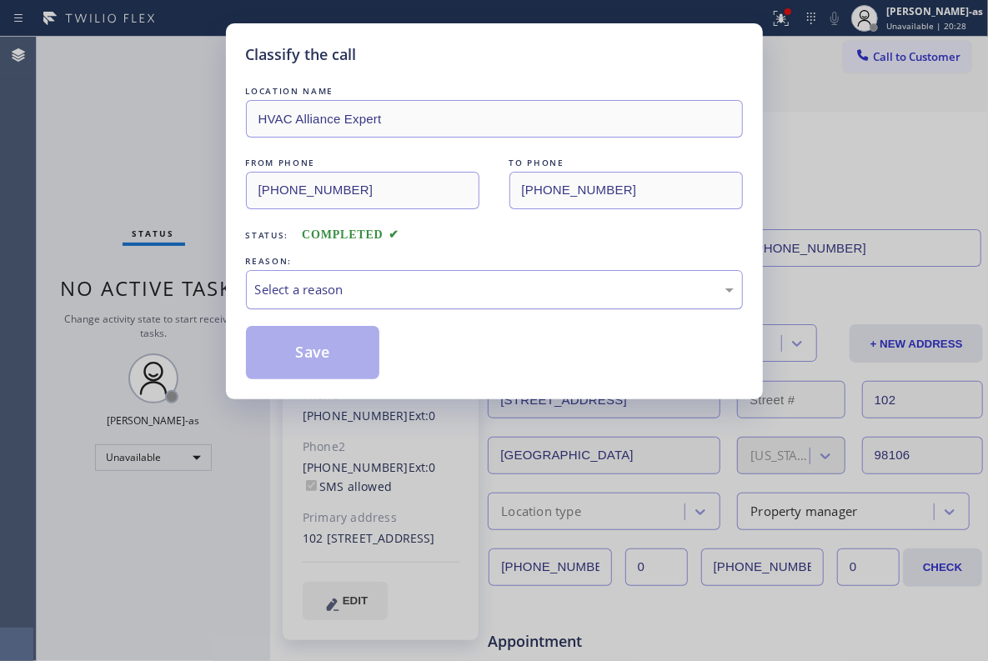
click at [447, 295] on div "Select a reason" at bounding box center [494, 289] width 479 height 19
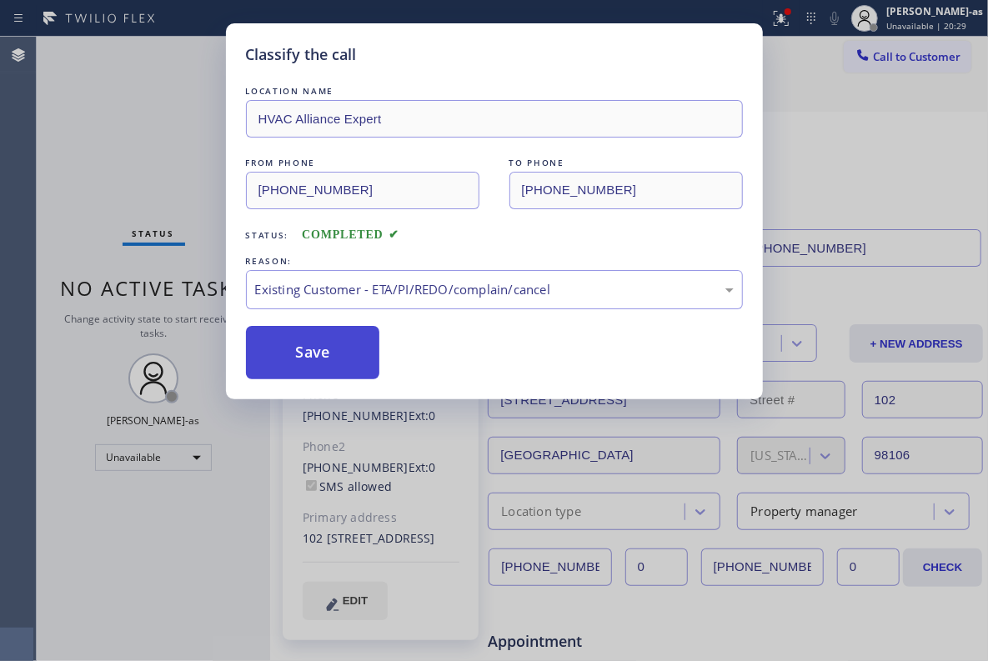
click at [281, 371] on button "Save" at bounding box center [313, 352] width 134 height 53
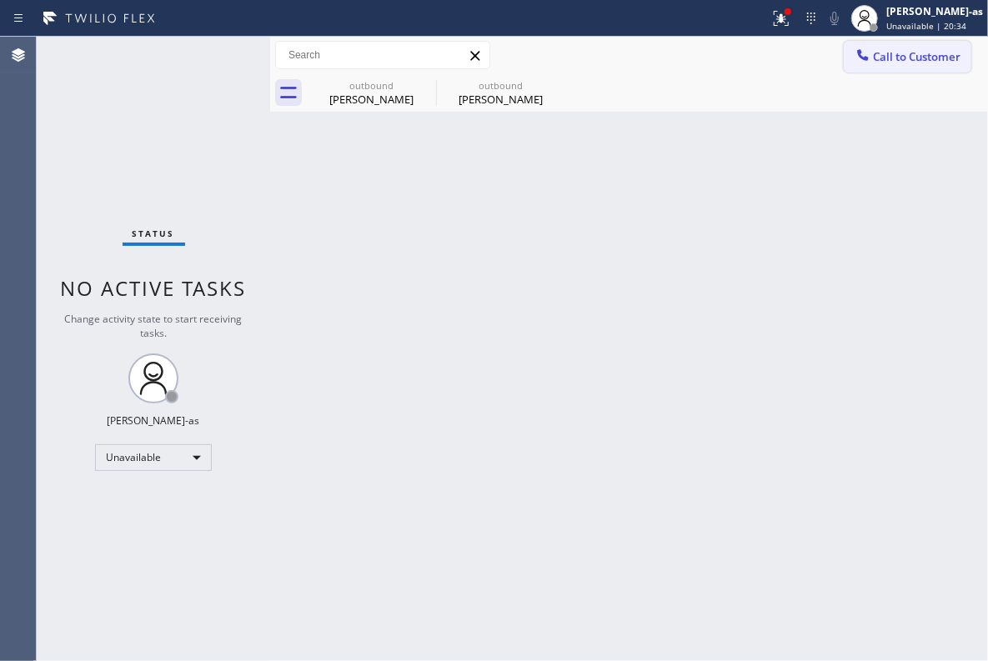
click at [942, 49] on span "Call to Customer" at bounding box center [917, 56] width 88 height 15
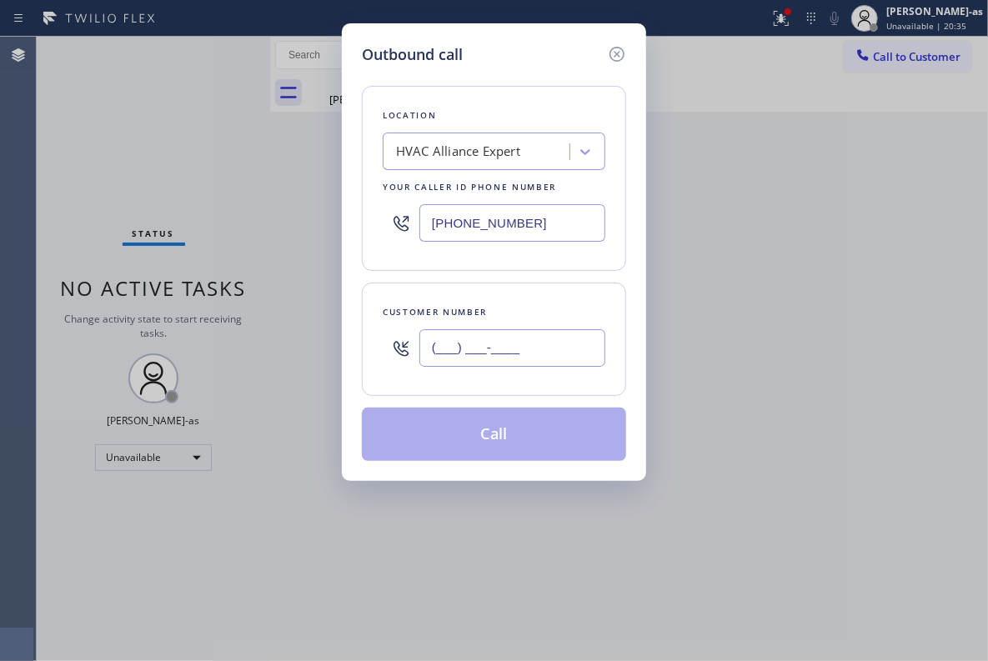
click at [524, 342] on input "(___) ___-____" at bounding box center [512, 348] width 186 height 38
paste input "310) 408-0702"
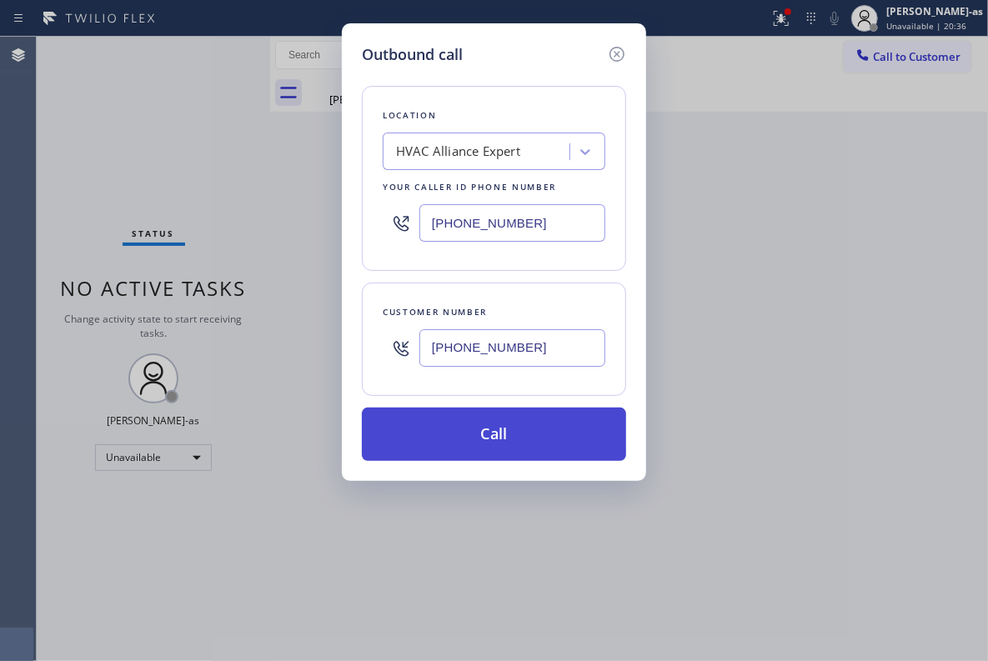
type input "[PHONE_NUMBER]"
click at [527, 441] on button "Call" at bounding box center [494, 434] width 264 height 53
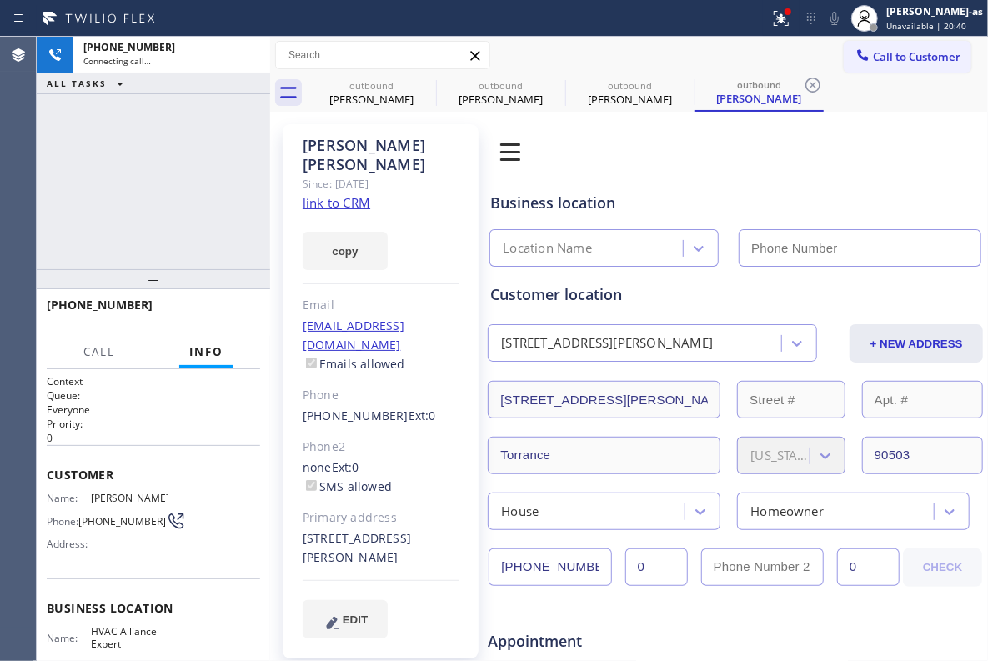
type input "[PHONE_NUMBER]"
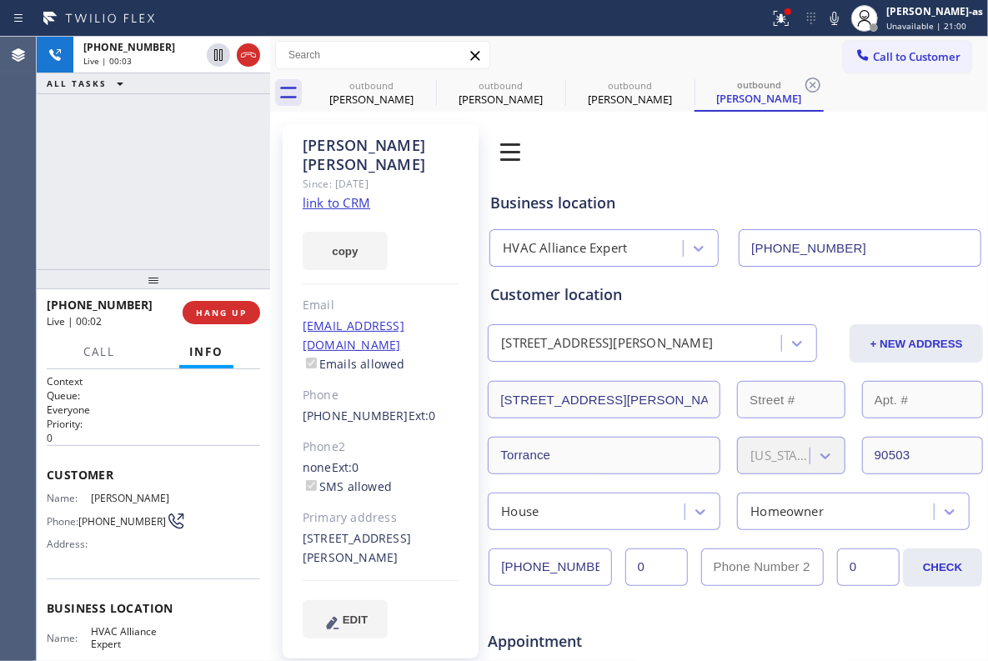
click at [165, 221] on div "[PHONE_NUMBER] Live | 00:03 ALL TASKS ALL TASKS ACTIVE TASKS TASKS IN WRAP UP" at bounding box center [153, 153] width 233 height 233
click at [328, 194] on link "link to CRM" at bounding box center [337, 202] width 68 height 17
click at [160, 205] on div "[PHONE_NUMBER] Live | 00:05 ALL TASKS ALL TASKS ACTIVE TASKS TASKS IN WRAP UP" at bounding box center [153, 153] width 233 height 233
click at [248, 54] on icon at bounding box center [248, 55] width 15 height 5
click at [198, 255] on div "[PHONE_NUMBER] Live | 00:16 ALL TASKS ALL TASKS ACTIVE TASKS TASKS IN WRAP UP" at bounding box center [153, 153] width 233 height 233
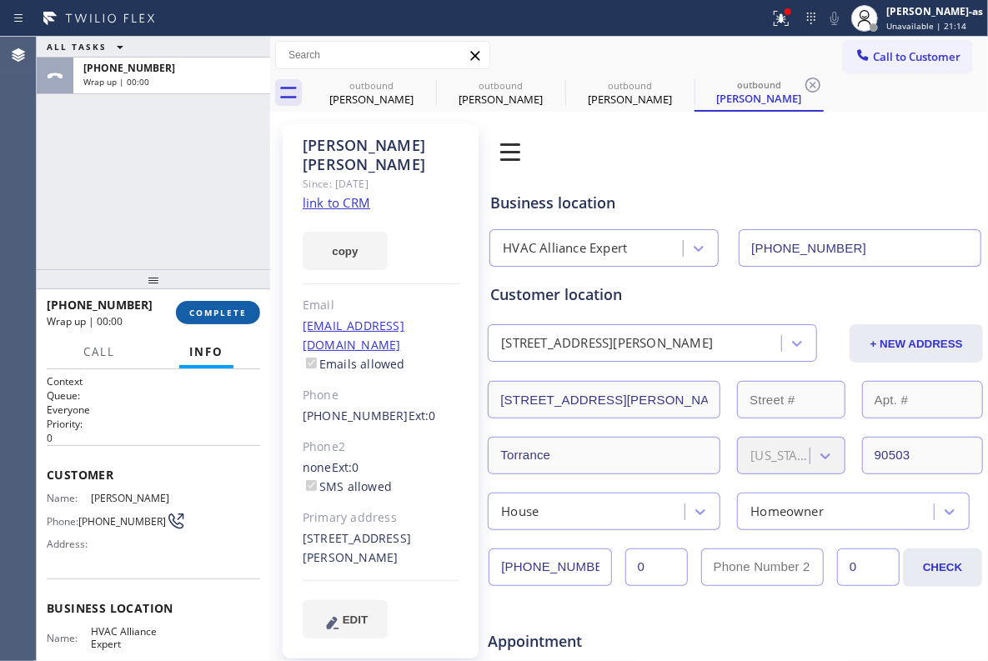
click at [237, 310] on span "COMPLETE" at bounding box center [218, 313] width 58 height 12
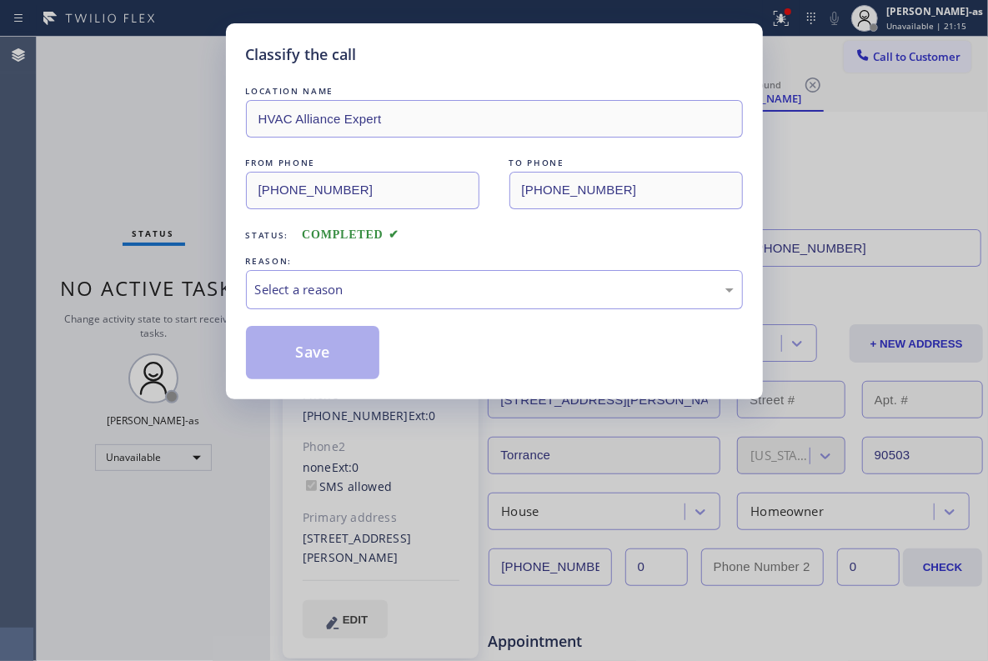
drag, startPoint x: 235, startPoint y: 310, endPoint x: 459, endPoint y: 281, distance: 225.3
click at [238, 310] on div "Classify the call LOCATION NAME HVAC Alliance Expert FROM PHONE [PHONE_NUMBER] …" at bounding box center [494, 211] width 537 height 376
click at [337, 285] on div "Select a reason" at bounding box center [494, 289] width 479 height 19
click at [499, 307] on div "Select a reason" at bounding box center [494, 289] width 497 height 39
drag, startPoint x: 402, startPoint y: 292, endPoint x: 412, endPoint y: 293, distance: 10.1
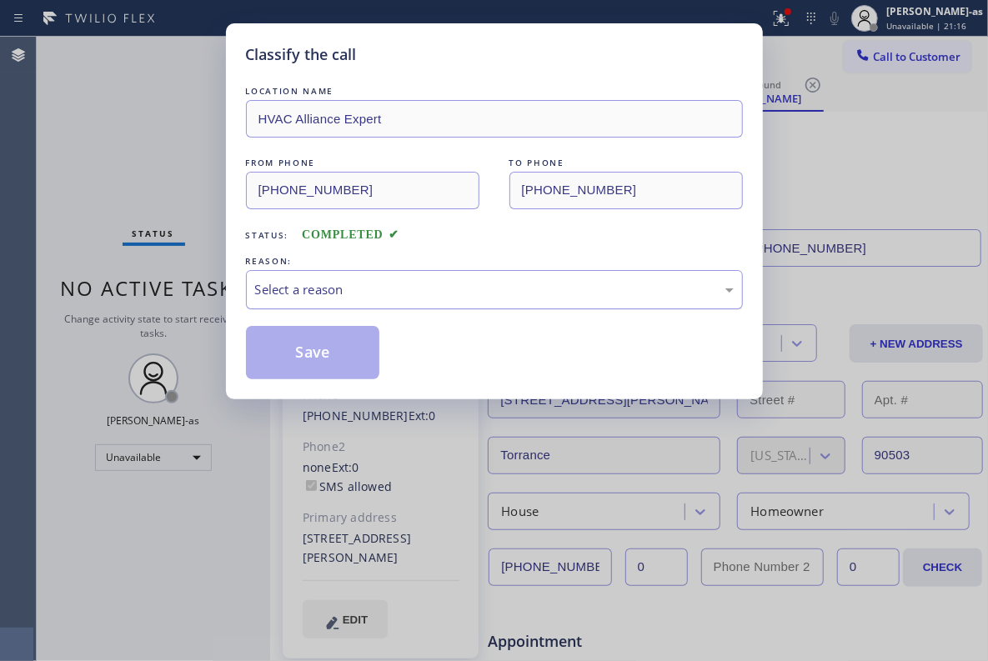
click at [408, 292] on div "Select a reason" at bounding box center [494, 289] width 479 height 19
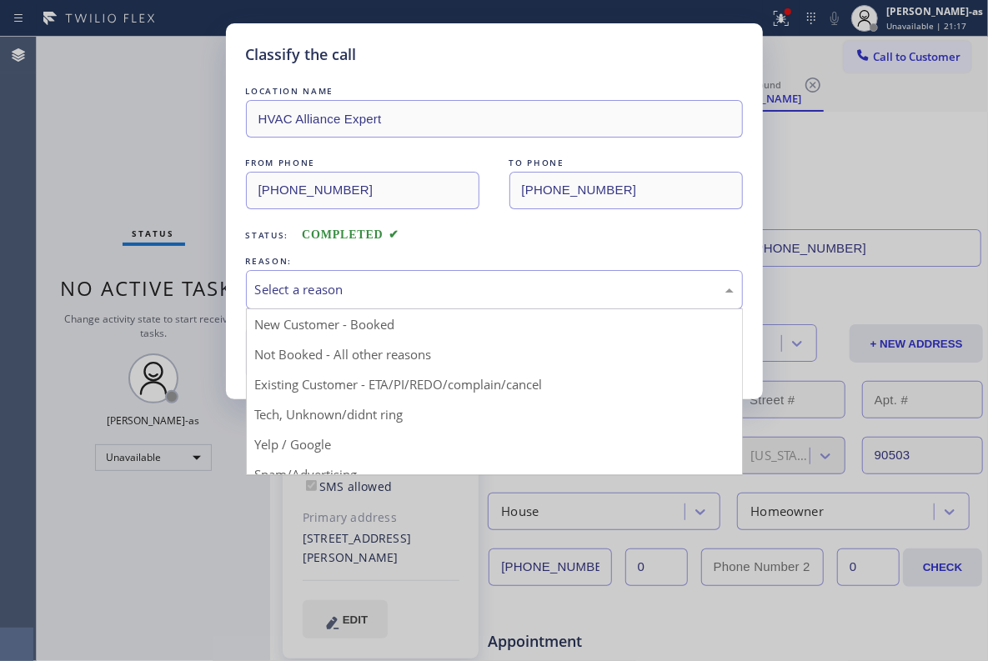
drag, startPoint x: 490, startPoint y: 390, endPoint x: 427, endPoint y: 370, distance: 66.4
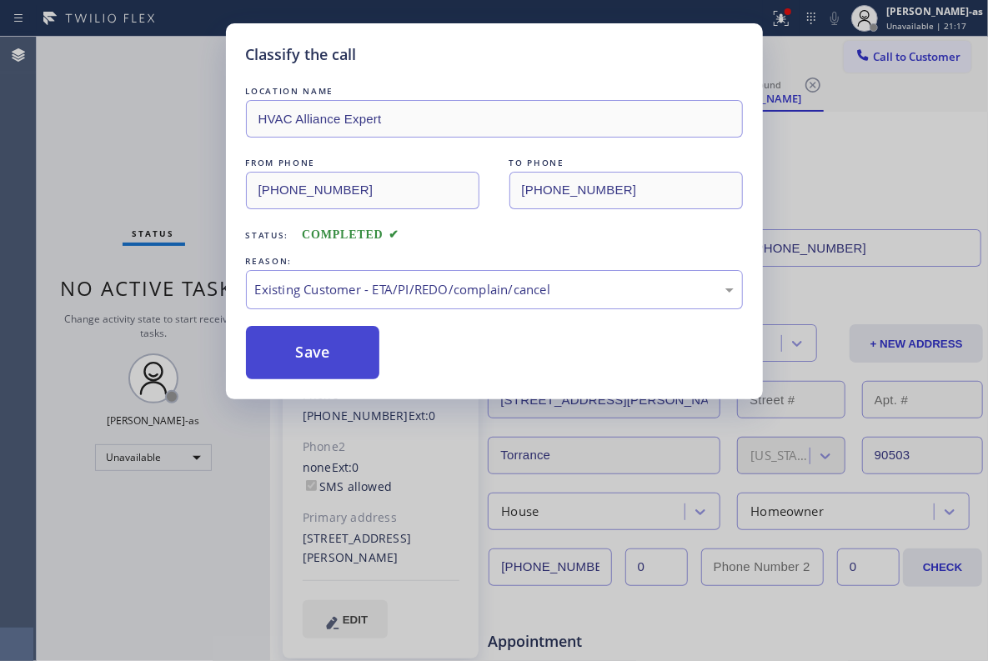
click at [355, 361] on button "Save" at bounding box center [313, 352] width 134 height 53
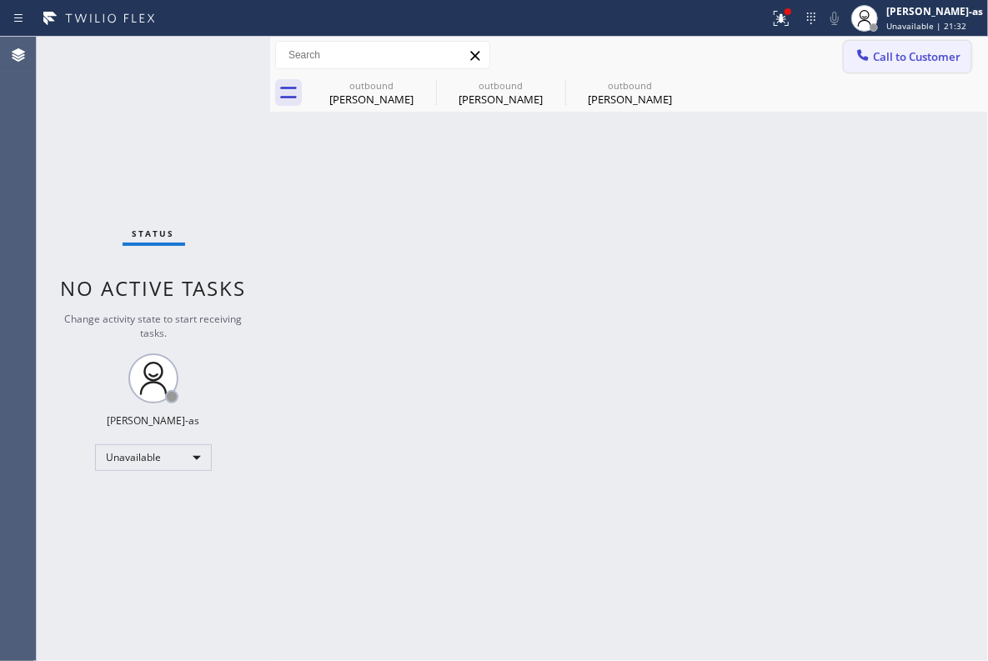
click at [927, 60] on span "Call to Customer" at bounding box center [917, 56] width 88 height 15
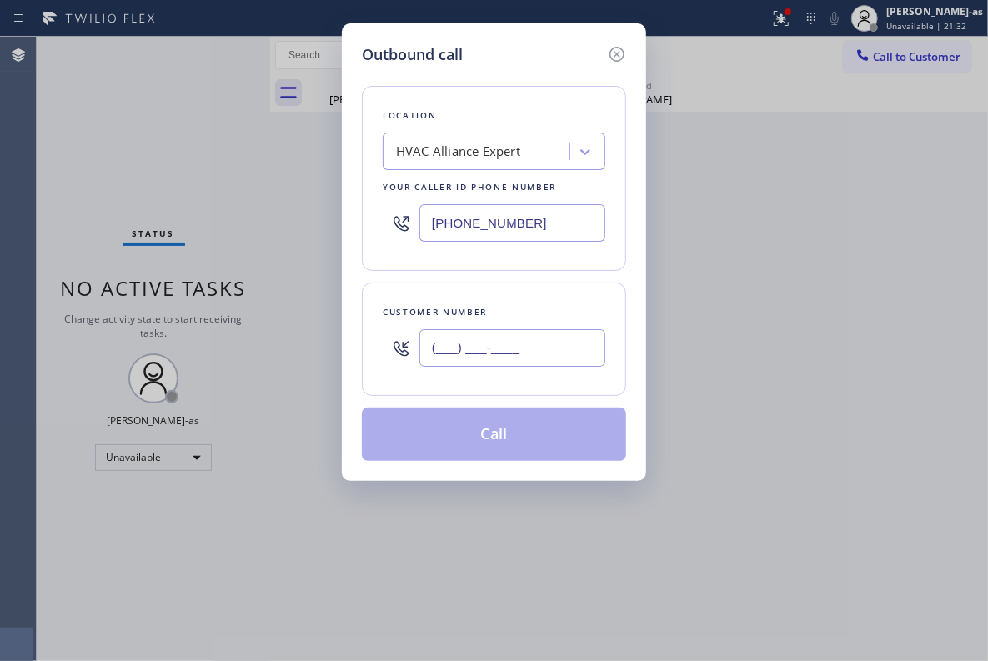
click at [475, 340] on input "(___) ___-____" at bounding box center [512, 348] width 186 height 38
paste input "949) 528-5989"
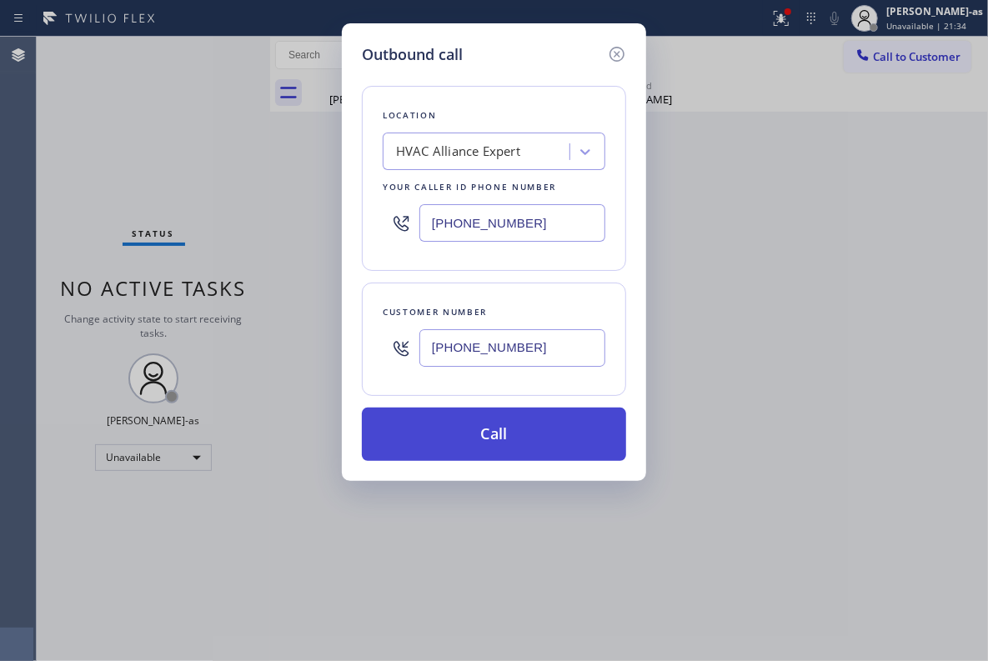
type input "[PHONE_NUMBER]"
click at [520, 434] on button "Call" at bounding box center [494, 434] width 264 height 53
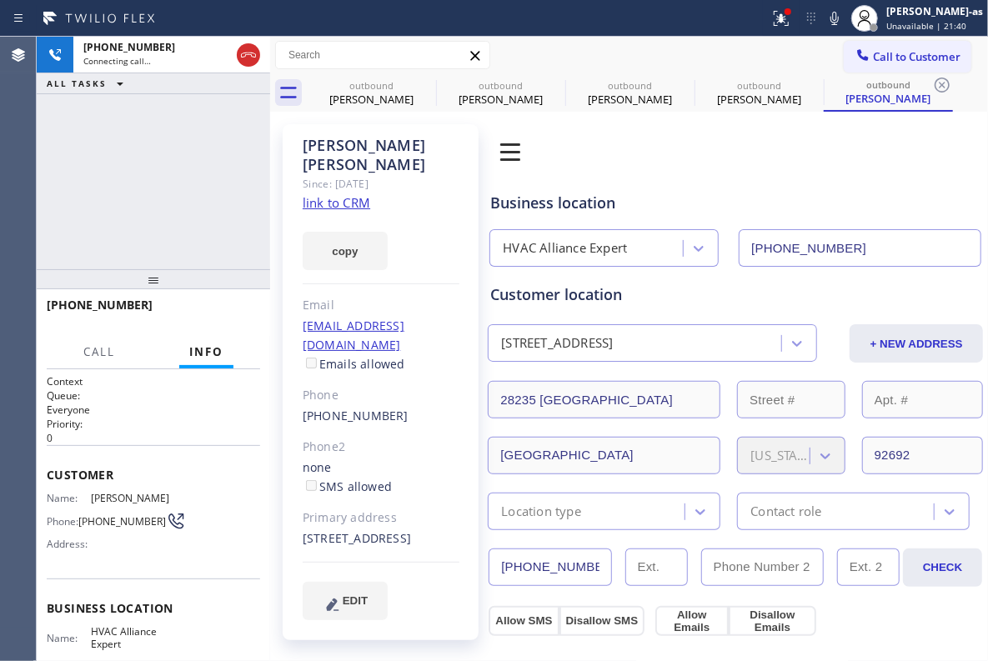
type input "[PHONE_NUMBER]"
drag, startPoint x: 182, startPoint y: 114, endPoint x: 217, endPoint y: 95, distance: 39.9
click at [184, 112] on div "[PHONE_NUMBER] Connecting call… ALL TASKS ALL TASKS ACTIVE TASKS TASKS IN WRAP …" at bounding box center [153, 153] width 233 height 233
click at [359, 92] on div "[PERSON_NAME]" at bounding box center [371, 99] width 126 height 15
click at [428, 87] on icon at bounding box center [425, 85] width 20 height 20
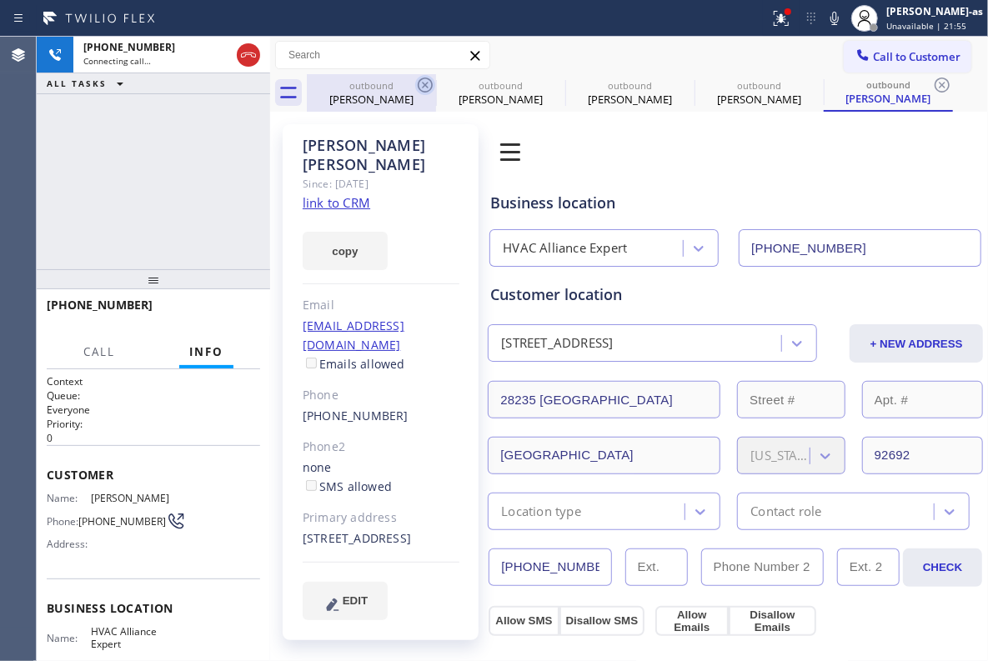
click at [0, 0] on icon at bounding box center [0, 0] width 0 height 0
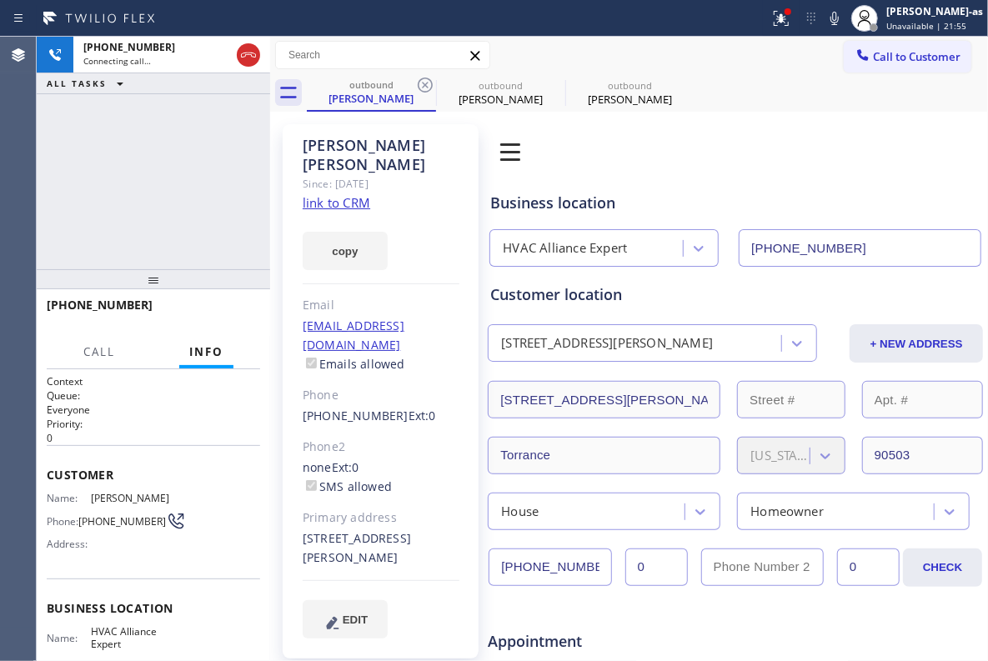
click at [428, 87] on icon at bounding box center [425, 85] width 20 height 20
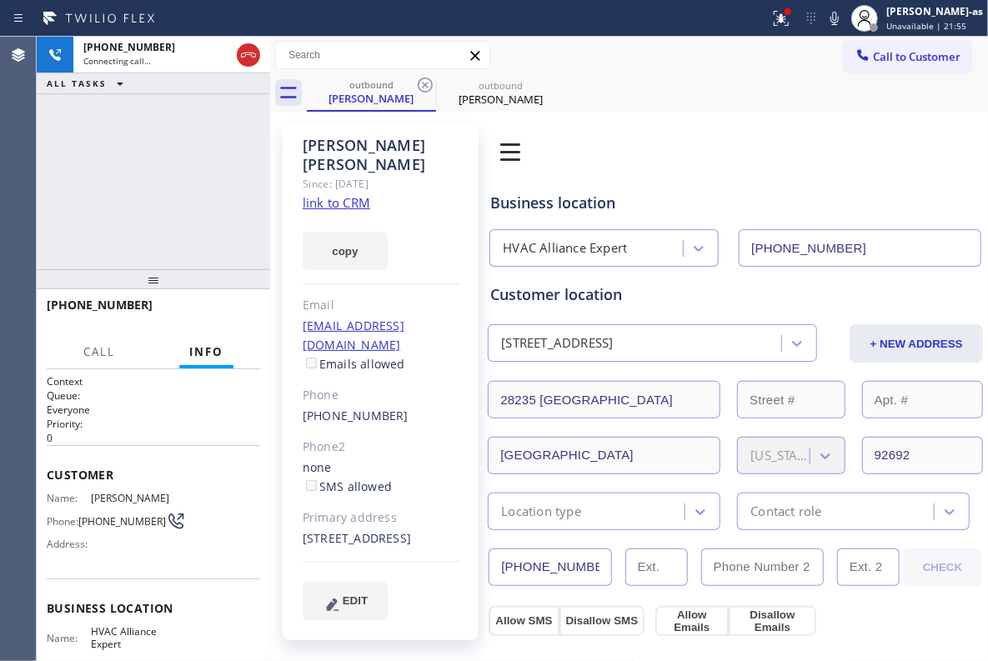
click at [145, 198] on div "[PHONE_NUMBER] Connecting call… ALL TASKS ALL TASKS ACTIVE TASKS TASKS IN WRAP …" at bounding box center [153, 153] width 233 height 233
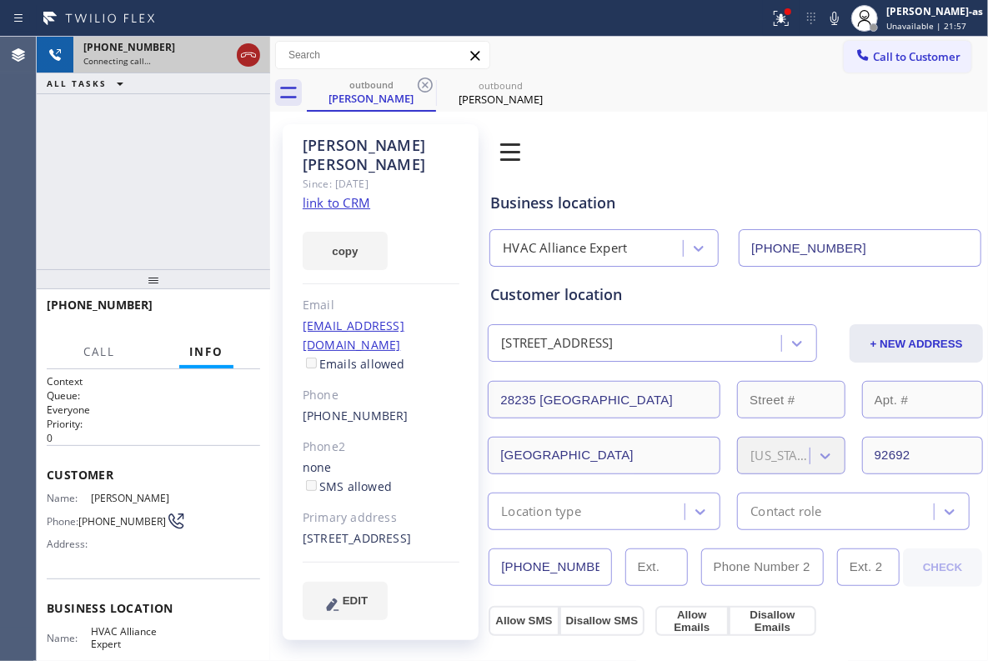
click at [241, 52] on icon at bounding box center [248, 55] width 20 height 20
drag, startPoint x: 221, startPoint y: 168, endPoint x: 382, endPoint y: 93, distance: 177.2
click at [227, 165] on div "[PHONE_NUMBER] Connecting call… ALL TASKS ALL TASKS ACTIVE TASKS TASKS IN WRAP …" at bounding box center [153, 153] width 233 height 233
click at [390, 81] on div "outbound" at bounding box center [371, 84] width 126 height 13
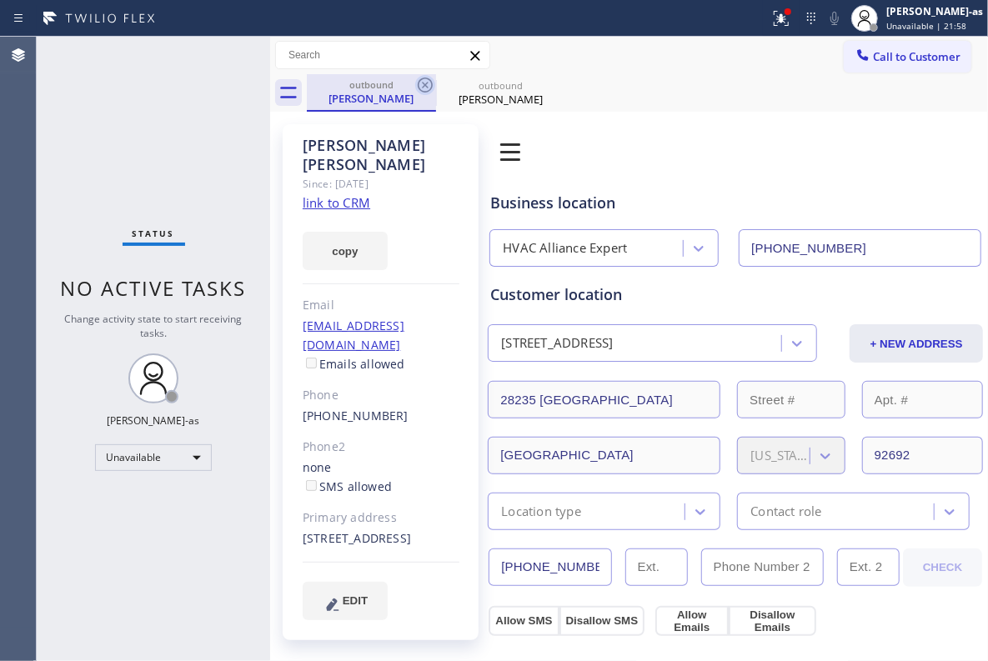
click at [418, 82] on icon at bounding box center [425, 85] width 20 height 20
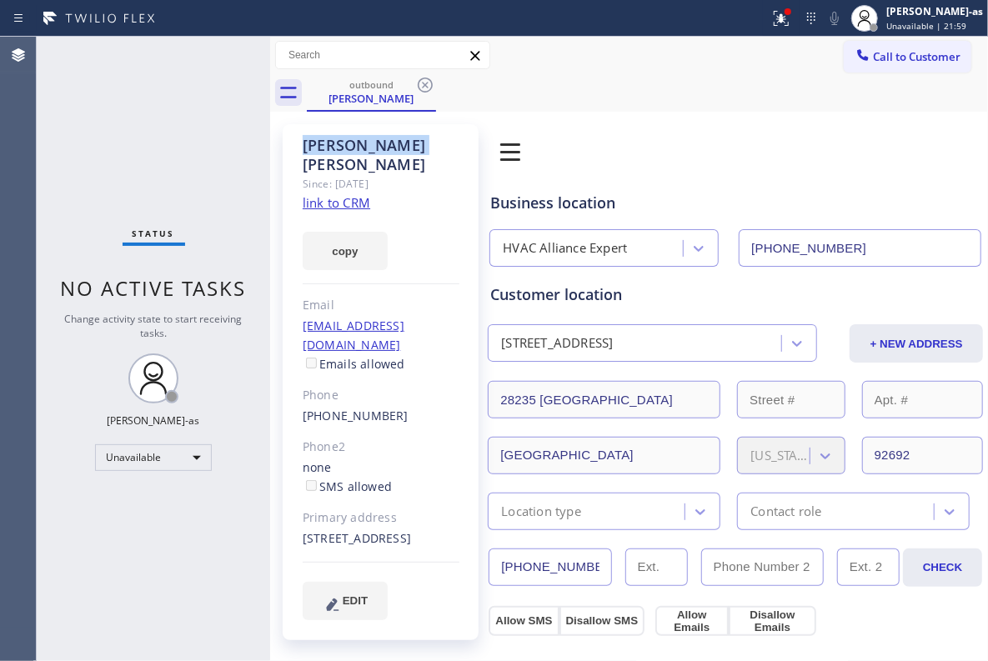
click at [418, 82] on icon at bounding box center [425, 85] width 20 height 20
click at [418, 82] on div "outbound [PERSON_NAME]" at bounding box center [647, 93] width 681 height 38
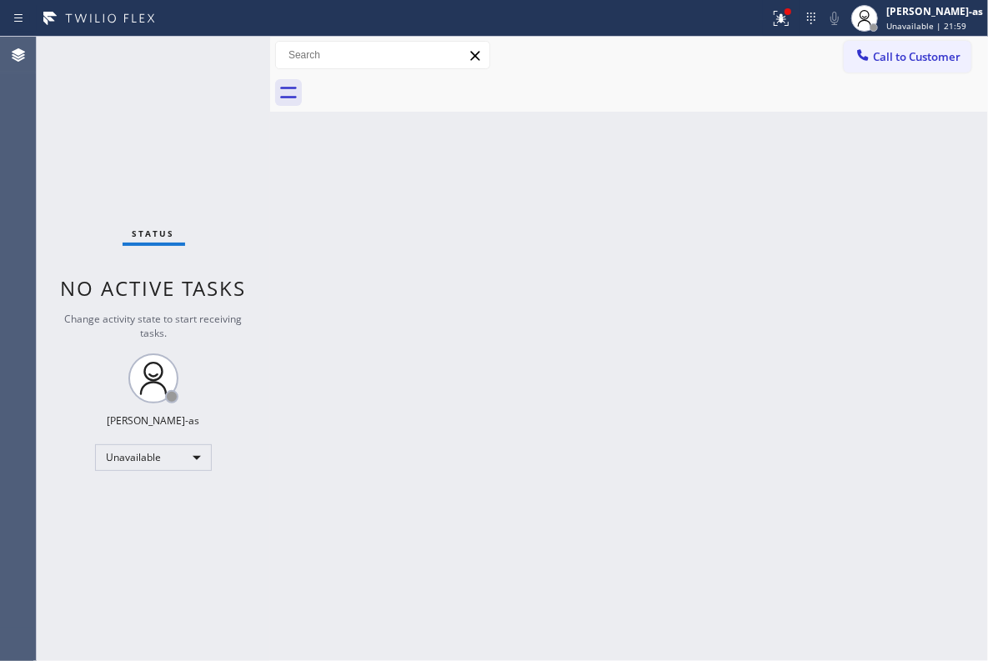
click at [420, 82] on div at bounding box center [647, 93] width 681 height 38
drag, startPoint x: 504, startPoint y: 307, endPoint x: 342, endPoint y: 22, distance: 327.8
click at [504, 303] on div "Back to Dashboard Change Sender ID Customers Technicians Select a contact Outbo…" at bounding box center [629, 349] width 718 height 624
click at [915, 47] on button "Call to Customer" at bounding box center [908, 57] width 128 height 32
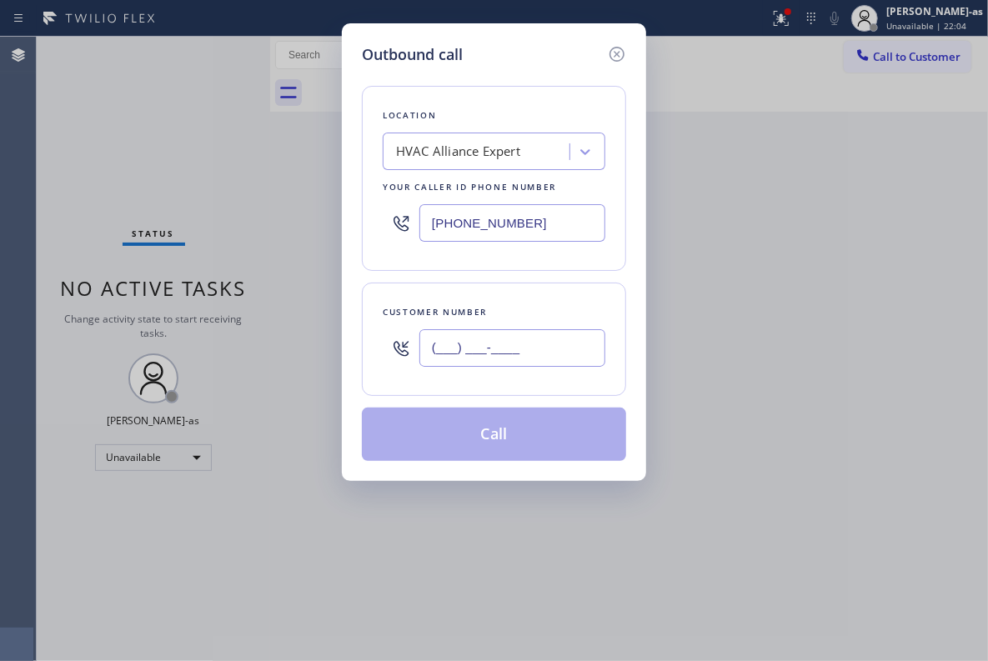
click at [521, 330] on input "(___) ___-____" at bounding box center [512, 348] width 186 height 38
paste input "323) 632-3768"
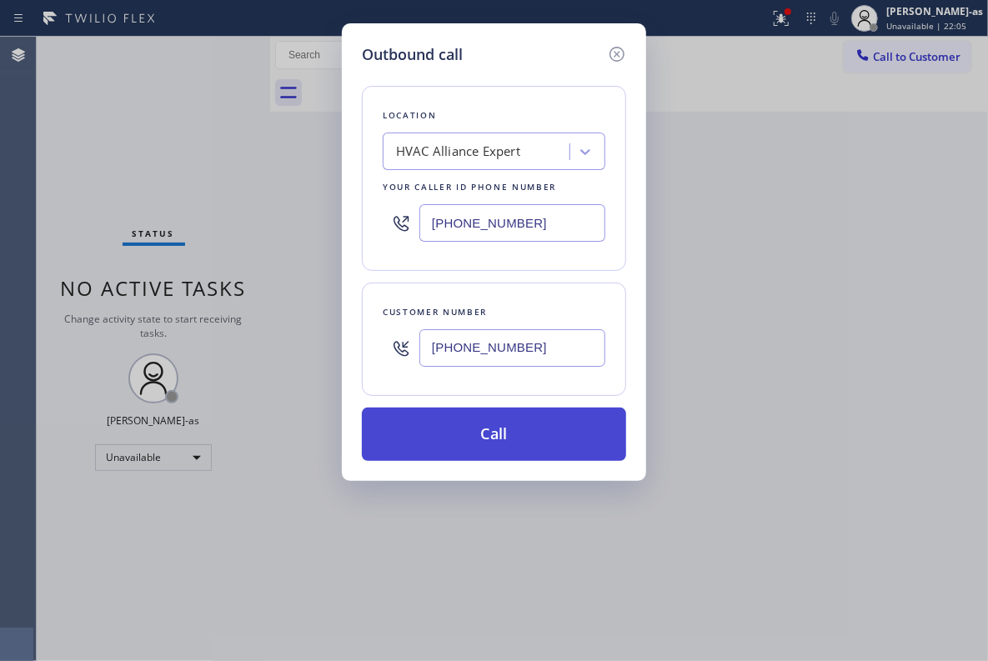
type input "[PHONE_NUMBER]"
click at [529, 438] on button "Call" at bounding box center [494, 434] width 264 height 53
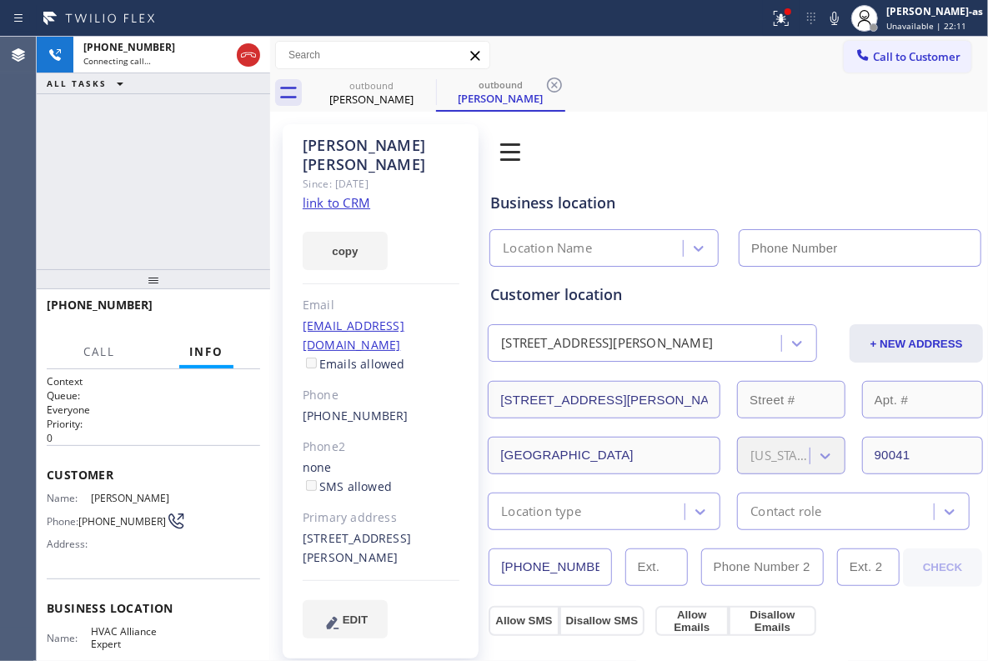
type input "[PHONE_NUMBER]"
click at [141, 117] on div "[PHONE_NUMBER] Connecting call… ALL TASKS ALL TASKS ACTIVE TASKS TASKS IN WRAP …" at bounding box center [153, 153] width 233 height 233
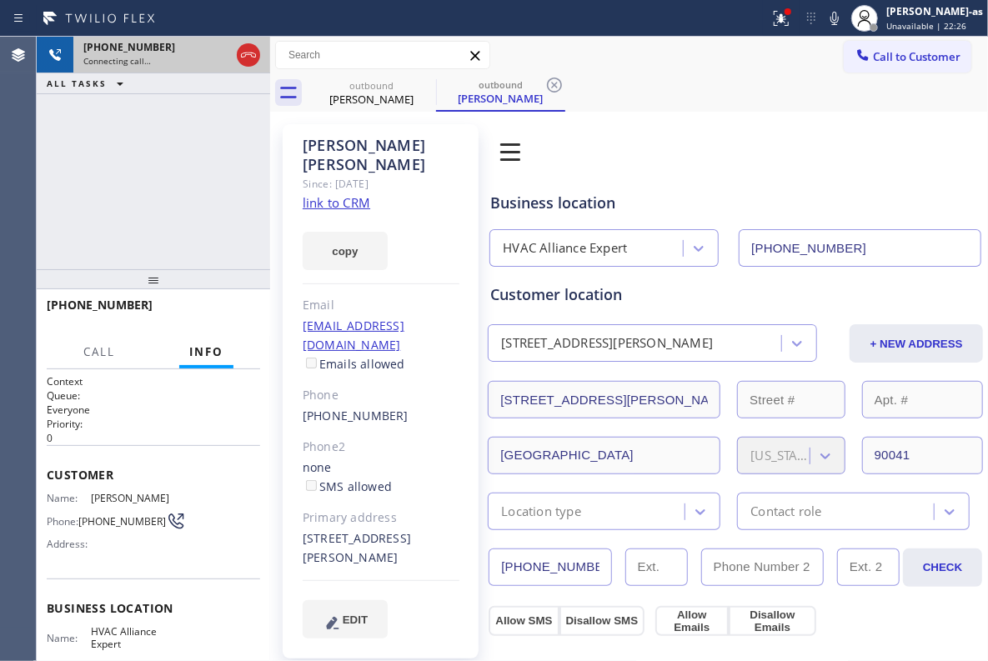
click at [261, 53] on div at bounding box center [248, 55] width 30 height 37
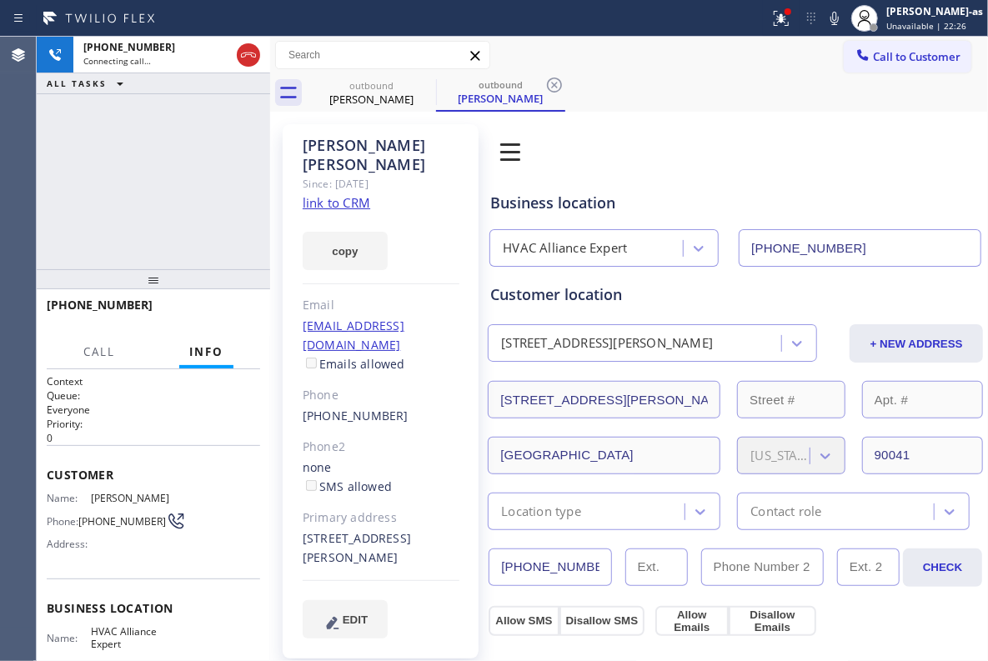
click at [384, 93] on div "[PERSON_NAME]" at bounding box center [371, 99] width 126 height 15
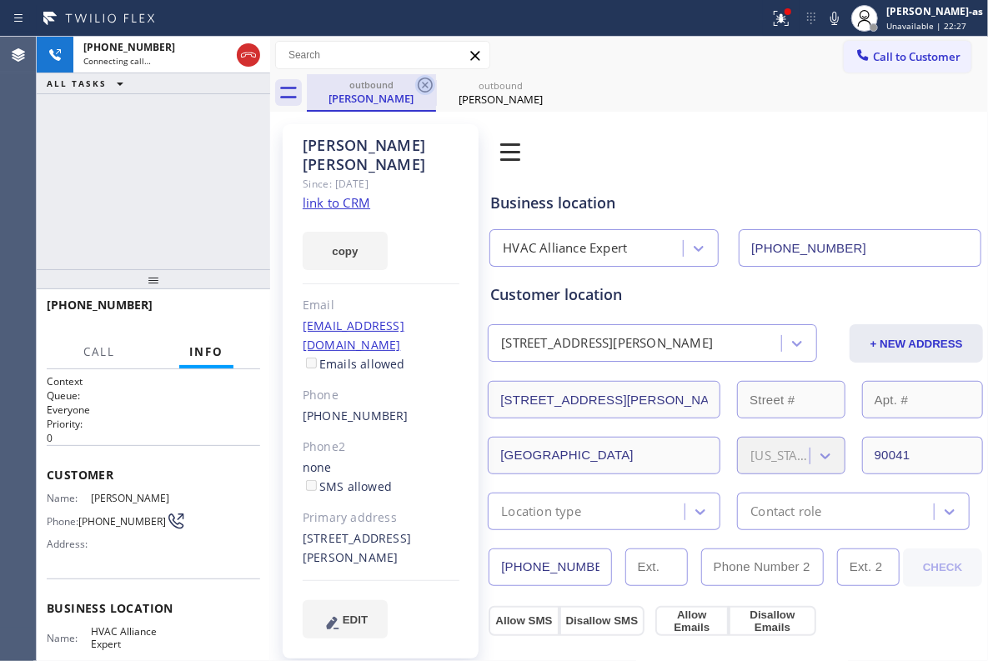
click at [424, 83] on icon at bounding box center [425, 85] width 15 height 15
click at [424, 83] on icon at bounding box center [425, 85] width 20 height 20
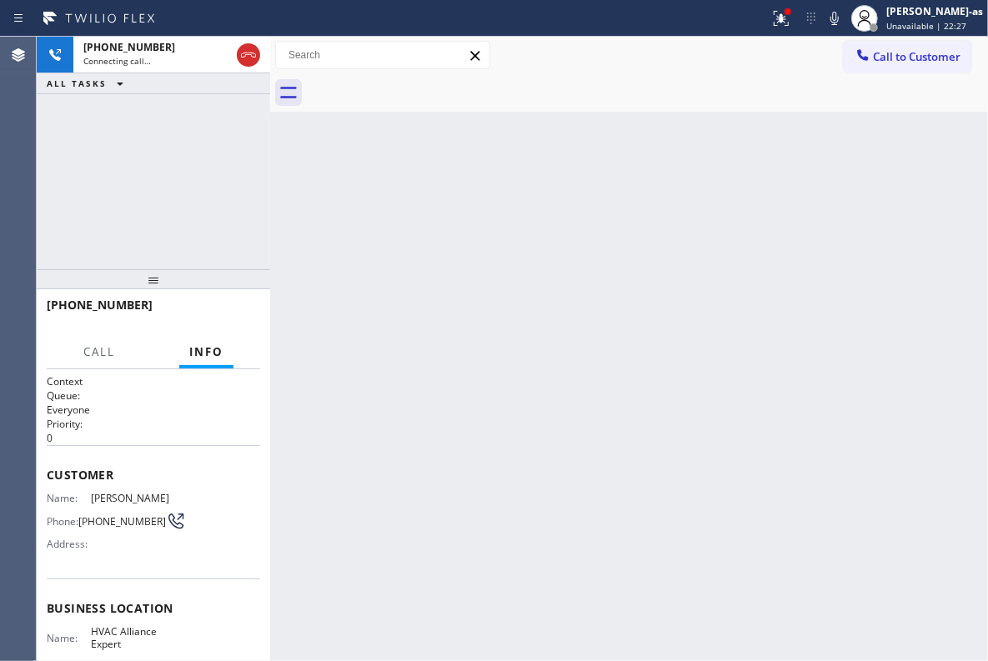
click at [424, 83] on div at bounding box center [647, 93] width 681 height 38
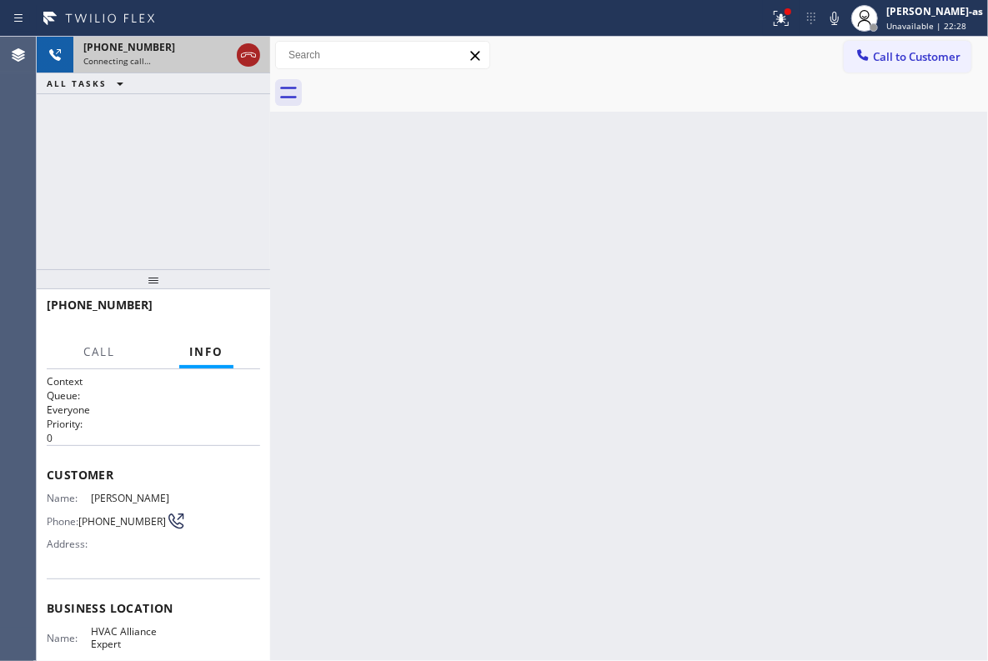
click at [245, 52] on icon at bounding box center [248, 55] width 20 height 20
click at [192, 135] on div "[PHONE_NUMBER] Connecting call… ALL TASKS ALL TASKS ACTIVE TASKS TASKS IN WRAP …" at bounding box center [153, 153] width 233 height 233
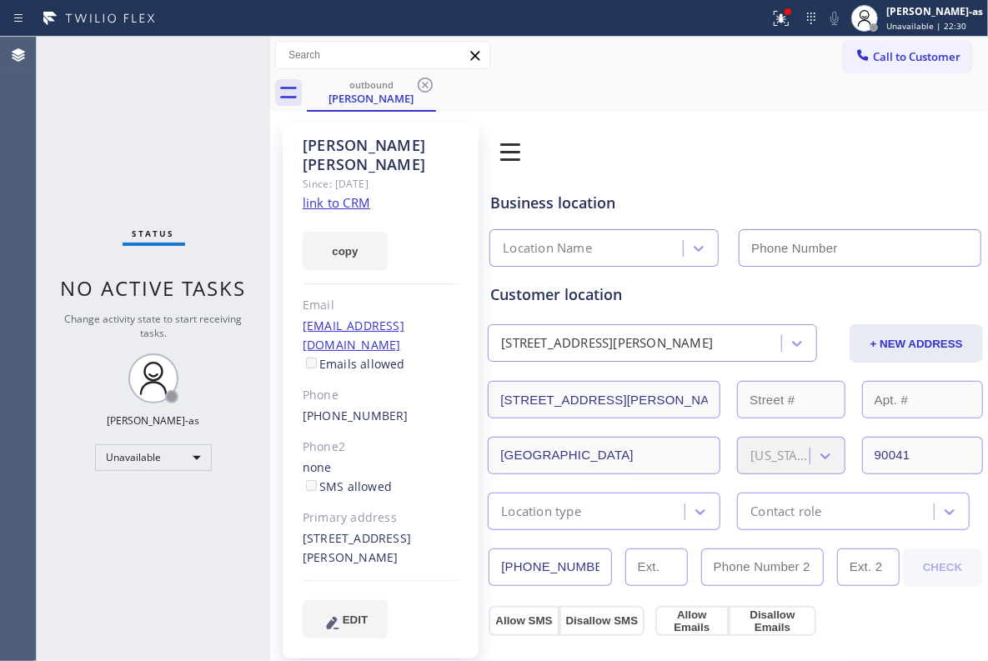
type input "[PHONE_NUMBER]"
drag, startPoint x: 225, startPoint y: 170, endPoint x: 308, endPoint y: 158, distance: 84.2
click at [225, 168] on div "Status No active tasks Change activity state to start receiving tasks. [PERSON_…" at bounding box center [153, 349] width 233 height 624
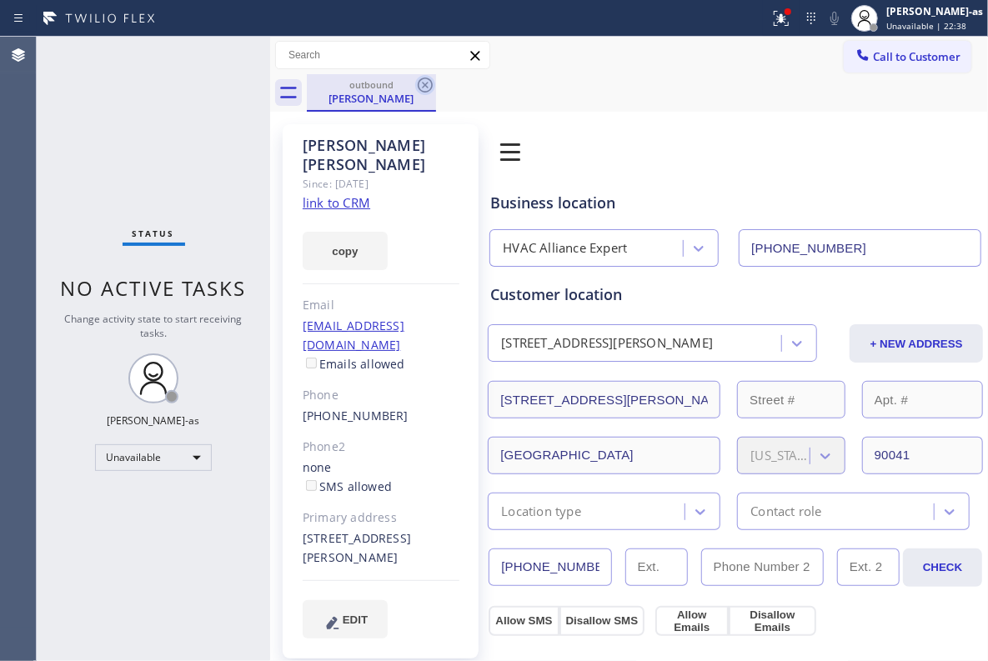
click at [429, 88] on icon at bounding box center [425, 85] width 20 height 20
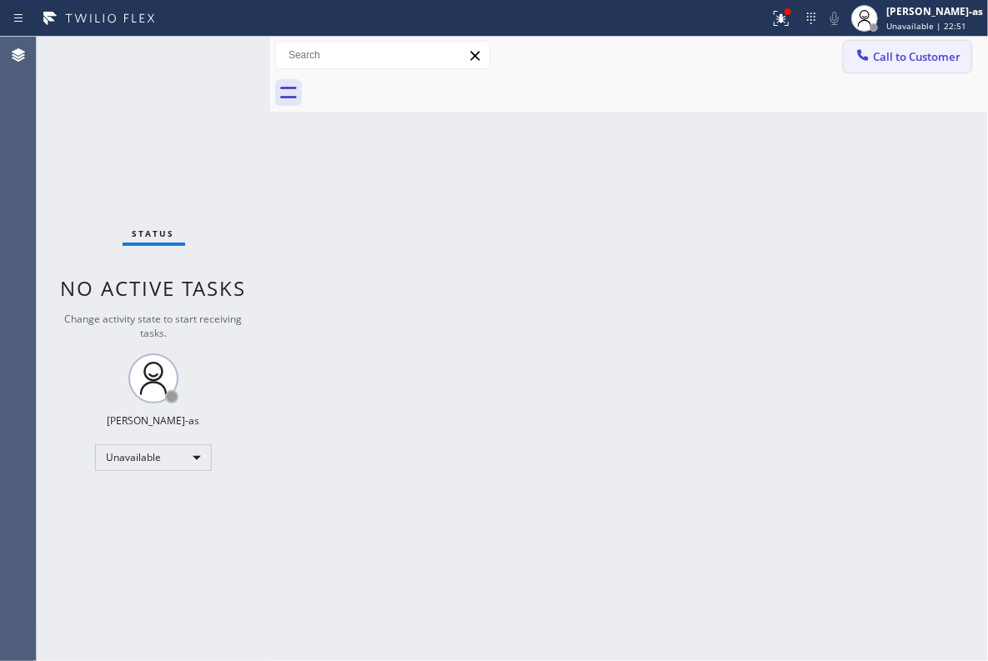
click at [877, 58] on span "Call to Customer" at bounding box center [917, 56] width 88 height 15
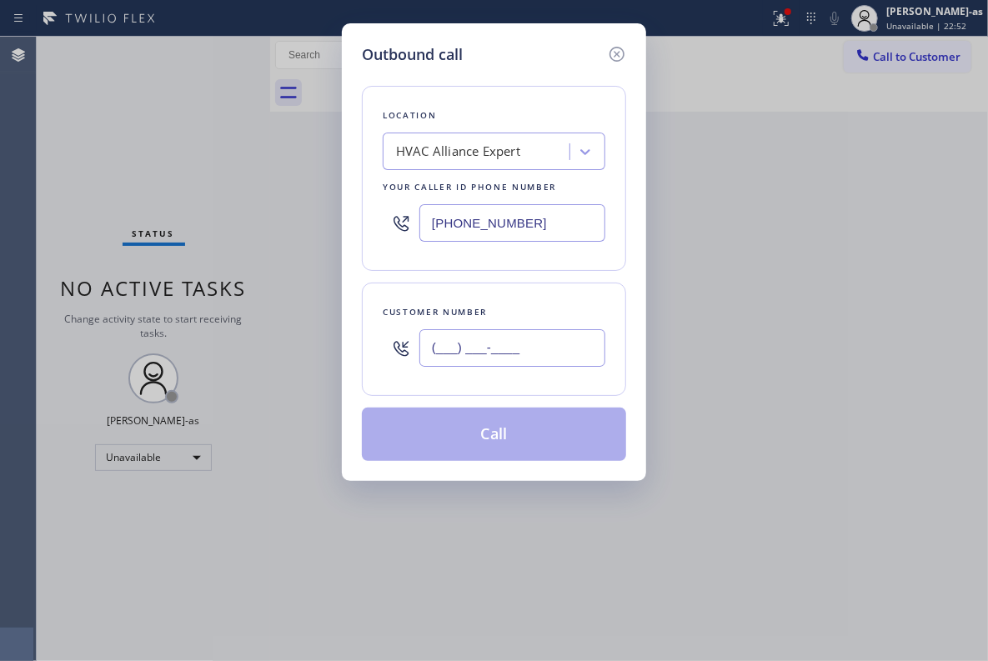
click at [477, 365] on input "(___) ___-____" at bounding box center [512, 348] width 186 height 38
paste input "424) 229-5159"
click at [508, 447] on div "Location HVAC Alliance Expert Your caller id phone number [PHONE_NUMBER] Custom…" at bounding box center [494, 263] width 264 height 395
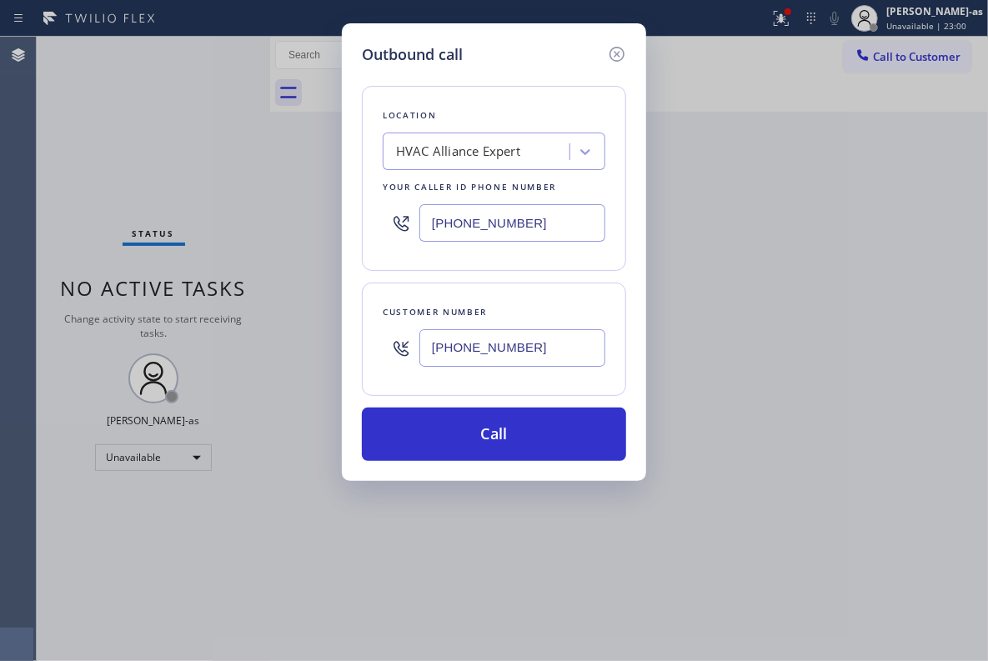
click at [557, 358] on input "[PHONE_NUMBER]" at bounding box center [512, 348] width 186 height 38
click at [557, 357] on input "[PHONE_NUMBER]" at bounding box center [512, 348] width 186 height 38
paste input "text"
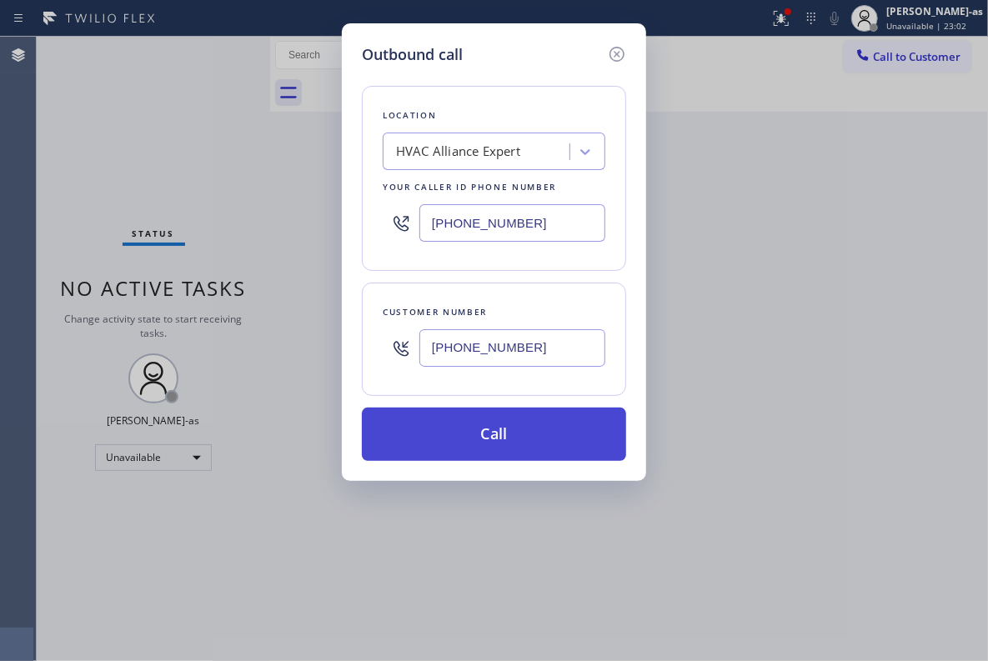
type input "[PHONE_NUMBER]"
click at [504, 441] on button "Call" at bounding box center [494, 434] width 264 height 53
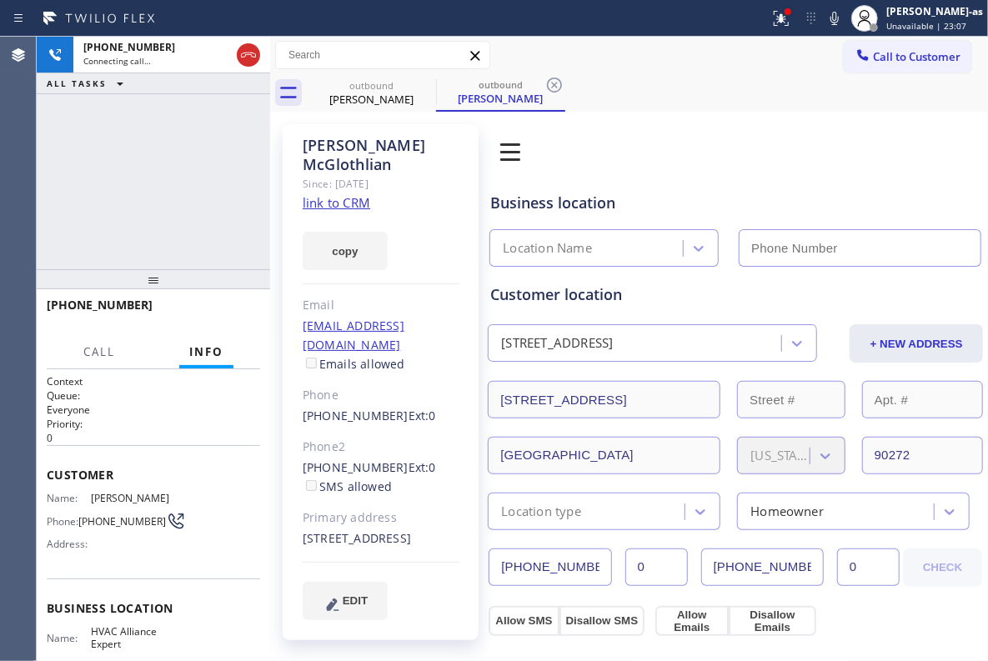
type input "[PHONE_NUMBER]"
click at [151, 161] on div "[PHONE_NUMBER] Connecting call… ALL TASKS ALL TASKS ACTIVE TASKS TASKS IN WRAP …" at bounding box center [153, 153] width 233 height 233
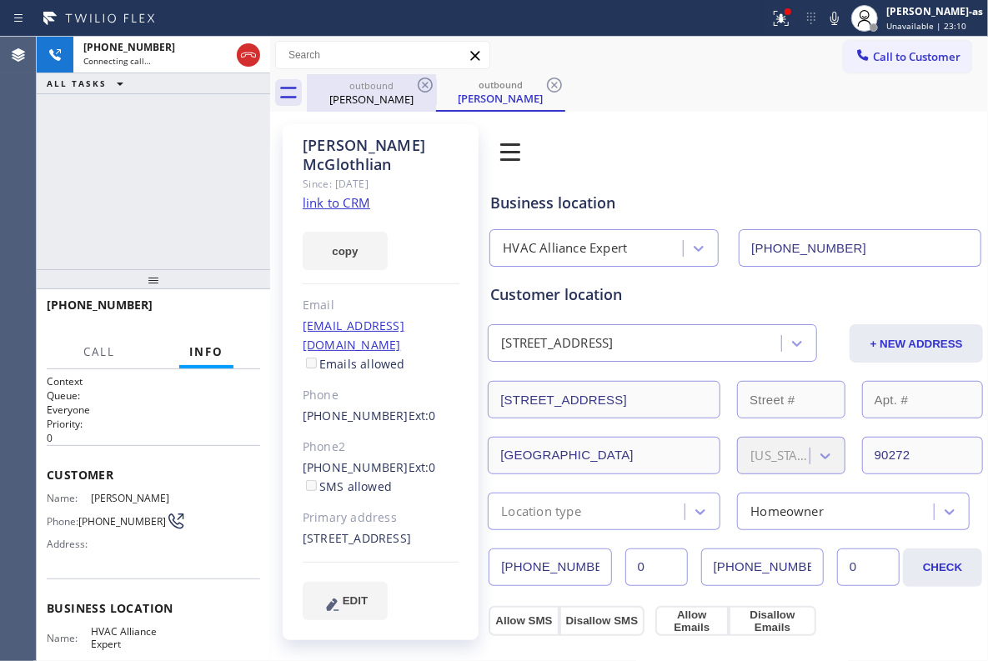
click at [385, 92] on div "[PERSON_NAME]" at bounding box center [371, 99] width 126 height 15
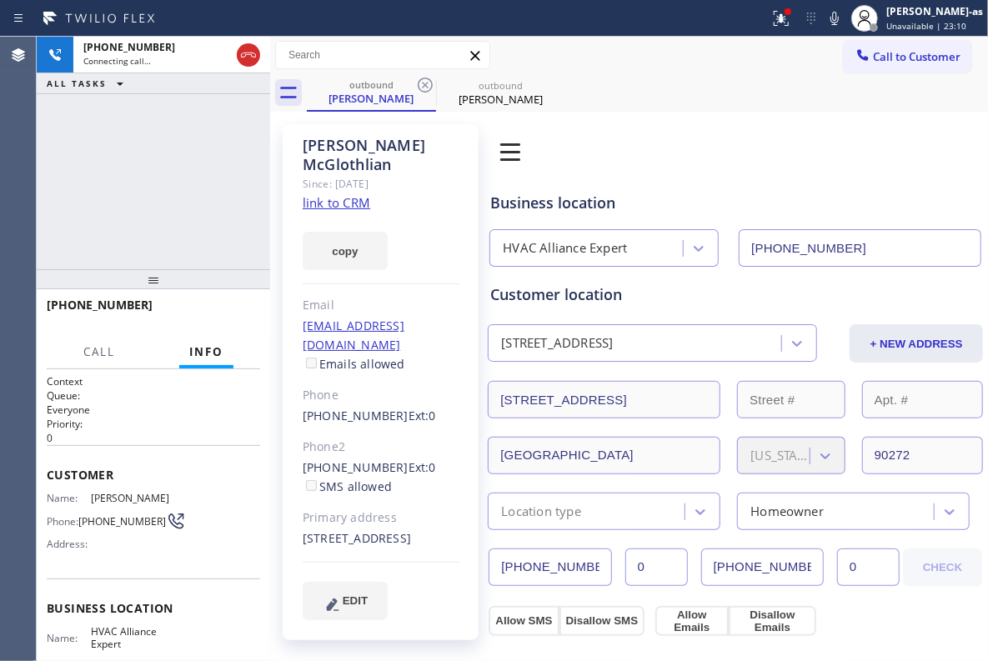
click at [351, 194] on link "link to CRM" at bounding box center [337, 202] width 68 height 17
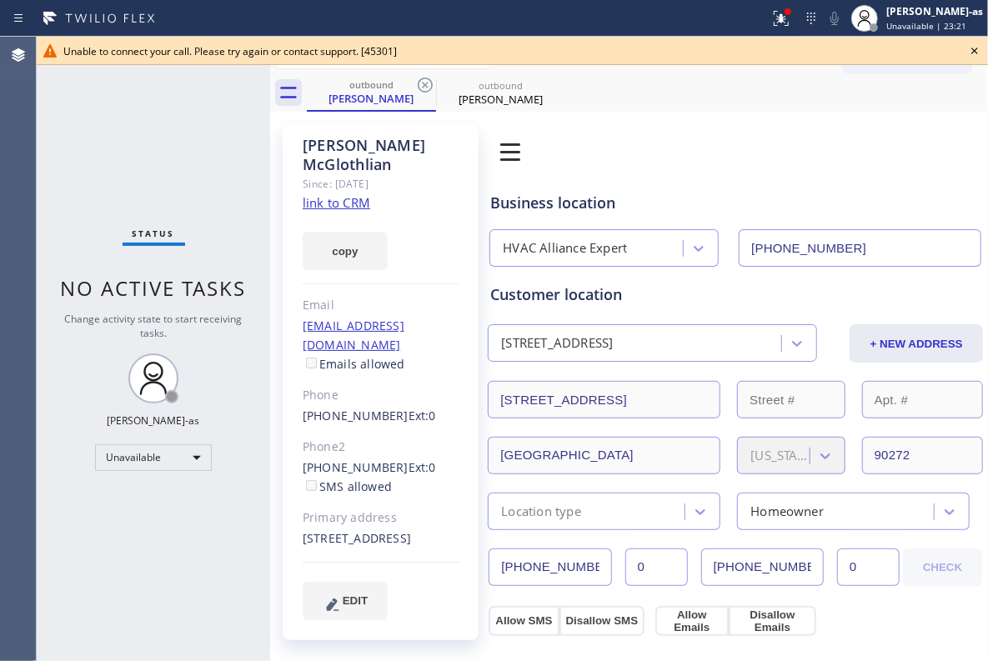
click at [217, 181] on div "Status No active tasks Change activity state to start receiving tasks. [PERSON_…" at bounding box center [153, 349] width 233 height 624
click at [397, 98] on div "[PERSON_NAME]" at bounding box center [371, 98] width 126 height 15
click at [424, 84] on icon at bounding box center [425, 85] width 15 height 15
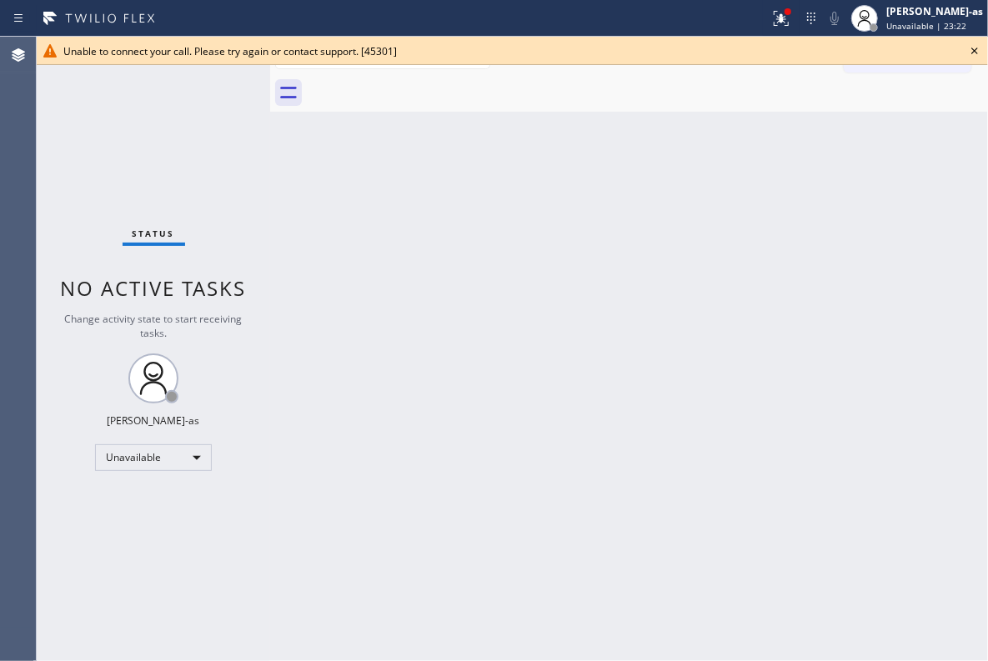
click at [424, 84] on div at bounding box center [647, 93] width 681 height 38
click at [467, 150] on div "Back to Dashboard Change Sender ID Customers Technicians Select a contact Outbo…" at bounding box center [629, 349] width 718 height 624
click at [969, 44] on icon at bounding box center [975, 51] width 20 height 20
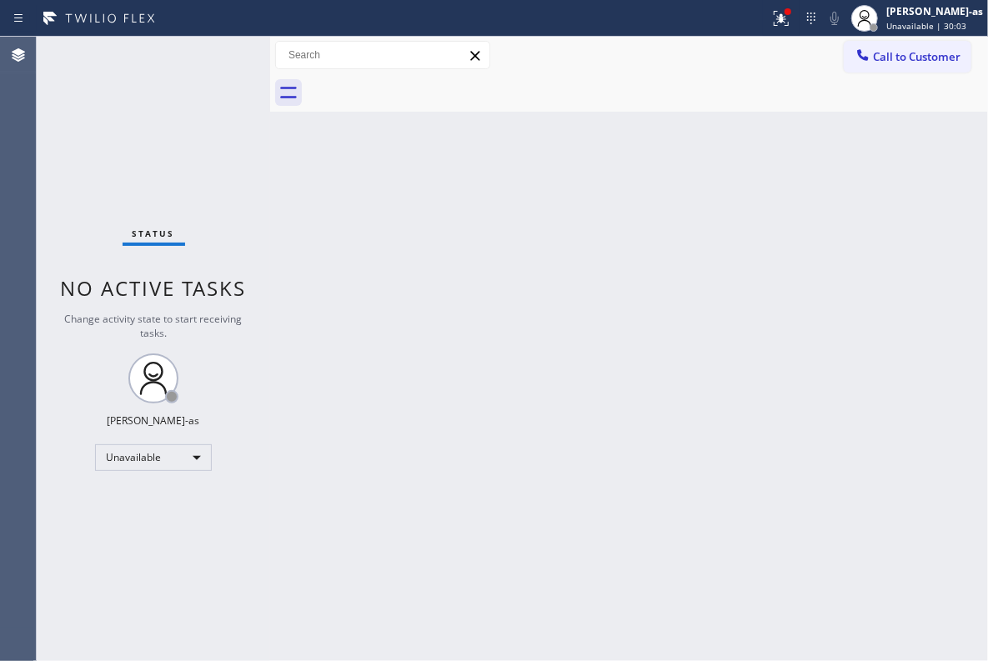
click at [198, 123] on div "Status No active tasks Change activity state to start receiving tasks. [PERSON_…" at bounding box center [153, 349] width 233 height 624
click at [928, 33] on div "[PERSON_NAME]-as Unavailable | 30:08" at bounding box center [917, 18] width 142 height 37
drag, startPoint x: 719, startPoint y: 93, endPoint x: 942, endPoint y: 41, distance: 229.5
click at [739, 88] on div at bounding box center [647, 93] width 681 height 38
click at [942, 41] on button "Call to Customer" at bounding box center [908, 57] width 128 height 32
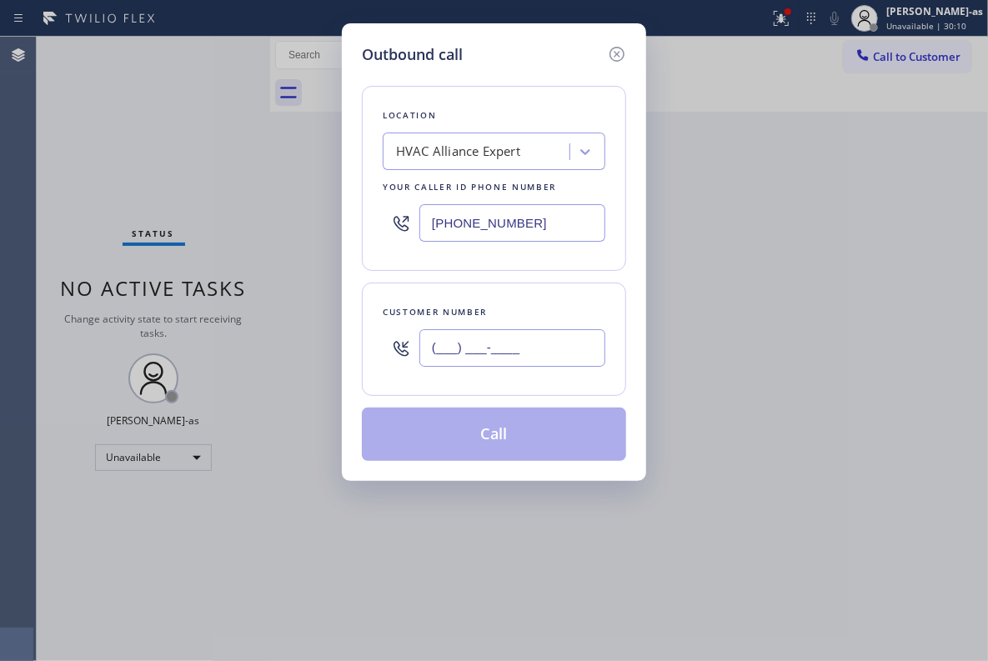
click at [540, 335] on input "(___) ___-____" at bounding box center [512, 348] width 186 height 38
paste input "310) 478-2186"
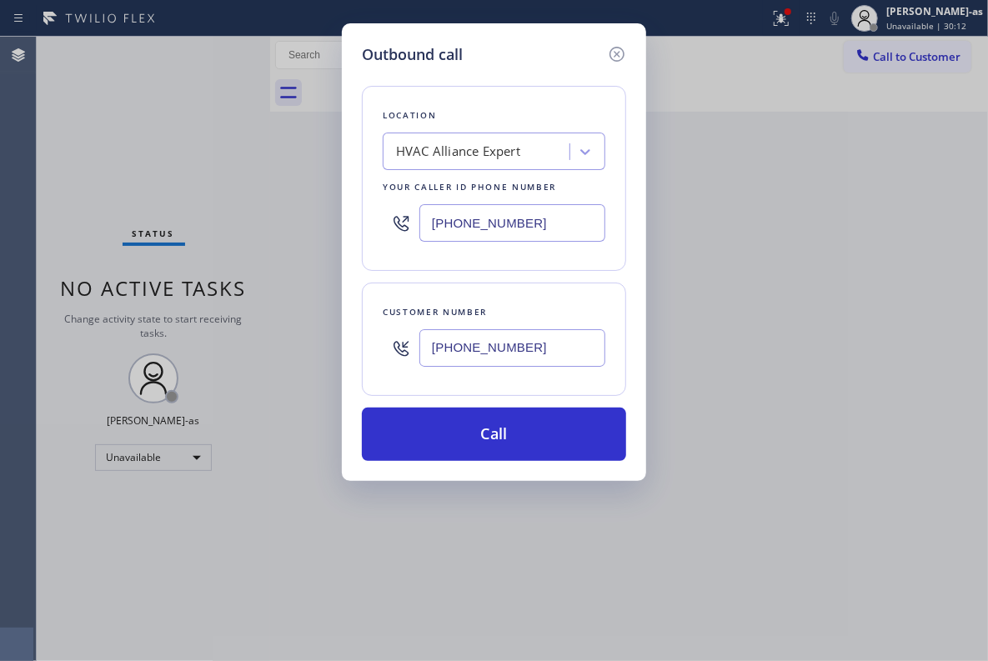
type input "[PHONE_NUMBER]"
click at [515, 472] on div "Outbound call Location HVAC Alliance Expert Your caller id phone number [PHONE_…" at bounding box center [494, 252] width 304 height 458
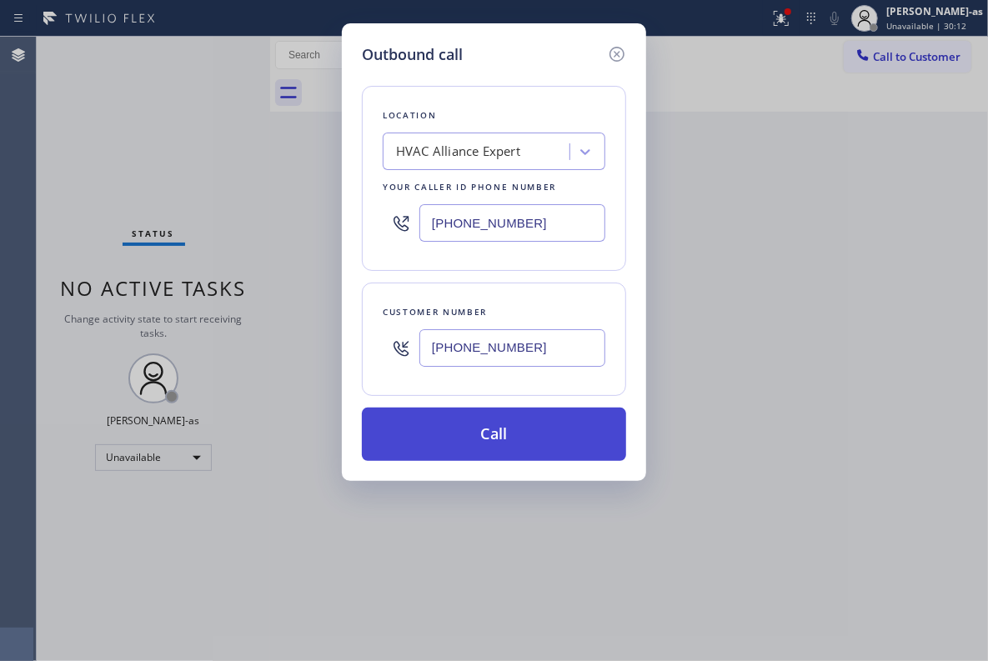
click at [514, 444] on button "Call" at bounding box center [494, 434] width 264 height 53
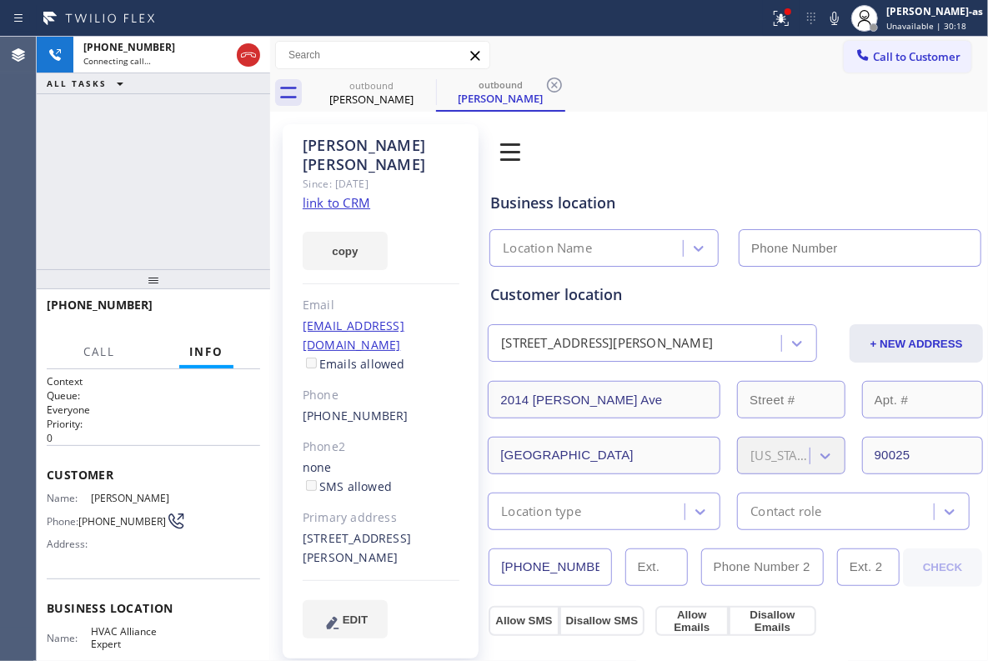
type input "[PHONE_NUMBER]"
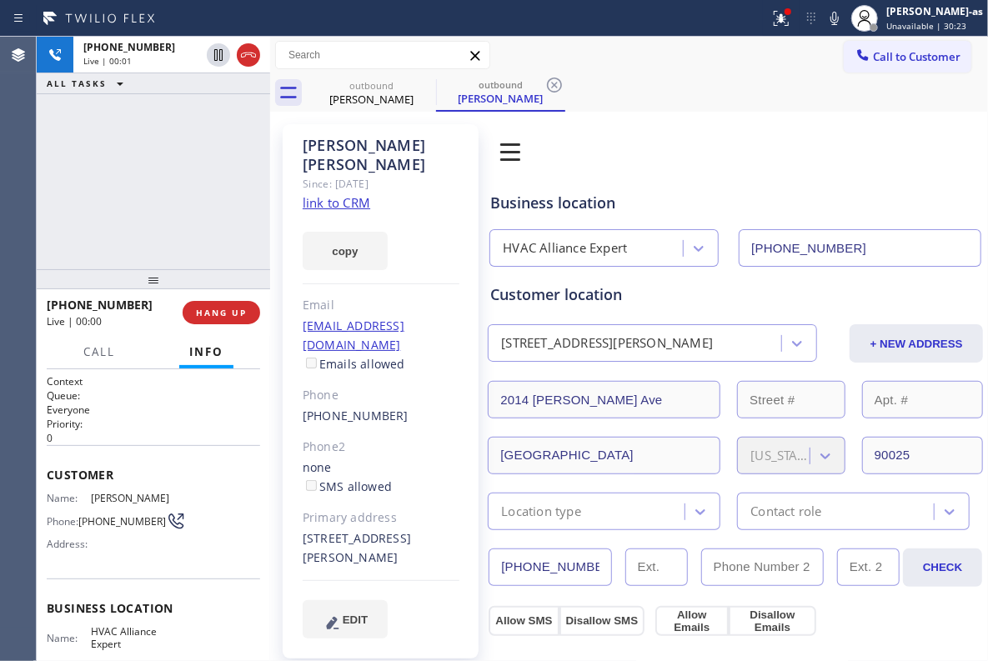
click at [181, 228] on div "[PHONE_NUMBER] Live | 00:01 ALL TASKS ALL TASKS ACTIVE TASKS TASKS IN WRAP UP" at bounding box center [153, 153] width 233 height 233
click at [217, 304] on button "HANG UP" at bounding box center [222, 312] width 78 height 23
click at [200, 248] on div "[PHONE_NUMBER] Live | 00:02 ALL TASKS ALL TASKS ACTIVE TASKS TASKS IN WRAP UP" at bounding box center [153, 153] width 233 height 233
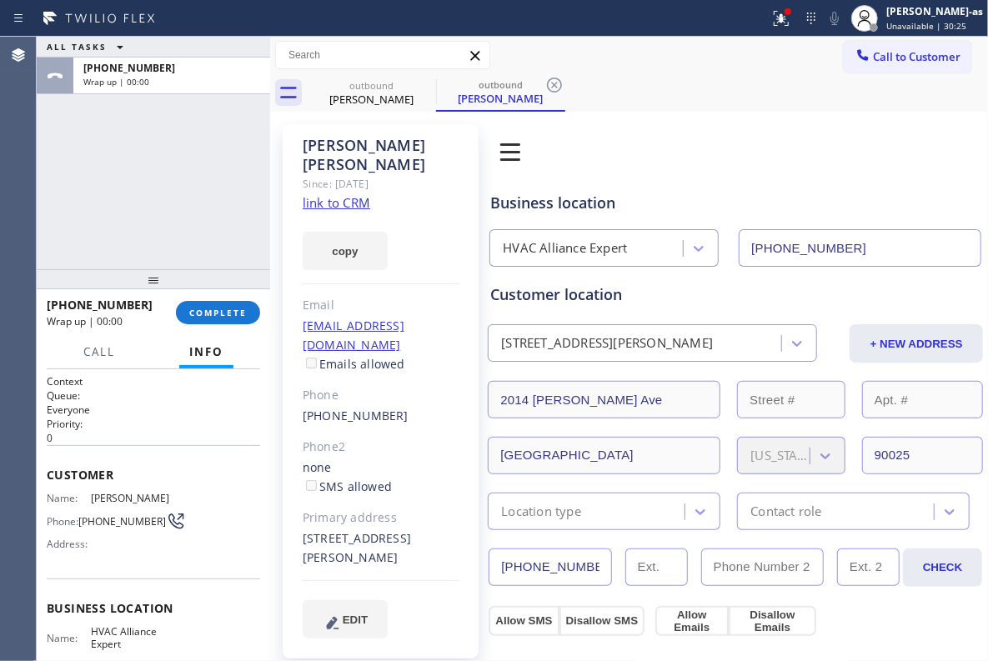
click at [388, 386] on div "Phone" at bounding box center [381, 395] width 157 height 19
click at [410, 407] on div "[PHONE_NUMBER]" at bounding box center [381, 416] width 157 height 19
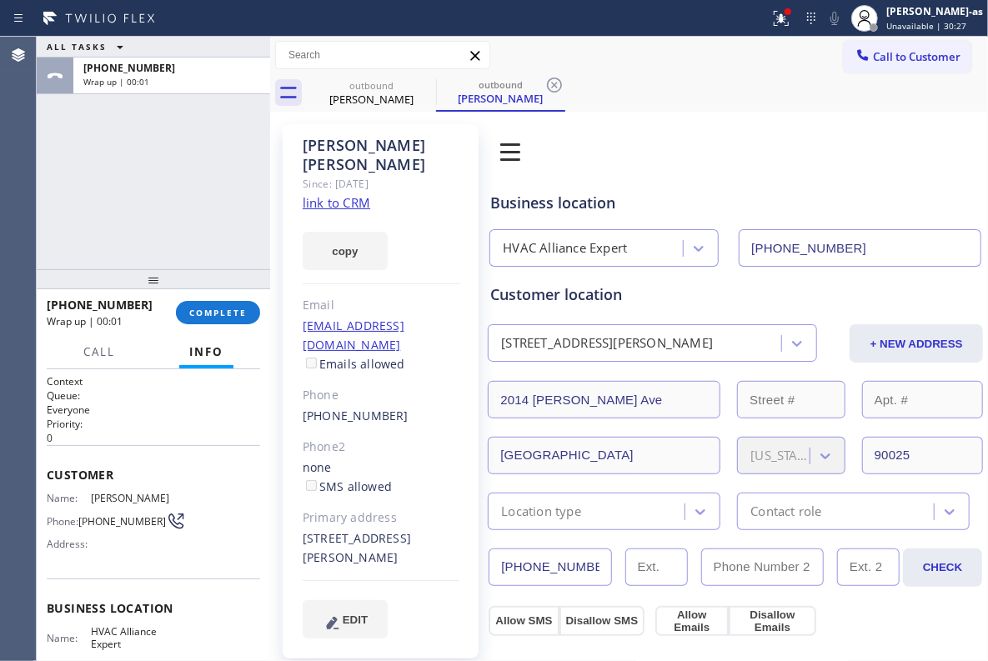
click at [410, 407] on div "[PHONE_NUMBER]" at bounding box center [381, 416] width 157 height 19
copy div "[PHONE_NUMBER]"
click at [204, 301] on button "COMPLETE" at bounding box center [218, 312] width 84 height 23
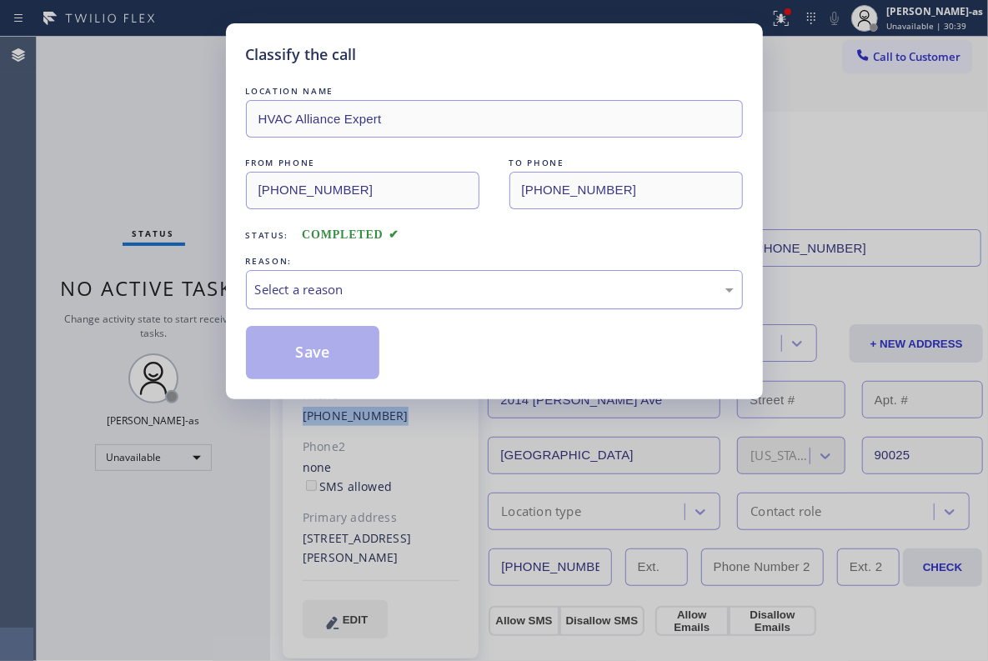
click at [414, 305] on div "Select a reason" at bounding box center [494, 289] width 497 height 39
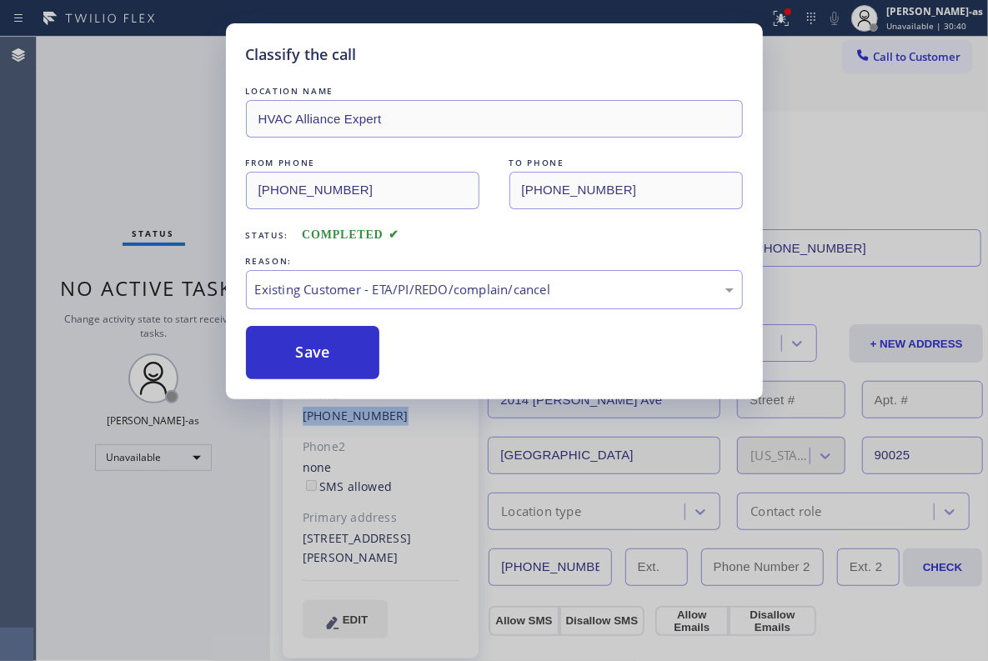
drag, startPoint x: 337, startPoint y: 362, endPoint x: 629, endPoint y: 201, distance: 333.2
click at [357, 359] on button "Save" at bounding box center [313, 352] width 134 height 53
click at [905, 64] on div "Classify the call LOCATION NAME HVAC Alliance Expert FROM PHONE [PHONE_NUMBER] …" at bounding box center [494, 330] width 988 height 661
click at [917, 55] on div "Classify the call LOCATION NAME HVAC Alliance Expert FROM PHONE [PHONE_NUMBER] …" at bounding box center [494, 330] width 988 height 661
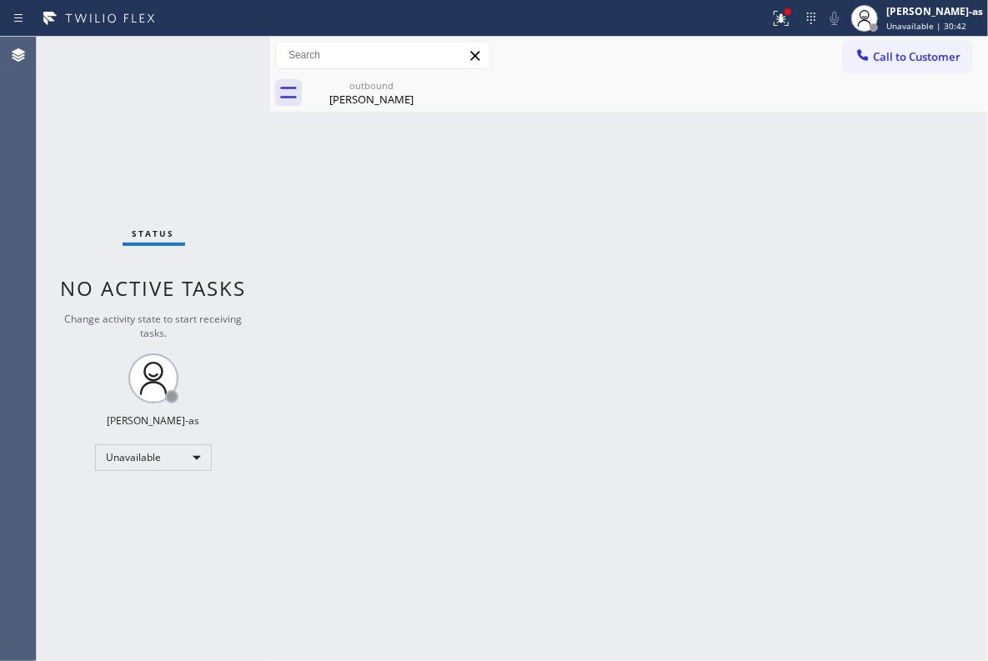
click at [917, 55] on span "Call to Customer" at bounding box center [917, 56] width 88 height 15
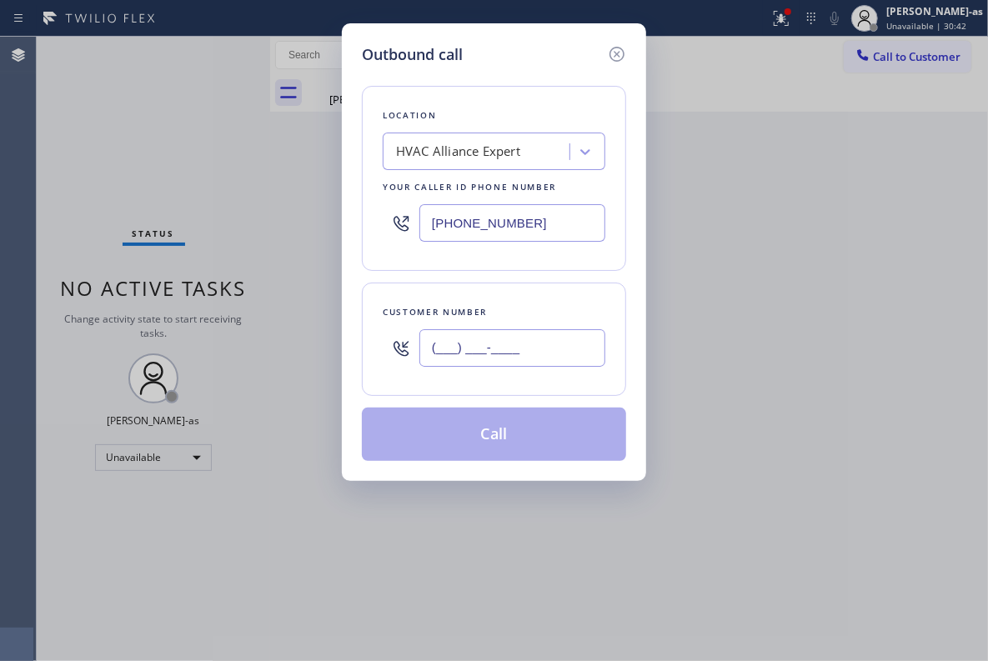
click at [570, 355] on input "(___) ___-____" at bounding box center [512, 348] width 186 height 38
paste input "310) 478-2186"
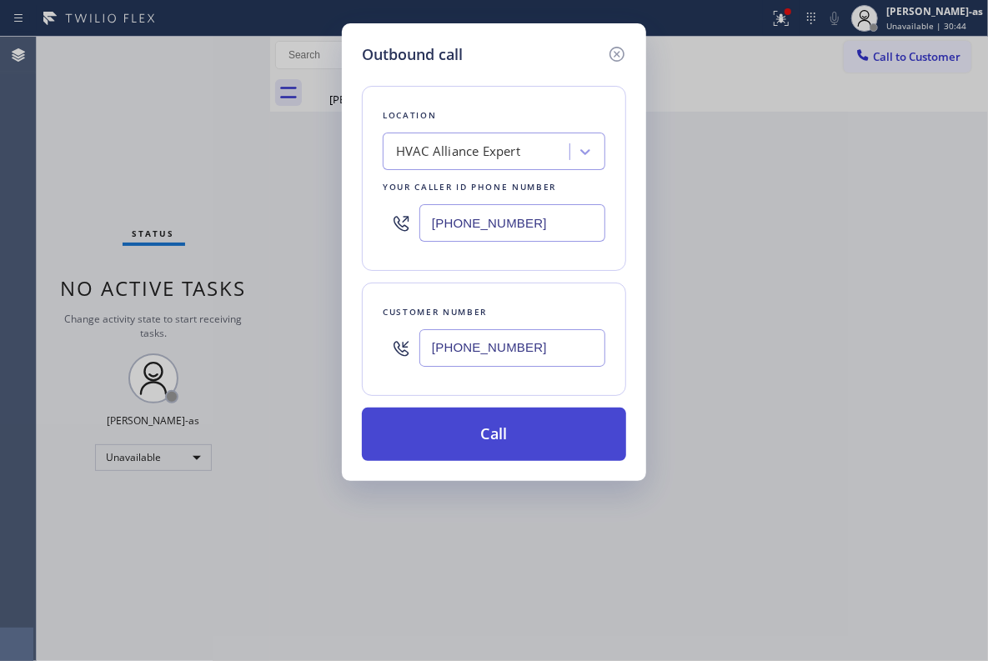
type input "[PHONE_NUMBER]"
click at [489, 425] on button "Call" at bounding box center [494, 434] width 264 height 53
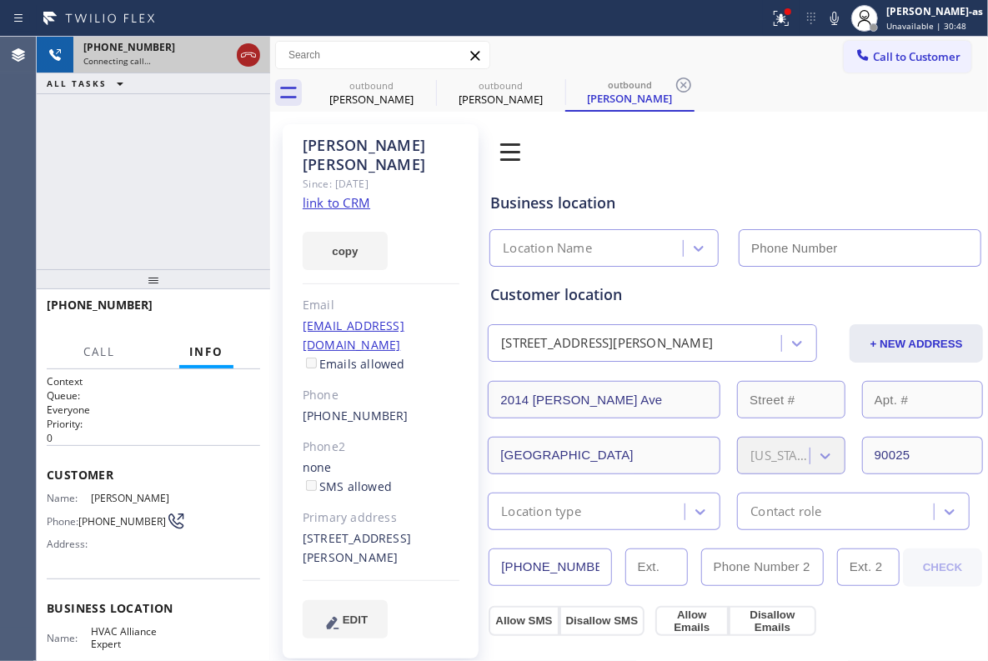
type input "[PHONE_NUMBER]"
click at [253, 51] on icon at bounding box center [248, 55] width 20 height 20
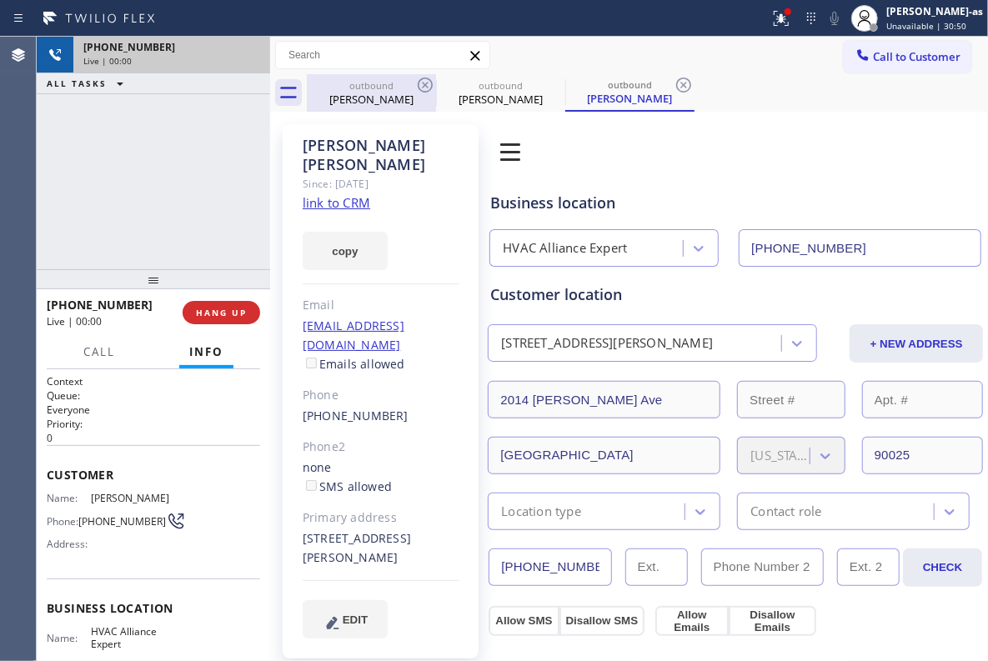
click at [347, 97] on div "[PERSON_NAME]" at bounding box center [371, 99] width 126 height 15
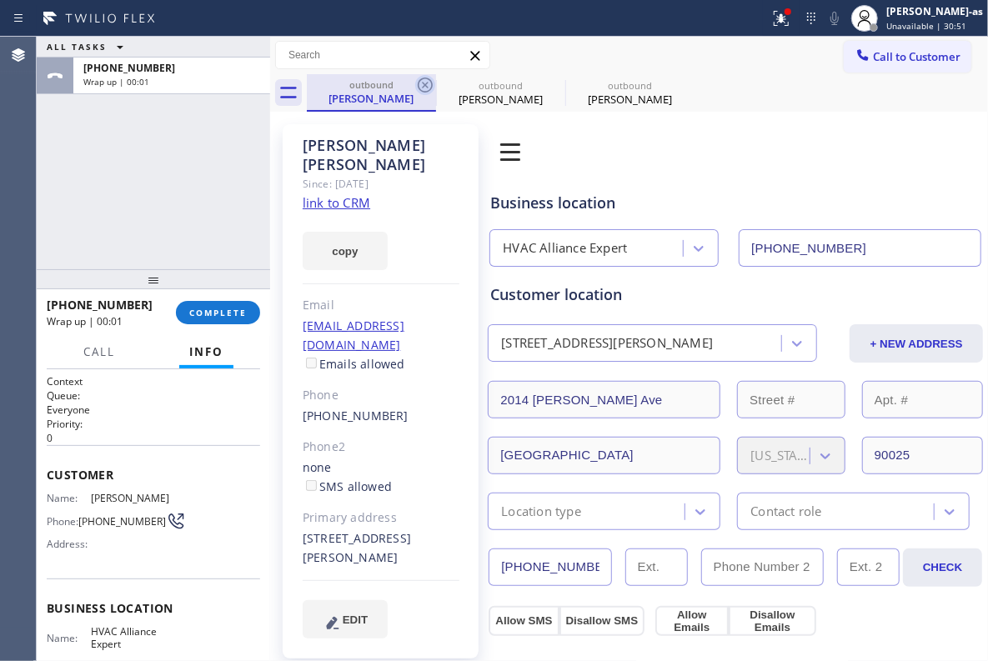
click at [428, 83] on icon at bounding box center [425, 85] width 20 height 20
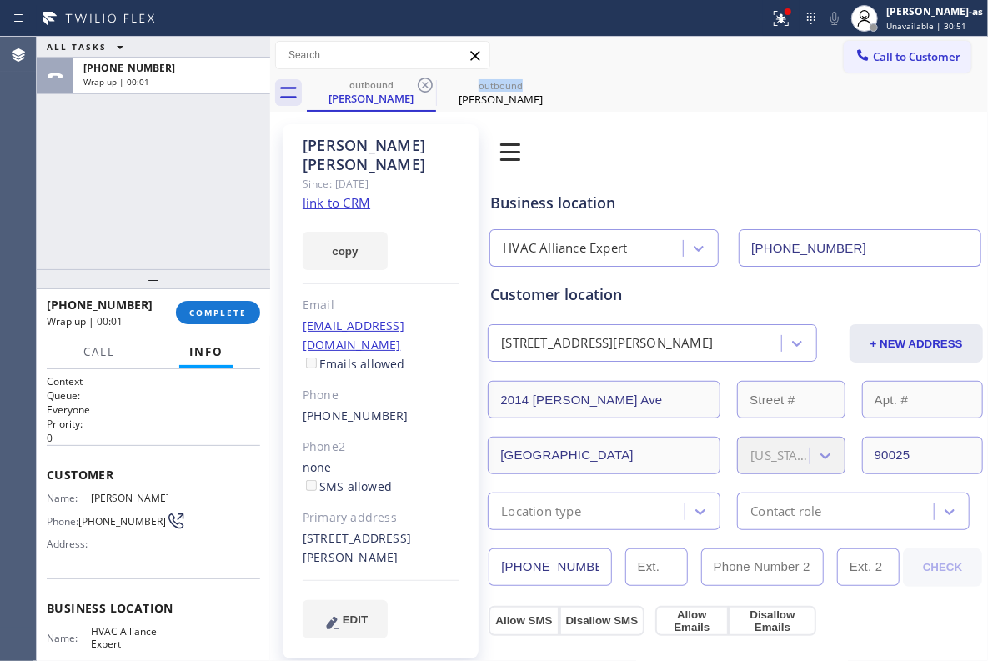
click at [428, 83] on icon at bounding box center [425, 85] width 20 height 20
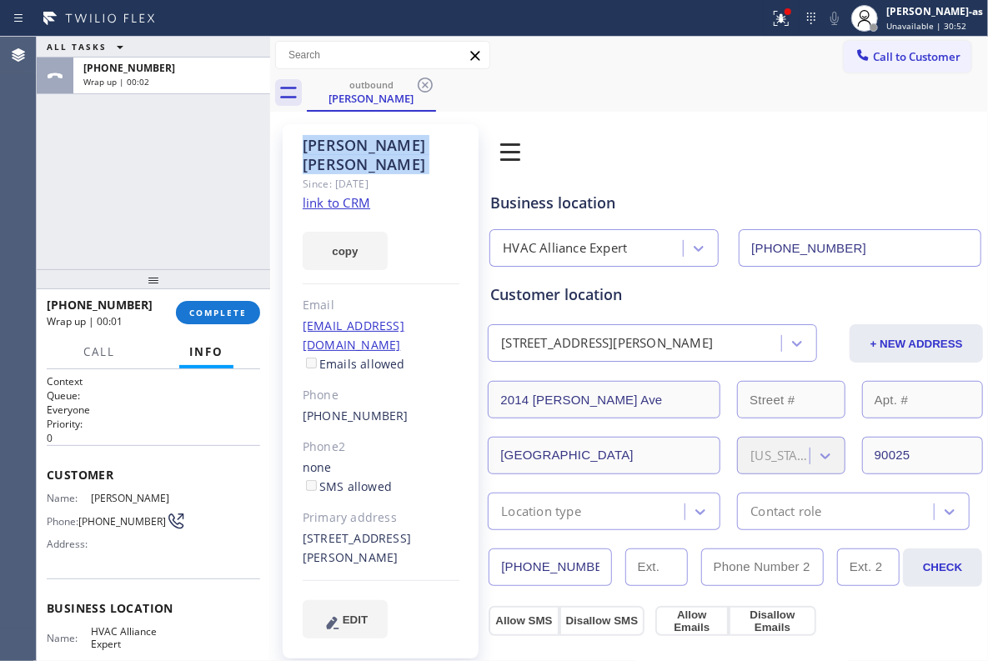
click at [428, 83] on icon at bounding box center [425, 85] width 20 height 20
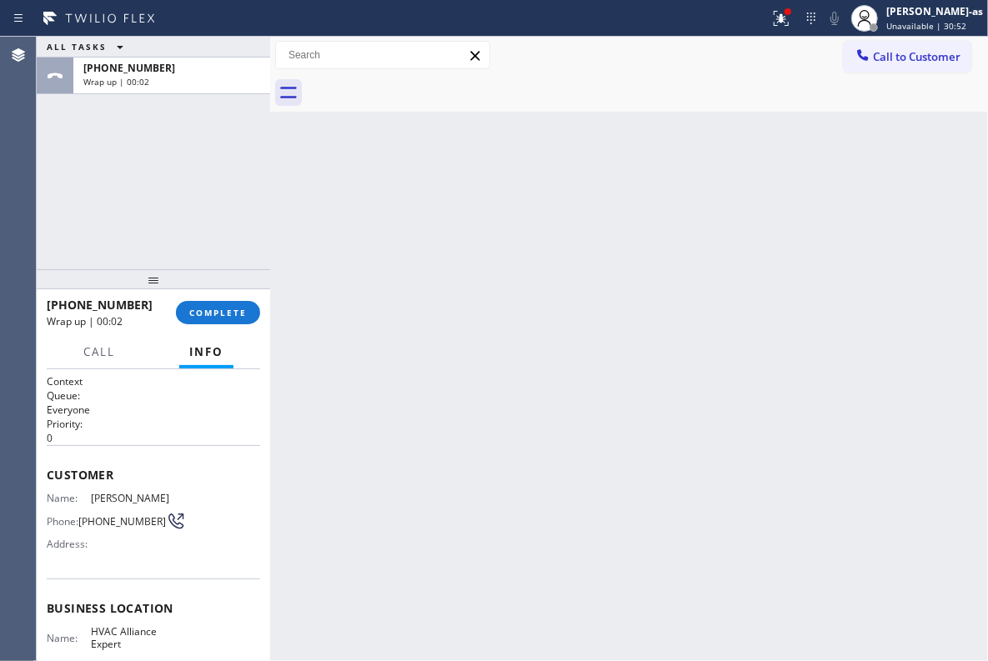
click at [428, 83] on div at bounding box center [647, 93] width 681 height 38
click at [215, 308] on span "COMPLETE" at bounding box center [218, 313] width 58 height 12
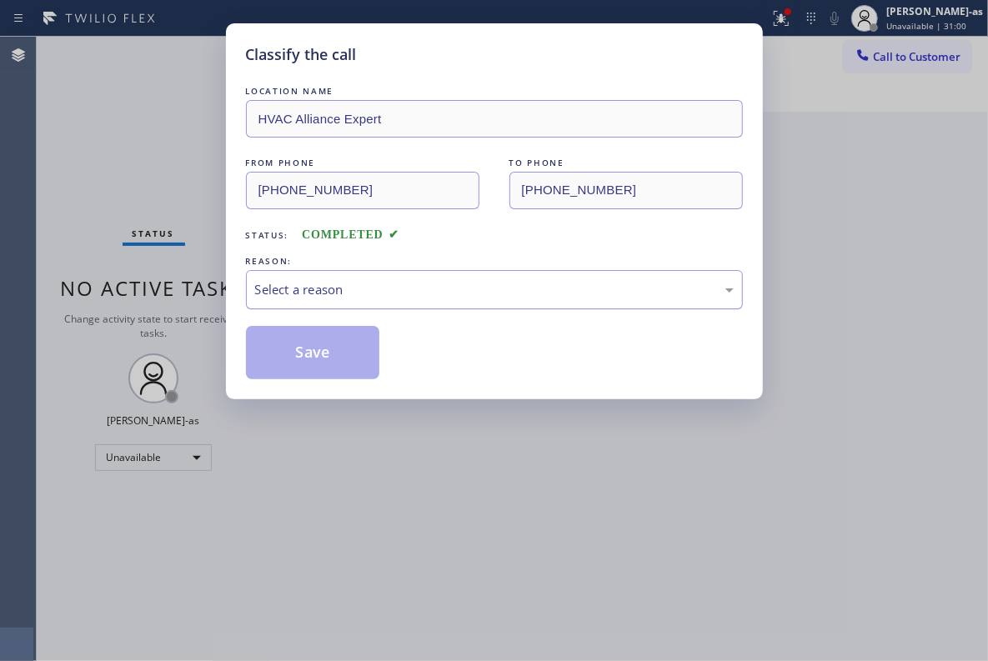
click at [400, 271] on div "Select a reason" at bounding box center [494, 289] width 497 height 39
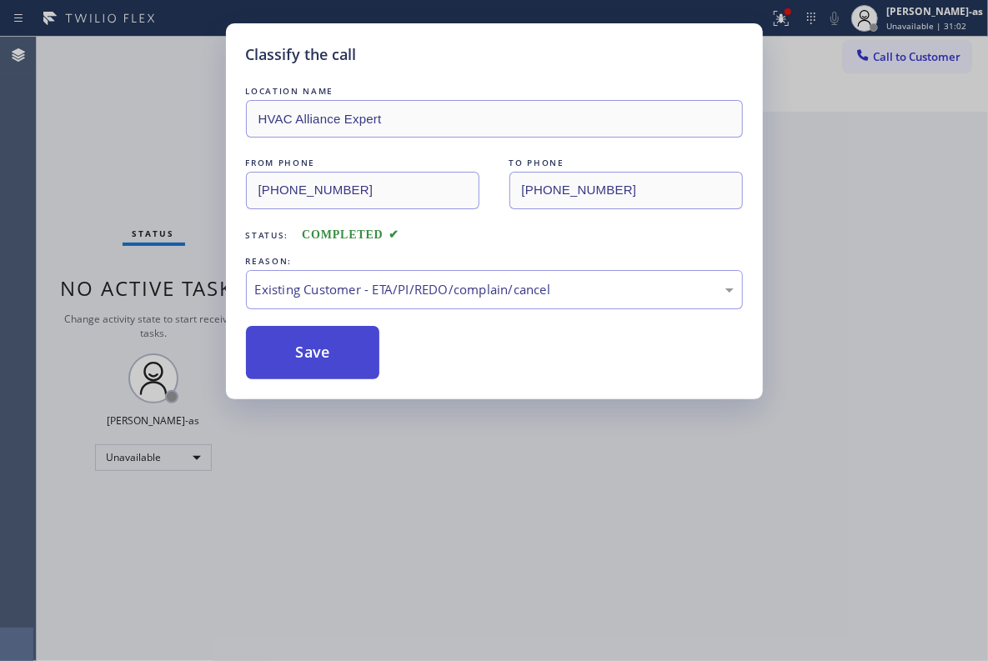
click at [328, 360] on button "Save" at bounding box center [313, 352] width 134 height 53
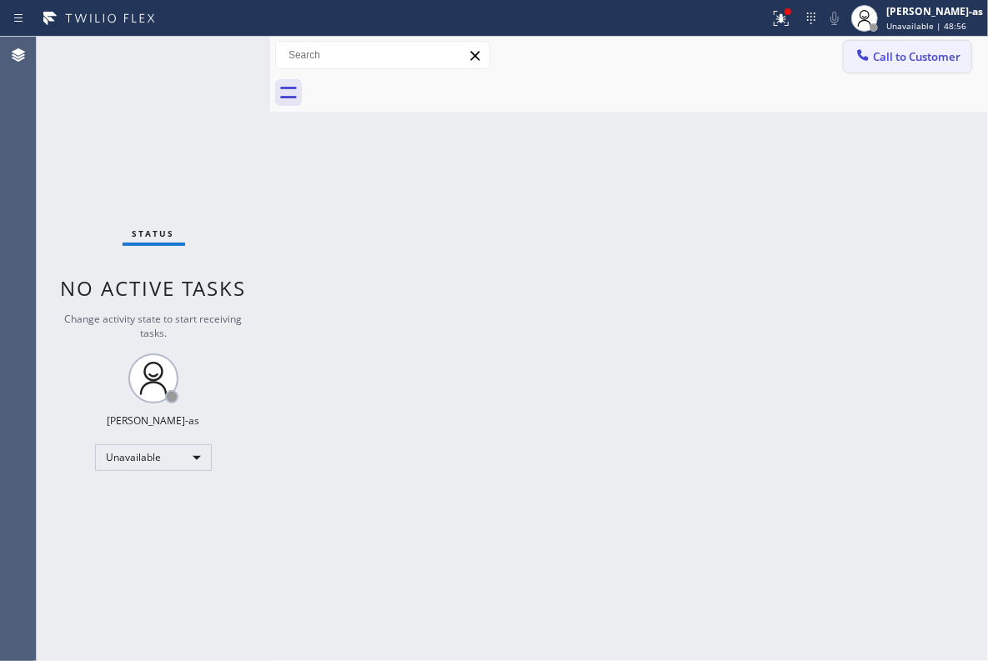
click at [869, 41] on button "Call to Customer" at bounding box center [908, 57] width 128 height 32
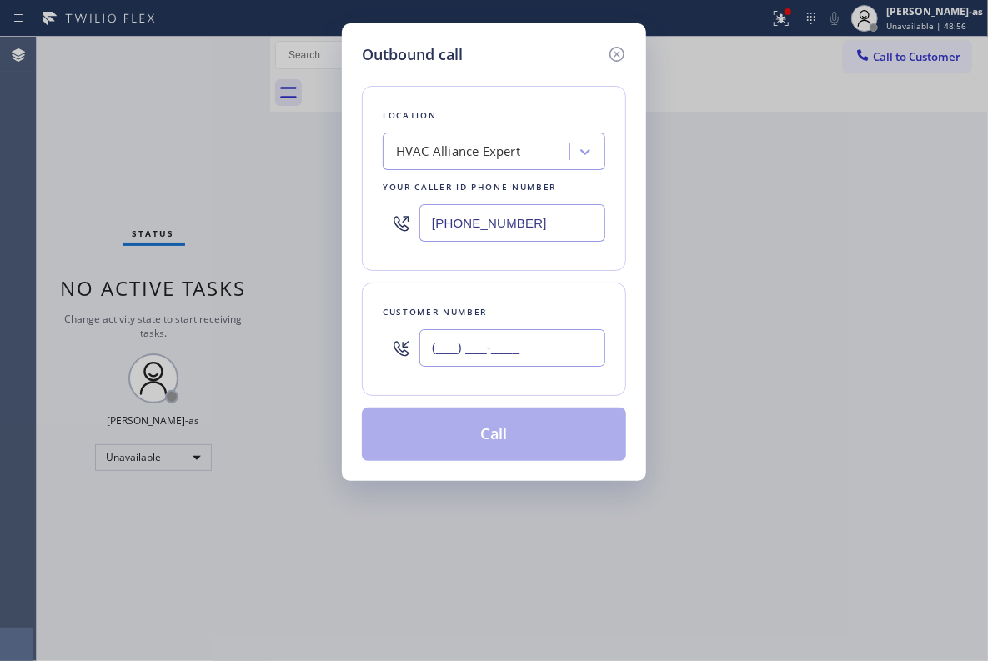
click at [544, 337] on input "(___) ___-____" at bounding box center [512, 348] width 186 height 38
paste input "949) 584-8176"
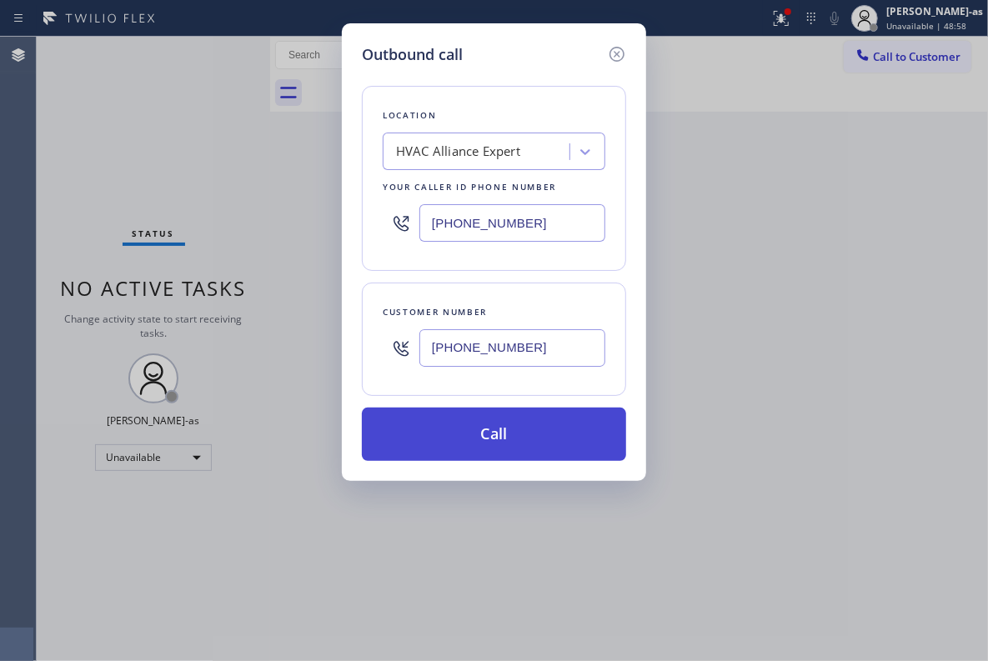
type input "[PHONE_NUMBER]"
click at [522, 441] on button "Call" at bounding box center [494, 434] width 264 height 53
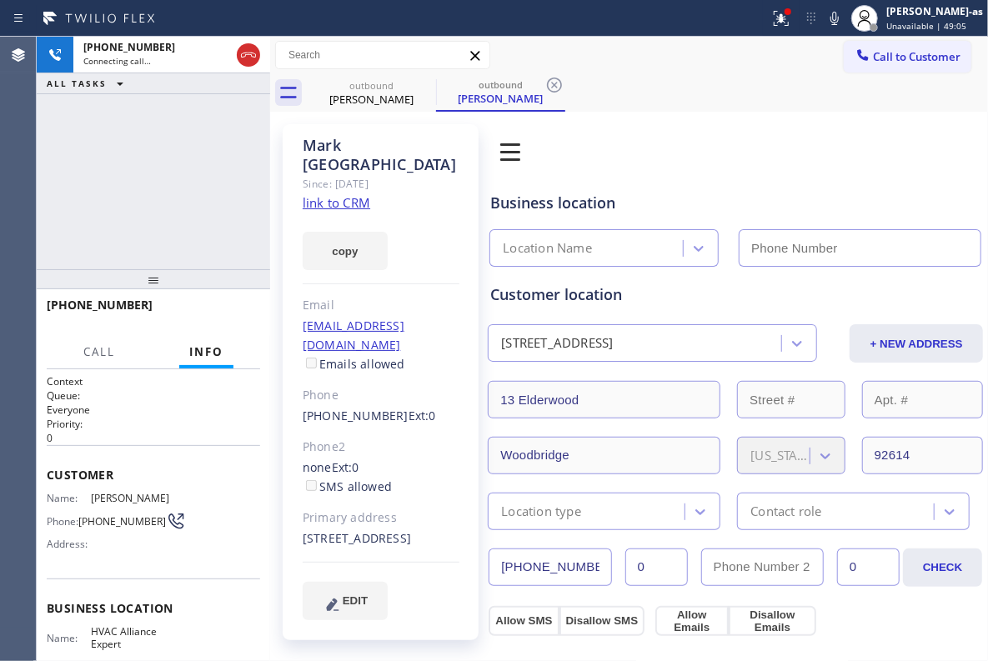
type input "[PHONE_NUMBER]"
drag, startPoint x: 203, startPoint y: 134, endPoint x: 223, endPoint y: 158, distance: 31.4
click at [203, 134] on div "[PHONE_NUMBER] Live | 00:01 ALL TASKS ALL TASKS ACTIVE TASKS TASKS IN WRAP UP" at bounding box center [153, 153] width 233 height 233
click at [215, 318] on span "HANG UP" at bounding box center [221, 313] width 51 height 12
click at [218, 315] on span "HANG UP" at bounding box center [221, 313] width 51 height 12
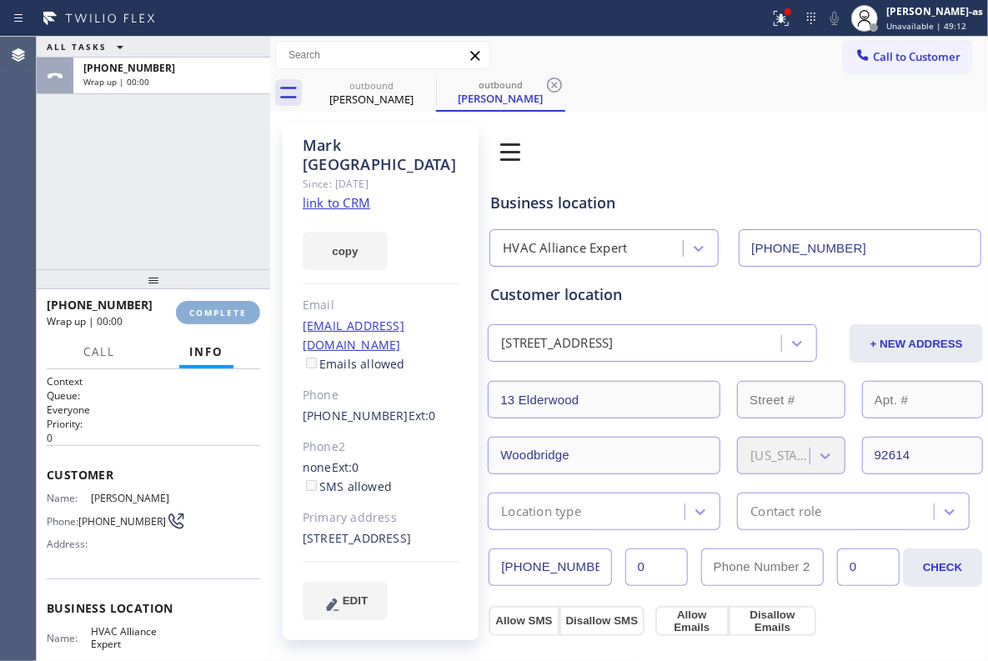
click at [218, 315] on span "COMPLETE" at bounding box center [218, 313] width 58 height 12
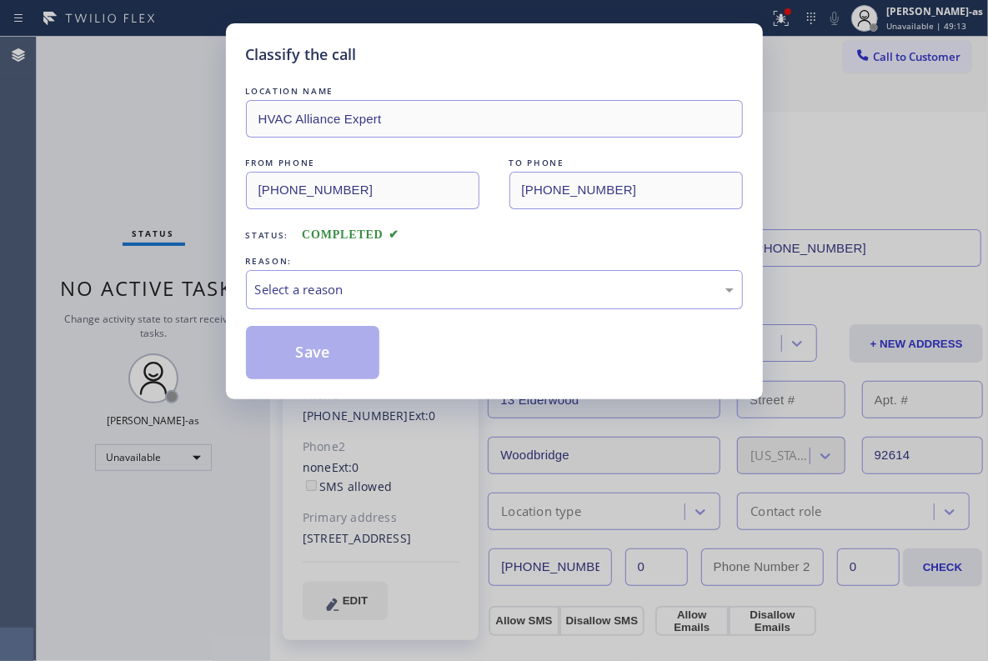
click at [218, 315] on div "Classify the call LOCATION NAME HVAC Alliance Expert FROM PHONE [PHONE_NUMBER] …" at bounding box center [494, 330] width 988 height 661
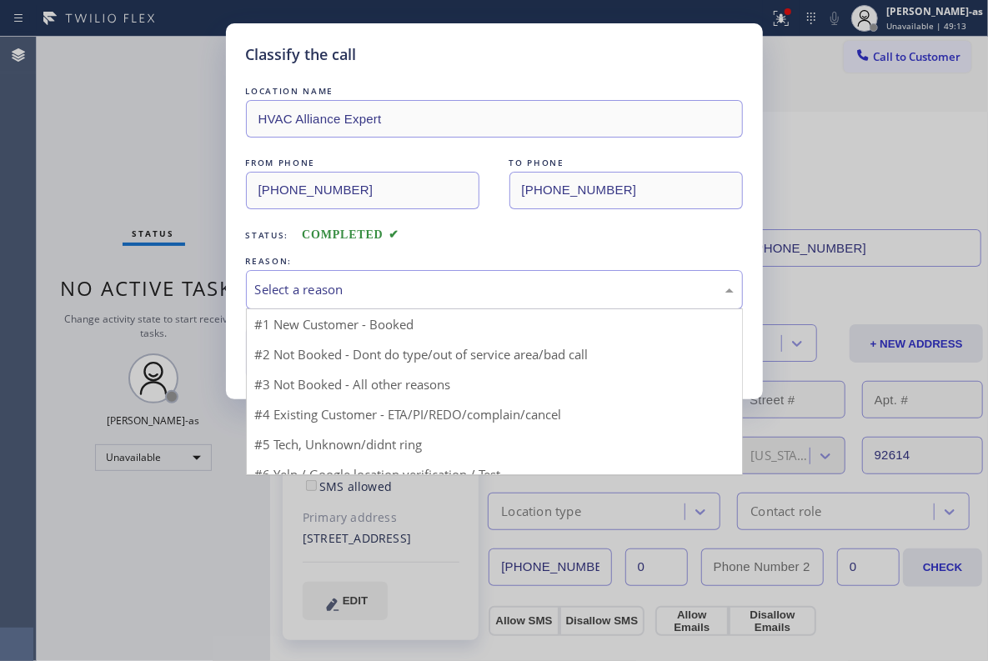
click at [408, 297] on div "Select a reason" at bounding box center [494, 289] width 479 height 19
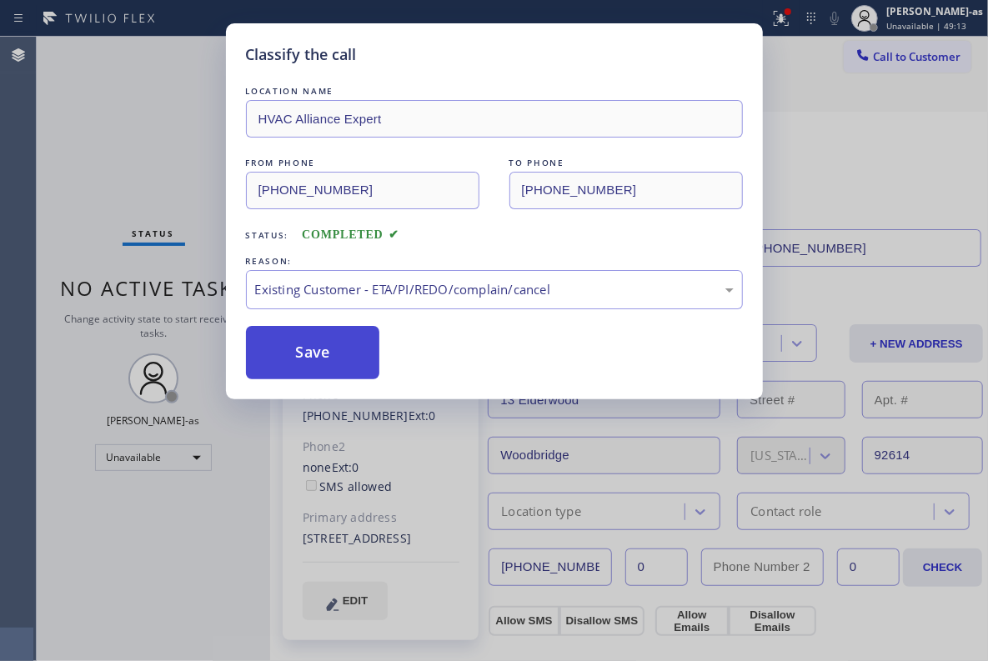
click at [325, 334] on button "Save" at bounding box center [313, 352] width 134 height 53
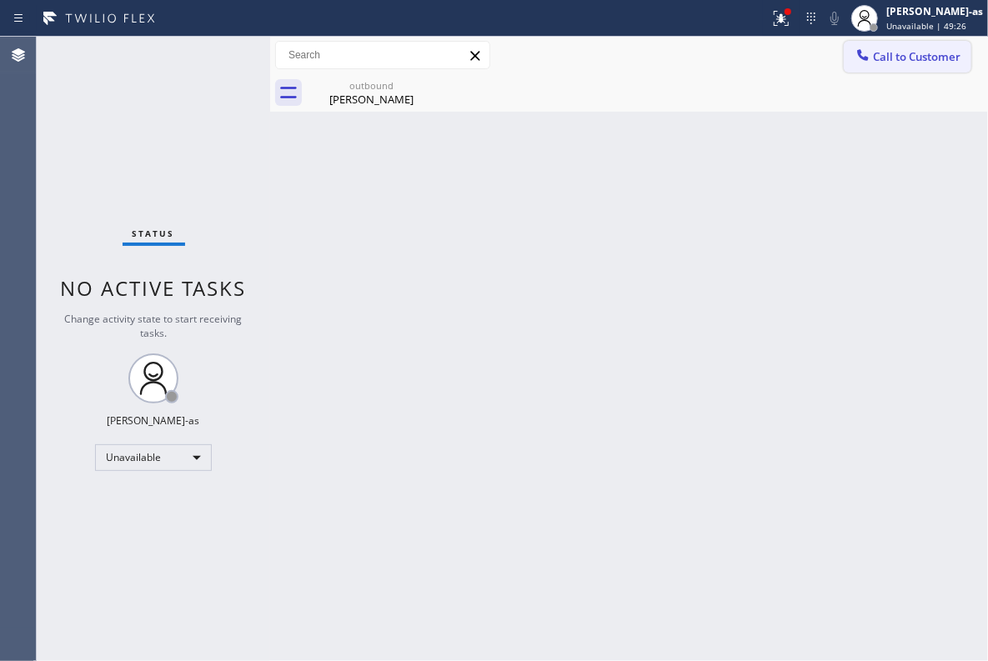
click at [895, 42] on button "Call to Customer" at bounding box center [908, 57] width 128 height 32
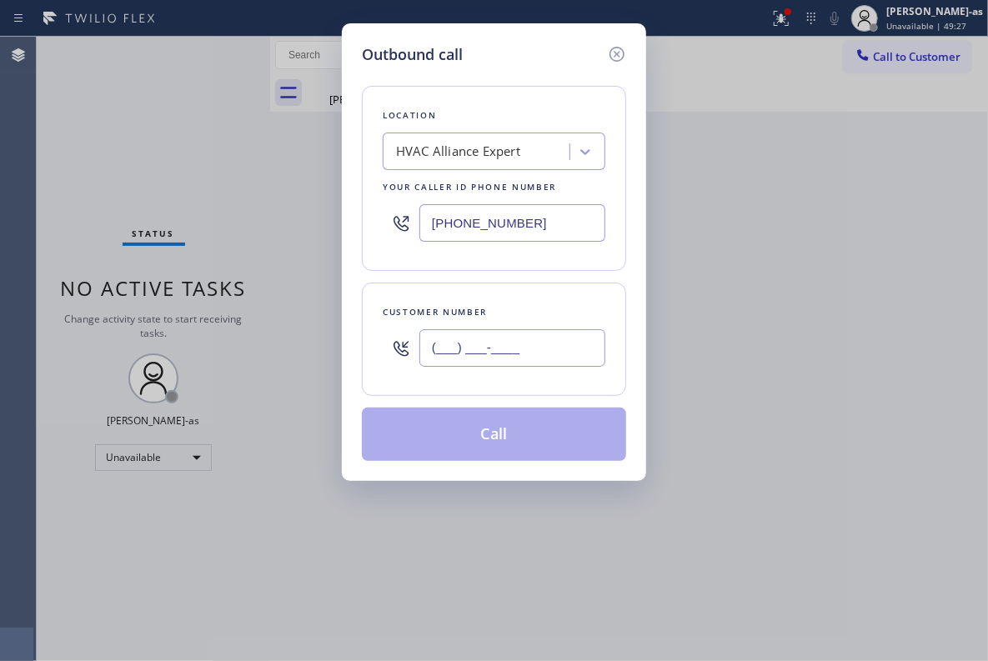
click at [557, 338] on input "(___) ___-____" at bounding box center [512, 348] width 186 height 38
paste input "424) 425-9229"
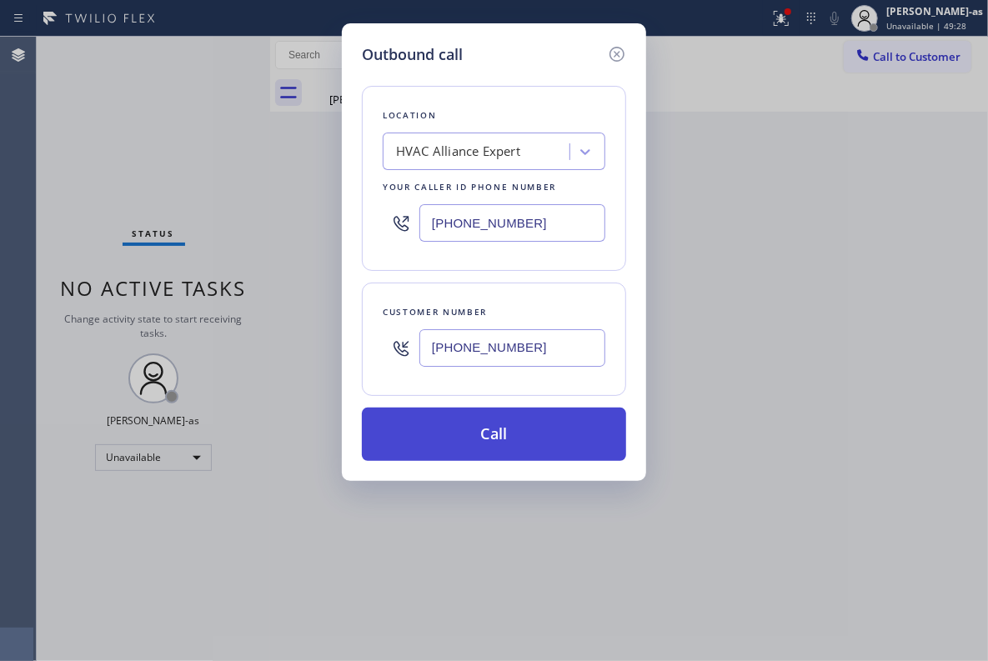
type input "[PHONE_NUMBER]"
click at [528, 444] on button "Call" at bounding box center [494, 434] width 264 height 53
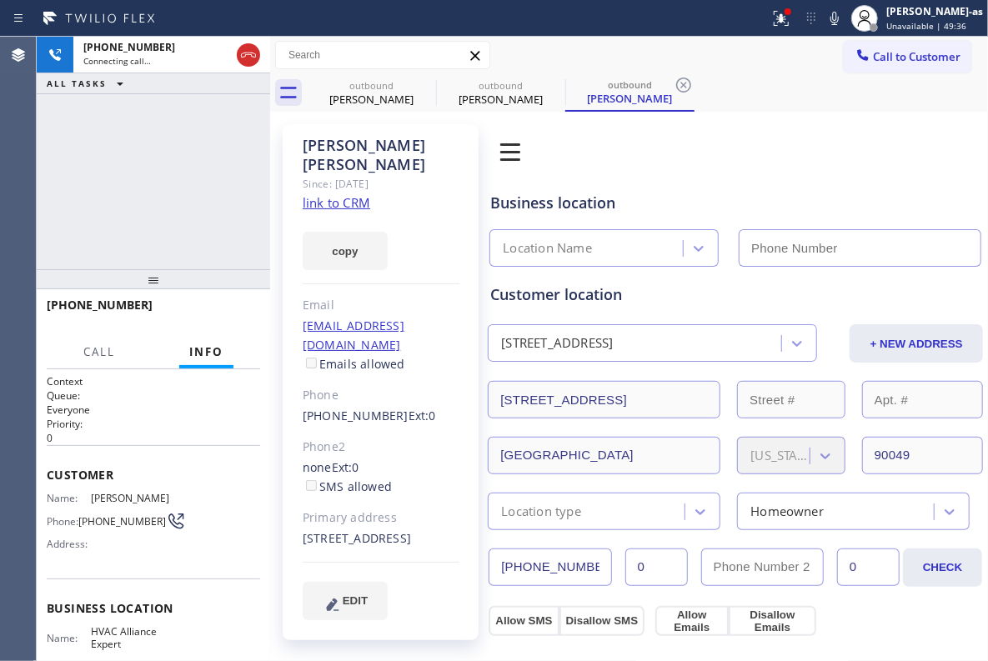
type input "[PHONE_NUMBER]"
click at [218, 165] on div "[PHONE_NUMBER] Connecting call… ALL TASKS ALL TASKS ACTIVE TASKS TASKS IN WRAP …" at bounding box center [153, 153] width 233 height 233
click at [381, 78] on div "outbound [PERSON_NAME]" at bounding box center [371, 93] width 126 height 38
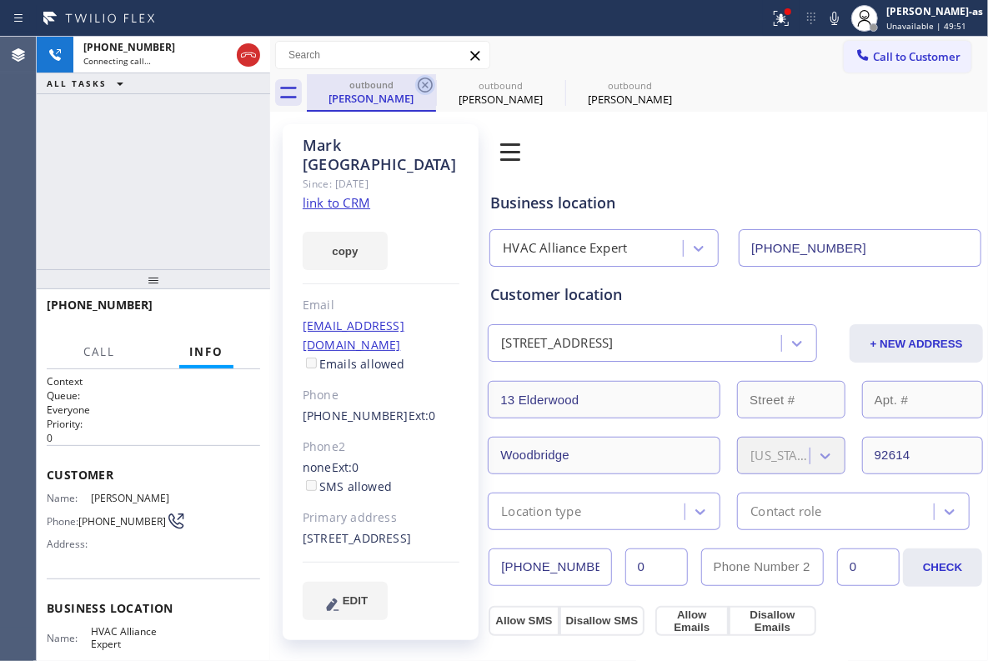
click at [424, 90] on icon at bounding box center [425, 85] width 20 height 20
click at [0, 0] on icon at bounding box center [0, 0] width 0 height 0
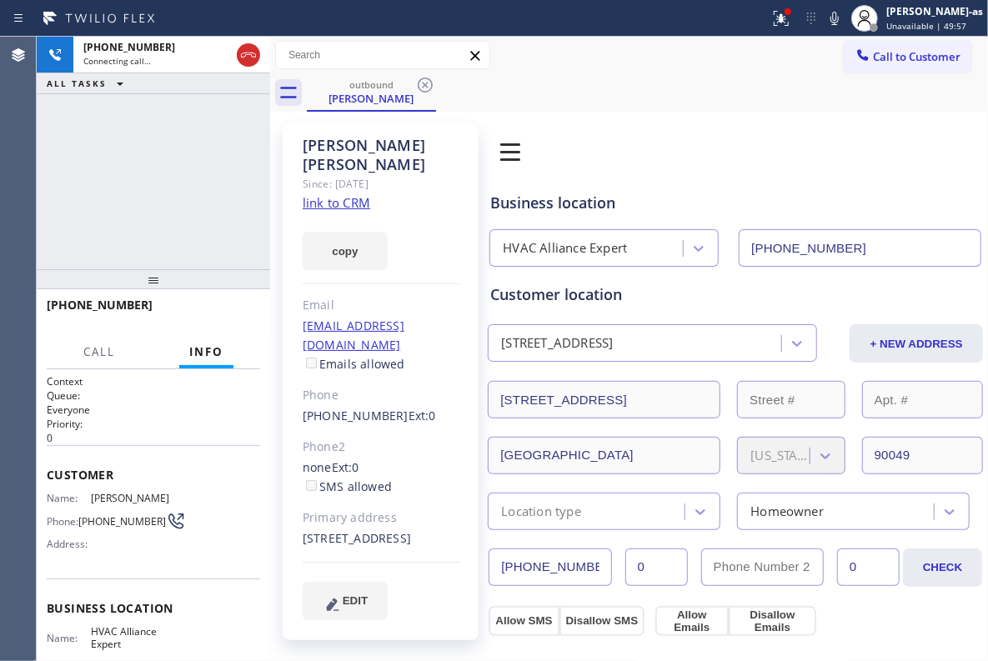
click at [217, 197] on div "[PHONE_NUMBER] Connecting call… ALL TASKS ALL TASKS ACTIVE TASKS TASKS IN WRAP …" at bounding box center [153, 153] width 233 height 233
click at [218, 128] on div "[PHONE_NUMBER] Connecting call… ALL TASKS ALL TASKS ACTIVE TASKS TASKS IN WRAP …" at bounding box center [153, 153] width 233 height 233
click at [228, 162] on div "[PHONE_NUMBER] Connecting call… ALL TASKS ALL TASKS ACTIVE TASKS TASKS IN WRAP …" at bounding box center [153, 153] width 233 height 233
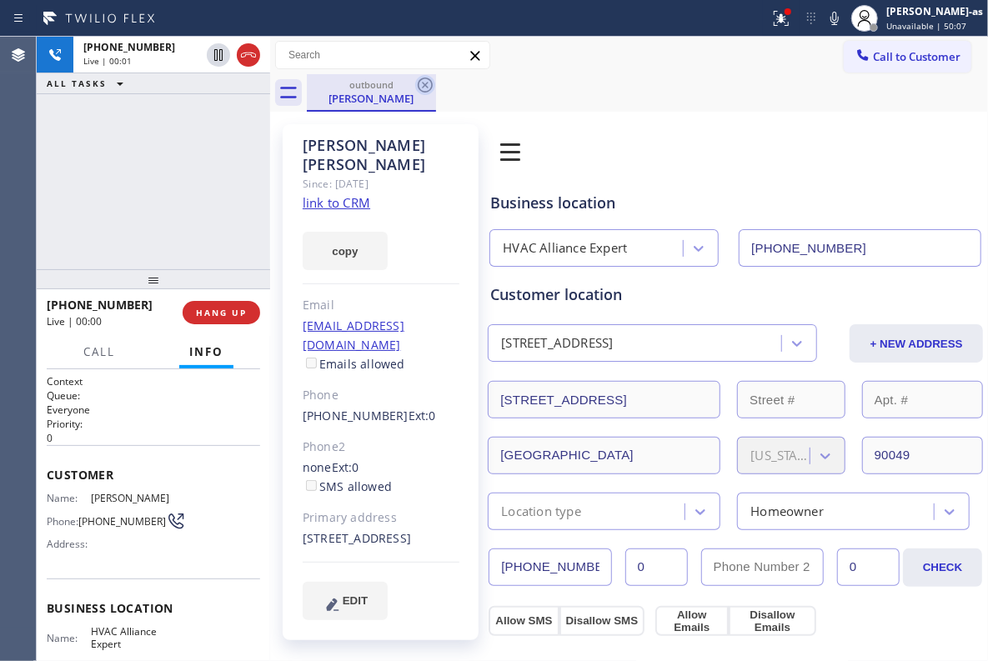
click at [420, 88] on icon at bounding box center [425, 85] width 20 height 20
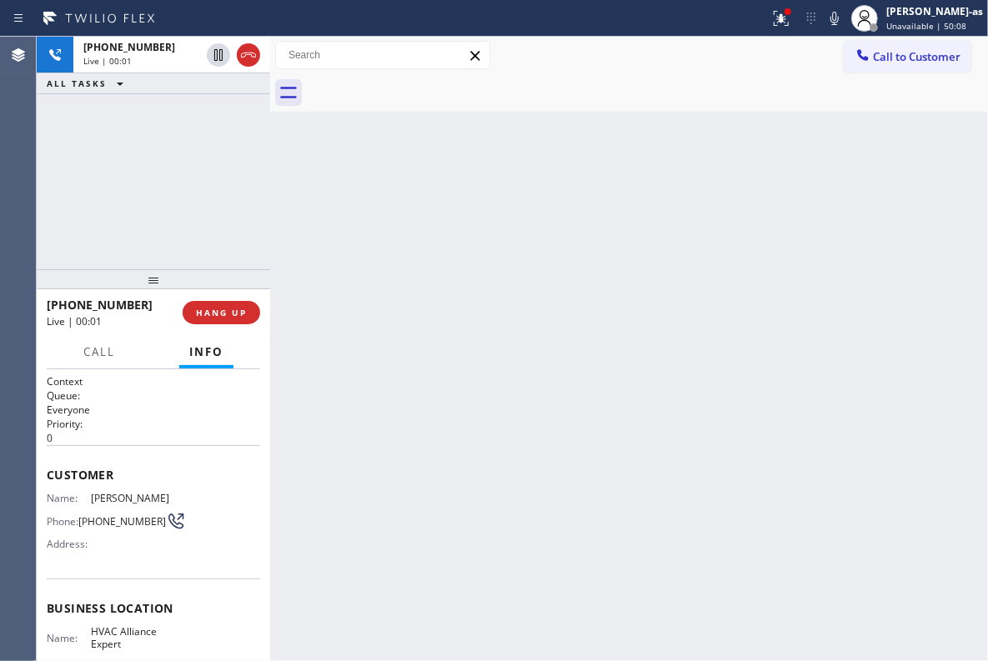
click at [244, 157] on div "[PHONE_NUMBER] Live | 00:01 ALL TASKS ALL TASKS ACTIVE TASKS TASKS IN WRAP UP" at bounding box center [153, 153] width 233 height 233
click at [204, 289] on div at bounding box center [153, 279] width 233 height 20
click at [212, 318] on button "HANG UP" at bounding box center [222, 312] width 78 height 23
click at [162, 200] on div "[PHONE_NUMBER] Live | 00:03 ALL TASKS ALL TASKS ACTIVE TASKS TASKS IN WRAP UP" at bounding box center [153, 153] width 233 height 233
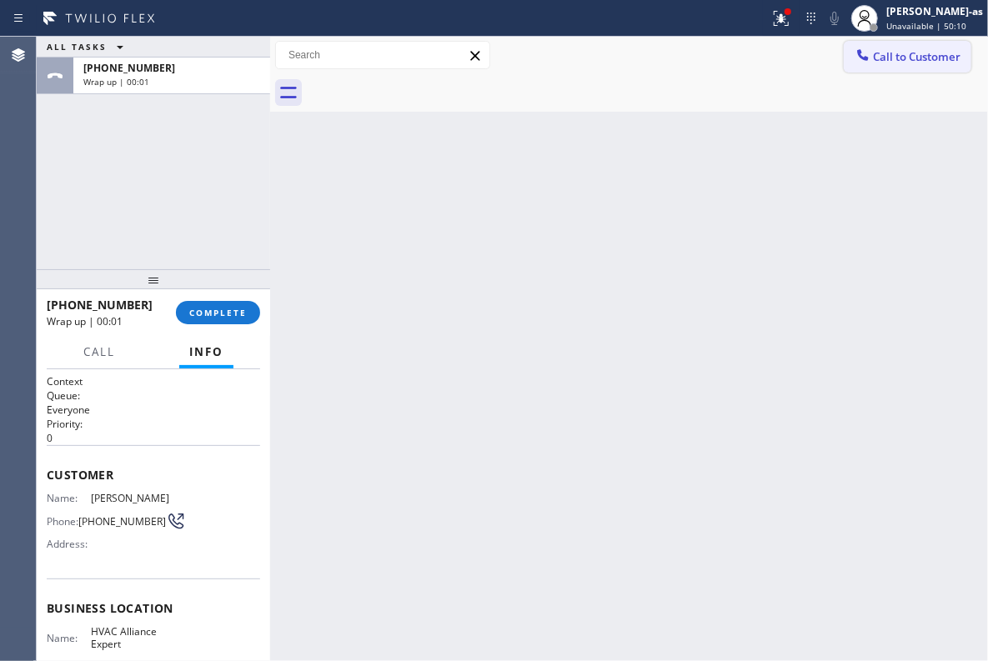
click at [897, 54] on span "Call to Customer" at bounding box center [917, 56] width 88 height 15
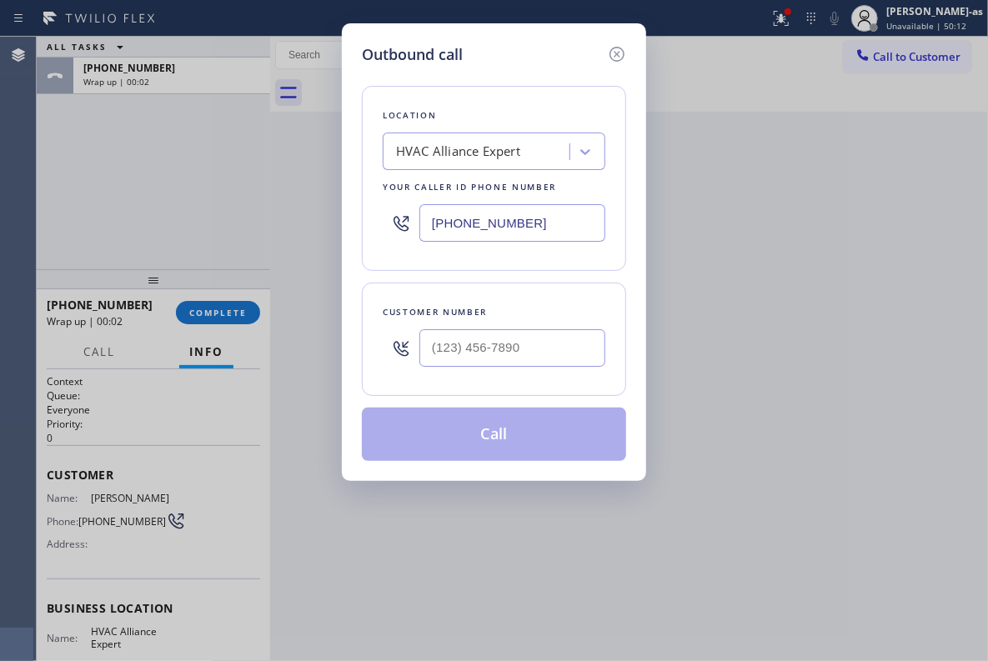
click at [197, 315] on div "Outbound call Location HVAC Alliance Expert Your caller id phone number [PHONE_…" at bounding box center [494, 330] width 988 height 661
click at [202, 310] on div "Outbound call Location HVAC Alliance Expert Your caller id phone number [PHONE_…" at bounding box center [494, 330] width 988 height 661
click at [211, 303] on div "Outbound call Location HVAC Alliance Expert Your caller id phone number [PHONE_…" at bounding box center [494, 330] width 988 height 661
click at [615, 53] on icon at bounding box center [617, 54] width 20 height 20
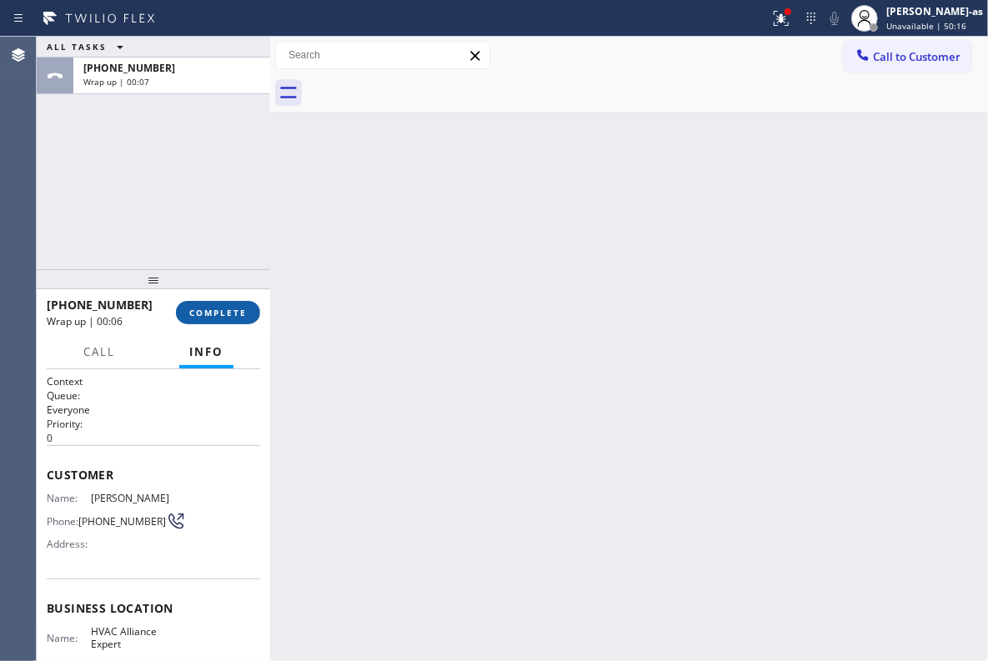
click at [213, 321] on button "COMPLETE" at bounding box center [218, 312] width 84 height 23
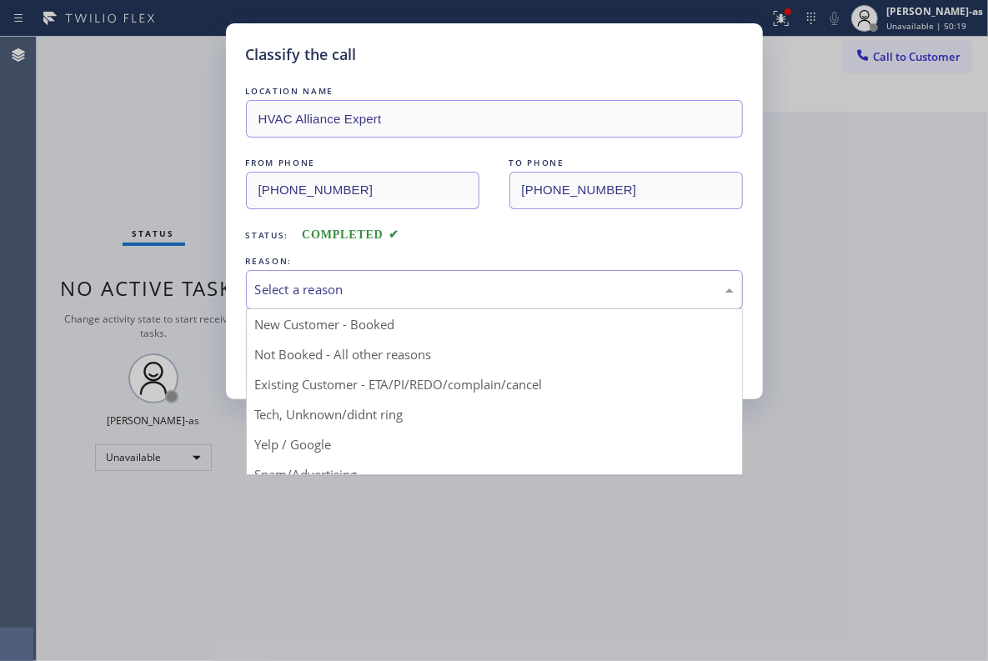
click at [549, 302] on div "Select a reason" at bounding box center [494, 289] width 497 height 39
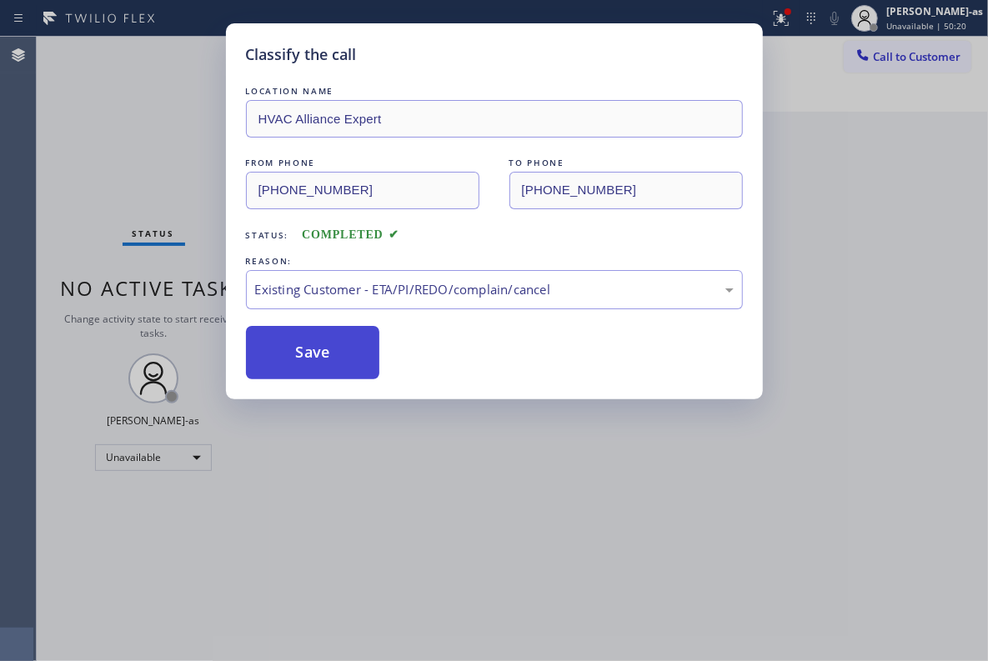
click at [352, 374] on button "Save" at bounding box center [313, 352] width 134 height 53
click at [344, 360] on button "Save" at bounding box center [313, 352] width 134 height 53
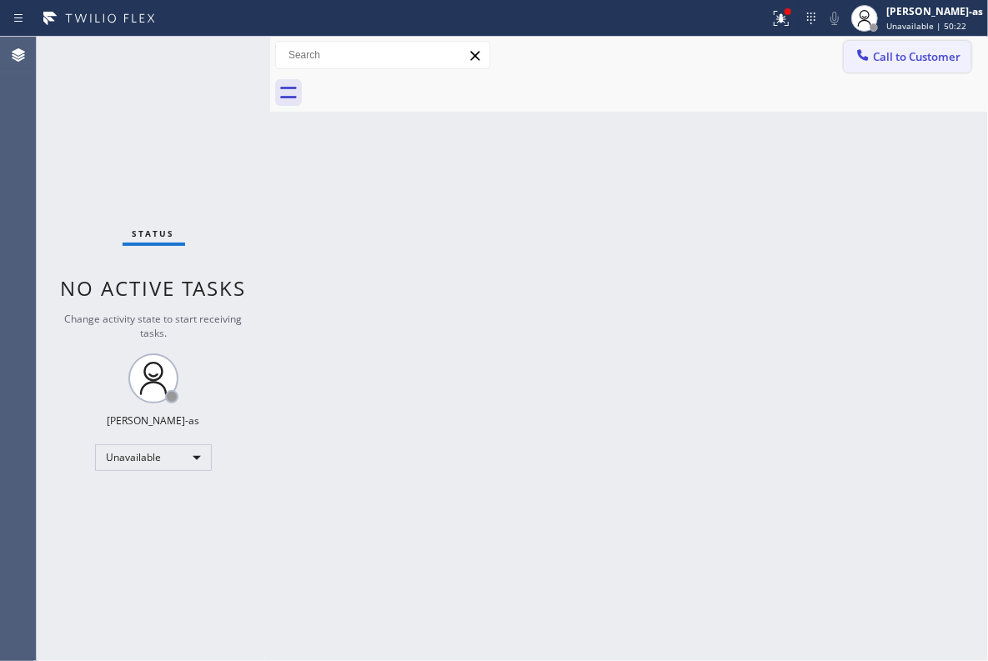
click at [885, 58] on span "Call to Customer" at bounding box center [917, 56] width 88 height 15
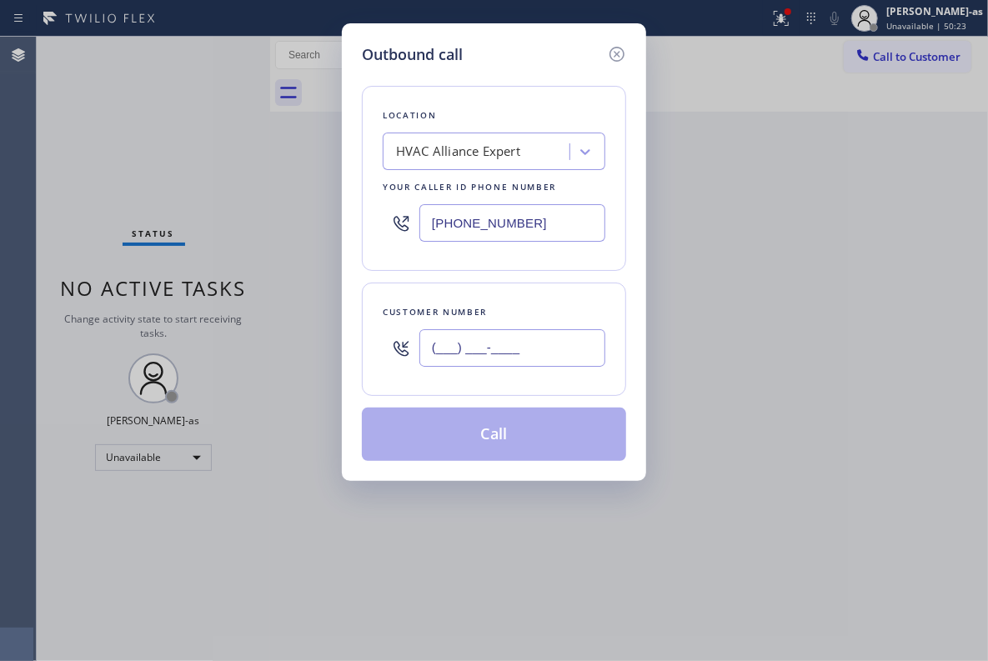
click at [482, 355] on input "(___) ___-____" at bounding box center [512, 348] width 186 height 38
paste input "562) 316-4257"
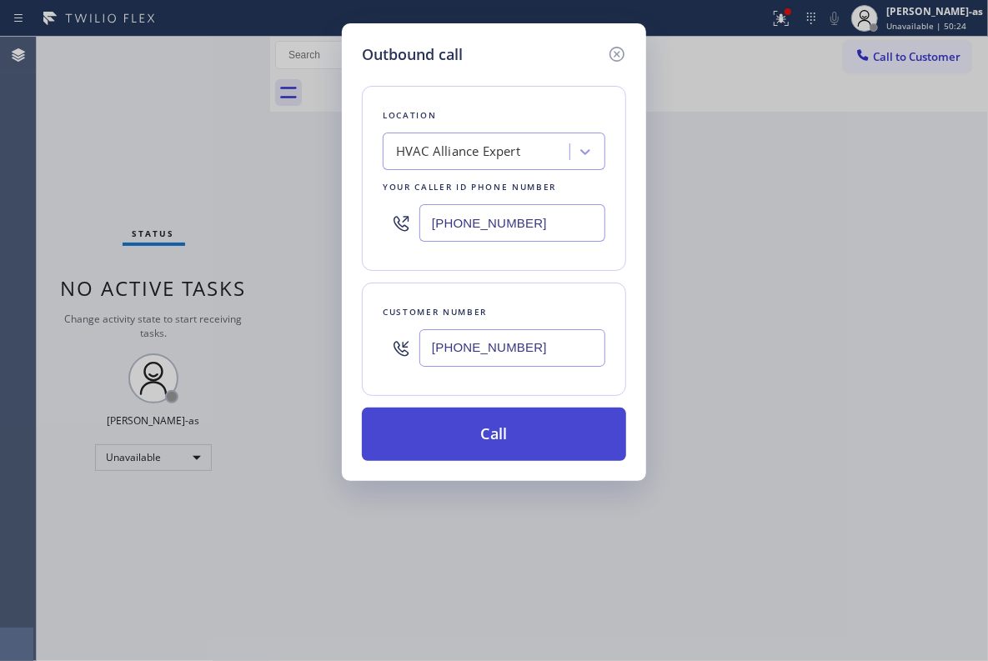
type input "[PHONE_NUMBER]"
click at [508, 434] on button "Call" at bounding box center [494, 434] width 264 height 53
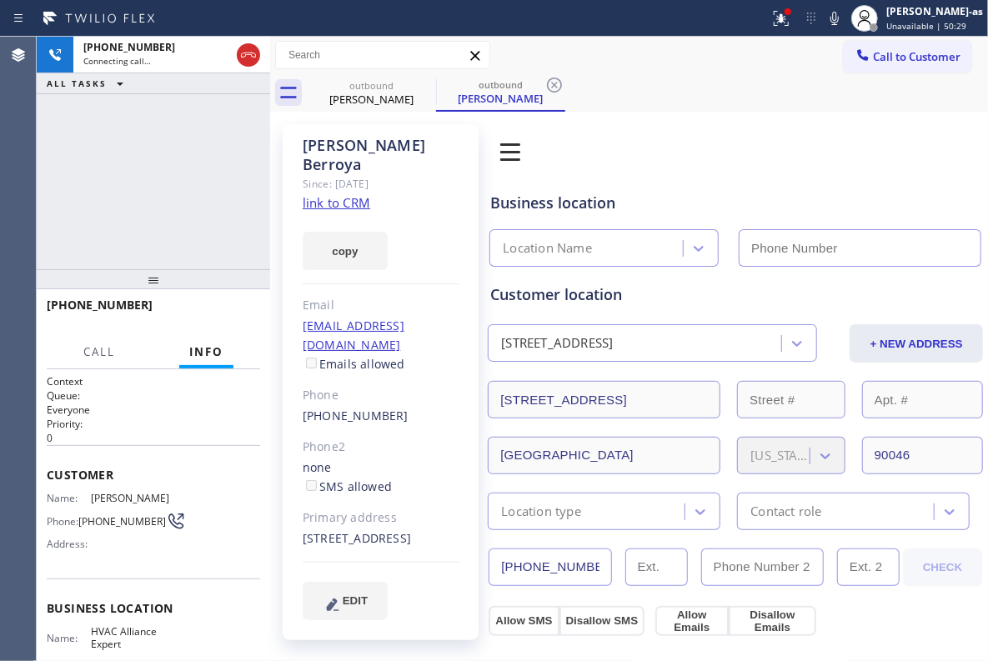
type input "[PHONE_NUMBER]"
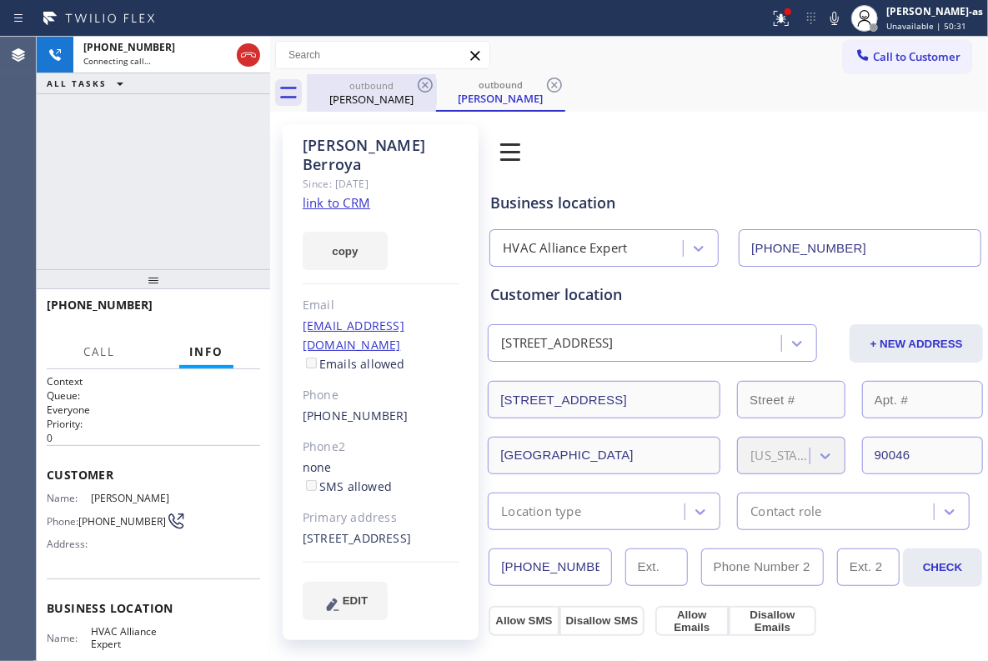
click at [370, 81] on div "outbound" at bounding box center [371, 85] width 126 height 13
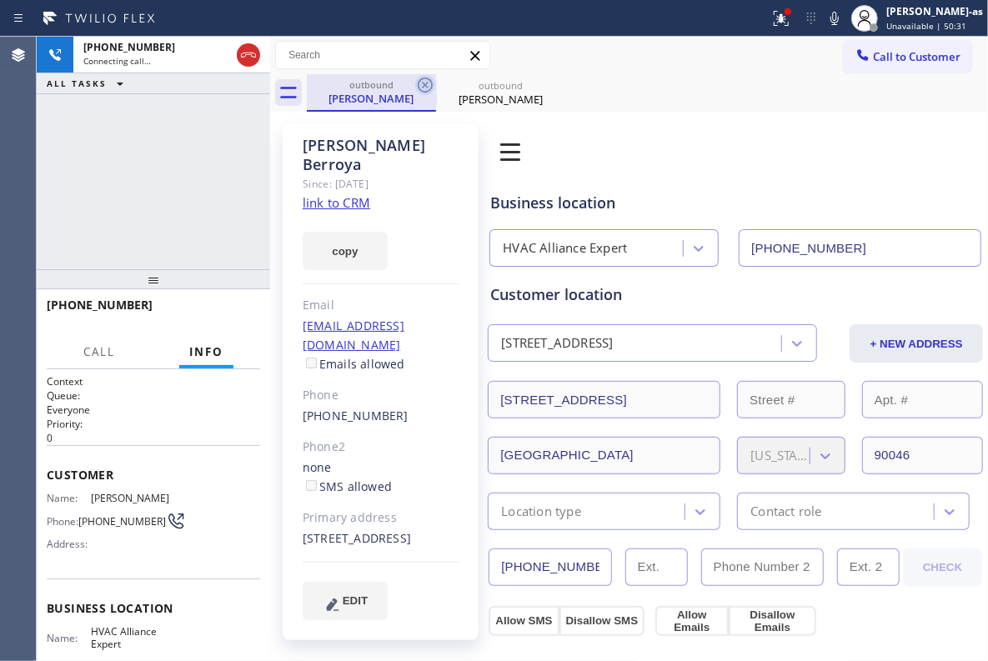
click at [418, 87] on icon at bounding box center [425, 85] width 15 height 15
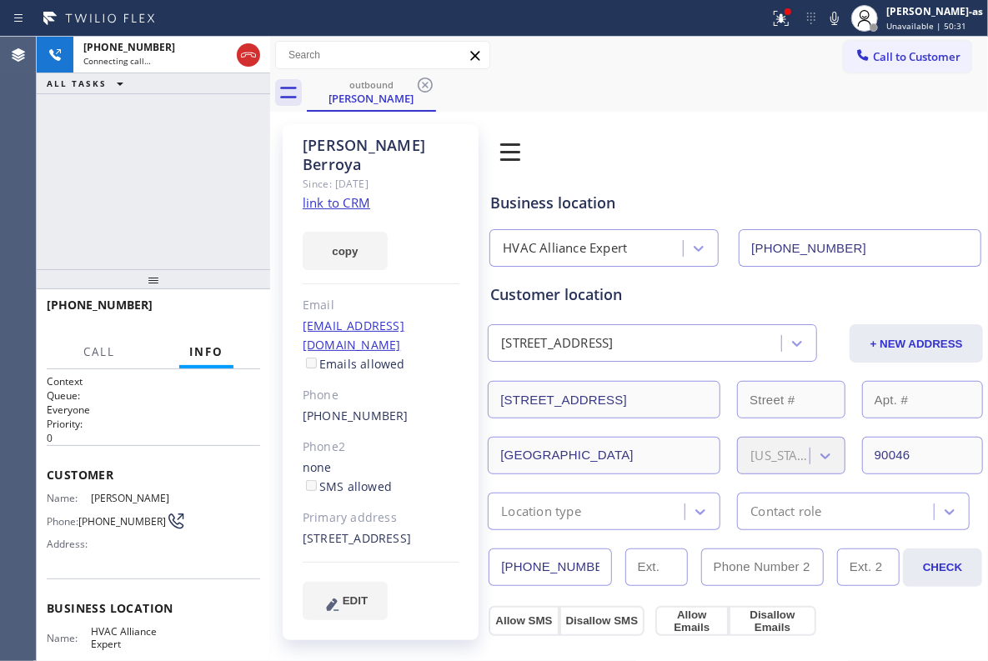
click at [418, 87] on icon at bounding box center [425, 85] width 15 height 15
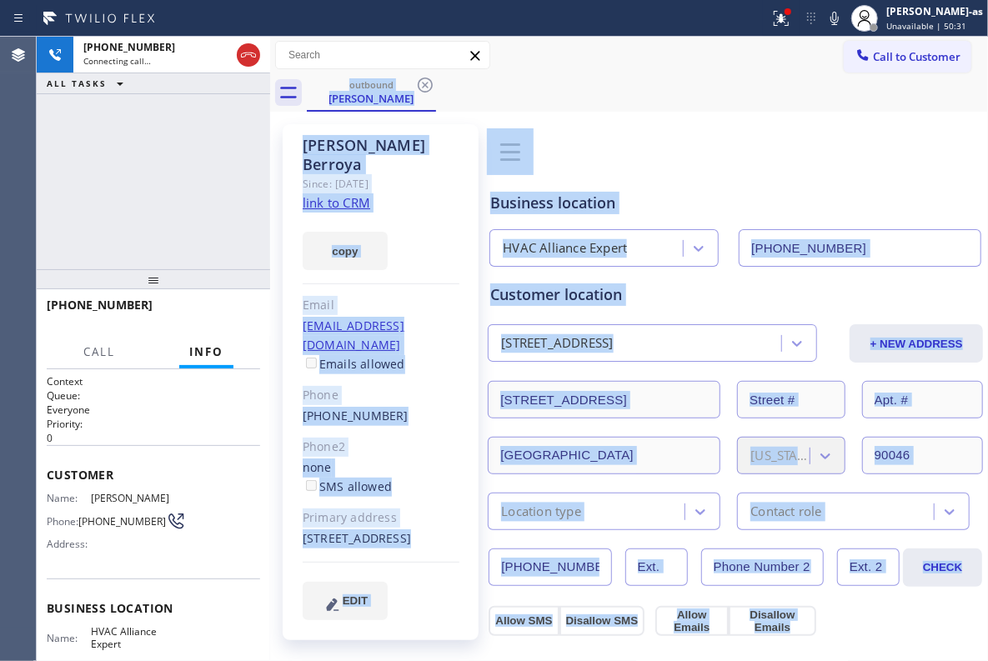
click at [418, 87] on div "outbound [PERSON_NAME]" at bounding box center [647, 93] width 681 height 38
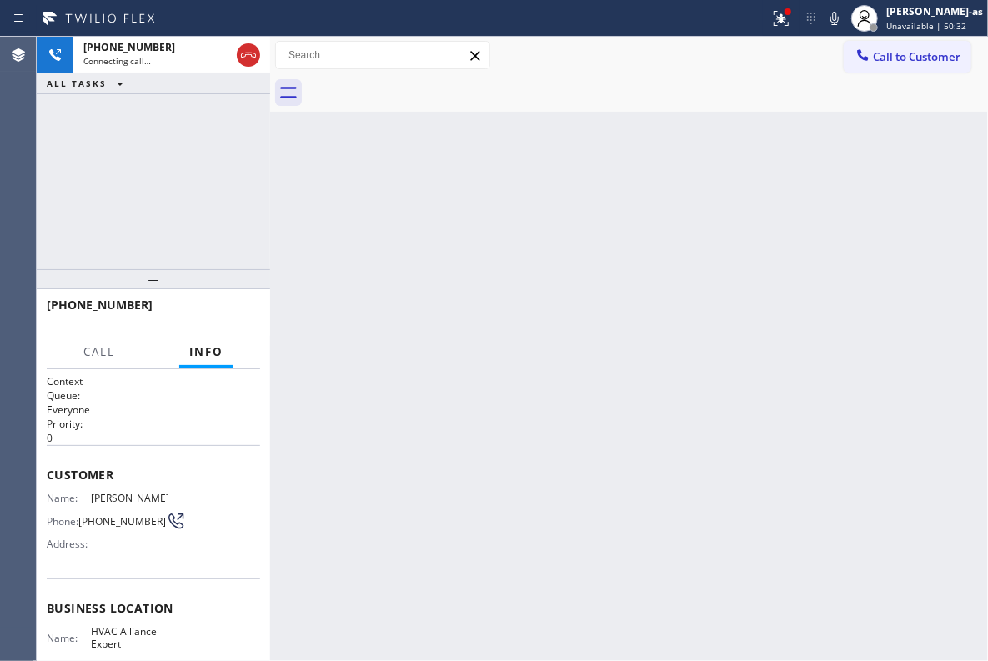
click at [418, 87] on div at bounding box center [647, 93] width 681 height 38
click at [160, 160] on div "[PHONE_NUMBER] Live | 00:02 ALL TASKS ALL TASKS ACTIVE TASKS TASKS IN WRAP UP" at bounding box center [153, 153] width 233 height 233
click at [128, 121] on div "[PHONE_NUMBER] Live | 01:20 ALL TASKS ALL TASKS ACTIVE TASKS TASKS IN WRAP UP" at bounding box center [153, 153] width 233 height 233
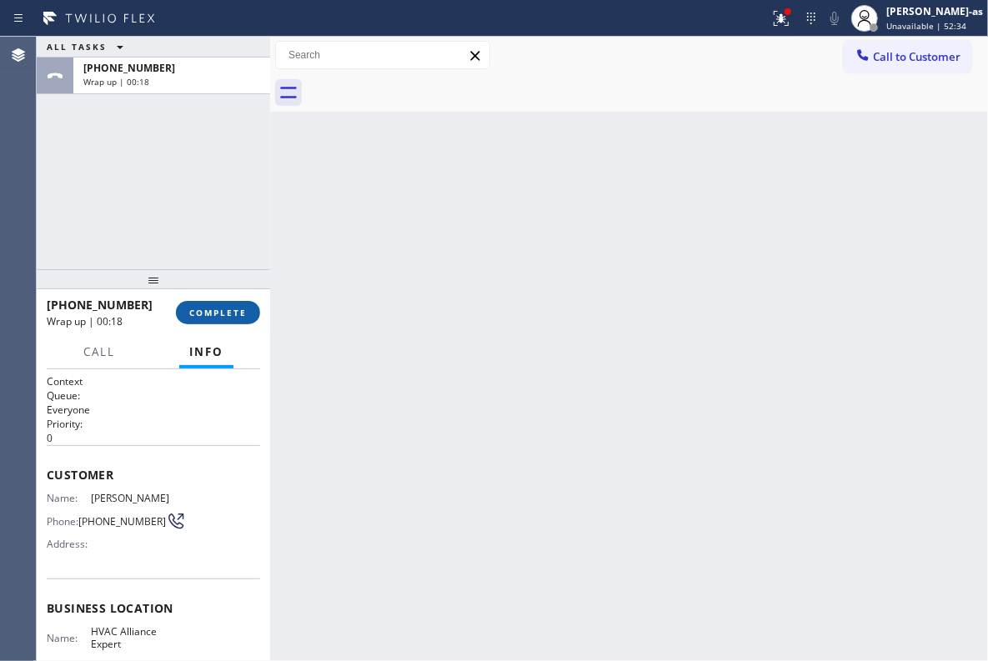
click at [231, 311] on span "COMPLETE" at bounding box center [218, 313] width 58 height 12
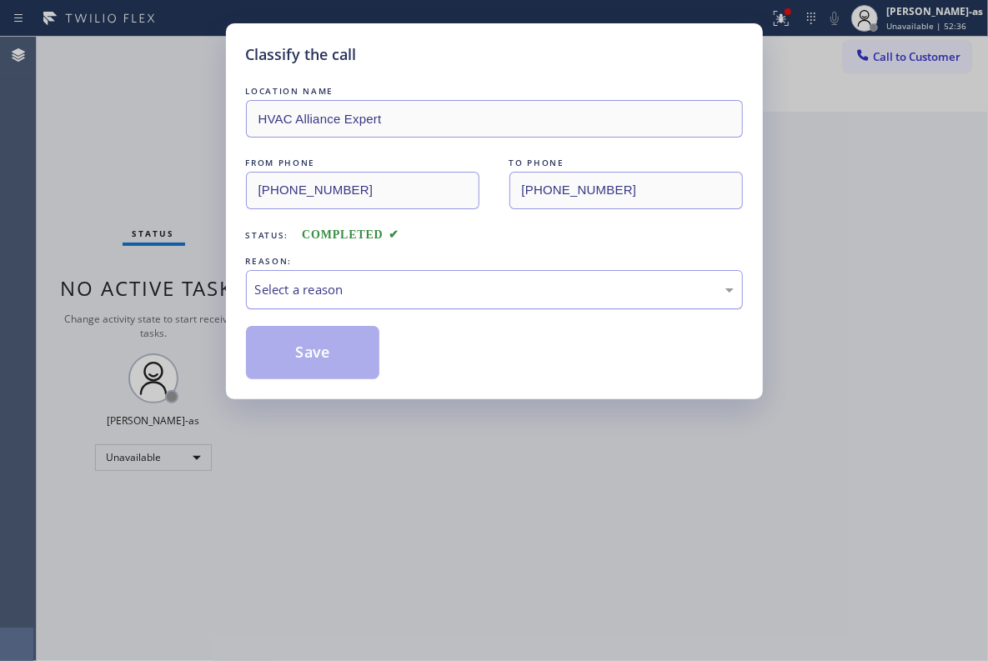
click at [375, 284] on div "Select a reason" at bounding box center [494, 289] width 479 height 19
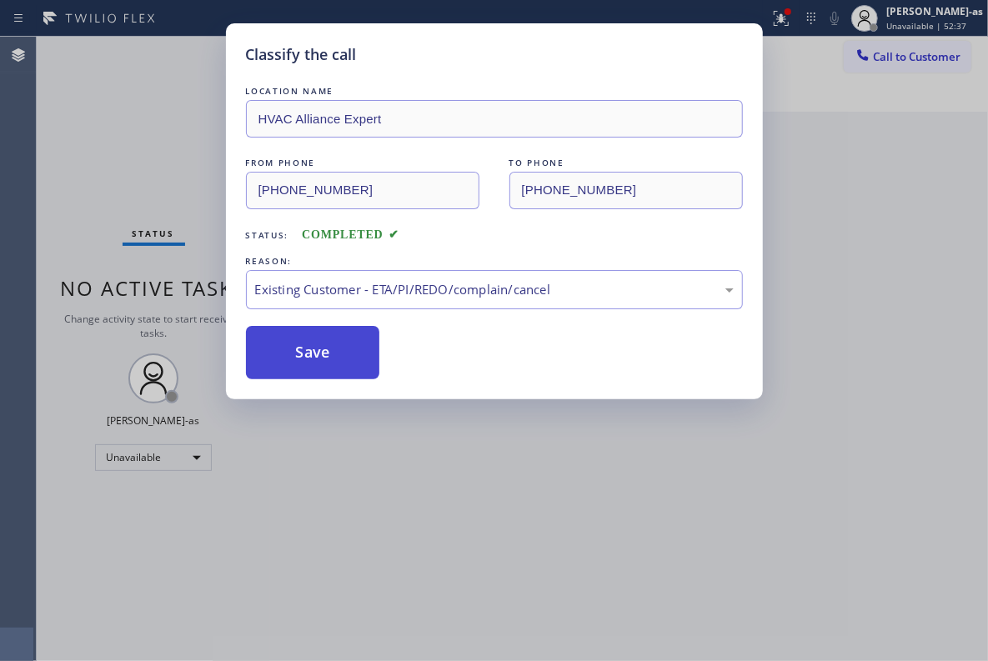
click at [359, 365] on button "Save" at bounding box center [313, 352] width 134 height 53
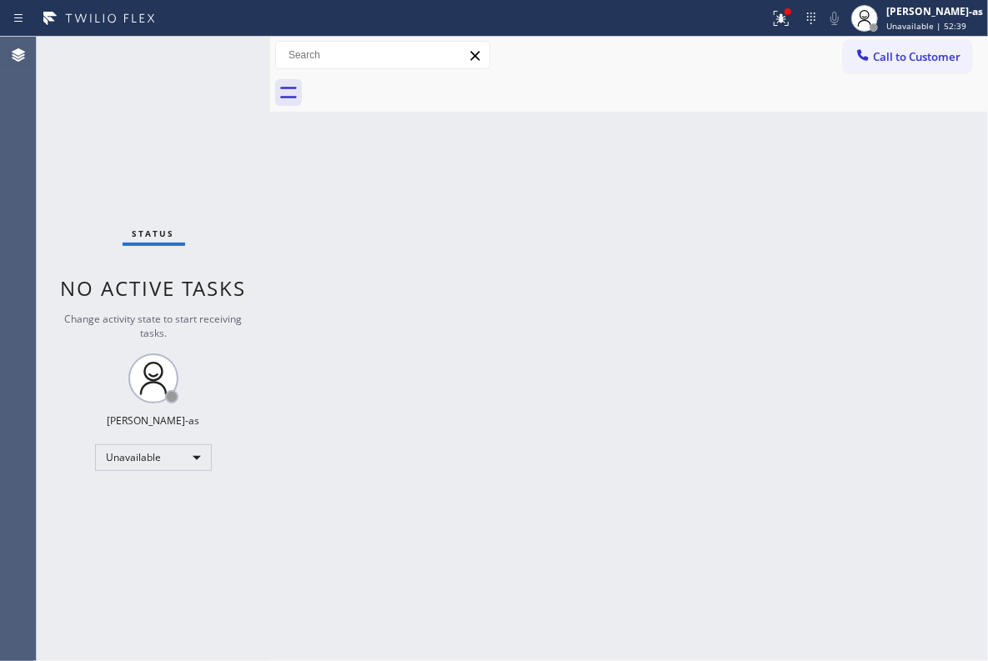
click at [908, 63] on span "Call to Customer" at bounding box center [917, 56] width 88 height 15
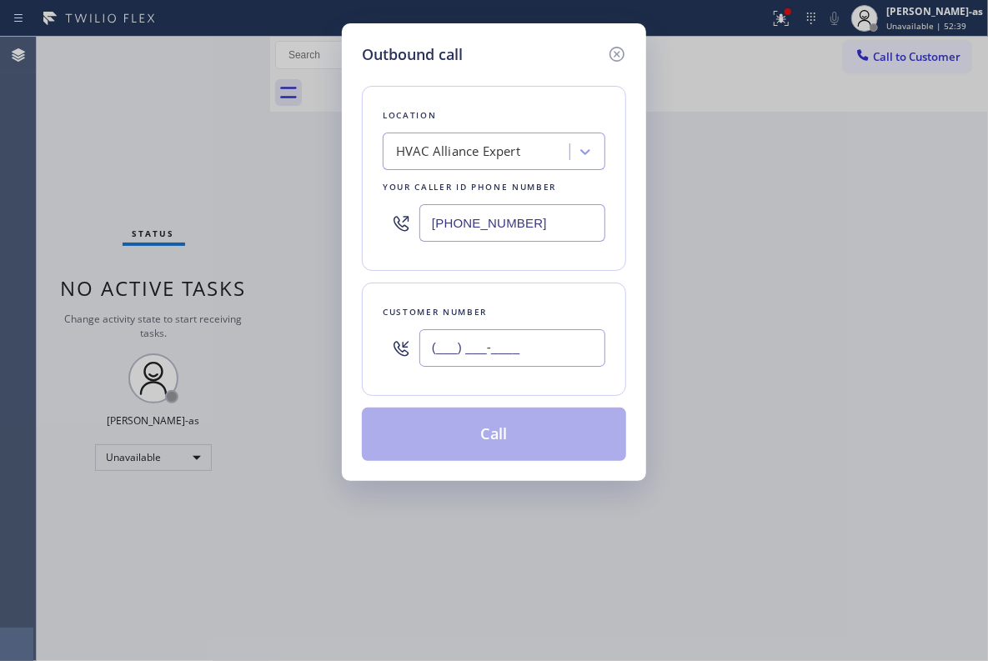
click at [510, 355] on input "(___) ___-____" at bounding box center [512, 348] width 186 height 38
paste input "562) 964-4676"
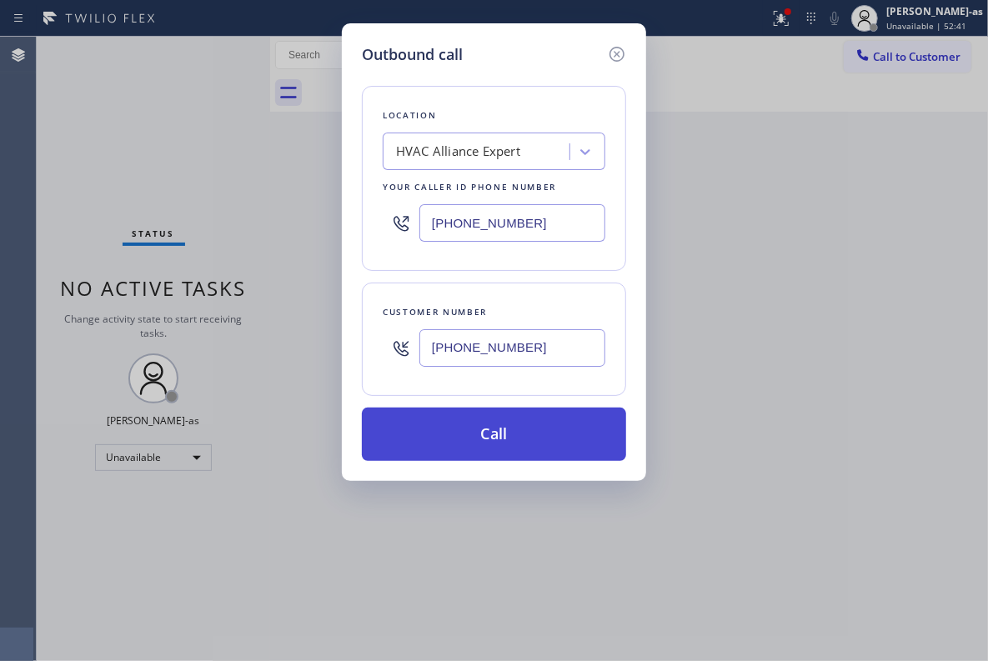
type input "[PHONE_NUMBER]"
click at [478, 442] on button "Call" at bounding box center [494, 434] width 264 height 53
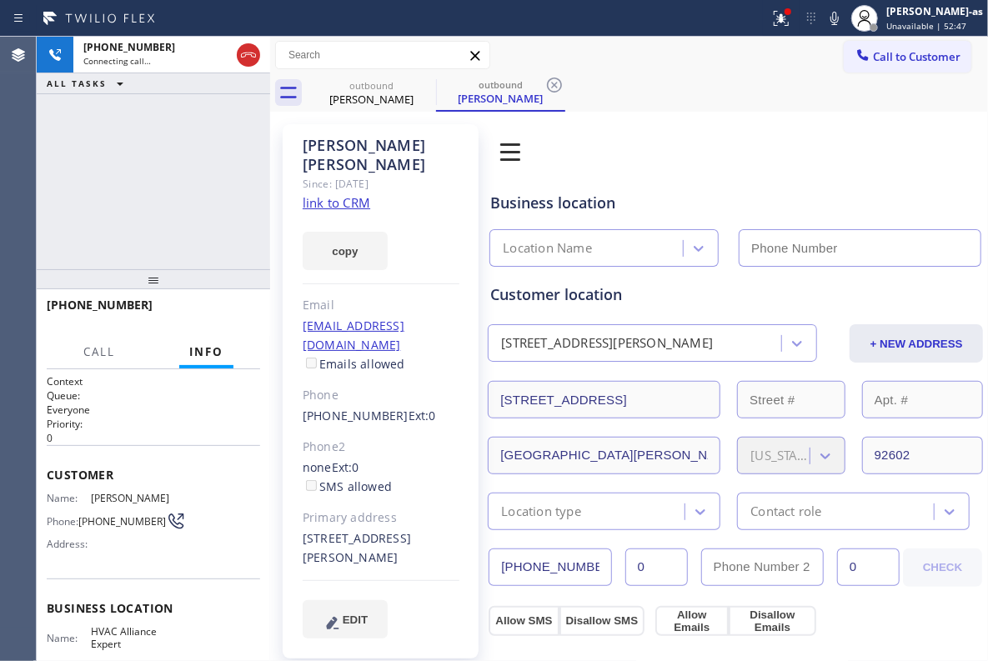
type input "[PHONE_NUMBER]"
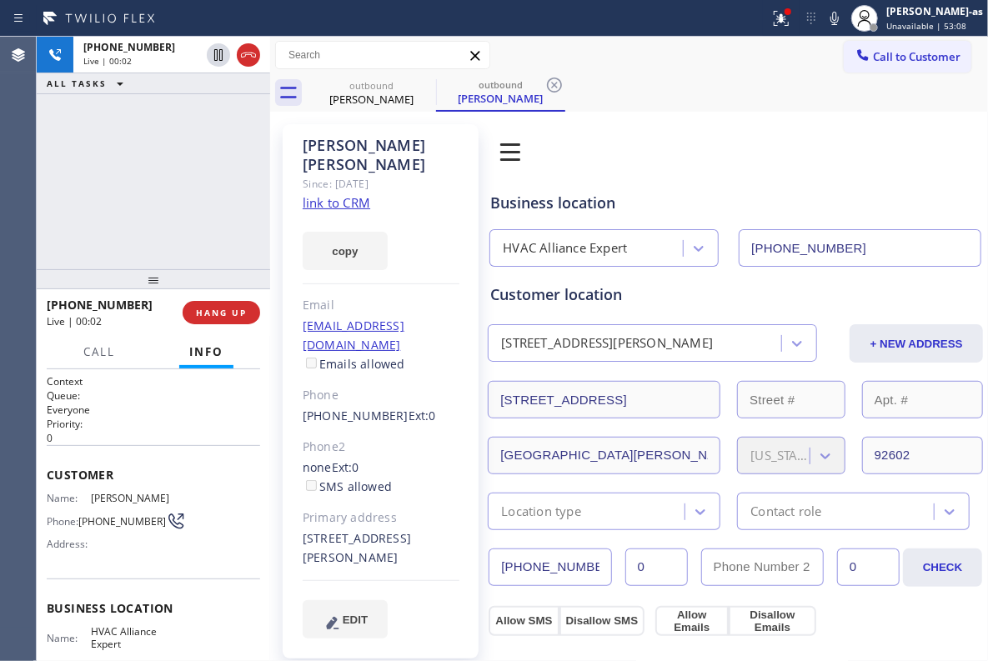
click at [147, 167] on div "[PHONE_NUMBER] Live | 00:02 ALL TASKS ALL TASKS ACTIVE TASKS TASKS IN WRAP UP" at bounding box center [153, 153] width 233 height 233
click at [211, 301] on button "HANG UP" at bounding box center [222, 312] width 78 height 23
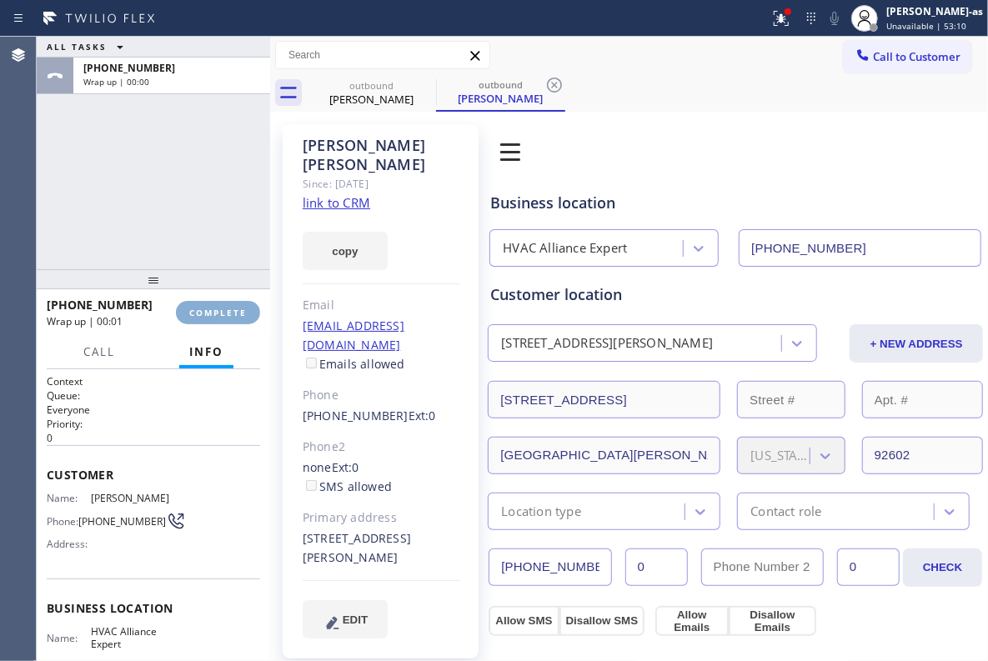
click at [211, 301] on button "COMPLETE" at bounding box center [218, 312] width 84 height 23
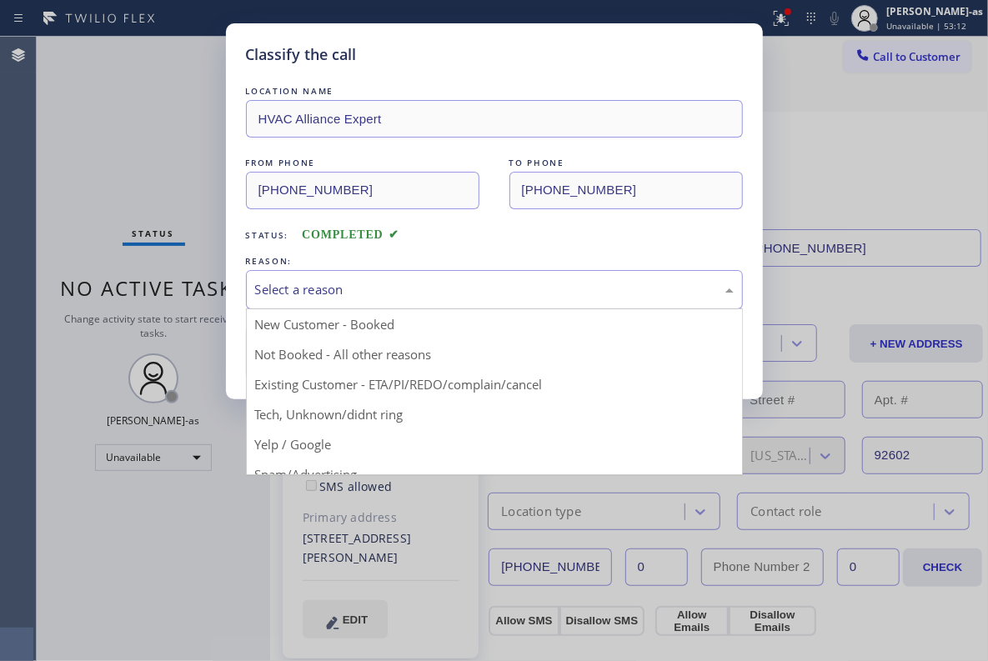
drag, startPoint x: 465, startPoint y: 292, endPoint x: 471, endPoint y: 283, distance: 10.2
click at [470, 285] on div "Select a reason" at bounding box center [494, 289] width 479 height 19
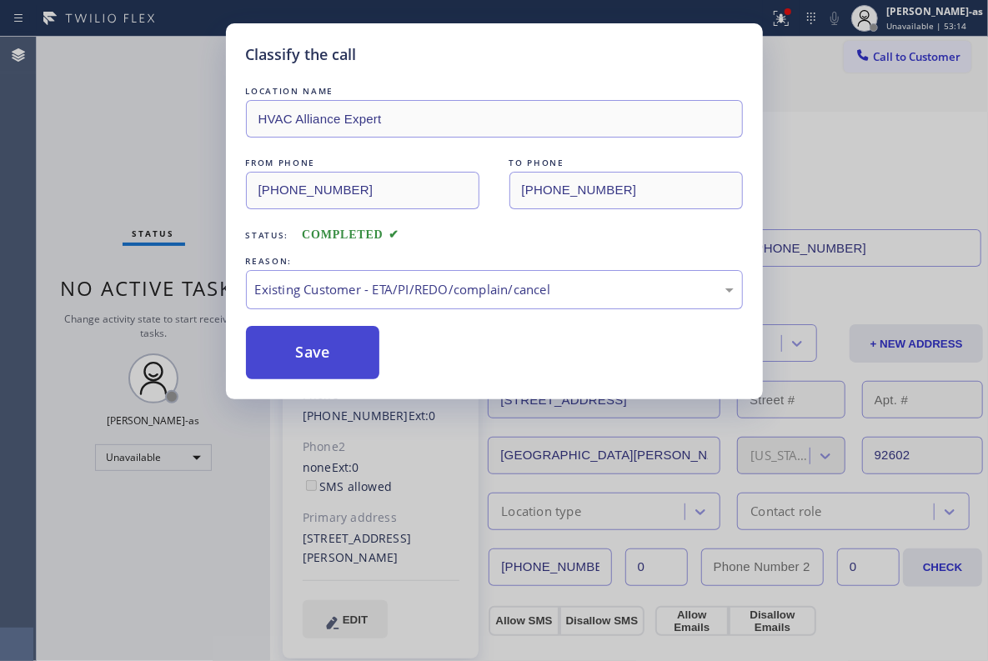
click at [328, 364] on button "Save" at bounding box center [313, 352] width 134 height 53
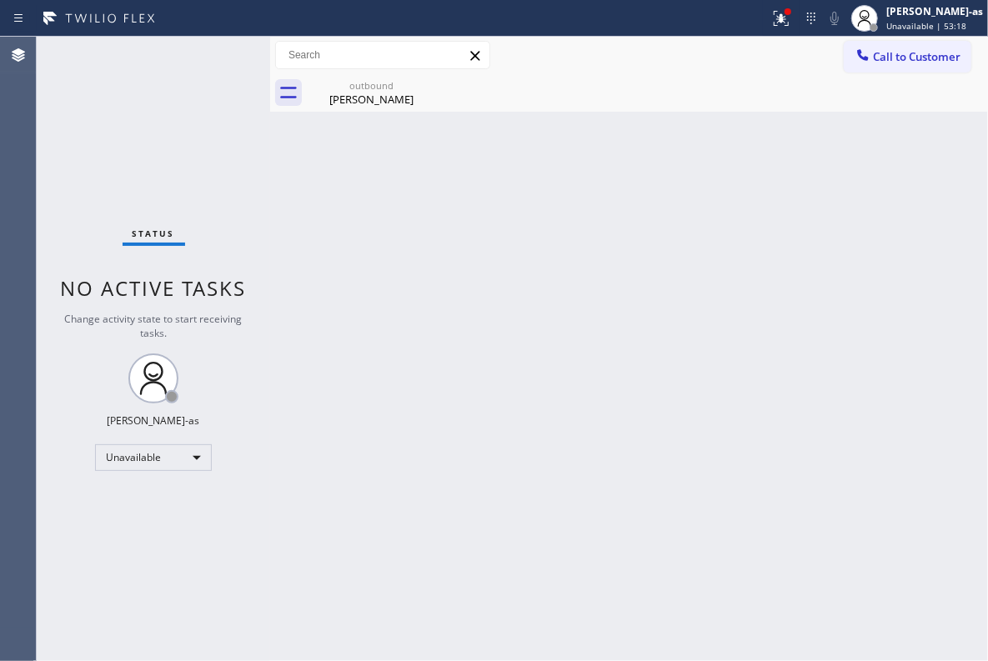
click at [892, 54] on span "Call to Customer" at bounding box center [917, 56] width 88 height 15
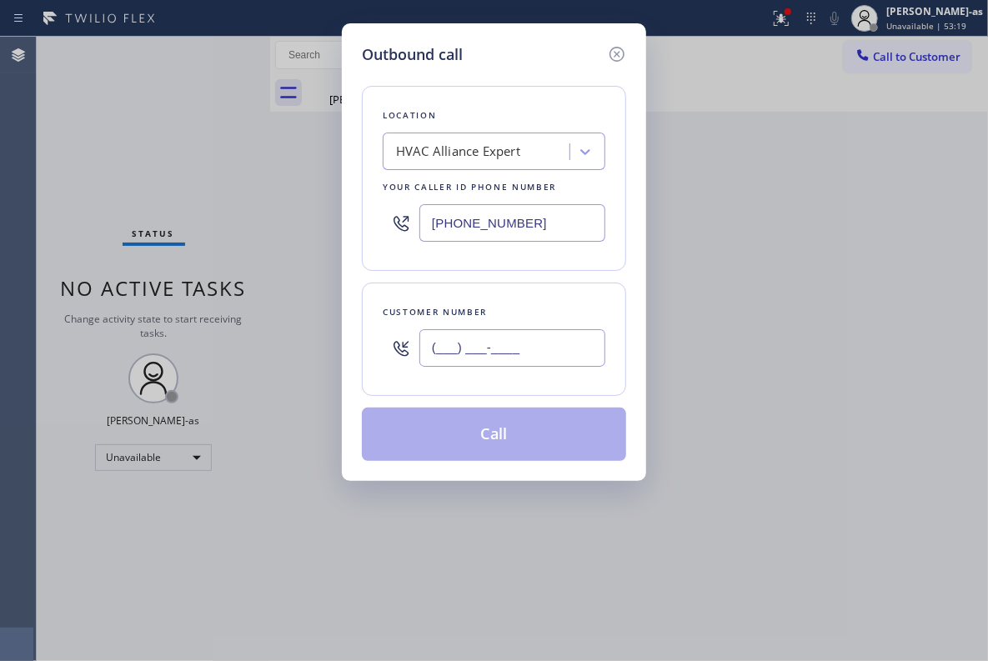
click at [494, 364] on input "(___) ___-____" at bounding box center [512, 348] width 186 height 38
paste input "818) 292-5240"
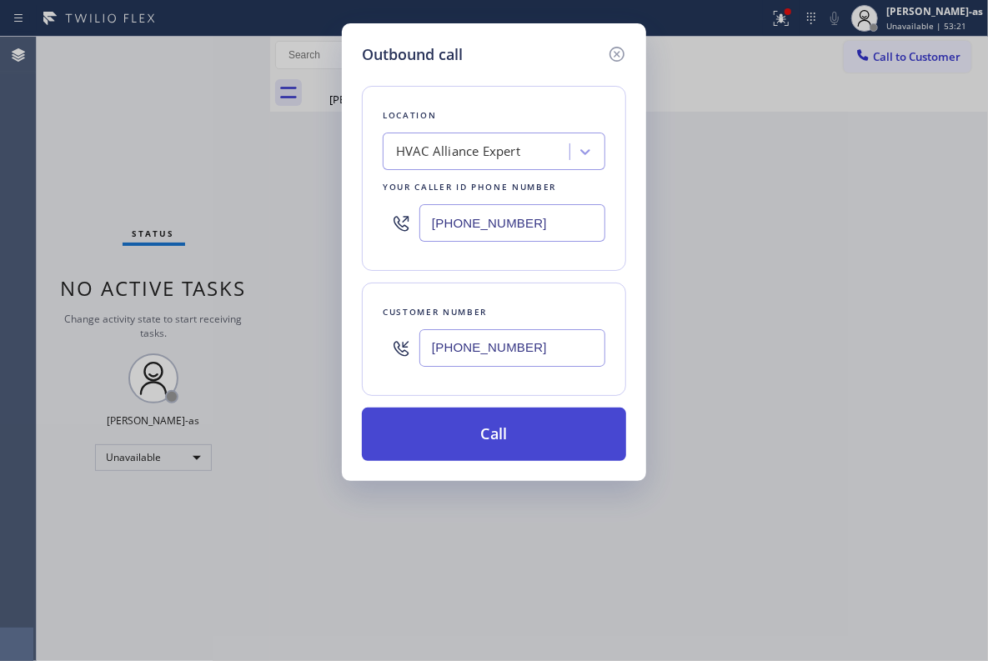
type input "(818) 292-5240"
click at [495, 445] on button "Call" at bounding box center [494, 434] width 264 height 53
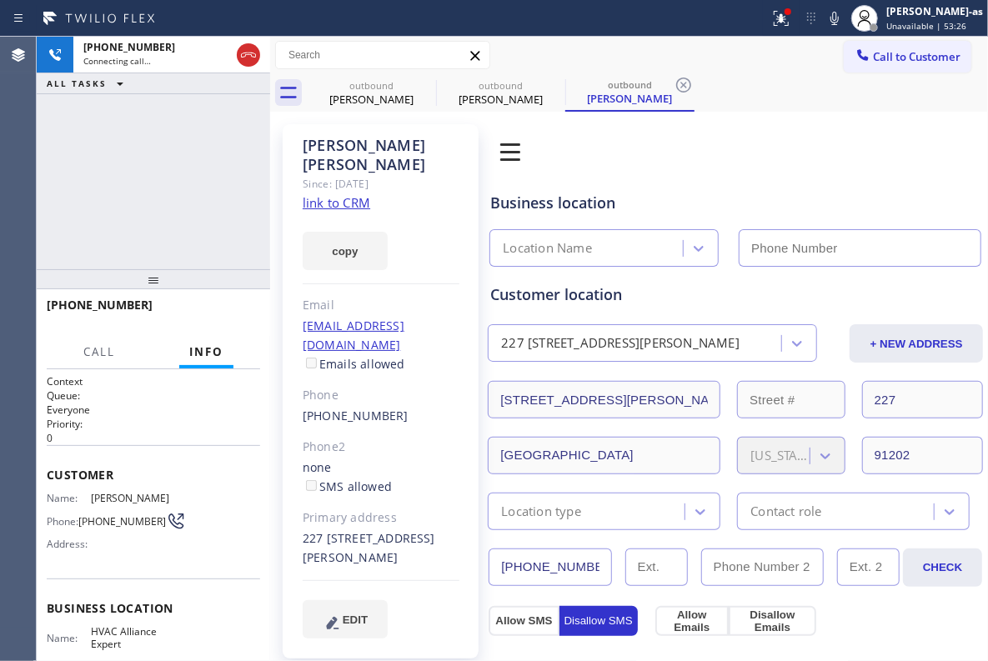
click at [348, 194] on link "link to CRM" at bounding box center [337, 202] width 68 height 17
type input "[PHONE_NUMBER]"
click at [132, 118] on div "+18182925240 Live | 00:56 ALL TASKS ALL TASKS ACTIVE TASKS TASKS IN WRAP UP" at bounding box center [153, 153] width 233 height 233
click at [228, 304] on button "HANG UP" at bounding box center [222, 312] width 78 height 23
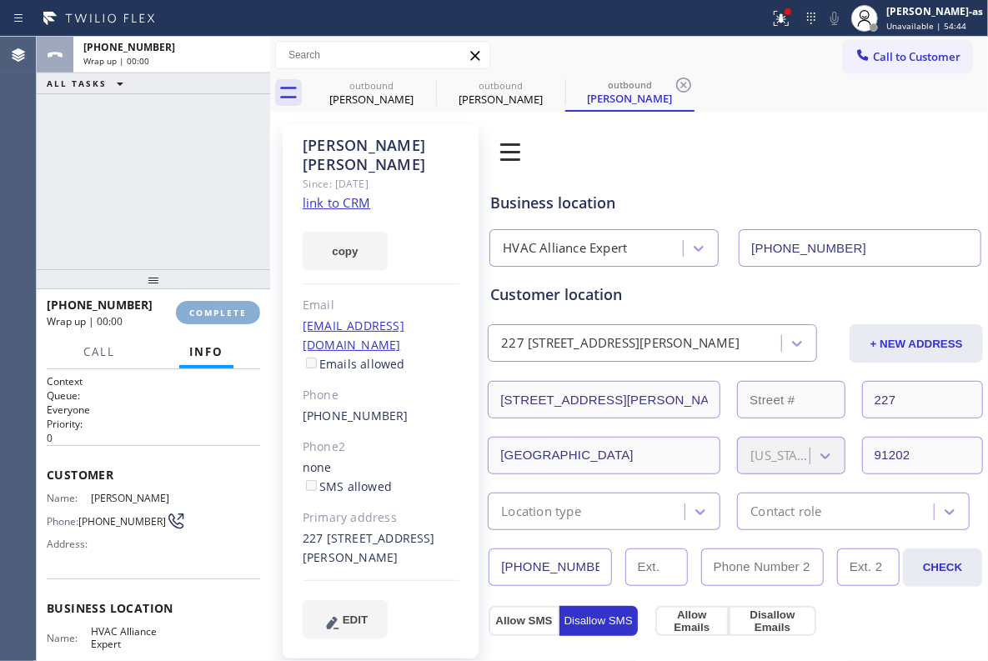
click at [228, 304] on button "COMPLETE" at bounding box center [218, 312] width 84 height 23
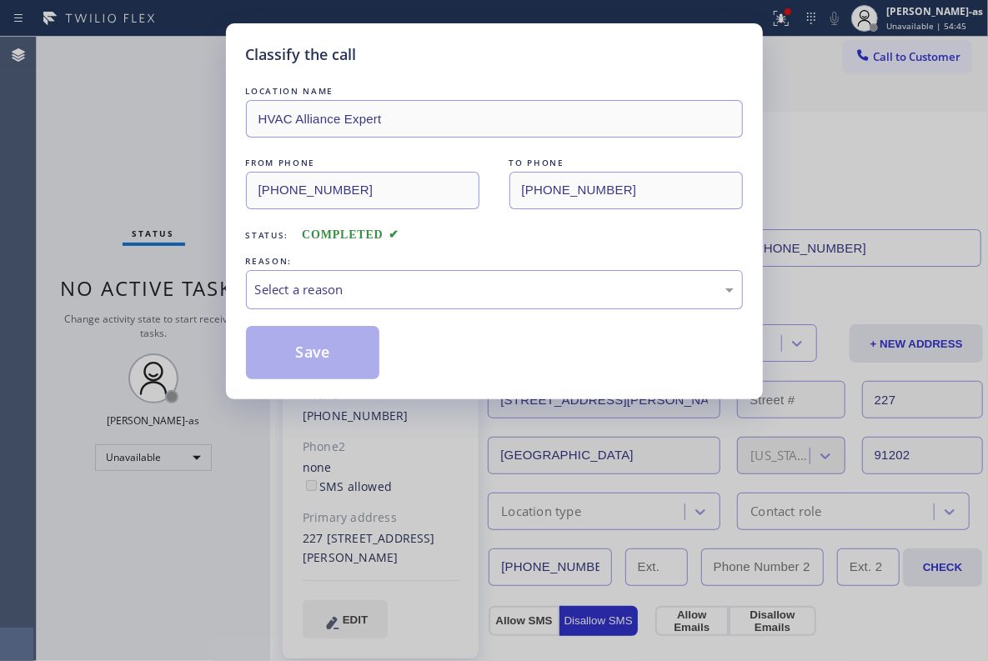
click at [228, 304] on div "Classify the call LOCATION NAME HVAC Alliance Expert FROM PHONE (855) 999-4417 …" at bounding box center [494, 211] width 537 height 376
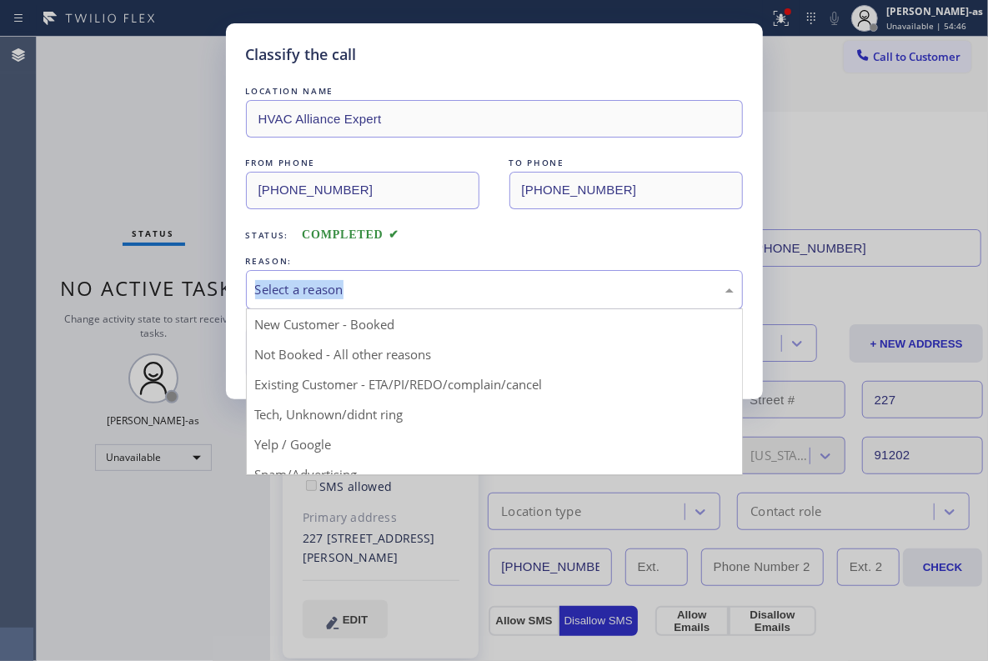
click at [434, 291] on div "Select a reason" at bounding box center [494, 289] width 479 height 19
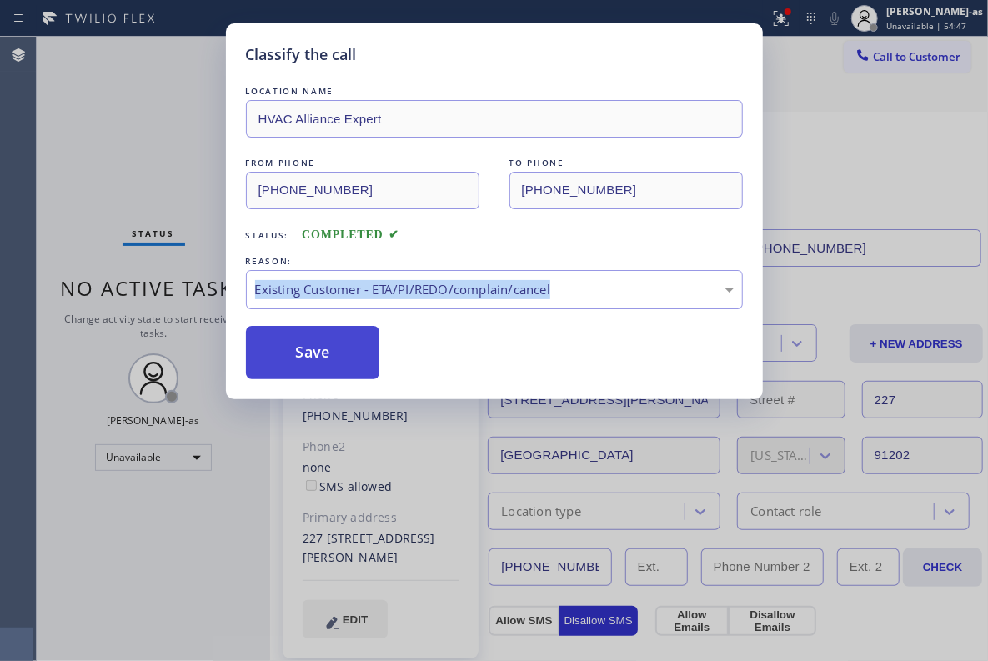
click at [341, 348] on button "Save" at bounding box center [313, 352] width 134 height 53
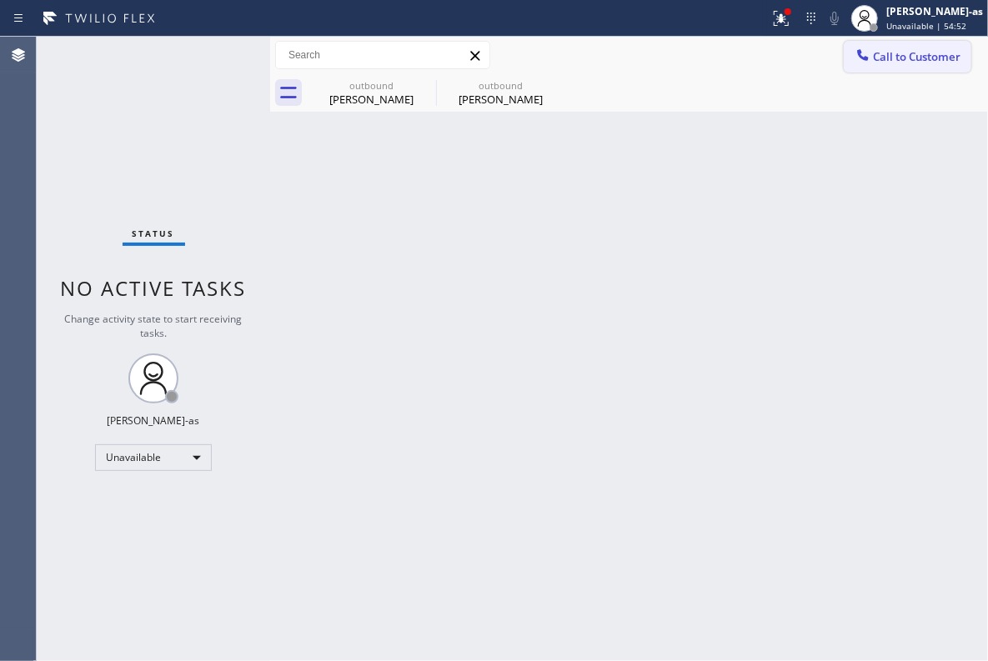
click at [905, 54] on span "Call to Customer" at bounding box center [917, 56] width 88 height 15
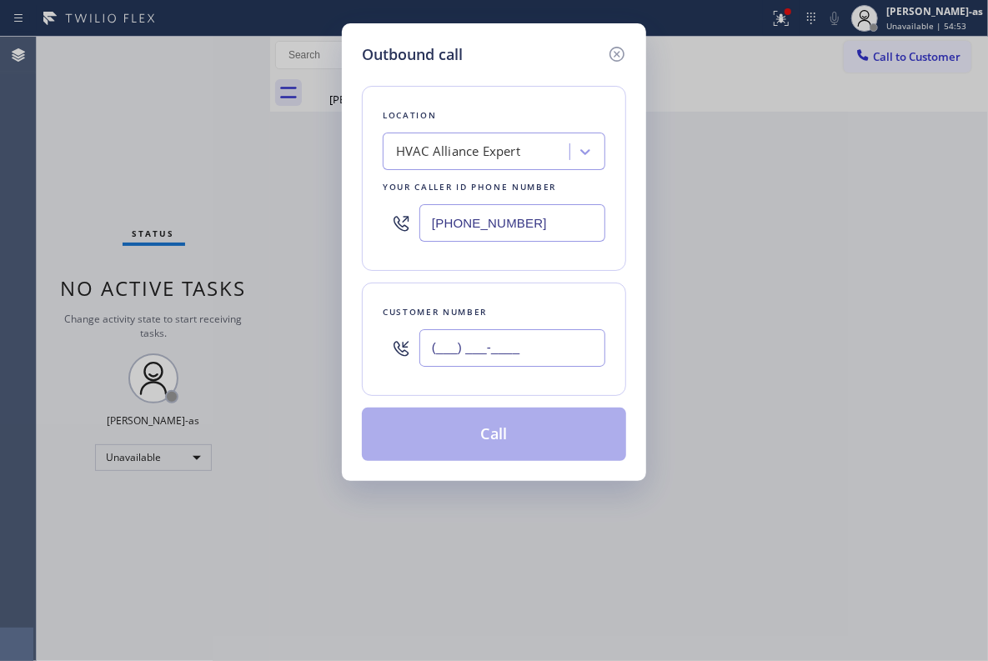
click at [498, 350] on input "(___) ___-____" at bounding box center [512, 348] width 186 height 38
paste input "208) 369-3013"
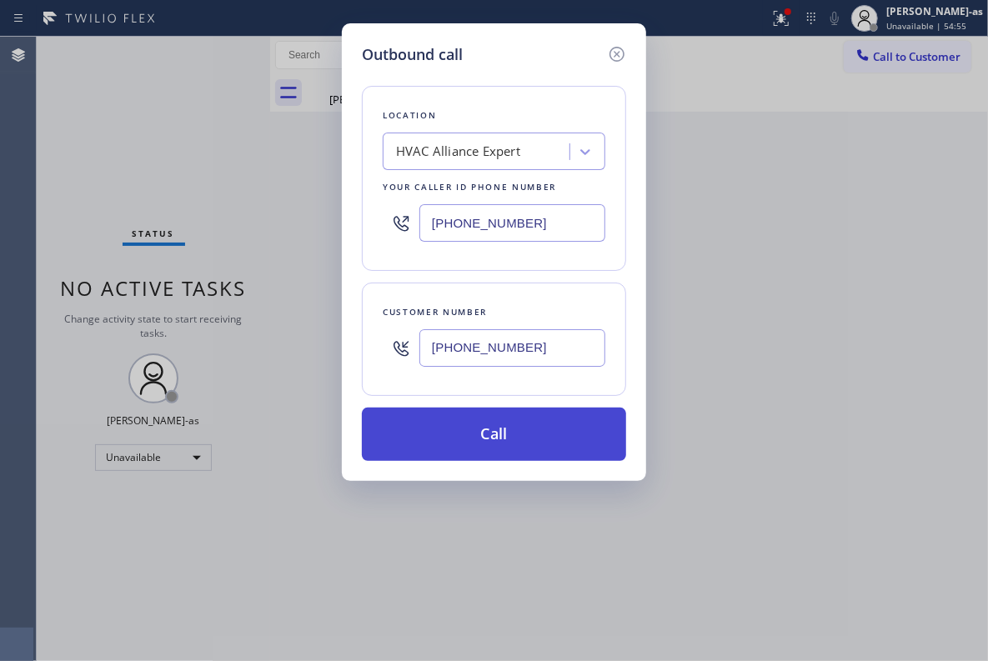
type input "(208) 369-3013"
click at [495, 431] on button "Call" at bounding box center [494, 434] width 264 height 53
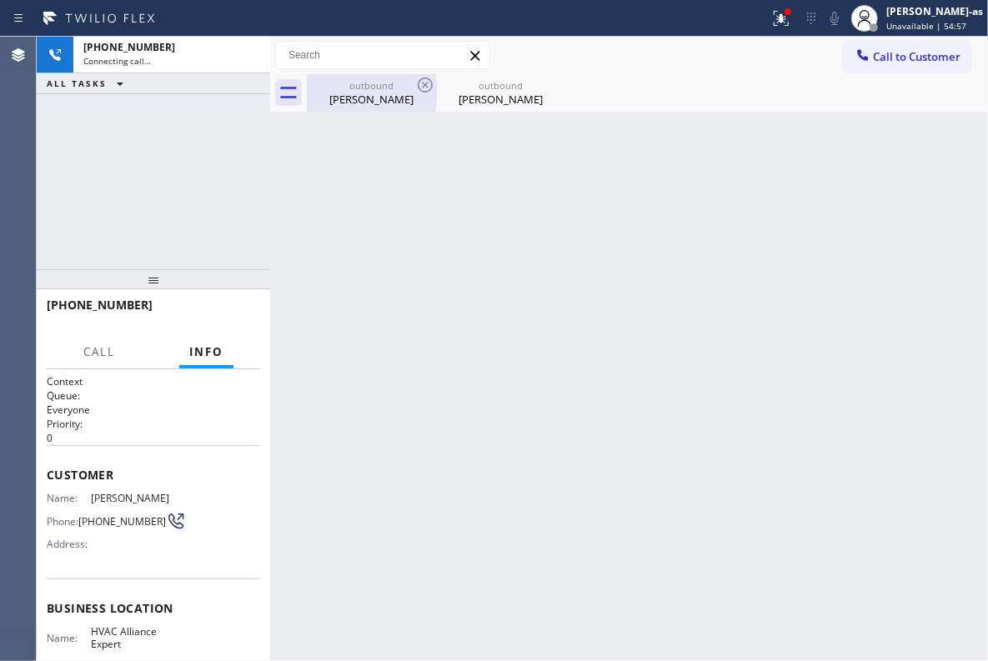
click at [398, 92] on div "[PERSON_NAME]" at bounding box center [371, 99] width 126 height 15
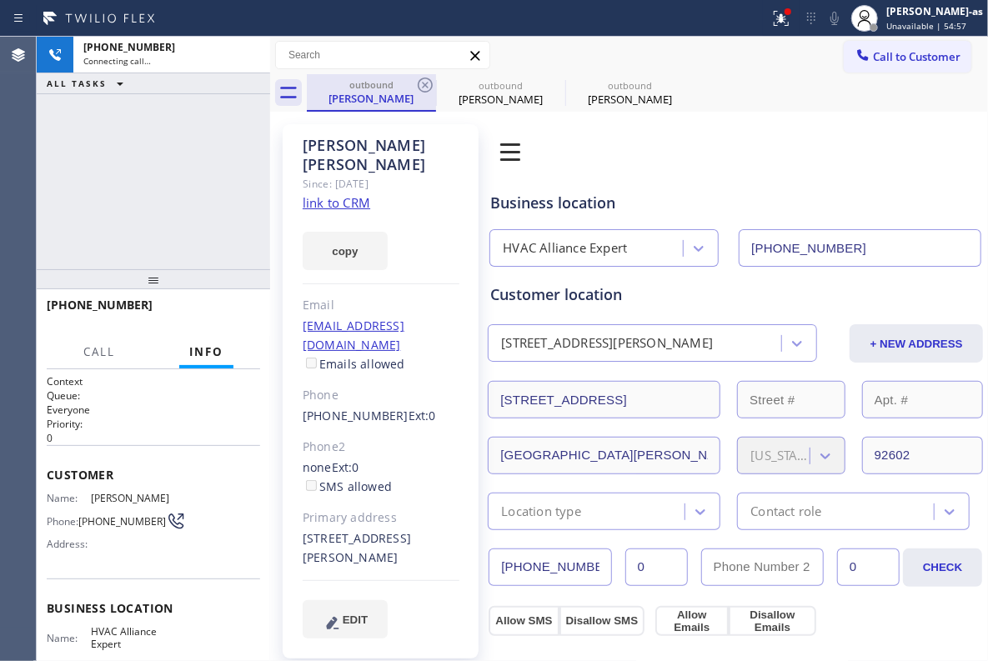
click at [404, 92] on div "[PERSON_NAME]" at bounding box center [371, 98] width 126 height 15
click at [424, 84] on icon at bounding box center [425, 85] width 20 height 20
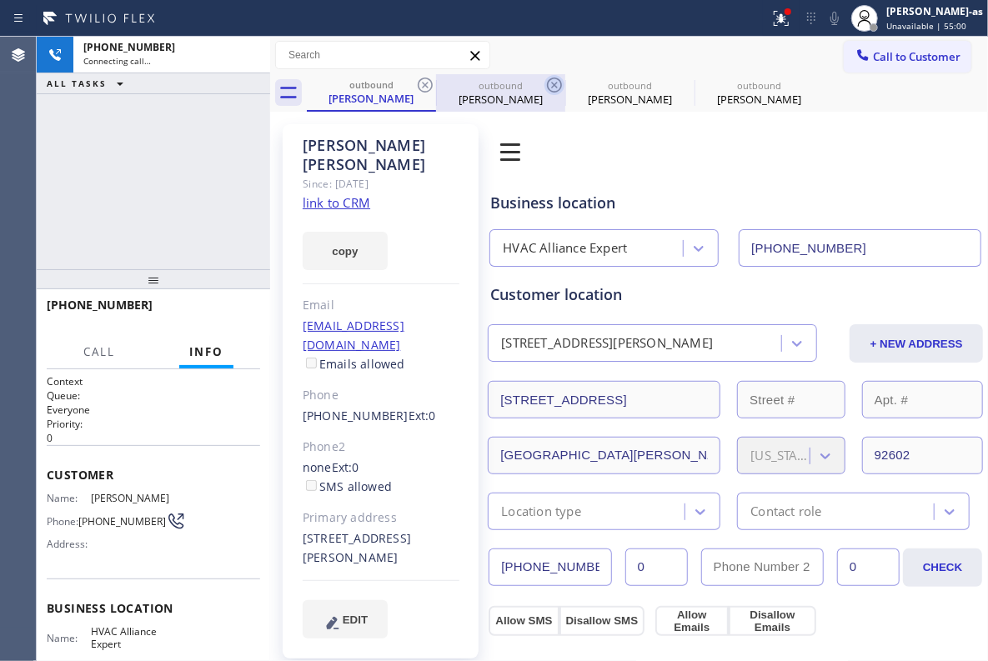
click at [547, 84] on icon at bounding box center [554, 85] width 15 height 15
click at [0, 0] on icon at bounding box center [0, 0] width 0 height 0
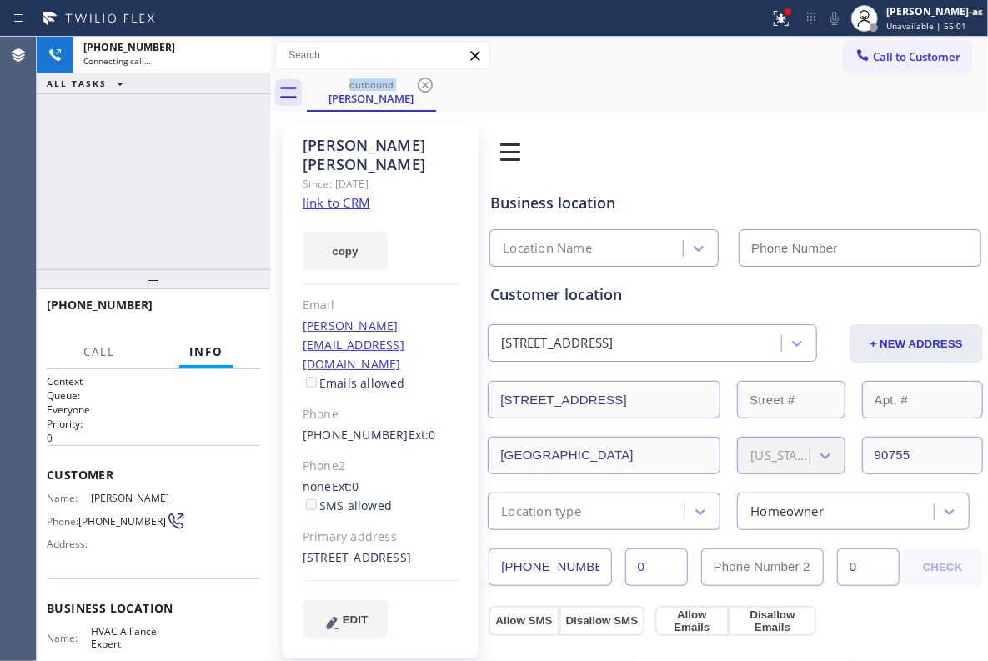
click at [167, 155] on div "+12083693013 Connecting call… ALL TASKS ALL TASKS ACTIVE TASKS TASKS IN WRAP UP" at bounding box center [153, 153] width 233 height 233
type input "[PHONE_NUMBER]"
click at [332, 194] on link "link to CRM" at bounding box center [337, 202] width 68 height 17
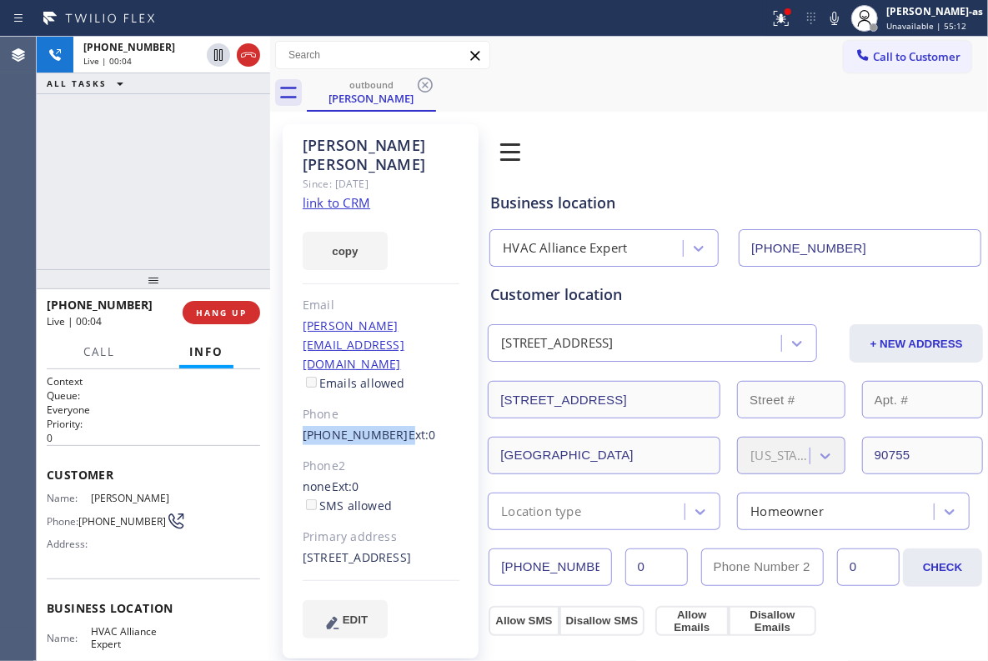
click at [388, 374] on div "Amy Guion Since: 20 may 2020 link to CRM copy Email phillip@embodyaf.com Emails…" at bounding box center [381, 391] width 196 height 534
copy div "(208) 369-3013"
click at [224, 308] on span "HANG UP" at bounding box center [221, 313] width 51 height 12
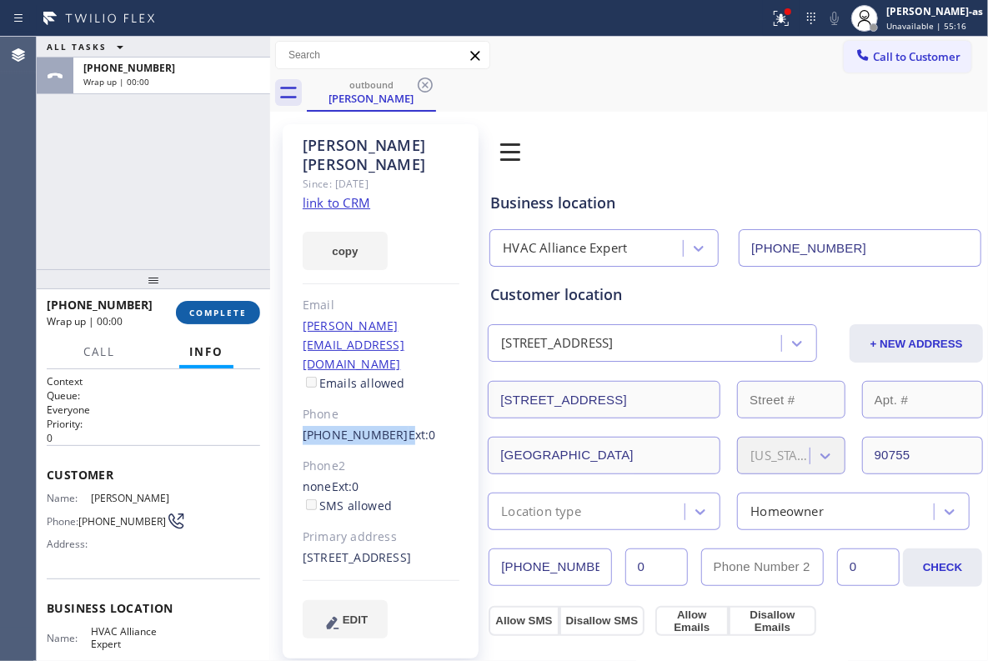
click at [223, 308] on span "COMPLETE" at bounding box center [218, 313] width 58 height 12
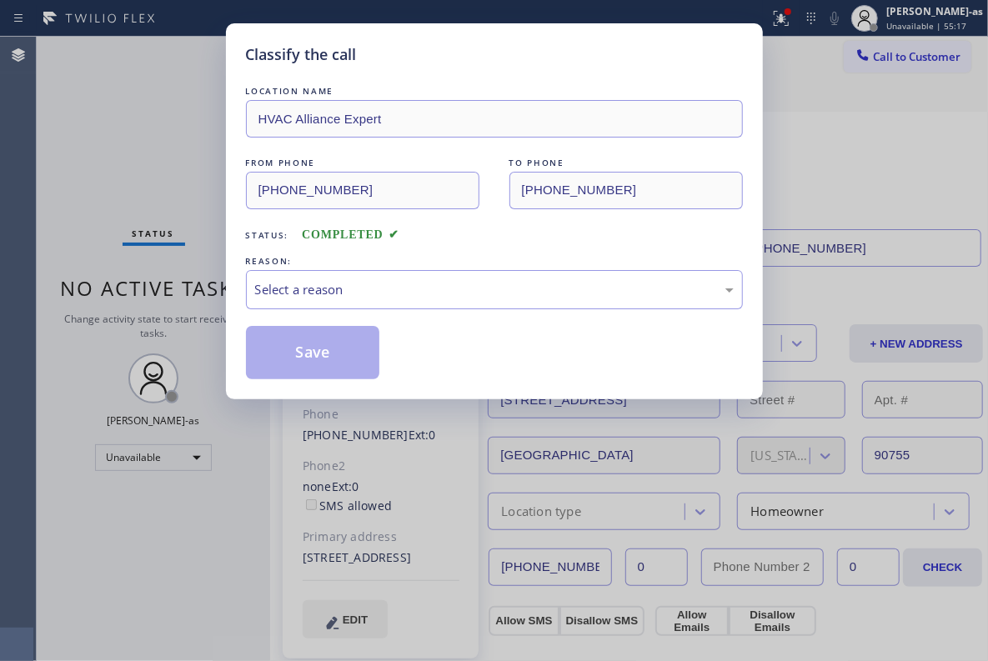
click at [223, 308] on div "Classify the call LOCATION NAME HVAC Alliance Expert FROM PHONE (855) 999-4417 …" at bounding box center [494, 330] width 988 height 661
click at [380, 283] on div "Select a reason" at bounding box center [494, 289] width 479 height 19
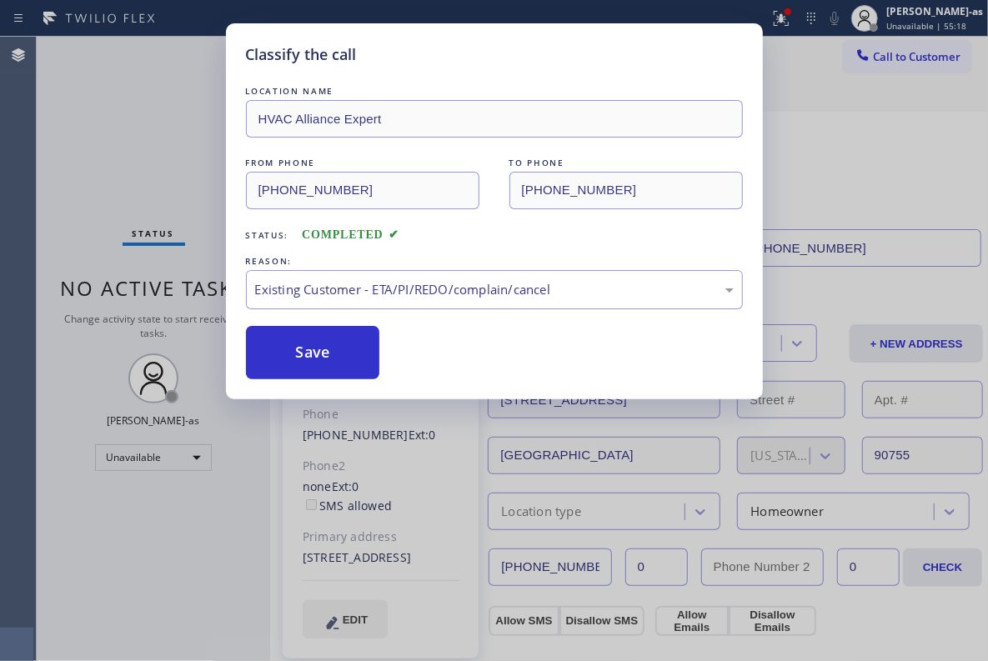
click at [358, 381] on div "Classify the call LOCATION NAME HVAC Alliance Expert FROM PHONE (855) 999-4417 …" at bounding box center [494, 211] width 537 height 376
click at [334, 361] on button "Save" at bounding box center [313, 352] width 134 height 53
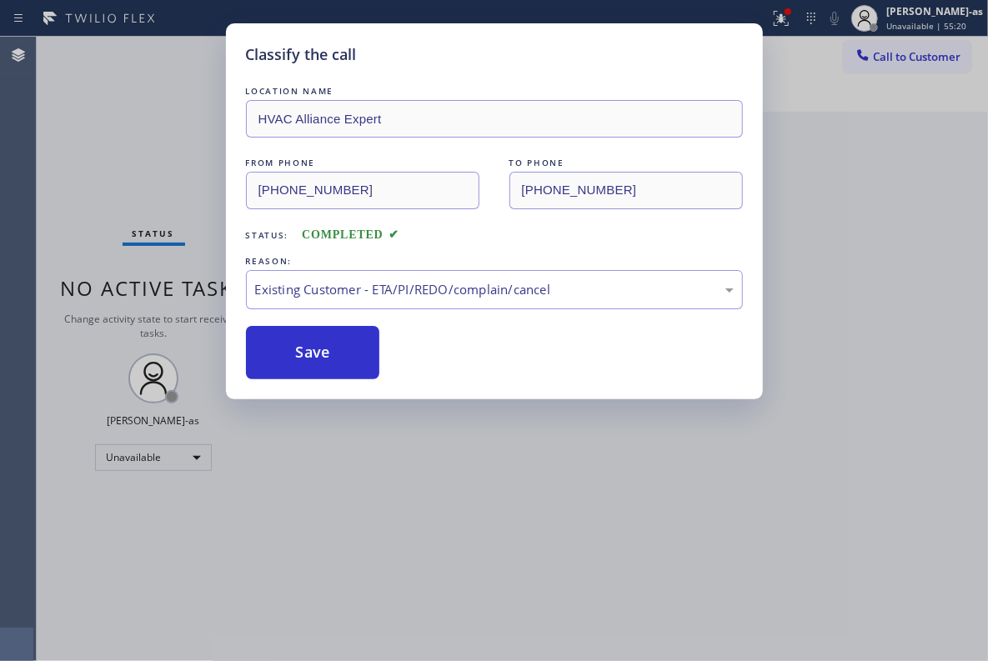
click at [908, 48] on button "Call to Customer" at bounding box center [908, 57] width 128 height 32
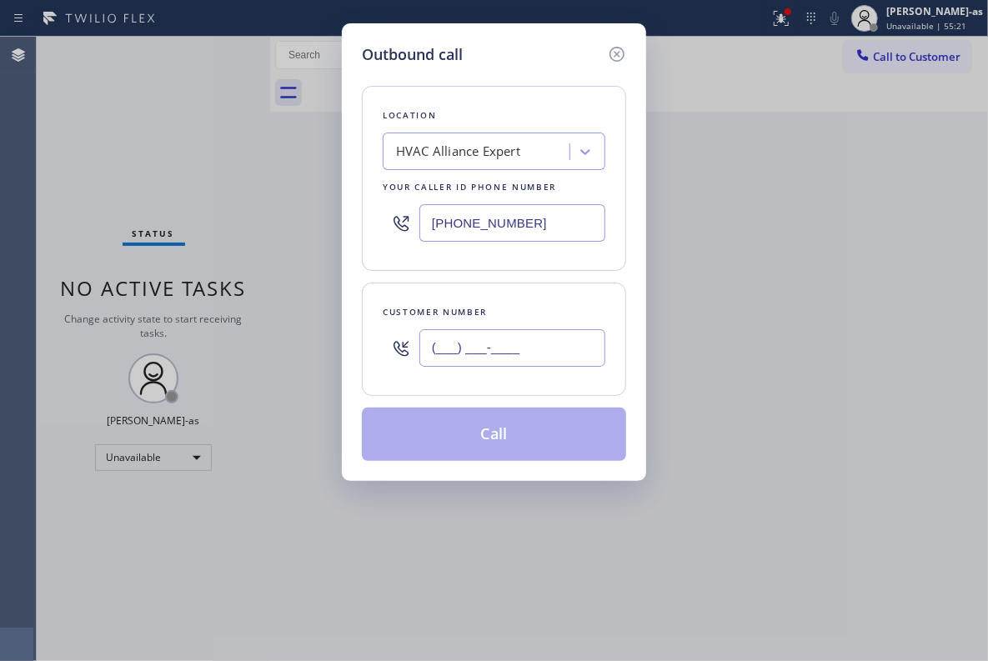
click at [548, 348] on input "(___) ___-____" at bounding box center [512, 348] width 186 height 38
paste input "208) 369-3013"
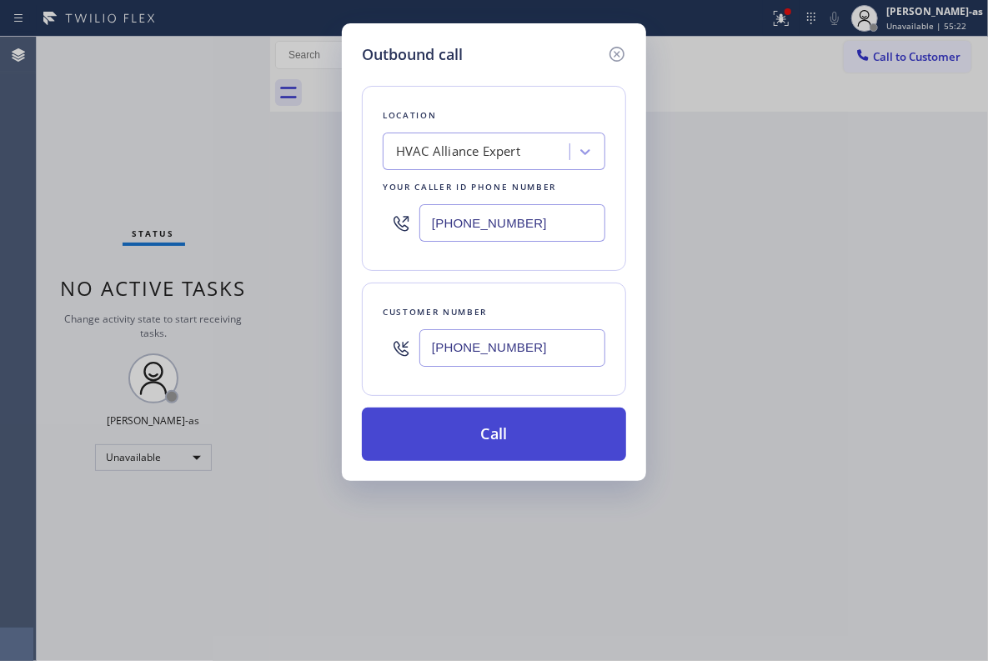
type input "(208) 369-3013"
click at [485, 450] on button "Call" at bounding box center [494, 434] width 264 height 53
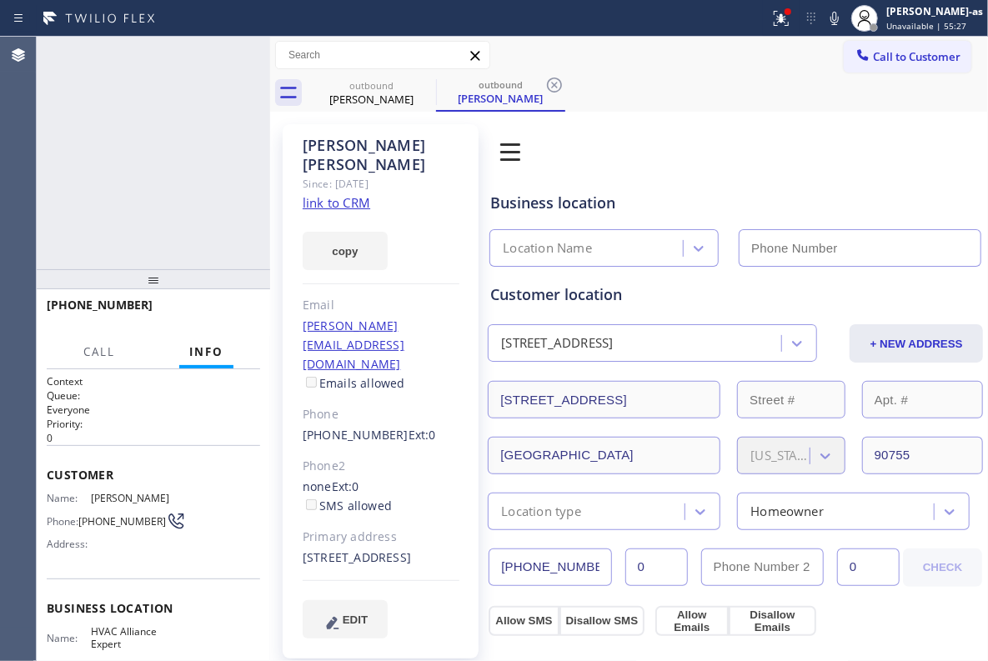
type input "[PHONE_NUMBER]"
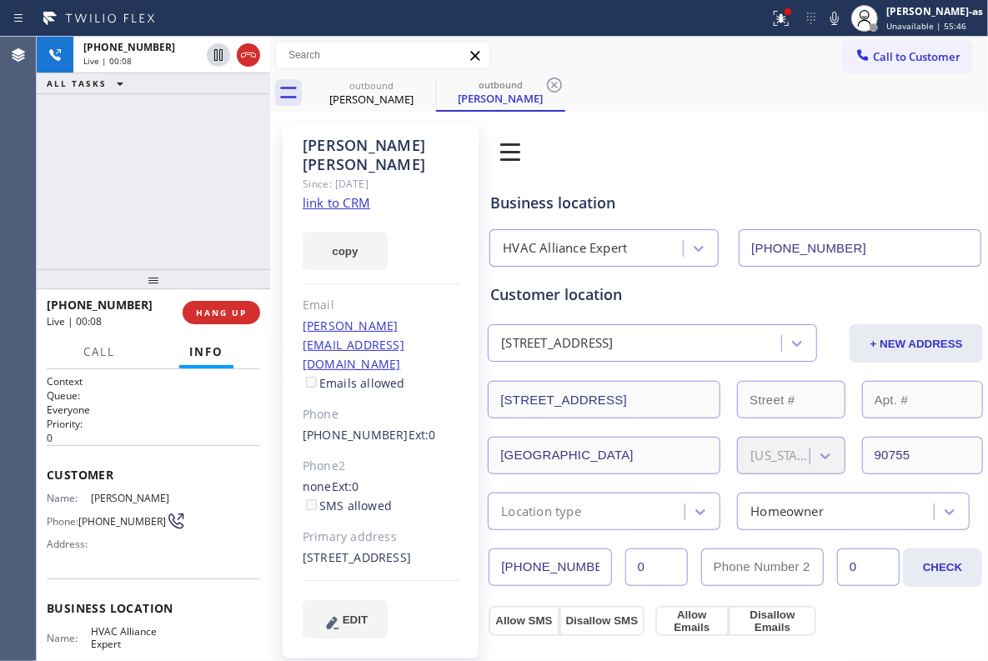
click at [362, 194] on link "link to CRM" at bounding box center [337, 202] width 68 height 17
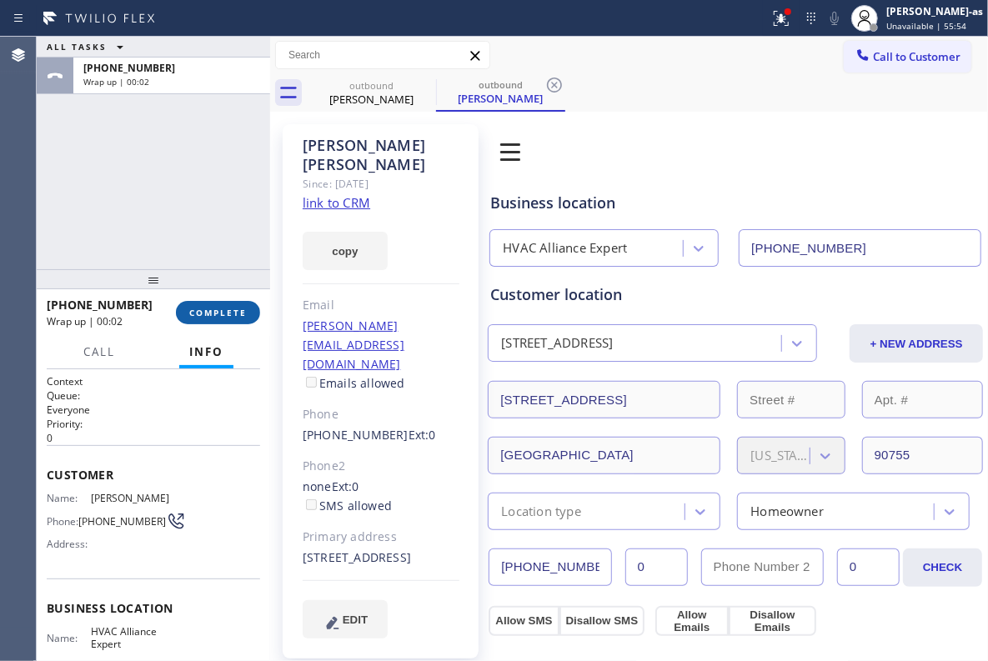
click at [217, 311] on span "COMPLETE" at bounding box center [218, 313] width 58 height 12
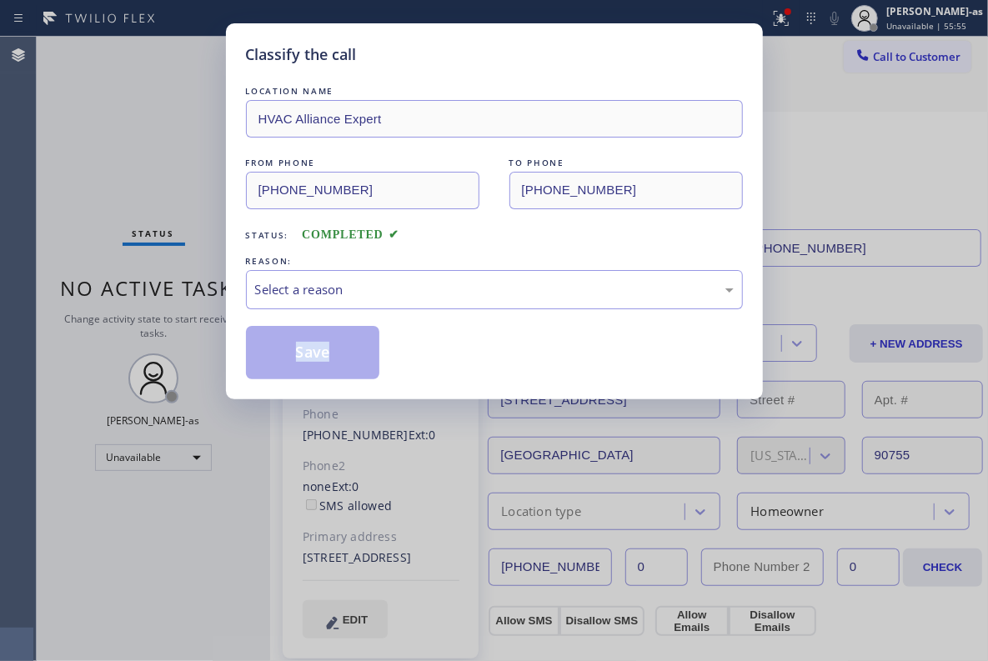
click at [217, 311] on div "Classify the call LOCATION NAME HVAC Alliance Expert FROM PHONE (855) 999-4417 …" at bounding box center [494, 330] width 988 height 661
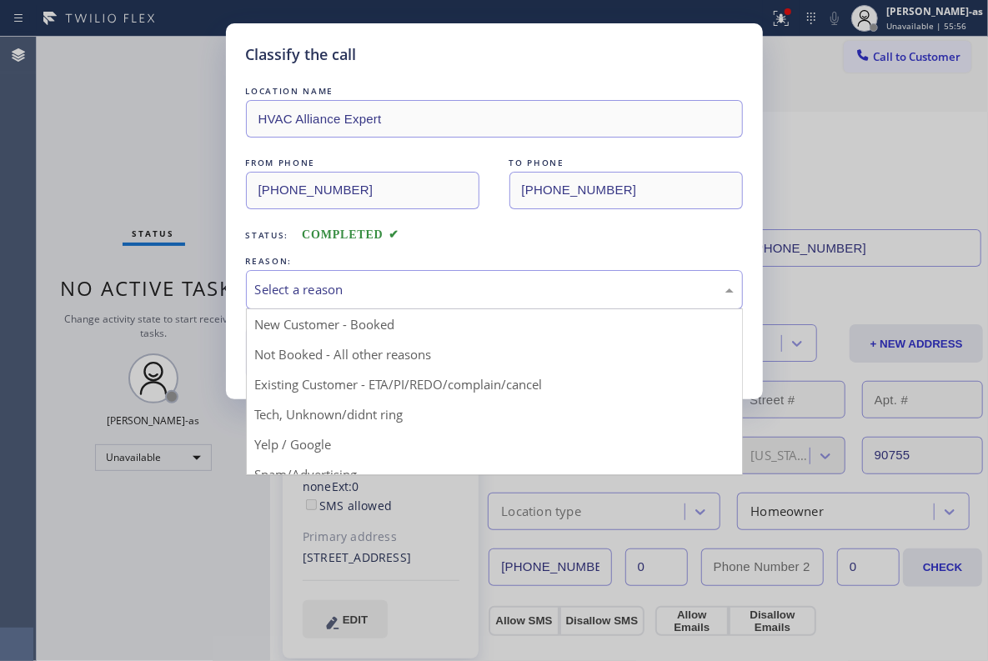
click at [284, 292] on div "Select a reason" at bounding box center [494, 289] width 479 height 19
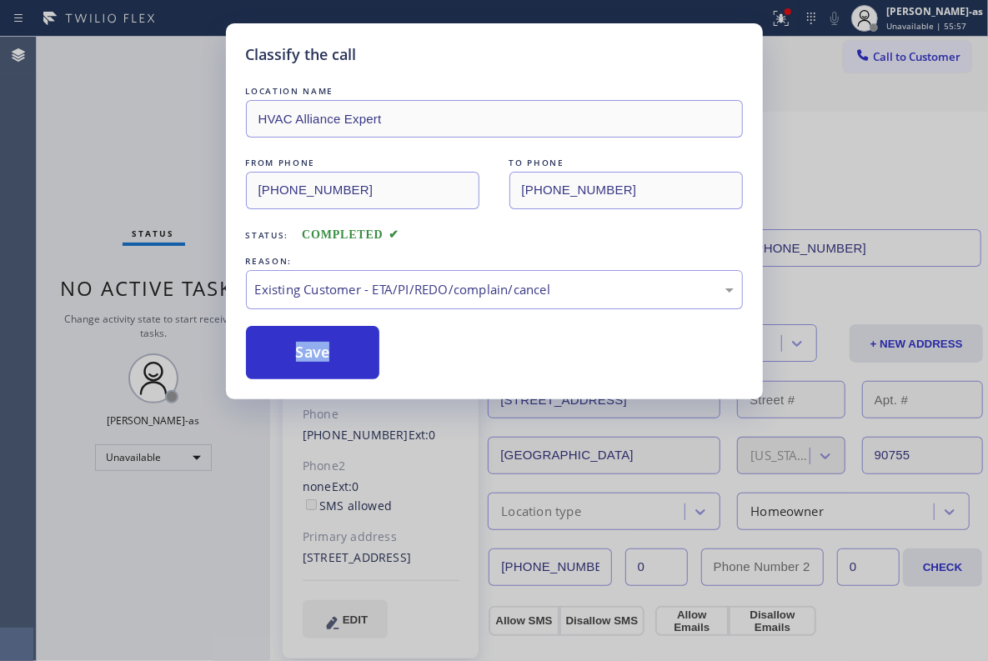
click at [341, 347] on button "Save" at bounding box center [313, 352] width 134 height 53
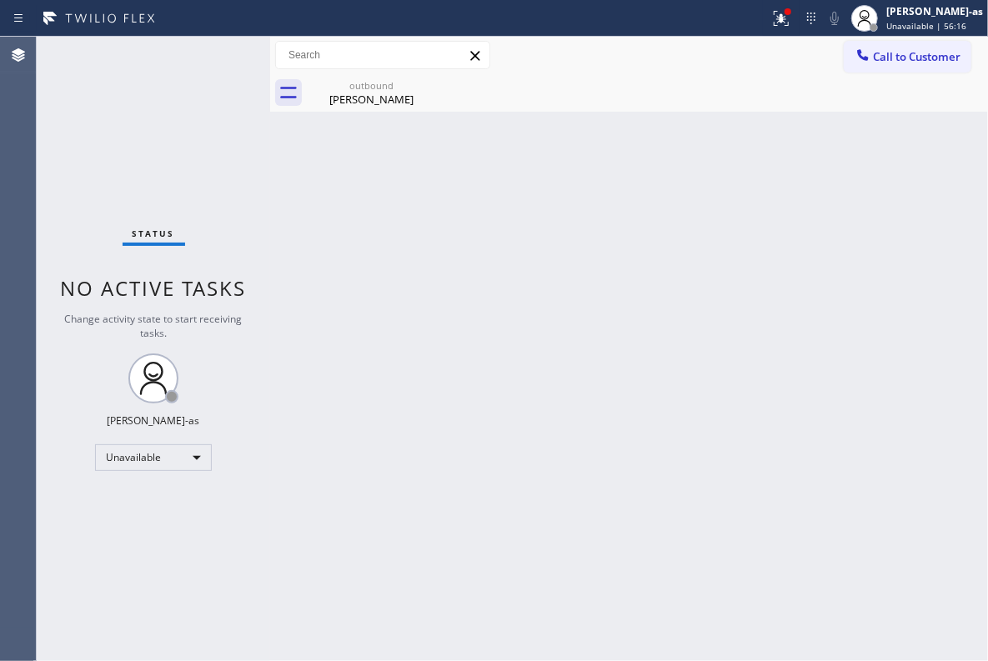
click at [192, 137] on div "Status No active tasks Change activity state to start receiving tasks. [PERSON_…" at bounding box center [153, 349] width 233 height 624
click at [390, 88] on div "outbound" at bounding box center [371, 85] width 126 height 13
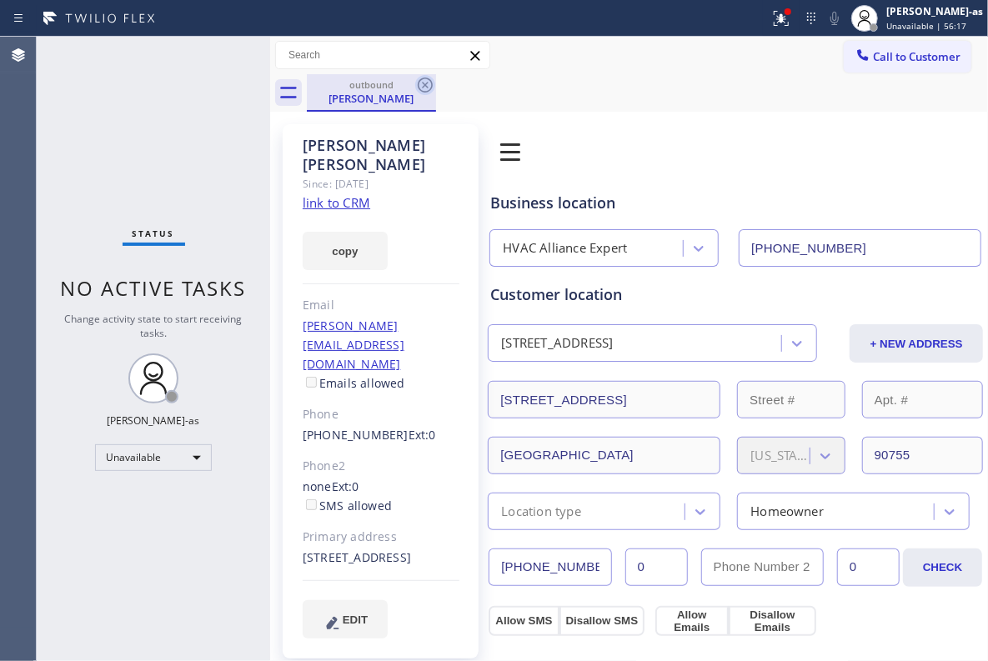
click at [430, 88] on icon at bounding box center [425, 85] width 15 height 15
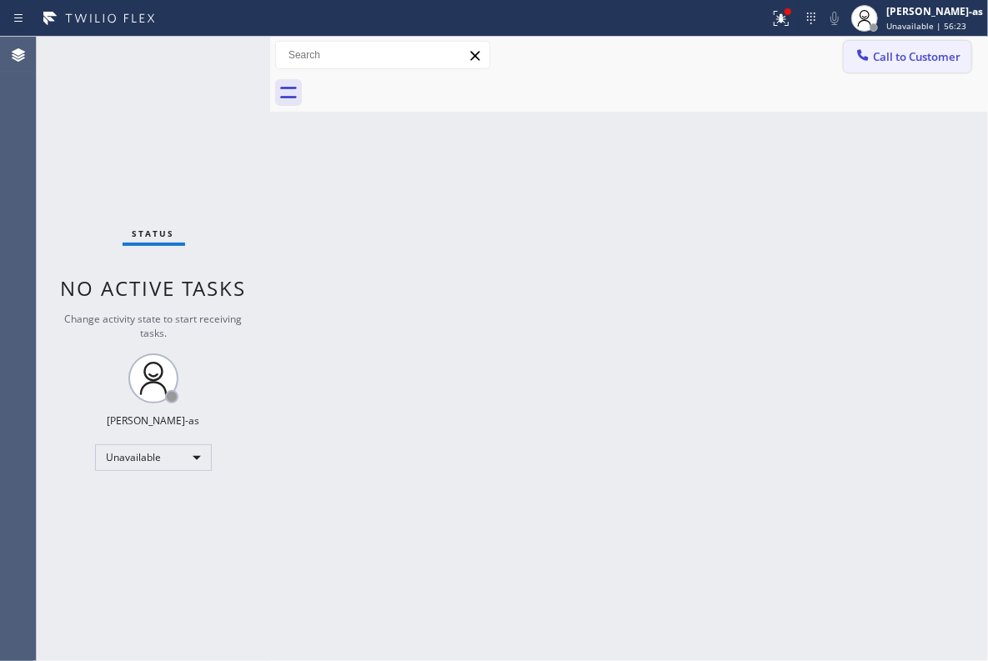
click at [885, 51] on span "Call to Customer" at bounding box center [917, 56] width 88 height 15
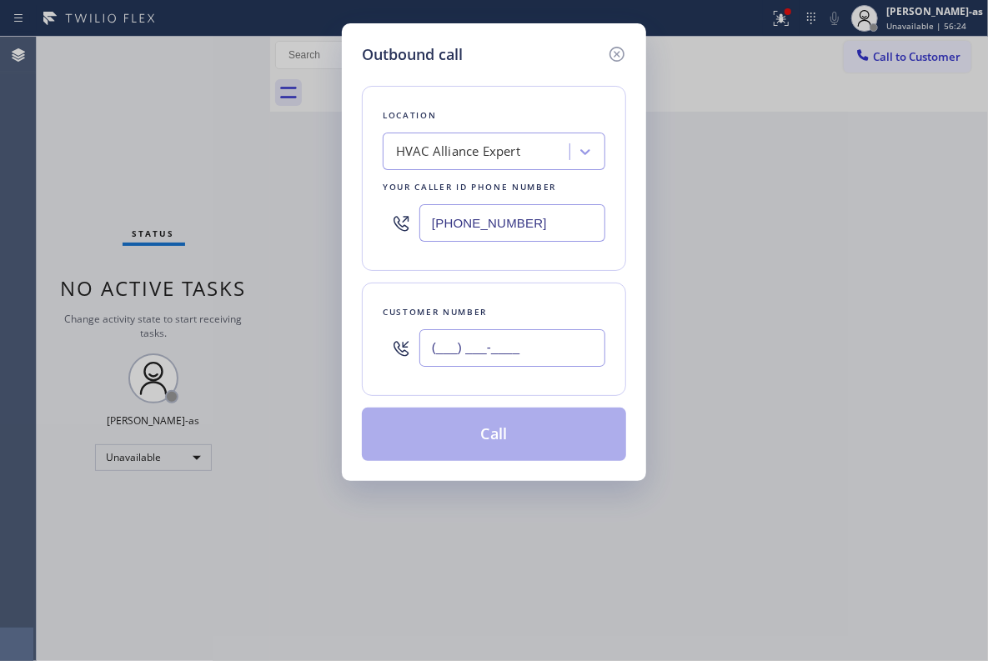
click at [489, 349] on input "(___) ___-____" at bounding box center [512, 348] width 186 height 38
paste input "209) 816-1906"
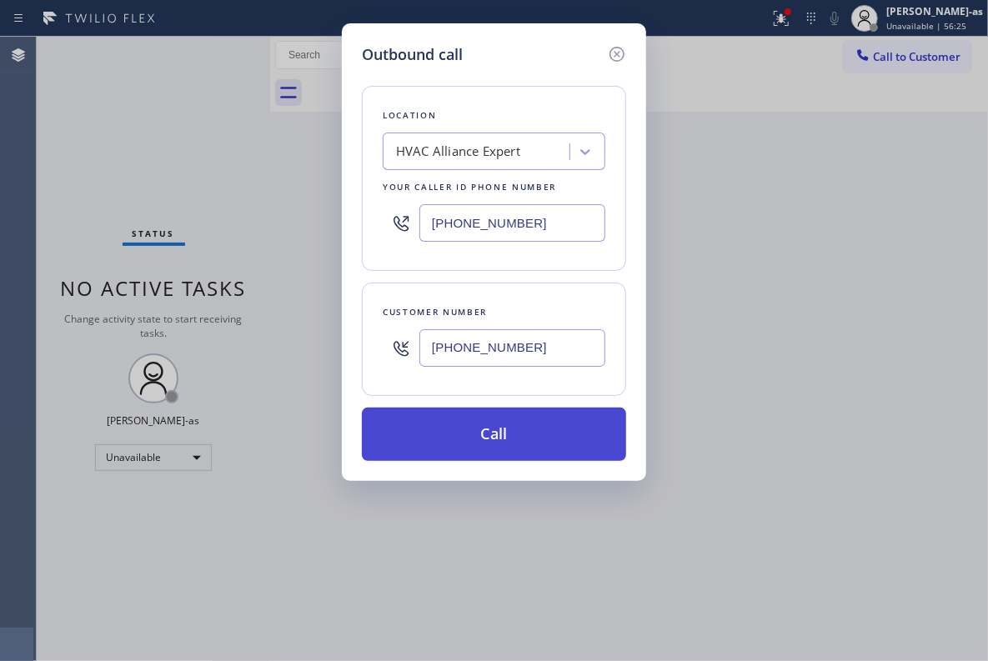
type input "(209) 816-1906"
click at [525, 434] on button "Call" at bounding box center [494, 434] width 264 height 53
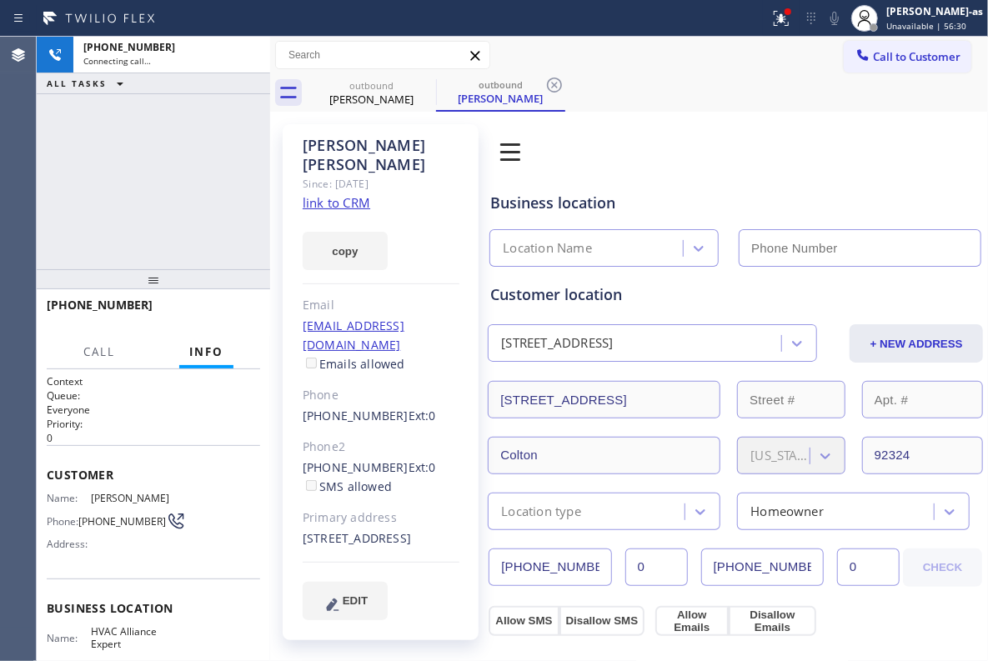
type input "[PHONE_NUMBER]"
click at [349, 194] on link "link to CRM" at bounding box center [337, 202] width 68 height 17
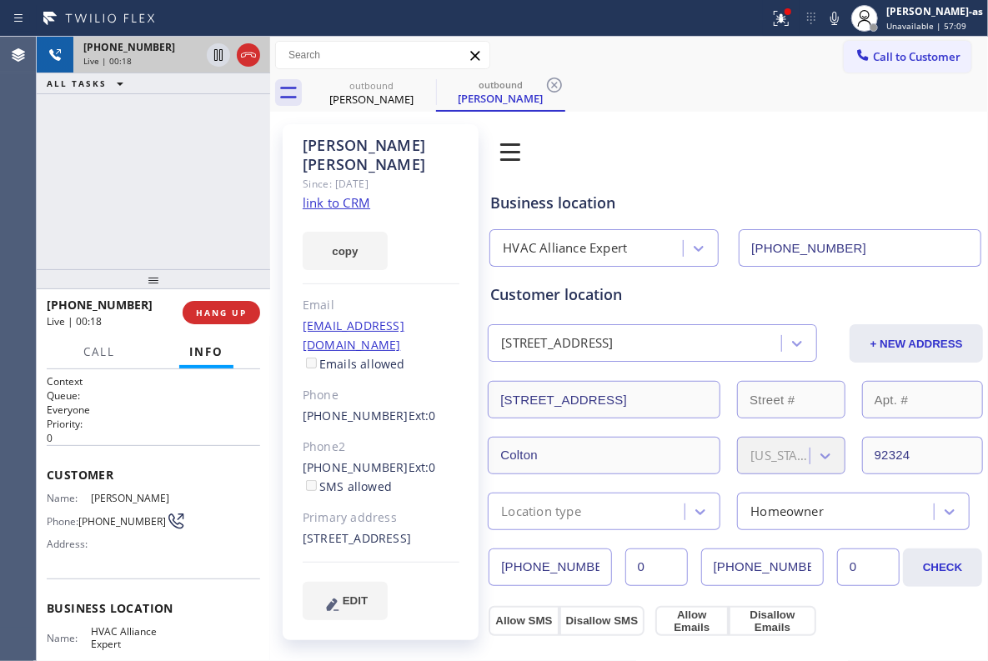
click at [232, 50] on div at bounding box center [233, 55] width 60 height 37
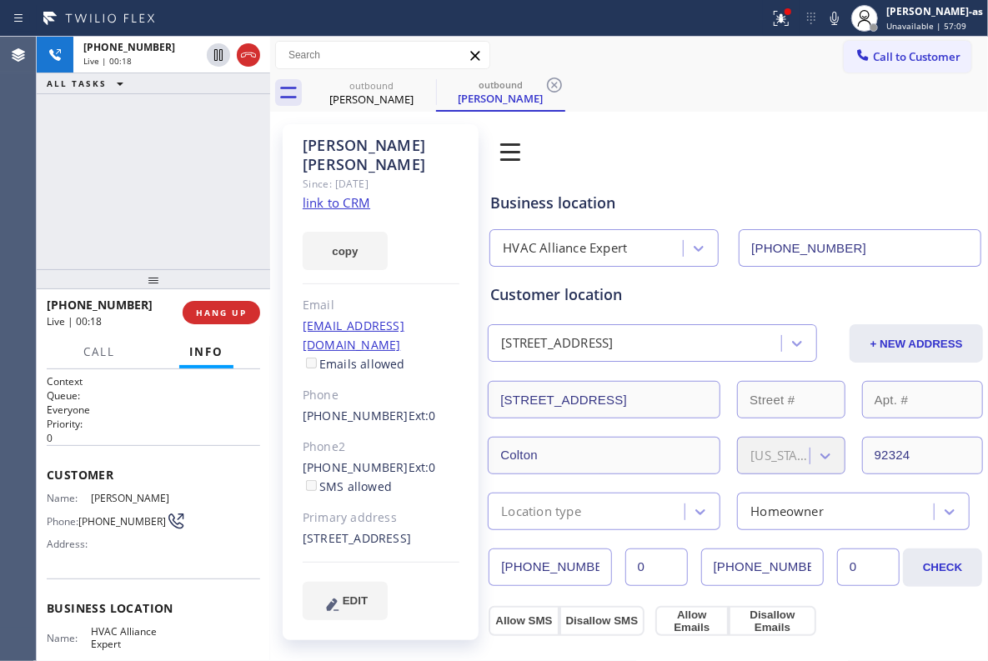
click at [270, 52] on div at bounding box center [270, 349] width 0 height 624
click at [222, 312] on span "HANG UP" at bounding box center [221, 313] width 51 height 12
click at [224, 315] on span "HANG UP" at bounding box center [221, 313] width 51 height 12
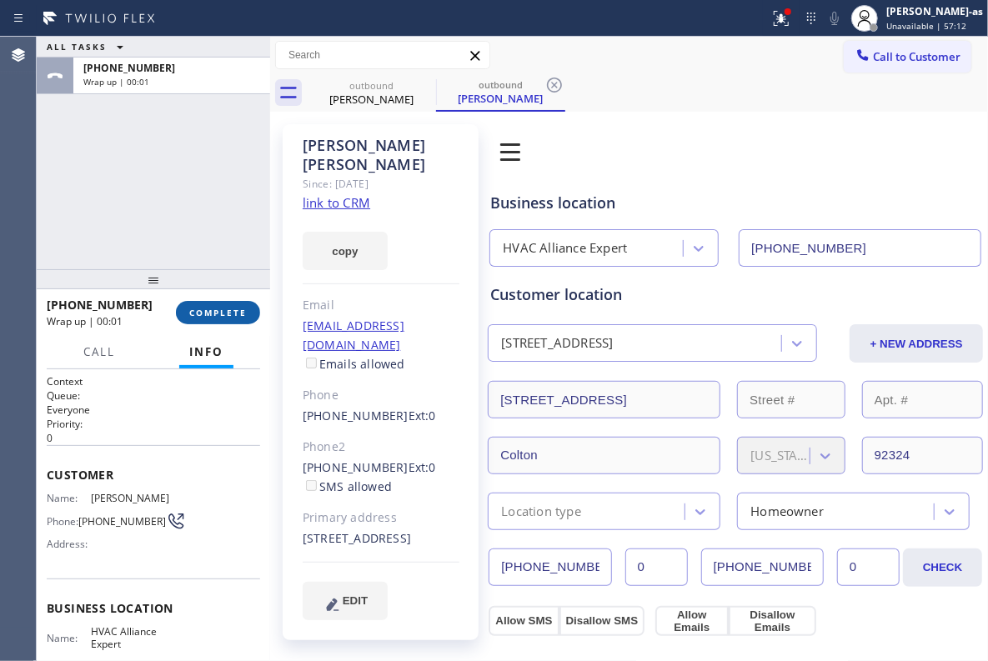
click at [213, 304] on button "COMPLETE" at bounding box center [218, 312] width 84 height 23
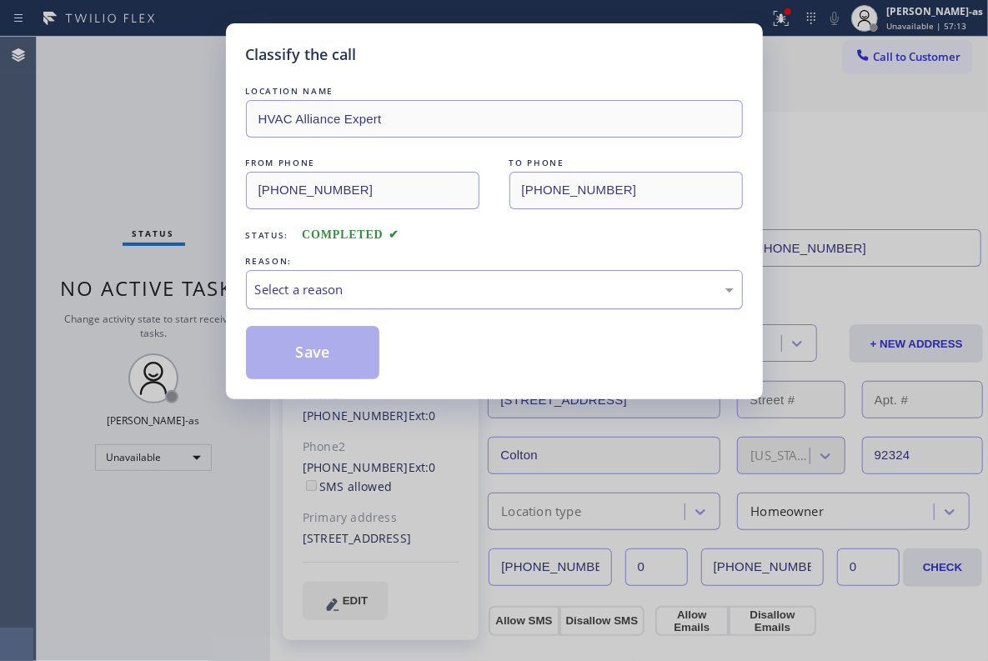
click at [428, 281] on div "Select a reason" at bounding box center [494, 289] width 479 height 19
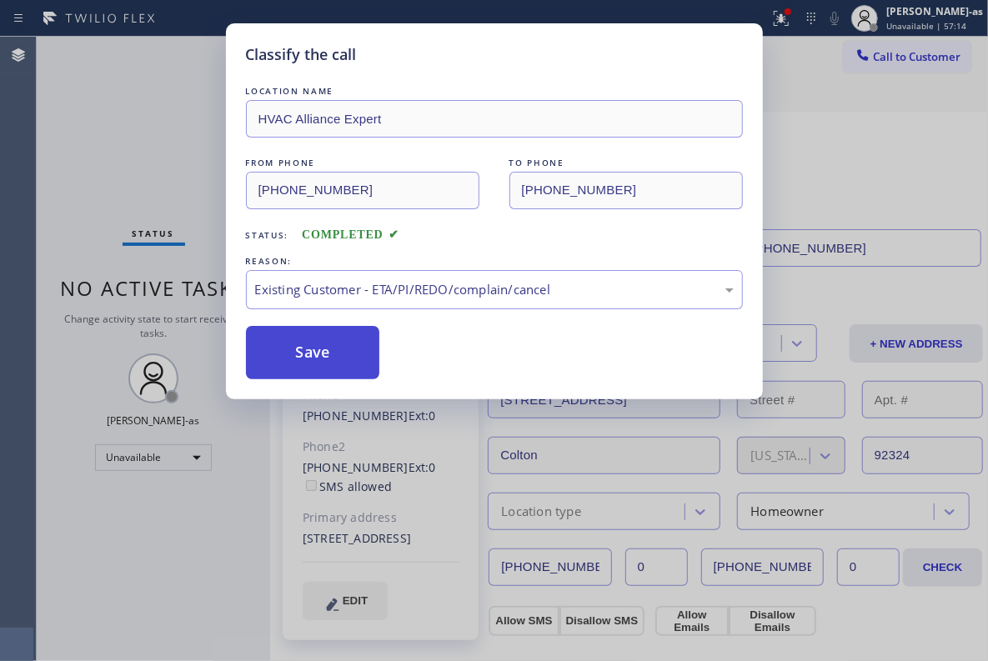
click at [327, 349] on button "Save" at bounding box center [313, 352] width 134 height 53
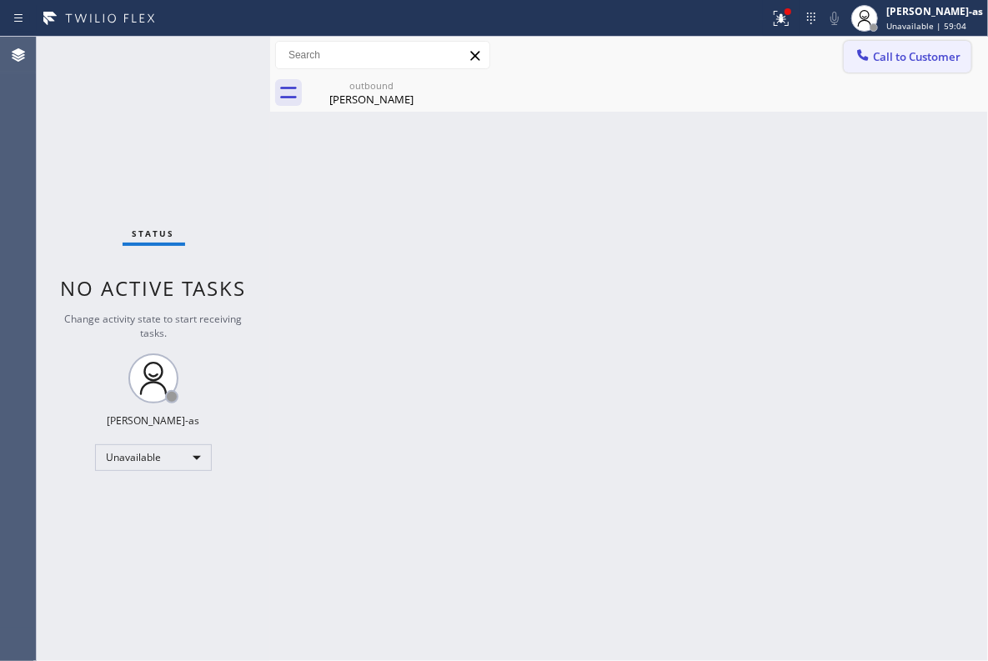
click at [888, 61] on span "Call to Customer" at bounding box center [917, 56] width 88 height 15
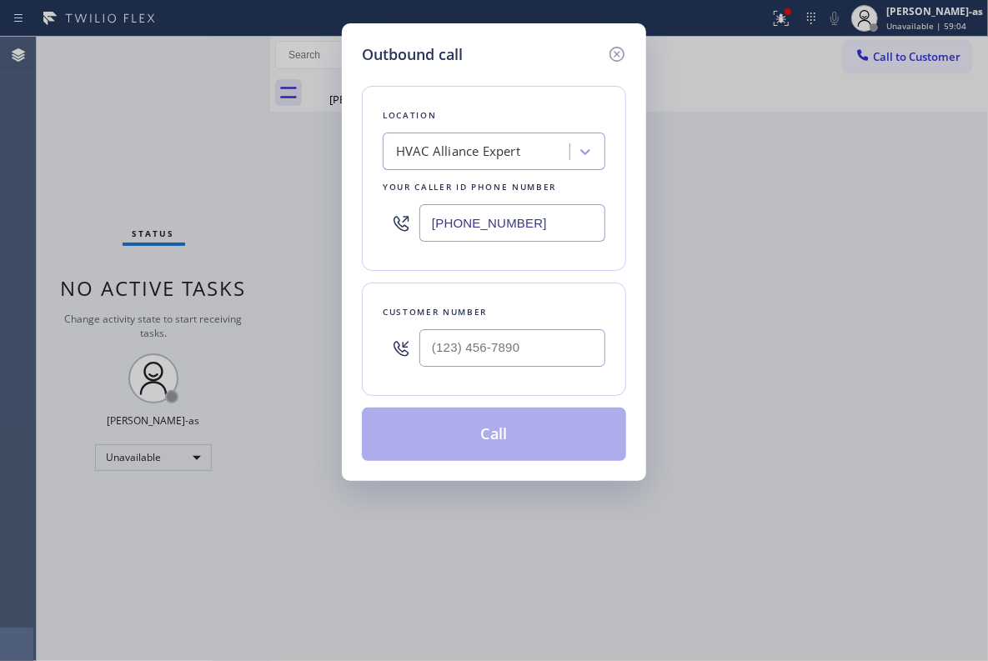
click at [548, 320] on div "Customer number" at bounding box center [494, 312] width 223 height 18
click at [561, 351] on input "(___) ___-____" at bounding box center [512, 348] width 186 height 38
paste input "310) 850-2922"
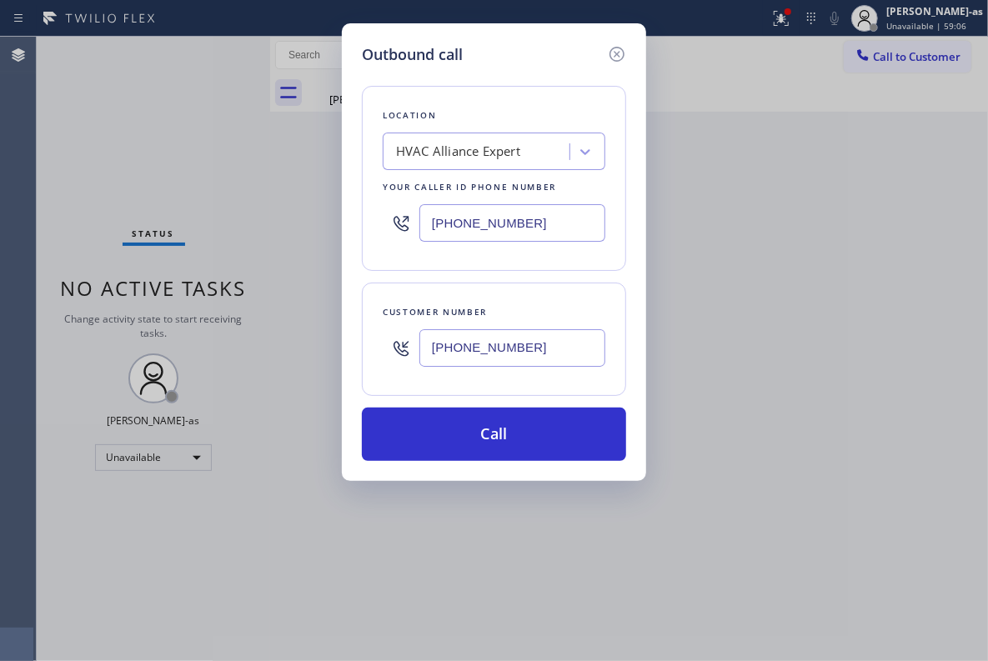
type input "(310) 850-2922"
click at [544, 208] on input "[PHONE_NUMBER]" at bounding box center [512, 223] width 186 height 38
click at [554, 217] on input "[PHONE_NUMBER]" at bounding box center [512, 223] width 186 height 38
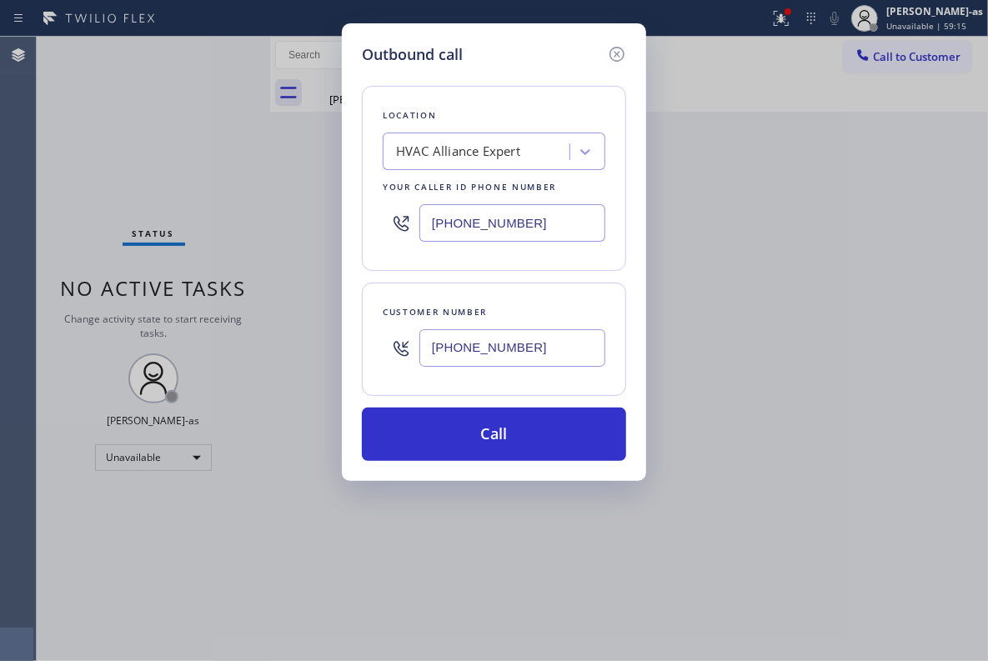
paste input "213) 279-6672"
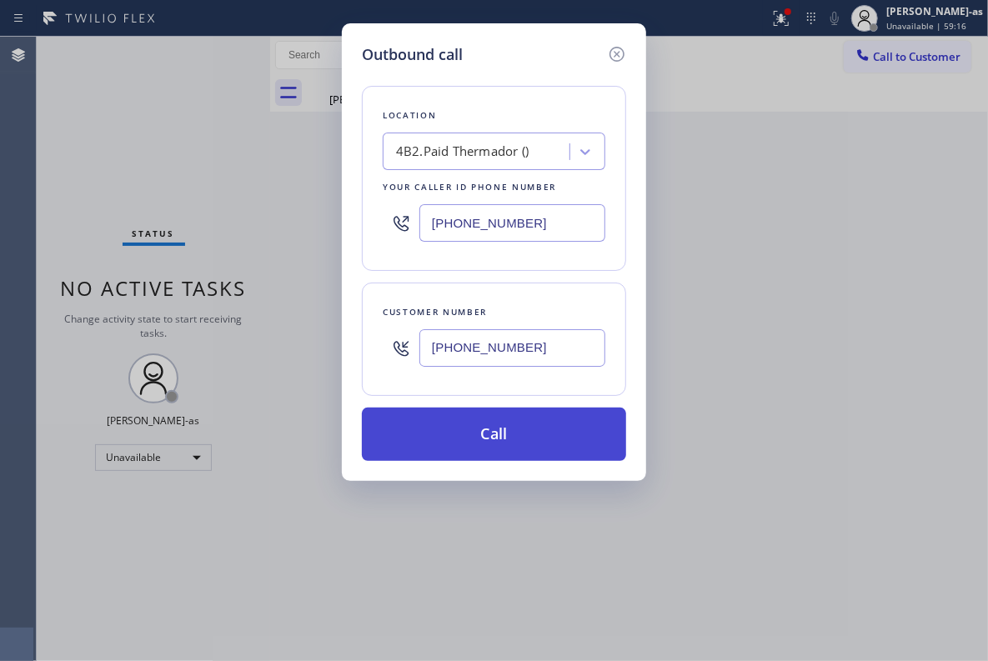
type input "(213) 279-6672"
click at [534, 435] on button "Call" at bounding box center [494, 434] width 264 height 53
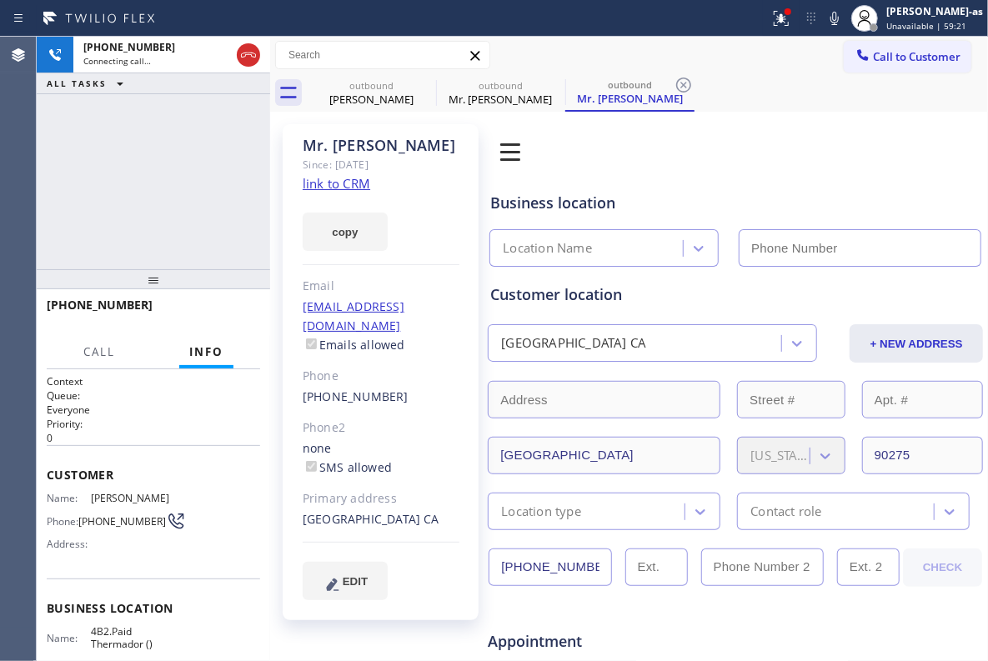
type input "(213) 279-6672"
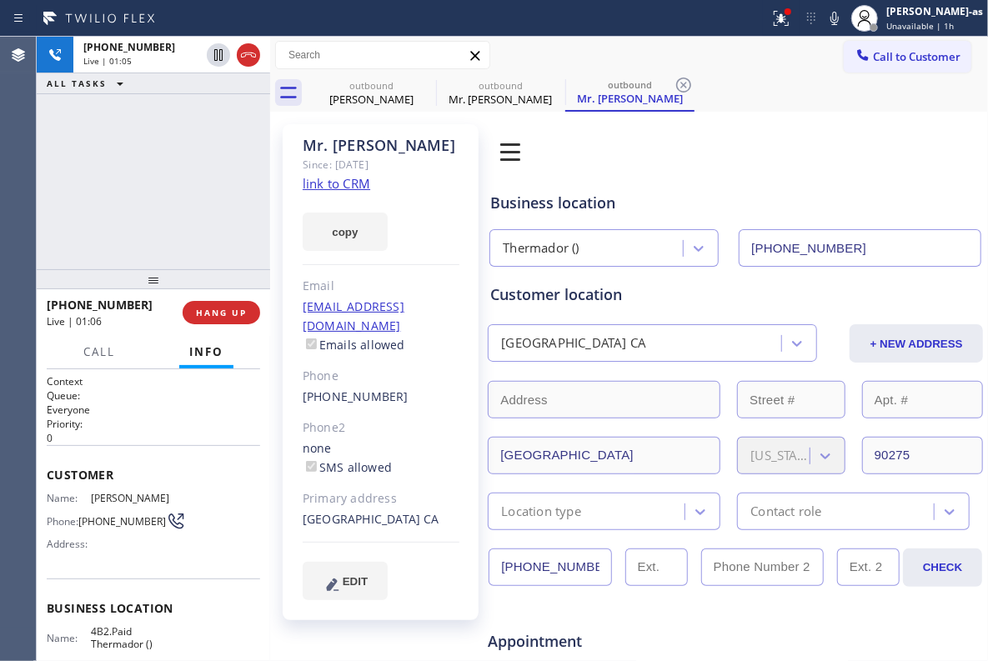
click at [185, 228] on div "+13108502922 Live | 01:05 ALL TASKS ALL TASKS ACTIVE TASKS TASKS IN WRAP UP" at bounding box center [153, 153] width 233 height 233
click at [227, 208] on div "+13108502922 Live | 01:05 ALL TASKS ALL TASKS ACTIVE TASKS TASKS IN WRAP UP" at bounding box center [153, 153] width 233 height 233
drag, startPoint x: 134, startPoint y: 228, endPoint x: 200, endPoint y: 368, distance: 154.0
click at [144, 232] on div "+13108502922 Live | 01:06 ALL TASKS ALL TASKS ACTIVE TASKS TASKS IN WRAP UP" at bounding box center [153, 153] width 233 height 233
click at [204, 303] on button "HANG UP" at bounding box center [222, 312] width 78 height 23
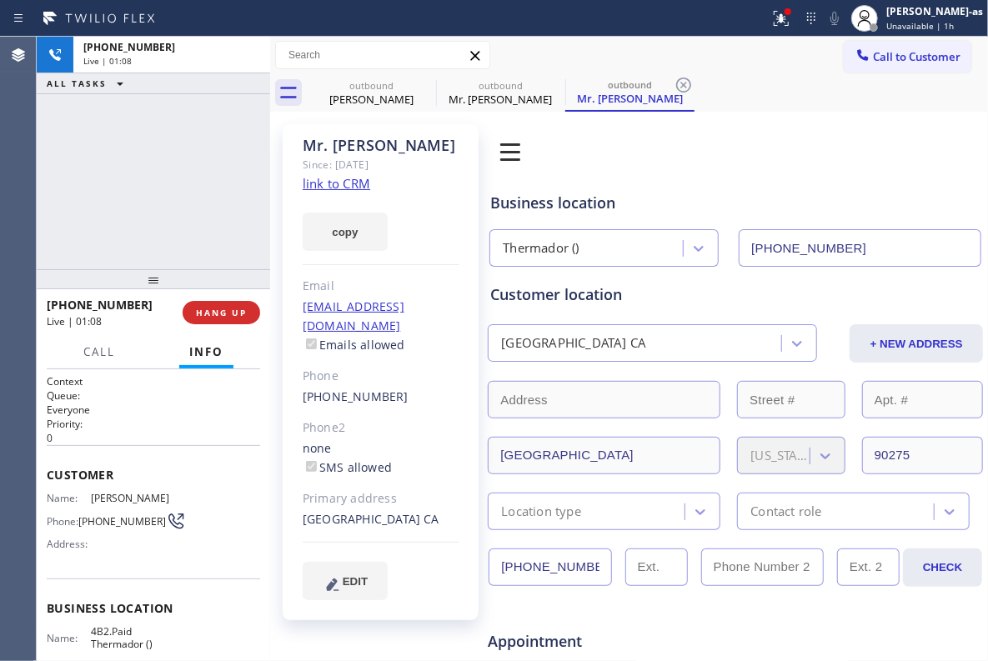
click at [422, 388] on div "(310) 850-2922" at bounding box center [381, 397] width 157 height 19
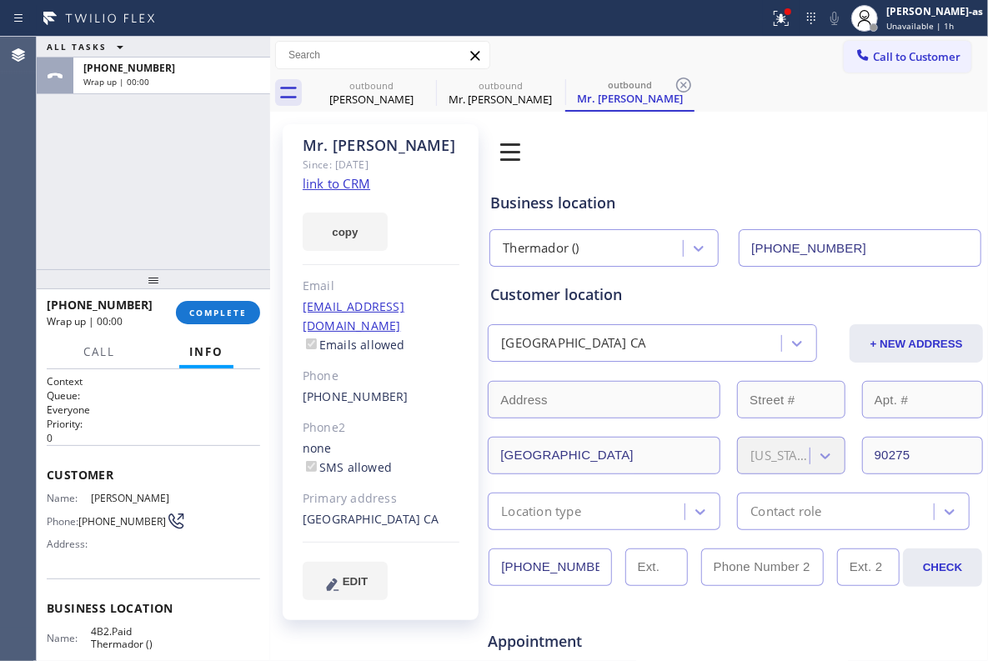
click at [422, 388] on div "(310) 850-2922" at bounding box center [381, 397] width 157 height 19
copy div "(310) 850-2922"
click at [194, 298] on div "+13108502922 Wrap up | 00:02 COMPLETE" at bounding box center [153, 312] width 213 height 43
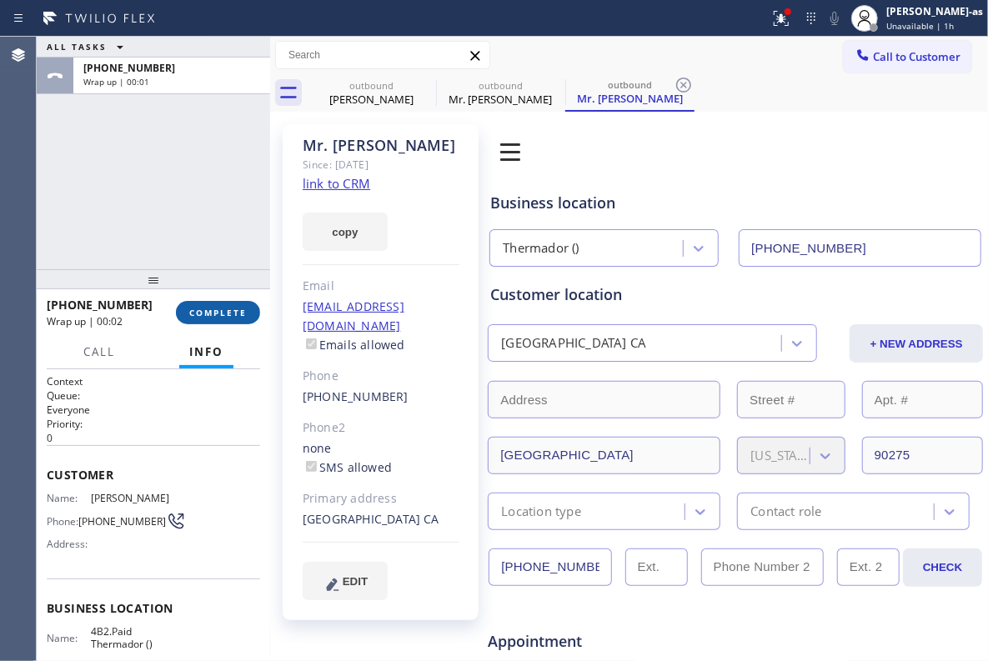
click at [195, 312] on span "COMPLETE" at bounding box center [218, 313] width 58 height 12
click at [191, 278] on div at bounding box center [153, 279] width 233 height 20
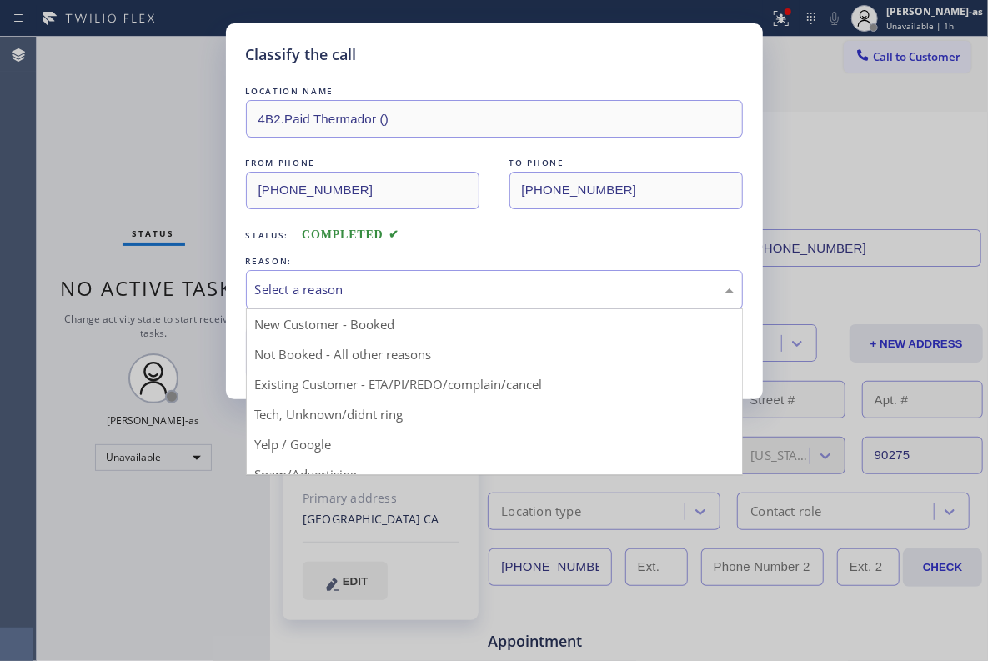
click at [469, 298] on div "Select a reason" at bounding box center [494, 289] width 479 height 19
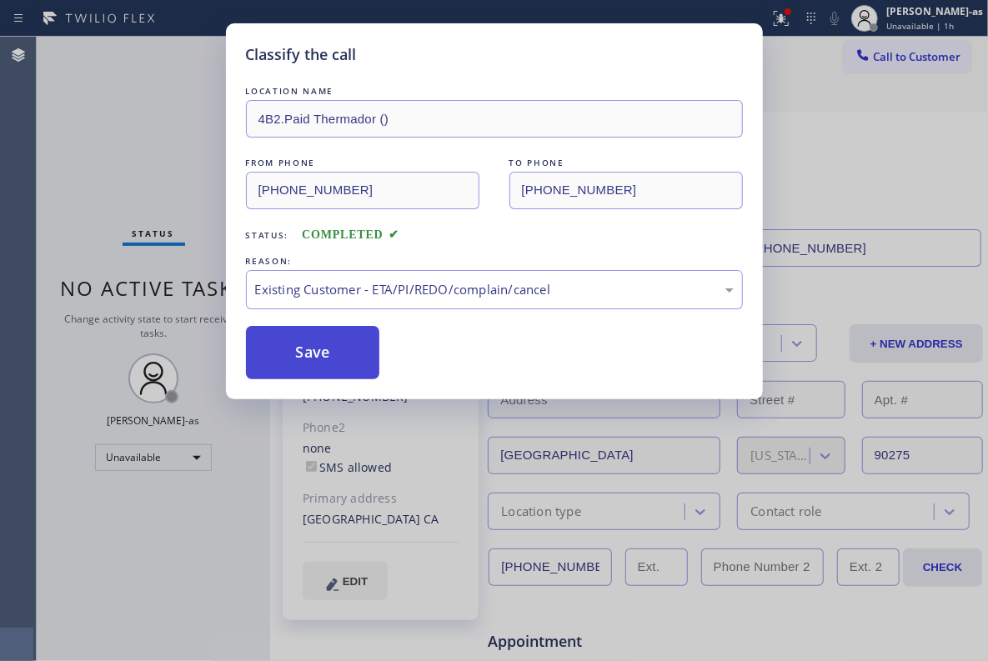
click at [287, 354] on button "Save" at bounding box center [313, 352] width 134 height 53
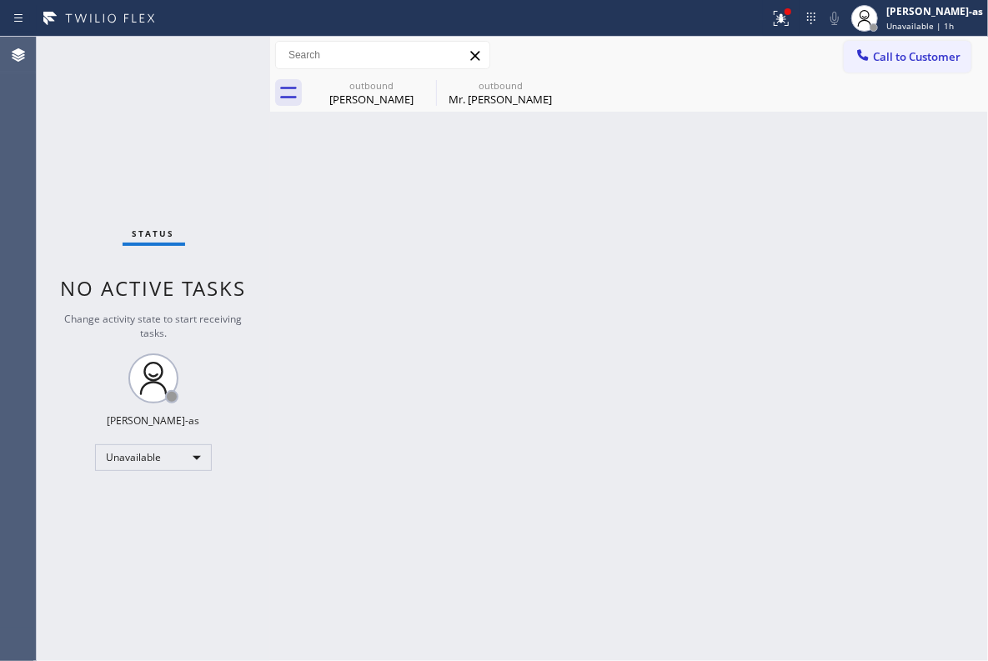
click at [892, 74] on div "outbound Susan Rios outbound Mr. Sal" at bounding box center [647, 93] width 681 height 38
click at [894, 61] on span "Call to Customer" at bounding box center [917, 56] width 88 height 15
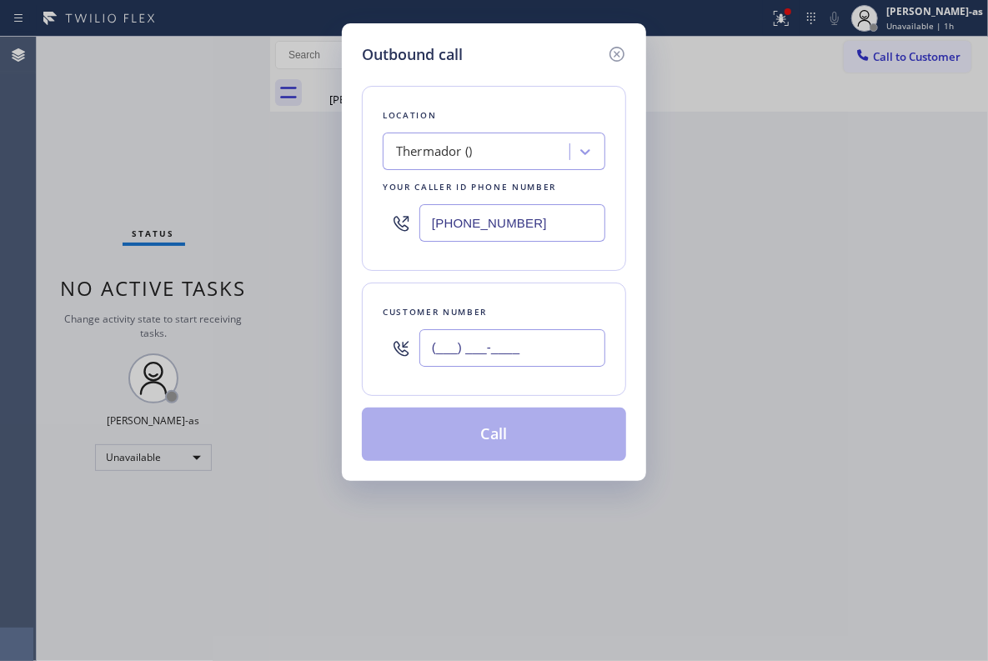
click at [531, 341] on input "(___) ___-____" at bounding box center [512, 348] width 186 height 38
paste input "310) 850-2922"
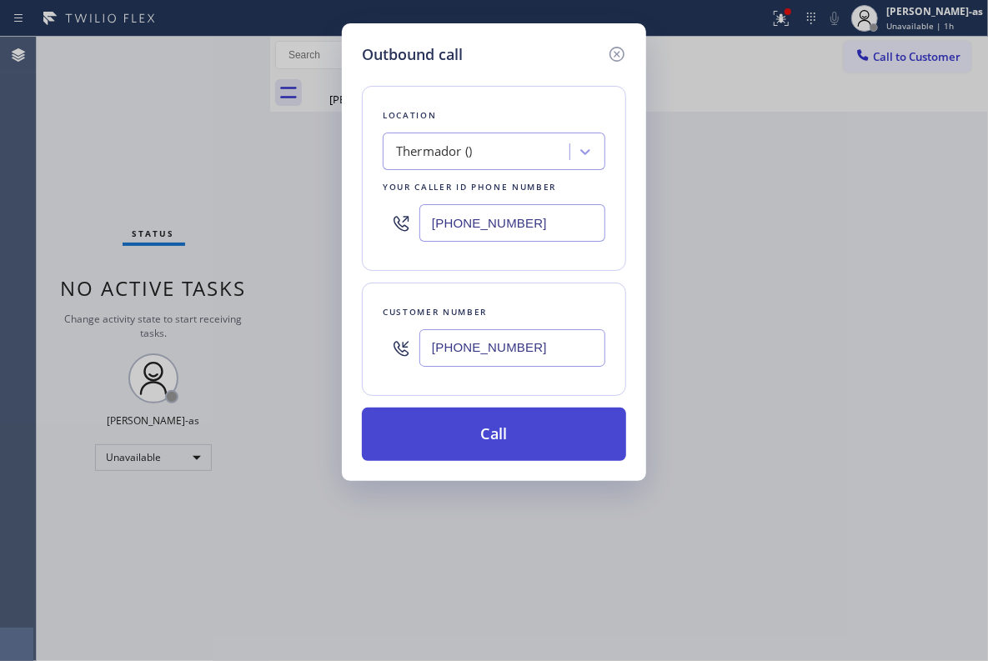
type input "(310) 850-2922"
click at [514, 445] on button "Call" at bounding box center [494, 434] width 264 height 53
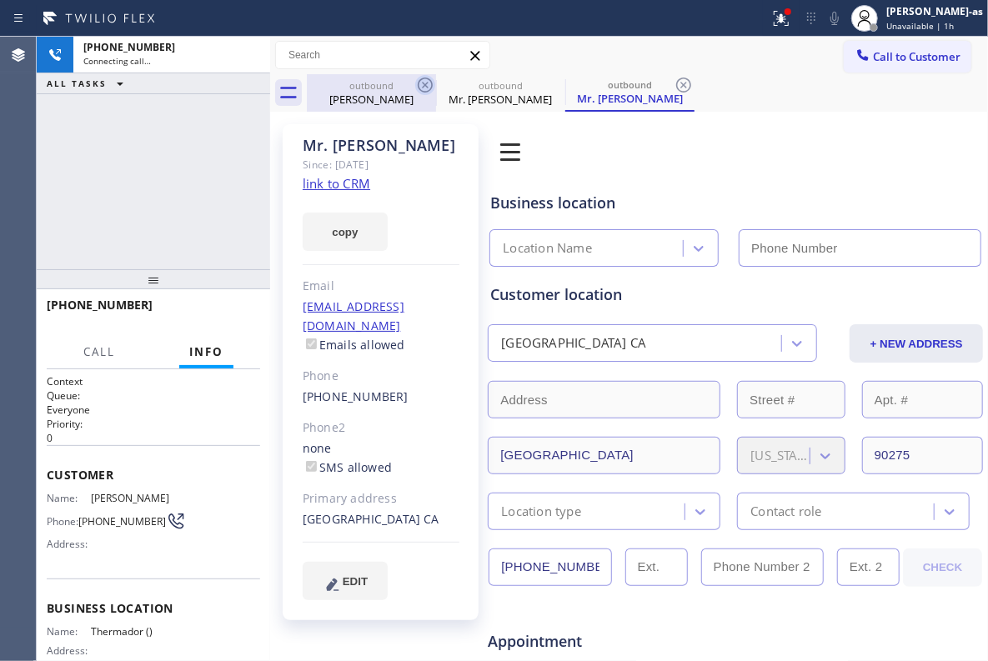
click at [397, 92] on div "Susan Rios" at bounding box center [371, 99] width 126 height 15
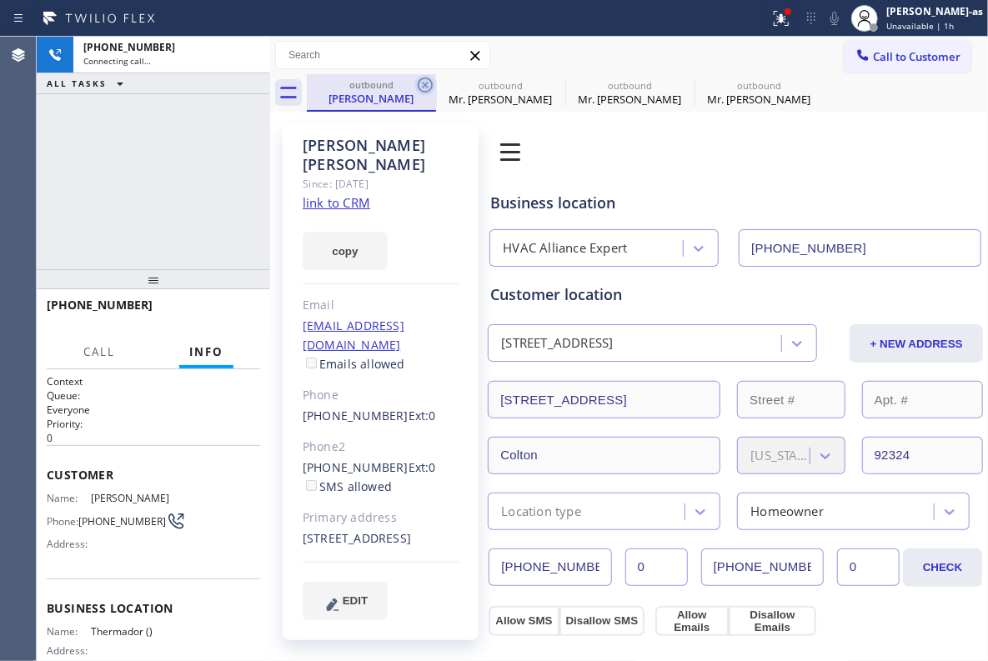
click at [422, 82] on icon at bounding box center [425, 85] width 15 height 15
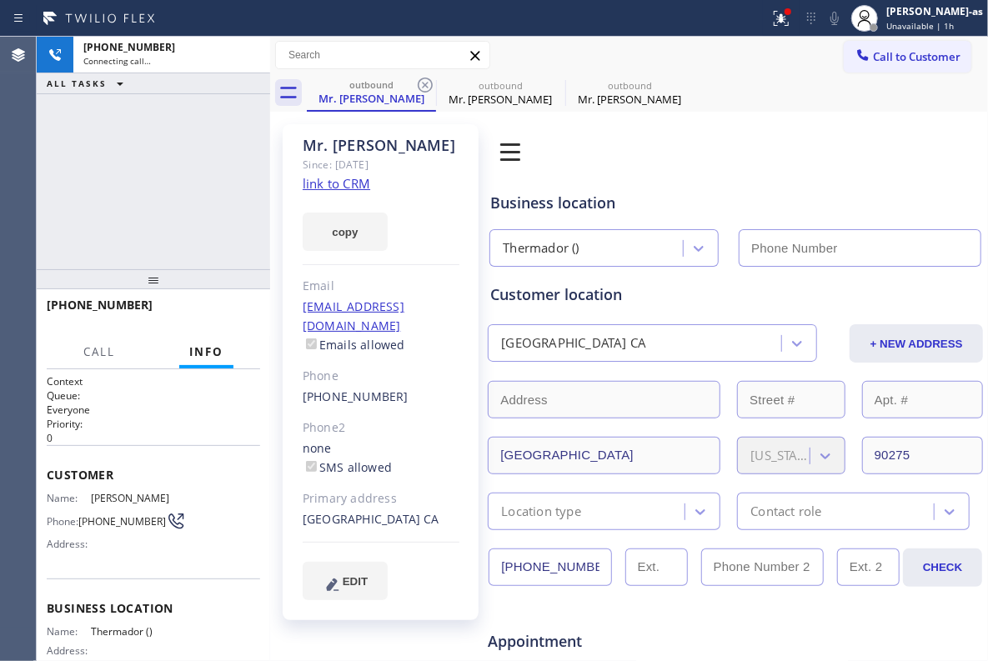
click at [422, 82] on icon at bounding box center [425, 85] width 15 height 15
click at [165, 171] on div "+13108502922 Connecting call… ALL TASKS ALL TASKS ACTIVE TASKS TASKS IN WRAP UP" at bounding box center [153, 153] width 233 height 233
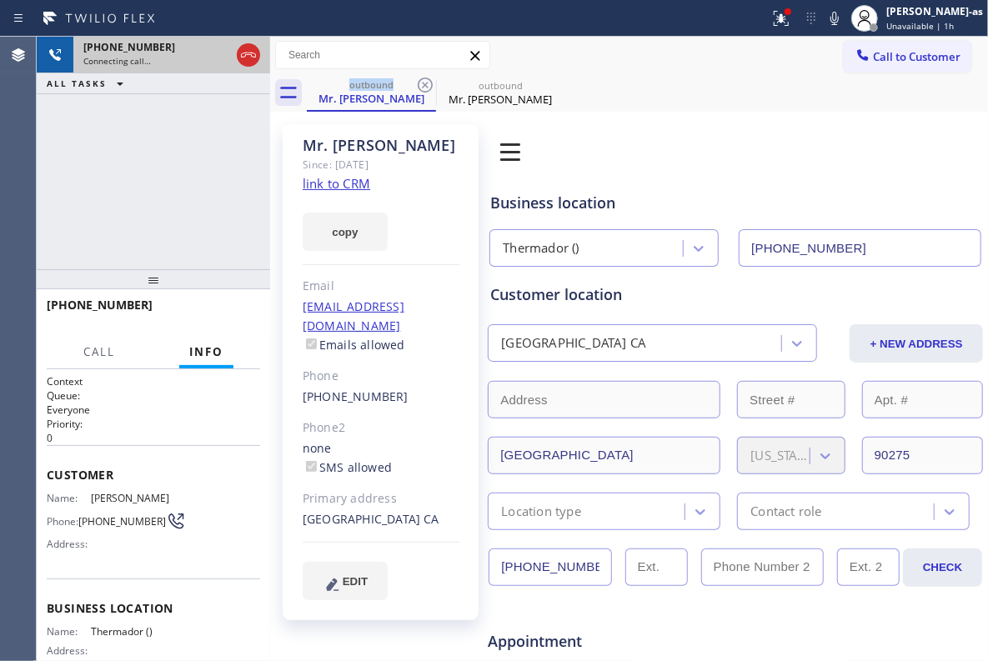
type input "(213) 279-6672"
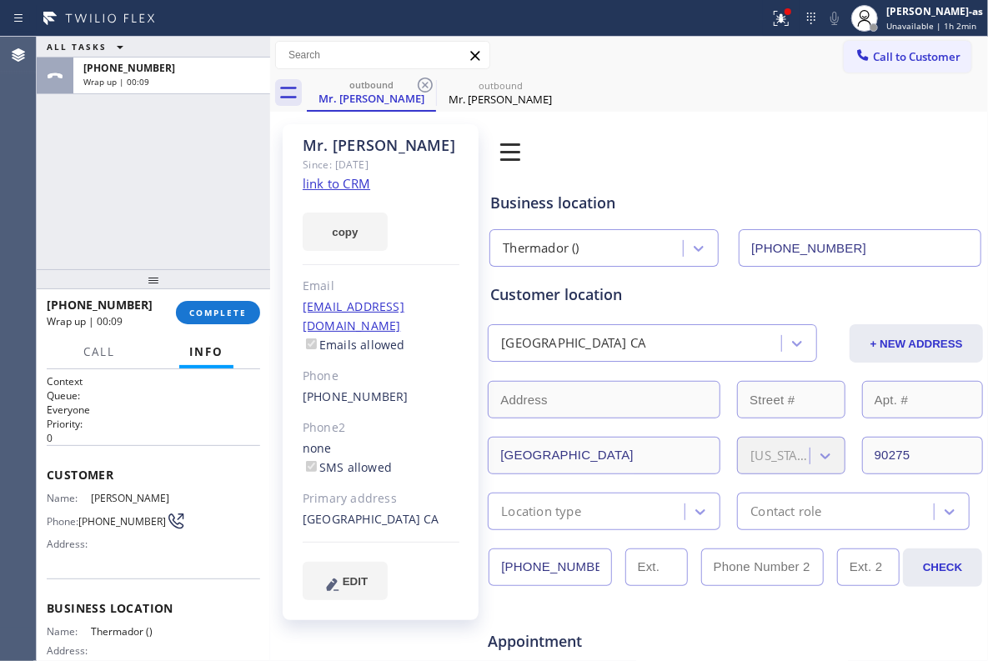
click at [228, 287] on div at bounding box center [153, 279] width 233 height 20
click at [231, 313] on span "COMPLETE" at bounding box center [218, 313] width 58 height 12
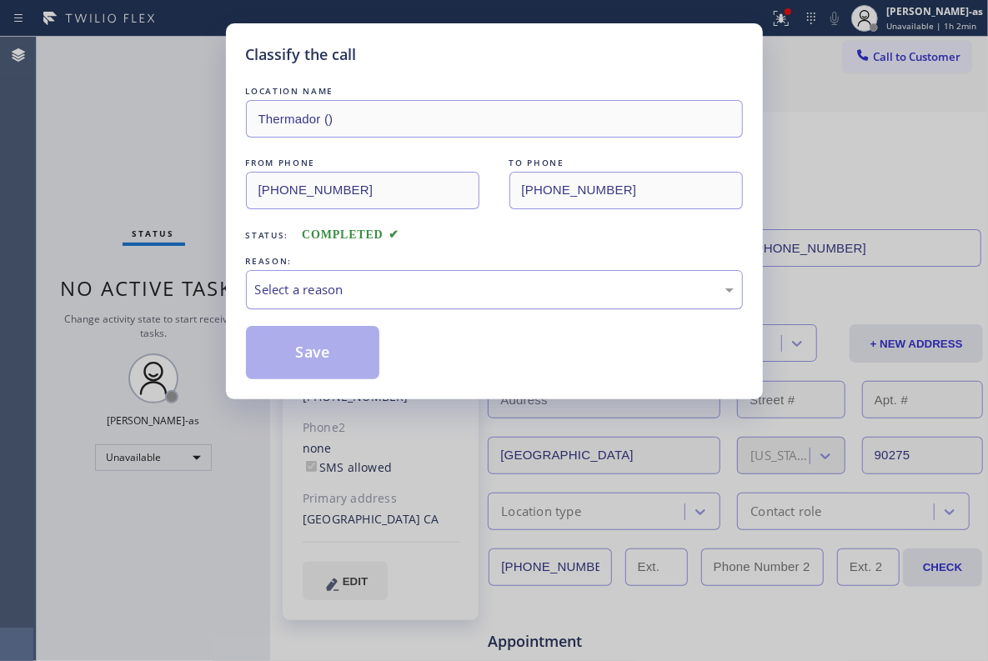
click at [391, 307] on div "Select a reason" at bounding box center [494, 289] width 497 height 39
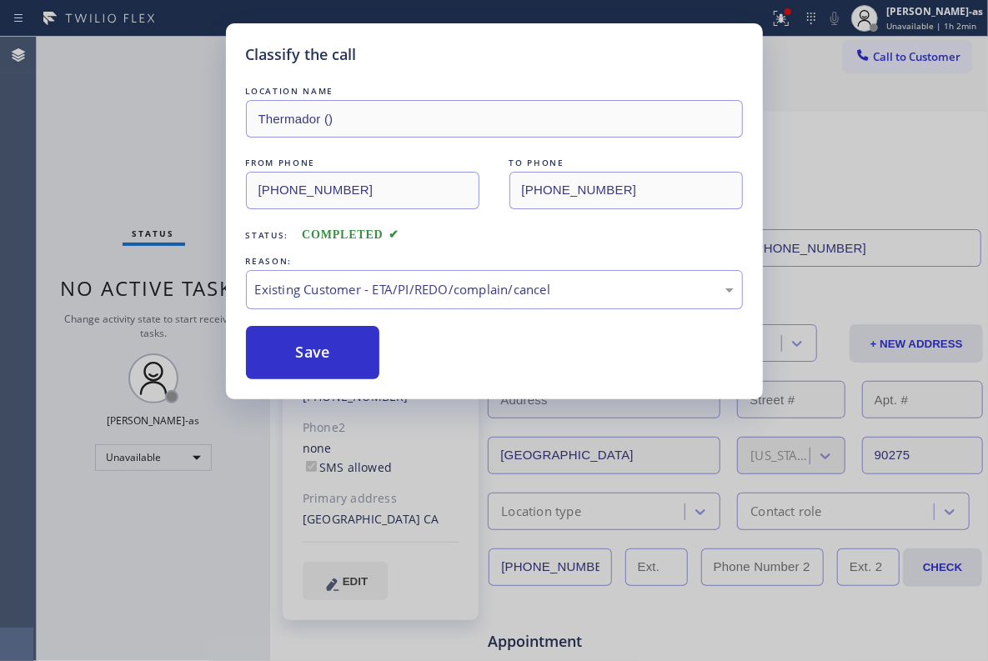
click at [461, 338] on div "Save" at bounding box center [494, 352] width 497 height 53
click at [303, 354] on button "Save" at bounding box center [313, 352] width 134 height 53
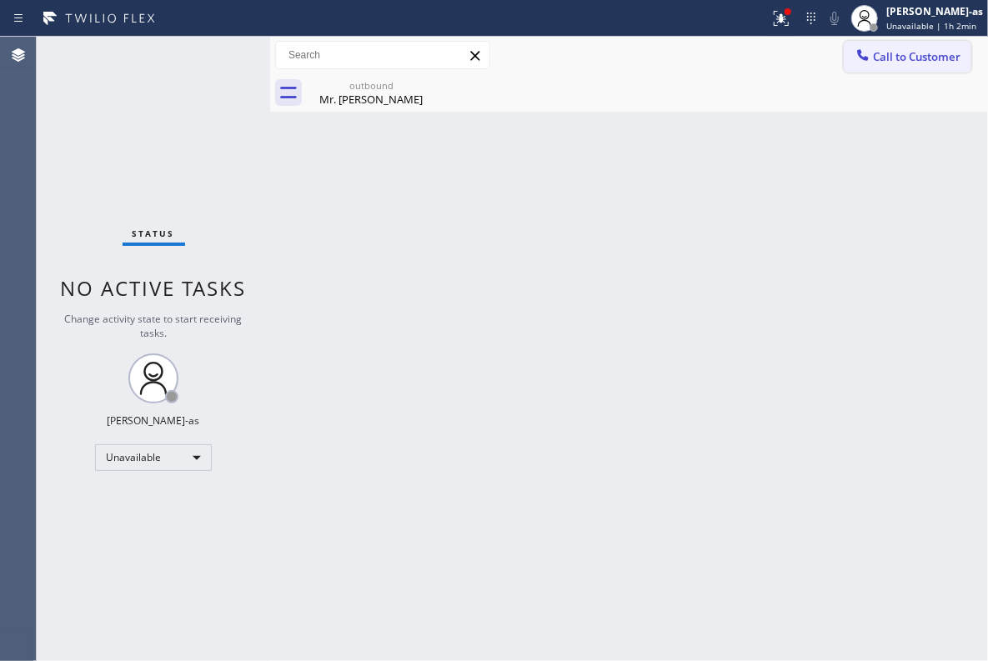
click at [867, 55] on icon at bounding box center [863, 55] width 17 height 17
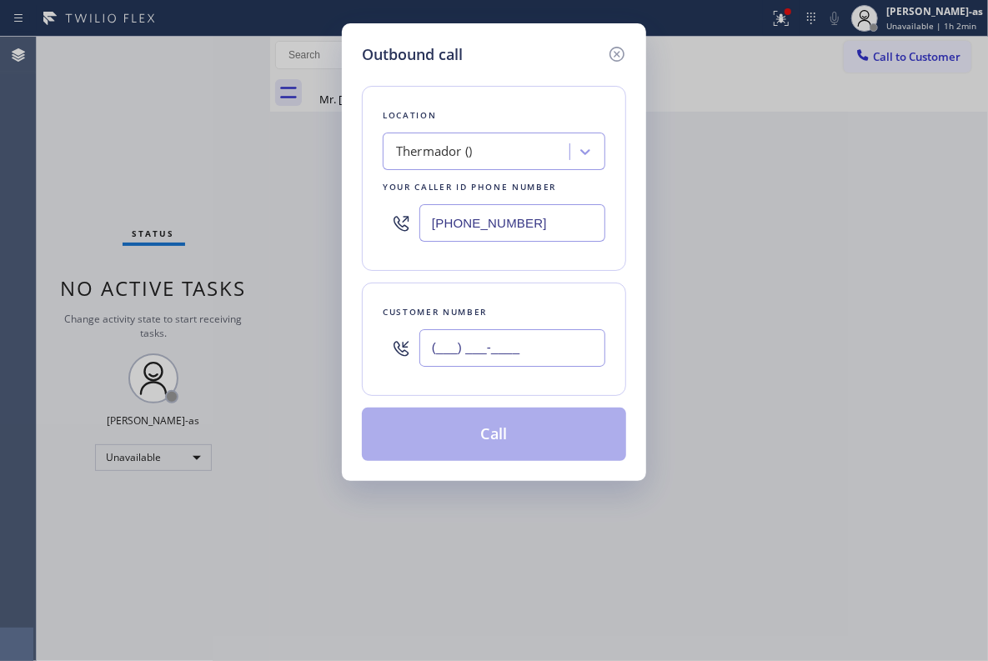
drag, startPoint x: 498, startPoint y: 355, endPoint x: 511, endPoint y: 352, distance: 13.8
click at [504, 355] on input "(___) ___-____" at bounding box center [512, 348] width 186 height 38
paste input "909) 917-3641"
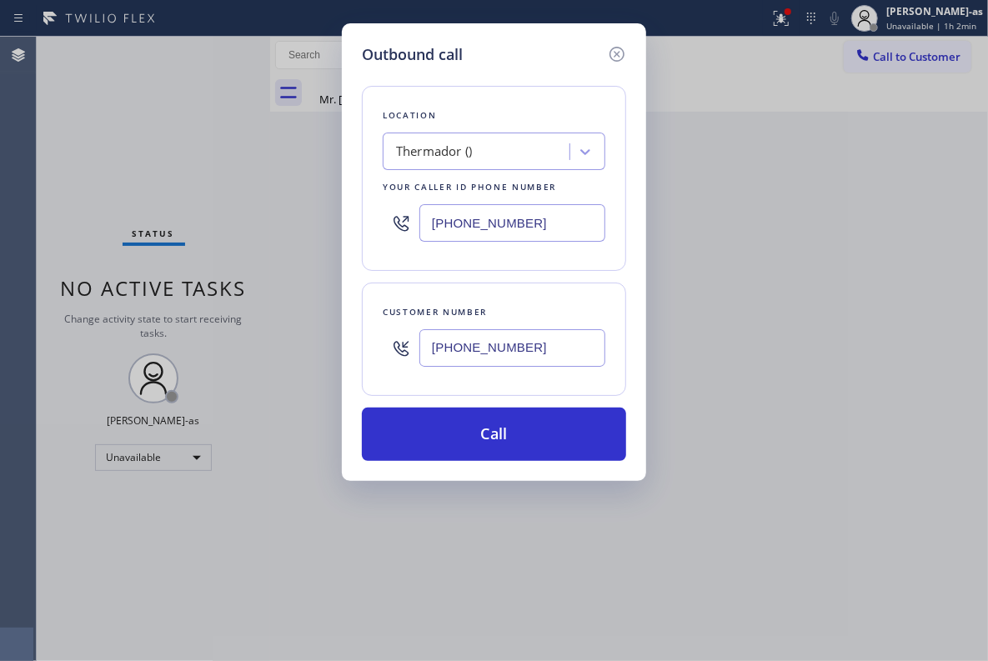
type input "(909) 917-3641"
click at [494, 224] on input "(213) 279-6672" at bounding box center [512, 223] width 186 height 38
paste input "___) ___-____"
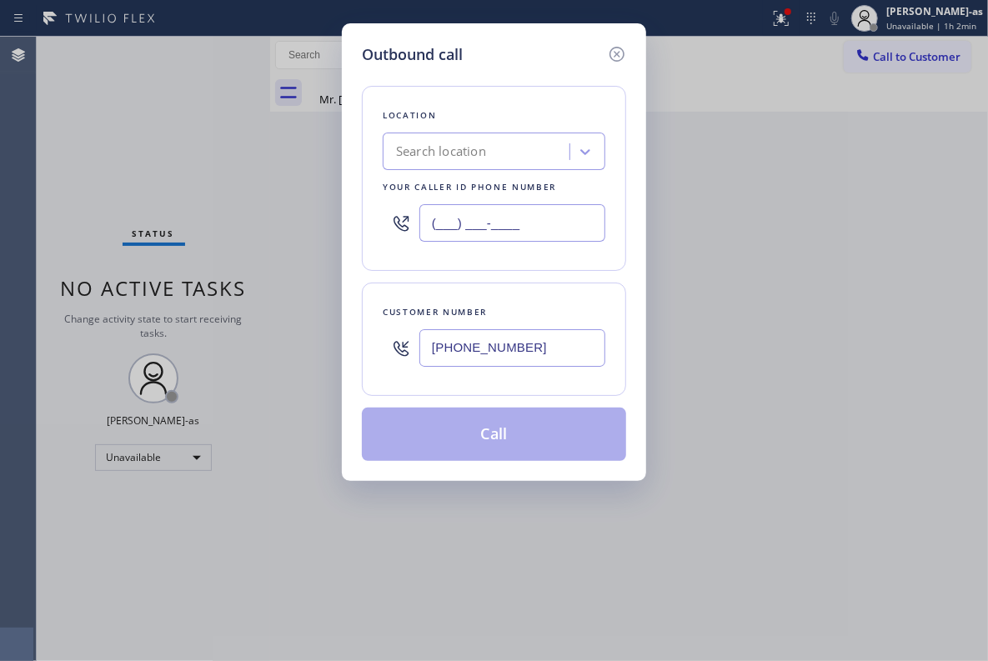
type input "(___) ___-____"
click at [474, 151] on div "Search location" at bounding box center [441, 152] width 90 height 19
paste input "HVAC Alliance Expert"
type input "HVAC Alliance Expert"
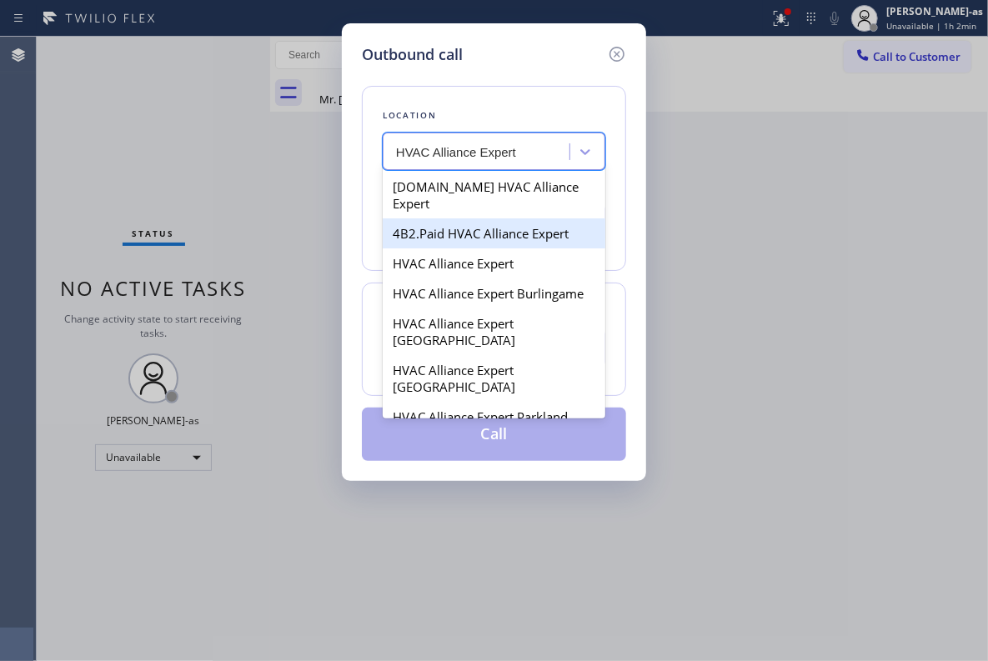
click at [409, 223] on div "4B2.Paid HVAC Alliance Expert" at bounding box center [494, 233] width 223 height 30
type input "[PHONE_NUMBER]"
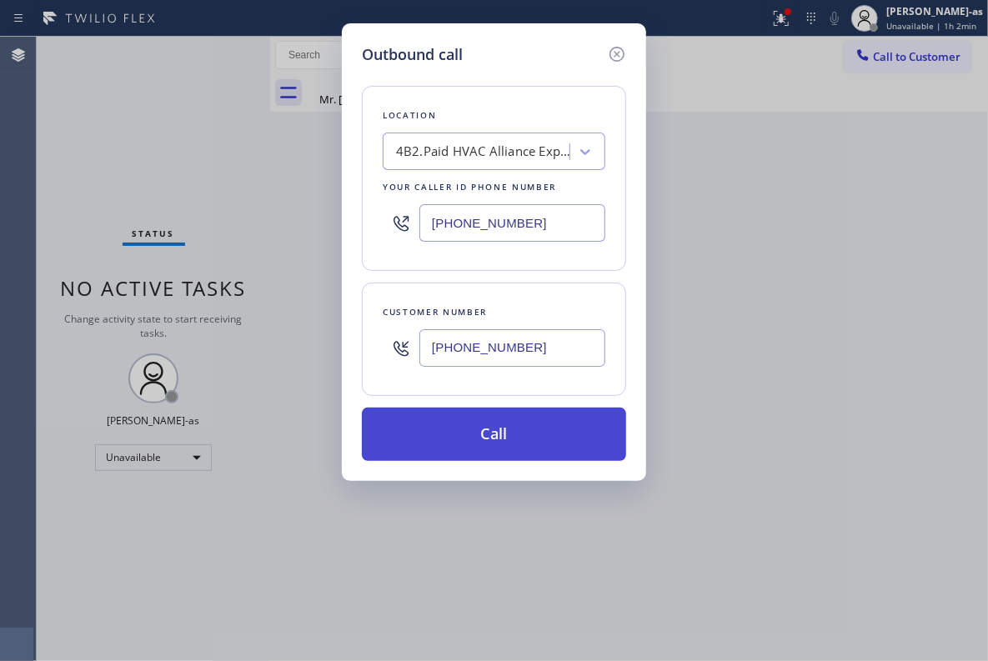
click at [498, 439] on button "Call" at bounding box center [494, 434] width 264 height 53
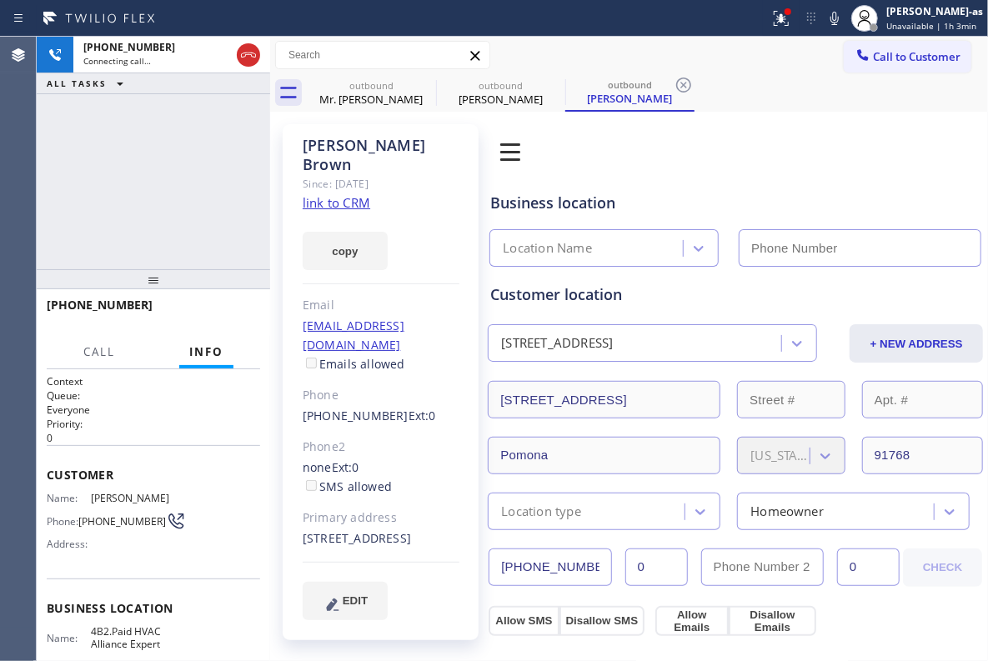
type input "[PHONE_NUMBER]"
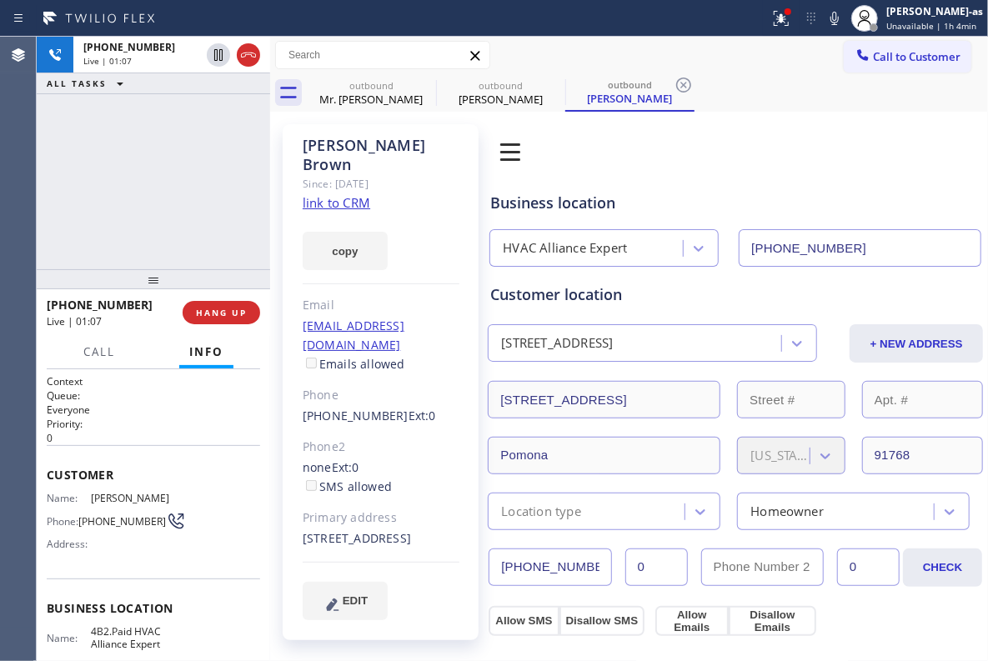
drag, startPoint x: 138, startPoint y: 141, endPoint x: 182, endPoint y: 154, distance: 46.2
click at [150, 141] on div "+19099173641 Live | 01:07 ALL TASKS ALL TASKS ACTIVE TASKS TASKS IN WRAP UP" at bounding box center [153, 153] width 233 height 233
click at [188, 301] on div "+19099173641 Live | 01:07 HANG UP" at bounding box center [153, 312] width 213 height 43
click at [220, 317] on button "HANG UP" at bounding box center [222, 312] width 78 height 23
click at [220, 317] on span "HANG UP" at bounding box center [221, 313] width 51 height 12
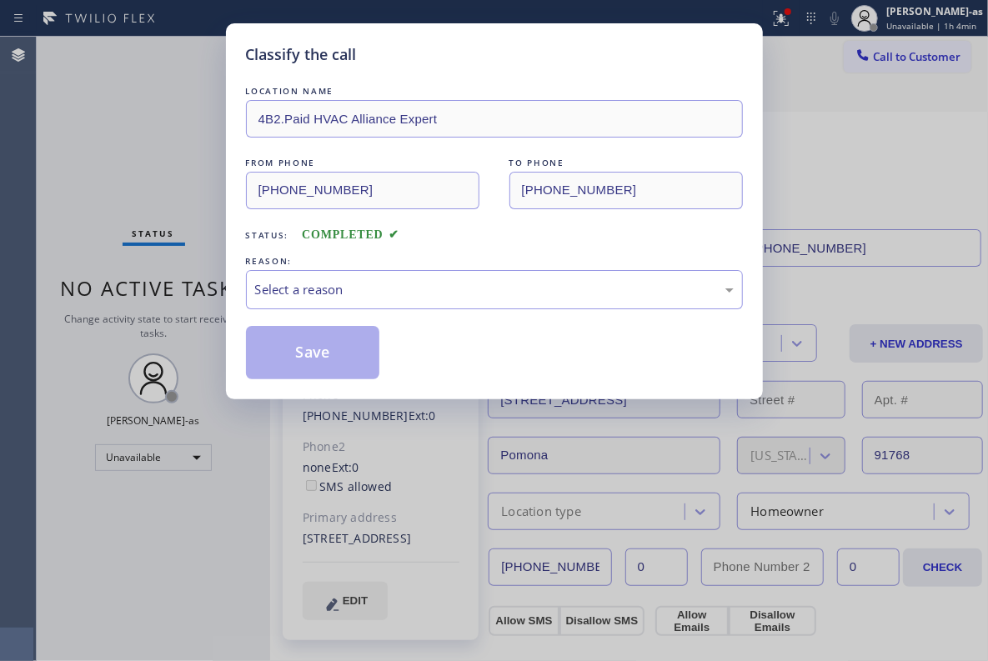
click at [220, 317] on div "Classify the call LOCATION NAME 4B2.Paid HVAC Alliance Expert FROM PHONE (855) …" at bounding box center [494, 330] width 988 height 661
click at [404, 297] on div "Select a reason" at bounding box center [494, 289] width 479 height 19
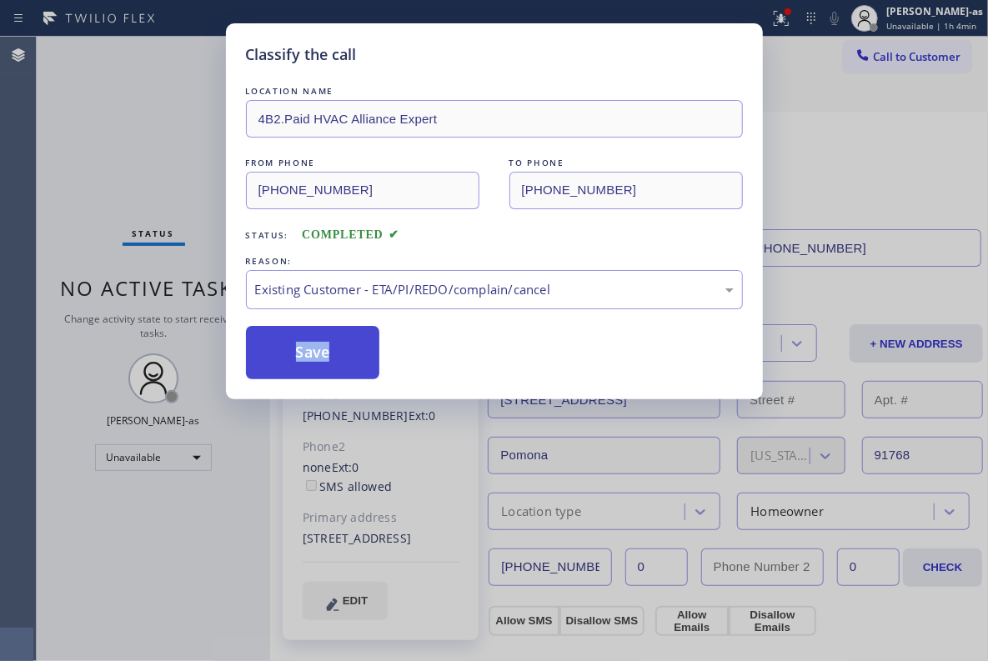
click at [302, 352] on button "Save" at bounding box center [313, 352] width 134 height 53
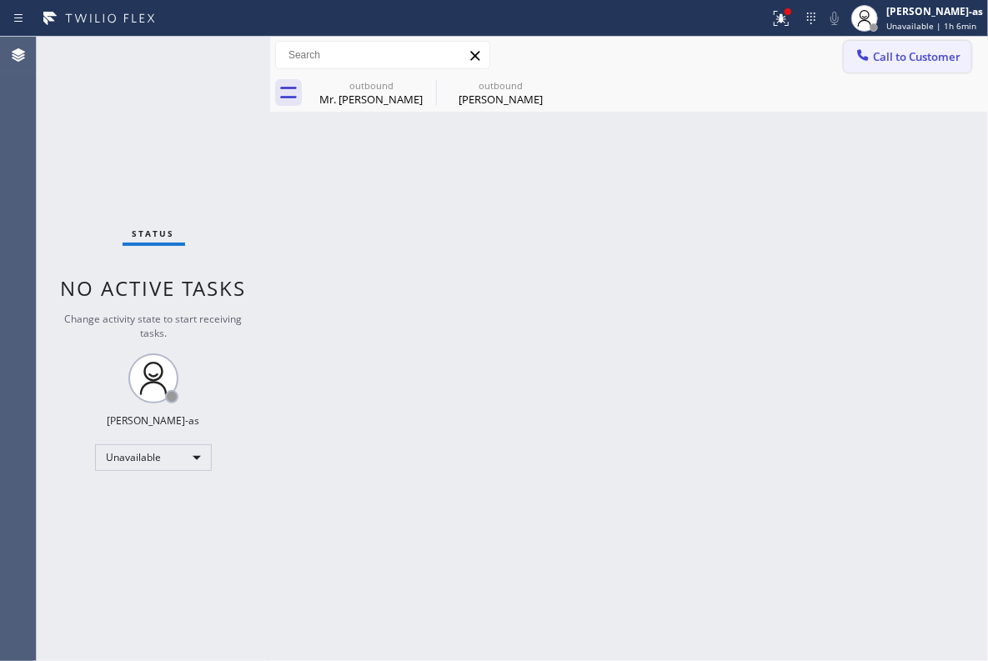
click at [882, 54] on span "Call to Customer" at bounding box center [917, 56] width 88 height 15
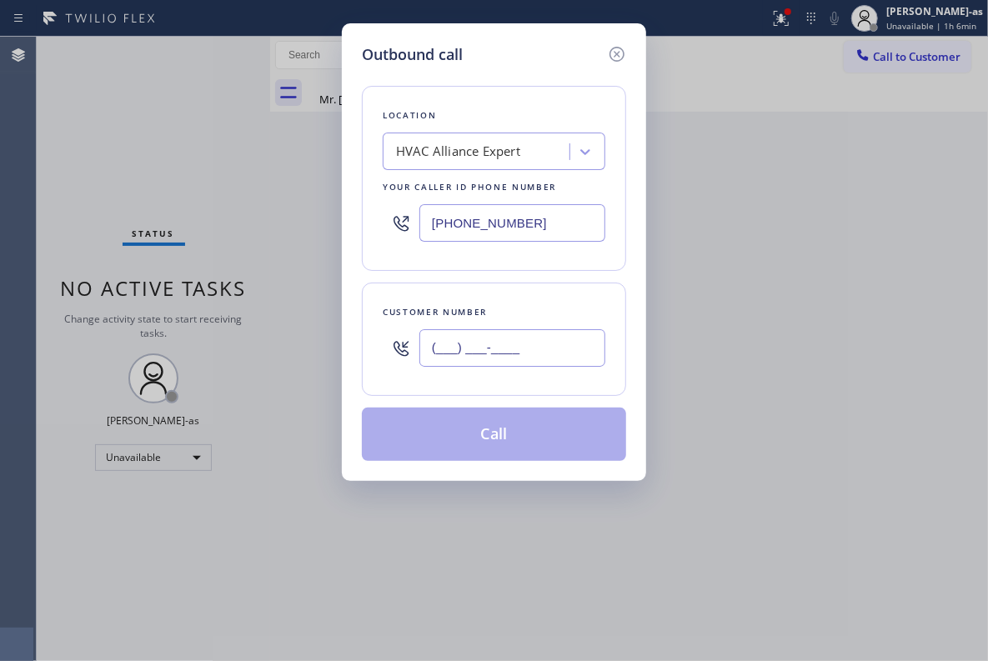
click at [534, 350] on input "(___) ___-____" at bounding box center [512, 348] width 186 height 38
paste input "818) 933-1739"
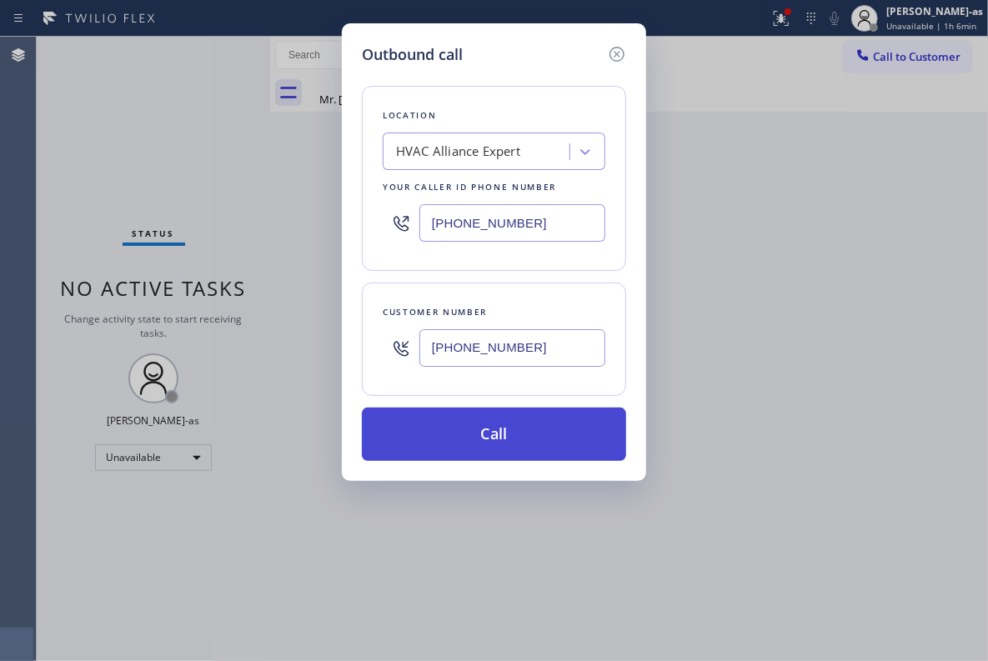
type input "(818) 933-1739"
click at [511, 424] on button "Call" at bounding box center [494, 434] width 264 height 53
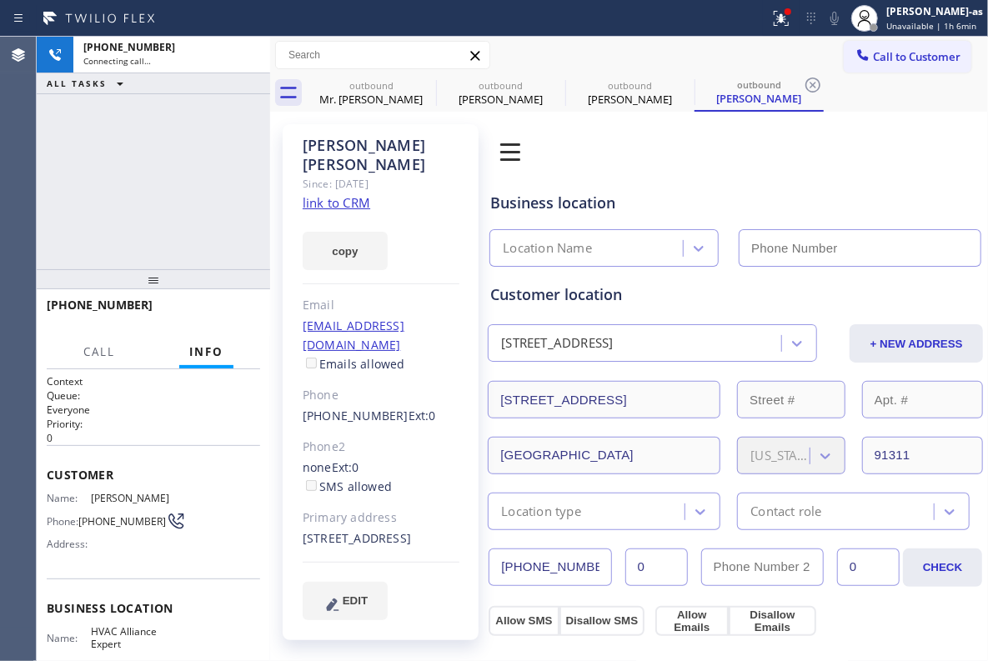
type input "[PHONE_NUMBER]"
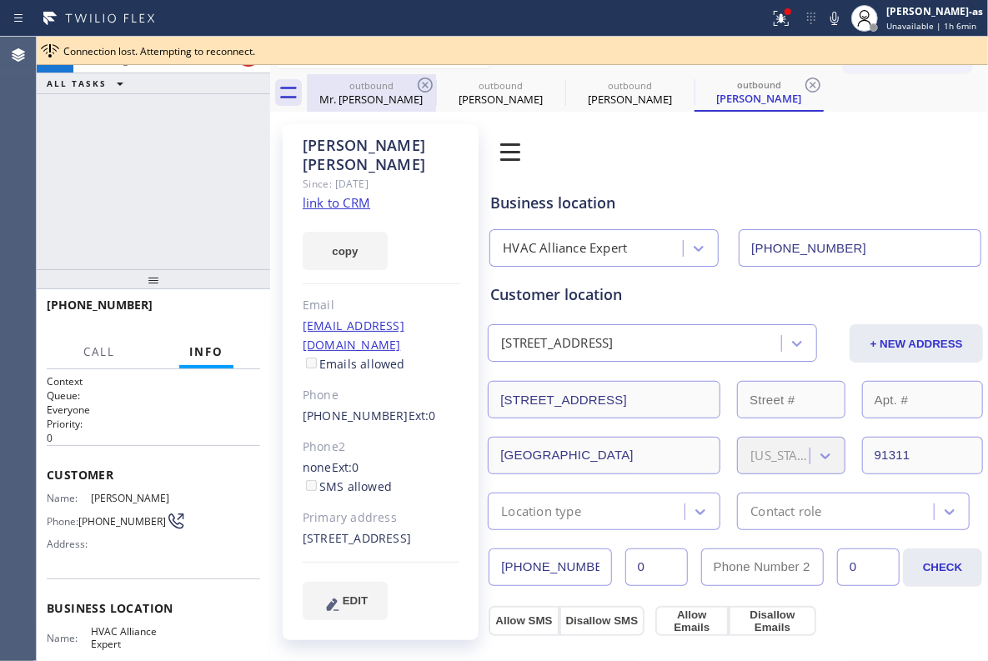
drag, startPoint x: 374, startPoint y: 84, endPoint x: 390, endPoint y: 83, distance: 15.9
click at [374, 84] on div "outbound" at bounding box center [371, 85] width 126 height 13
type input "(213) 279-6672"
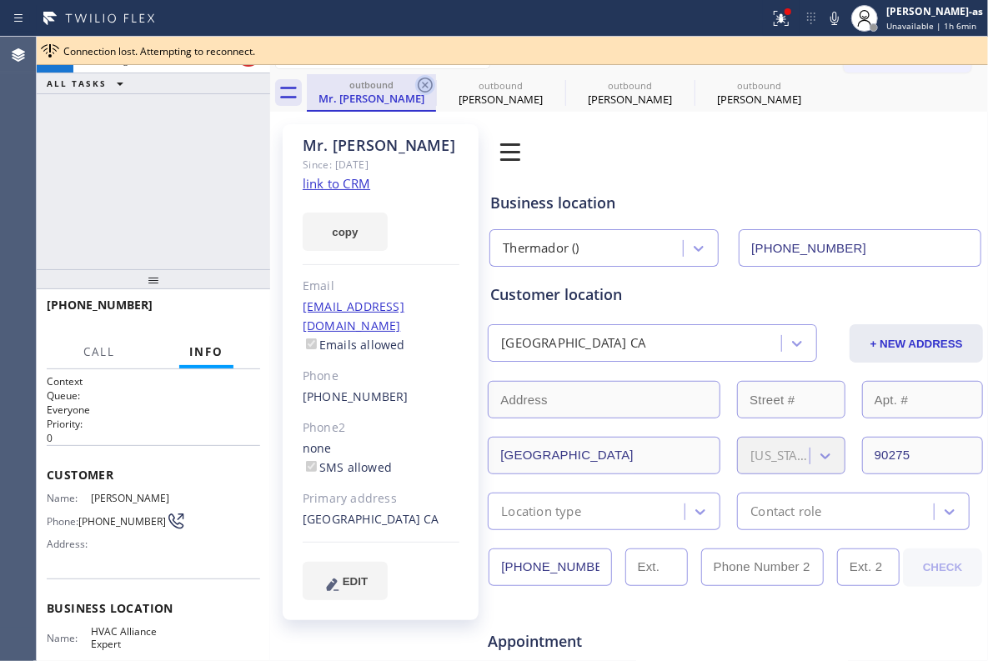
click at [424, 91] on icon at bounding box center [425, 85] width 15 height 15
click at [0, 0] on icon at bounding box center [0, 0] width 0 height 0
type input "[PHONE_NUMBER]"
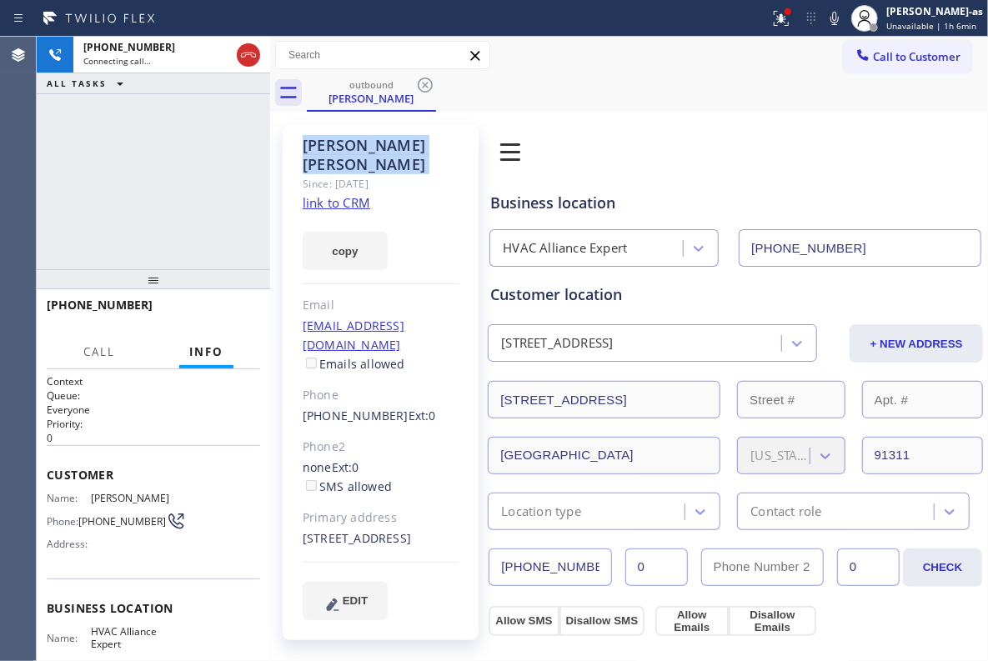
click at [424, 91] on icon at bounding box center [425, 85] width 15 height 15
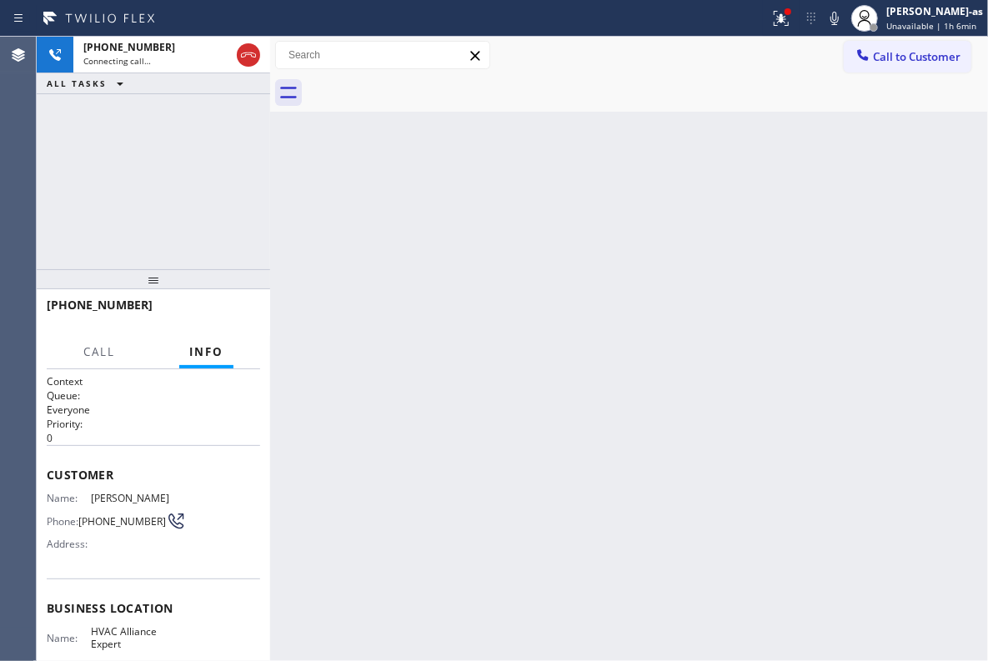
click at [248, 167] on div "+18189331739 Connecting call… ALL TASKS ALL TASKS ACTIVE TASKS TASKS IN WRAP UP" at bounding box center [153, 153] width 233 height 233
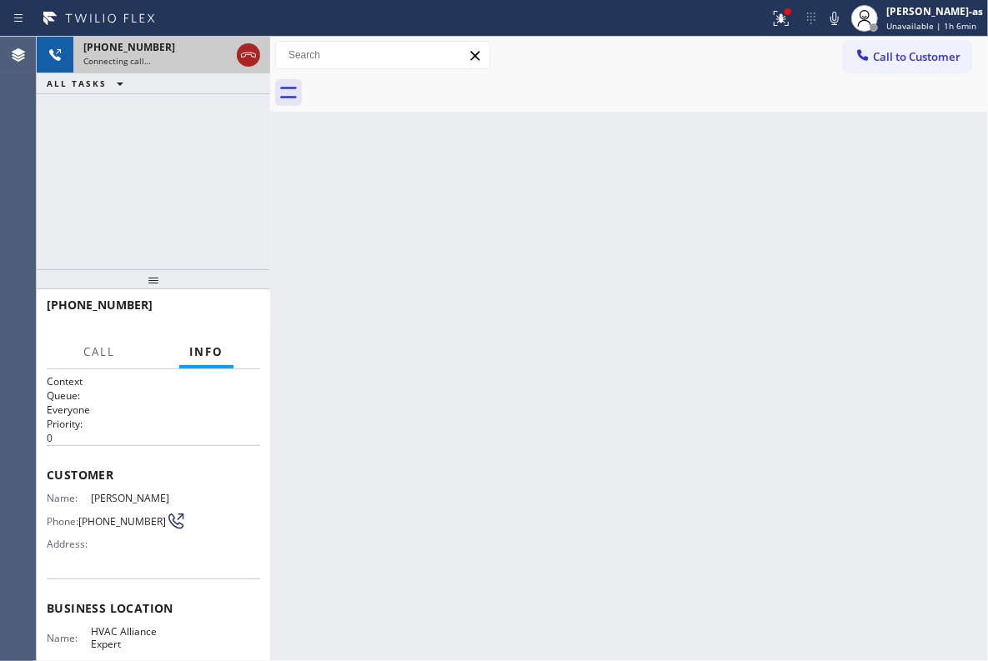
click at [238, 55] on icon at bounding box center [248, 55] width 20 height 20
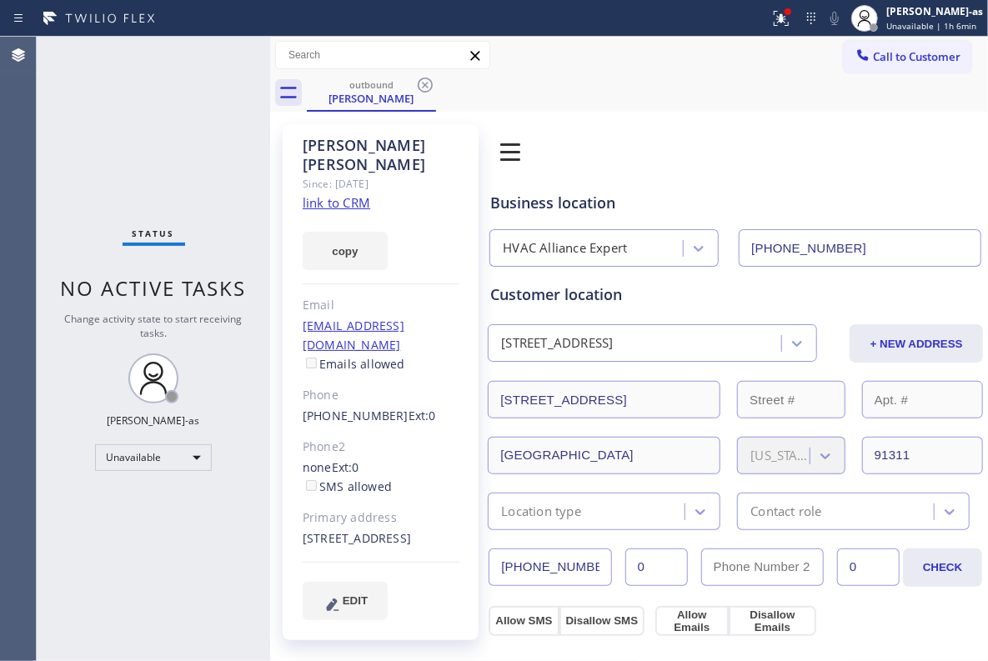
type input "[PHONE_NUMBER]"
click at [875, 58] on span "Call to Customer" at bounding box center [917, 56] width 88 height 15
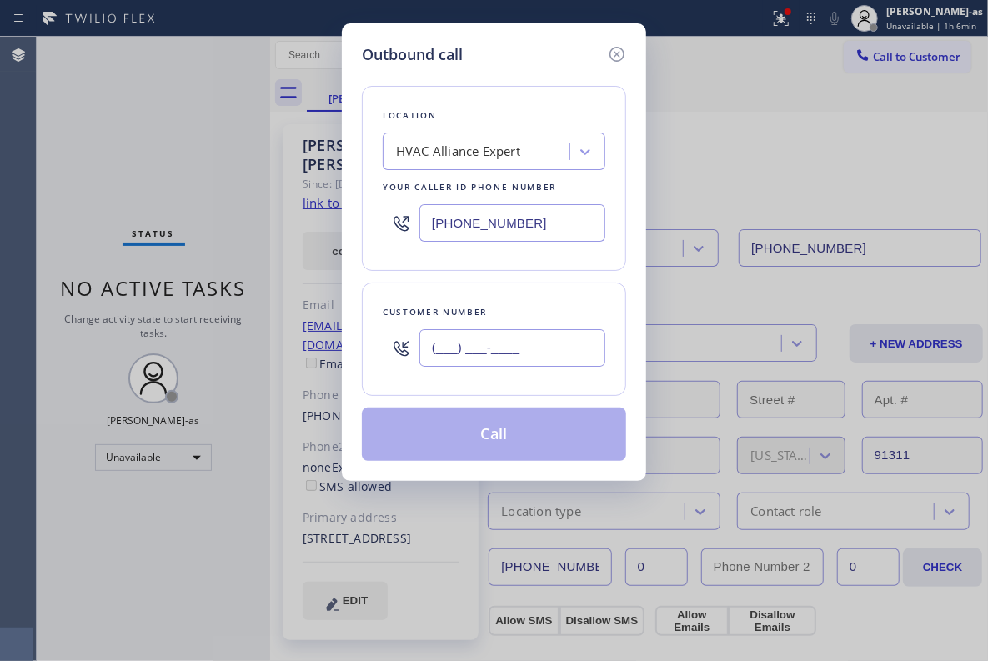
click at [467, 359] on input "(___) ___-____" at bounding box center [512, 348] width 186 height 38
paste input "818) 933-1739"
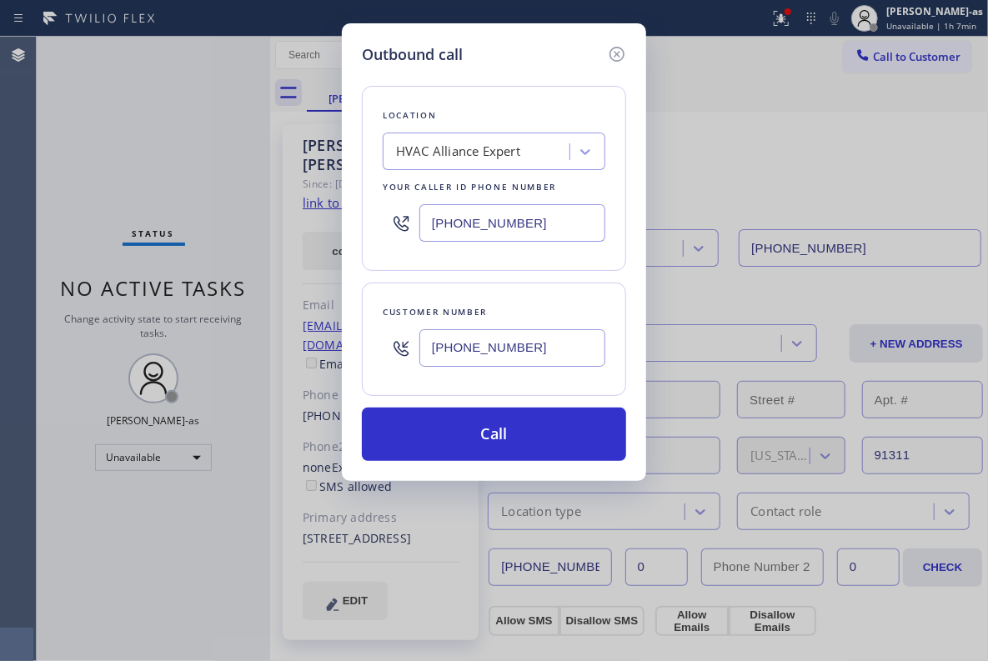
type input "(818) 933-1739"
click at [494, 468] on div "Outbound call Location HVAC Alliance Expert Your caller id phone number (855) 9…" at bounding box center [494, 252] width 304 height 458
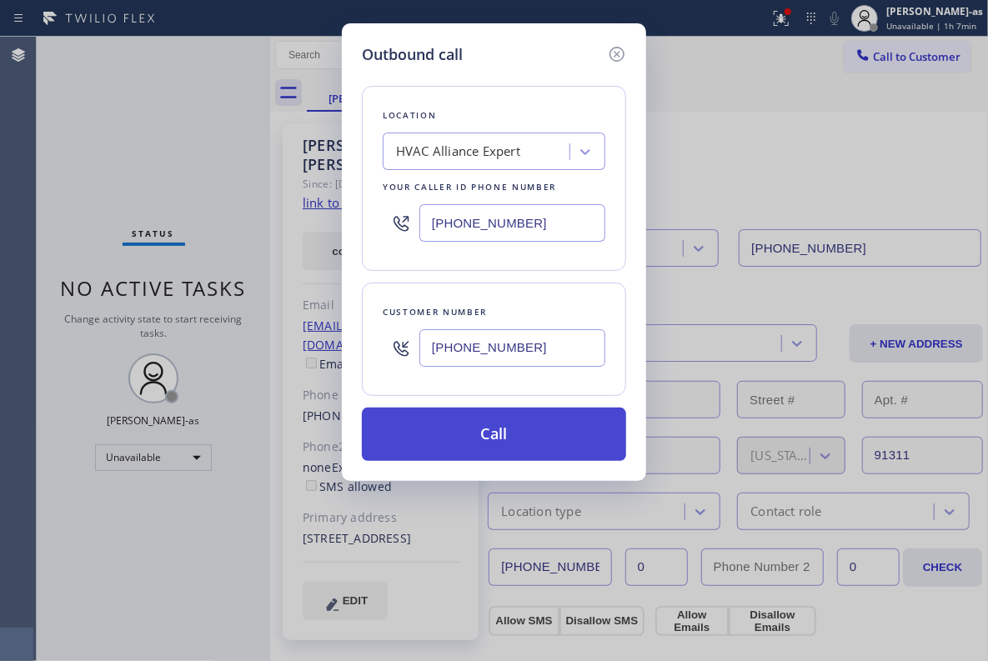
click at [508, 430] on button "Call" at bounding box center [494, 434] width 264 height 53
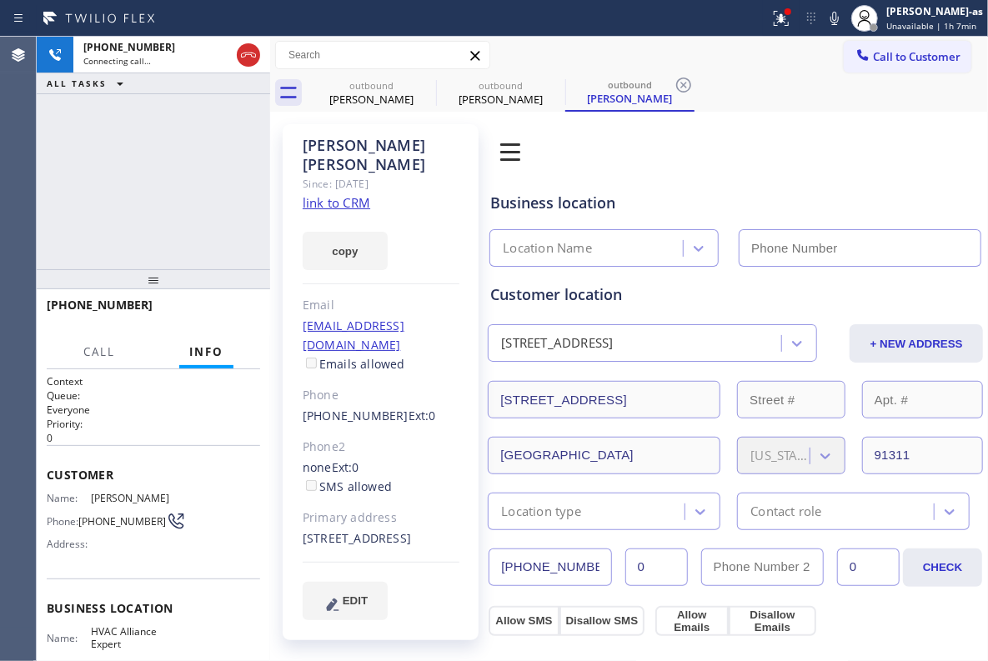
type input "[PHONE_NUMBER]"
click at [225, 321] on button "HANG UP" at bounding box center [222, 312] width 78 height 23
click at [230, 317] on span "HANG UP" at bounding box center [221, 313] width 51 height 12
click at [231, 315] on span "HANG UP" at bounding box center [221, 313] width 51 height 12
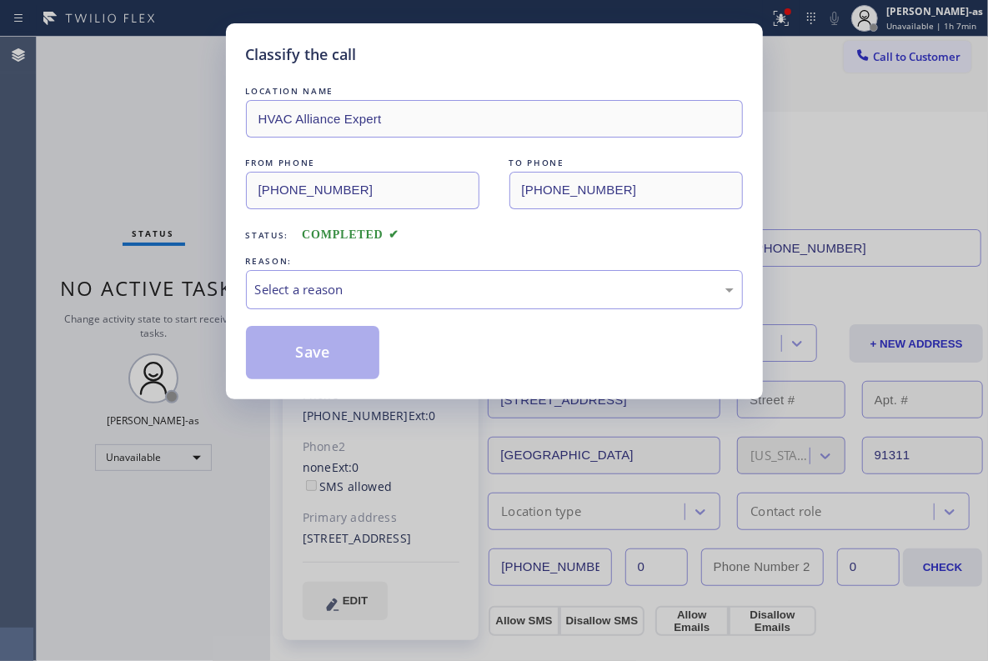
click at [231, 315] on div "Classify the call LOCATION NAME HVAC Alliance Expert FROM PHONE (855) 999-4417 …" at bounding box center [494, 211] width 537 height 376
click at [508, 235] on div "Status: COMPLETED" at bounding box center [494, 231] width 497 height 27
click at [491, 294] on div "Select a reason" at bounding box center [494, 289] width 479 height 19
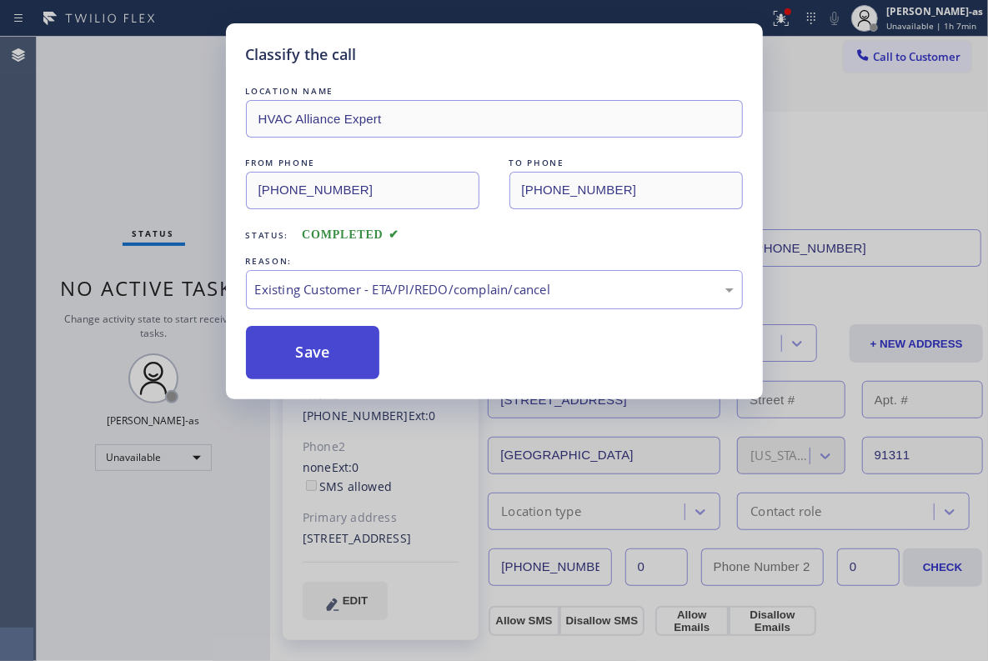
click at [335, 345] on button "Save" at bounding box center [313, 352] width 134 height 53
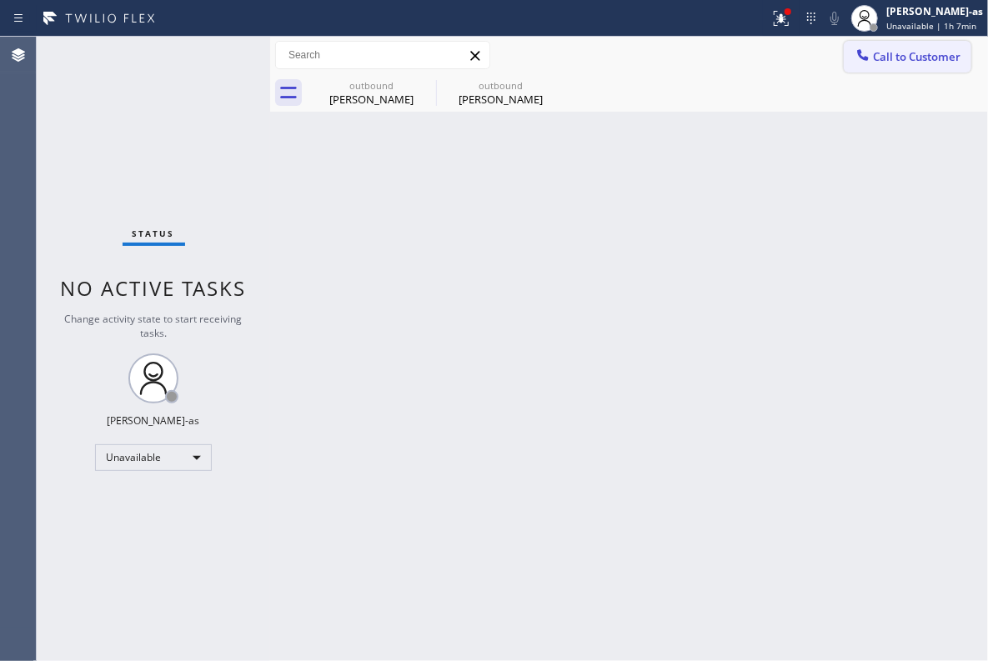
click at [914, 48] on button "Call to Customer" at bounding box center [908, 57] width 128 height 32
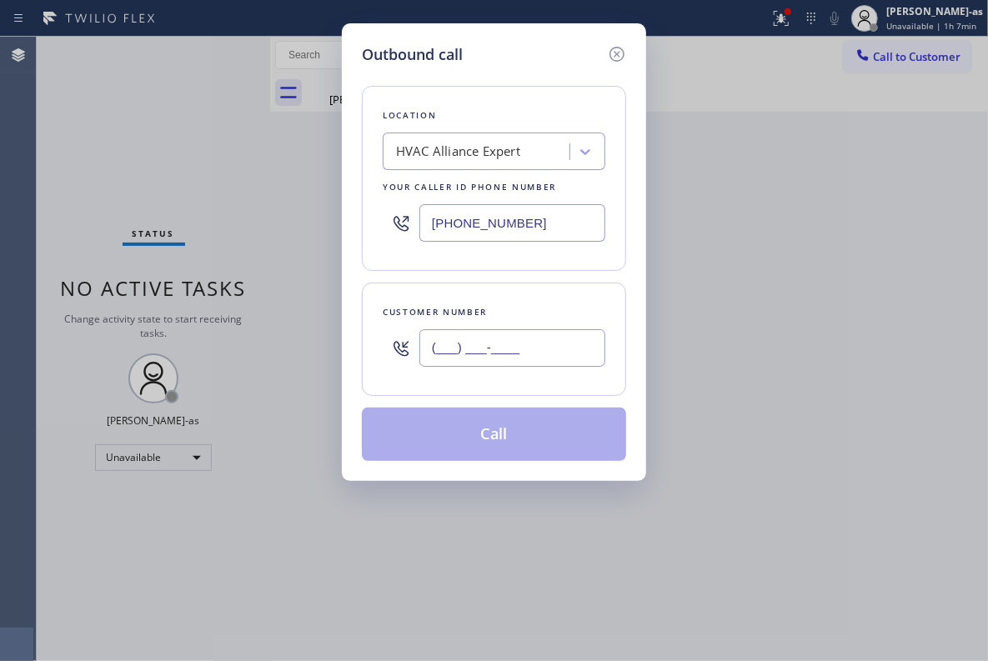
click at [575, 358] on input "(___) ___-____" at bounding box center [512, 348] width 186 height 38
paste input "213) 309-7592"
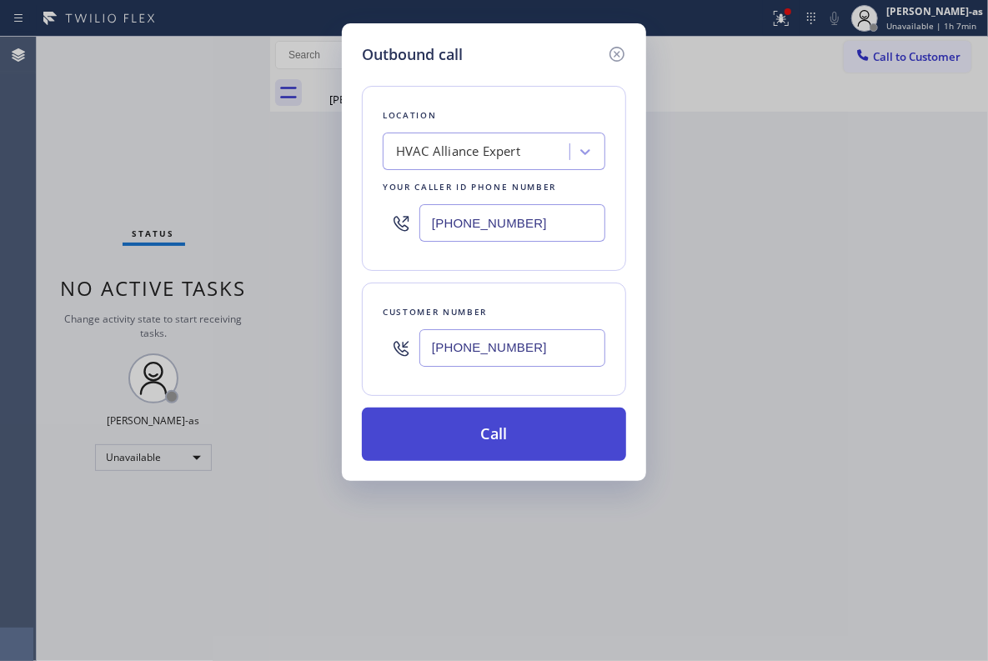
type input "(213) 309-7592"
click at [450, 450] on button "Call" at bounding box center [494, 434] width 264 height 53
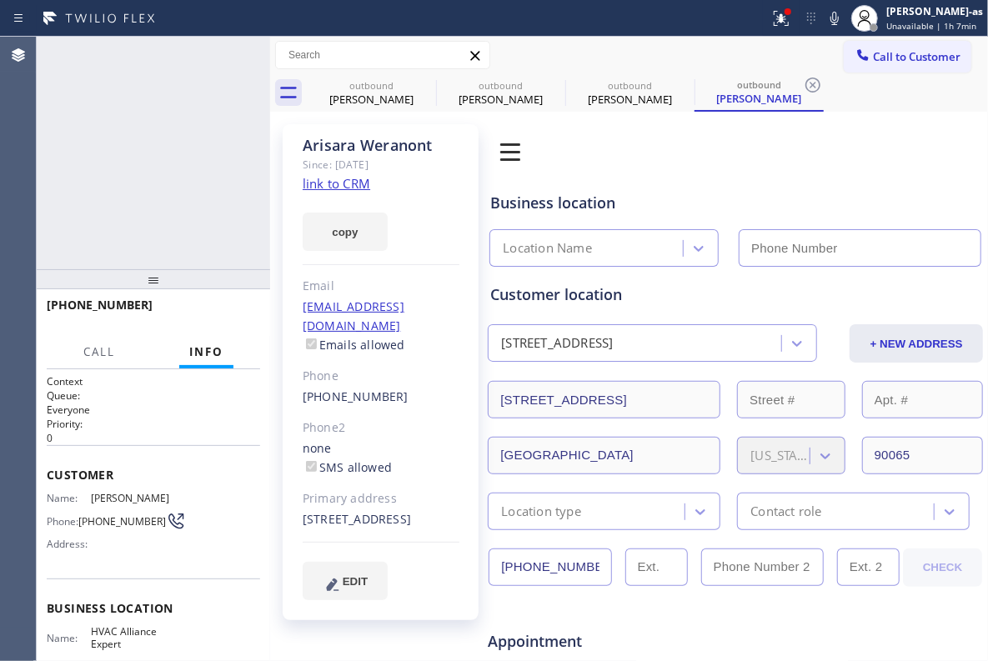
type input "[PHONE_NUMBER]"
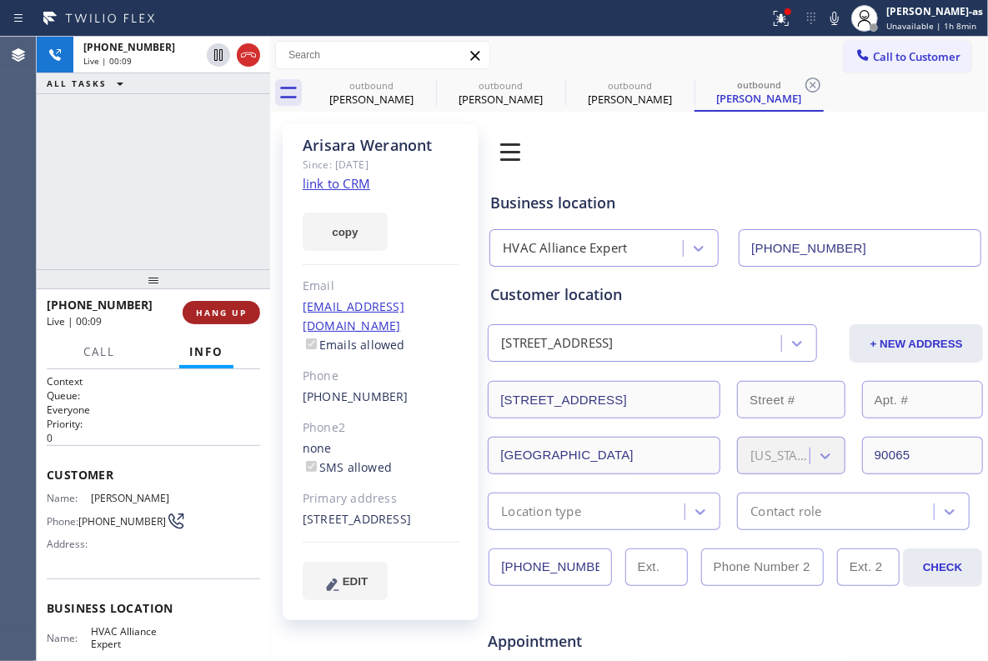
click at [227, 318] on span "HANG UP" at bounding box center [221, 313] width 51 height 12
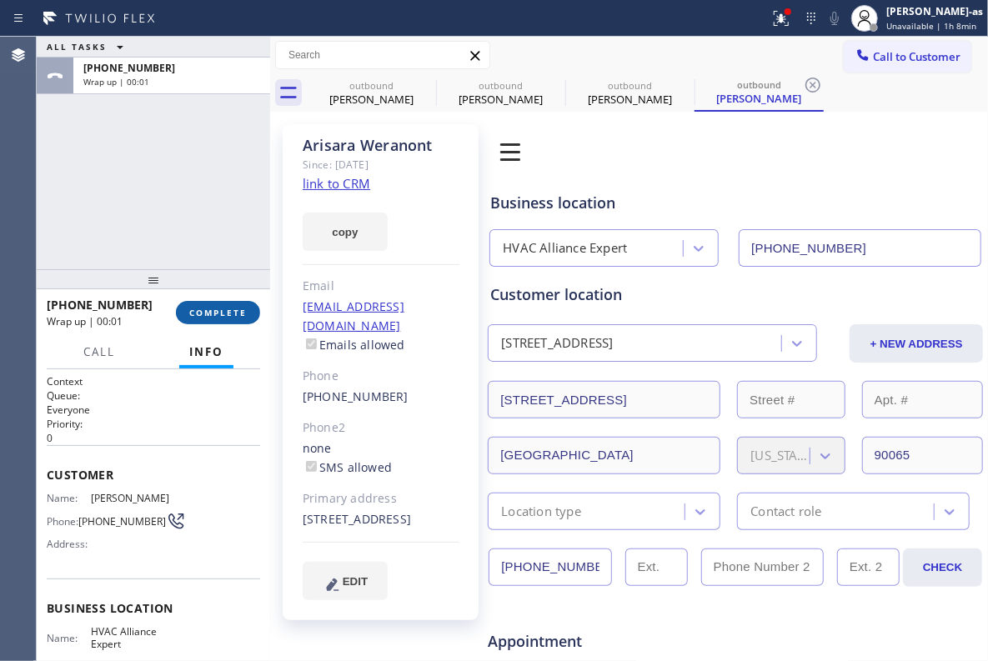
click at [227, 318] on span "COMPLETE" at bounding box center [218, 313] width 58 height 12
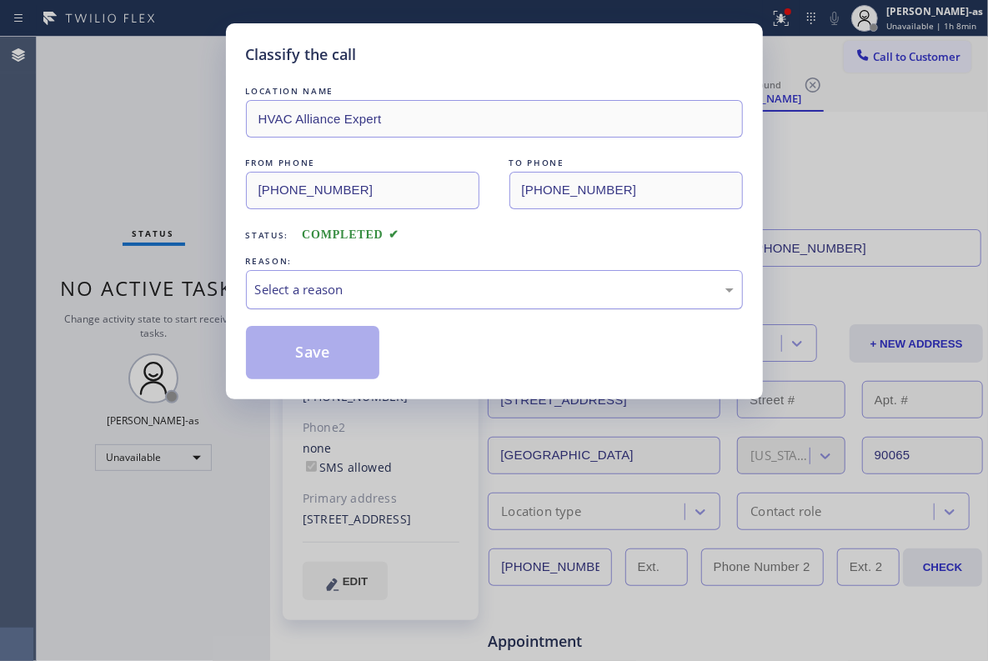
click at [410, 309] on div "Select a reason" at bounding box center [494, 289] width 497 height 39
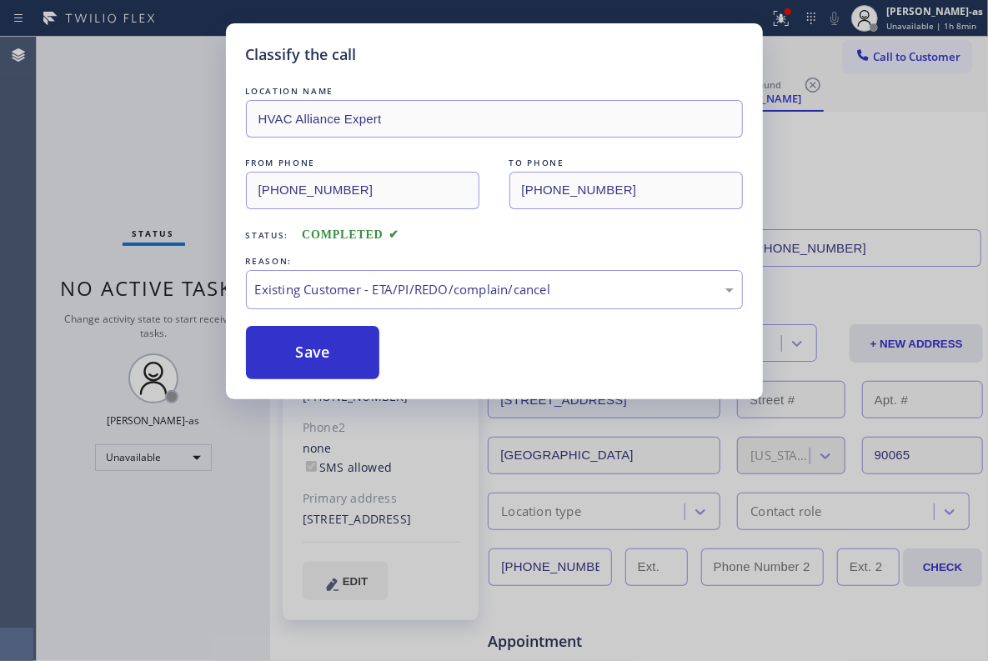
click at [327, 318] on div "LOCATION NAME HVAC Alliance Expert FROM PHONE (855) 999-4417 TO PHONE (213) 309…" at bounding box center [494, 231] width 497 height 297
click at [324, 328] on button "Save" at bounding box center [313, 352] width 134 height 53
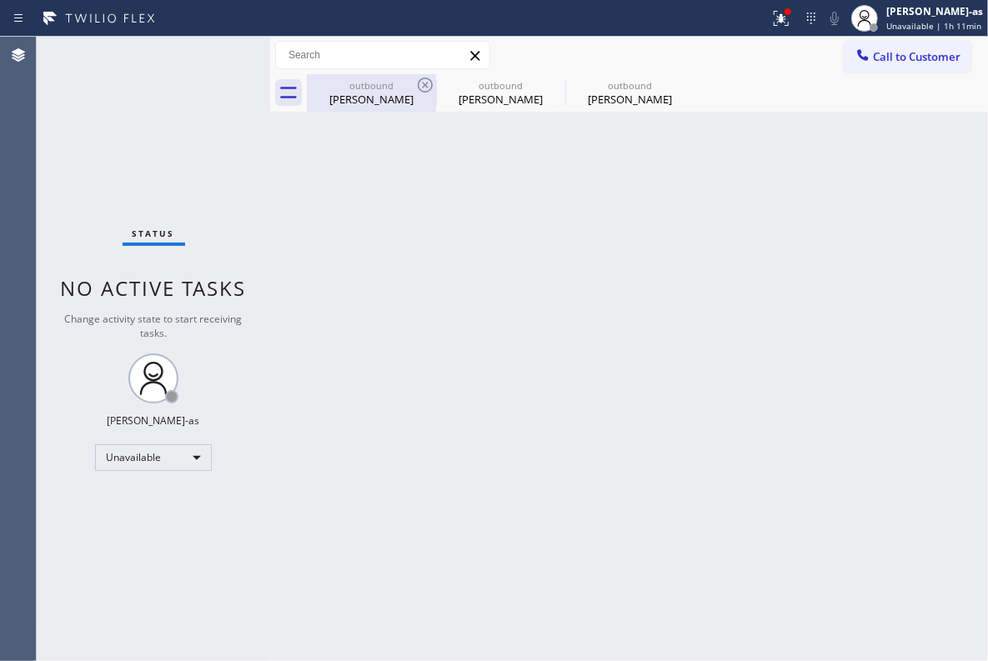
drag, startPoint x: 332, startPoint y: 110, endPoint x: 391, endPoint y: 95, distance: 61.1
click at [340, 101] on div "outbound Cindy Ewing" at bounding box center [371, 93] width 126 height 38
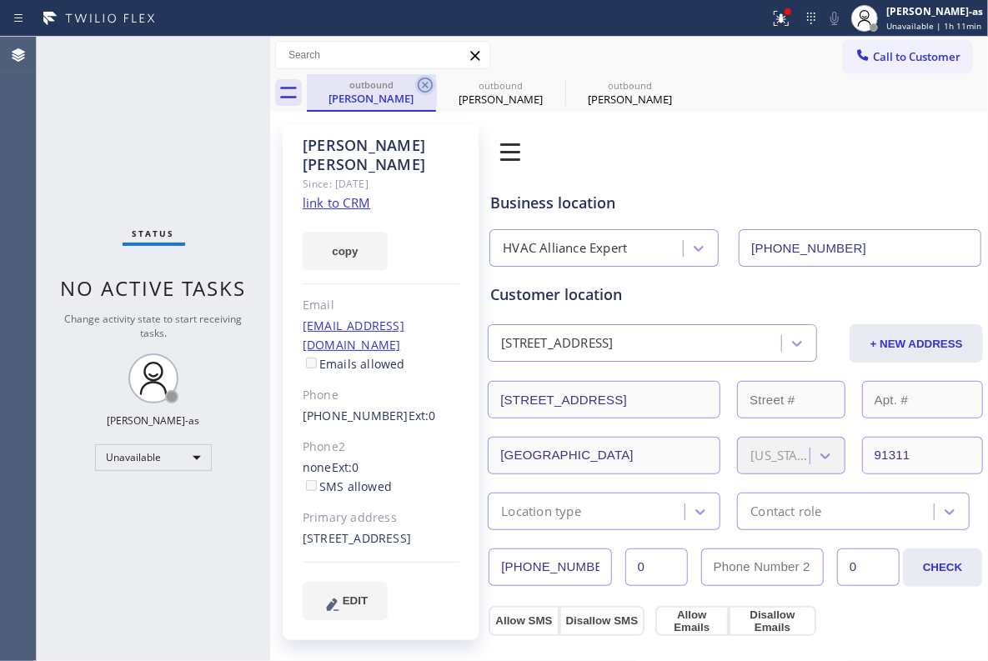
click at [432, 84] on icon at bounding box center [425, 85] width 15 height 15
click at [0, 0] on icon at bounding box center [0, 0] width 0 height 0
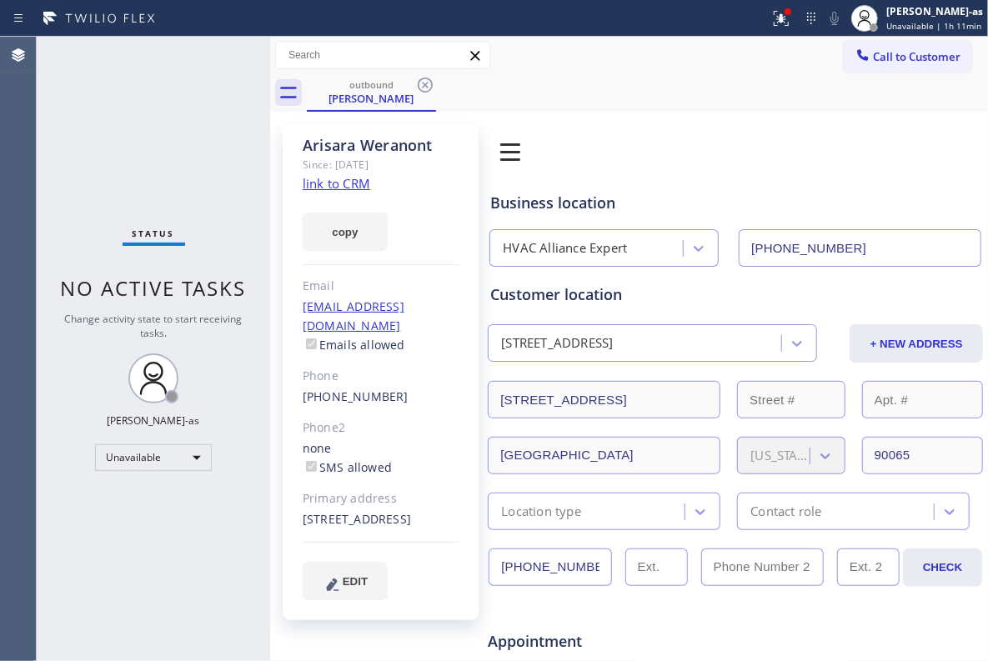
click at [432, 84] on icon at bounding box center [425, 85] width 15 height 15
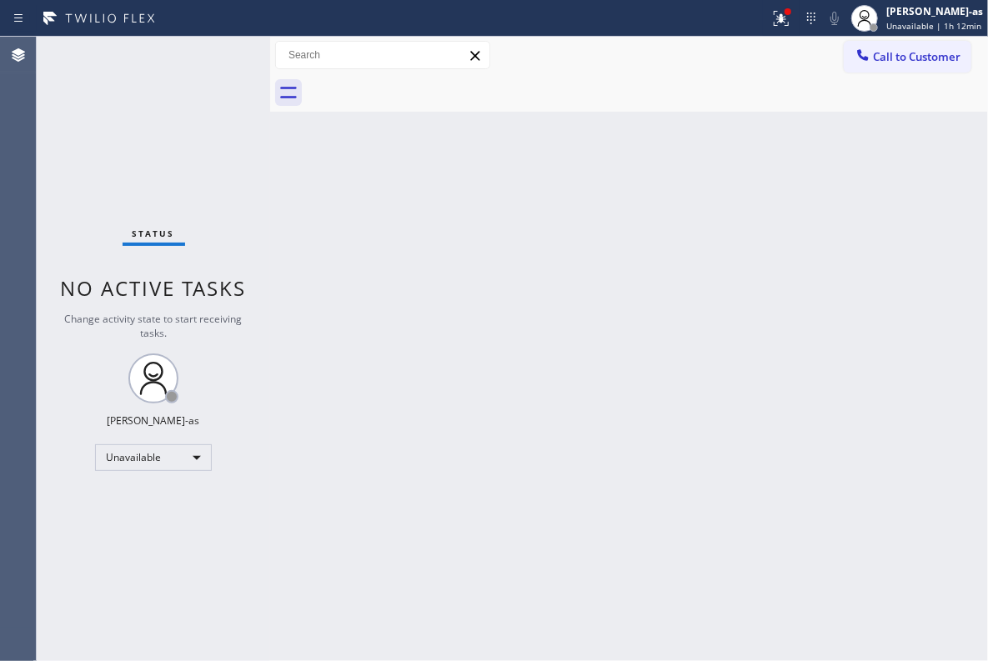
click at [178, 153] on div "Status No active tasks Change activity state to start receiving tasks. [PERSON_…" at bounding box center [153, 349] width 233 height 624
click at [452, 200] on div "Back to Dashboard Change Sender ID Customers Technicians Select a contact Outbo…" at bounding box center [629, 349] width 718 height 624
click at [885, 64] on button "Call to Customer" at bounding box center [908, 57] width 128 height 32
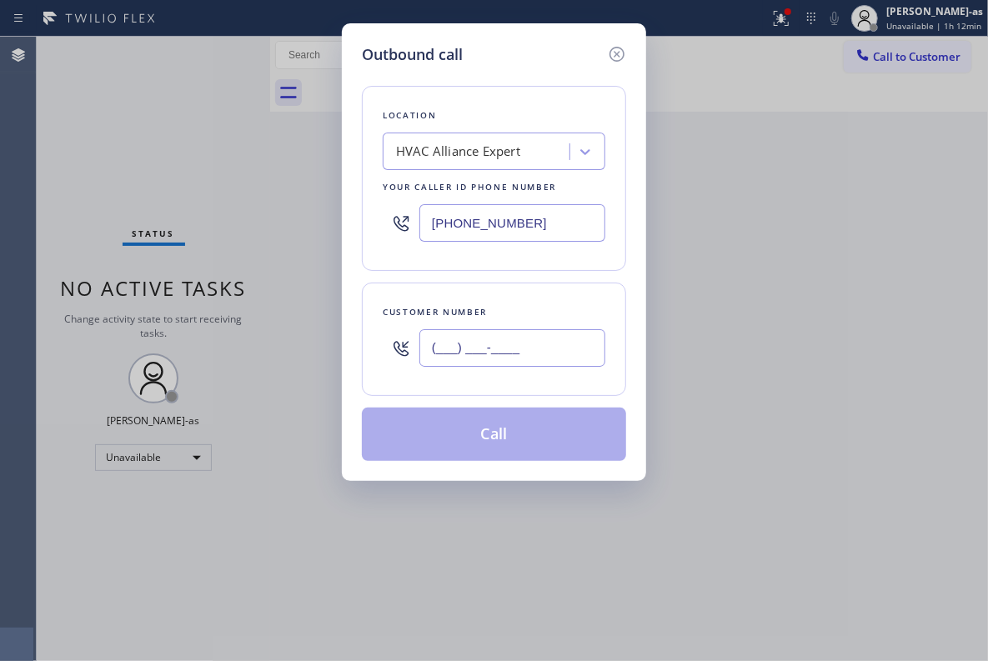
click at [534, 359] on input "(___) ___-____" at bounding box center [512, 348] width 186 height 38
paste input "909) 961-3682"
type input "(909) 961-3682"
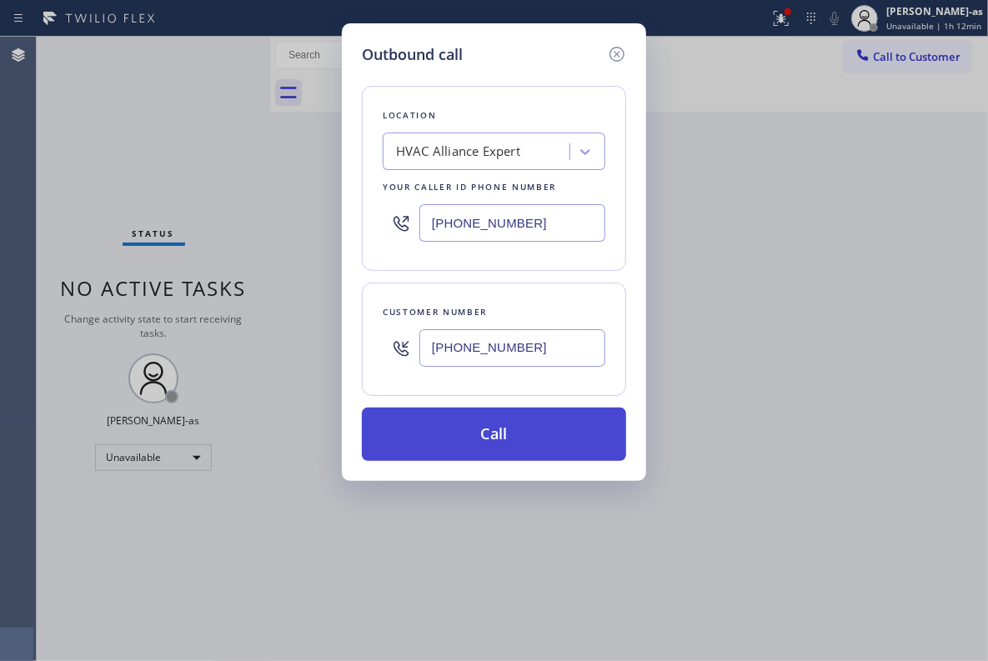
click at [509, 438] on button "Call" at bounding box center [494, 434] width 264 height 53
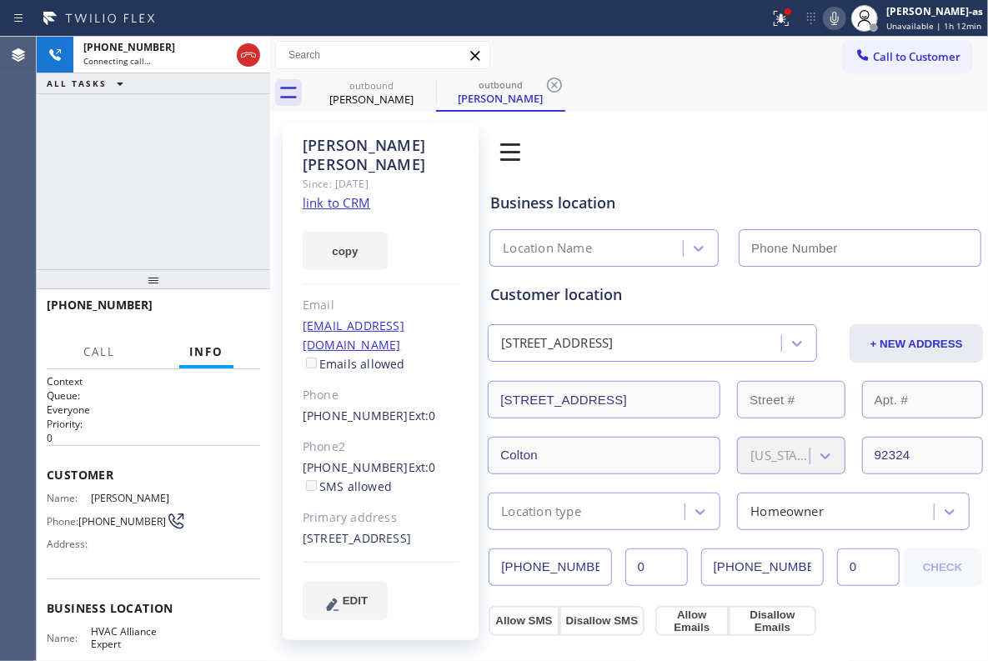
click at [838, 24] on icon at bounding box center [834, 18] width 8 height 13
type input "[PHONE_NUMBER]"
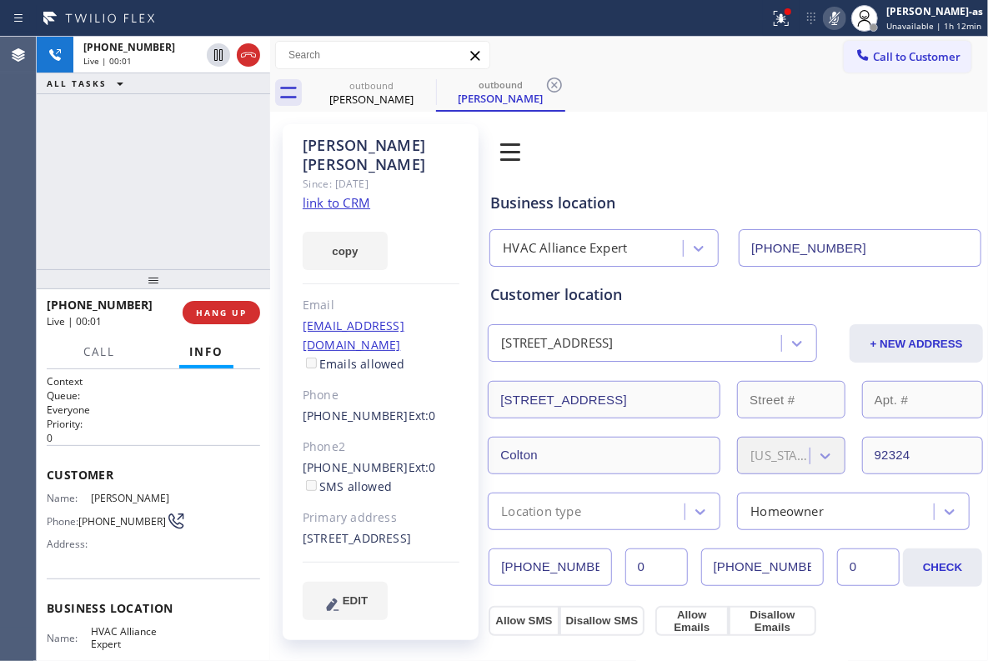
click at [839, 27] on icon at bounding box center [835, 18] width 20 height 20
click at [337, 194] on link "link to CRM" at bounding box center [337, 202] width 68 height 17
drag, startPoint x: 248, startPoint y: 227, endPoint x: 288, endPoint y: 152, distance: 85.4
click at [250, 227] on div "+19099613682 Live | 00:22 ALL TASKS ALL TASKS ACTIVE TASKS TASKS IN WRAP UP" at bounding box center [153, 153] width 233 height 233
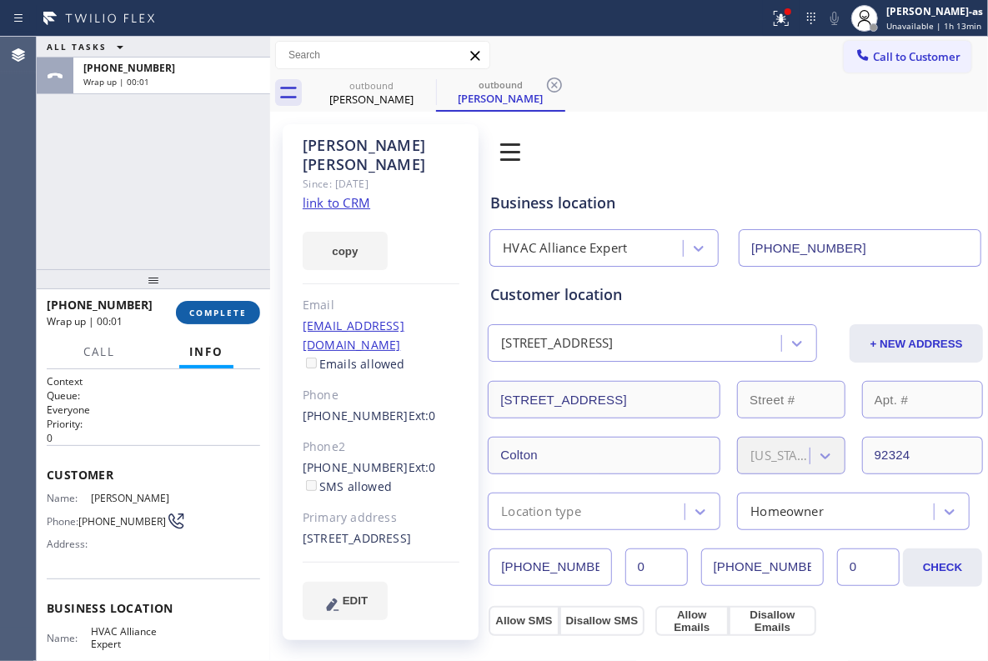
click at [215, 317] on span "COMPLETE" at bounding box center [218, 313] width 58 height 12
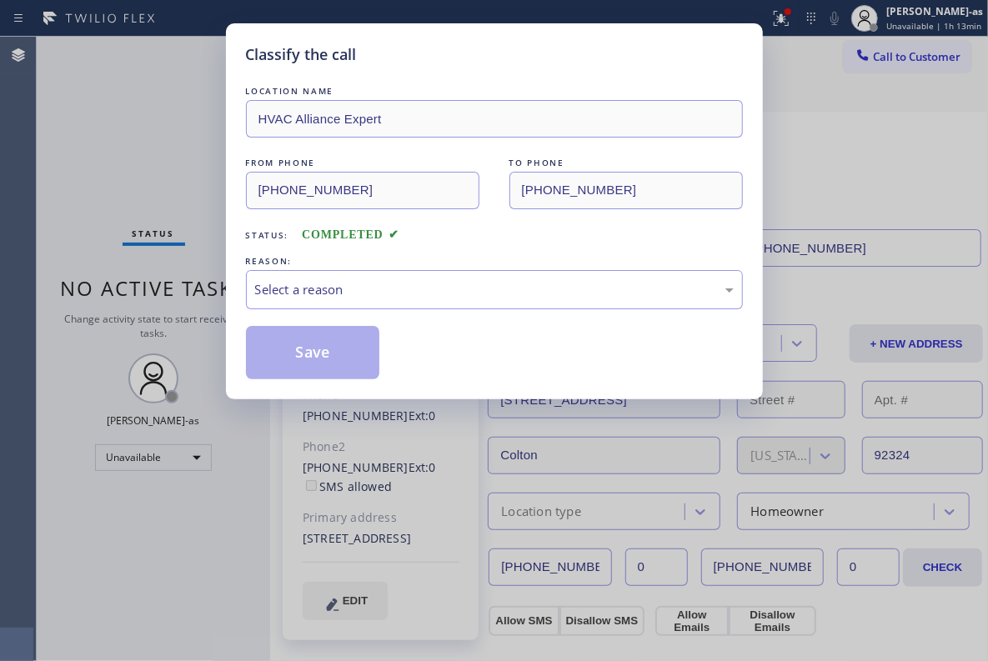
click at [223, 295] on div "Classify the call LOCATION NAME HVAC Alliance Expert FROM PHONE (855) 999-4417 …" at bounding box center [494, 330] width 988 height 661
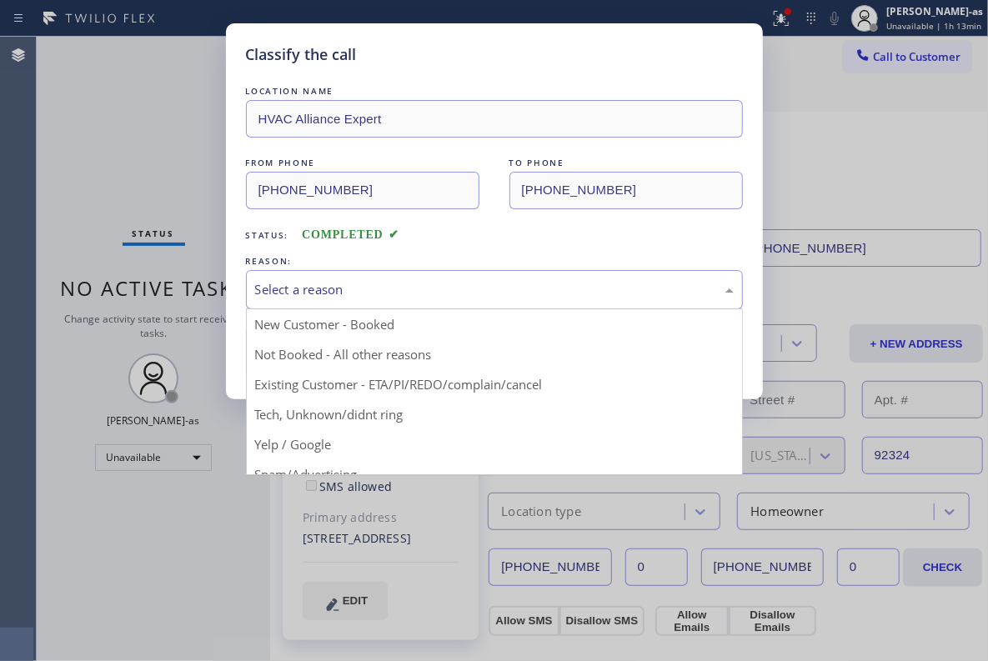
click at [345, 288] on div "Select a reason" at bounding box center [494, 289] width 479 height 19
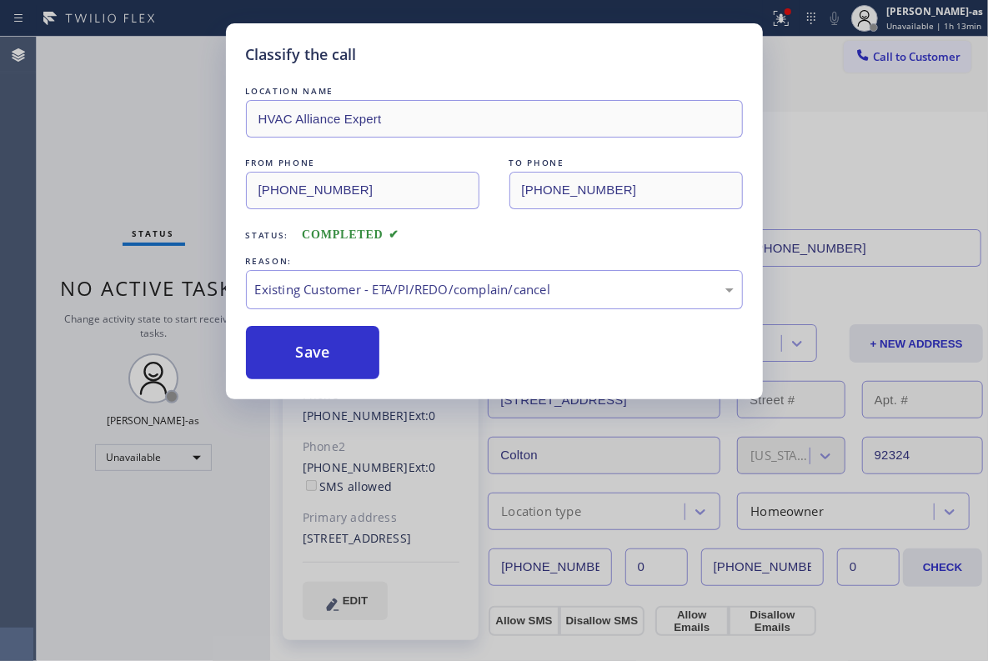
click at [395, 367] on div "Save" at bounding box center [494, 352] width 497 height 53
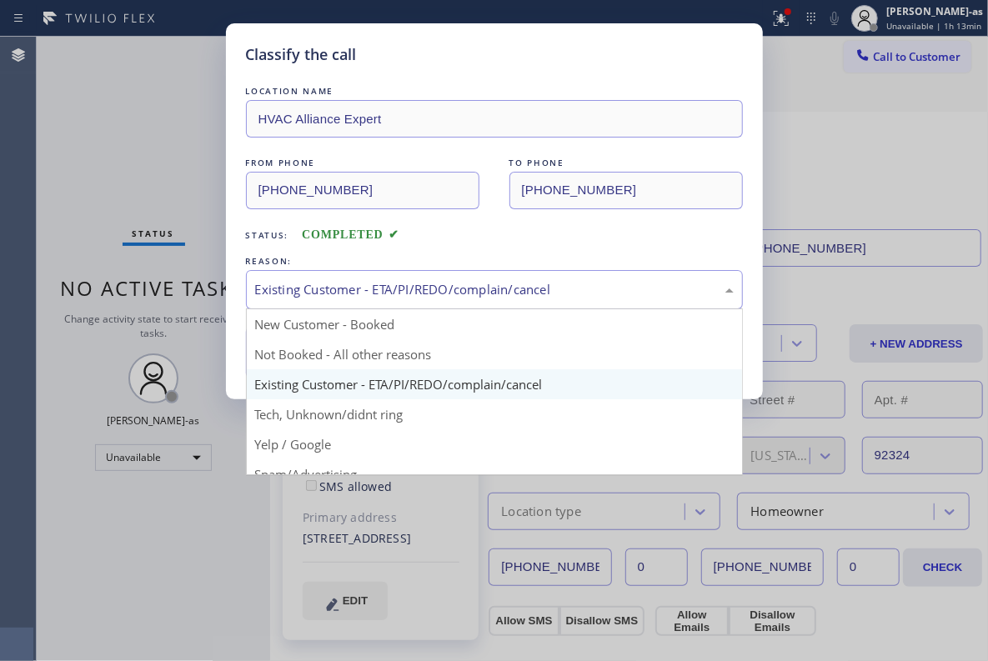
click at [474, 292] on div "Existing Customer - ETA/PI/REDO/complain/cancel" at bounding box center [494, 289] width 479 height 19
drag, startPoint x: 378, startPoint y: 384, endPoint x: 335, endPoint y: 361, distance: 48.1
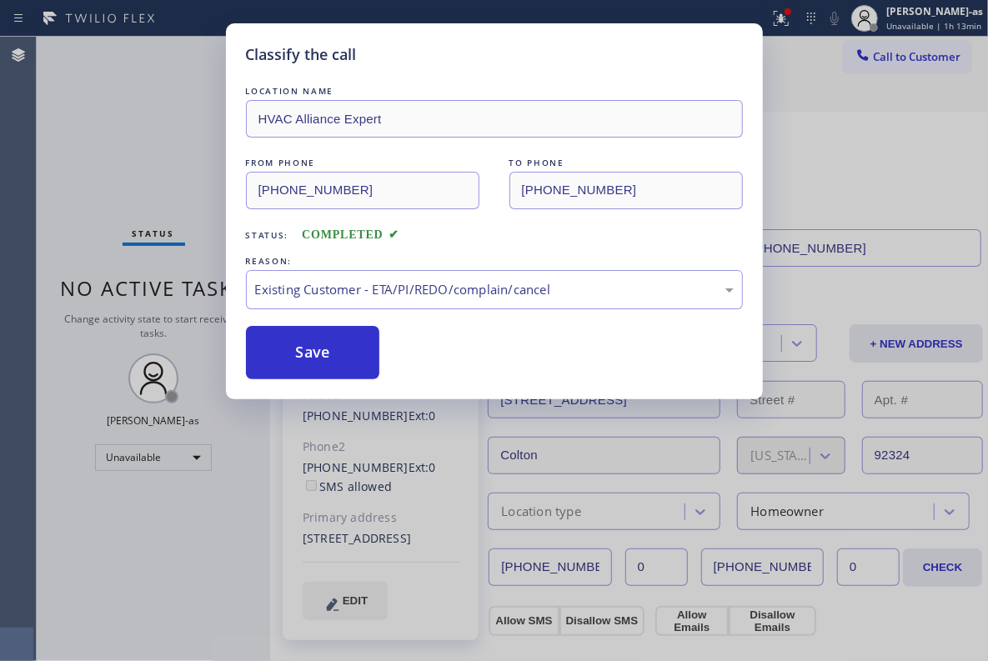
drag, startPoint x: 335, startPoint y: 354, endPoint x: 867, endPoint y: 2, distance: 637.8
click at [389, 328] on div "Save" at bounding box center [494, 352] width 497 height 53
click at [323, 357] on button "Save" at bounding box center [313, 352] width 134 height 53
click at [858, 52] on div "Classify the call LOCATION NAME HVAC Alliance Expert FROM PHONE (855) 999-4417 …" at bounding box center [494, 330] width 988 height 661
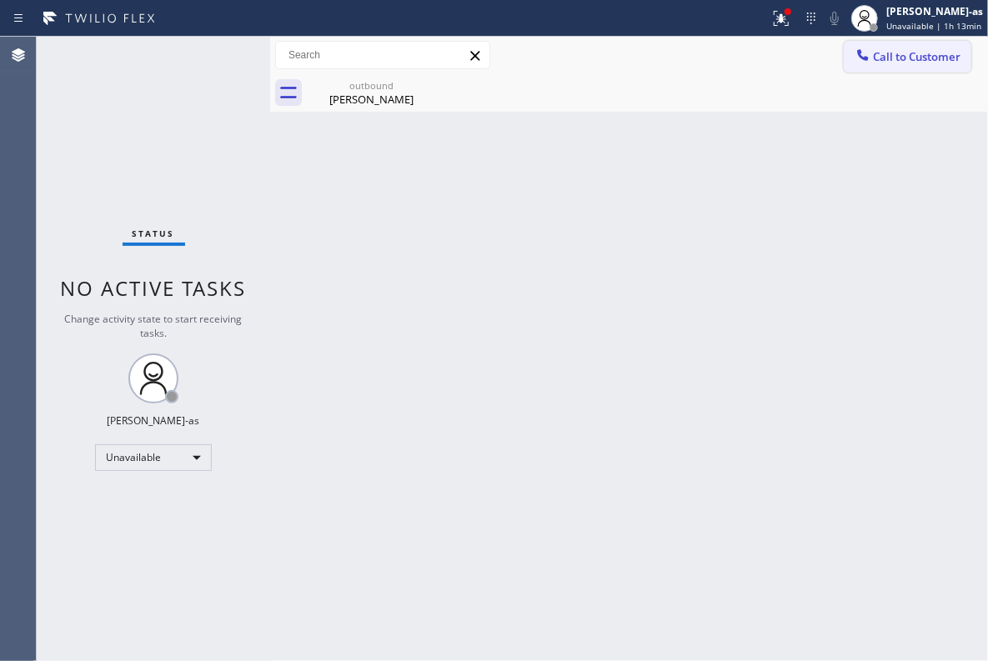
click at [870, 57] on icon at bounding box center [863, 55] width 17 height 17
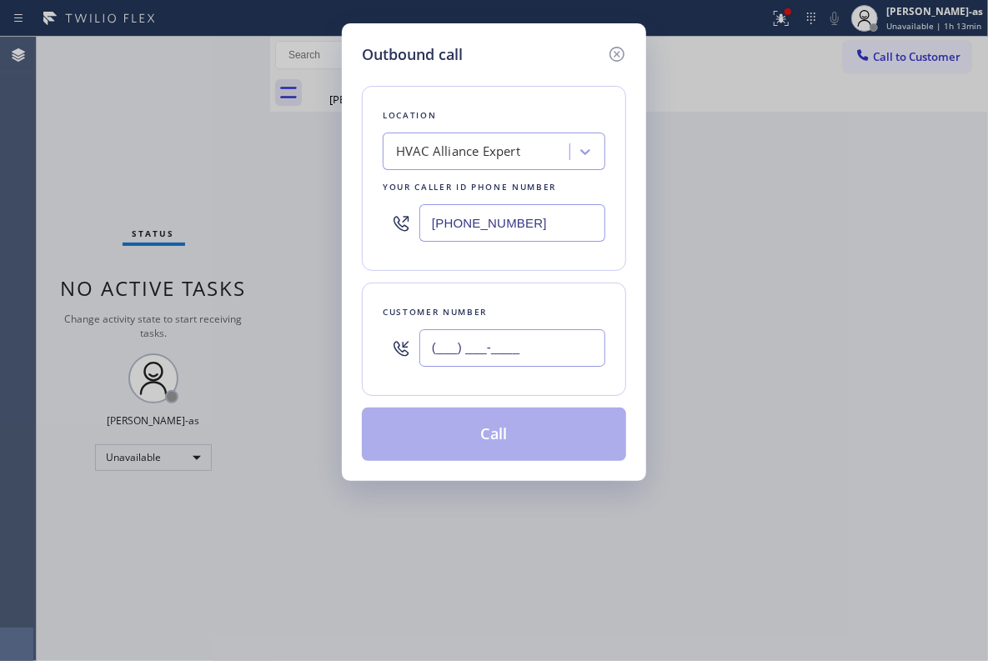
click at [527, 337] on input "(___) ___-____" at bounding box center [512, 348] width 186 height 38
paste input "213) 309-7592"
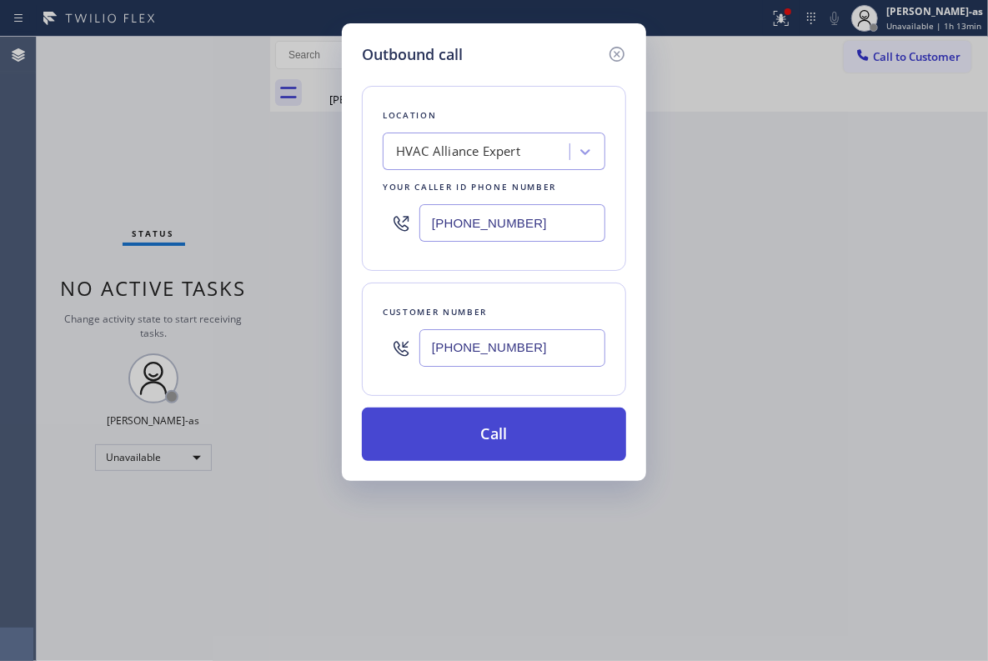
type input "(213) 309-7592"
click at [502, 421] on button "Call" at bounding box center [494, 434] width 264 height 53
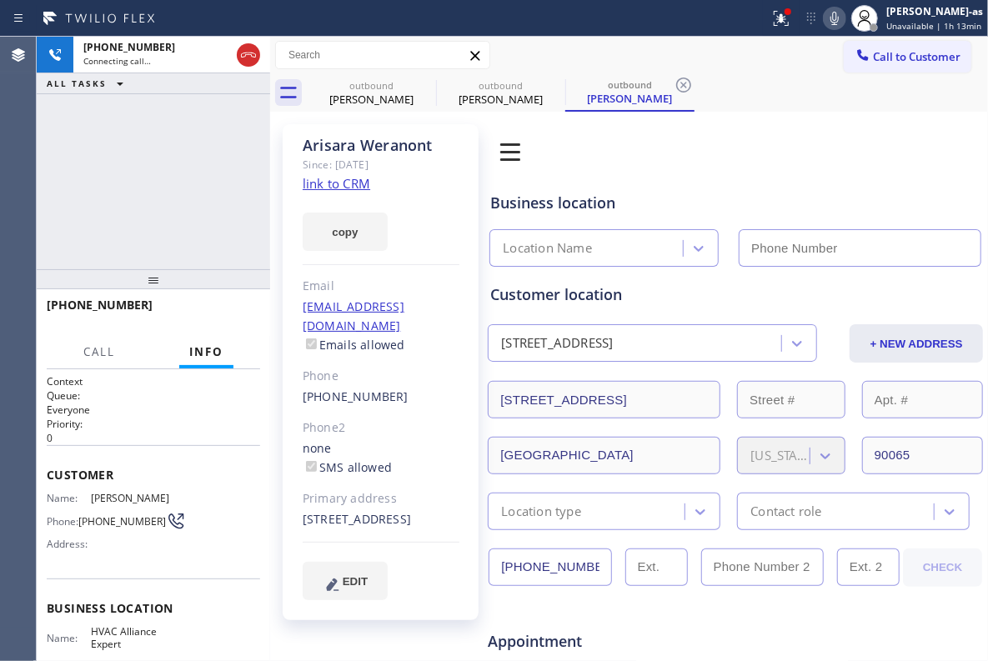
type input "[PHONE_NUMBER]"
click at [839, 17] on icon at bounding box center [834, 18] width 8 height 13
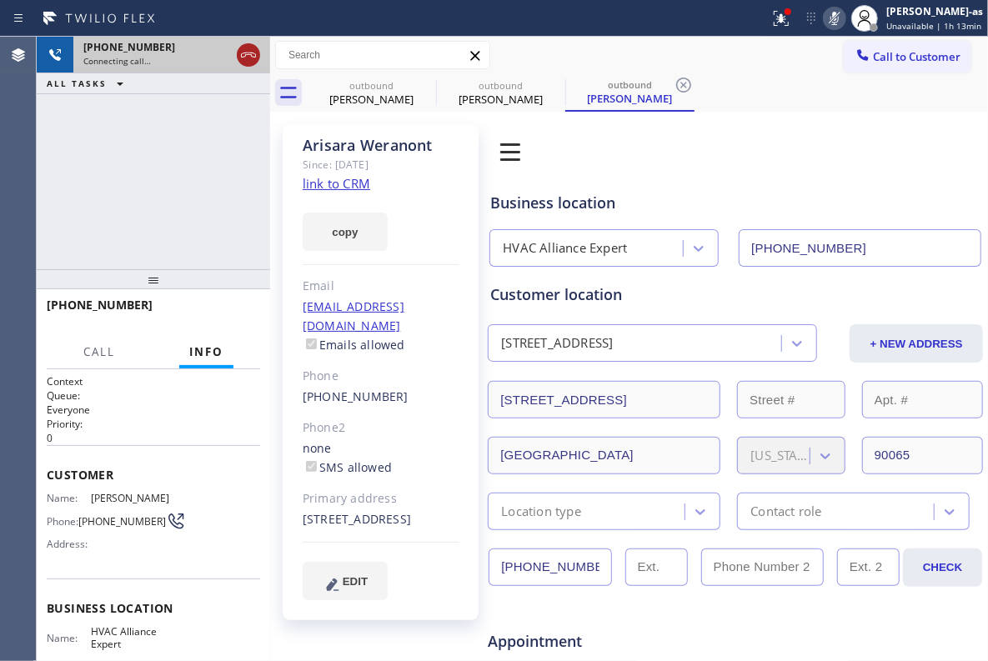
click at [243, 52] on icon at bounding box center [248, 55] width 20 height 20
click at [401, 90] on div "outbound Susan Rios" at bounding box center [371, 93] width 126 height 38
drag, startPoint x: 450, startPoint y: 74, endPoint x: 435, endPoint y: 83, distance: 17.6
click at [440, 80] on div "outbound Arisara Weranont" at bounding box center [501, 93] width 126 height 38
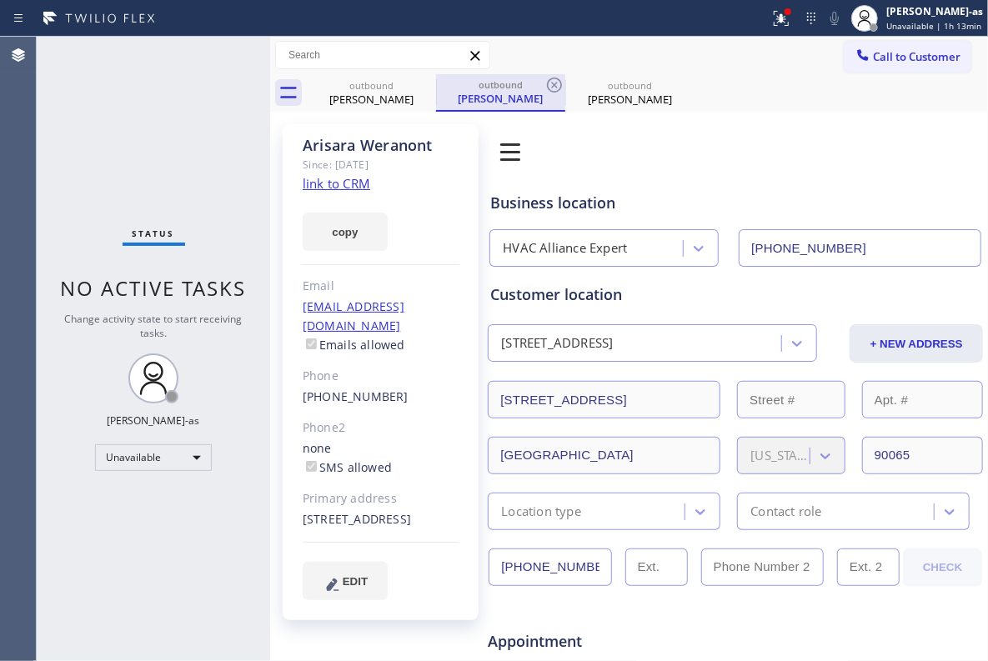
click at [436, 83] on div at bounding box center [436, 91] width 1 height 25
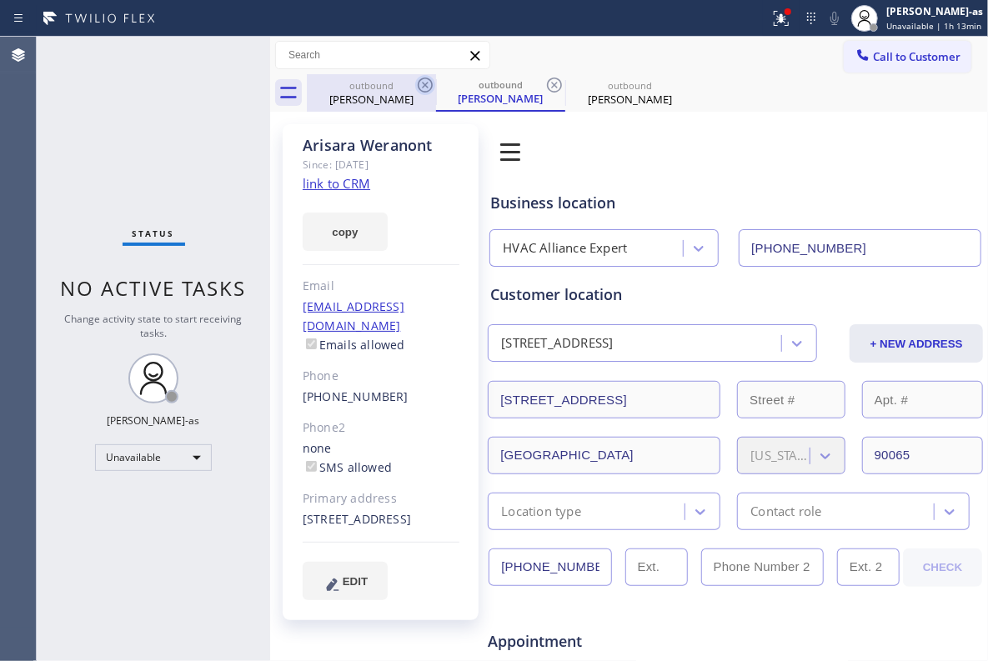
click at [422, 85] on icon at bounding box center [425, 85] width 20 height 20
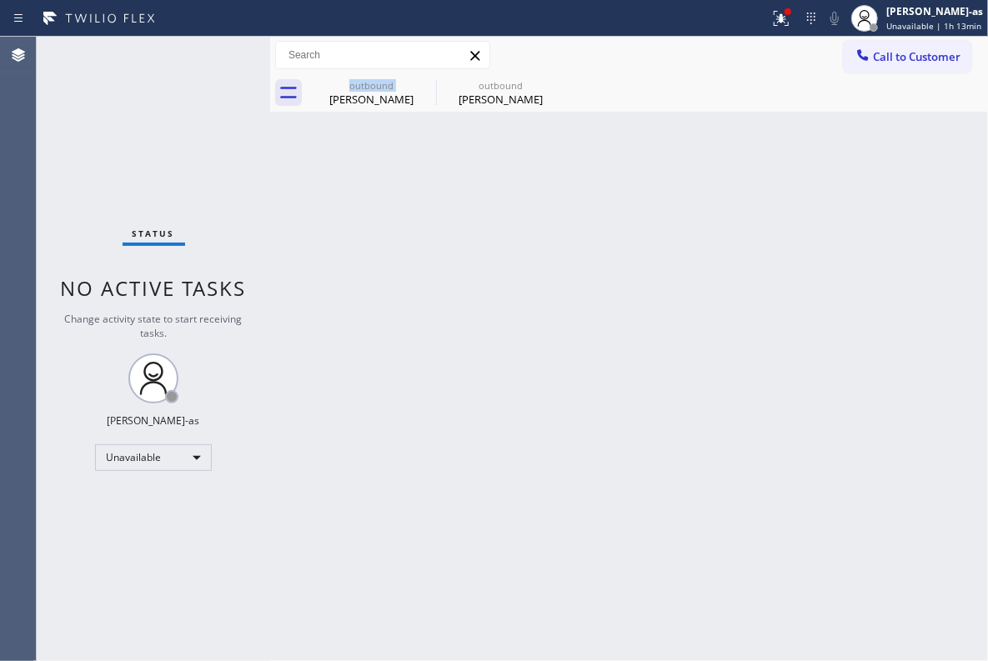
click at [422, 85] on div "outbound Arisara Weranont" at bounding box center [371, 93] width 129 height 38
click at [0, 0] on icon at bounding box center [0, 0] width 0 height 0
click at [133, 197] on div "Status No active tasks Change activity state to start receiving tasks. [PERSON_…" at bounding box center [153, 349] width 233 height 624
click at [922, 60] on span "Call to Customer" at bounding box center [917, 56] width 88 height 15
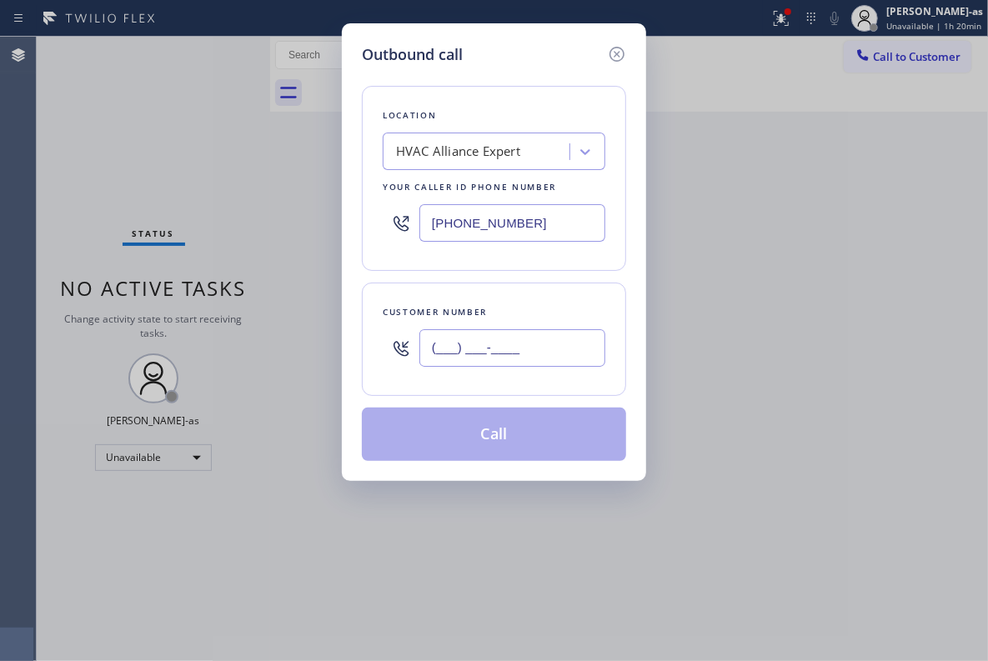
click at [520, 362] on input "(___) ___-____" at bounding box center [512, 348] width 186 height 38
paste input "530) 443-0577"
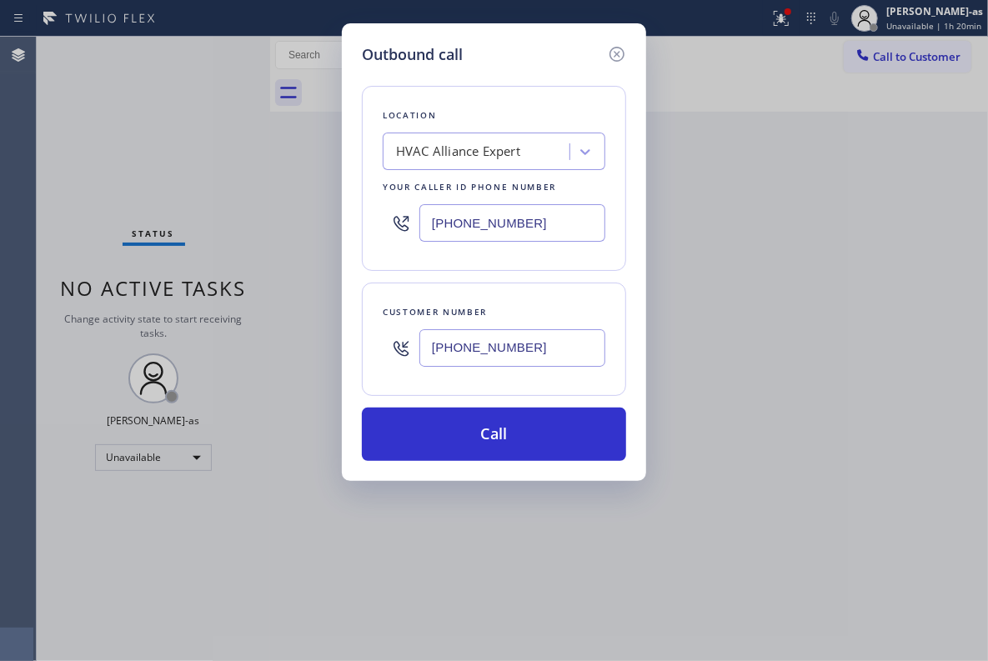
type input "(530) 443-0577"
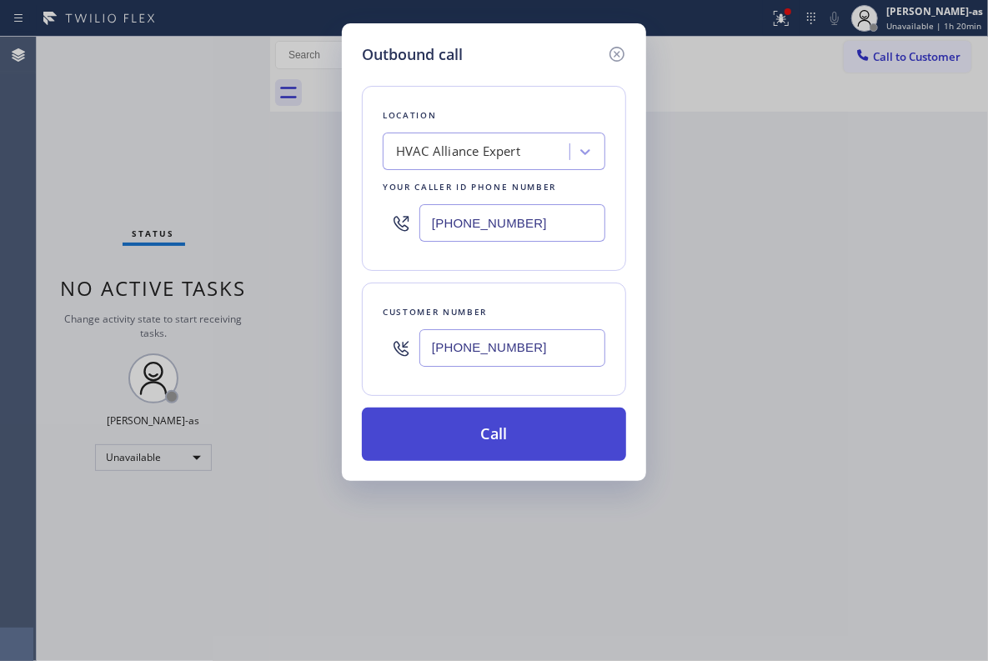
click at [517, 417] on button "Call" at bounding box center [494, 434] width 264 height 53
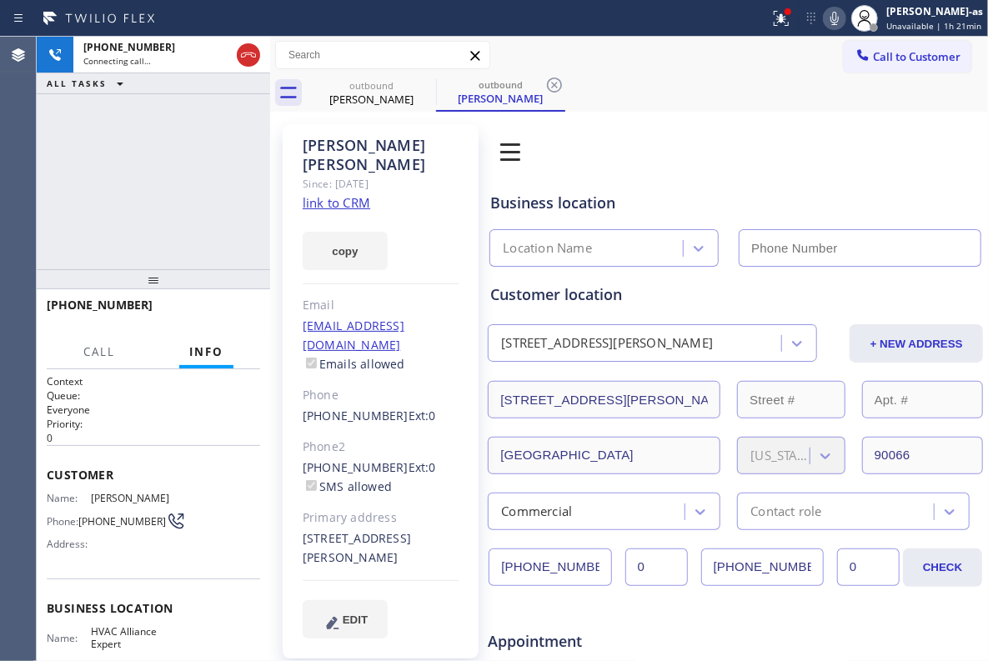
type input "[PHONE_NUMBER]"
click at [184, 182] on div "+15304430577 Connecting call… ALL TASKS ALL TASKS ACTIVE TASKS TASKS IN WRAP UP" at bounding box center [153, 153] width 233 height 233
click at [352, 194] on link "link to CRM" at bounding box center [337, 202] width 68 height 17
click at [385, 72] on div "Call to Customer Outbound call Location HVAC Alliance Expert Your caller id pho…" at bounding box center [629, 56] width 718 height 38
click at [390, 92] on div "Randy Cotten" at bounding box center [371, 99] width 126 height 15
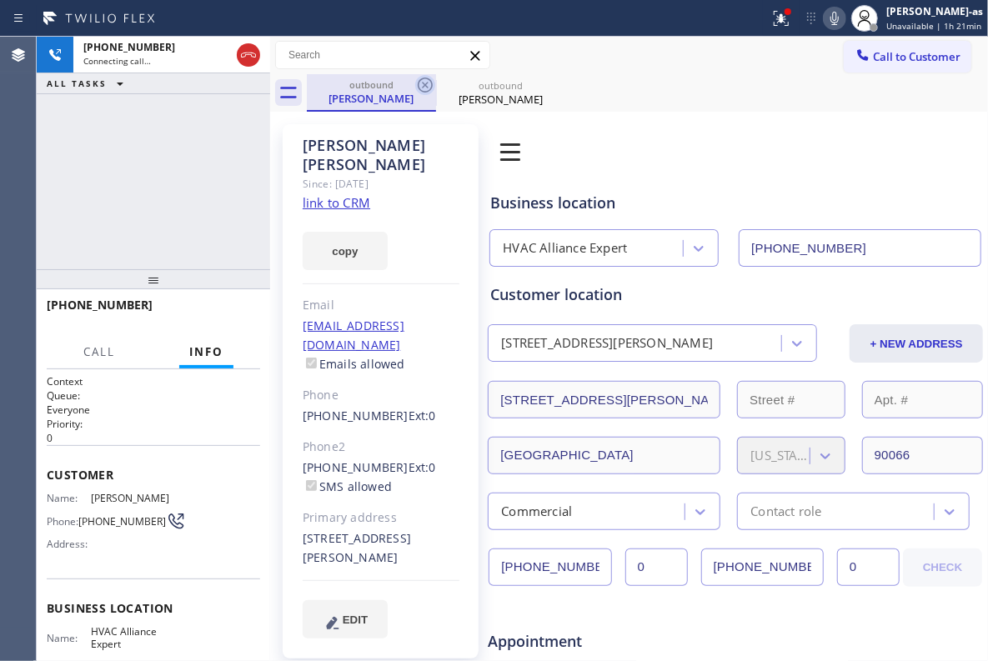
click at [422, 84] on icon at bounding box center [425, 85] width 20 height 20
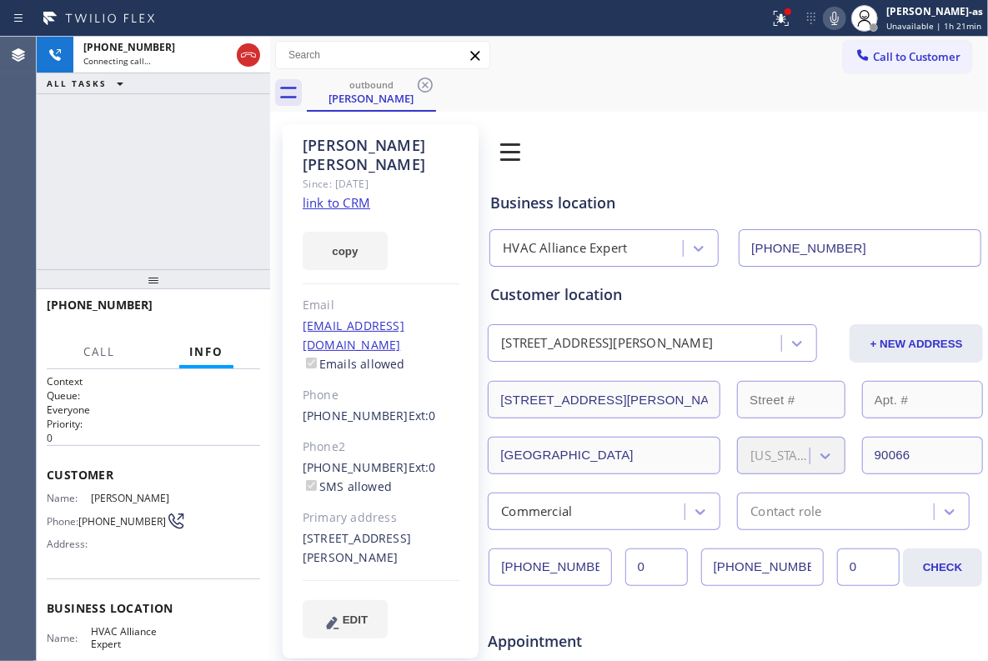
click at [180, 203] on div "+15304430577 Connecting call… ALL TASKS ALL TASKS ACTIVE TASKS TASKS IN WRAP UP" at bounding box center [153, 153] width 233 height 233
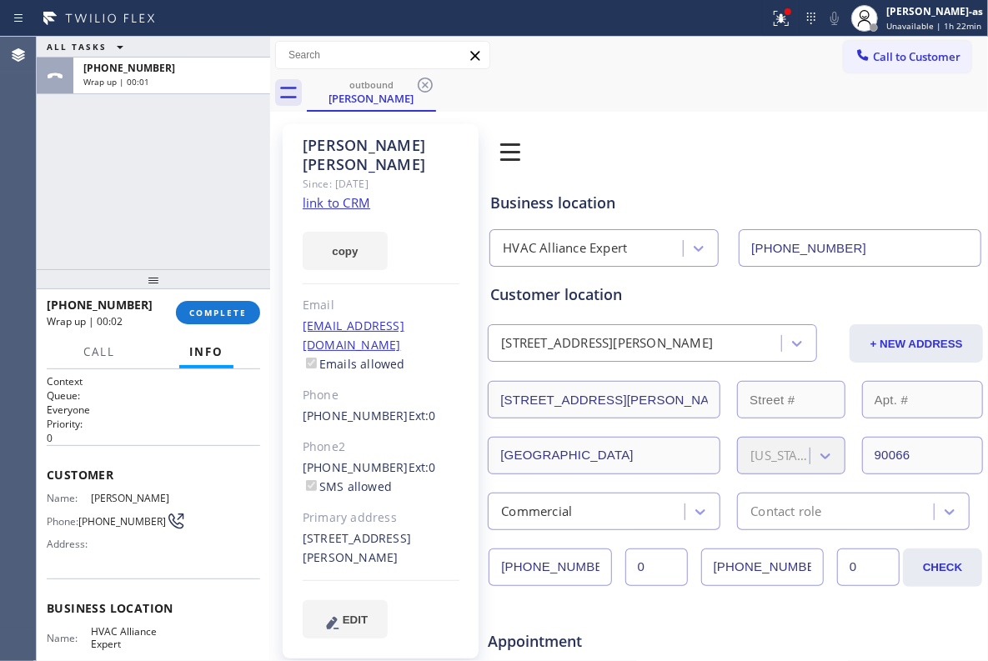
click at [125, 384] on h1 "Context" at bounding box center [153, 381] width 213 height 14
click at [203, 302] on button "COMPLETE" at bounding box center [218, 312] width 84 height 23
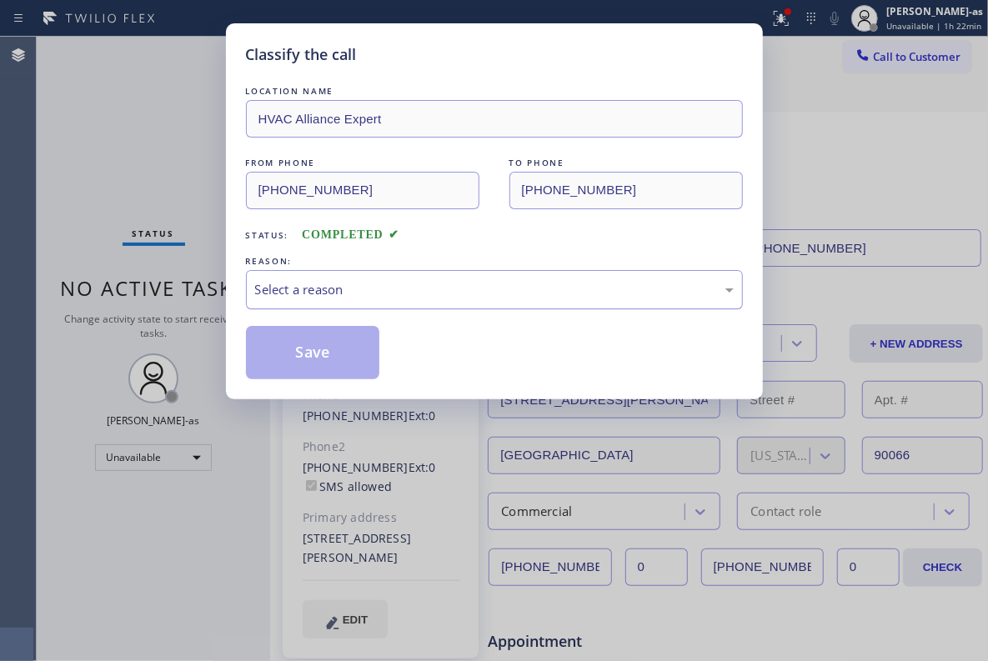
click at [325, 281] on div "Select a reason" at bounding box center [494, 289] width 479 height 19
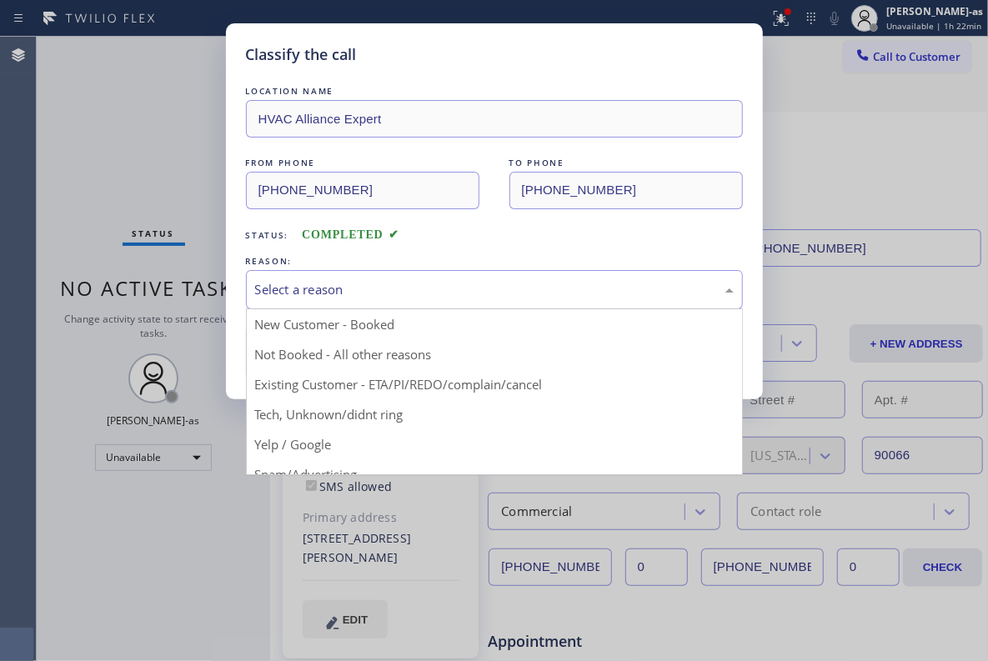
drag, startPoint x: 454, startPoint y: 379, endPoint x: 357, endPoint y: 371, distance: 97.8
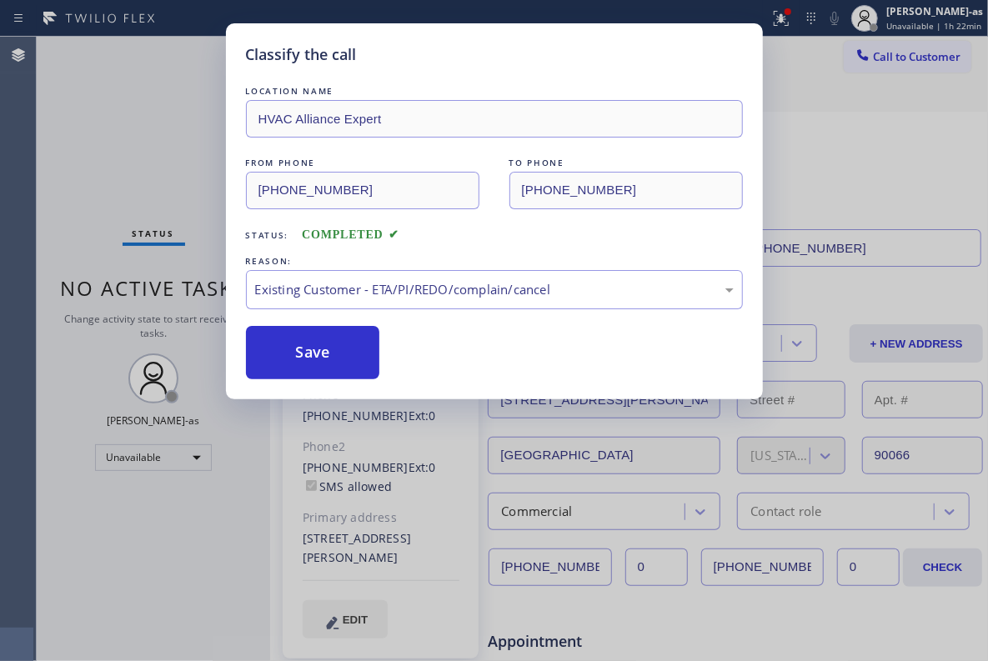
drag, startPoint x: 320, startPoint y: 349, endPoint x: 951, endPoint y: 315, distance: 632.0
click at [332, 349] on button "Save" at bounding box center [313, 352] width 134 height 53
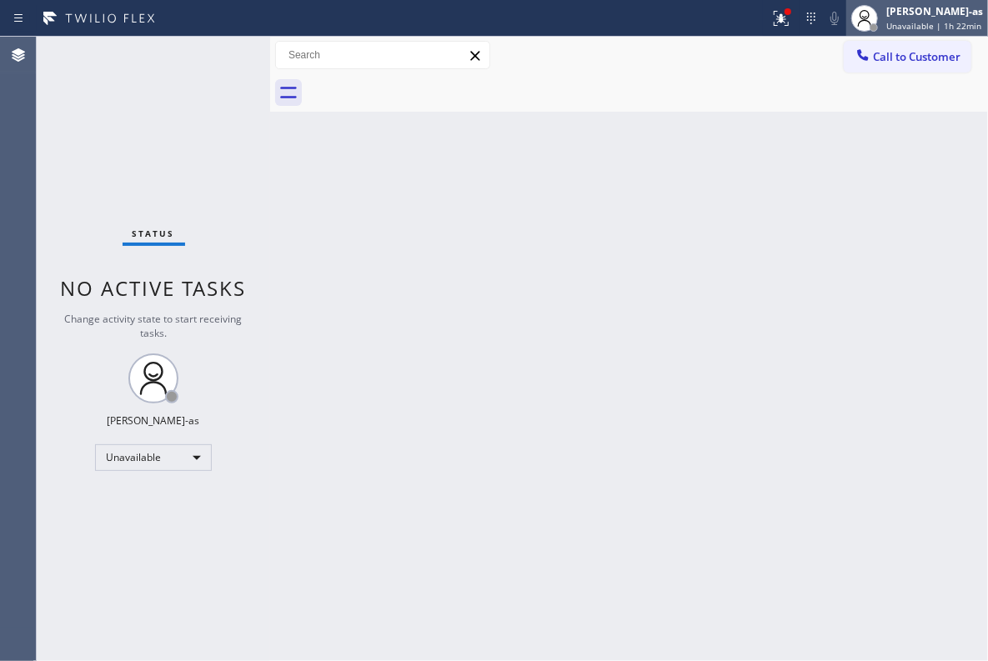
click at [883, 30] on div at bounding box center [864, 18] width 37 height 37
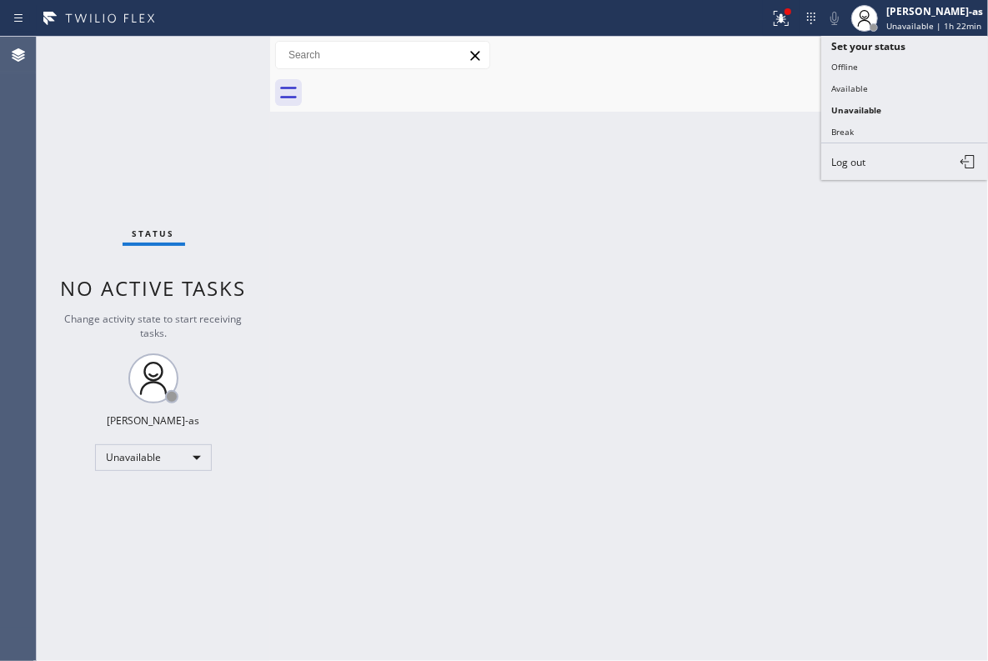
drag, startPoint x: 685, startPoint y: 72, endPoint x: 885, endPoint y: 51, distance: 200.3
click at [730, 71] on div "Call to Customer Outbound call Location HVAC Alliance Expert Your caller id pho…" at bounding box center [629, 56] width 718 height 38
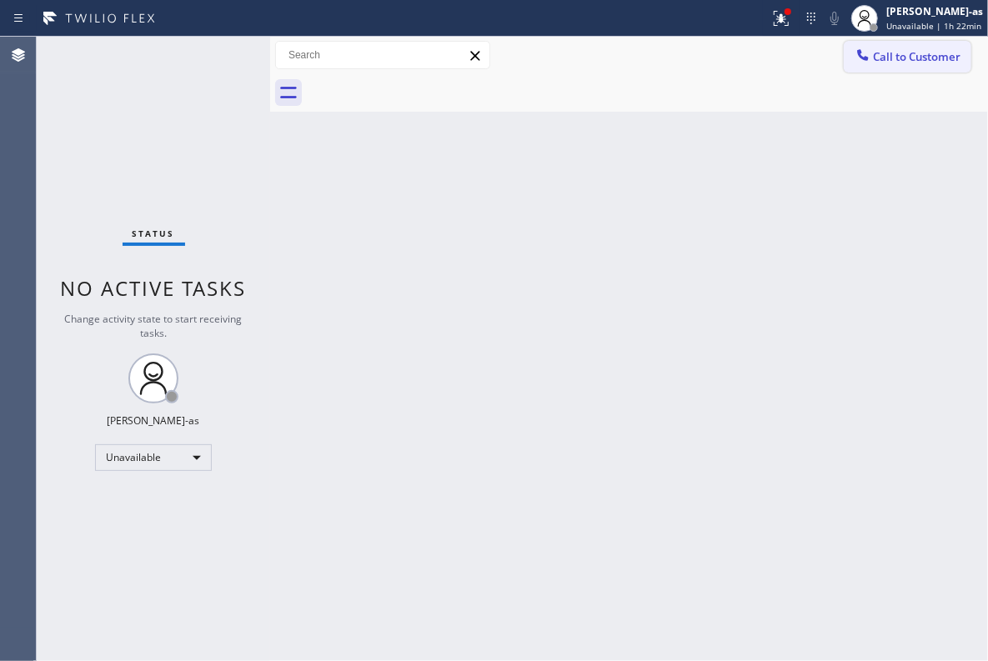
click at [897, 52] on span "Call to Customer" at bounding box center [917, 56] width 88 height 15
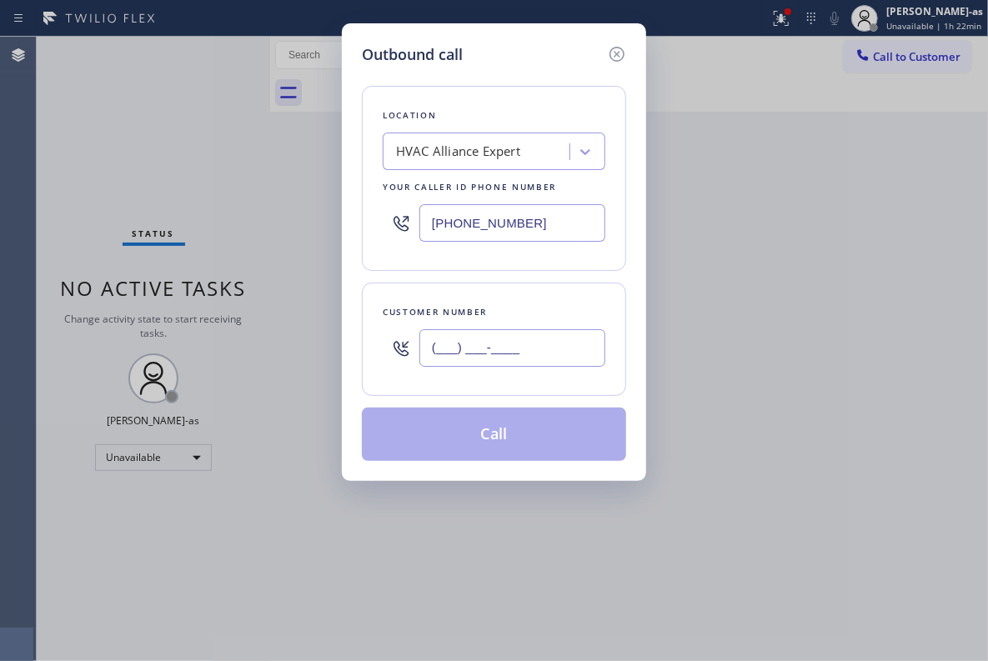
click at [494, 365] on input "(___) ___-____" at bounding box center [512, 348] width 186 height 38
paste input "562) 544-2388"
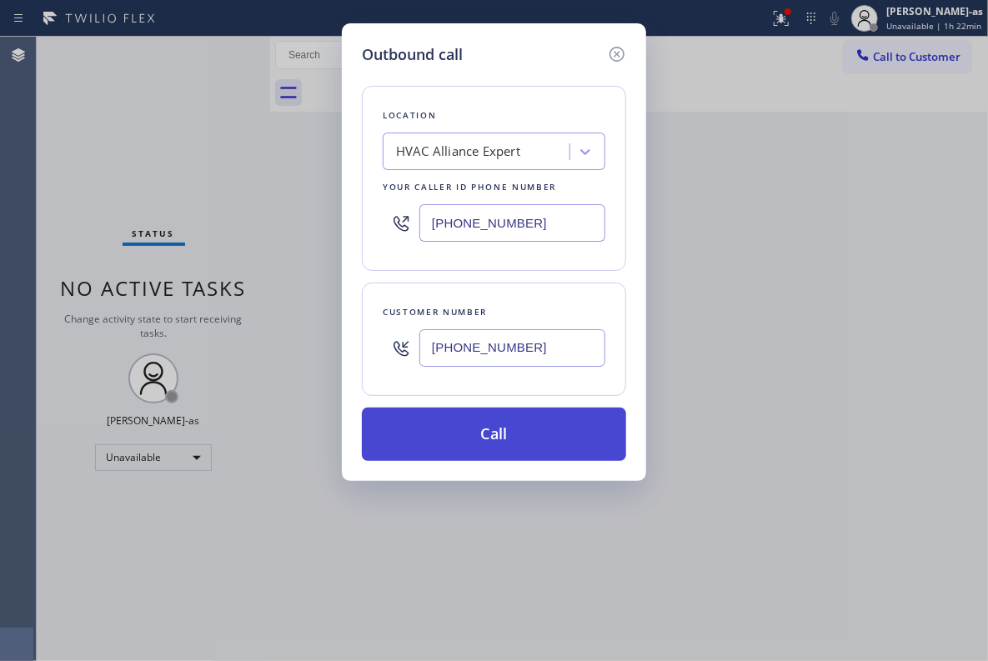
type input "(562) 544-2388"
click at [504, 450] on button "Call" at bounding box center [494, 434] width 264 height 53
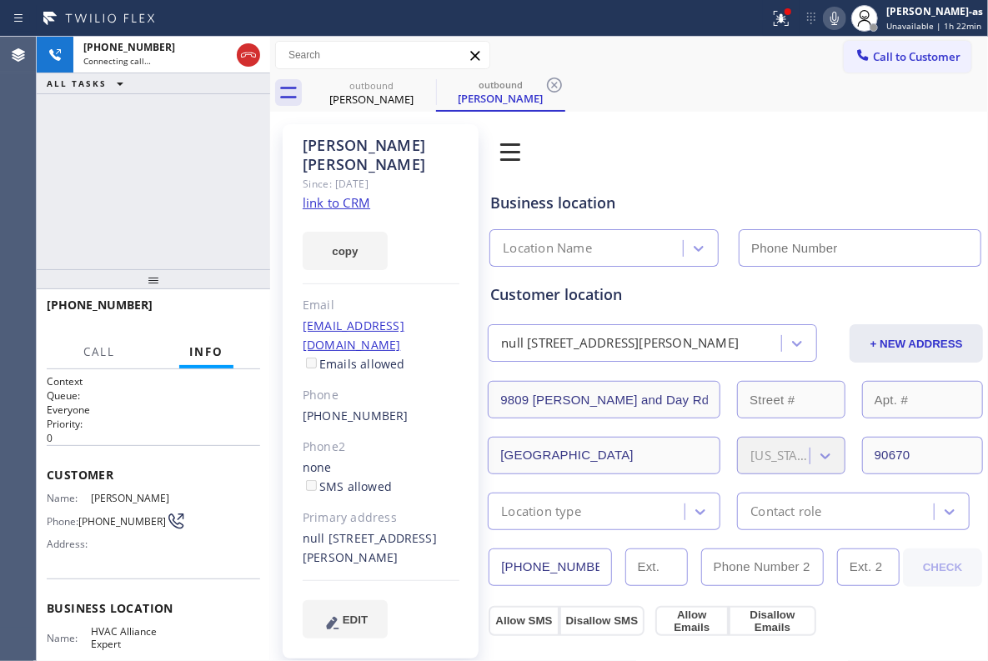
type input "[PHONE_NUMBER]"
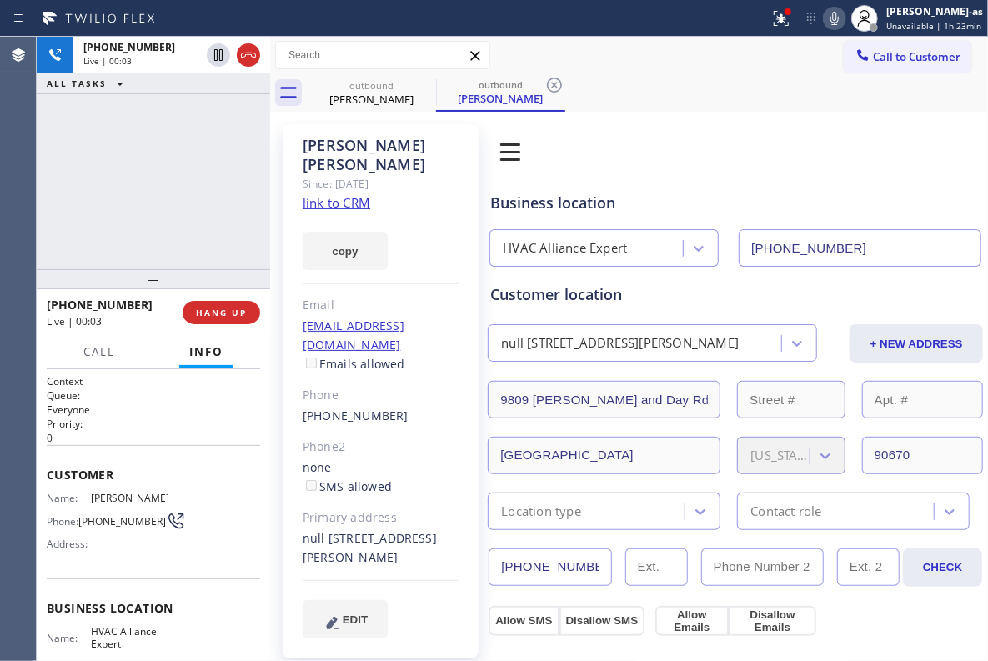
click at [204, 173] on div "+15625442388 Live | 00:03 ALL TASKS ALL TASKS ACTIVE TASKS TASKS IN WRAP UP" at bounding box center [153, 153] width 233 height 233
click at [221, 318] on button "HANG UP" at bounding box center [222, 312] width 78 height 23
click at [221, 318] on span "HANG UP" at bounding box center [221, 313] width 51 height 12
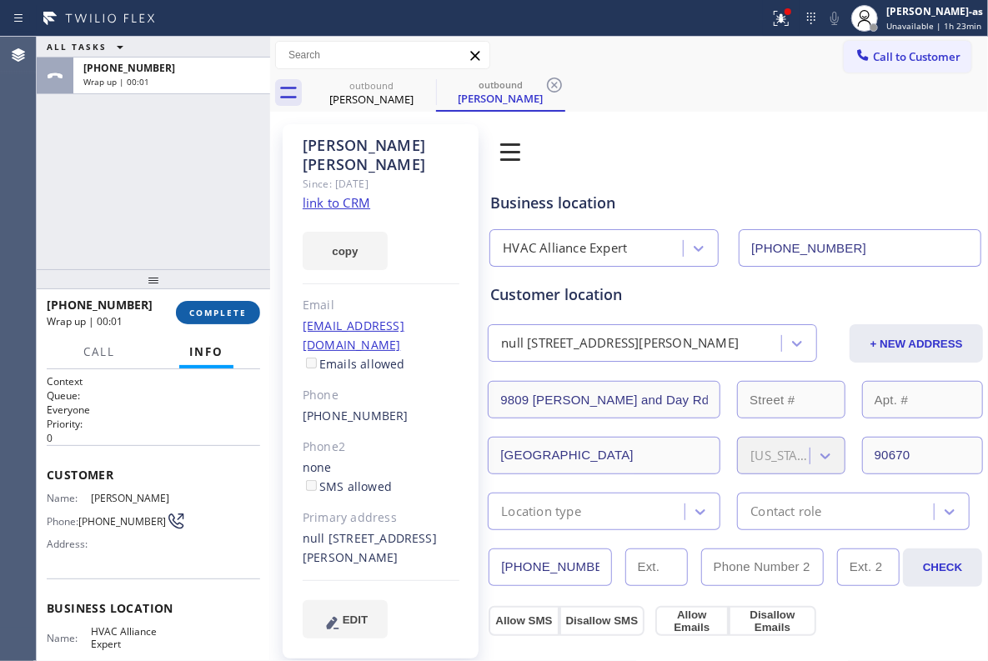
click at [221, 318] on span "COMPLETE" at bounding box center [218, 313] width 58 height 12
drag, startPoint x: 180, startPoint y: 221, endPoint x: 193, endPoint y: 220, distance: 13.4
click at [178, 220] on div "ALL TASKS ALL TASKS ACTIVE TASKS TASKS IN WRAP UP +15625442388 Wrap up | 00:01" at bounding box center [153, 153] width 233 height 233
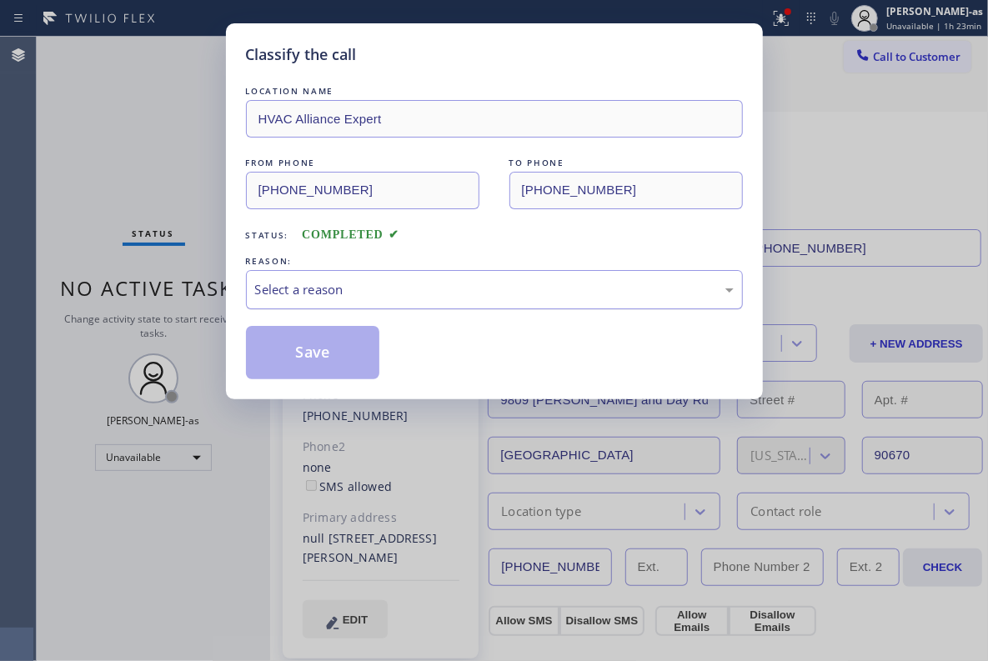
drag, startPoint x: 375, startPoint y: 283, endPoint x: 427, endPoint y: 304, distance: 55.7
click at [377, 283] on div "Select a reason" at bounding box center [494, 289] width 479 height 19
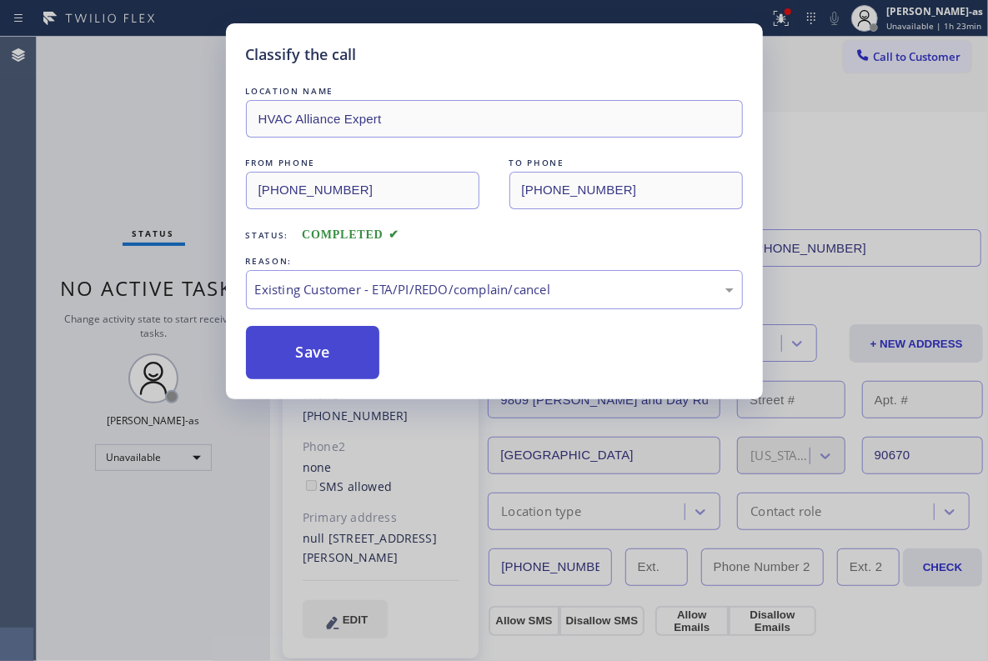
click at [324, 333] on button "Save" at bounding box center [313, 352] width 134 height 53
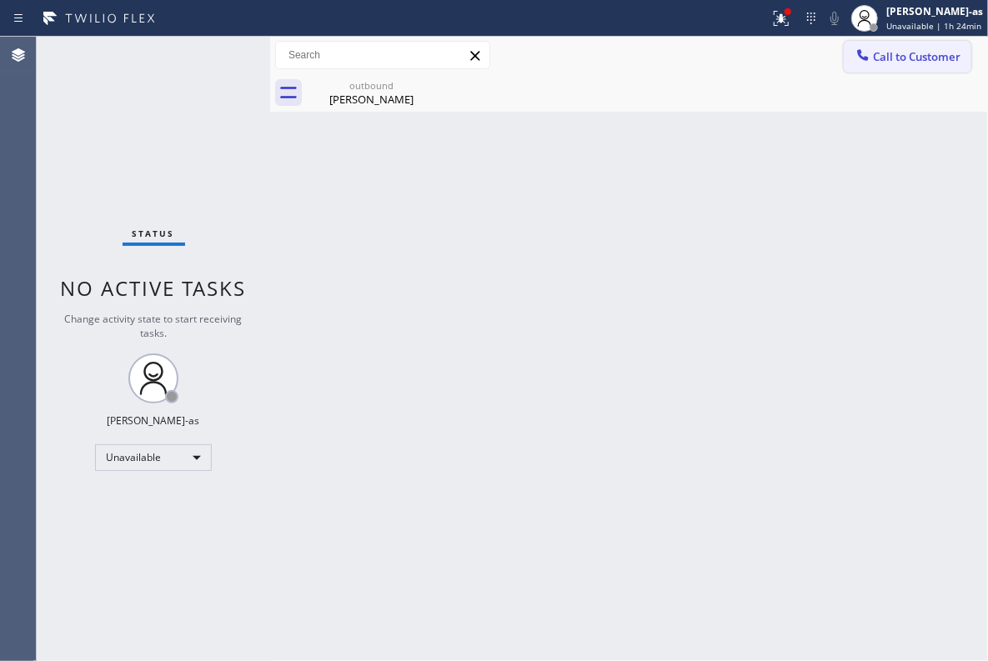
click at [898, 51] on span "Call to Customer" at bounding box center [917, 56] width 88 height 15
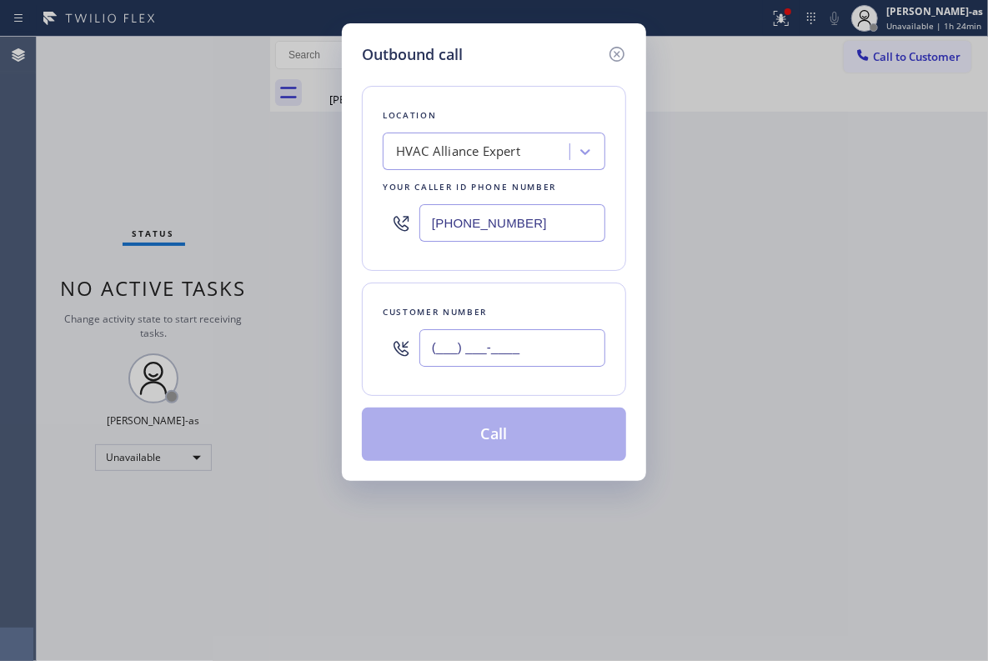
click at [518, 357] on input "(___) ___-____" at bounding box center [512, 348] width 186 height 38
paste input "323) 898-6919"
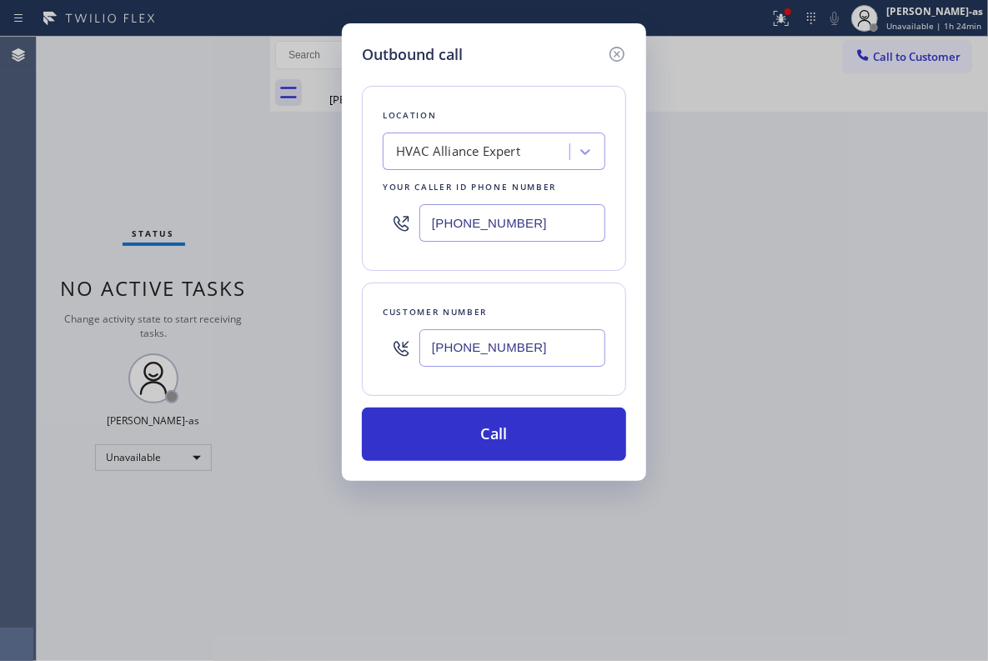
type input "(323) 898-6919"
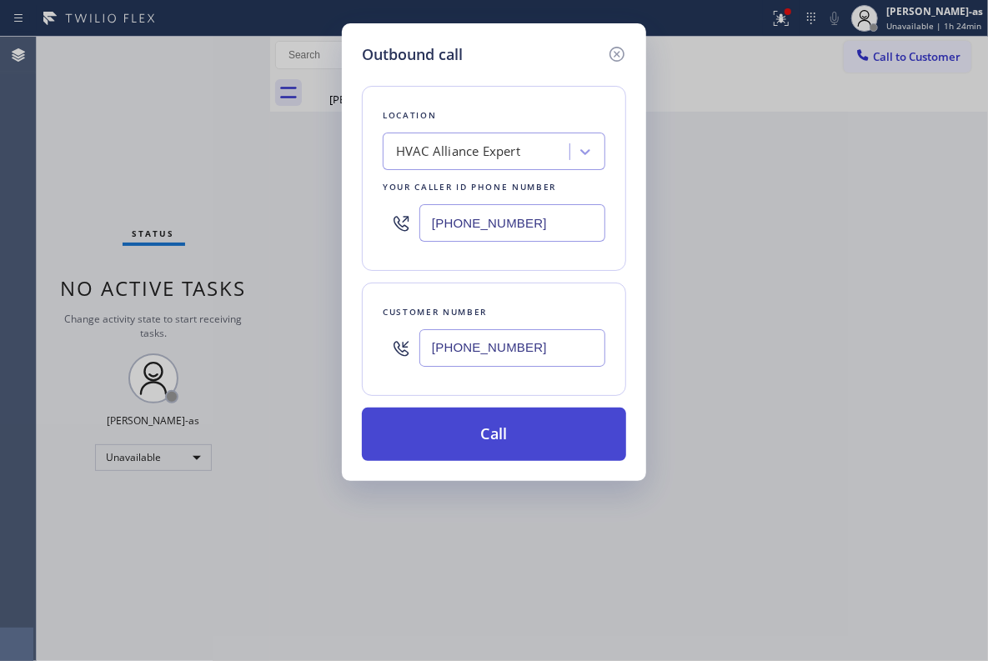
click at [544, 424] on button "Call" at bounding box center [494, 434] width 264 height 53
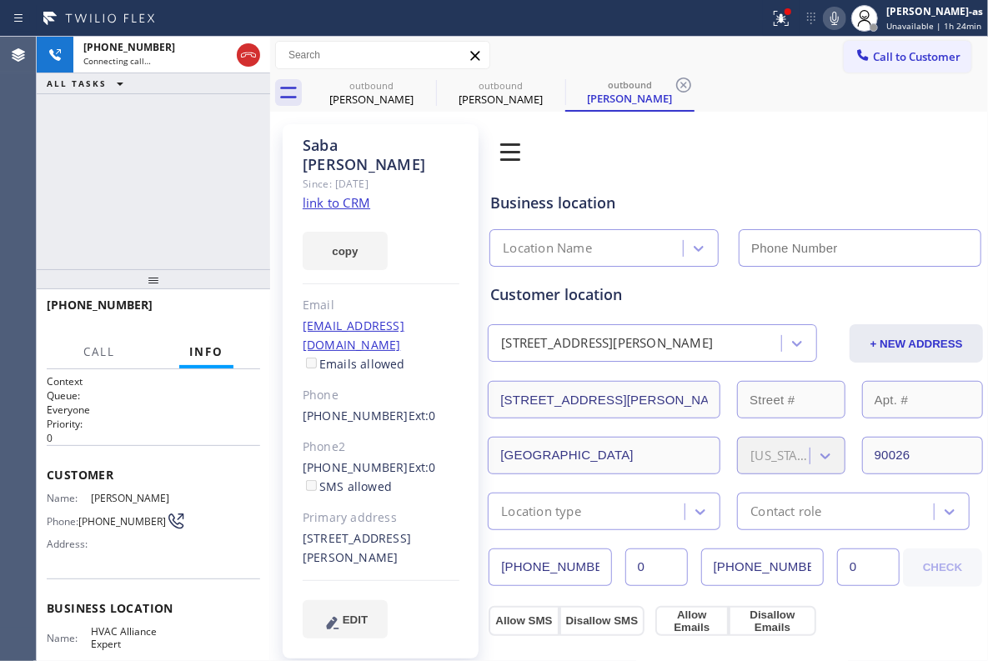
type input "[PHONE_NUMBER]"
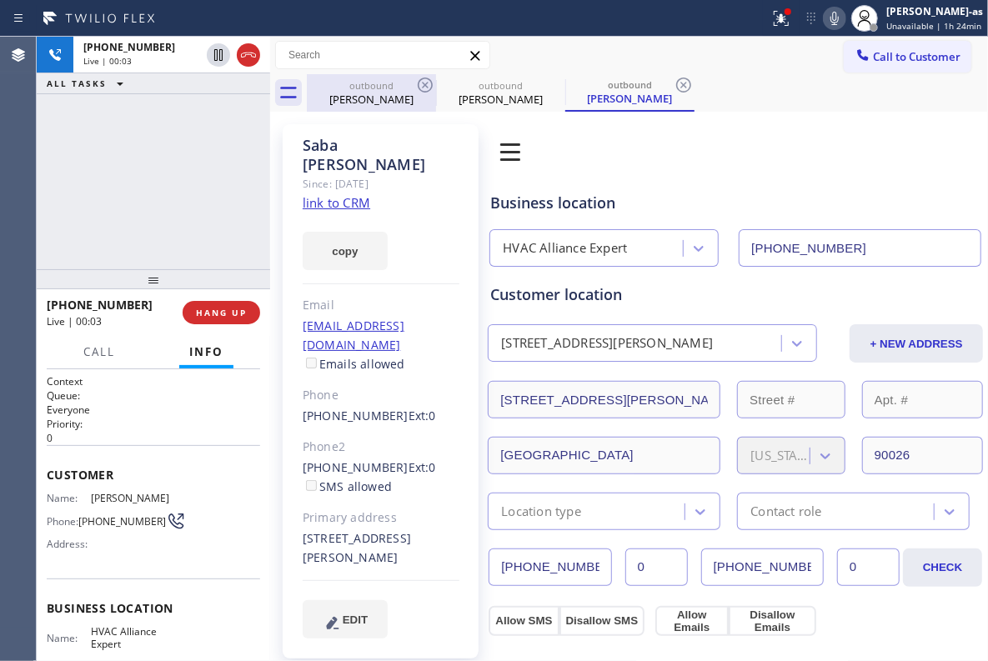
click at [379, 93] on div "Maggie Leal" at bounding box center [371, 99] width 126 height 15
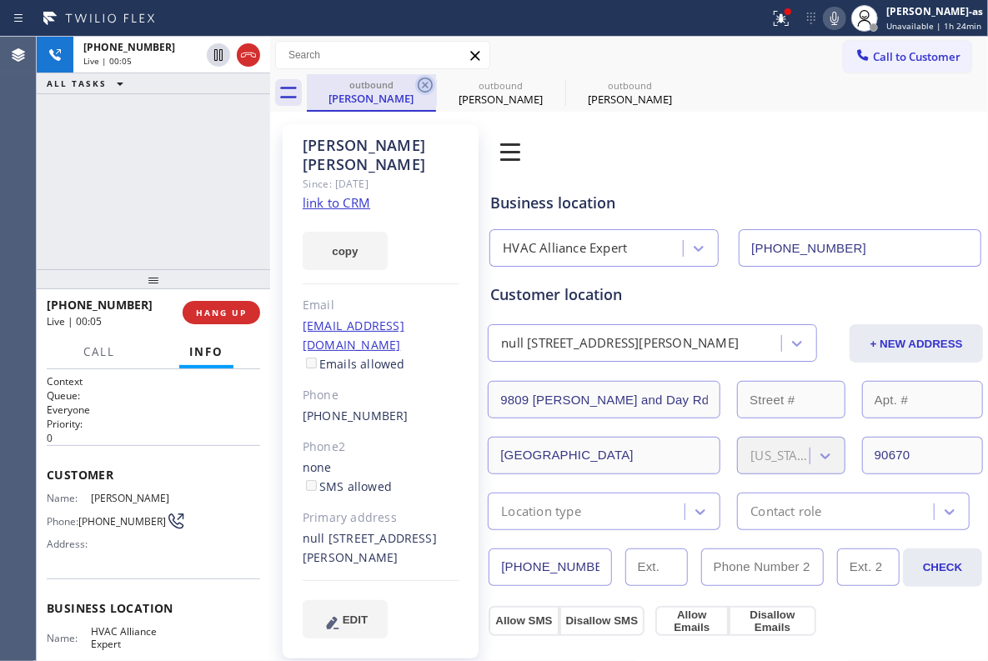
click at [419, 78] on icon at bounding box center [425, 85] width 20 height 20
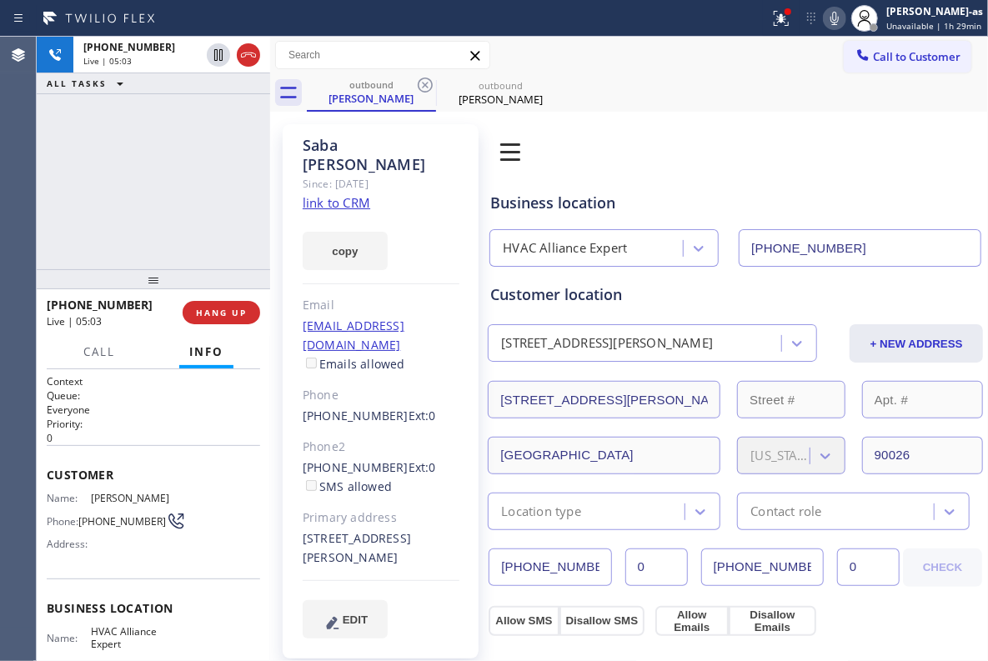
click at [187, 140] on div "+13238986919 Live | 05:03 ALL TASKS ALL TASKS ACTIVE TASKS TASKS IN WRAP UP" at bounding box center [153, 153] width 233 height 233
click at [164, 198] on div "+13238986919 Live | 05:04 ALL TASKS ALL TASKS ACTIVE TASKS TASKS IN WRAP UP" at bounding box center [153, 153] width 233 height 233
click at [222, 180] on div "+13238986919 Live | 05:05 ALL TASKS ALL TASKS ACTIVE TASKS TASKS IN WRAP UP" at bounding box center [153, 153] width 233 height 233
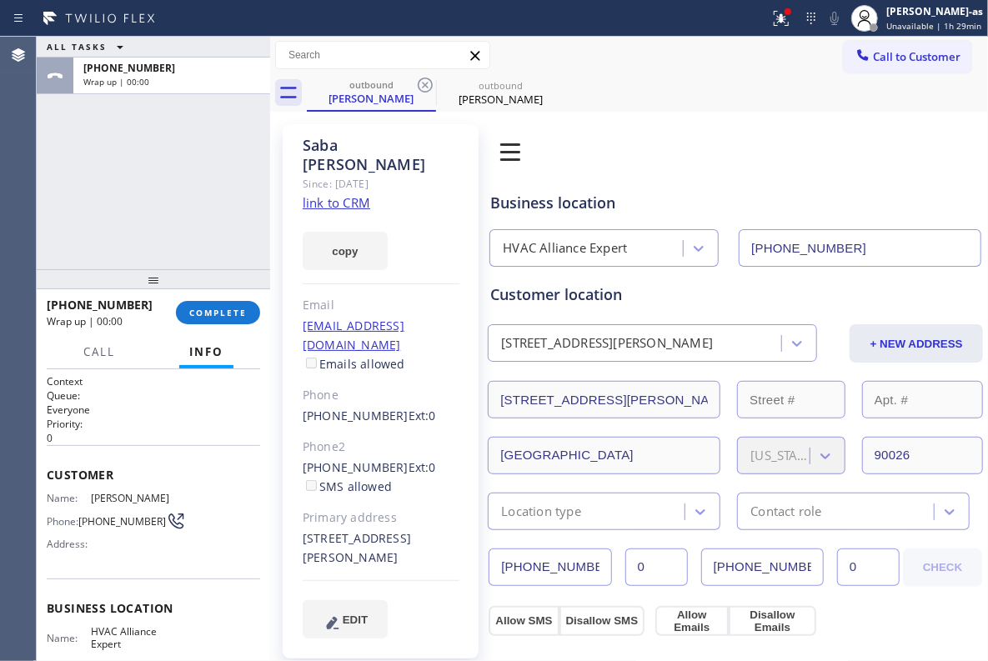
click at [214, 298] on div "+13238986919 Wrap up | 00:00 COMPLETE" at bounding box center [153, 312] width 213 height 43
click at [214, 298] on div "+13238986919 Wrap up | 00:01 COMPLETE" at bounding box center [153, 312] width 213 height 43
click at [233, 310] on span "COMPLETE" at bounding box center [218, 313] width 58 height 12
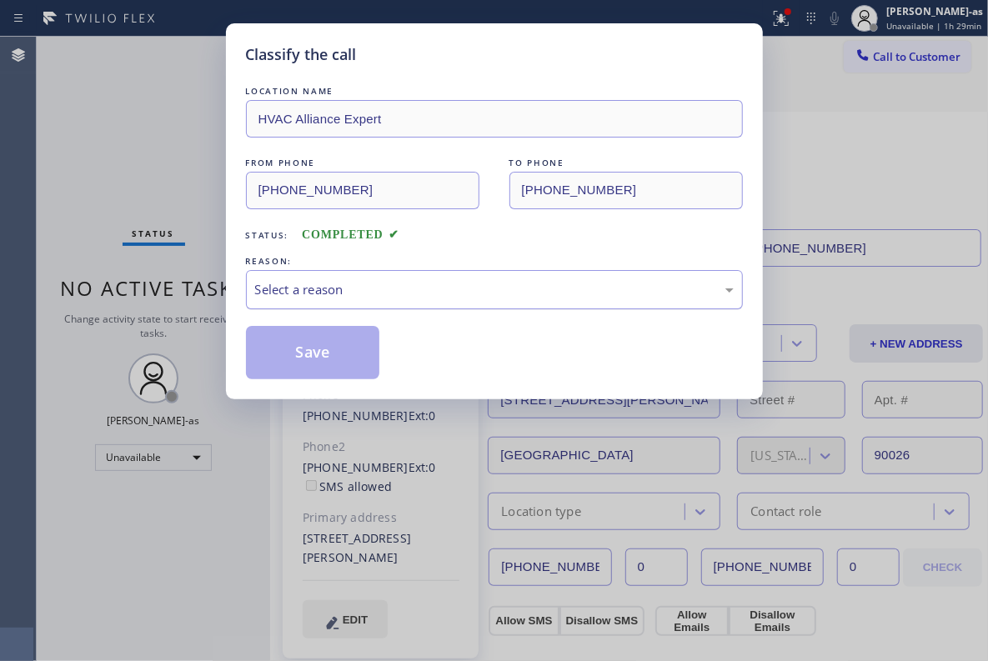
click at [418, 278] on div "Select a reason" at bounding box center [494, 289] width 497 height 39
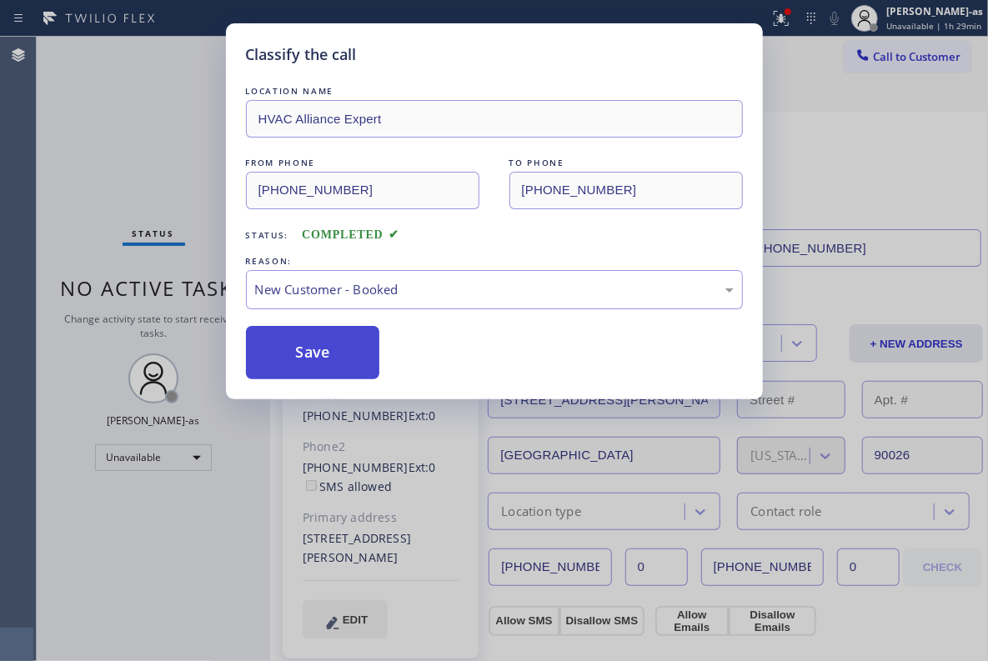
click at [334, 349] on button "Save" at bounding box center [313, 352] width 134 height 53
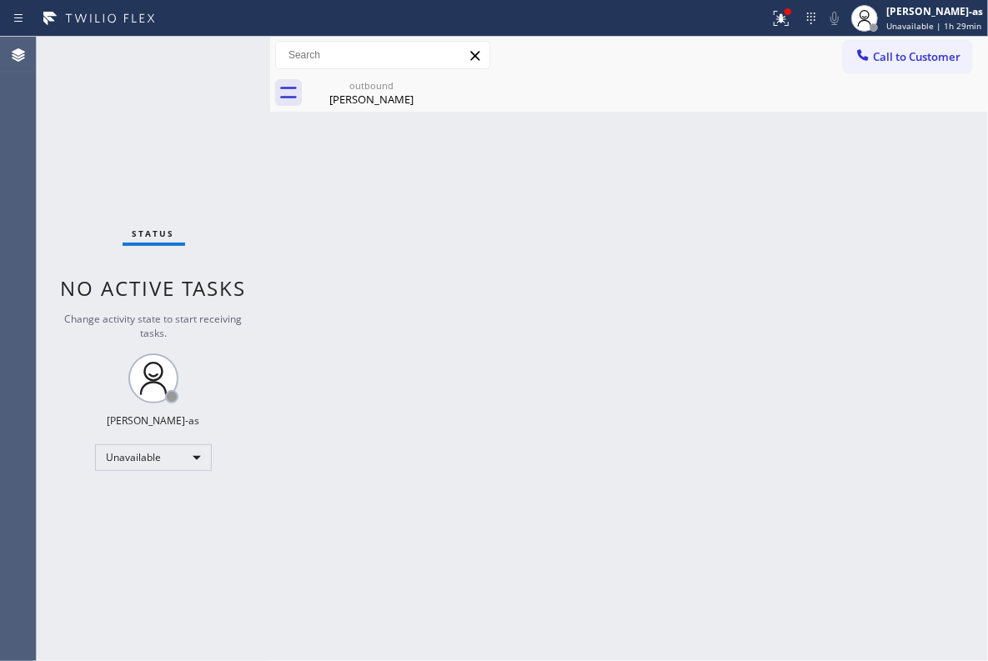
click at [381, 98] on div "Saba Williams" at bounding box center [371, 99] width 126 height 15
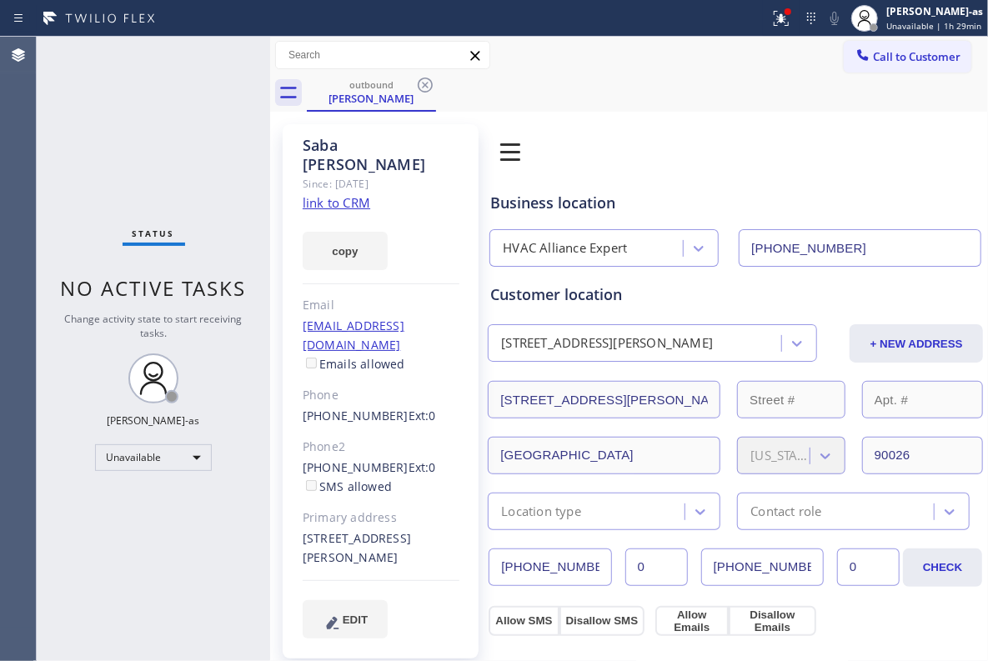
click at [854, 237] on input "[PHONE_NUMBER]" at bounding box center [860, 248] width 243 height 38
drag, startPoint x: 211, startPoint y: 278, endPoint x: 328, endPoint y: 150, distance: 172.9
click at [212, 274] on span "No active tasks" at bounding box center [154, 288] width 186 height 28
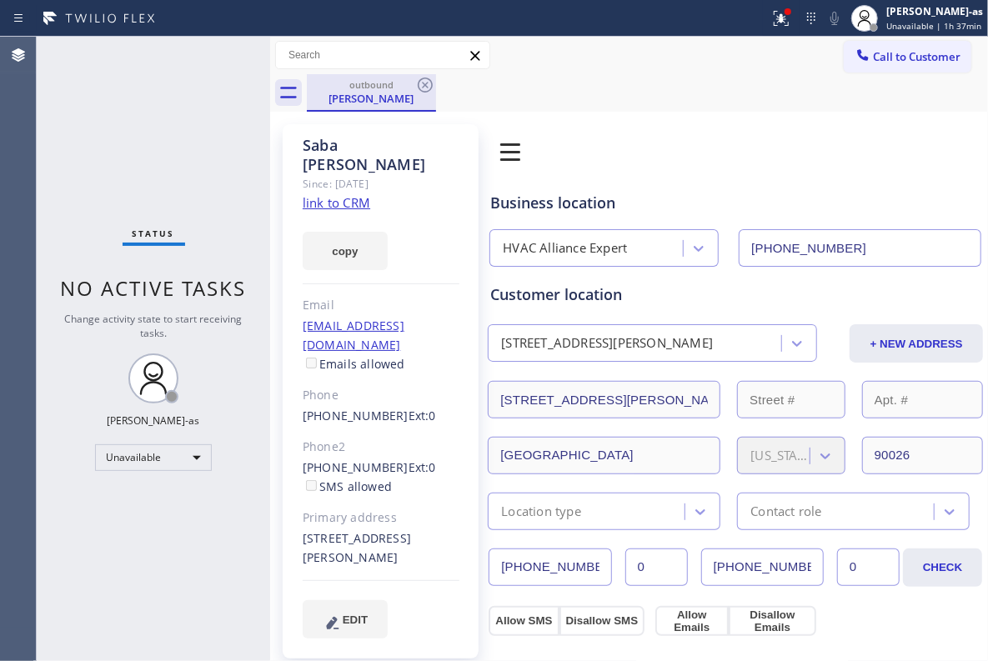
drag, startPoint x: 350, startPoint y: 92, endPoint x: 395, endPoint y: 85, distance: 45.5
click at [351, 92] on div "Saba Williams" at bounding box center [371, 98] width 126 height 15
click at [434, 83] on icon at bounding box center [425, 85] width 20 height 20
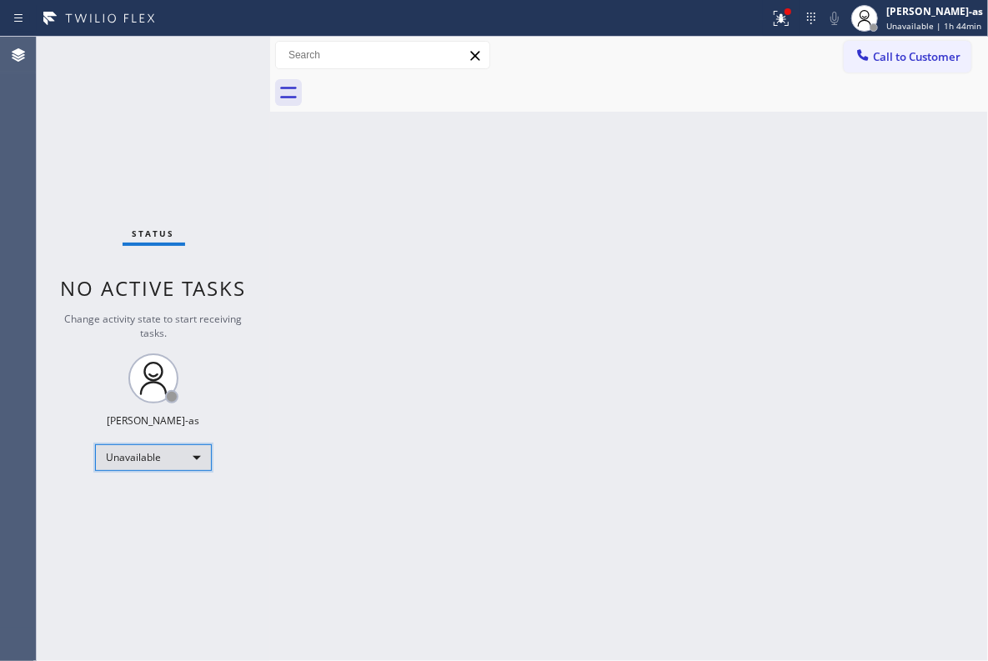
click at [152, 461] on div "Unavailable" at bounding box center [153, 457] width 117 height 27
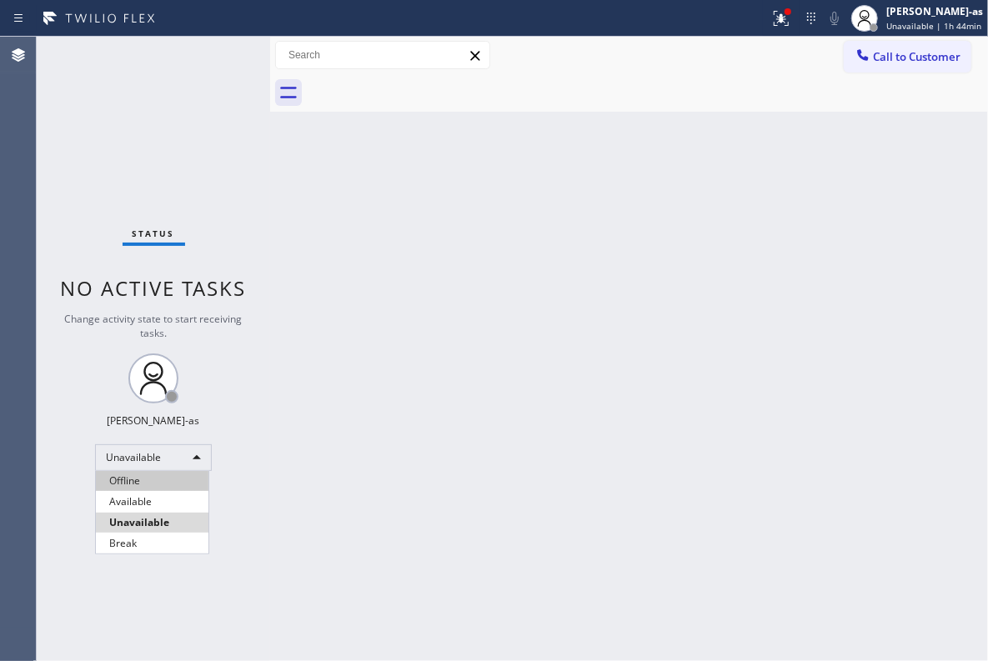
click at [142, 482] on li "Offline" at bounding box center [152, 481] width 113 height 20
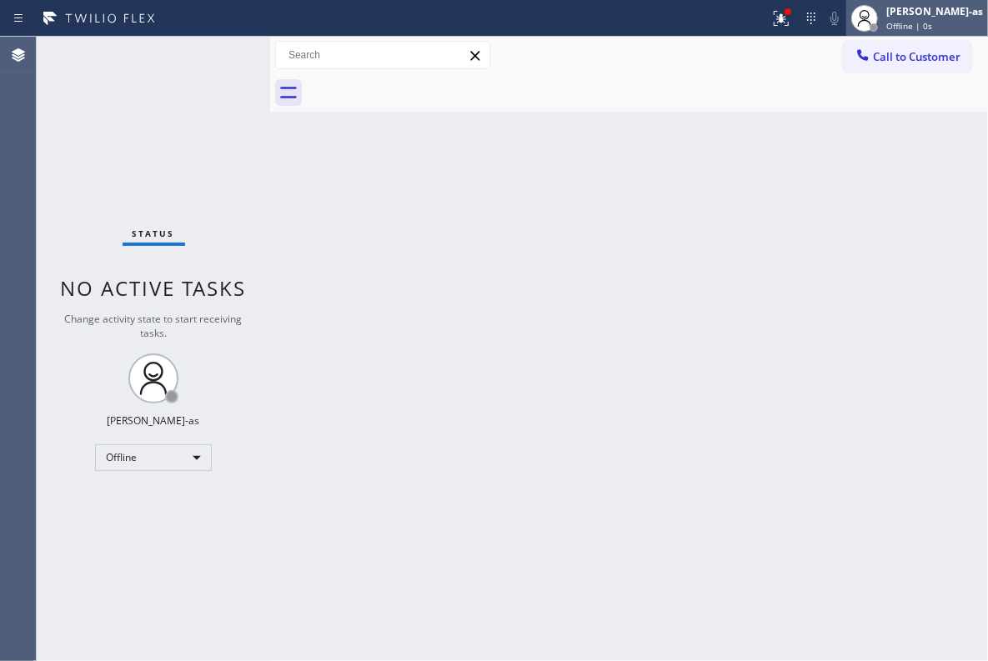
click at [920, 18] on div "Jesica Jumao-as Offline | 0s" at bounding box center [935, 17] width 105 height 29
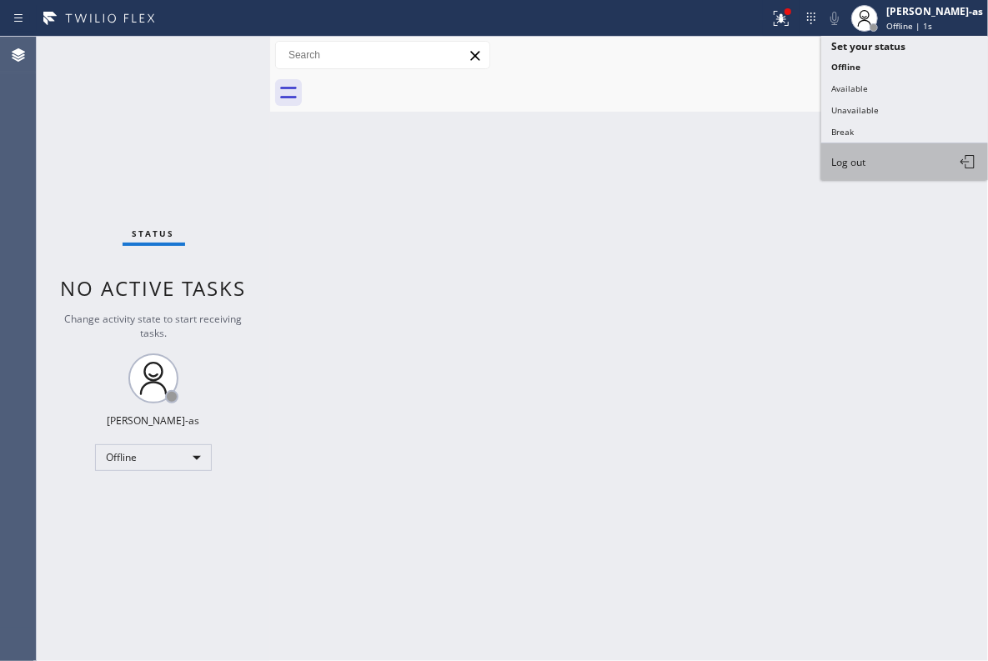
click at [857, 160] on span "Log out" at bounding box center [848, 162] width 34 height 14
